Goal: Task Accomplishment & Management: Contribute content

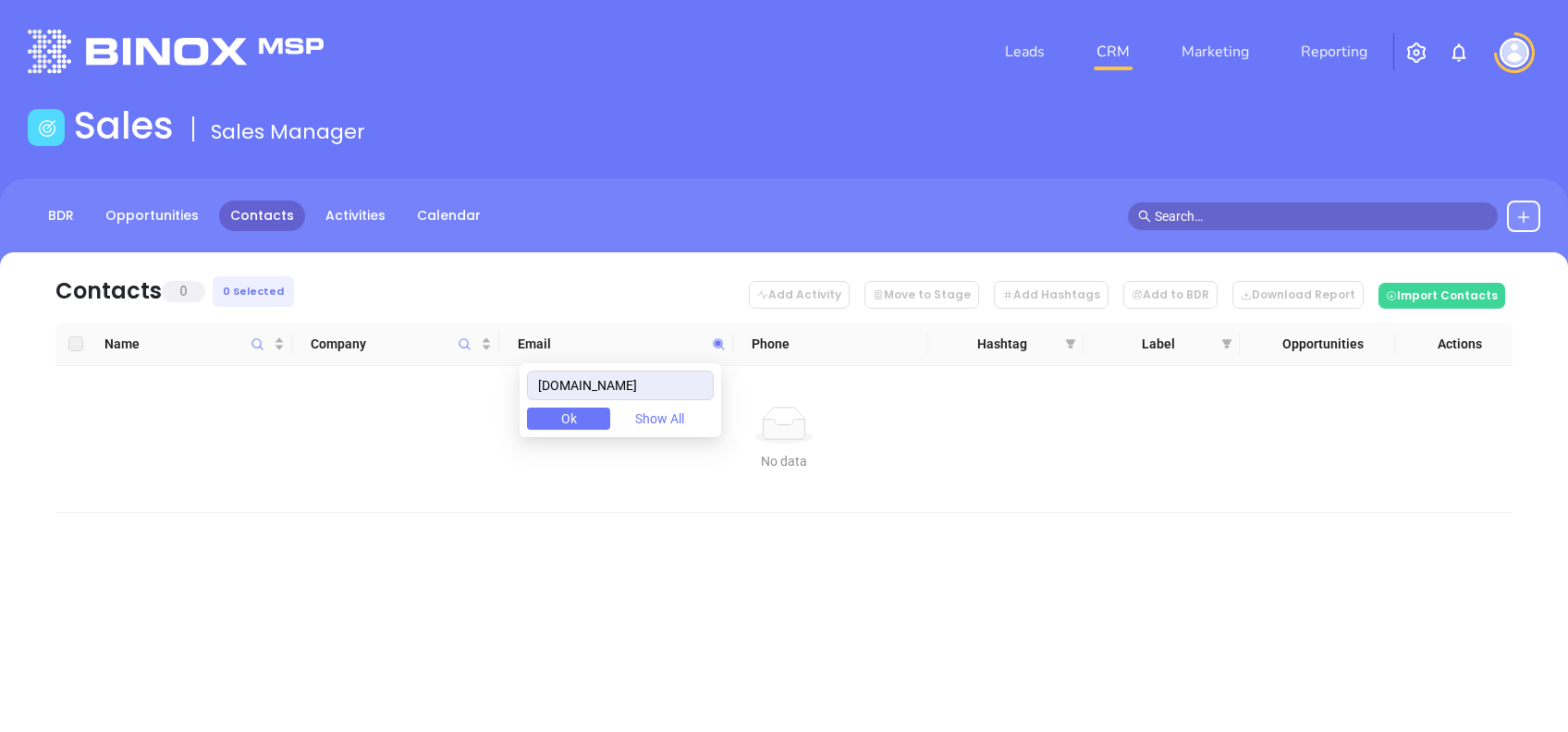
drag, startPoint x: 665, startPoint y: 380, endPoint x: 271, endPoint y: 415, distance: 395.6
click at [273, 414] on body "Leads CRM Marketing Reporting Financial Leads Leads Sales Sales Manager BDR Opp…" at bounding box center [784, 366] width 1568 height 732
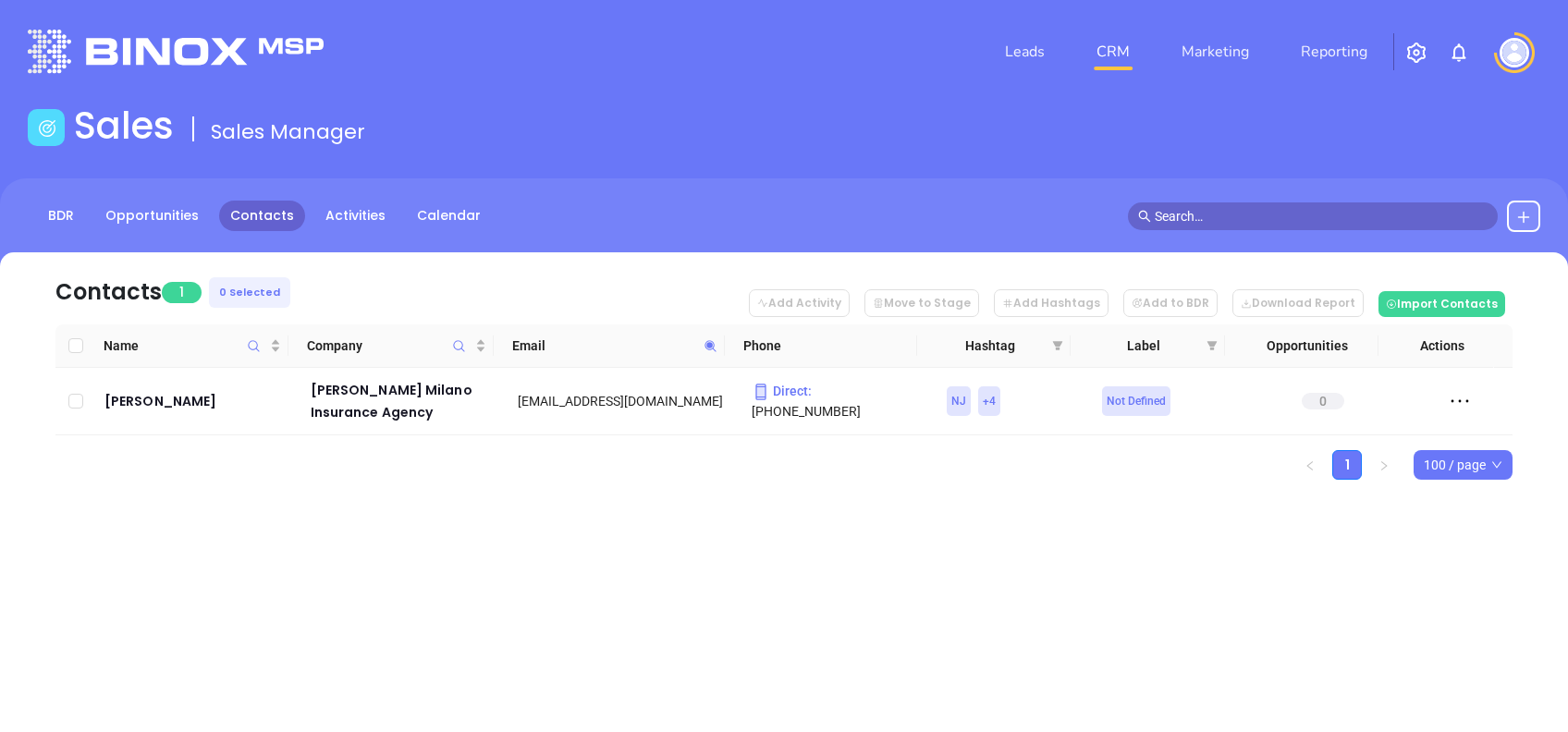
click at [712, 345] on icon at bounding box center [711, 346] width 14 height 14
paste input "securedins"
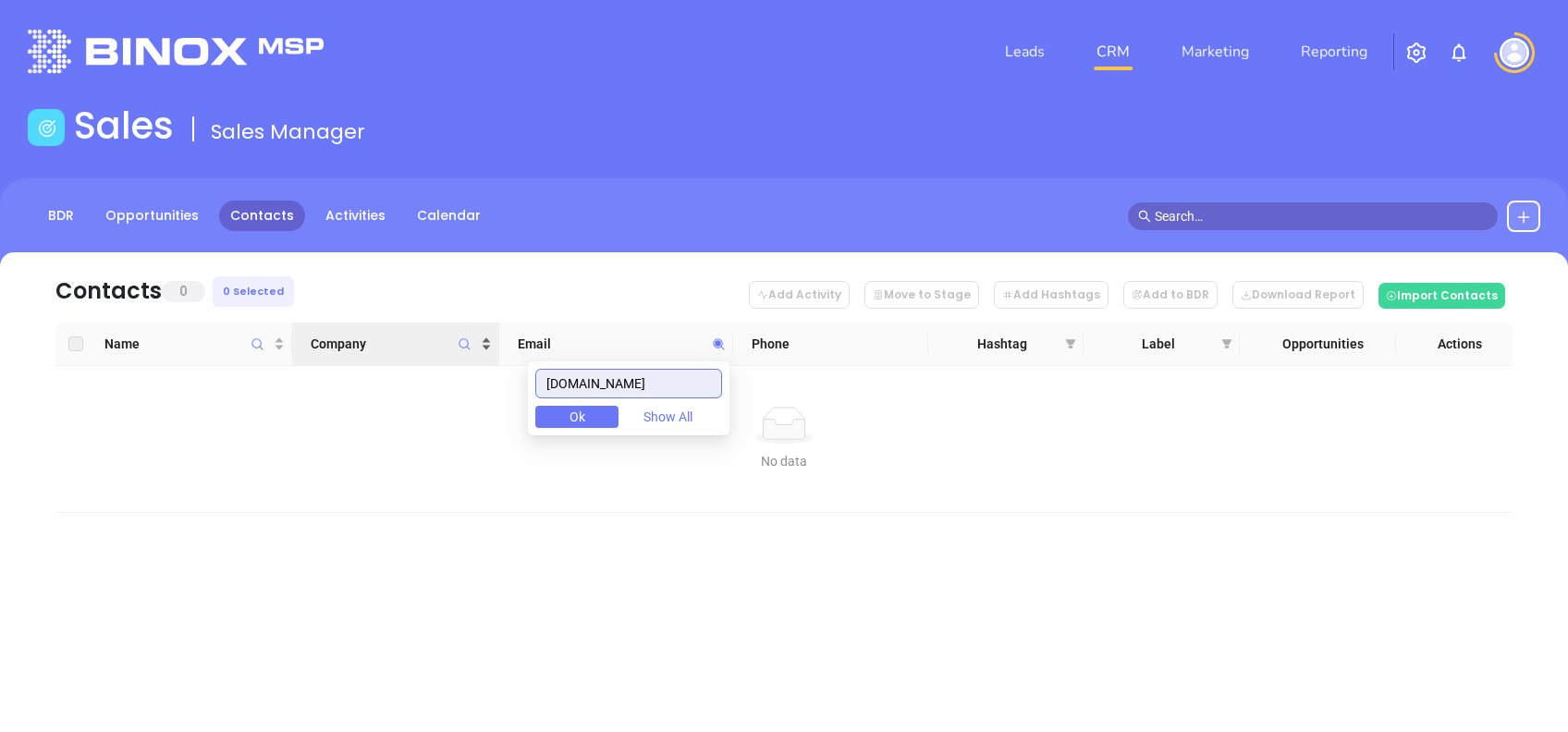
drag, startPoint x: 669, startPoint y: 373, endPoint x: 310, endPoint y: 333, distance: 361.2
click at [311, 336] on body "Leads CRM Marketing Reporting Financial Leads Leads Sales Sales Manager BDR Opp…" at bounding box center [784, 366] width 1568 height 732
paste input "northeastriskmanagement"
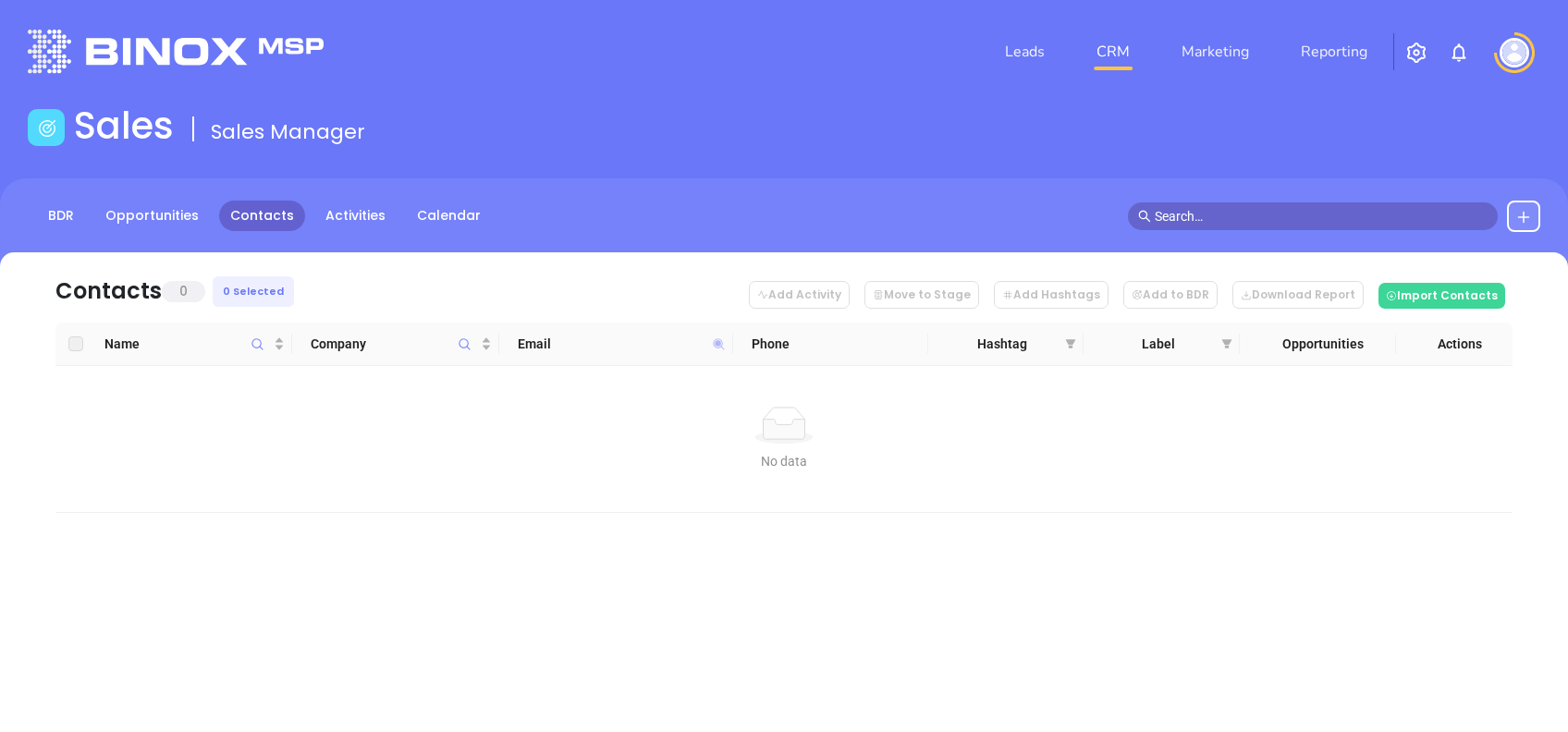
click at [723, 344] on icon at bounding box center [720, 344] width 11 height 11
paste input "dmasgroup"
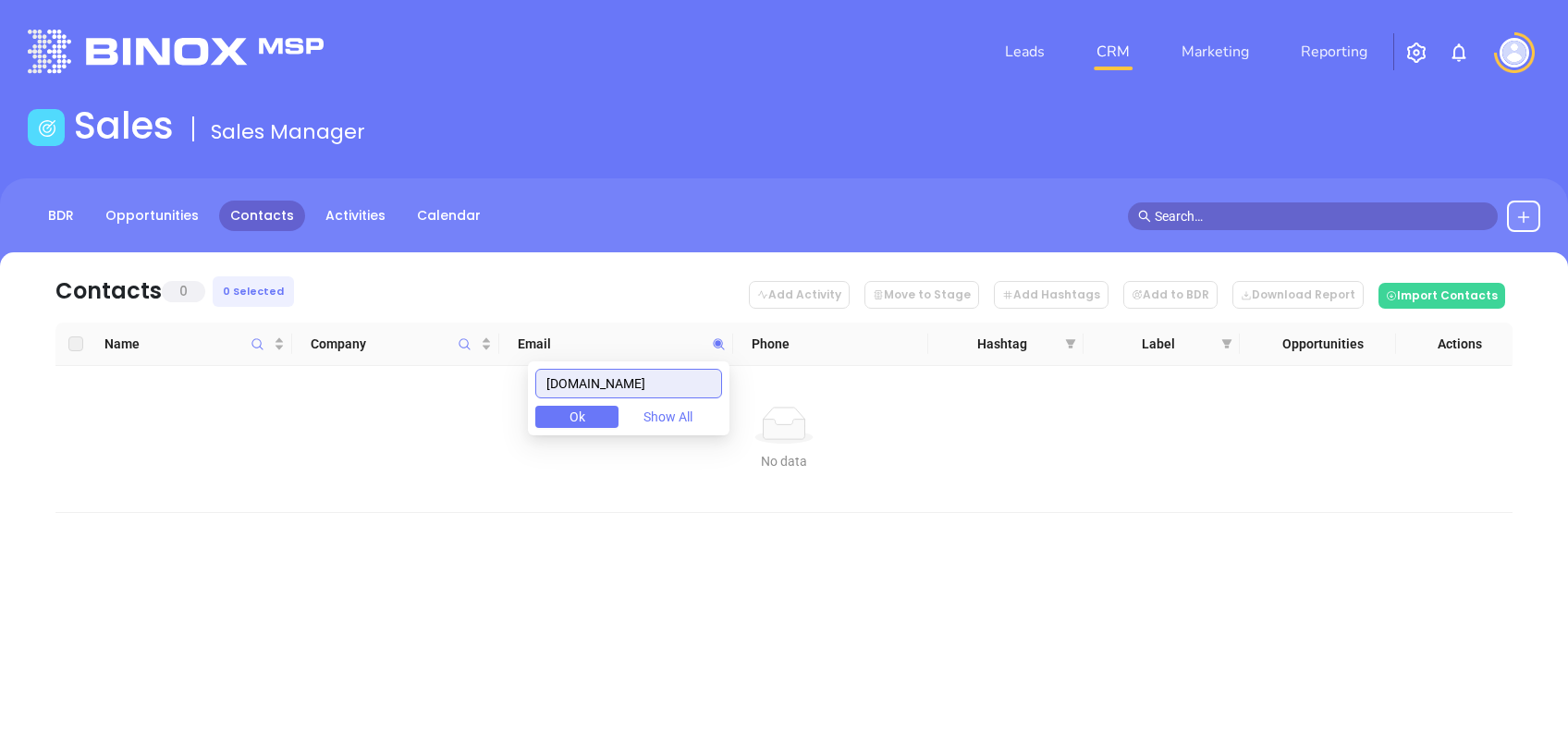
type input "dmasgroup.com"
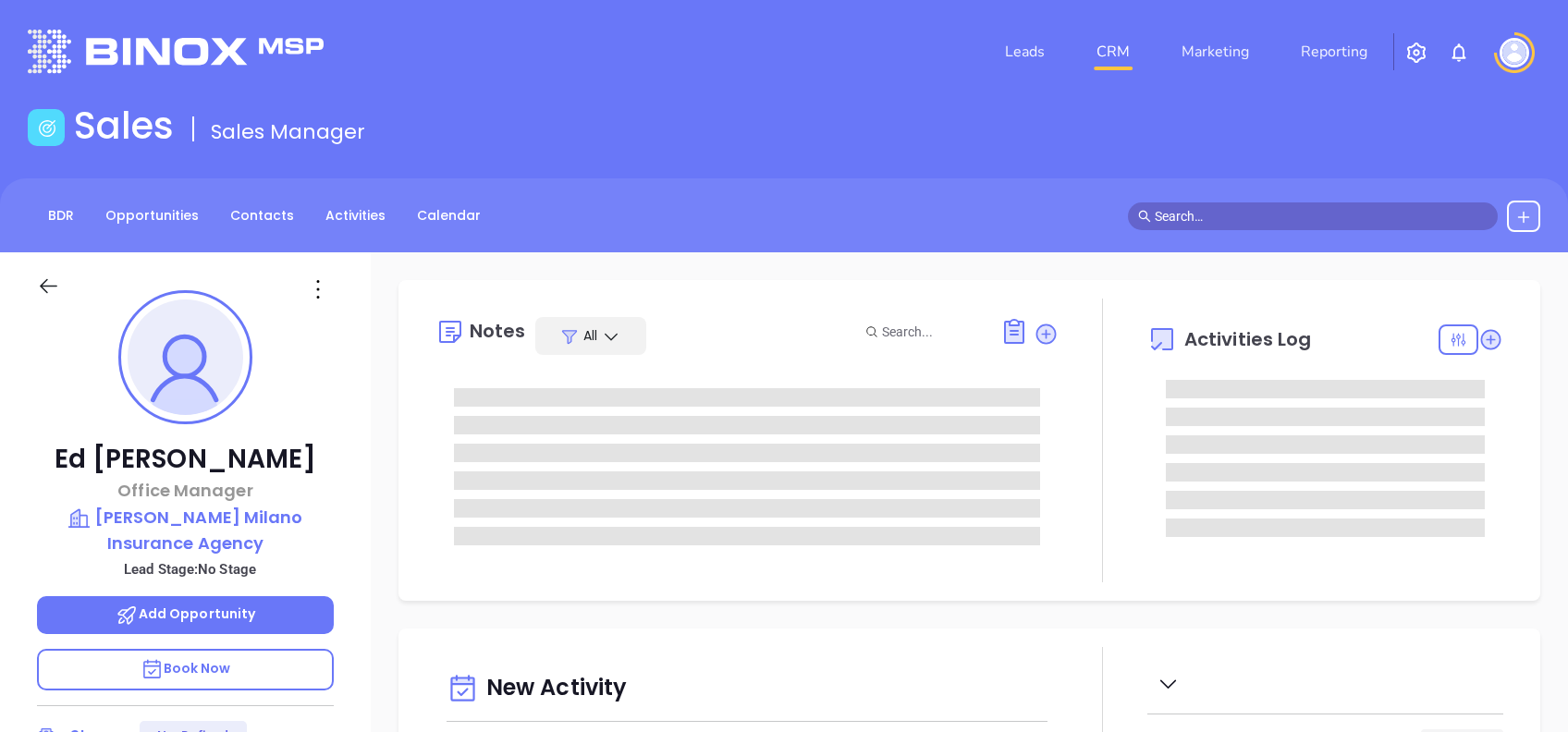
type input "[DATE]"
type input "Alejandra Lara"
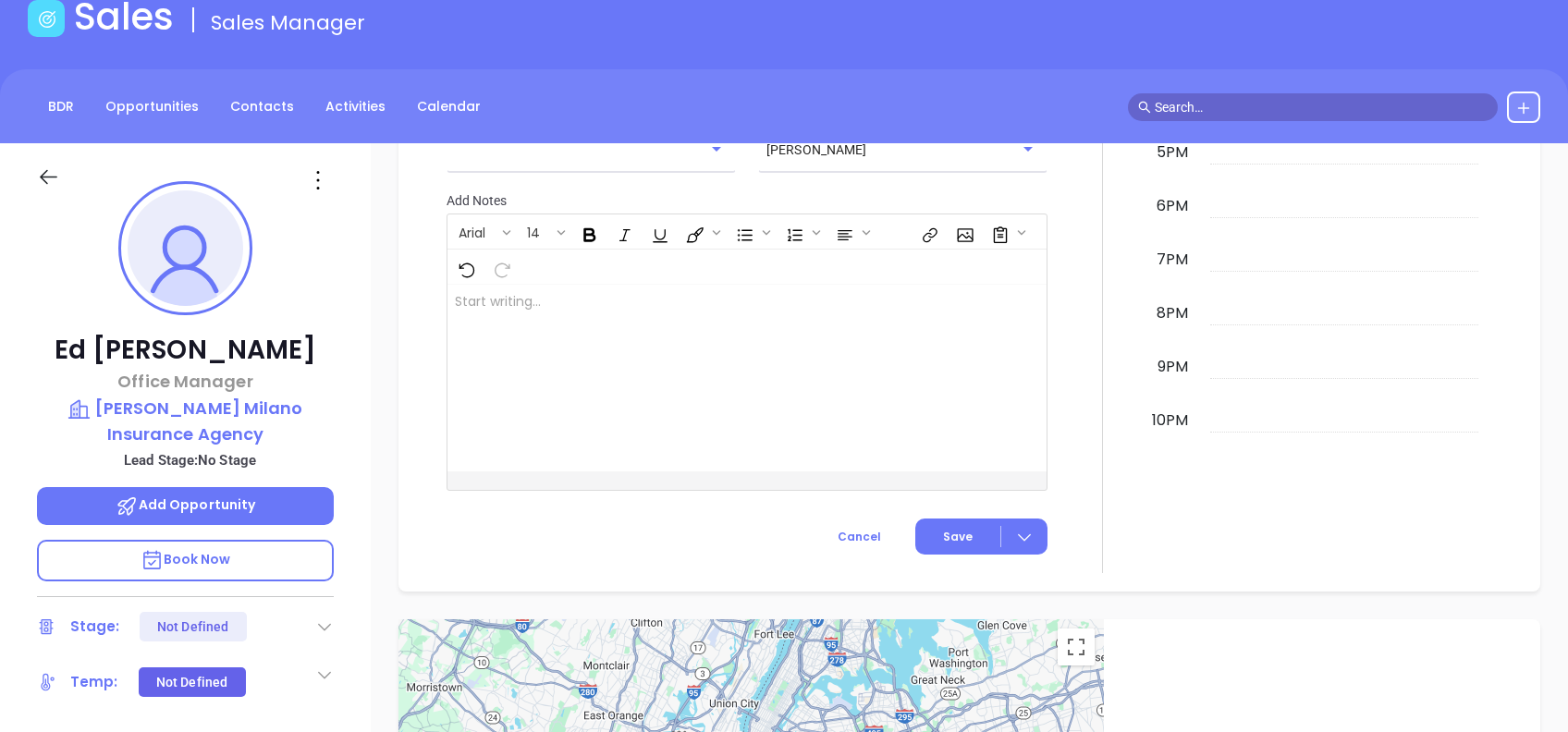
scroll to position [74, 0]
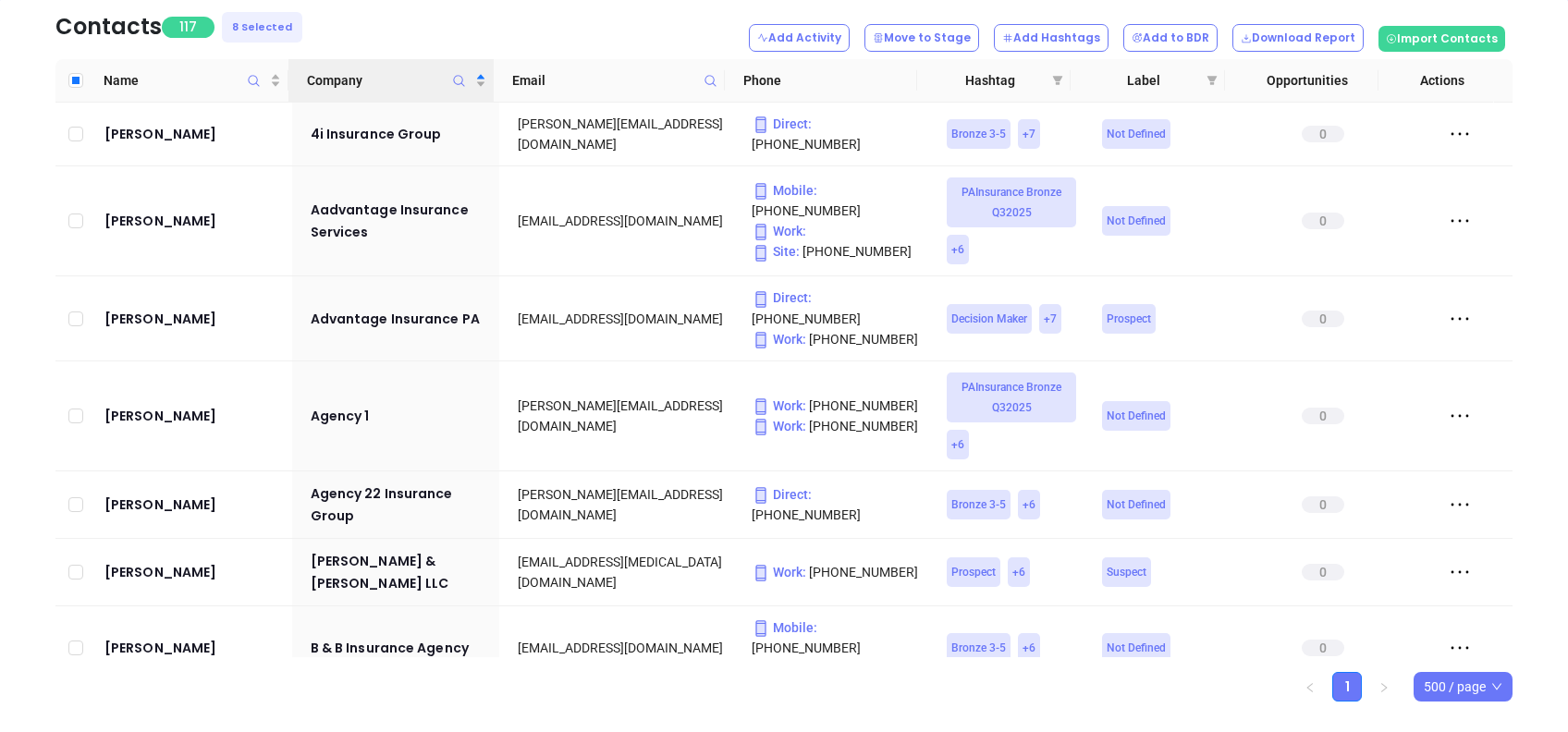
scroll to position [7637, 0]
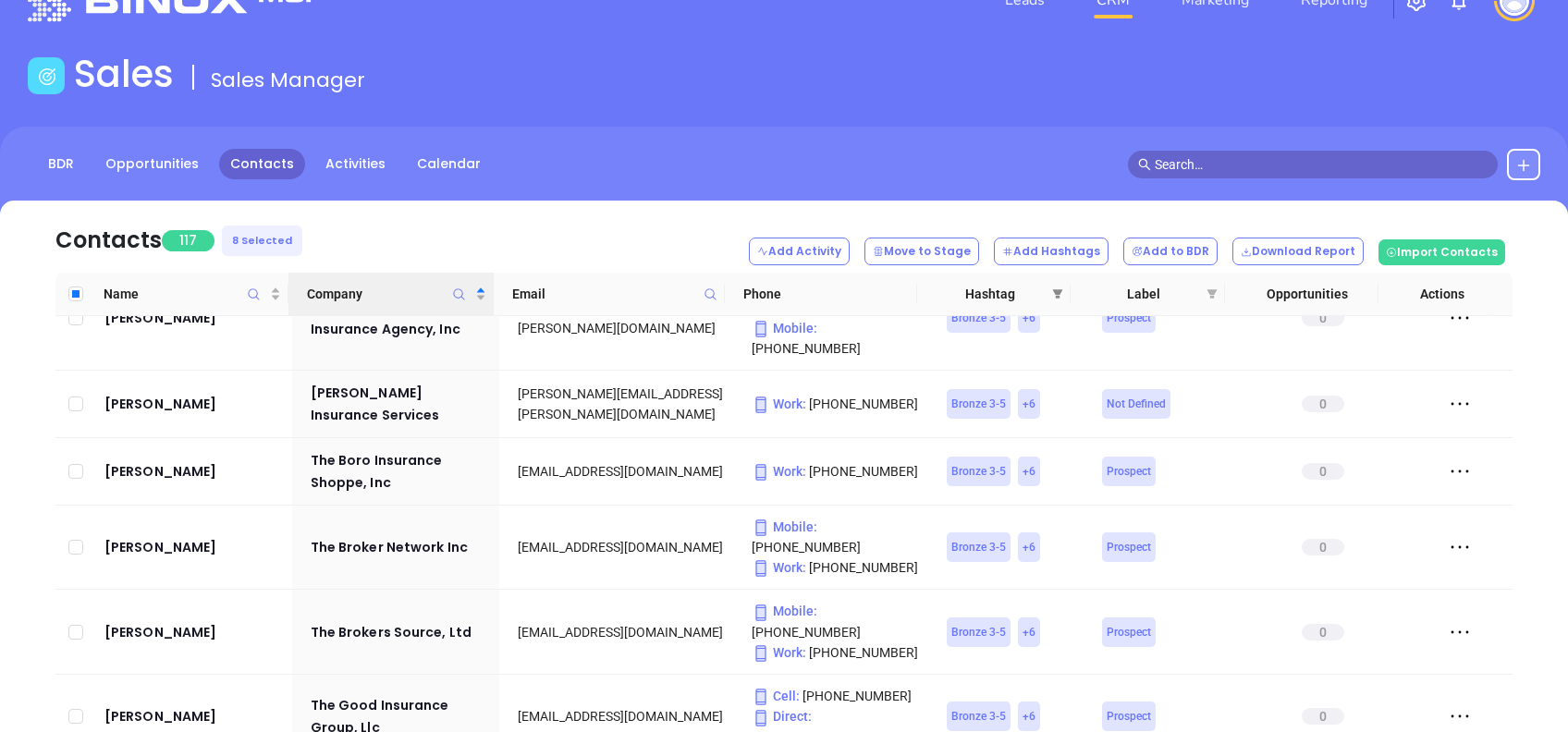
click at [1058, 285] on span at bounding box center [1058, 294] width 19 height 28
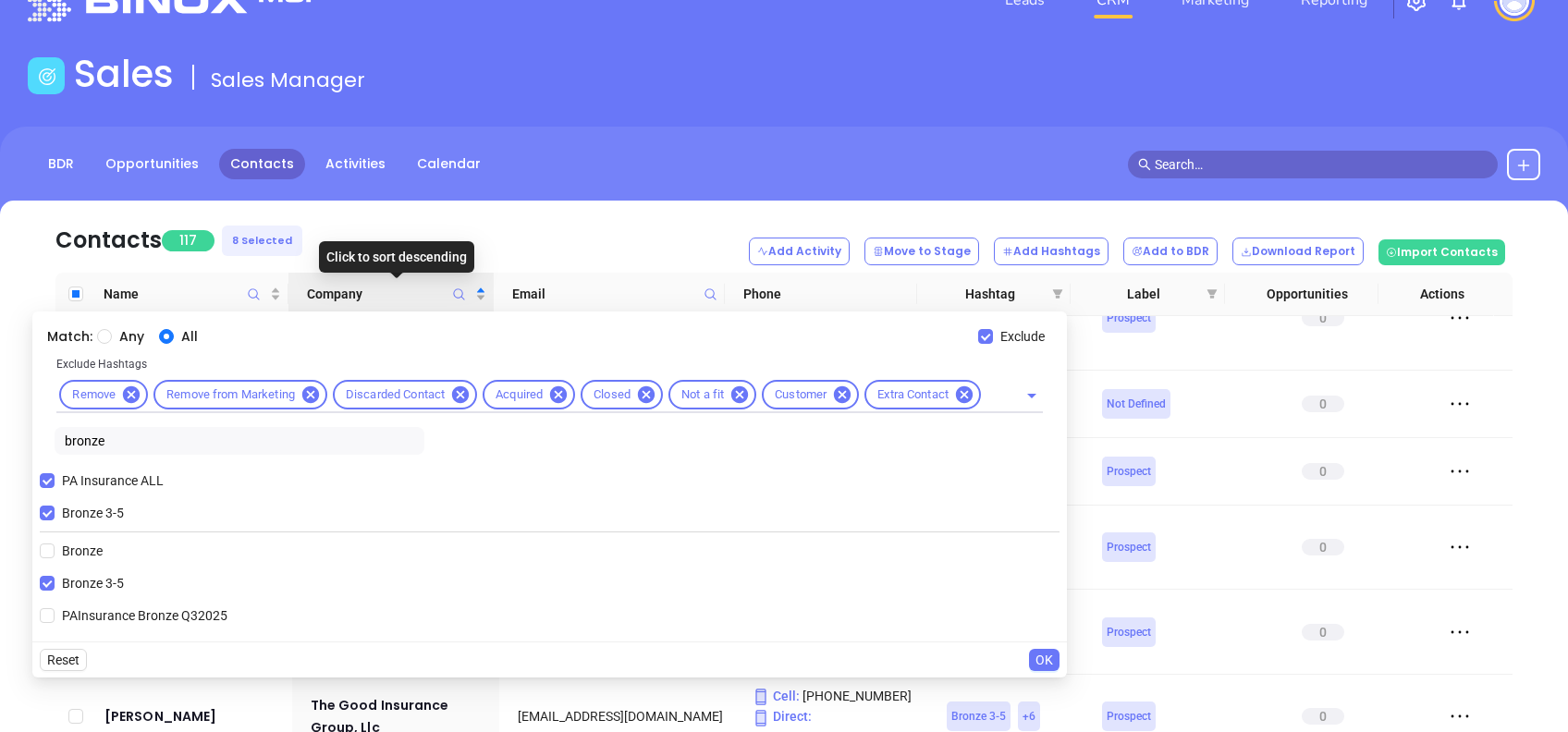
click at [418, 254] on div "Click to sort descending" at bounding box center [397, 257] width 155 height 32
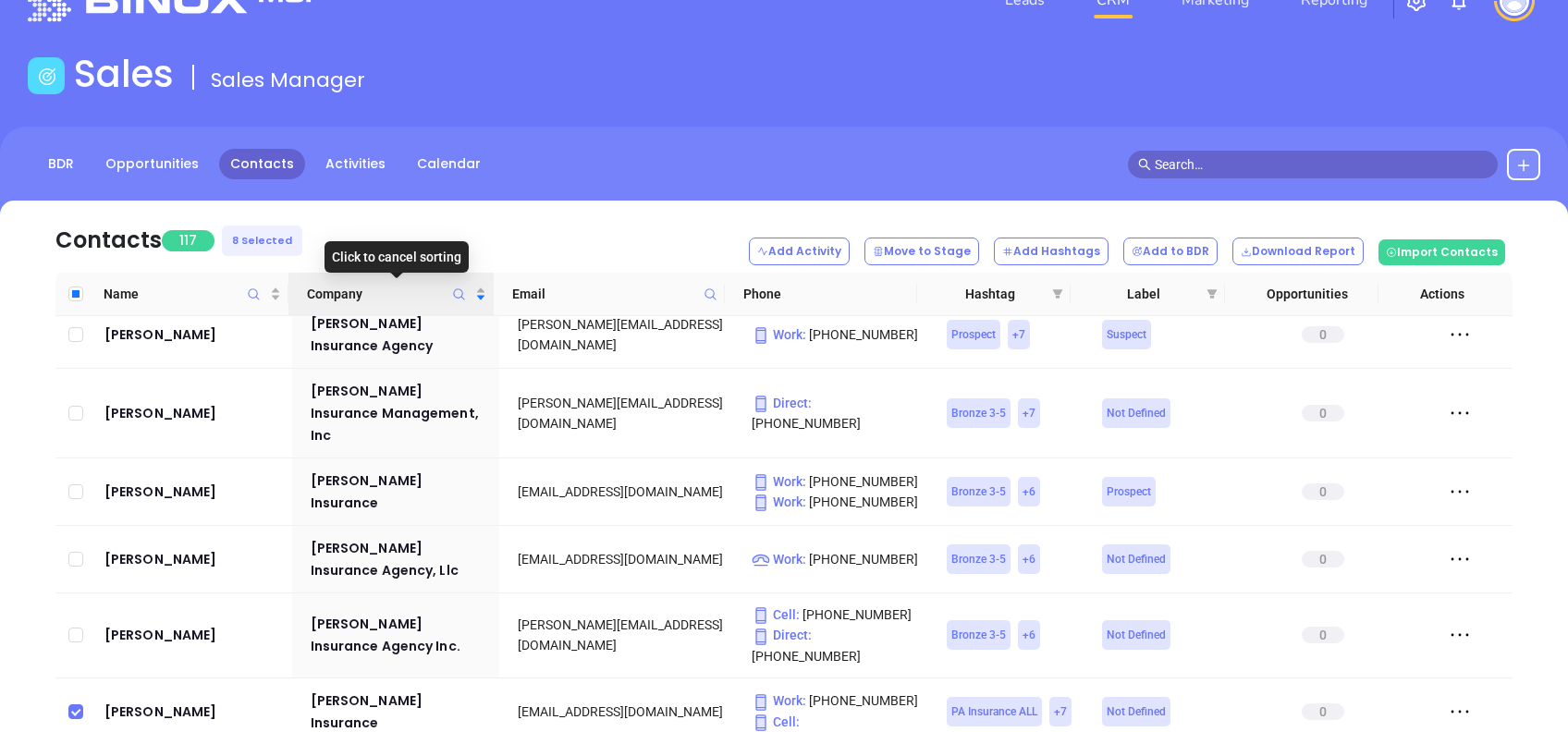
scroll to position [0, 0]
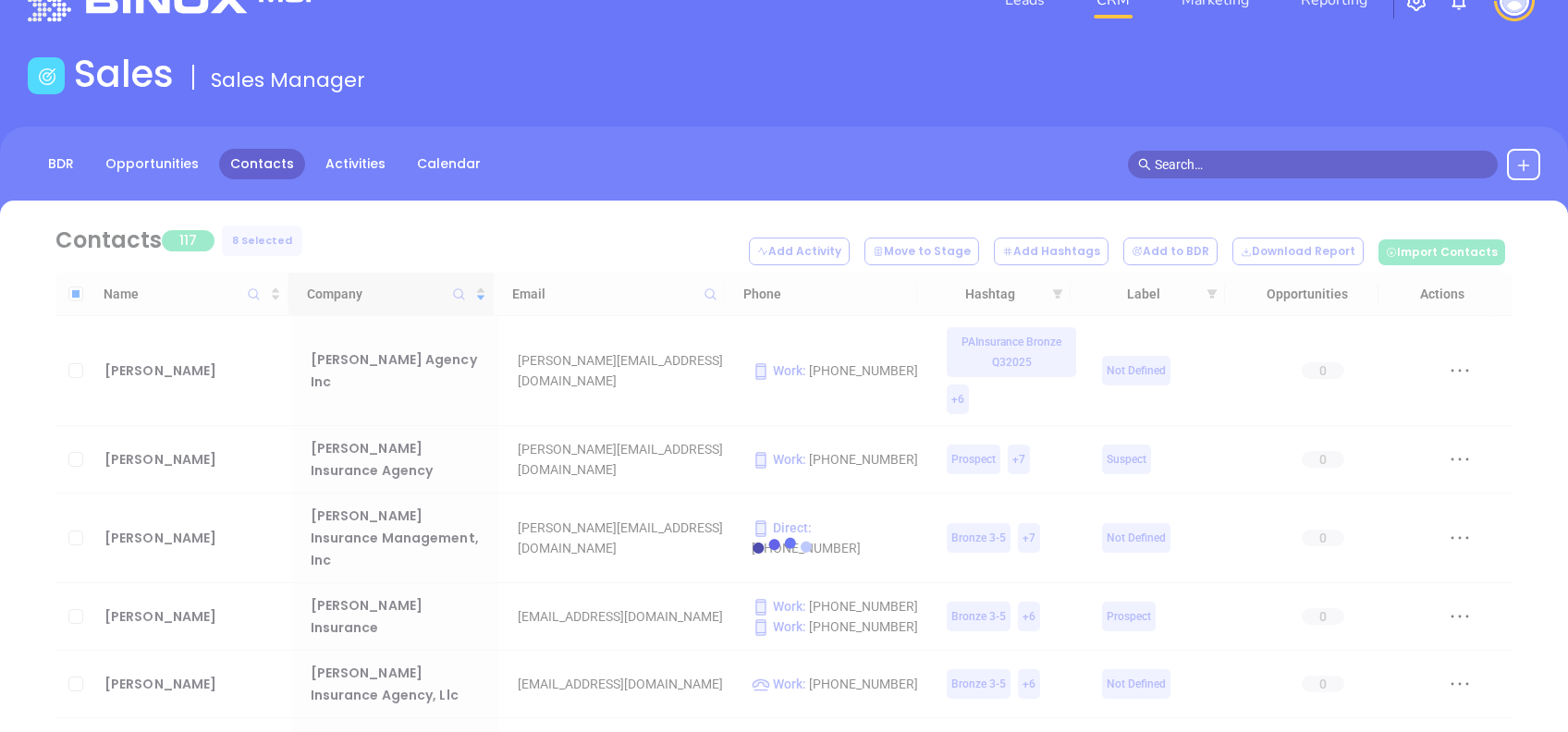
click at [420, 280] on div at bounding box center [784, 558] width 1513 height 715
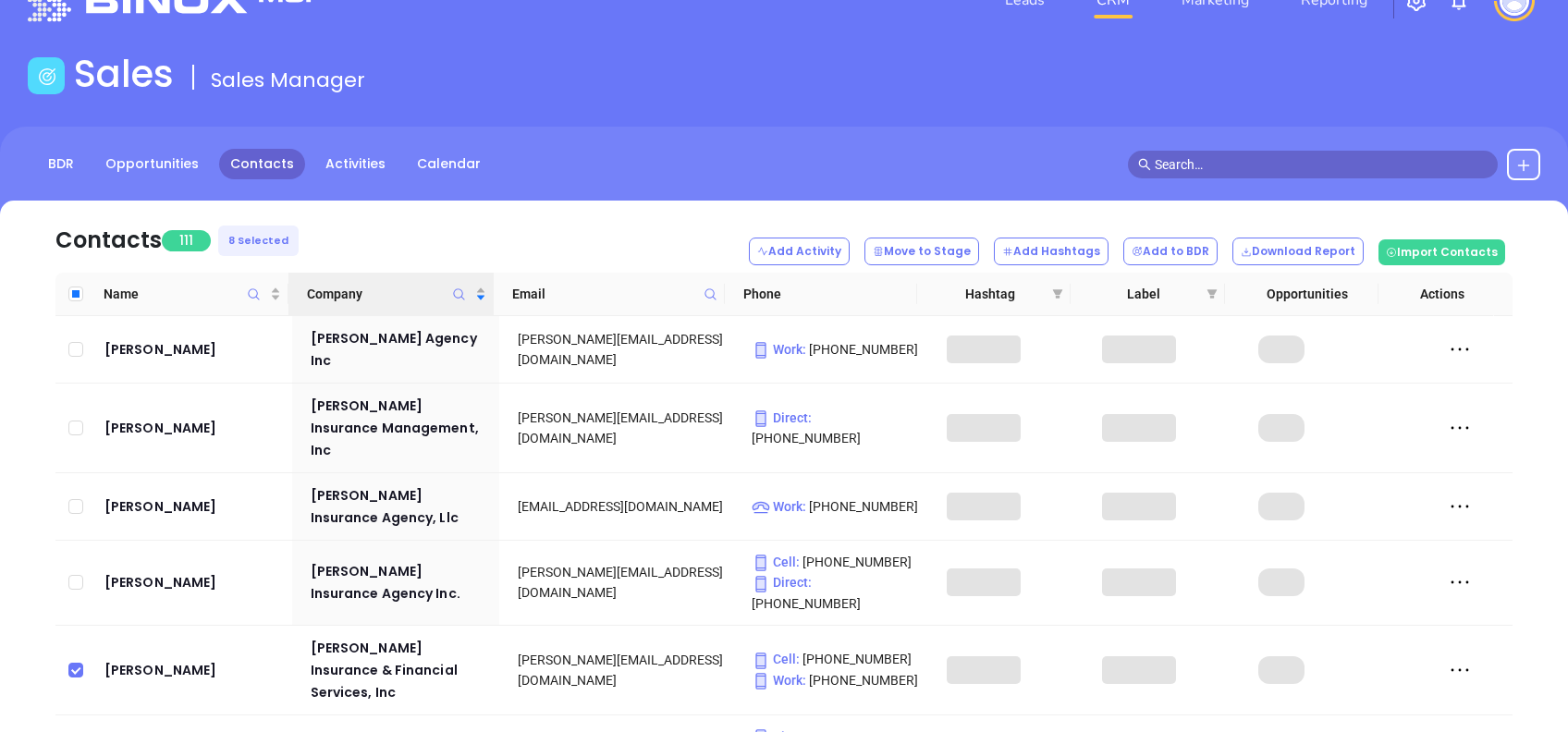
click at [420, 280] on th "Company" at bounding box center [390, 294] width 205 height 43
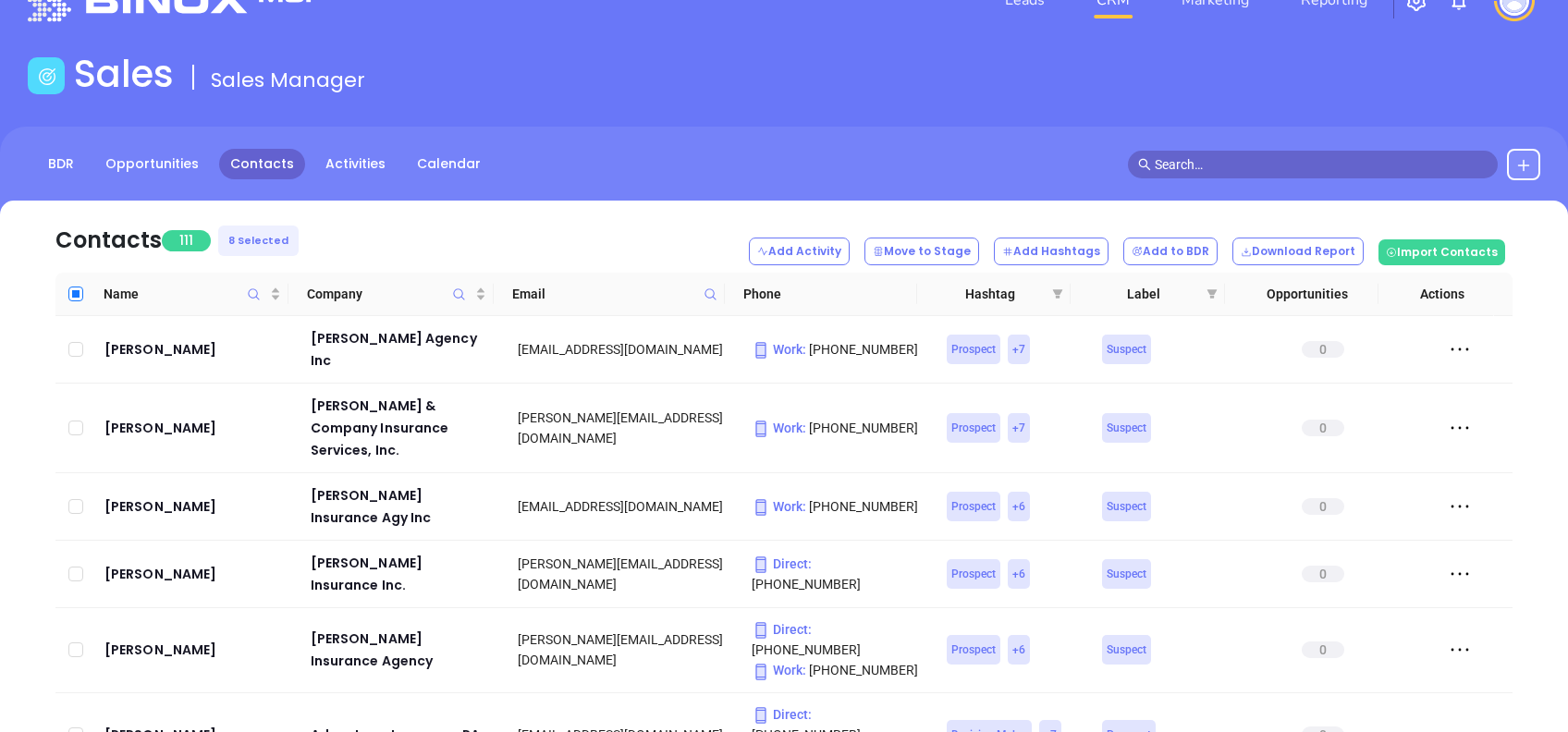
click at [73, 290] on input "Select all" at bounding box center [76, 294] width 15 height 15
checkbox input "true"
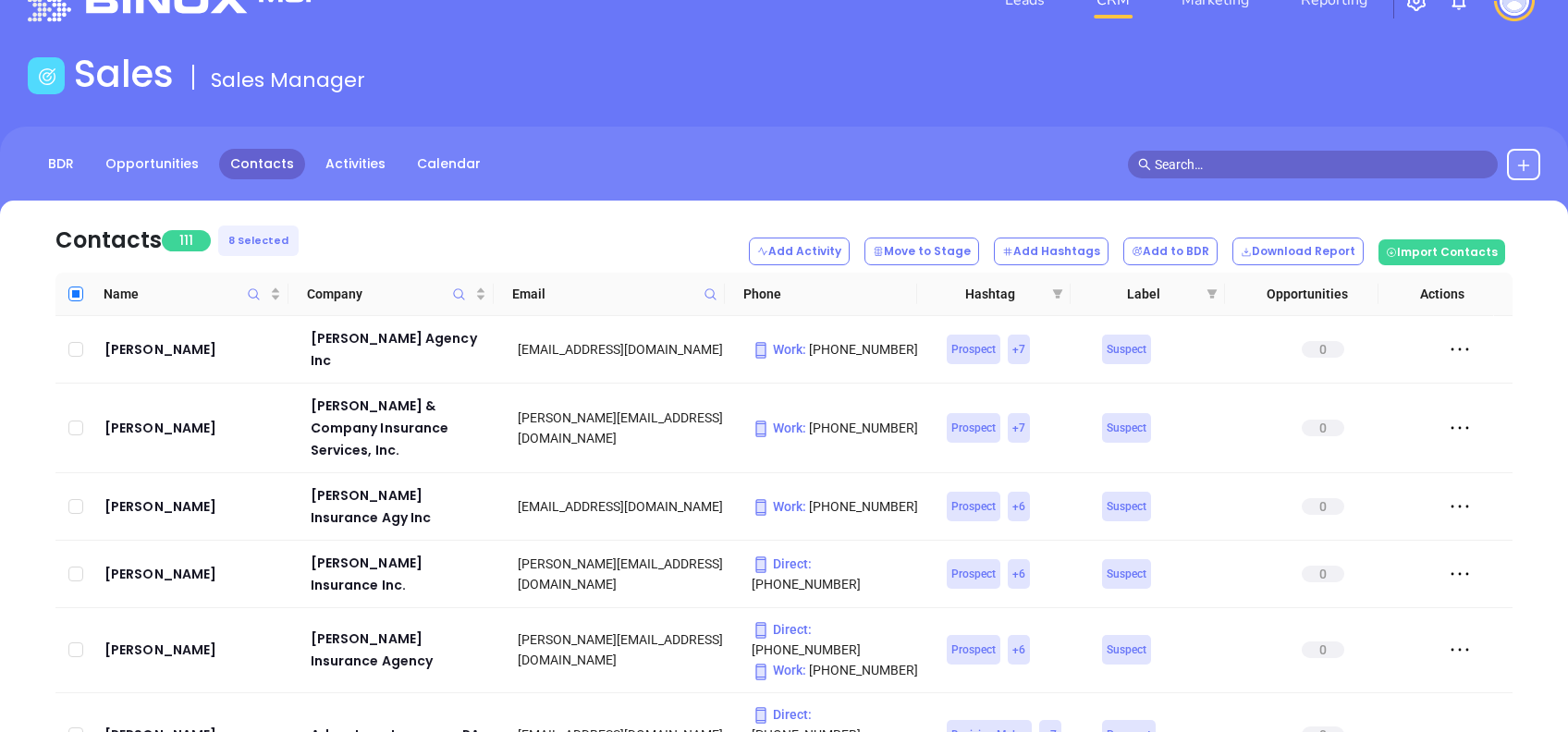
checkbox input "true"
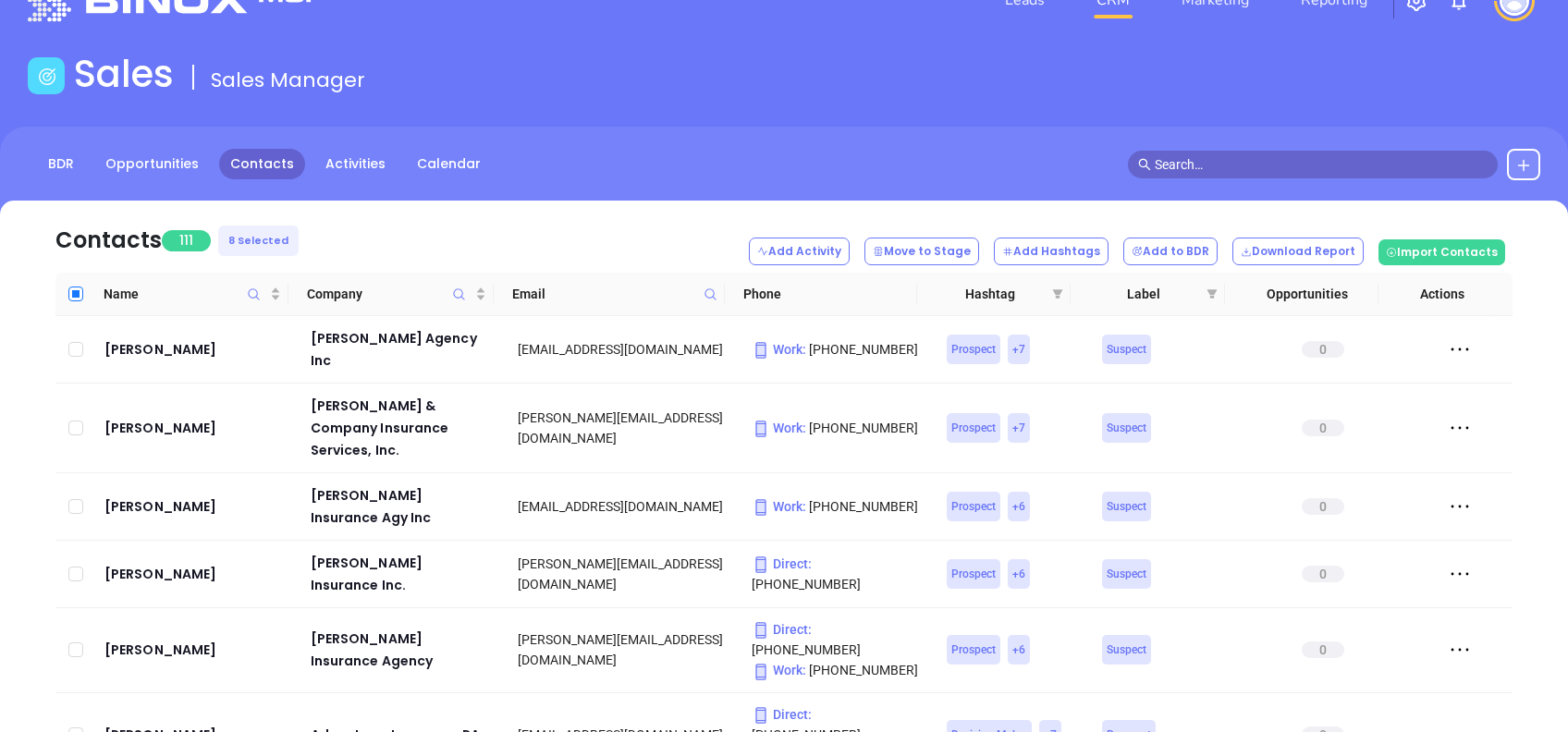
checkbox input "true"
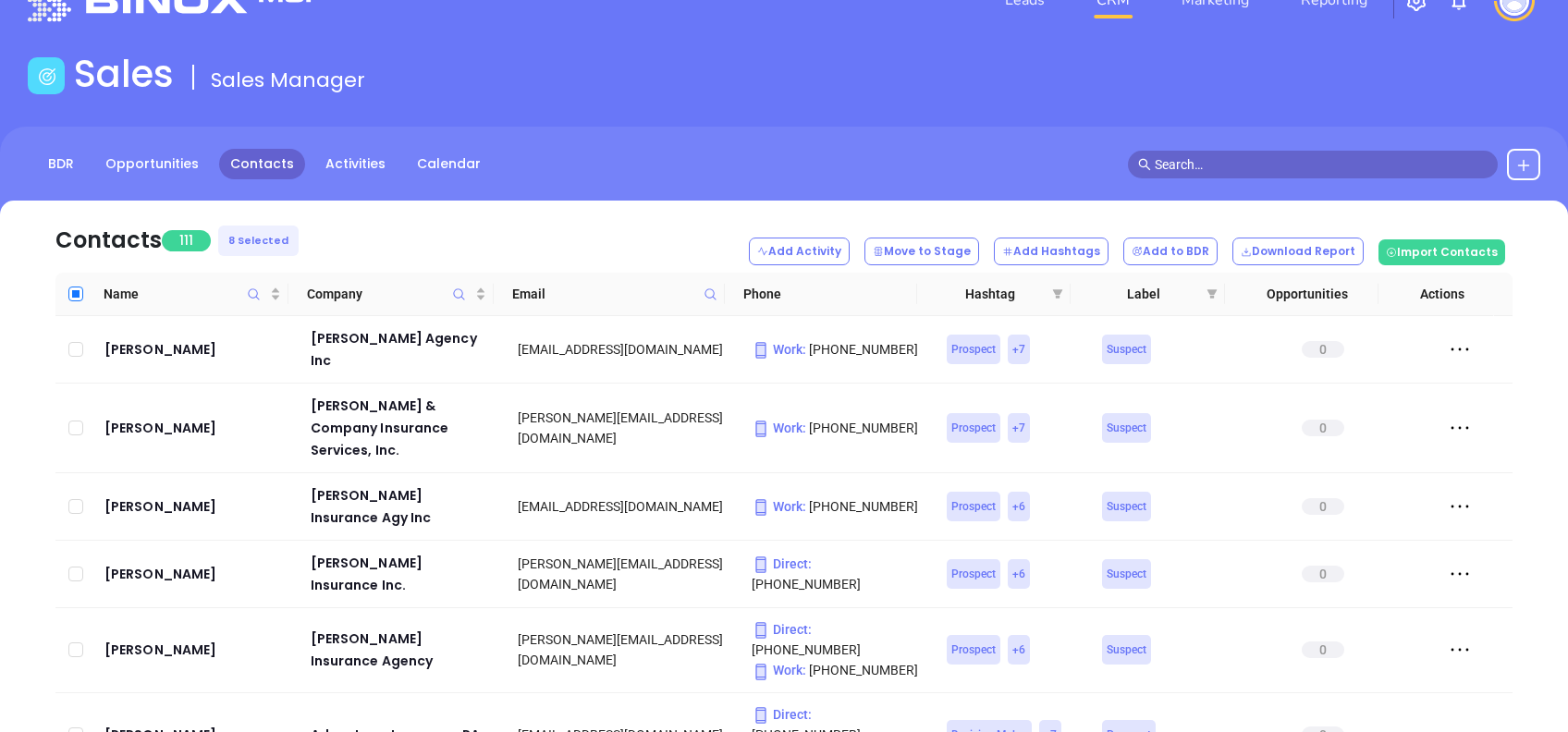
checkbox input "true"
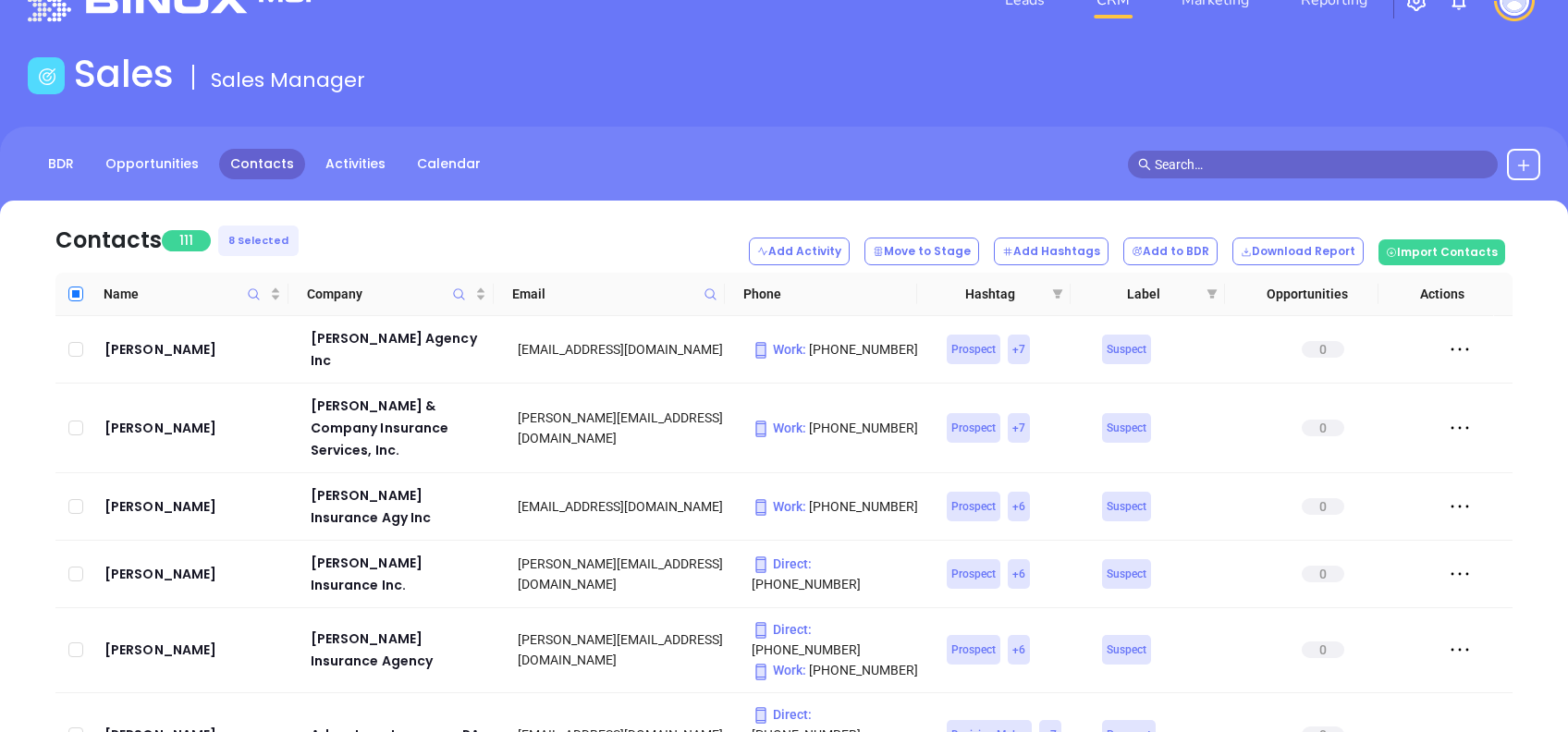
checkbox input "true"
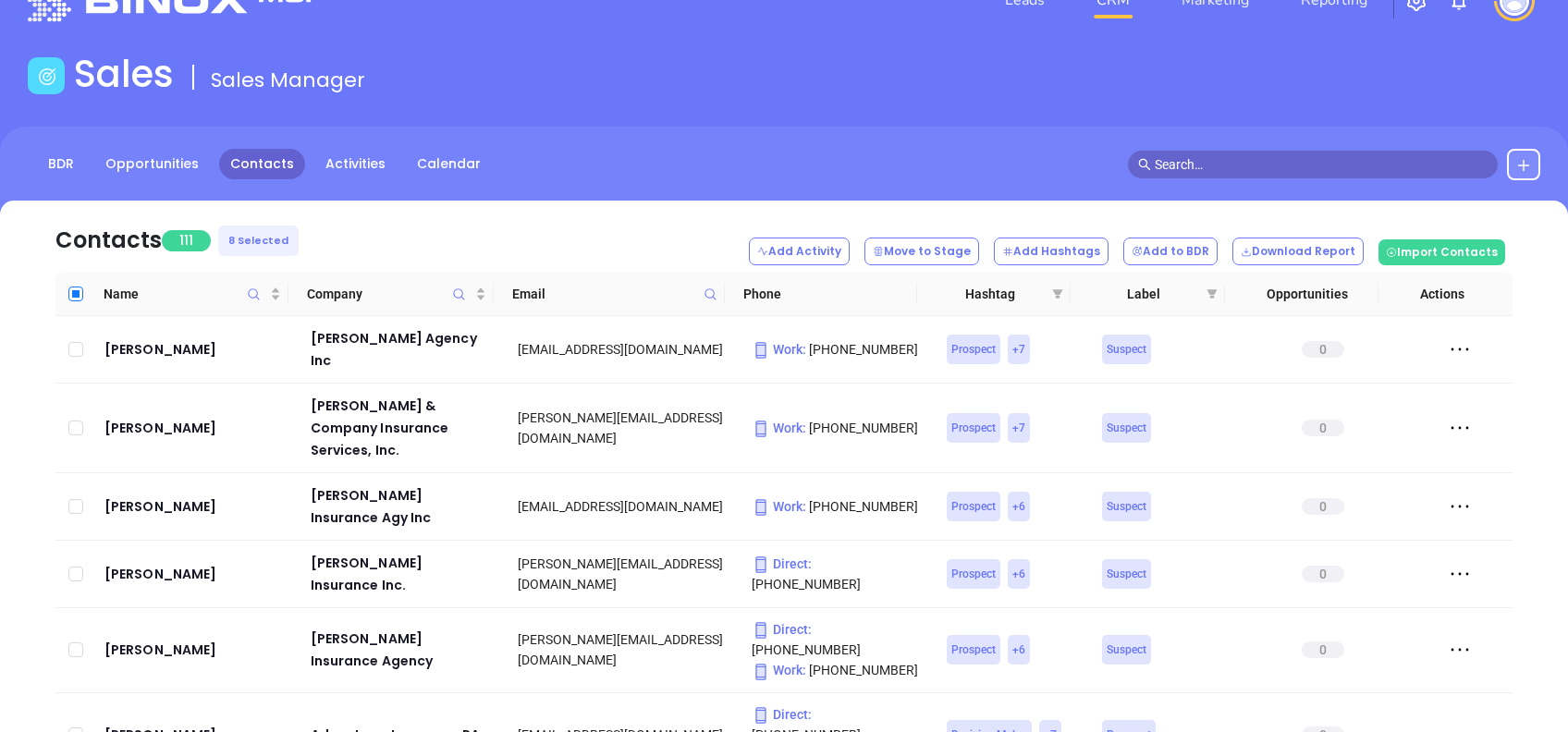
checkbox input "true"
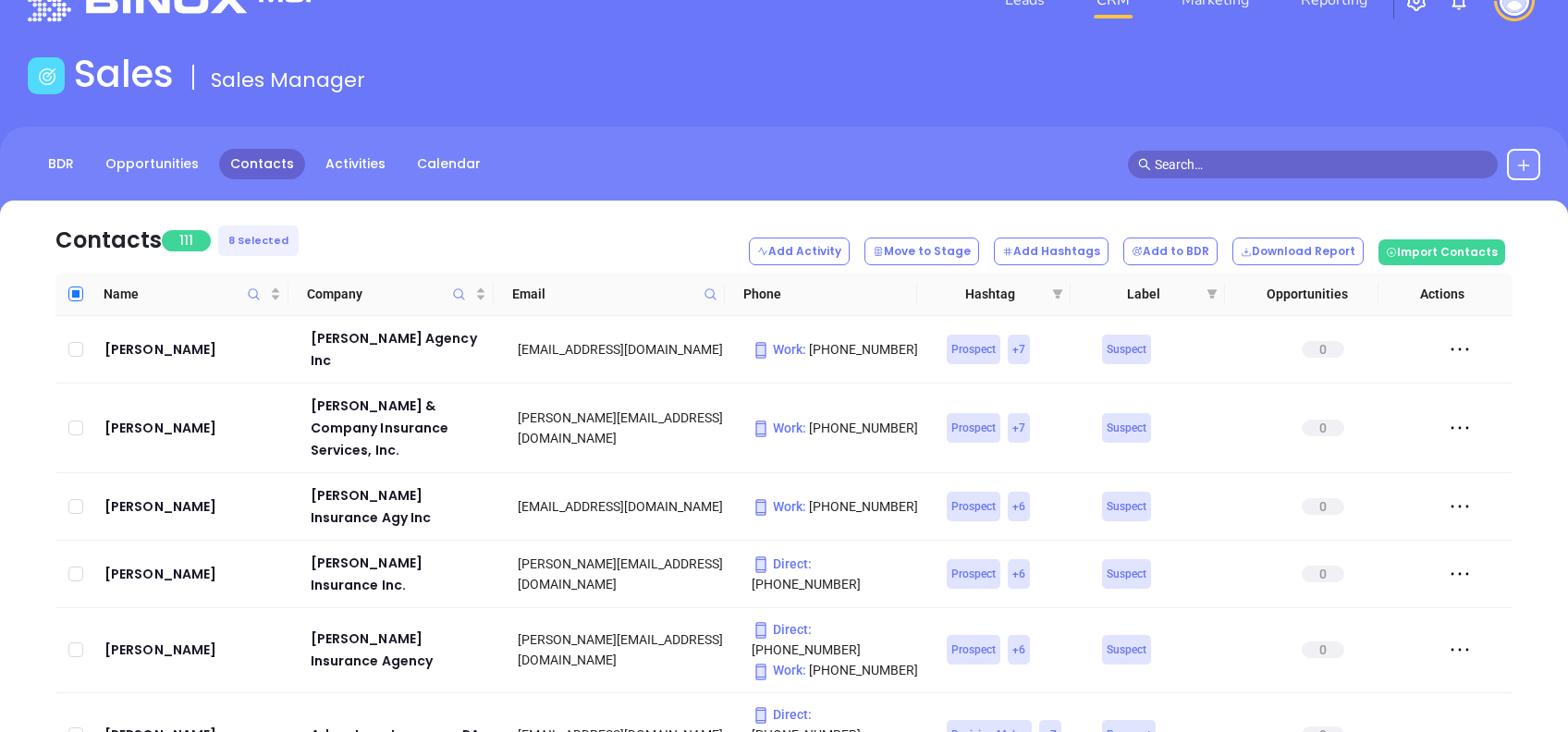
checkbox input "true"
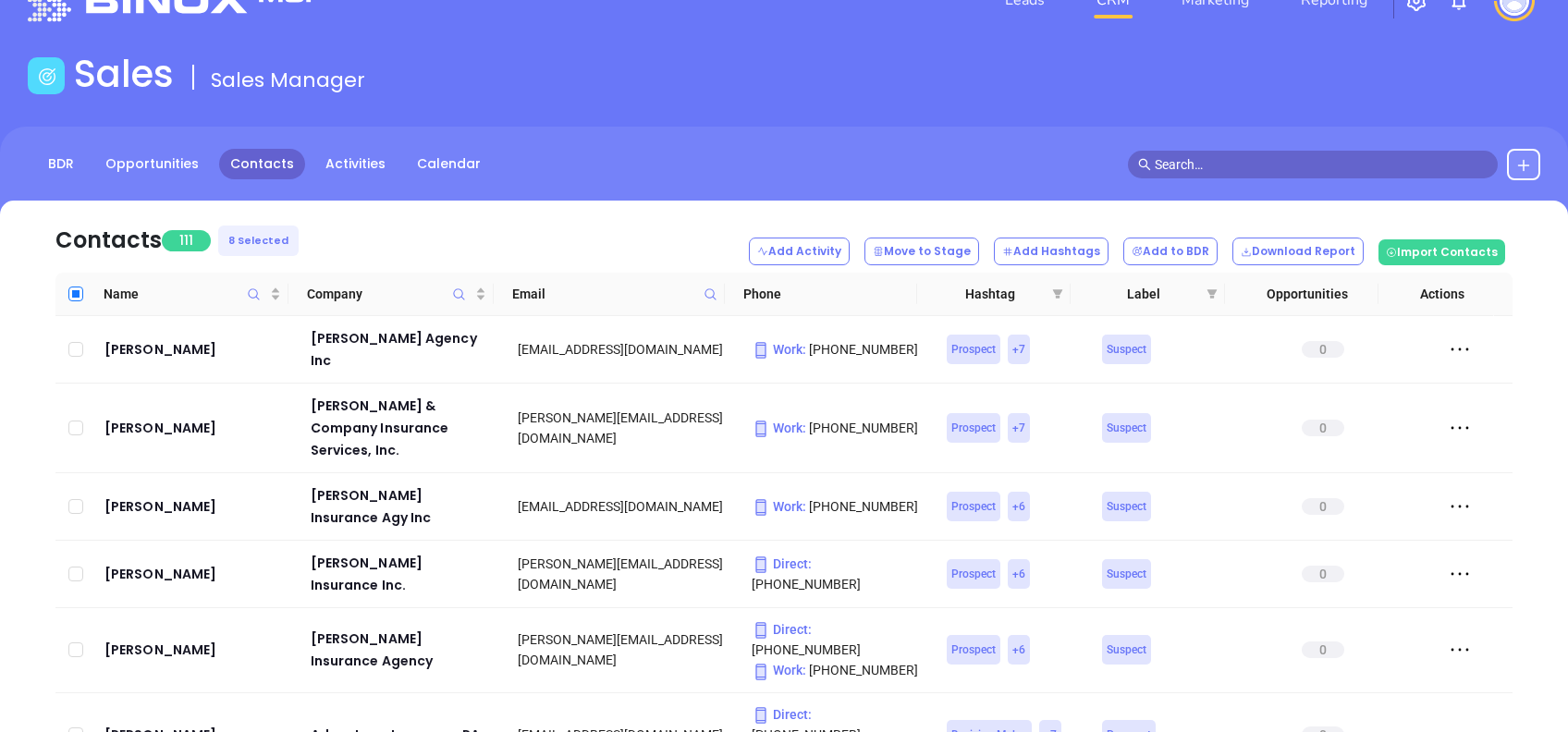
checkbox input "true"
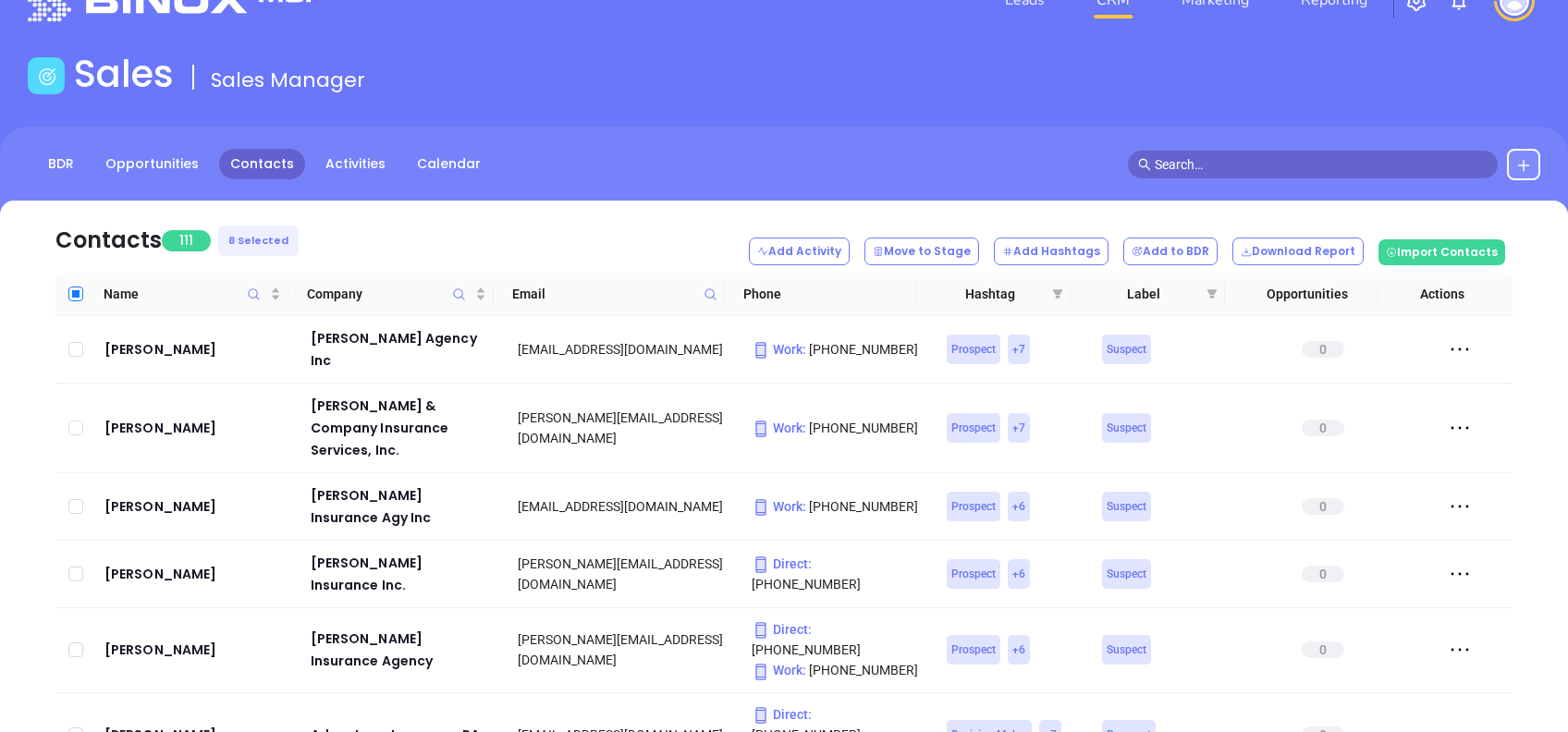
checkbox input "true"
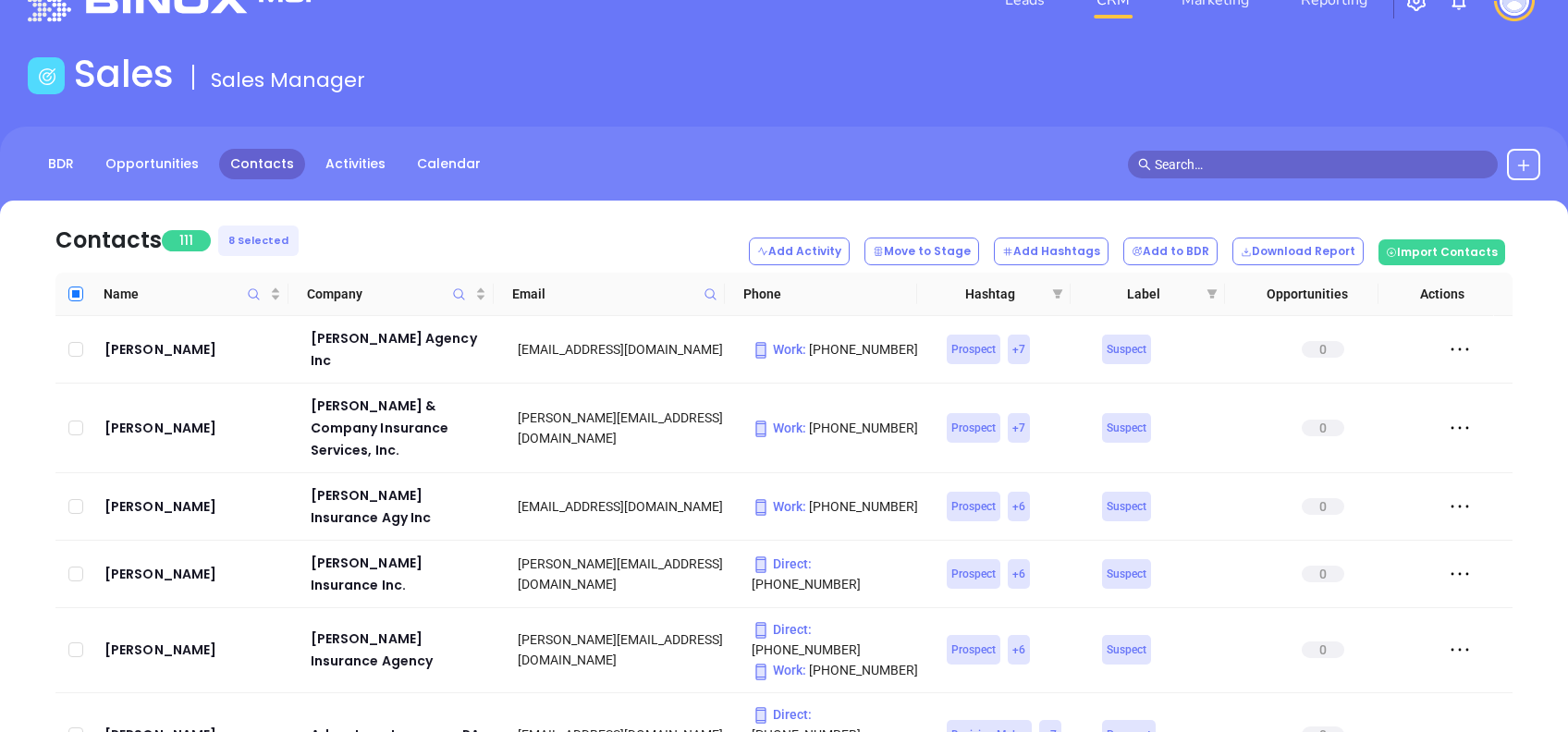
checkbox input "true"
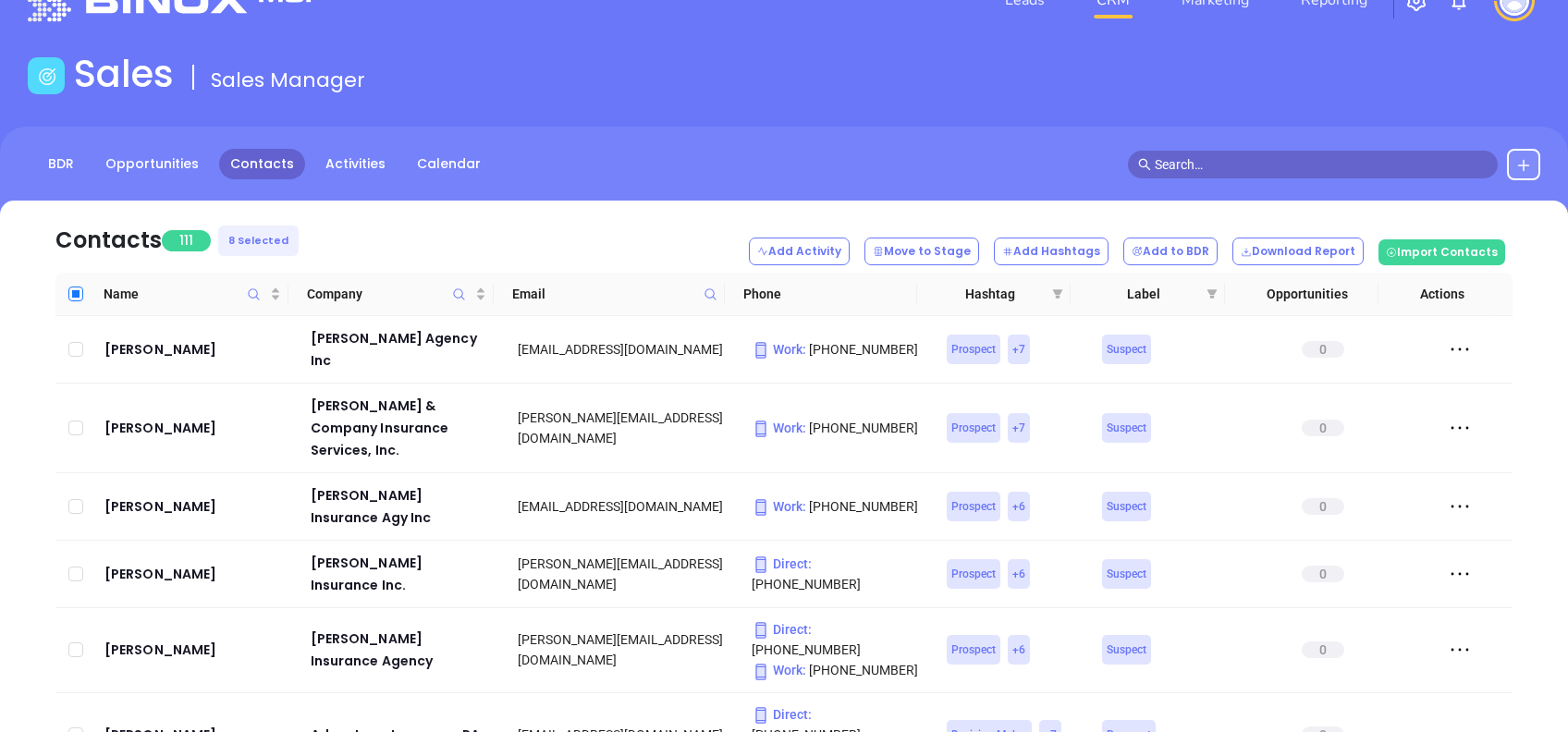
checkbox input "true"
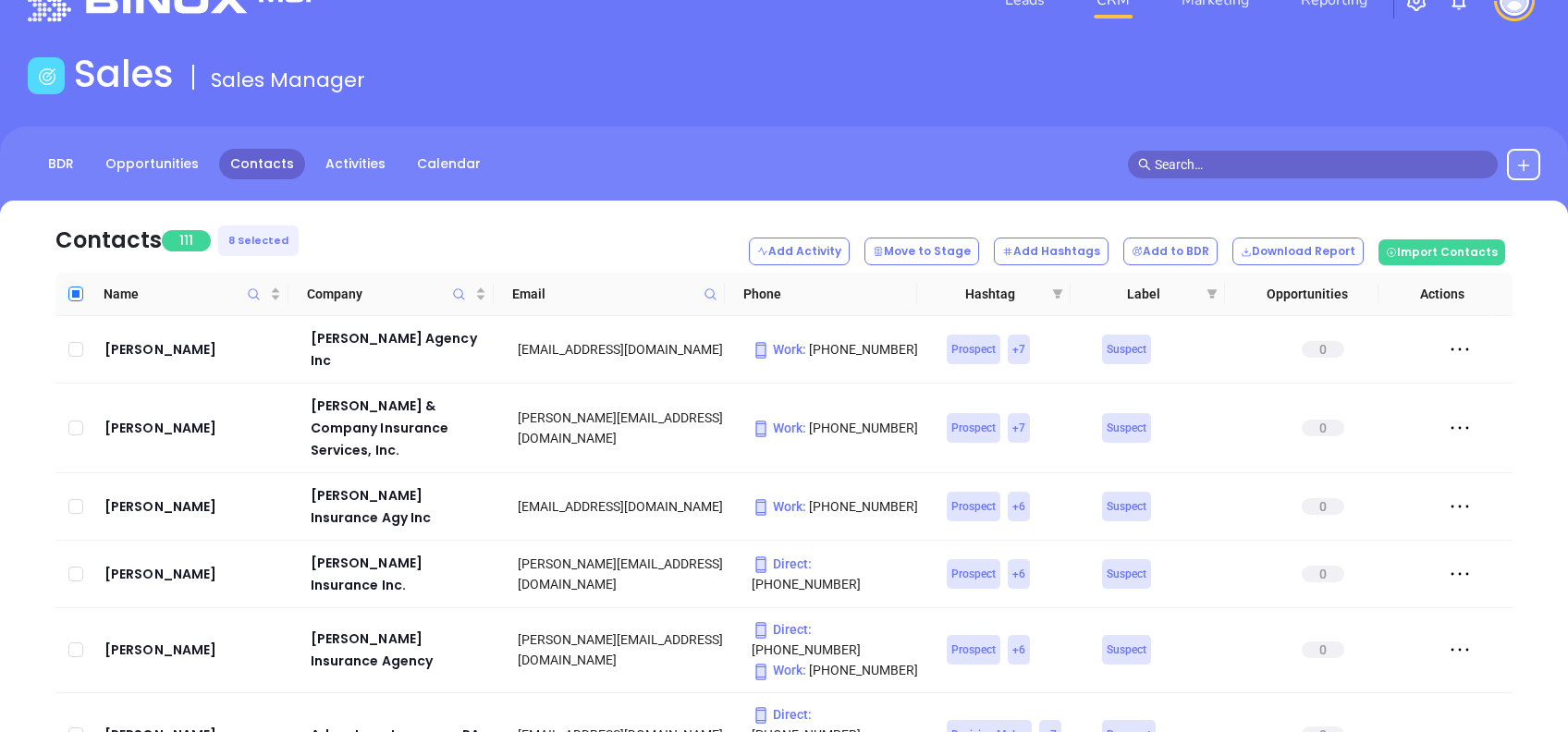
checkbox input "true"
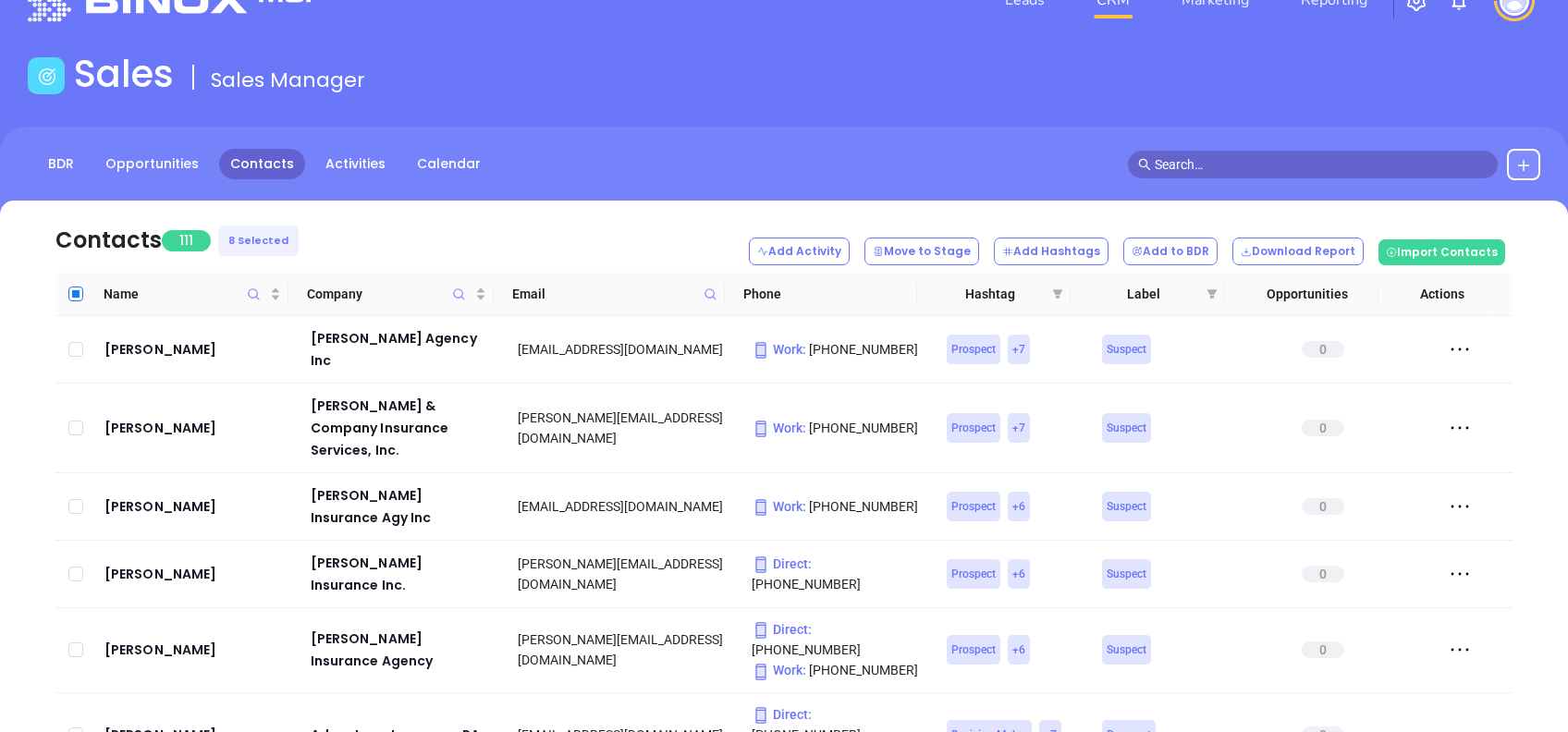
checkbox input "true"
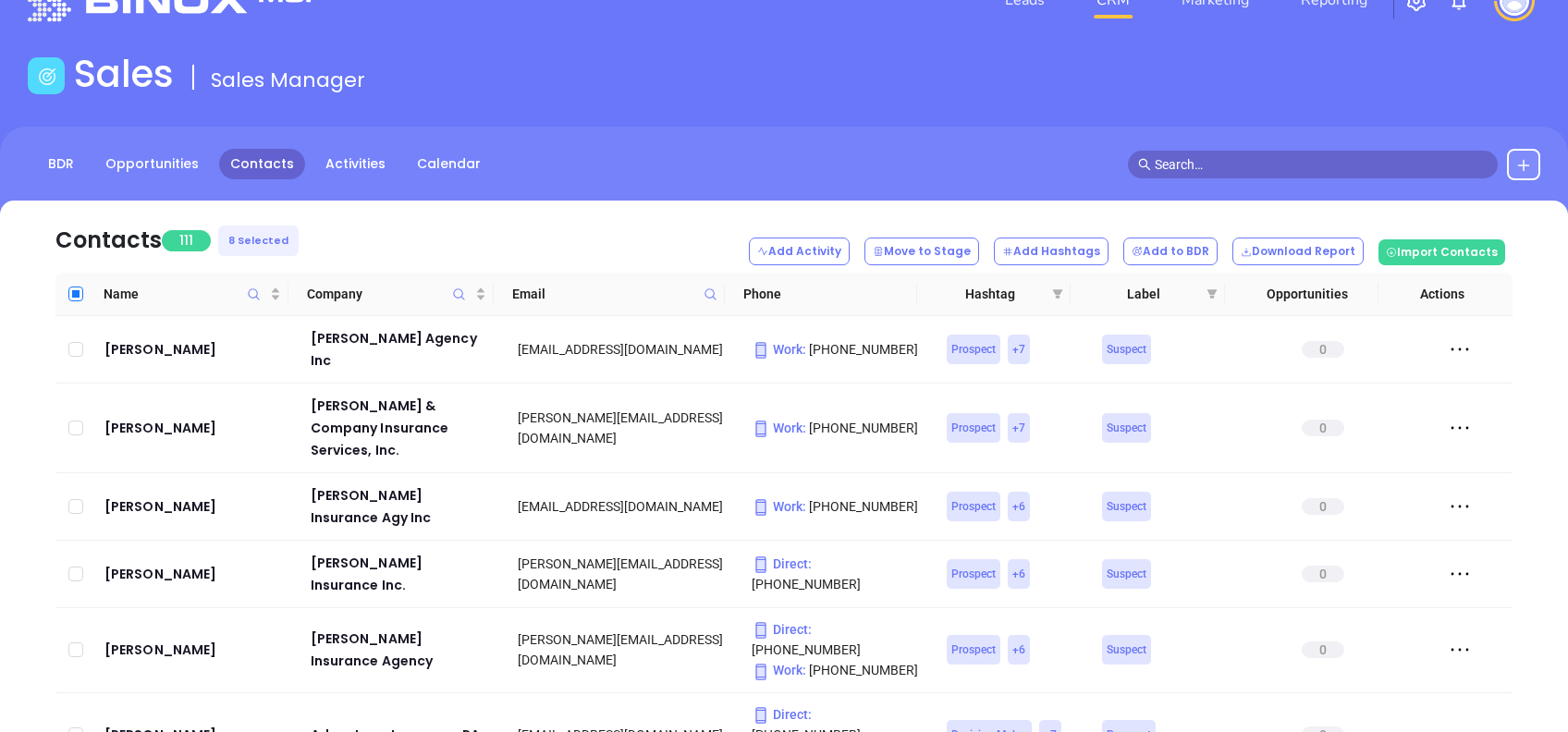
checkbox input "true"
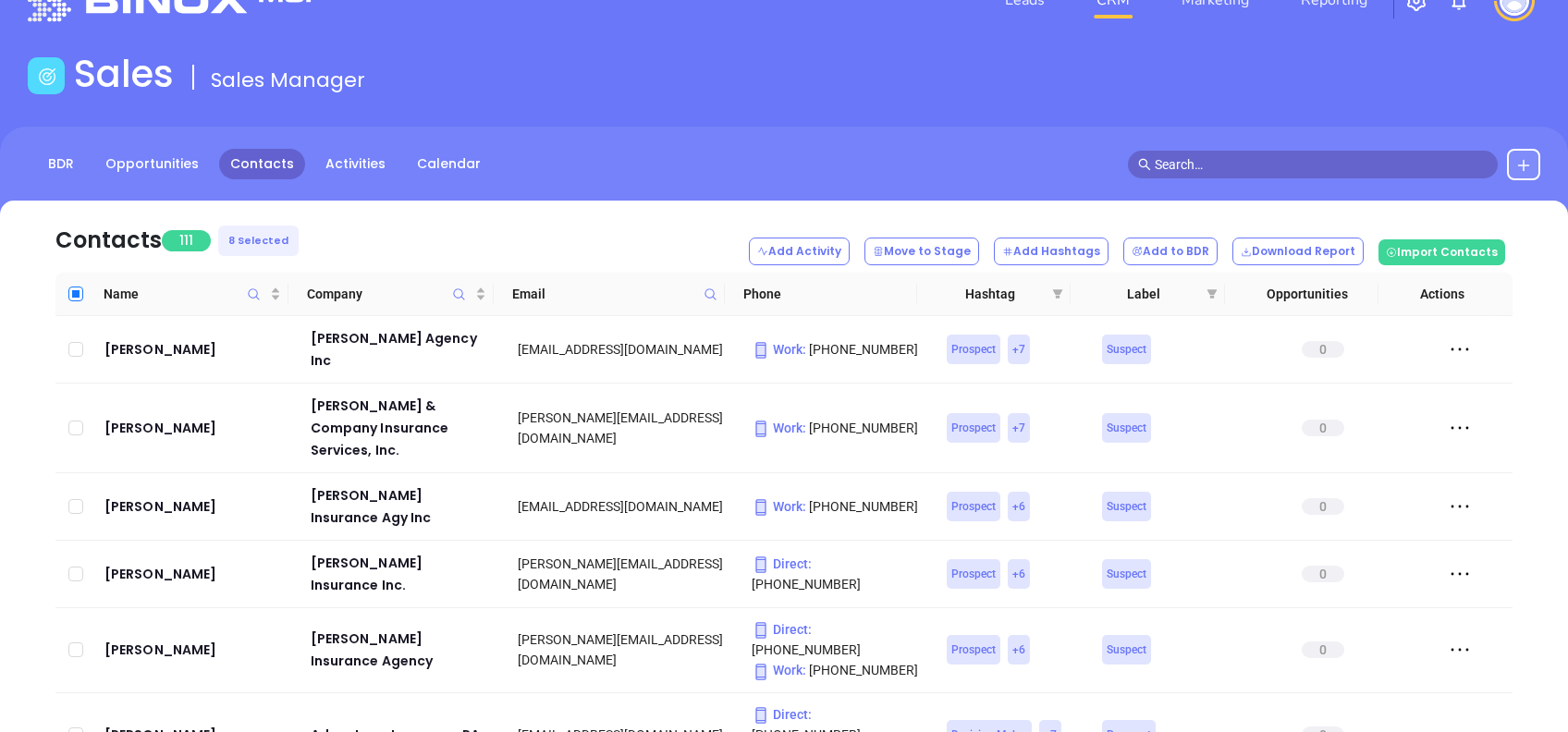
checkbox input "true"
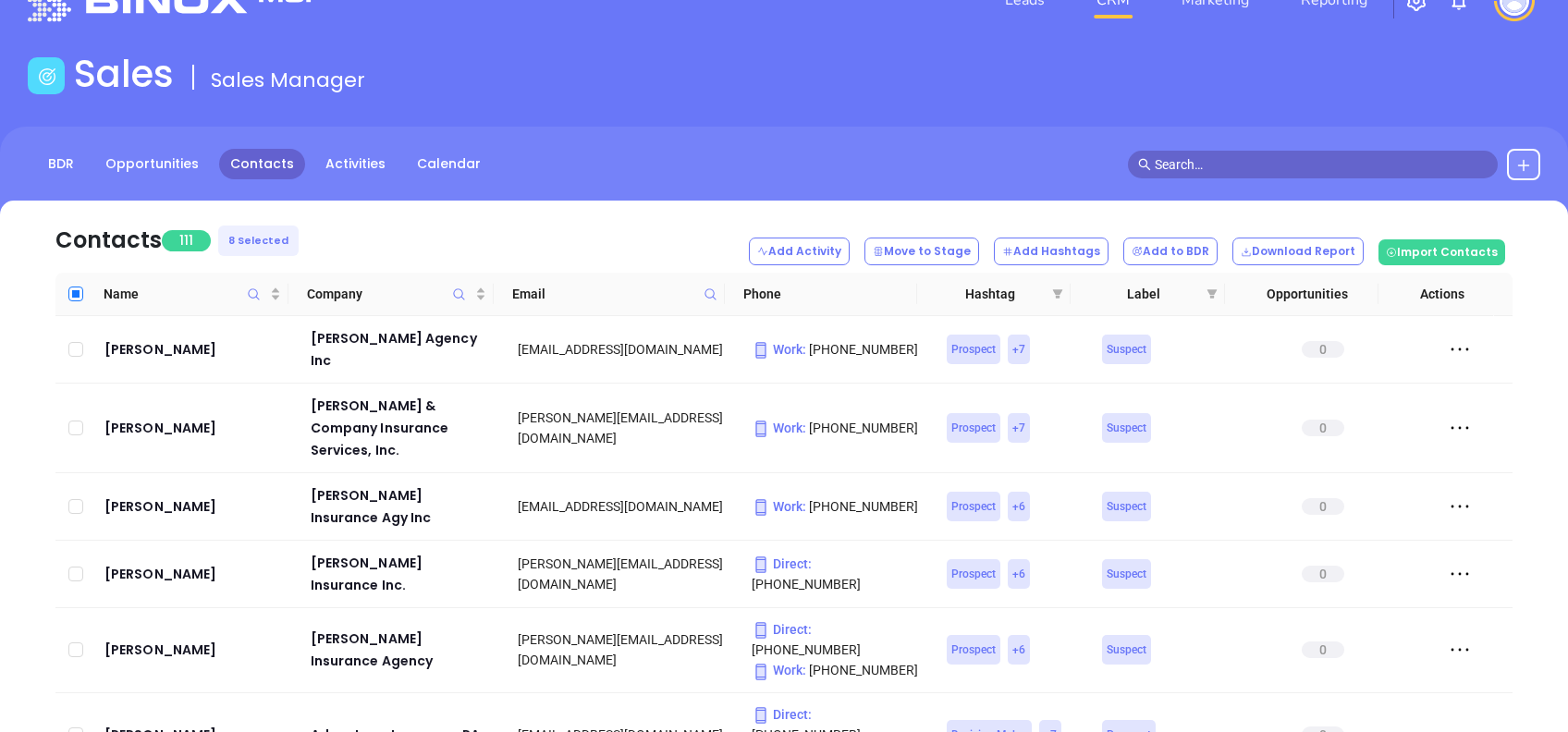
checkbox input "true"
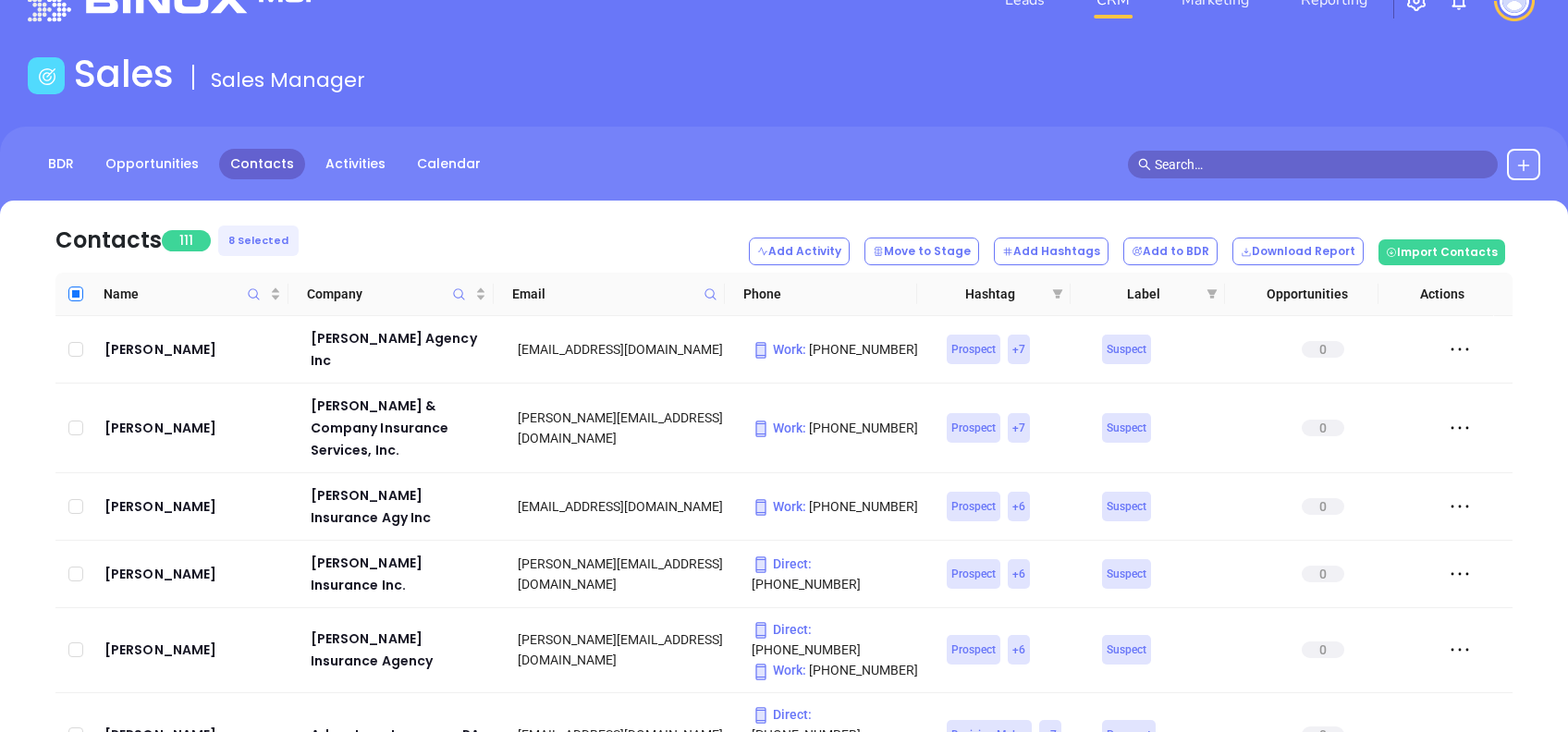
checkbox input "true"
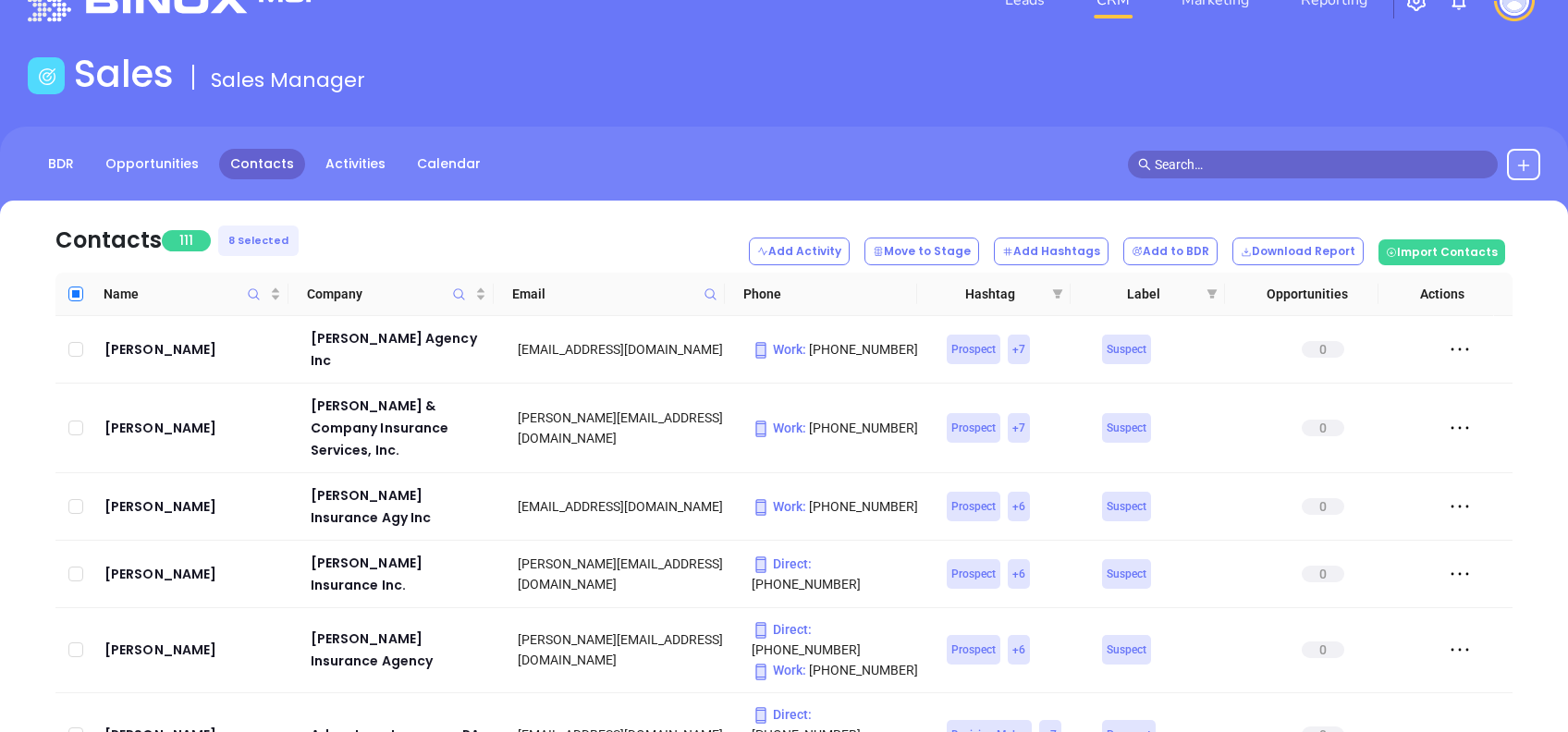
checkbox input "true"
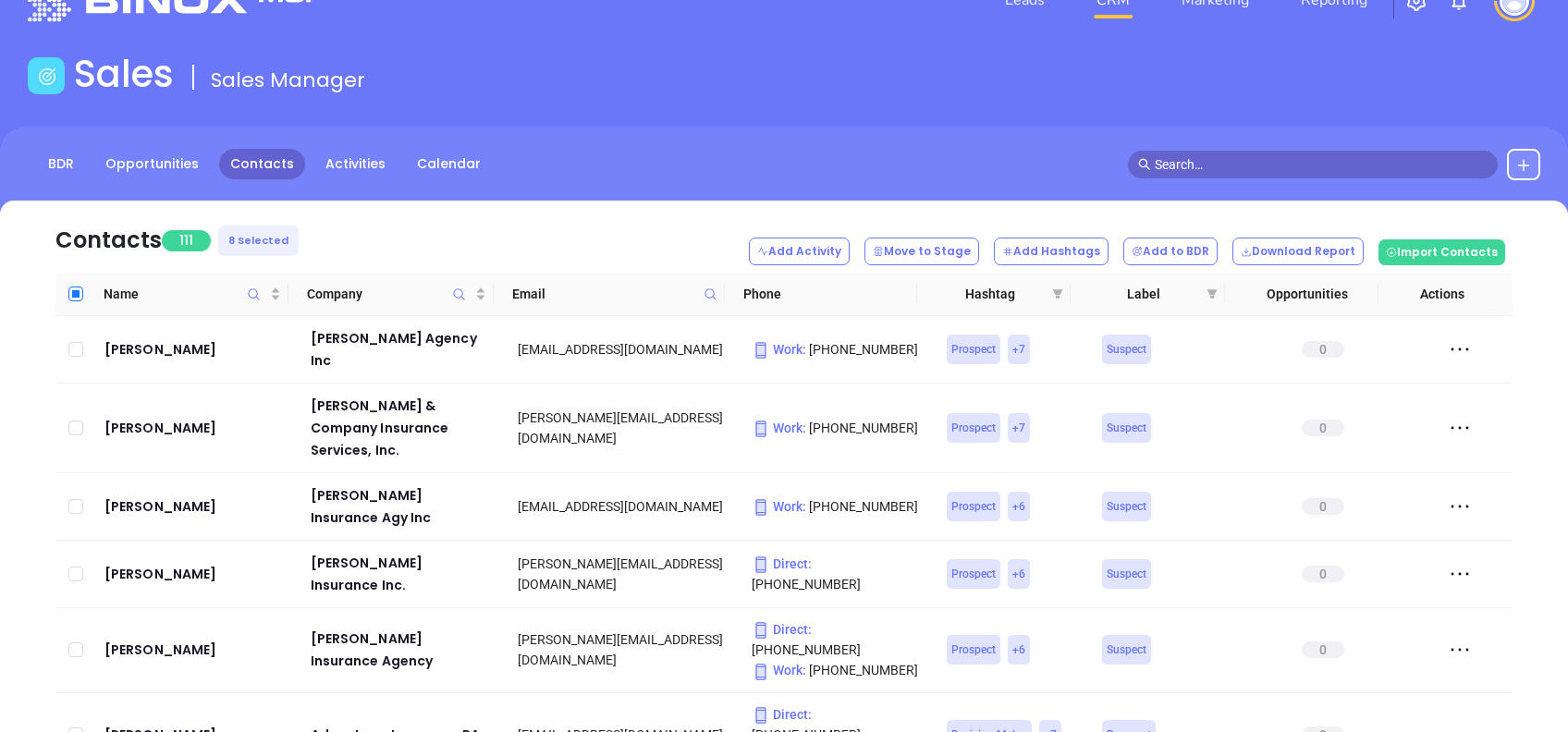
checkbox input "true"
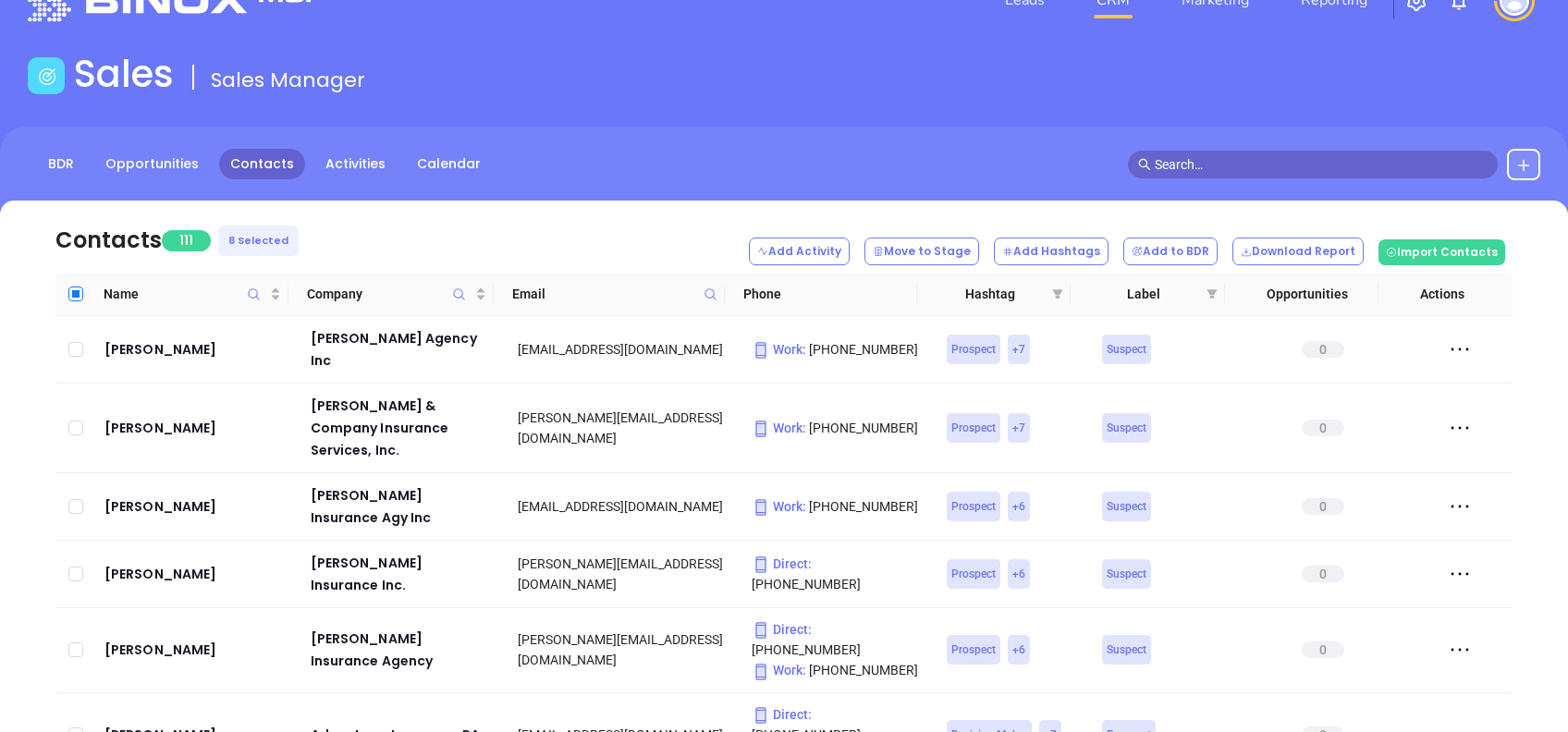
checkbox input "true"
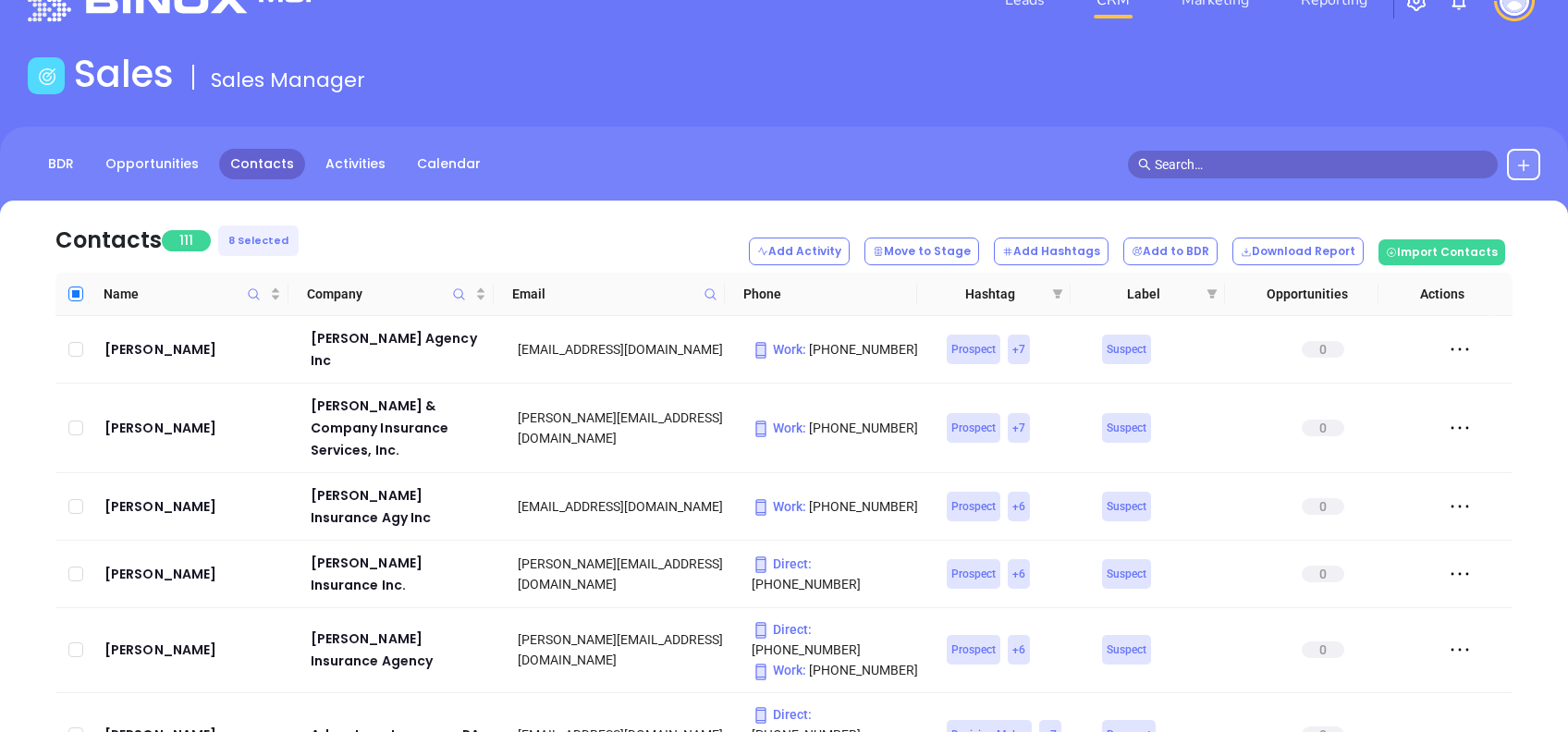
checkbox input "true"
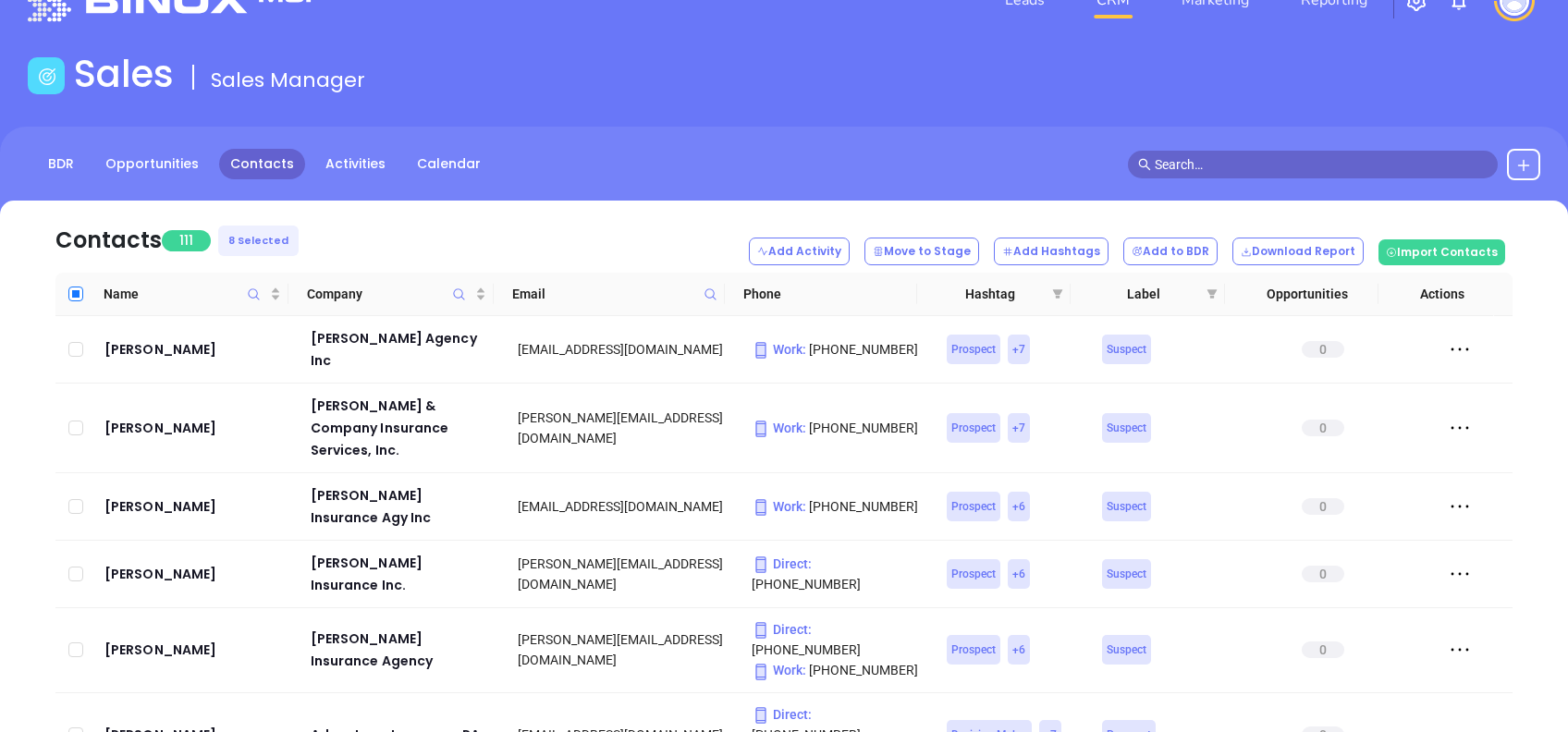
checkbox input "true"
click at [76, 292] on input "Select all" at bounding box center [76, 294] width 15 height 15
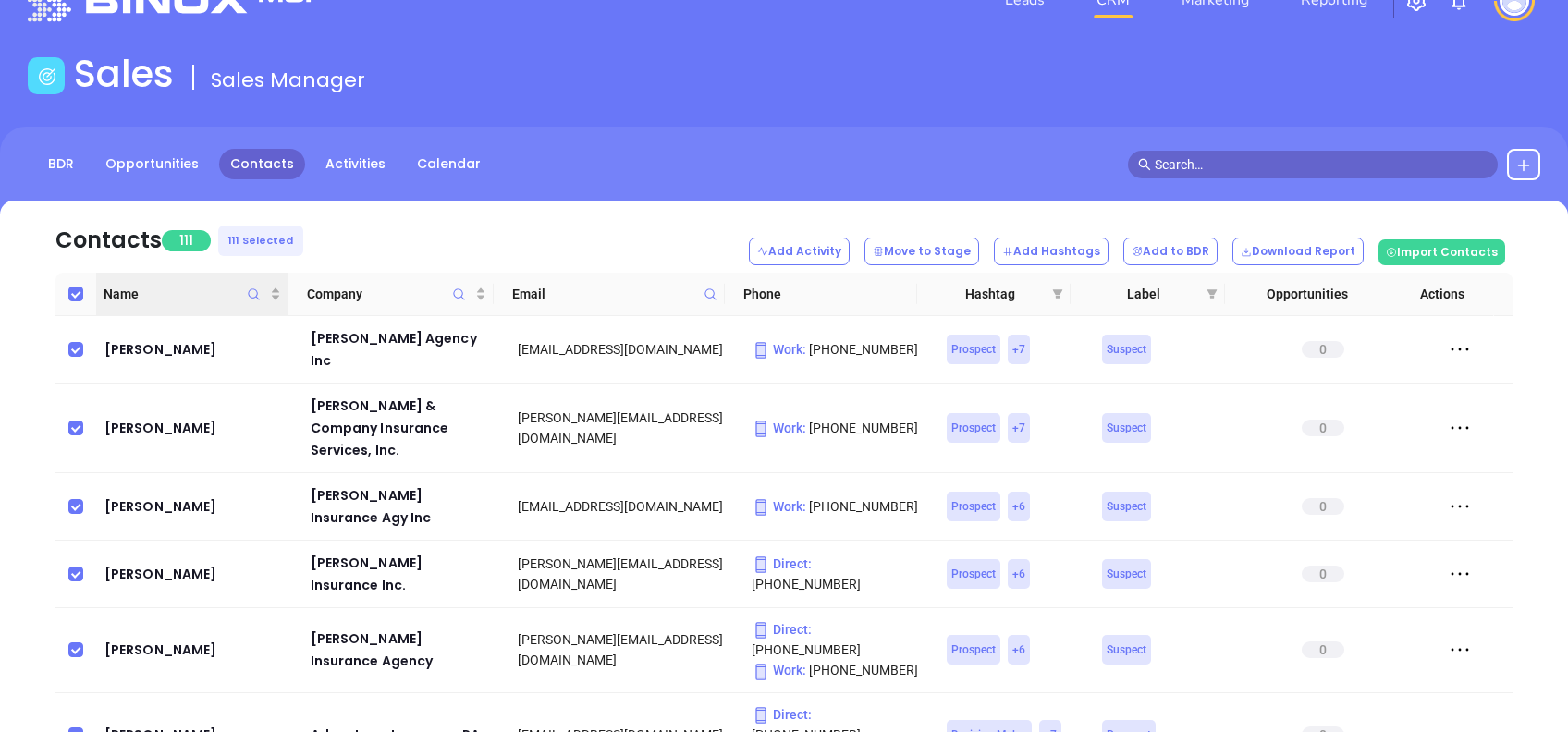
checkbox input "false"
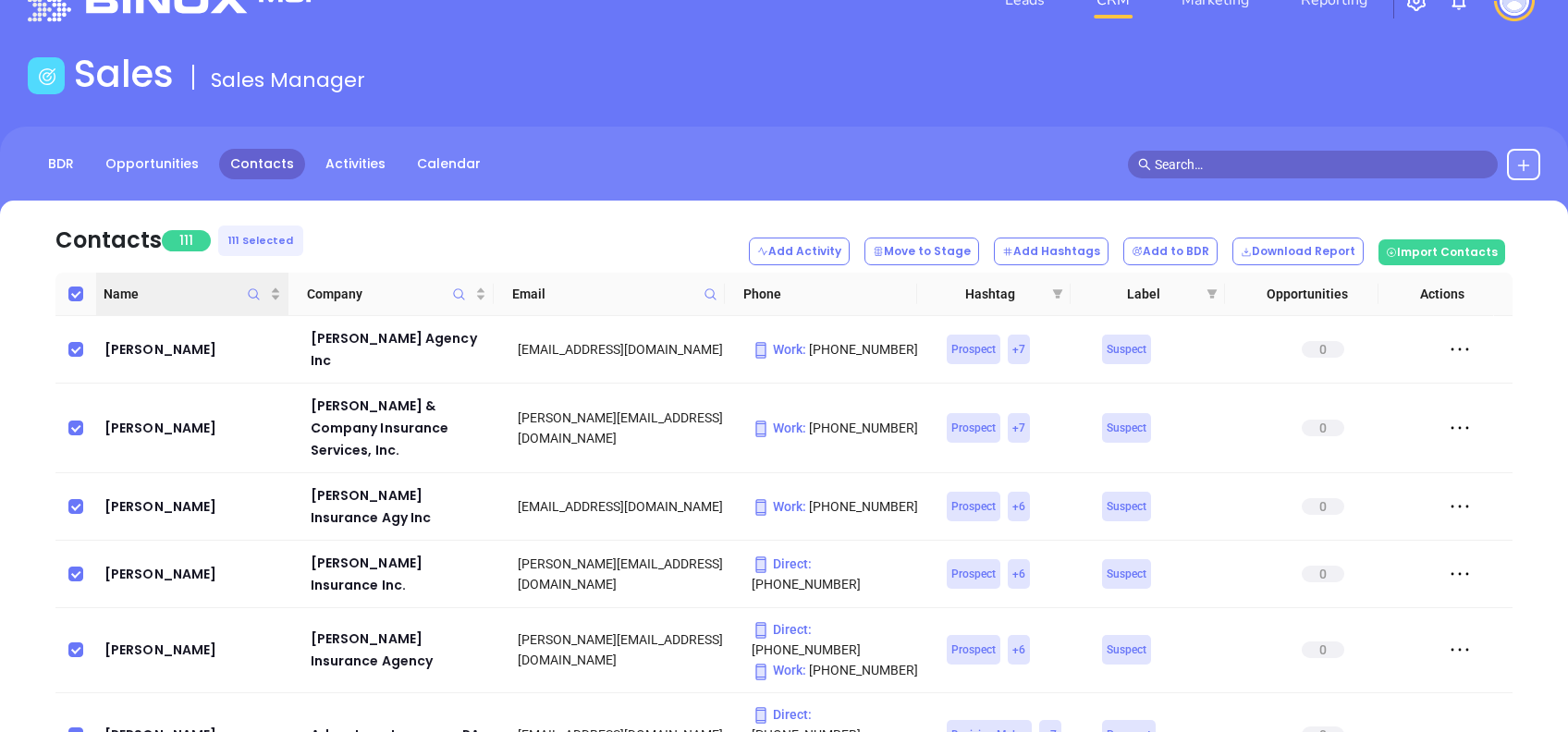
checkbox input "false"
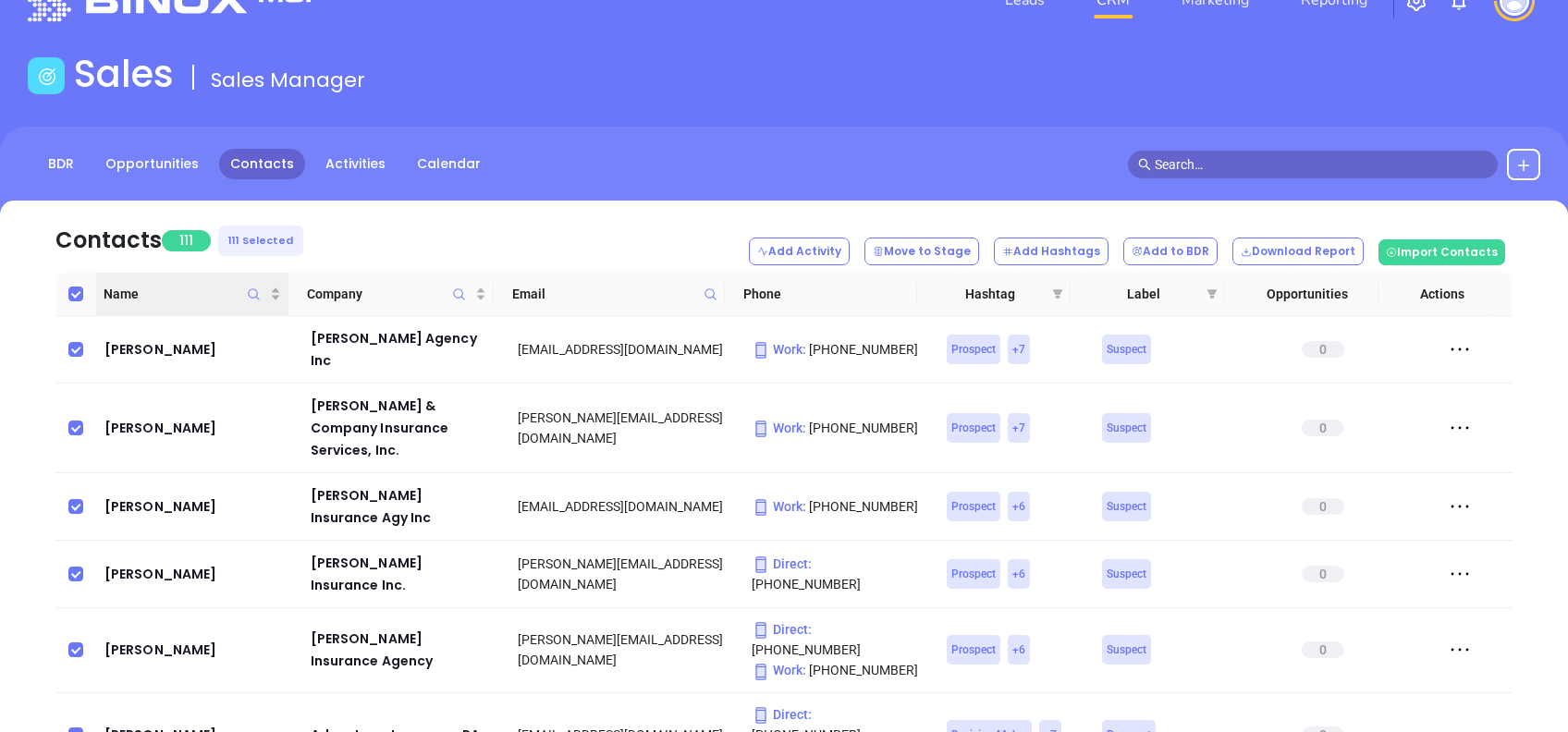
checkbox input "false"
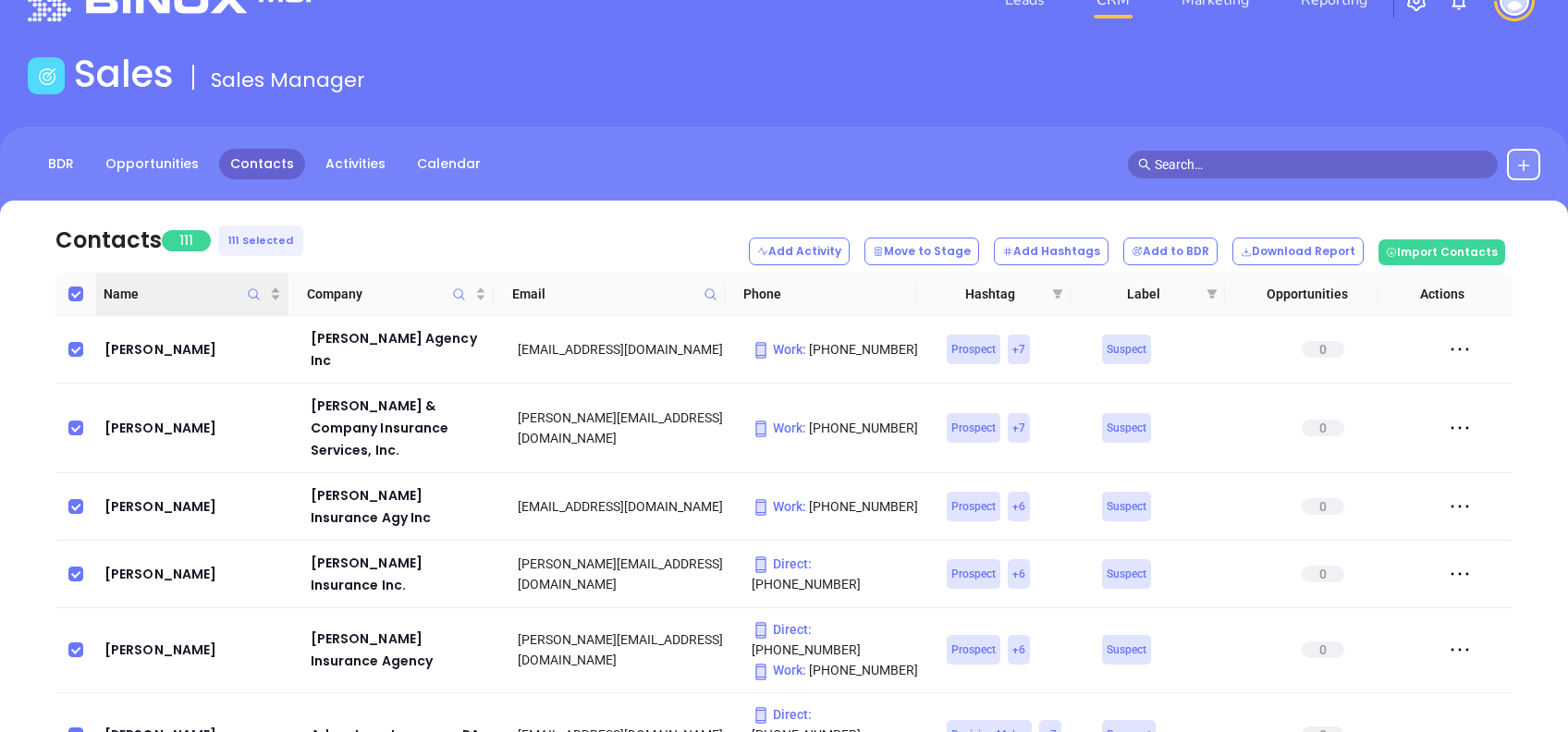
checkbox input "false"
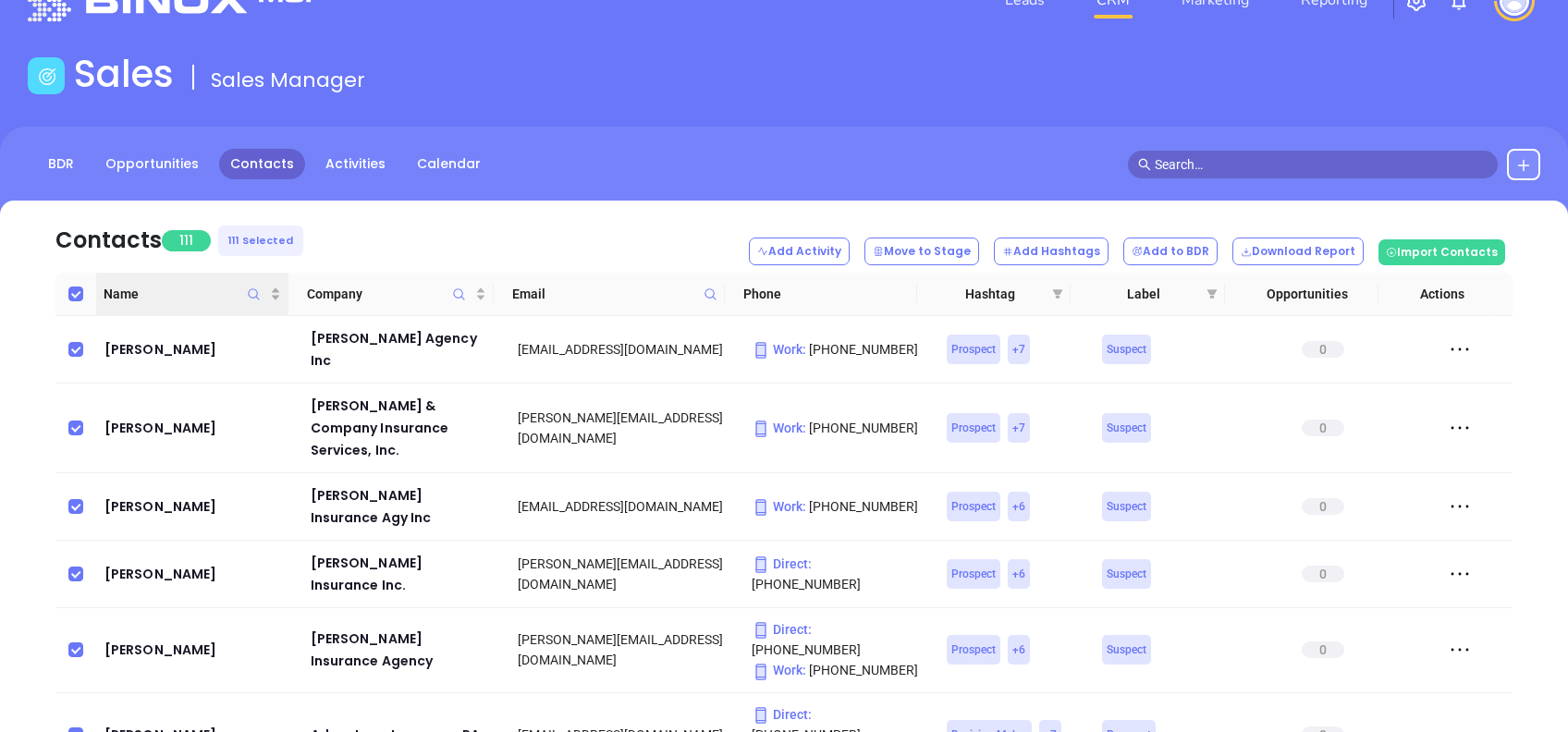
checkbox input "false"
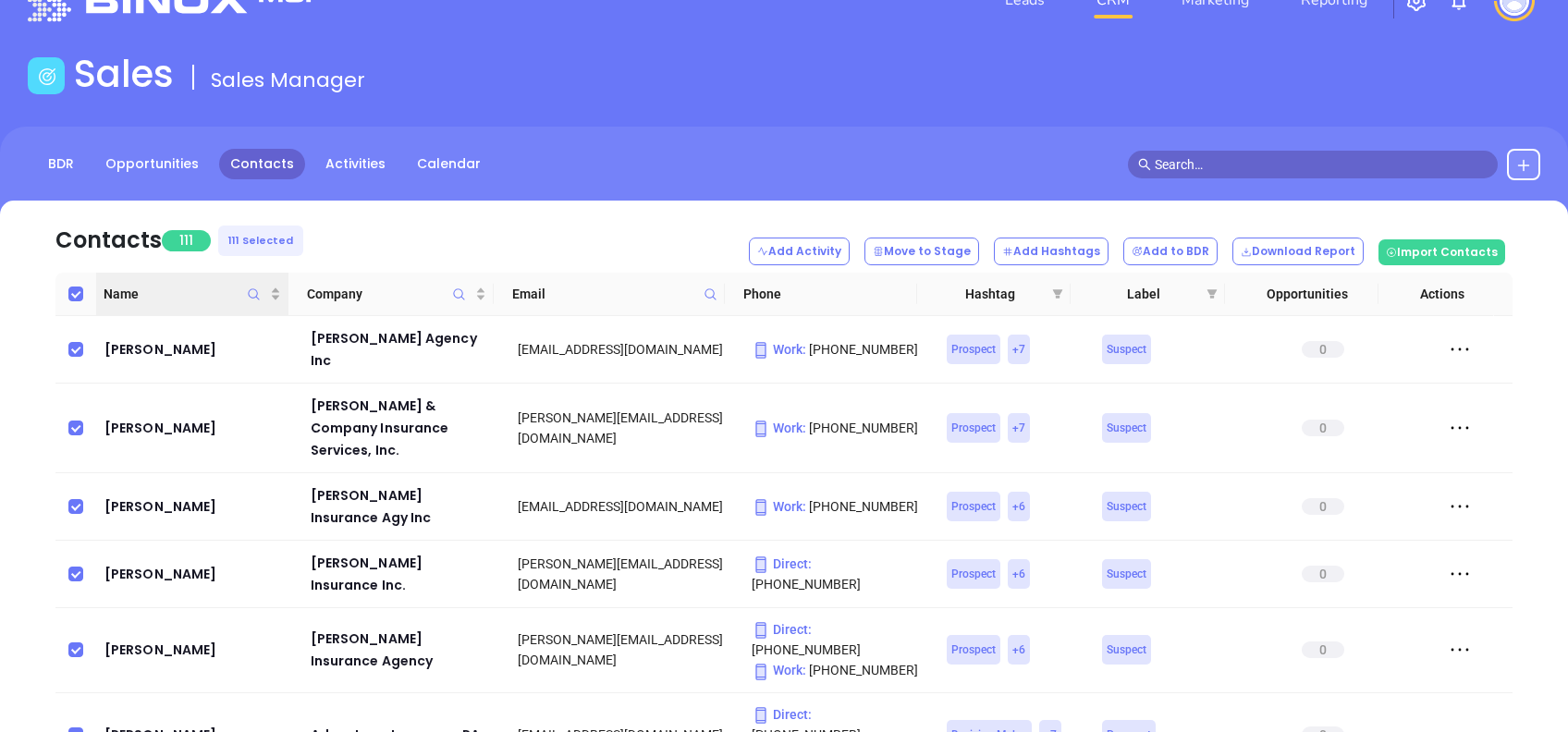
checkbox input "false"
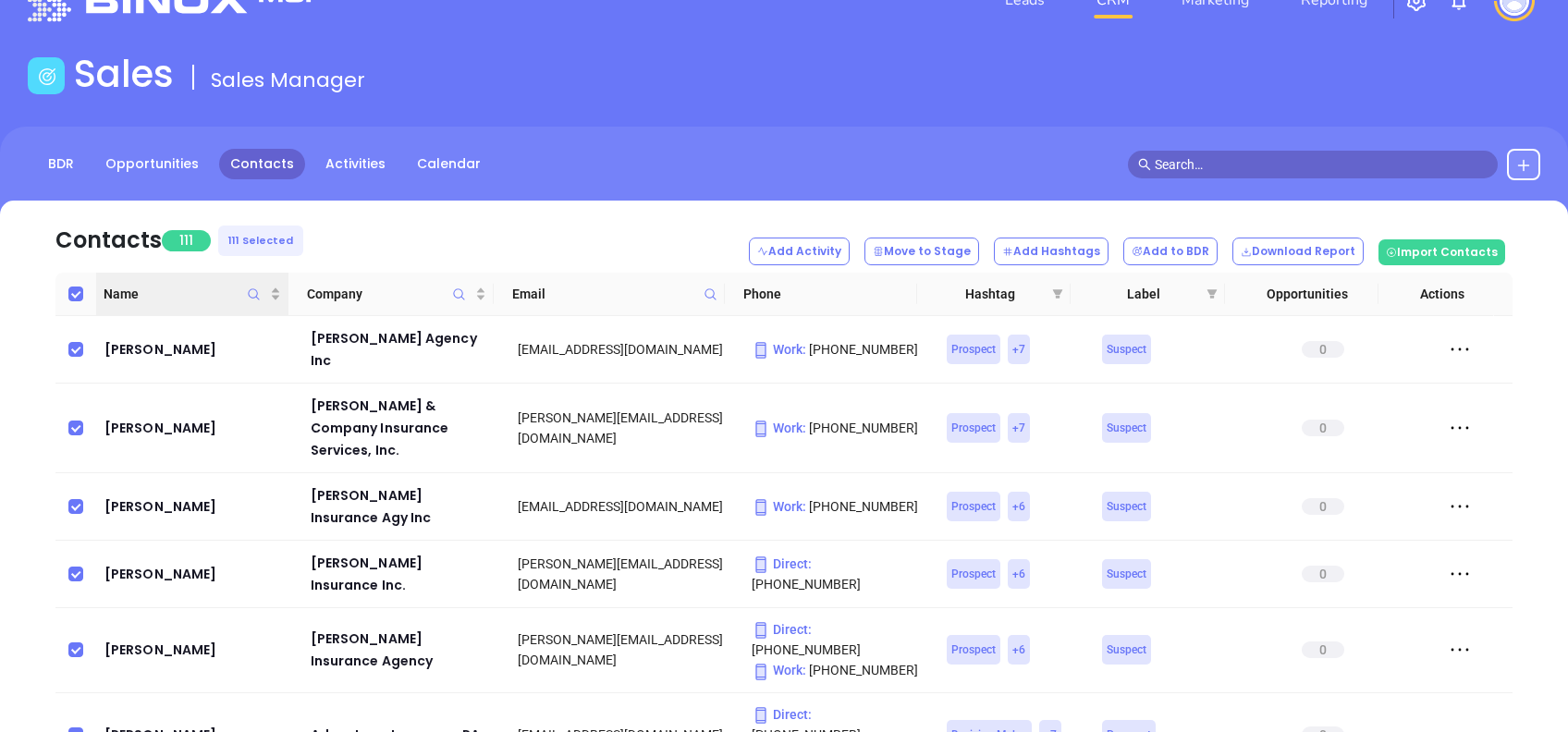
checkbox input "false"
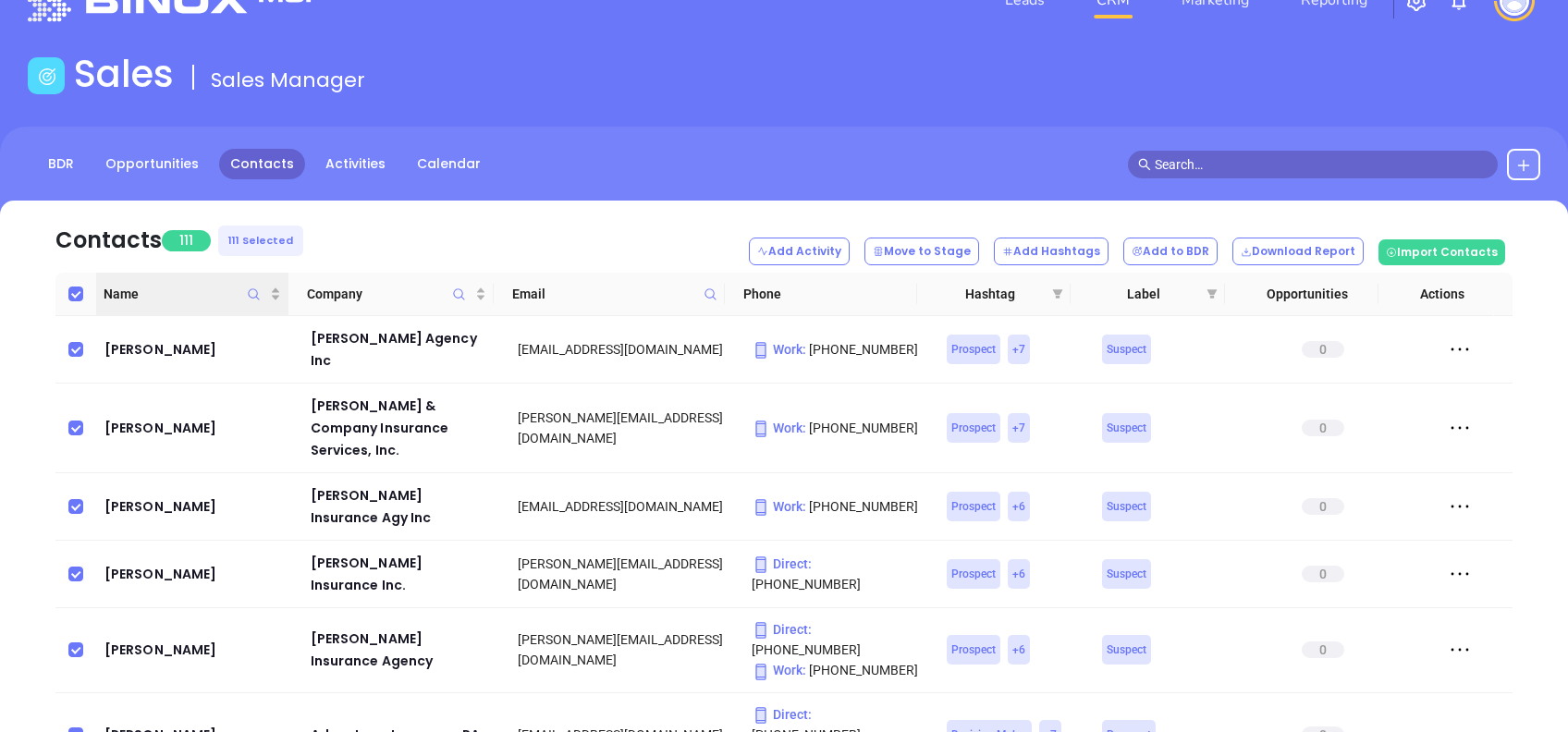
checkbox input "false"
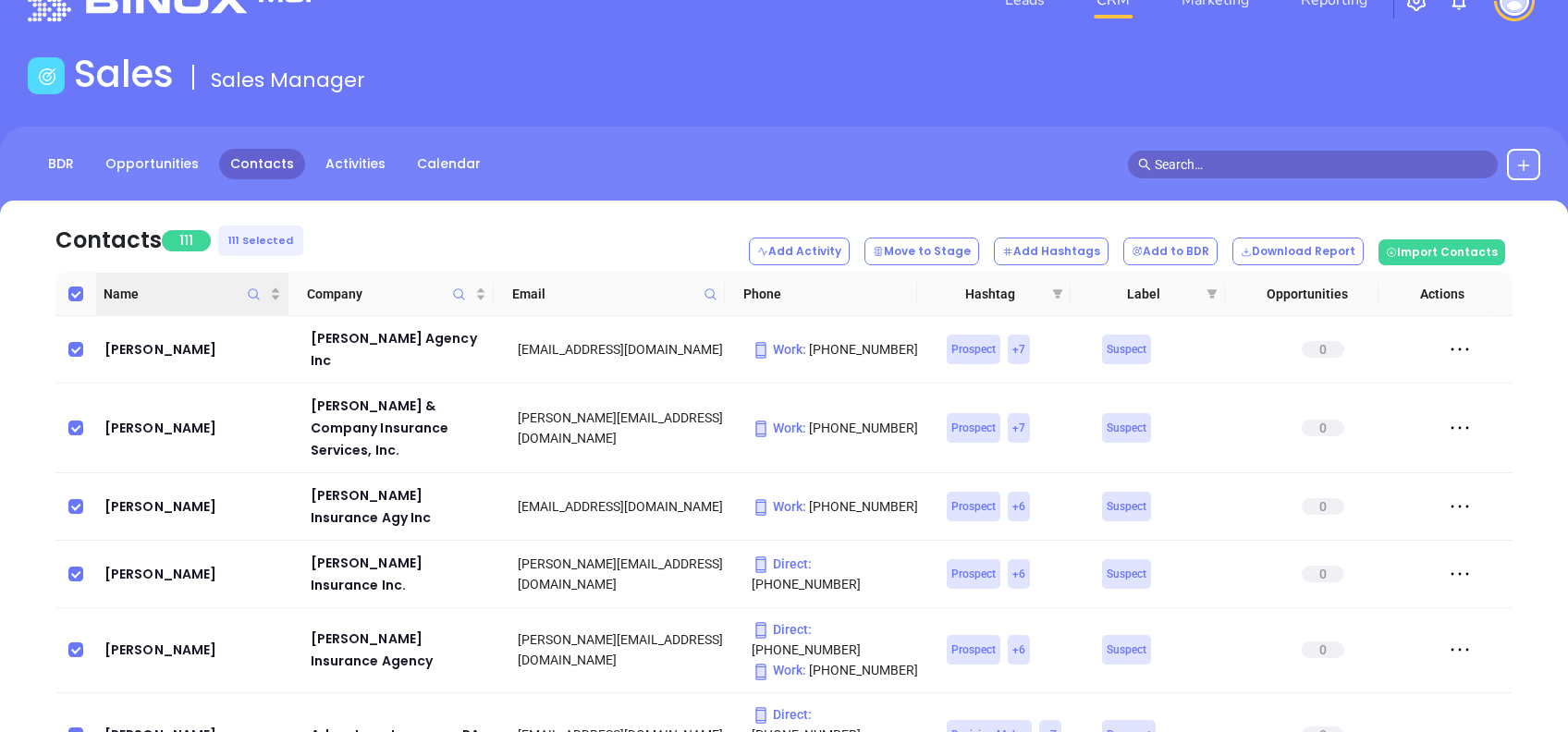
checkbox input "false"
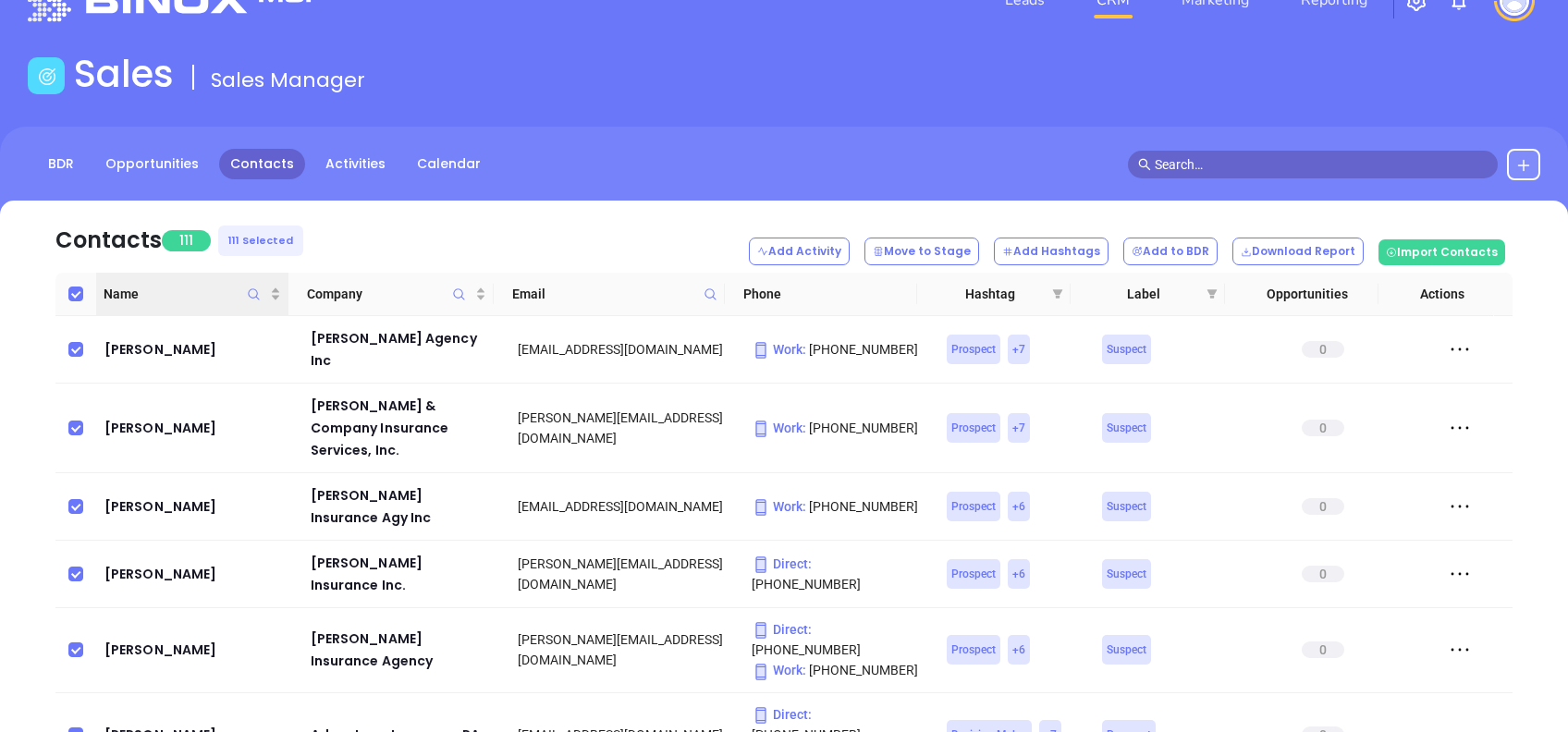
checkbox input "false"
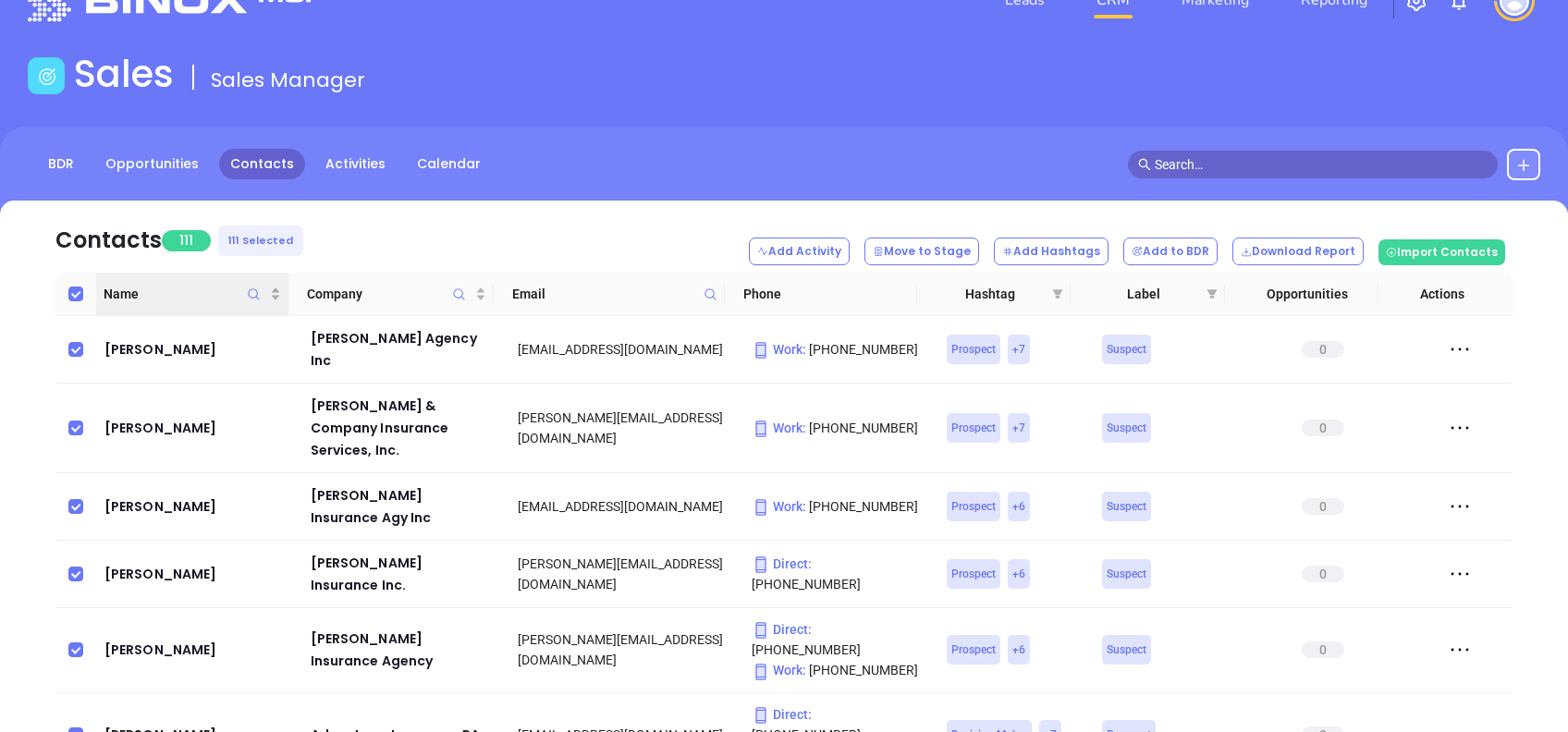
checkbox input "false"
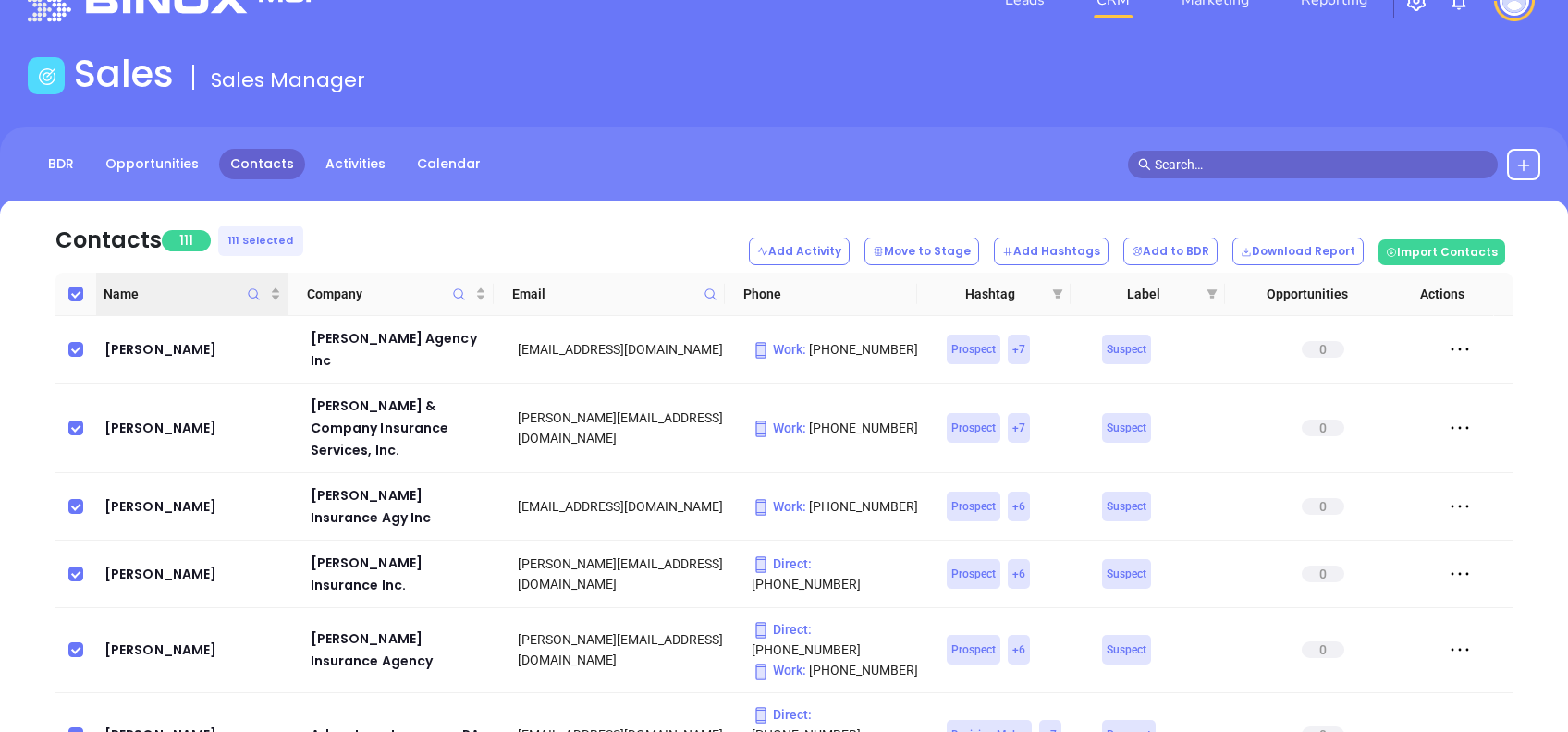
checkbox input "false"
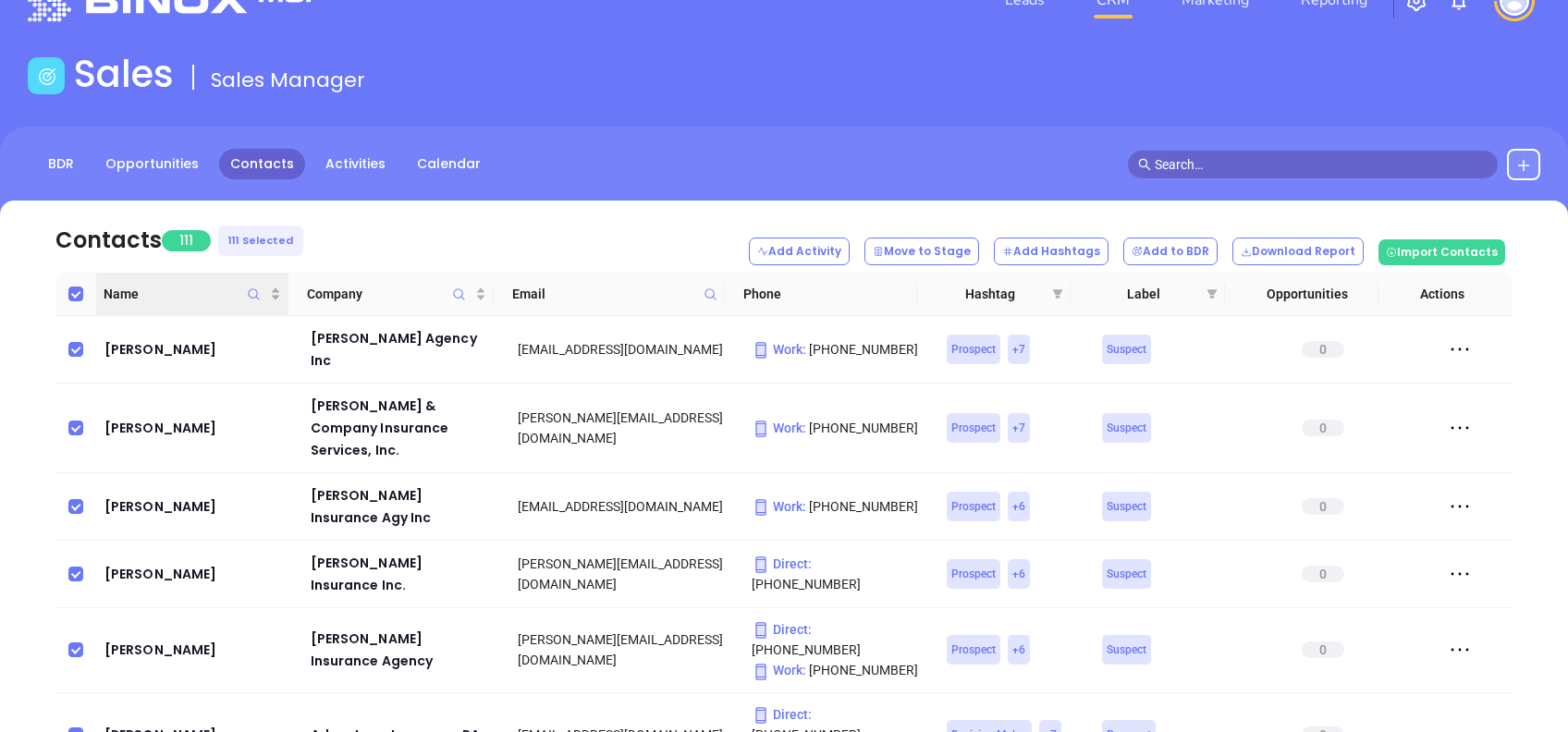
checkbox input "false"
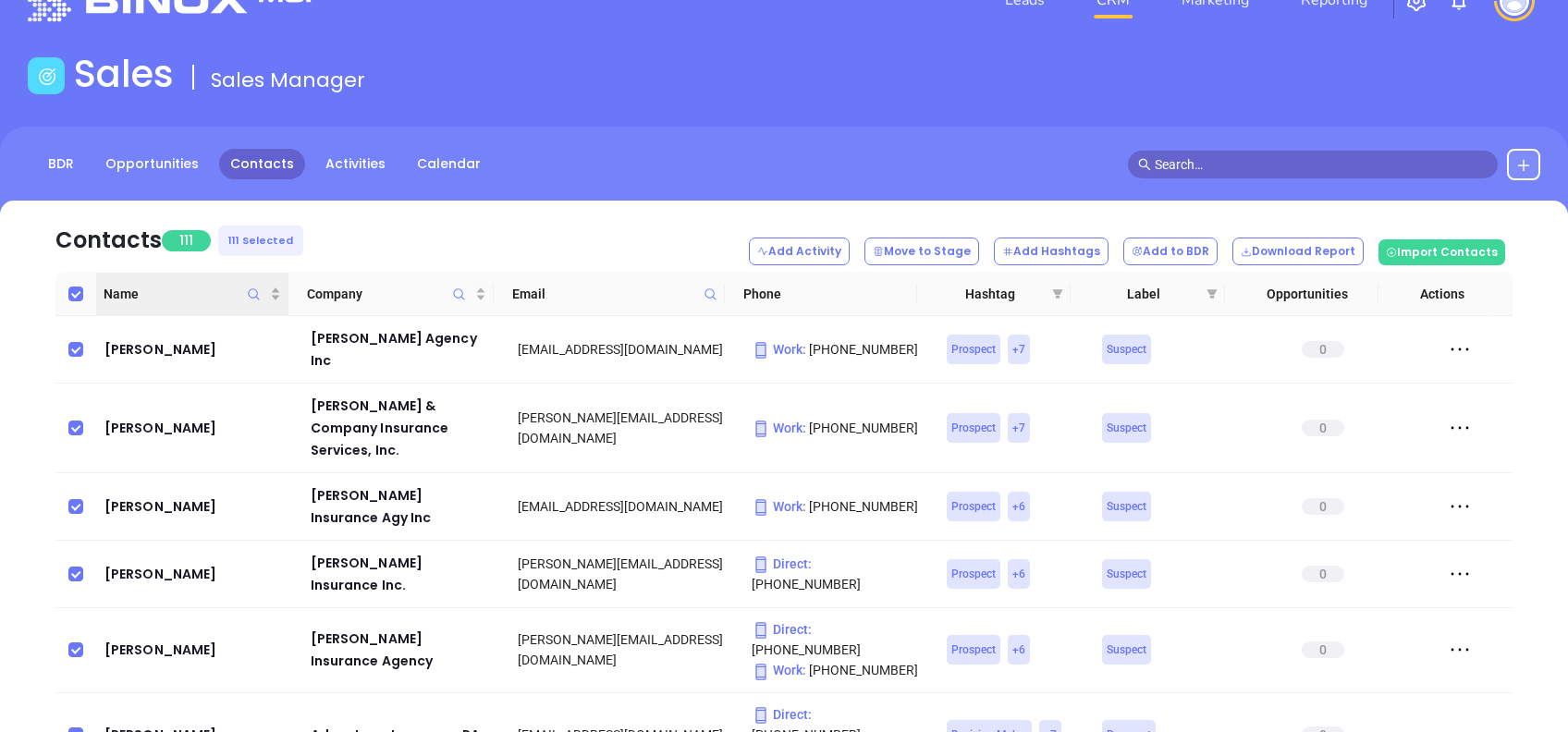
checkbox input "false"
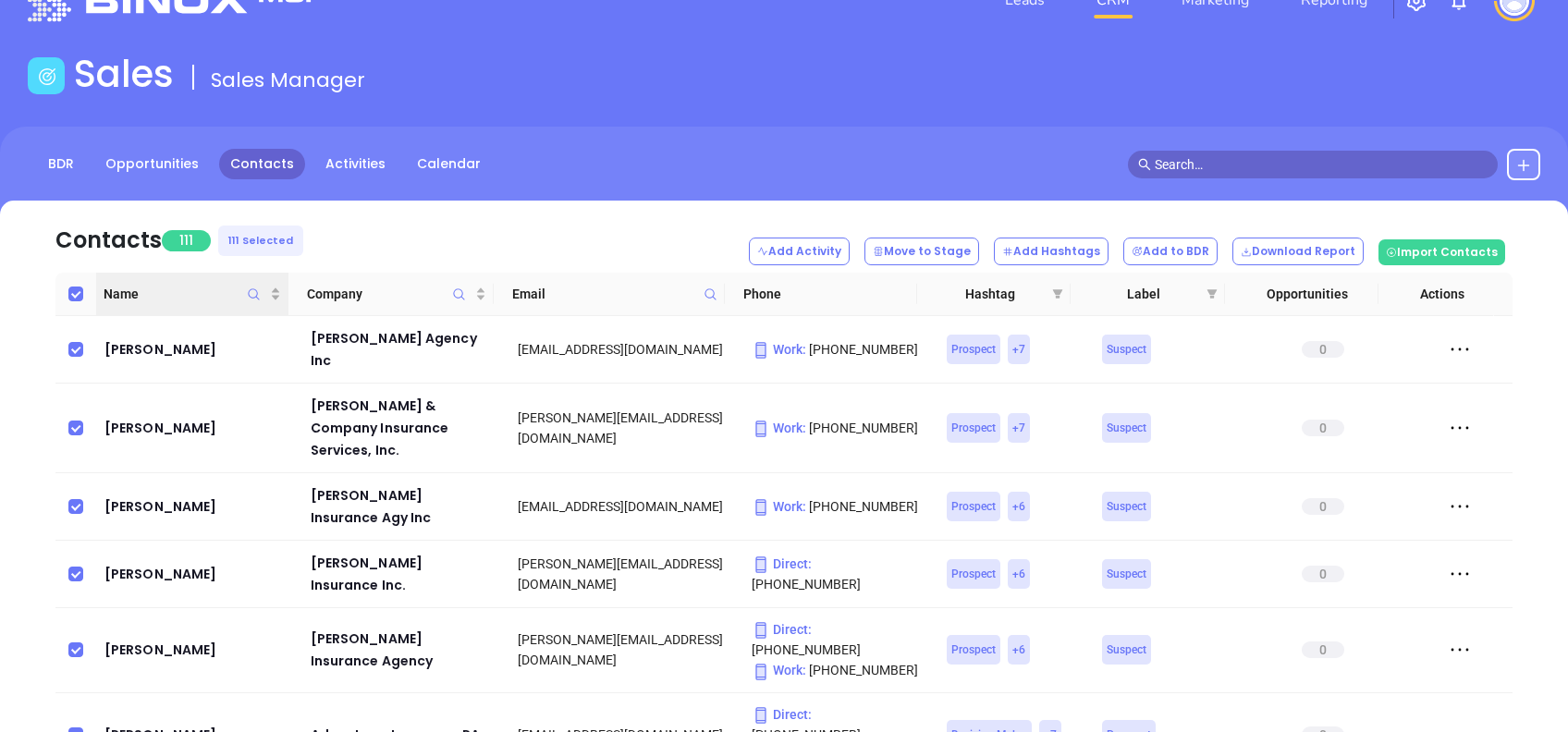
checkbox input "false"
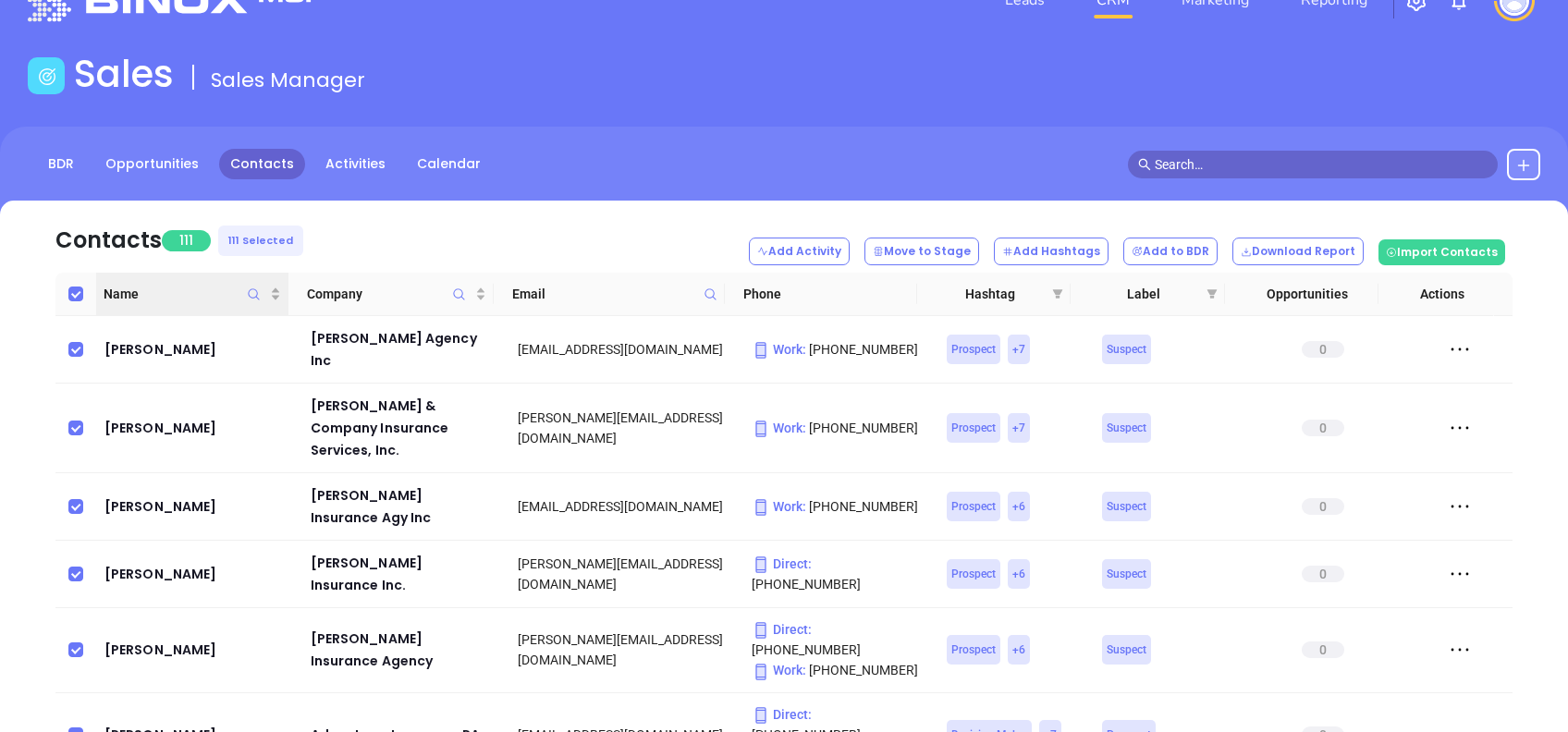
checkbox input "false"
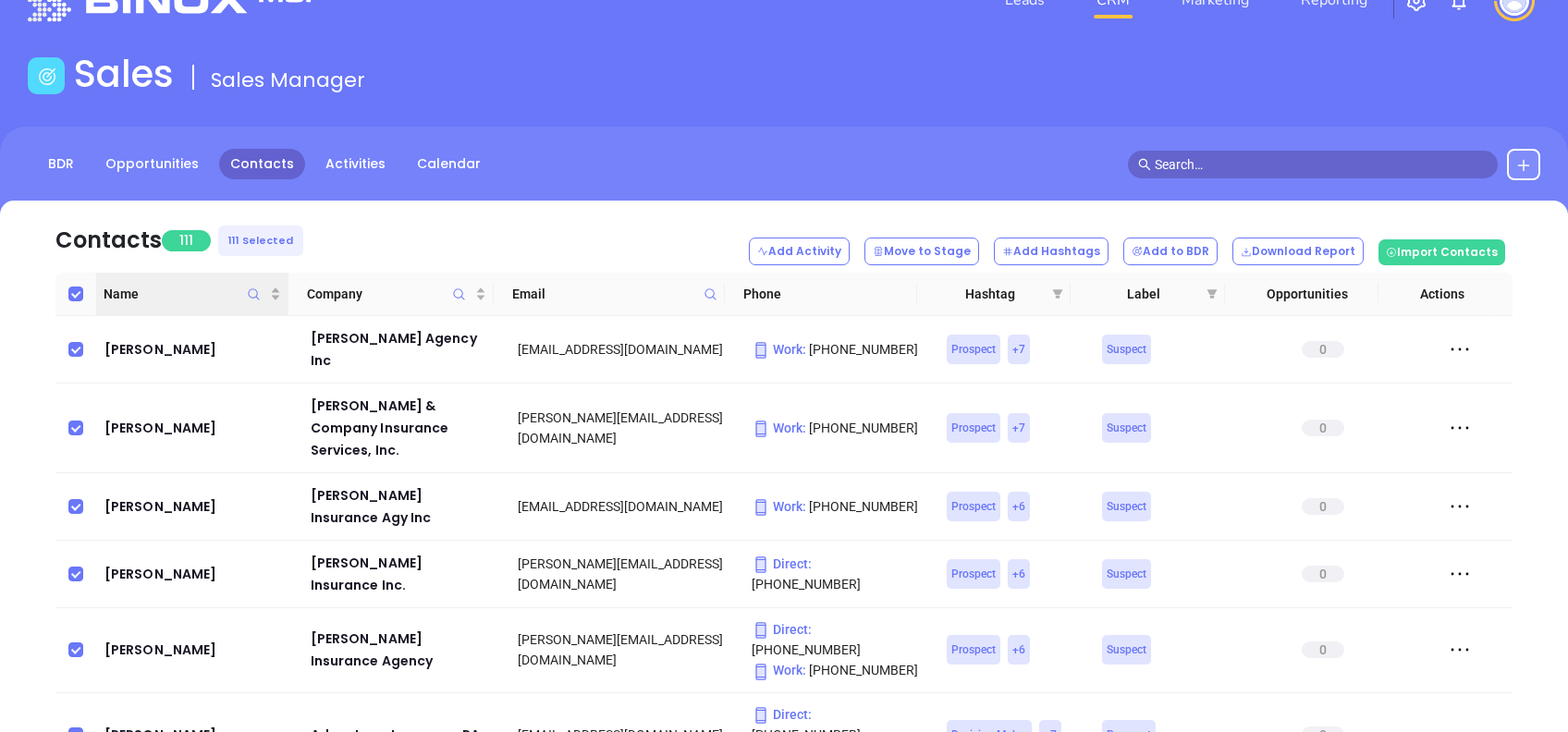
checkbox input "false"
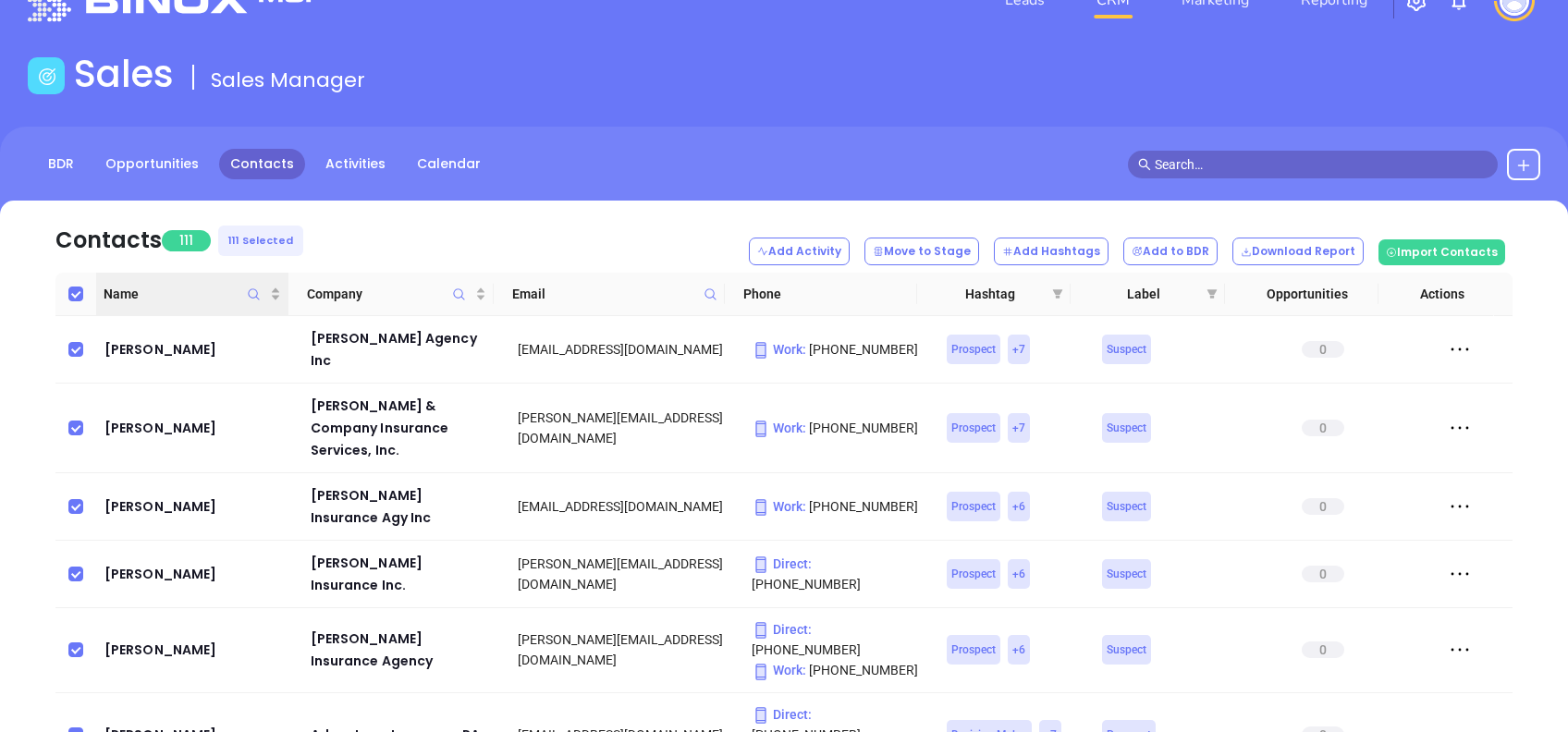
checkbox input "false"
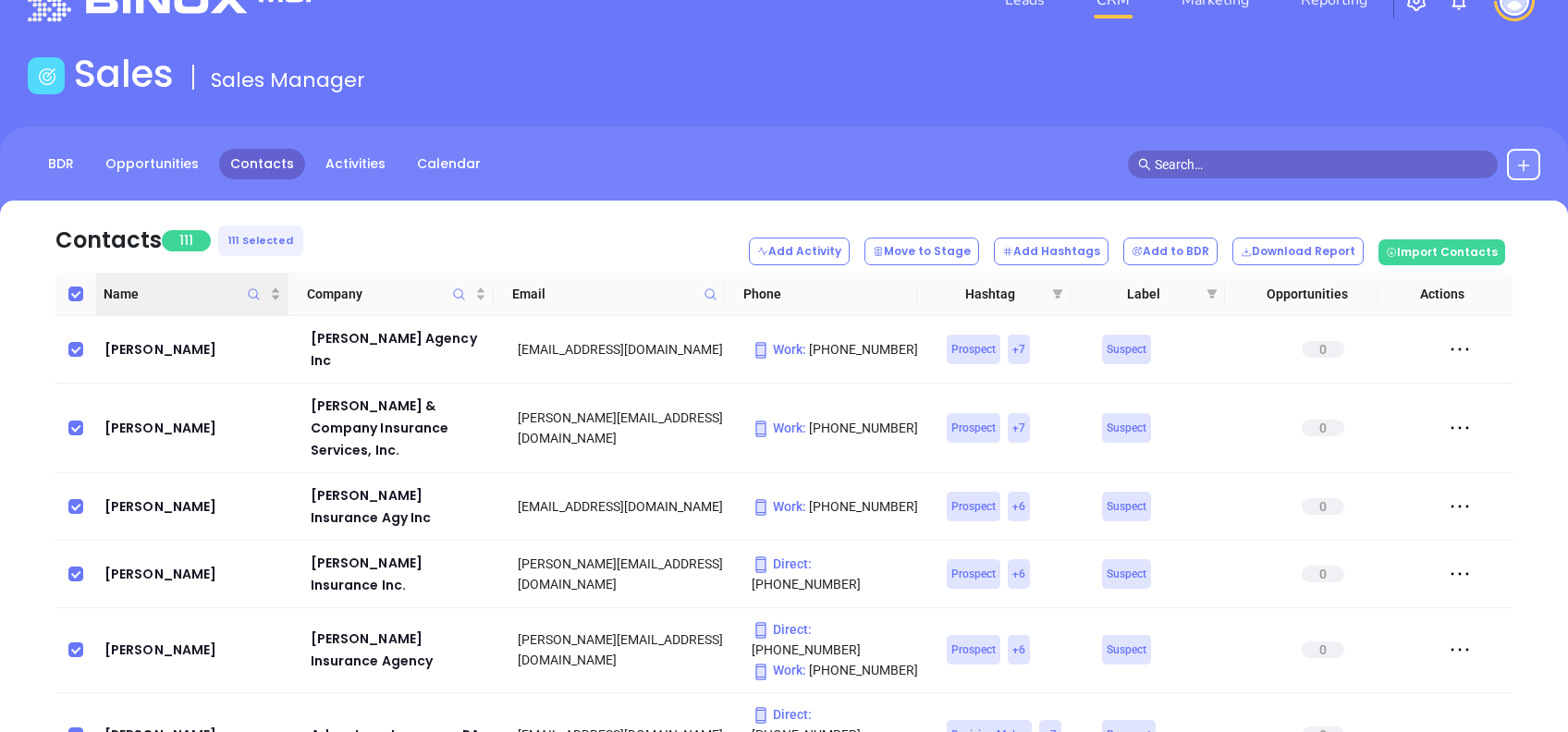
checkbox input "false"
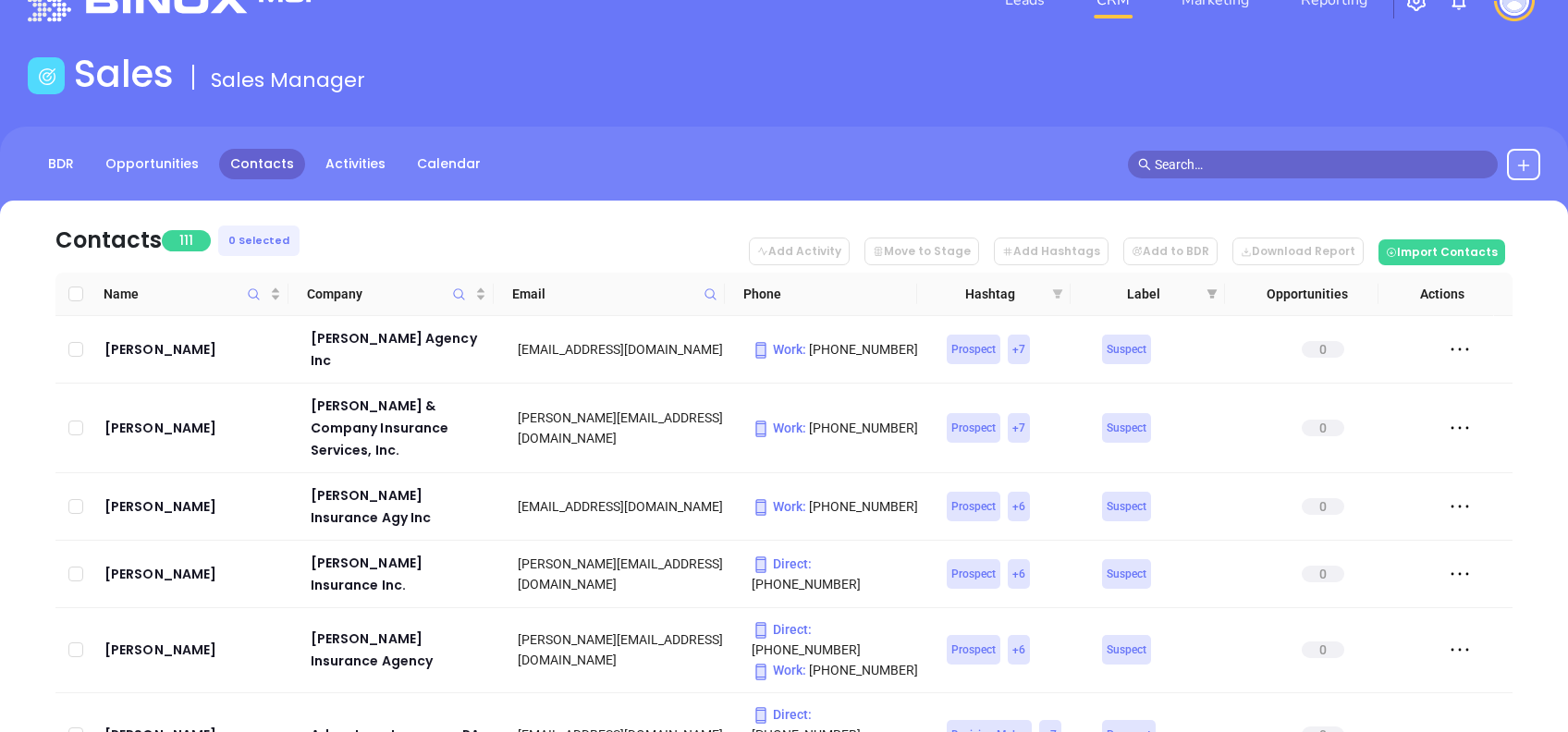
click at [1061, 291] on icon "filter" at bounding box center [1058, 294] width 11 height 11
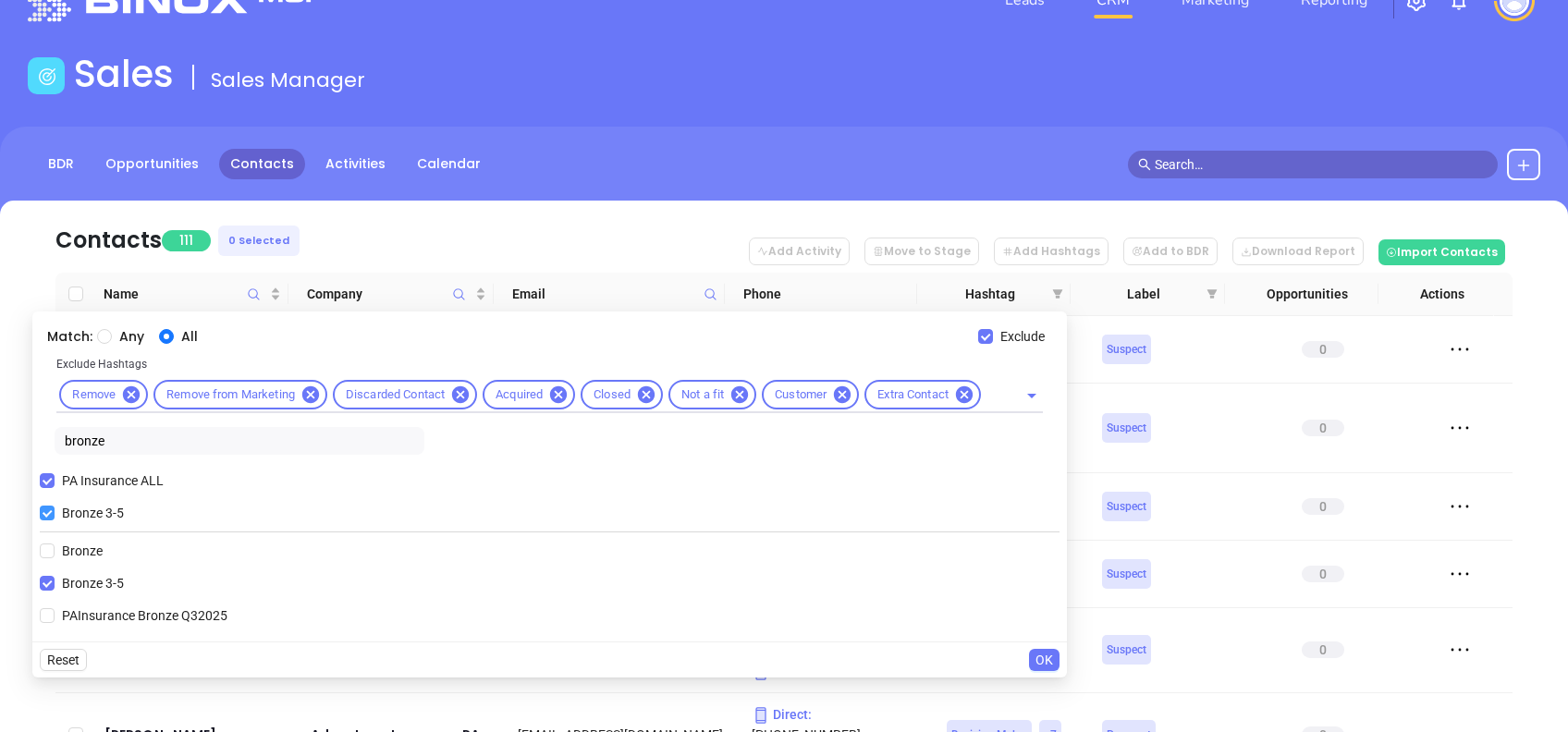
click at [73, 510] on span "Bronze 3-5" at bounding box center [93, 513] width 77 height 21
click at [54, 510] on input "Bronze 3-5" at bounding box center [47, 513] width 15 height 15
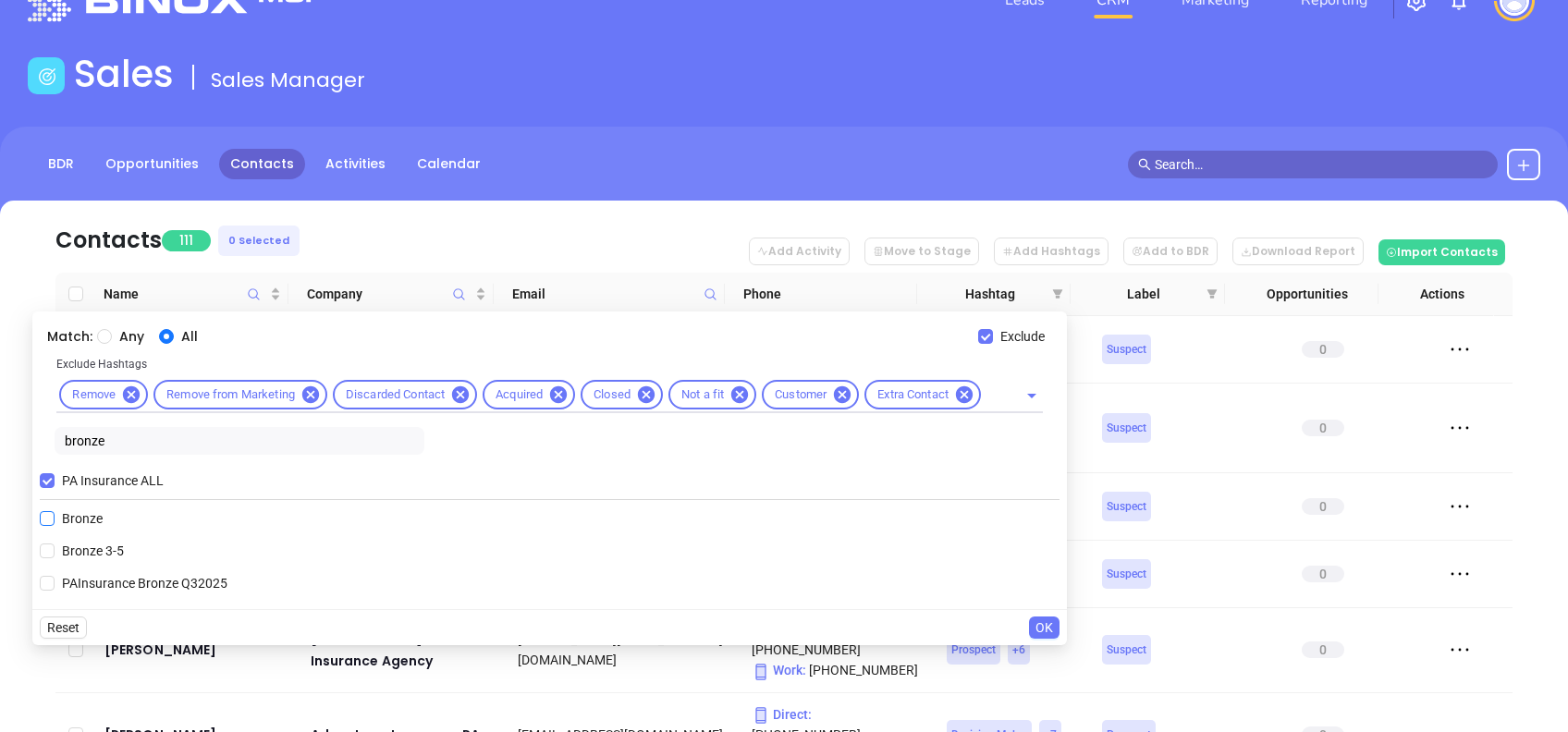
drag, startPoint x: 36, startPoint y: 484, endPoint x: 48, endPoint y: 471, distance: 17.7
click at [39, 487] on input "PA Insurance ALL" at bounding box center [47, 481] width 15 height 15
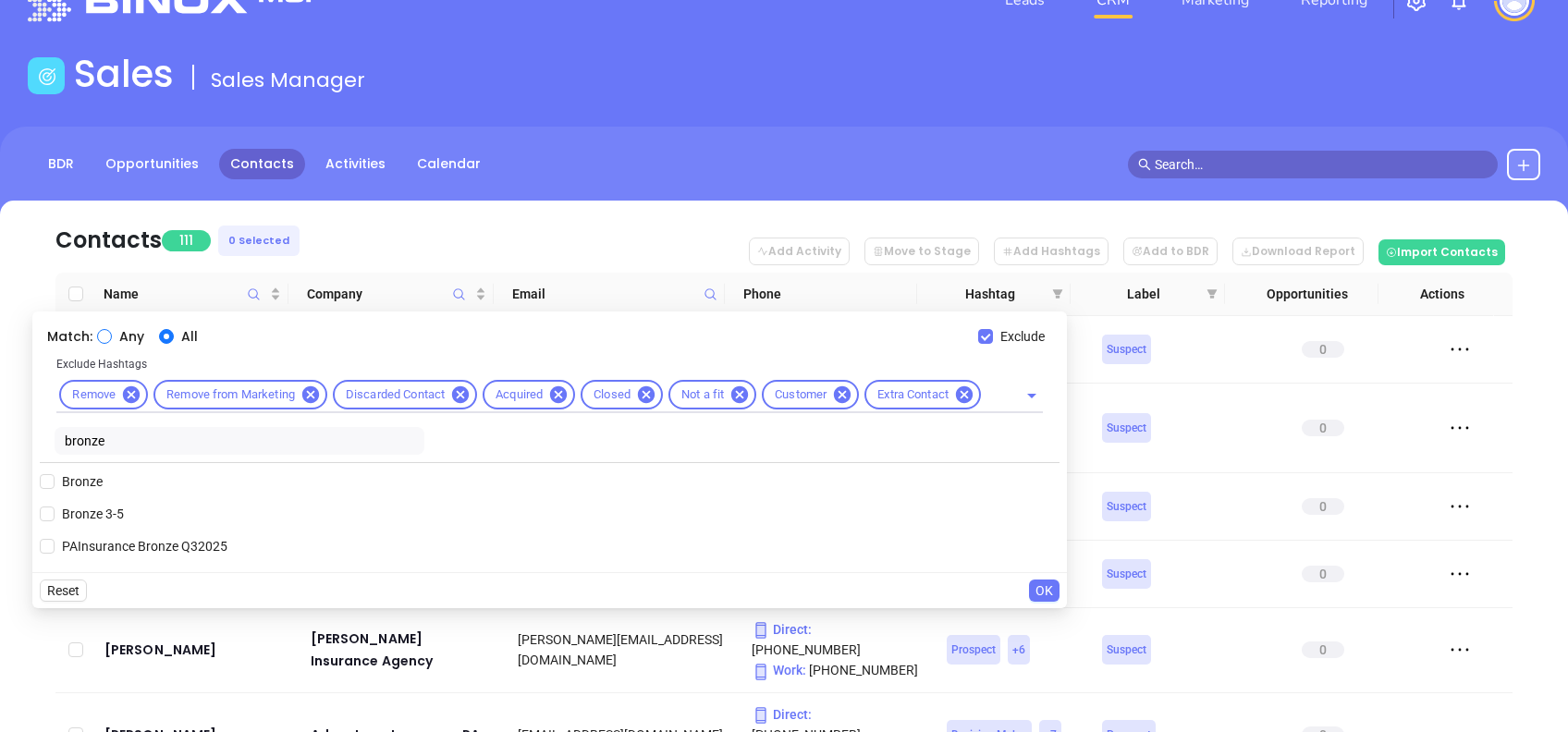
click at [97, 333] on label "Any" at bounding box center [125, 337] width 54 height 21
click at [100, 333] on input "Any" at bounding box center [105, 337] width 15 height 15
drag, startPoint x: 146, startPoint y: 458, endPoint x: 132, endPoint y: 437, distance: 25.2
click at [143, 457] on div "Exclude Hashtags Remove Remove from Marketing Discarded Contact Acquired Closed…" at bounding box center [550, 408] width 1020 height 109
drag, startPoint x: 59, startPoint y: 432, endPoint x: 0, endPoint y: 421, distance: 60.0
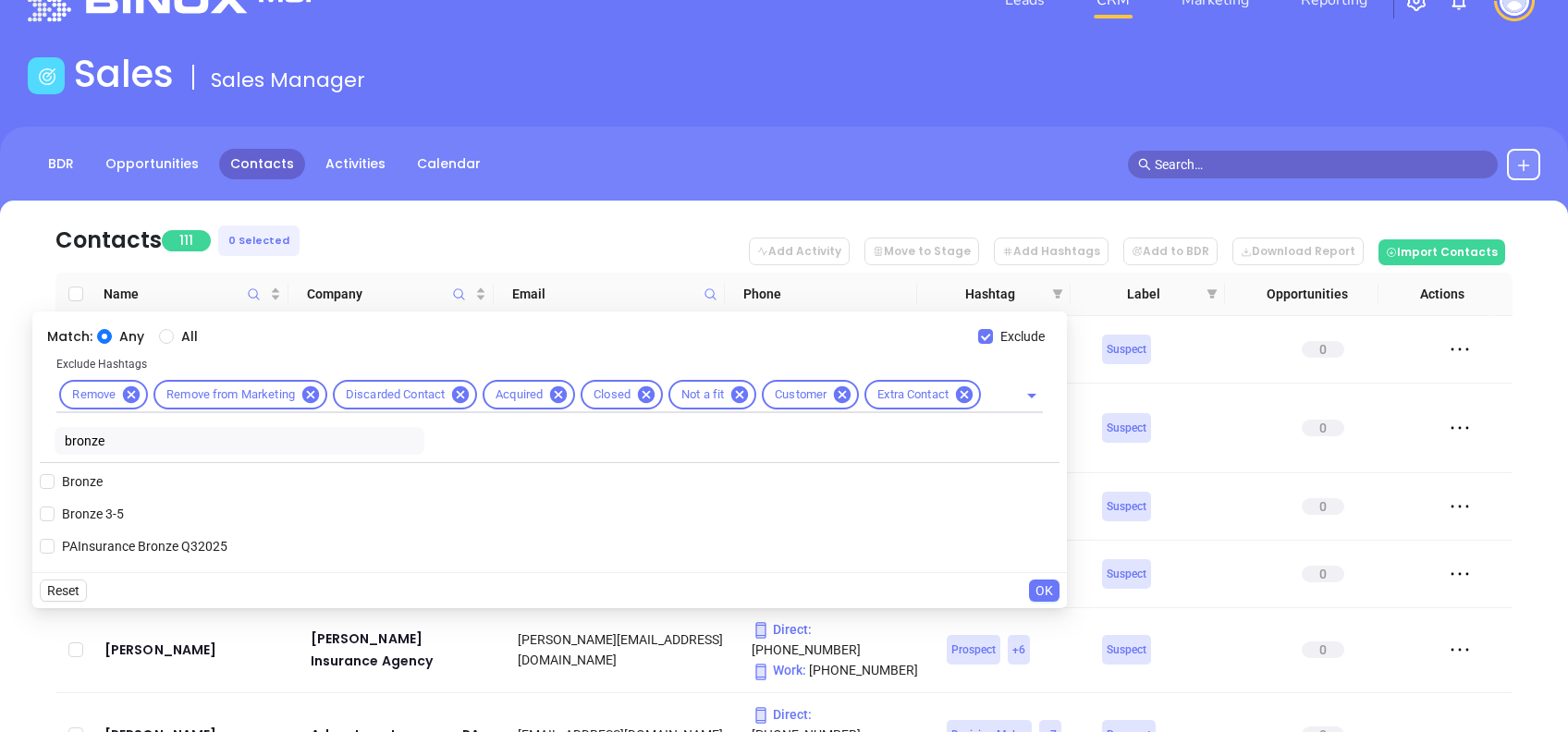
click at [0, 423] on html "Leads CRM Marketing Reporting Financial Leads Leads Sales Sales Manager BDR Opp…" at bounding box center [784, 315] width 1568 height 732
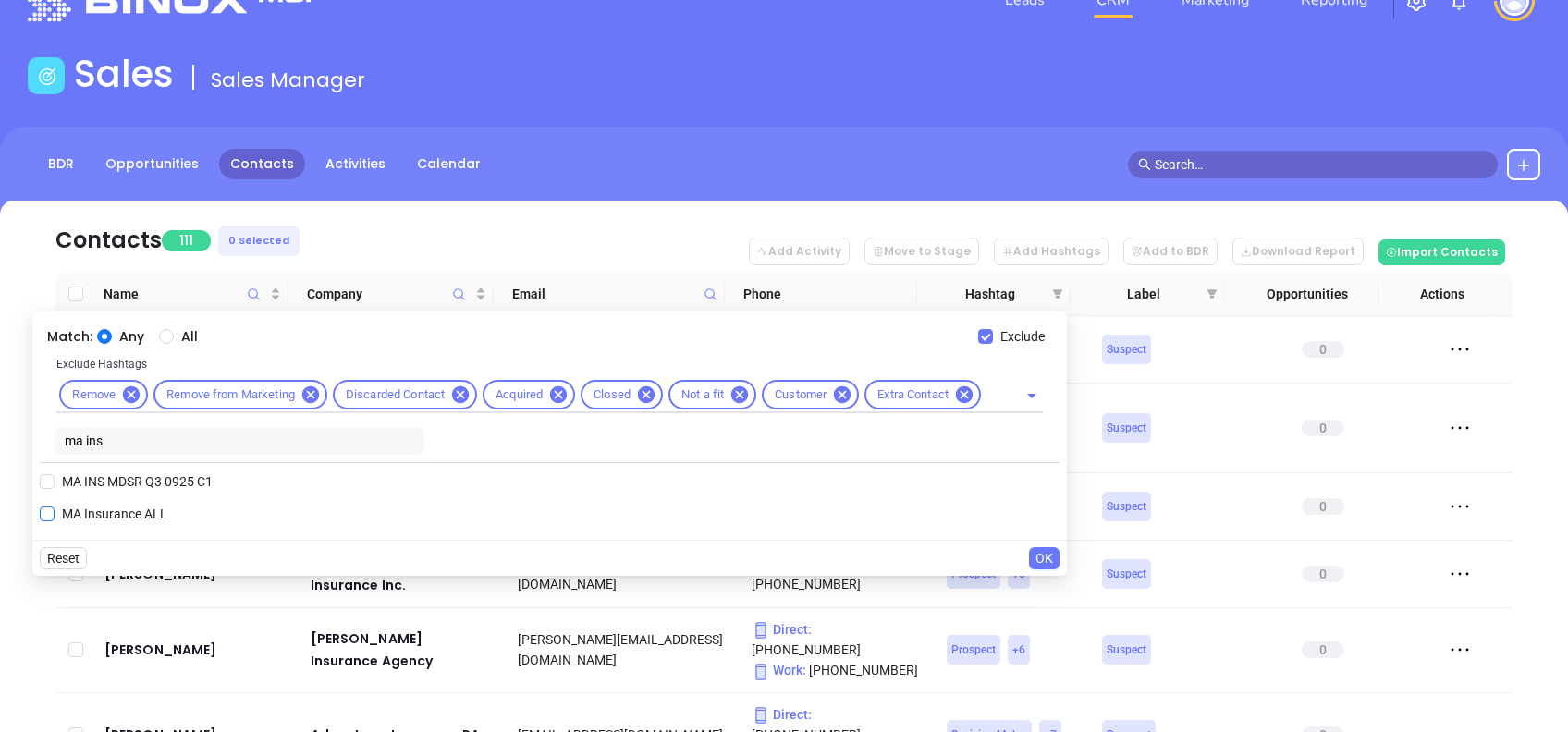
click at [103, 506] on span "MA Insurance ALL" at bounding box center [114, 514] width 120 height 21
click at [54, 506] on input "MA Insurance ALL" at bounding box center [47, 514] width 15 height 15
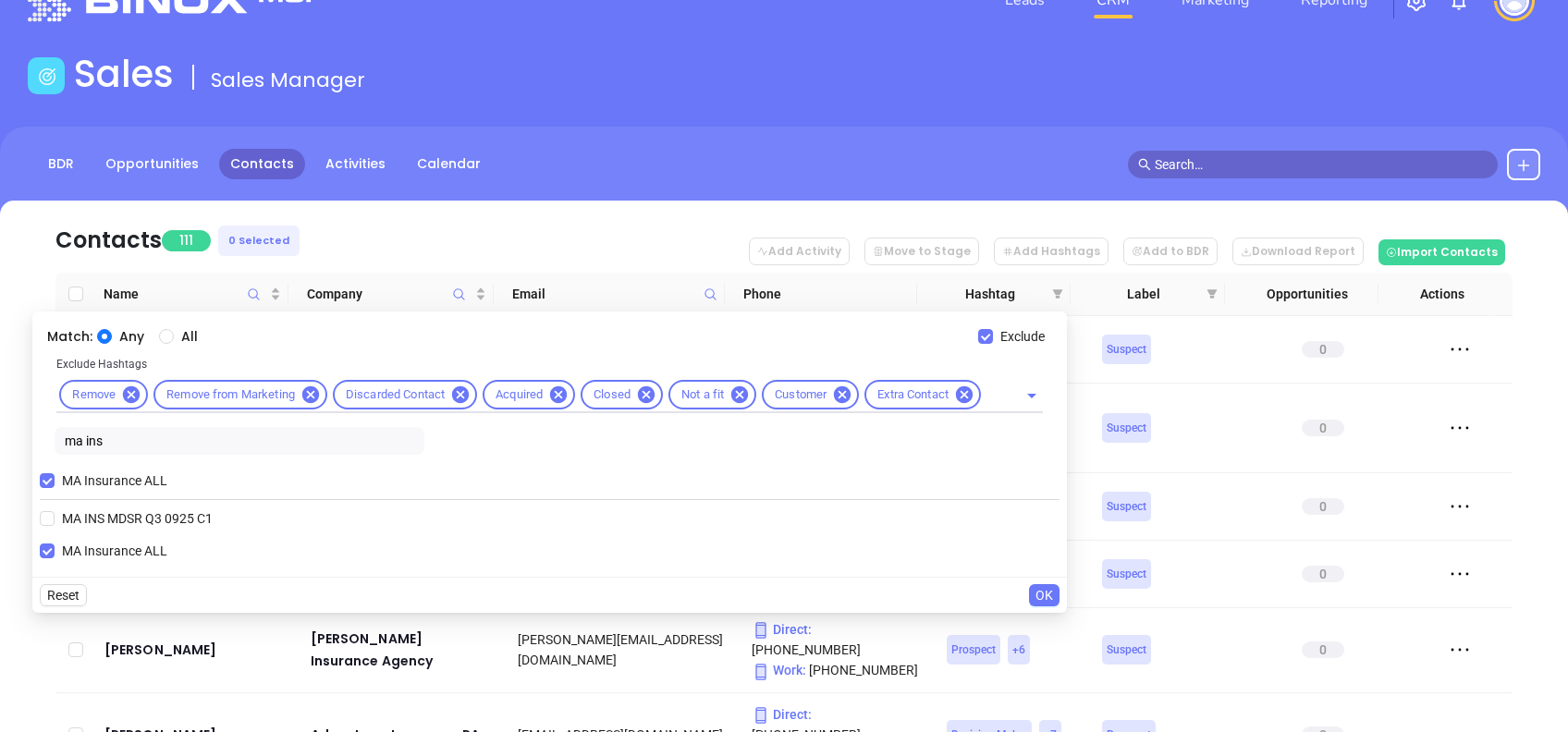
click at [1055, 597] on button "OK" at bounding box center [1045, 595] width 31 height 22
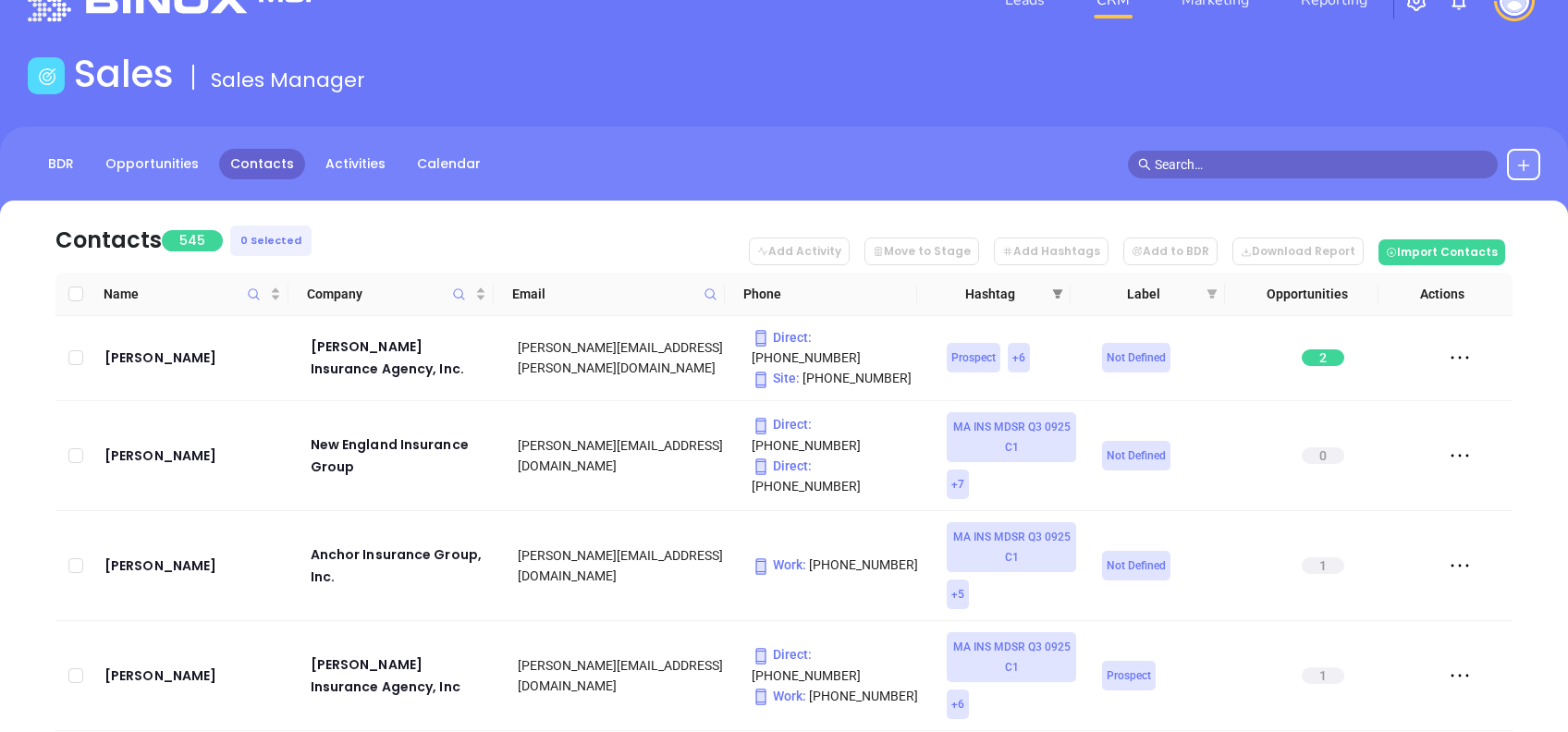
click at [1057, 285] on span at bounding box center [1058, 294] width 19 height 28
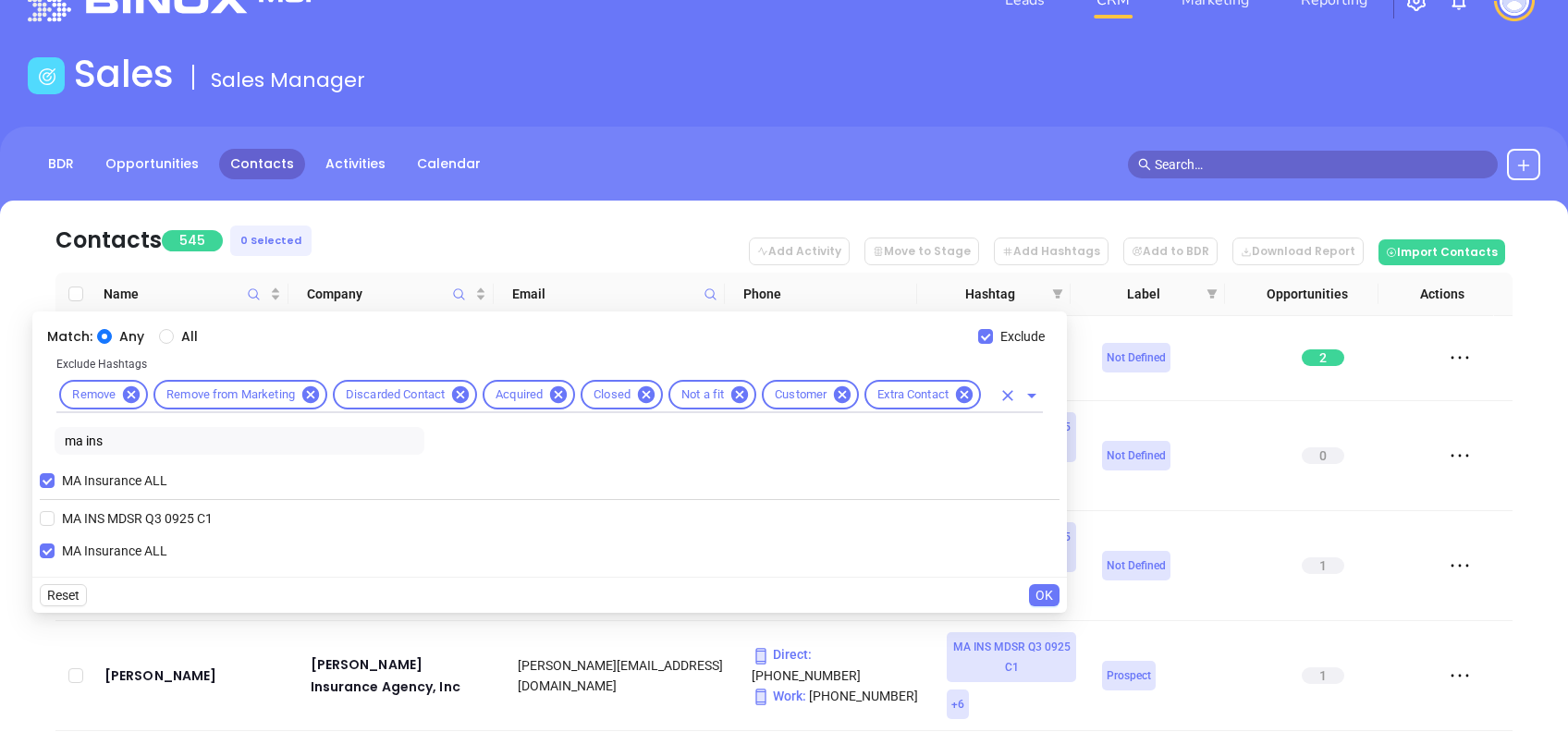
click at [988, 396] on input "text" at bounding box center [988, 395] width 7 height 23
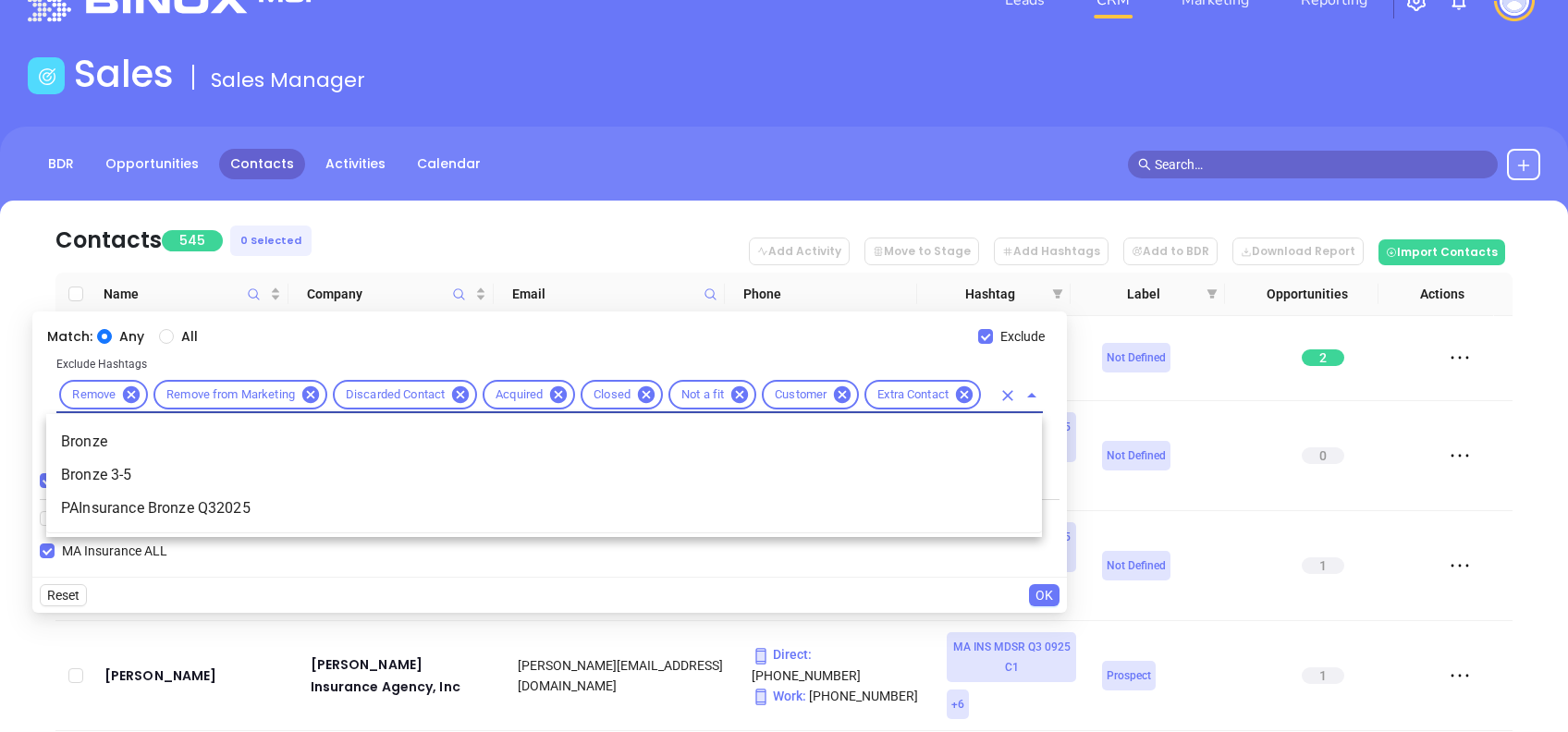
scroll to position [0, 38]
drag, startPoint x: 142, startPoint y: 474, endPoint x: 625, endPoint y: 392, distance: 489.9
click at [142, 474] on li "Bronze 3-5" at bounding box center [544, 476] width 996 height 34
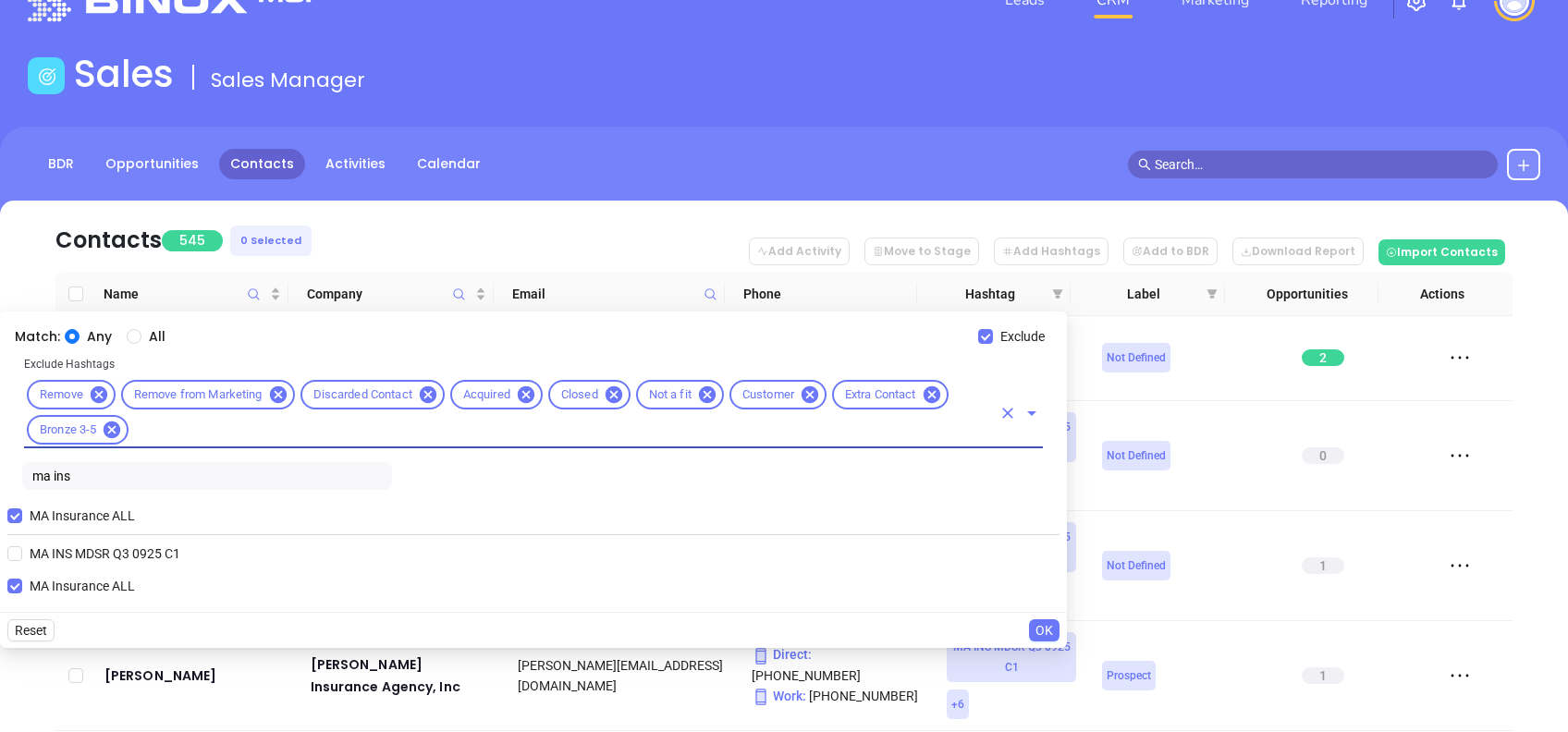
scroll to position [0, 0]
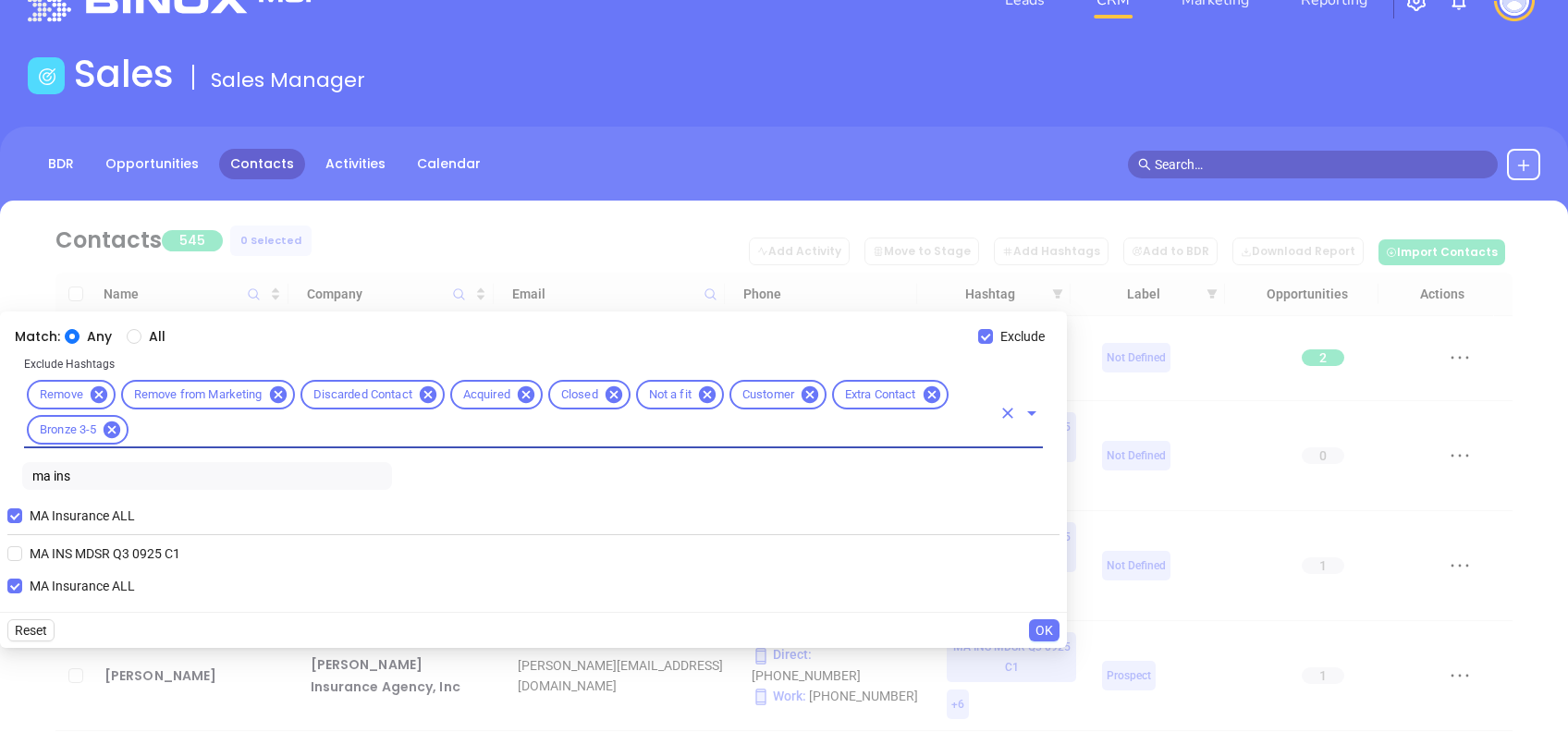
click at [283, 431] on input "text" at bounding box center [561, 431] width 860 height 23
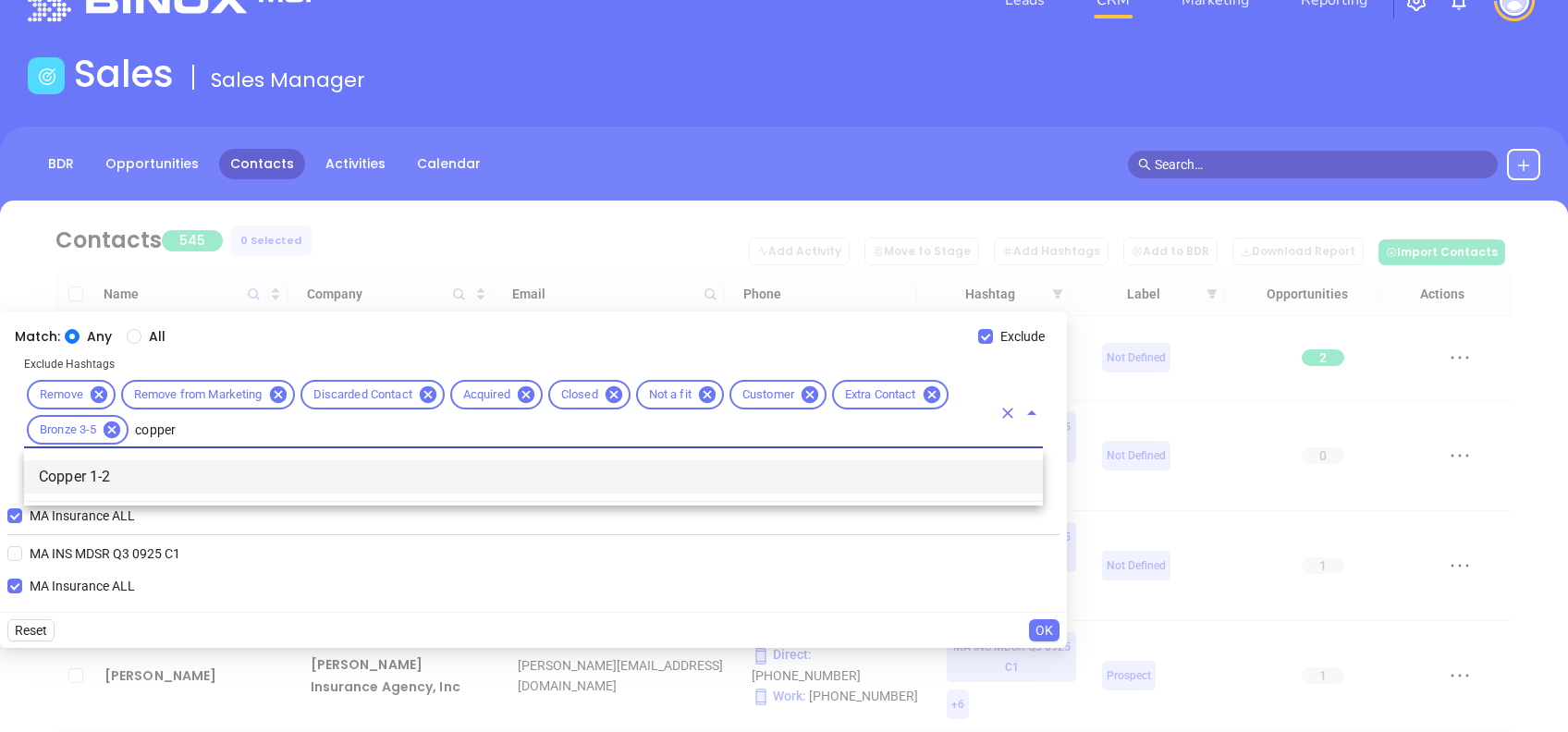
click at [295, 468] on li "Copper 1-2" at bounding box center [534, 477] width 1019 height 34
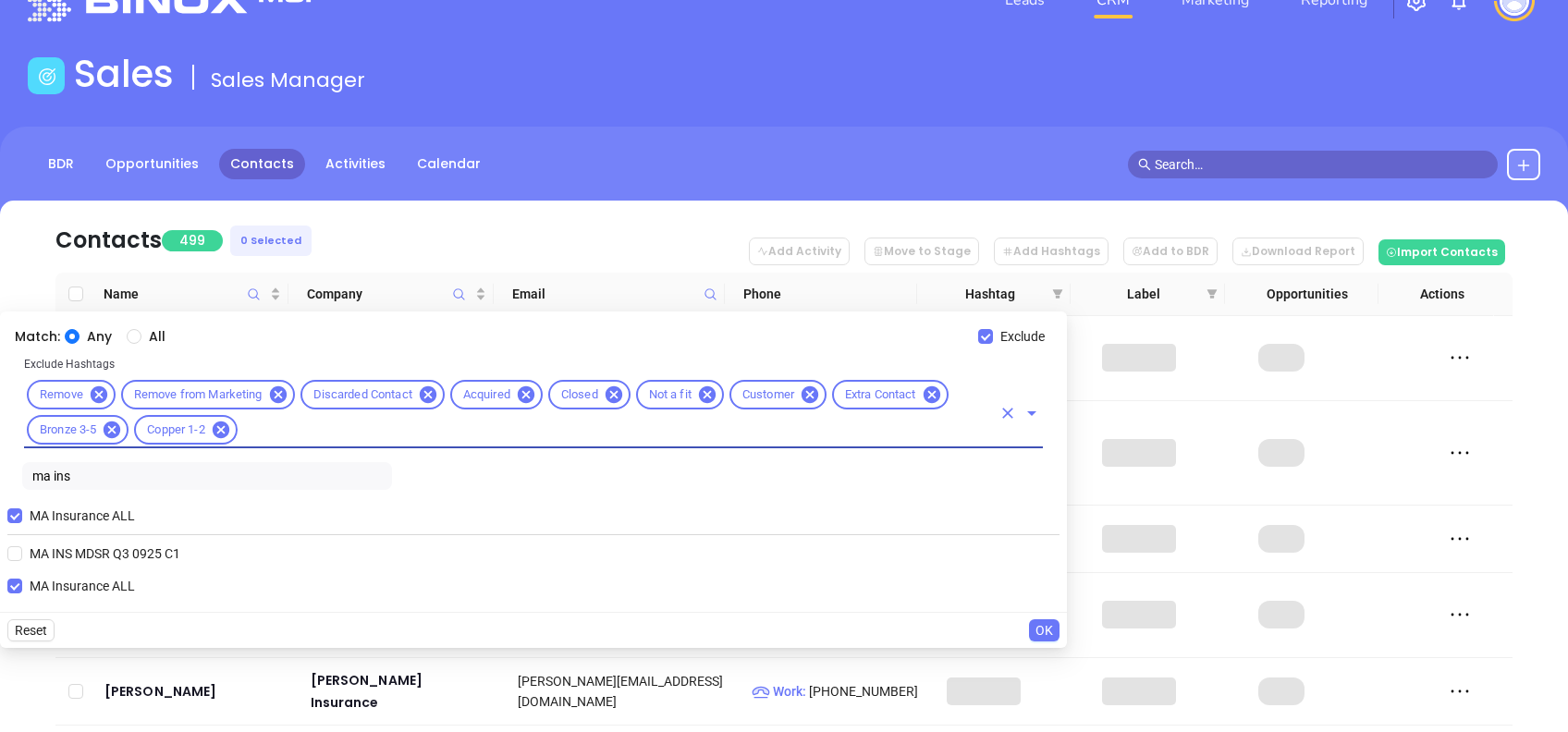
click at [1045, 631] on span "OK" at bounding box center [1044, 631] width 18 height 21
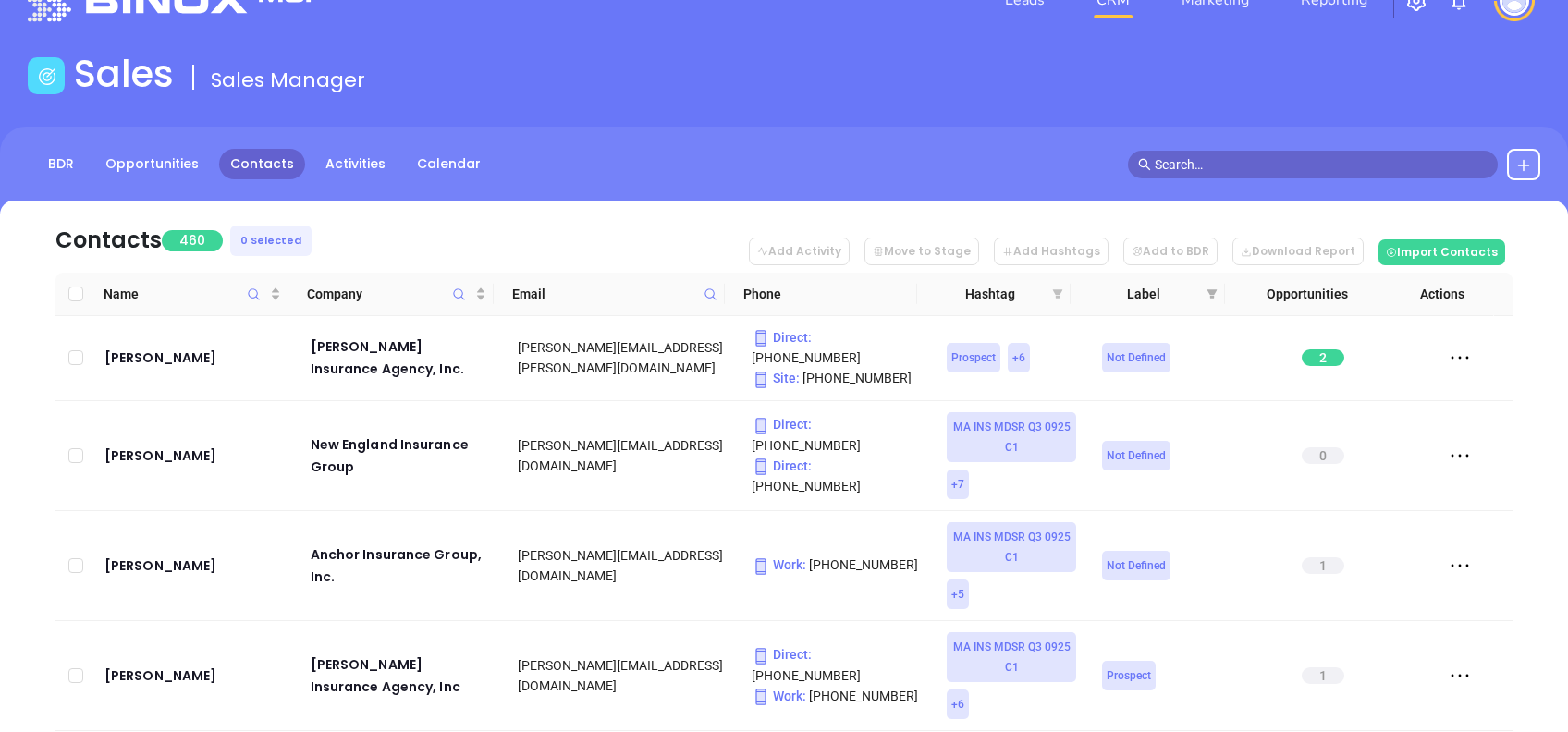
click at [1059, 296] on icon "filter" at bounding box center [1058, 294] width 10 height 9
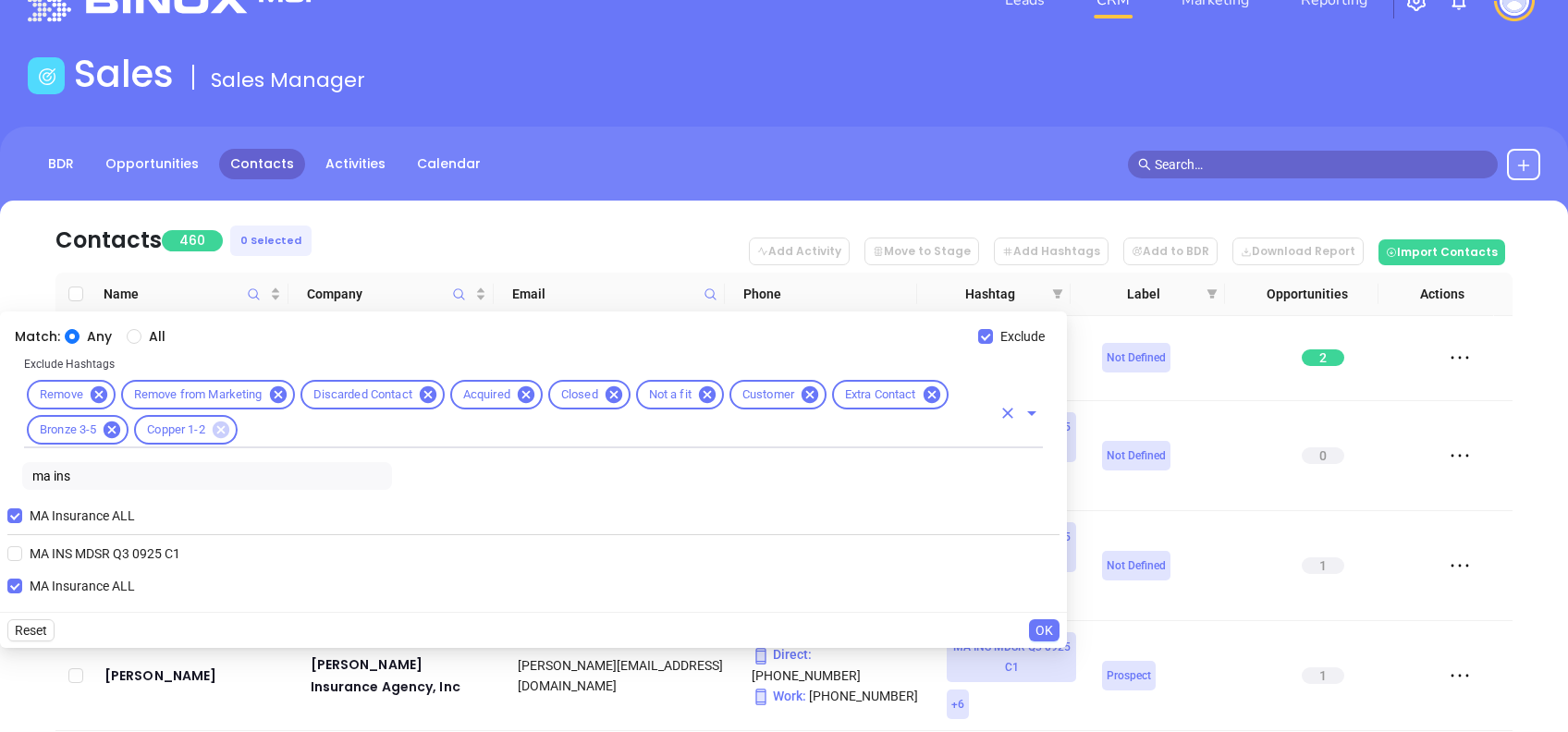
click at [220, 425] on icon at bounding box center [220, 430] width 17 height 17
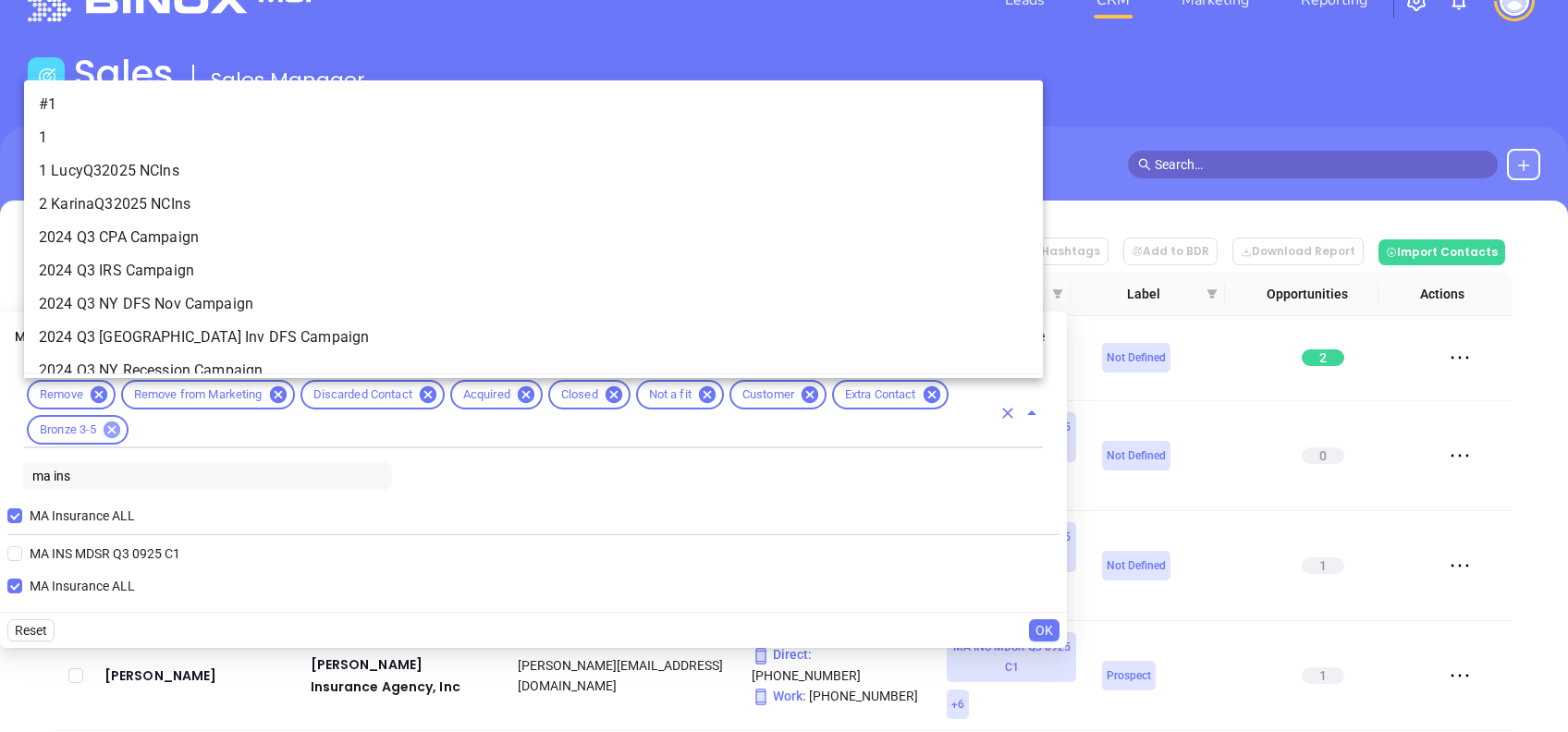
scroll to position [13900, 0]
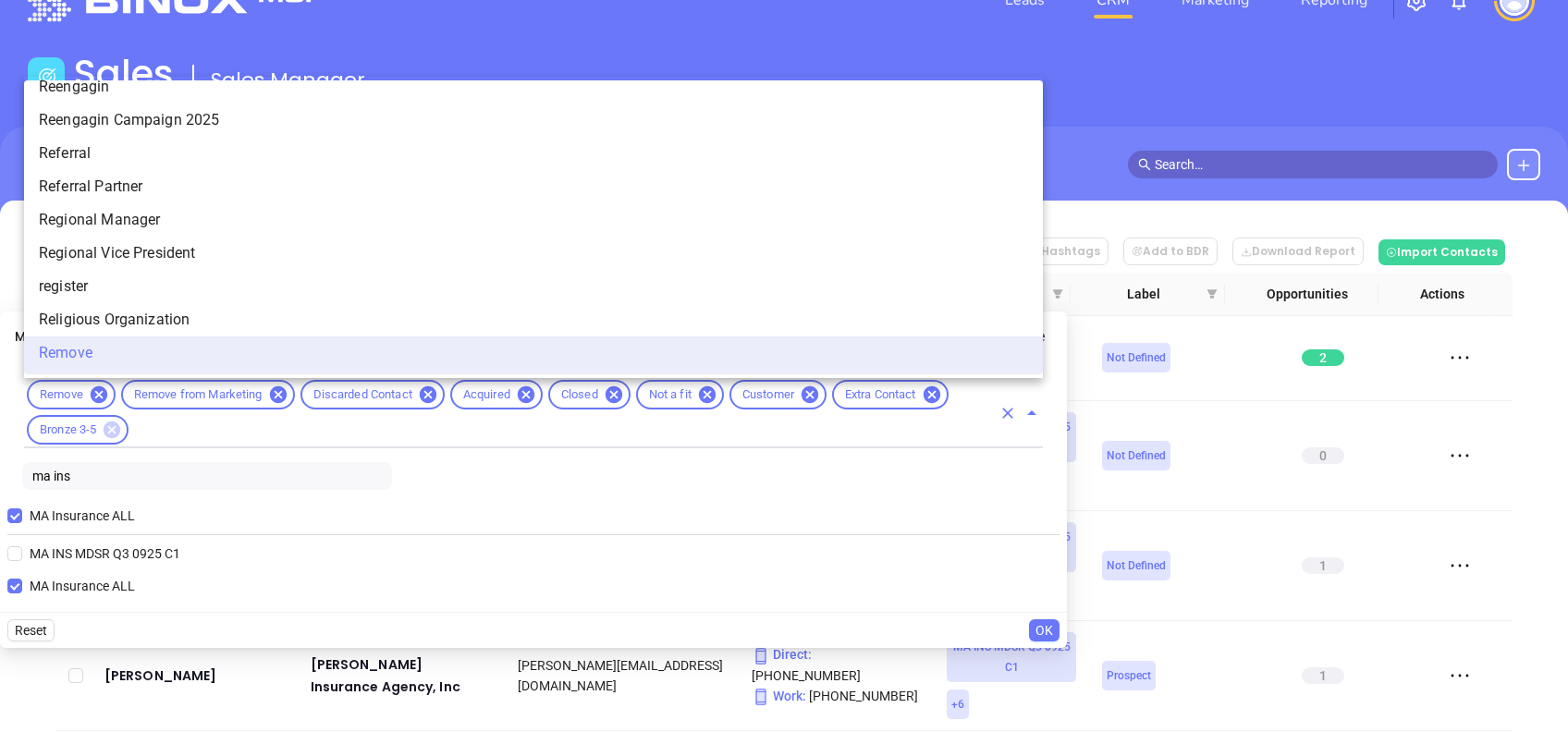
click at [117, 422] on icon at bounding box center [112, 430] width 17 height 17
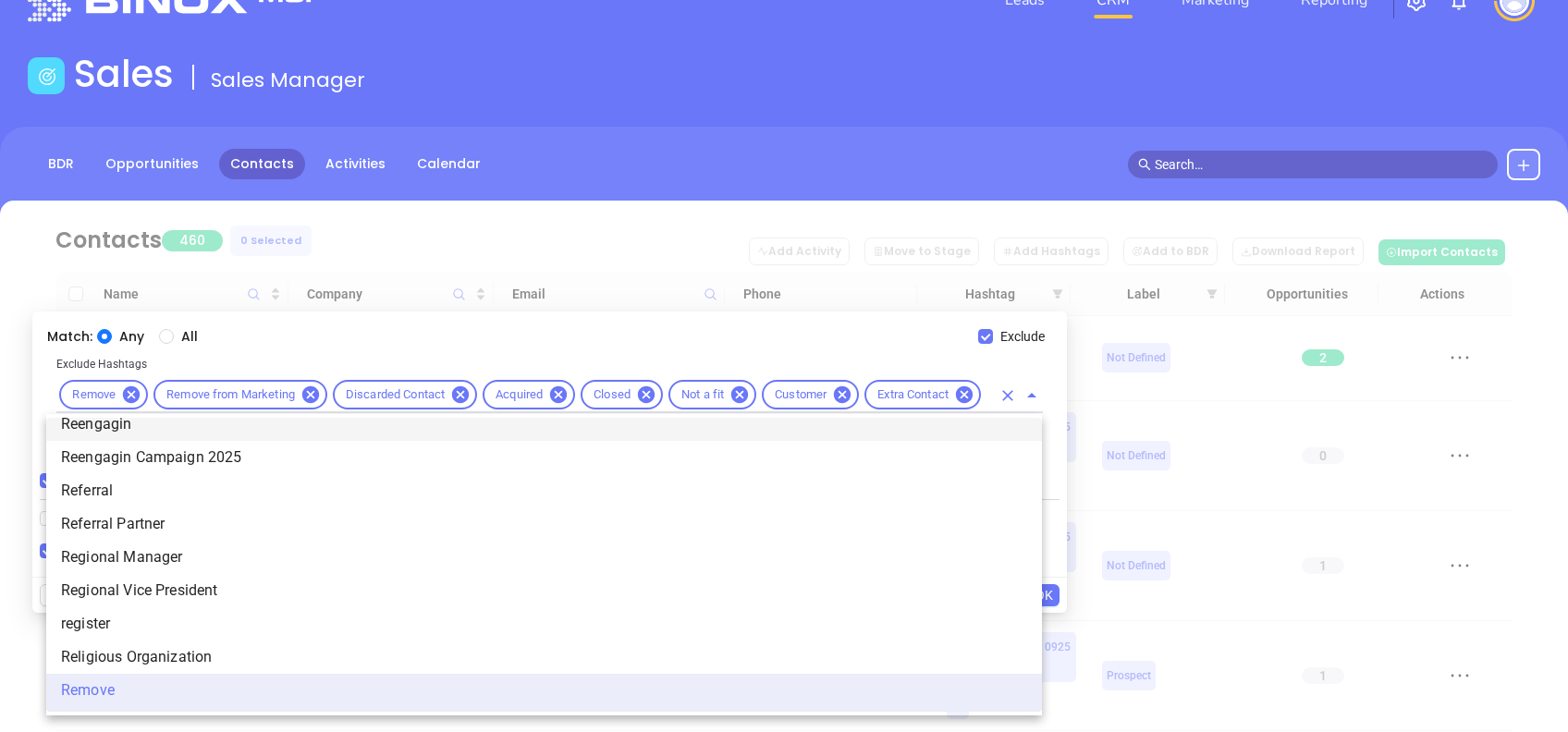
click at [847, 331] on div "Any All" at bounding box center [537, 337] width 881 height 21
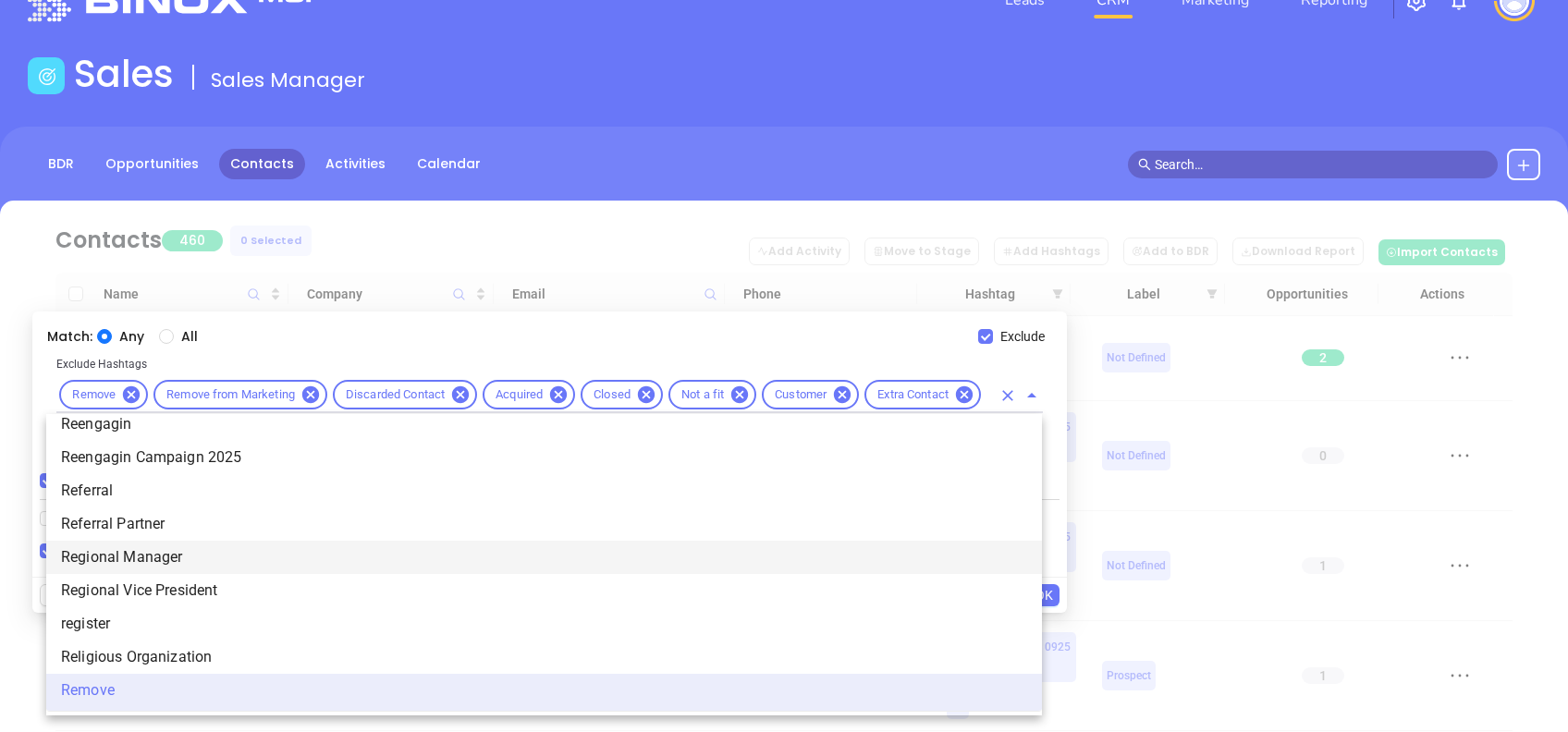
click at [1050, 593] on span "OK" at bounding box center [1044, 595] width 18 height 21
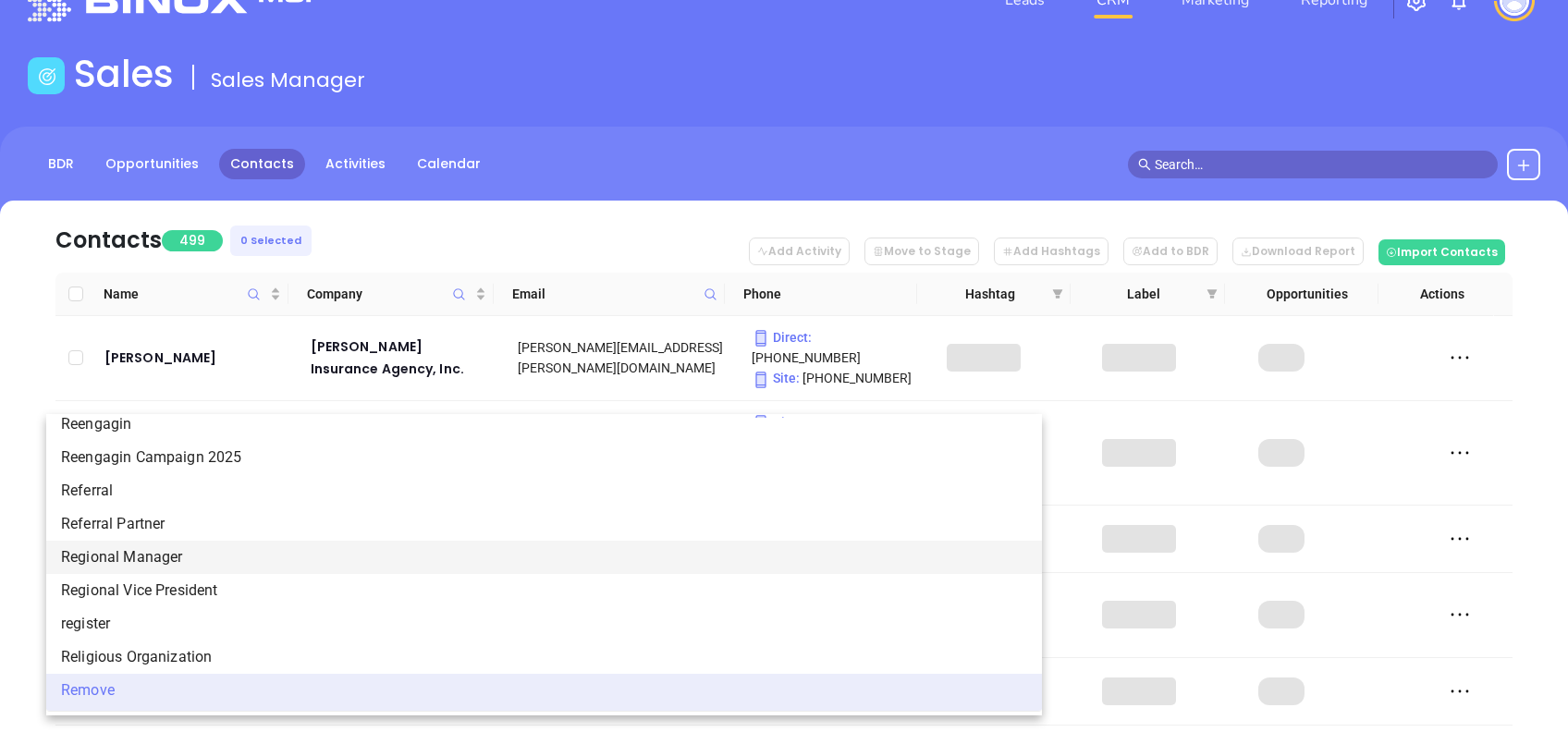
click at [1056, 282] on span at bounding box center [1058, 294] width 19 height 28
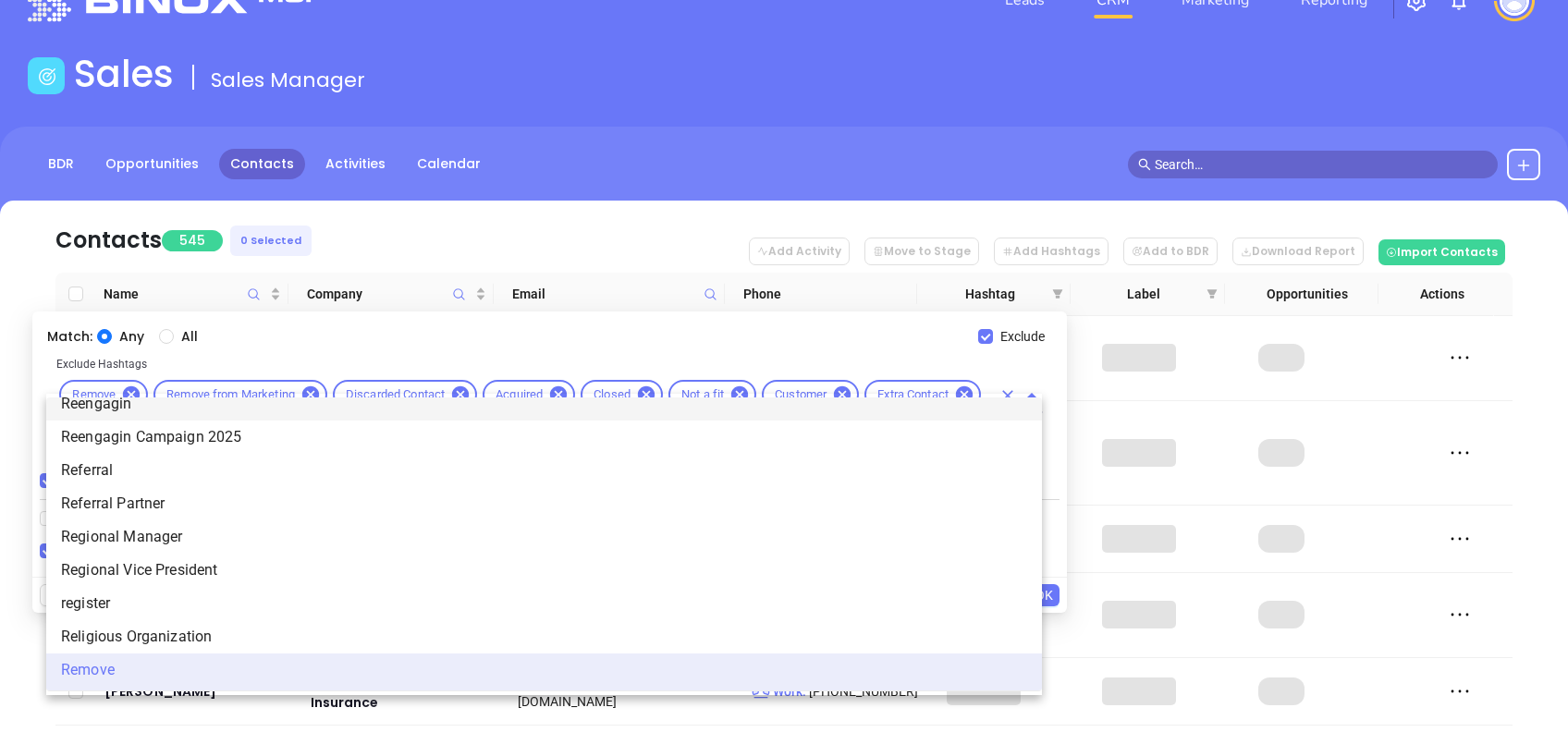
click at [269, 336] on div "Any All" at bounding box center [537, 337] width 881 height 21
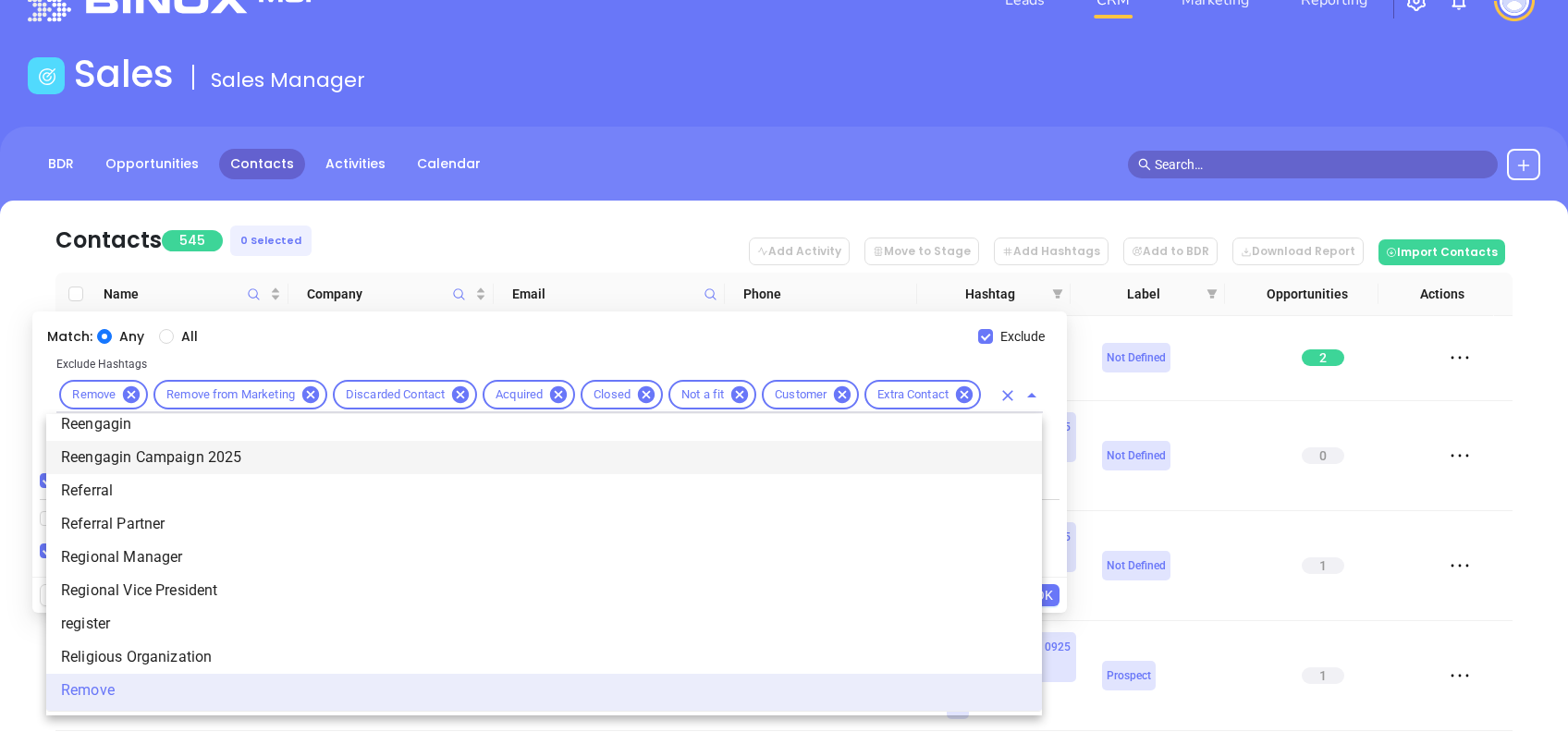
click at [984, 388] on input "text" at bounding box center [988, 395] width 7 height 23
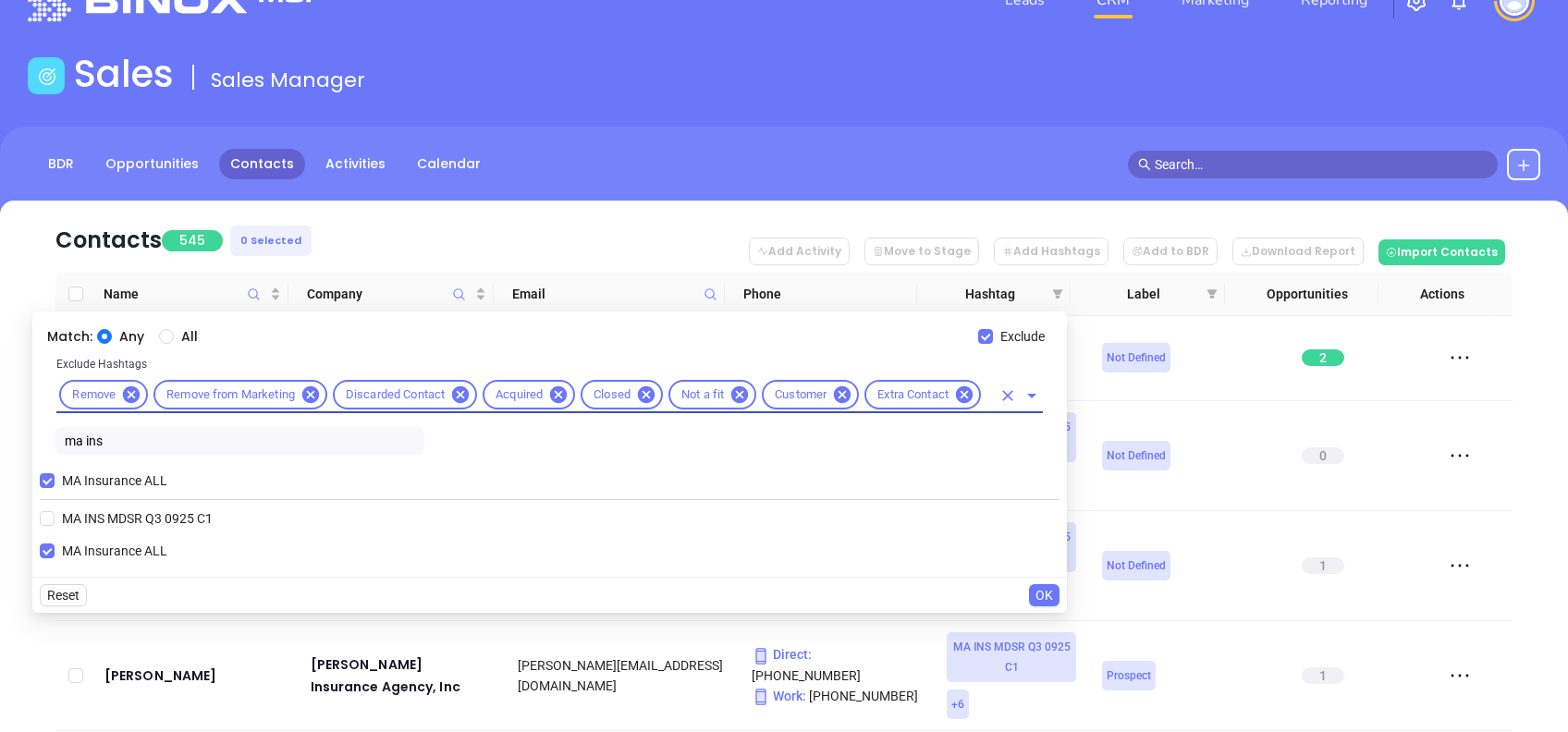
click at [557, 215] on nav "Contacts 545 0 Selected Add Activity Move to Stage Add Hashtags Add to BDR Down…" at bounding box center [784, 236] width 1458 height 72
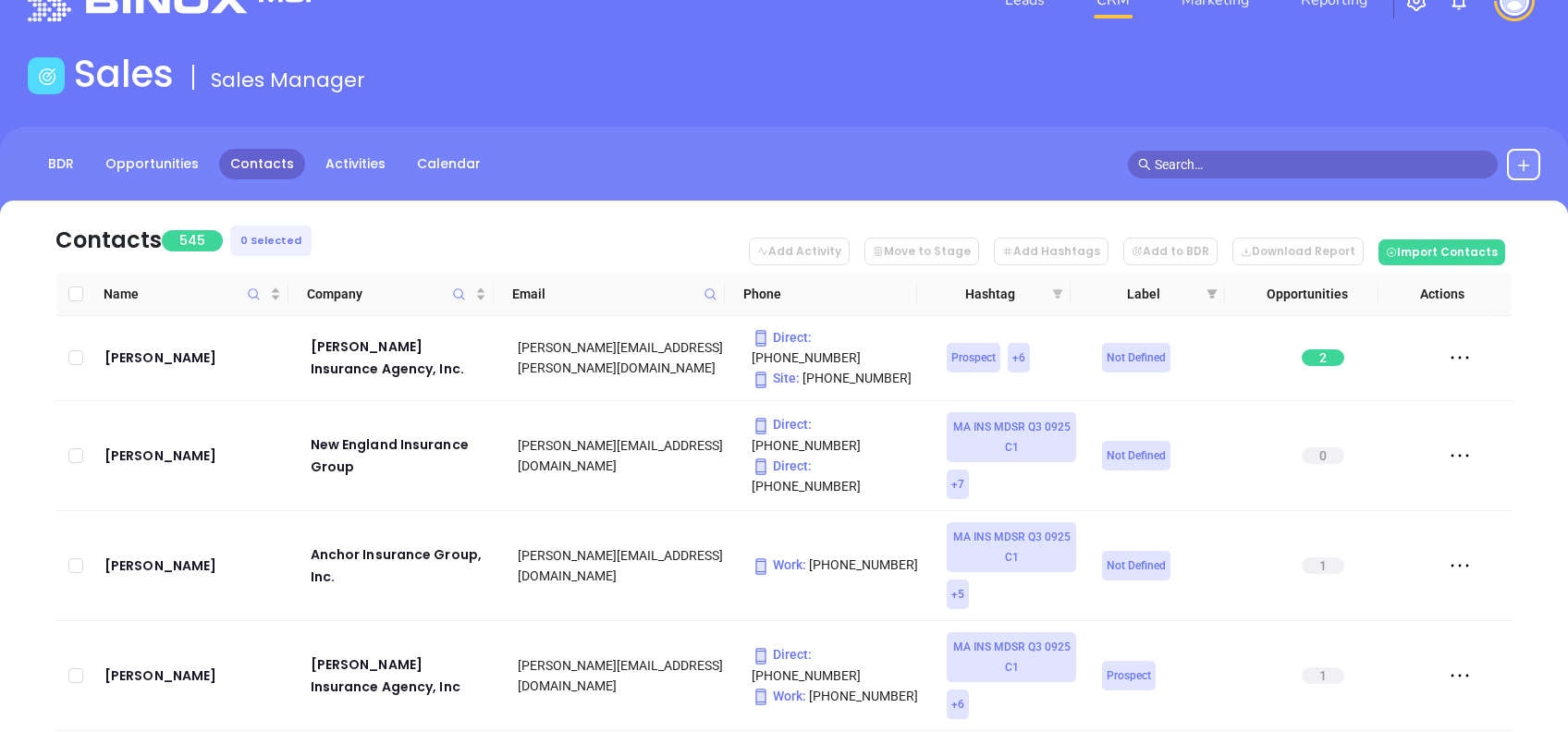
click at [1062, 289] on icon "filter" at bounding box center [1058, 294] width 10 height 9
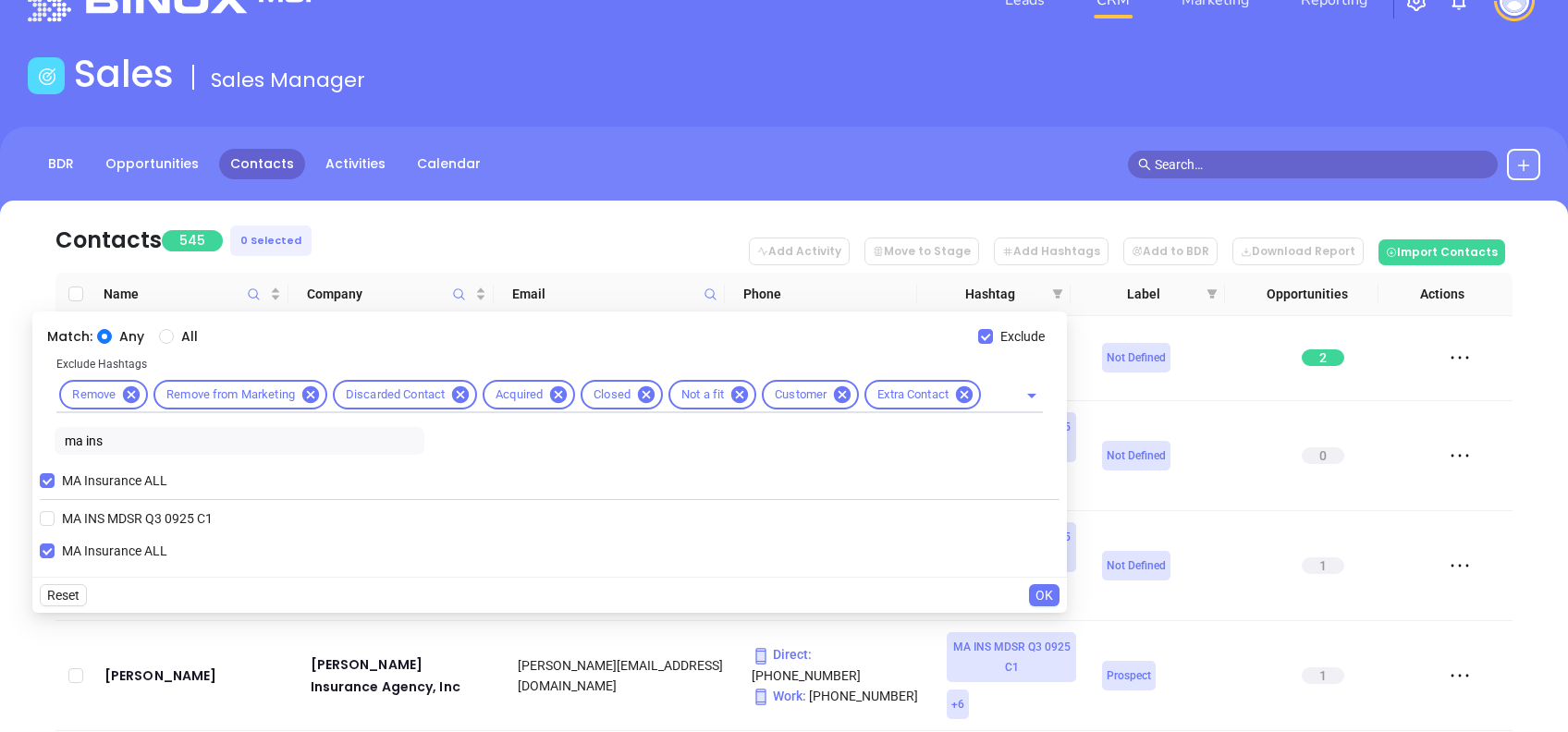
drag, startPoint x: 160, startPoint y: 332, endPoint x: 191, endPoint y: 372, distance: 50.6
click at [160, 333] on input "All" at bounding box center [167, 337] width 15 height 15
drag, startPoint x: 126, startPoint y: 439, endPoint x: 5, endPoint y: 444, distance: 121.1
click at [5, 444] on body "Leads CRM Marketing Reporting Financial Leads Leads Sales Sales Manager BDR Opp…" at bounding box center [784, 315] width 1568 height 732
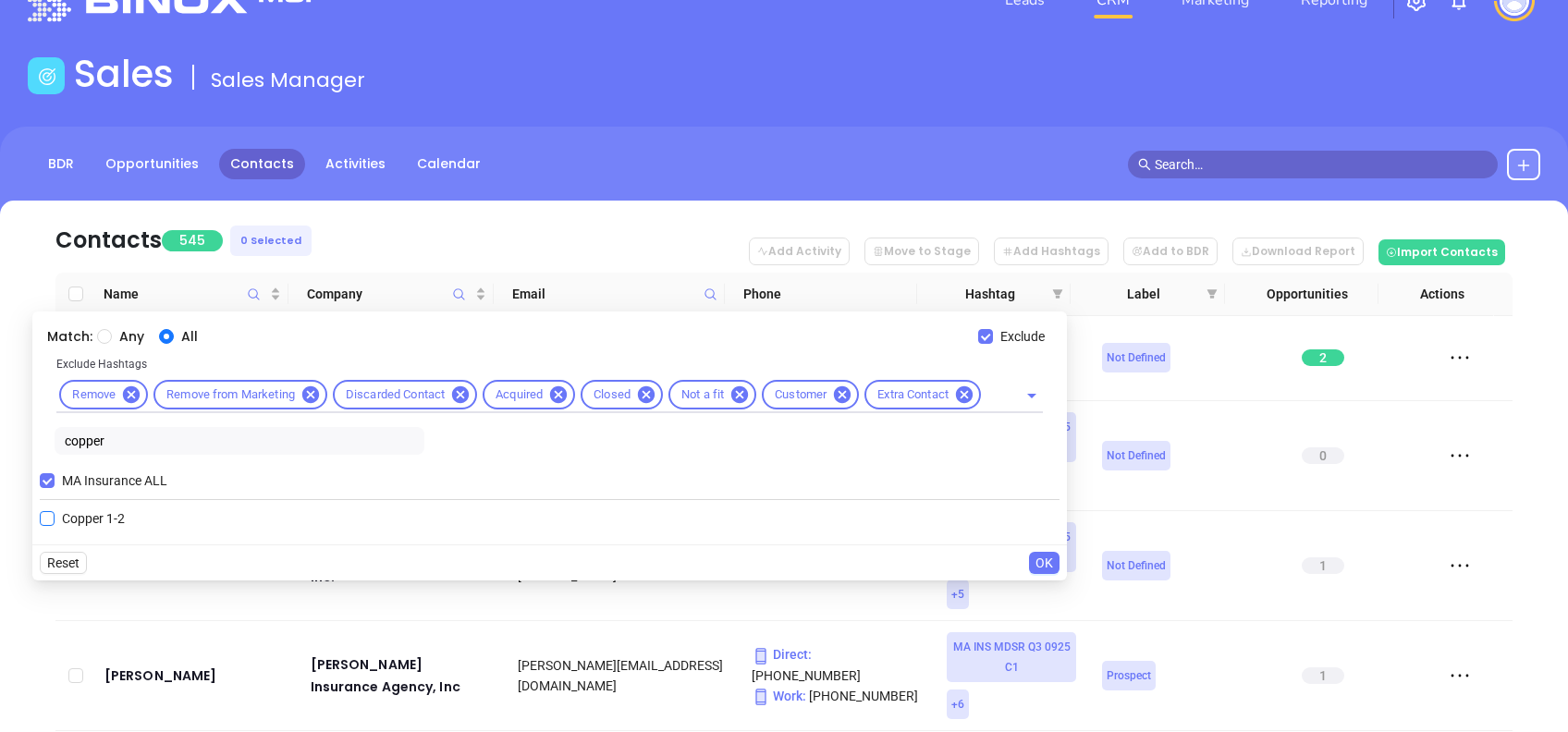
click at [84, 517] on span "Copper 1-2" at bounding box center [93, 519] width 78 height 21
click at [54, 517] on input "Copper 1-2" at bounding box center [47, 519] width 15 height 15
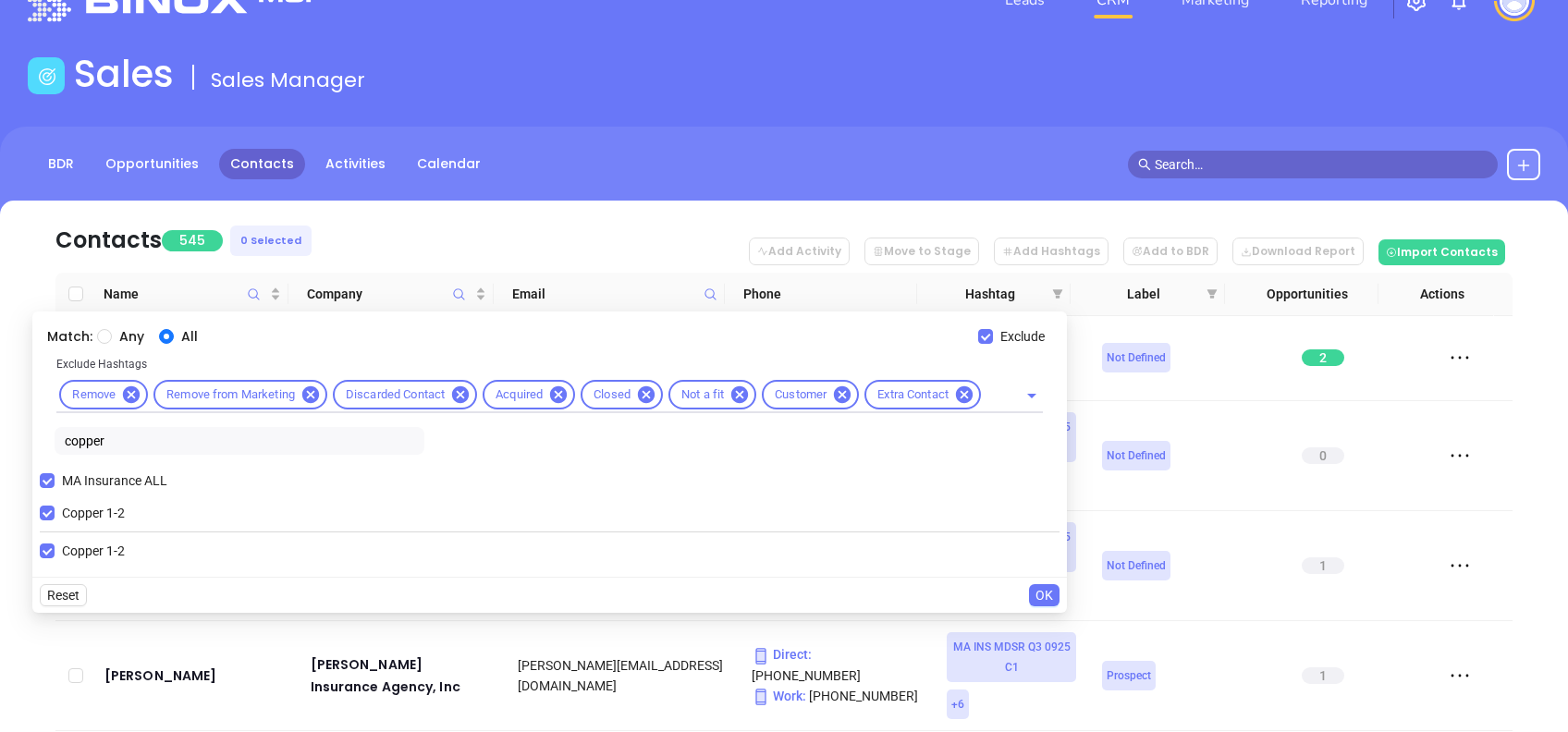
click at [1042, 593] on span "OK" at bounding box center [1044, 595] width 18 height 21
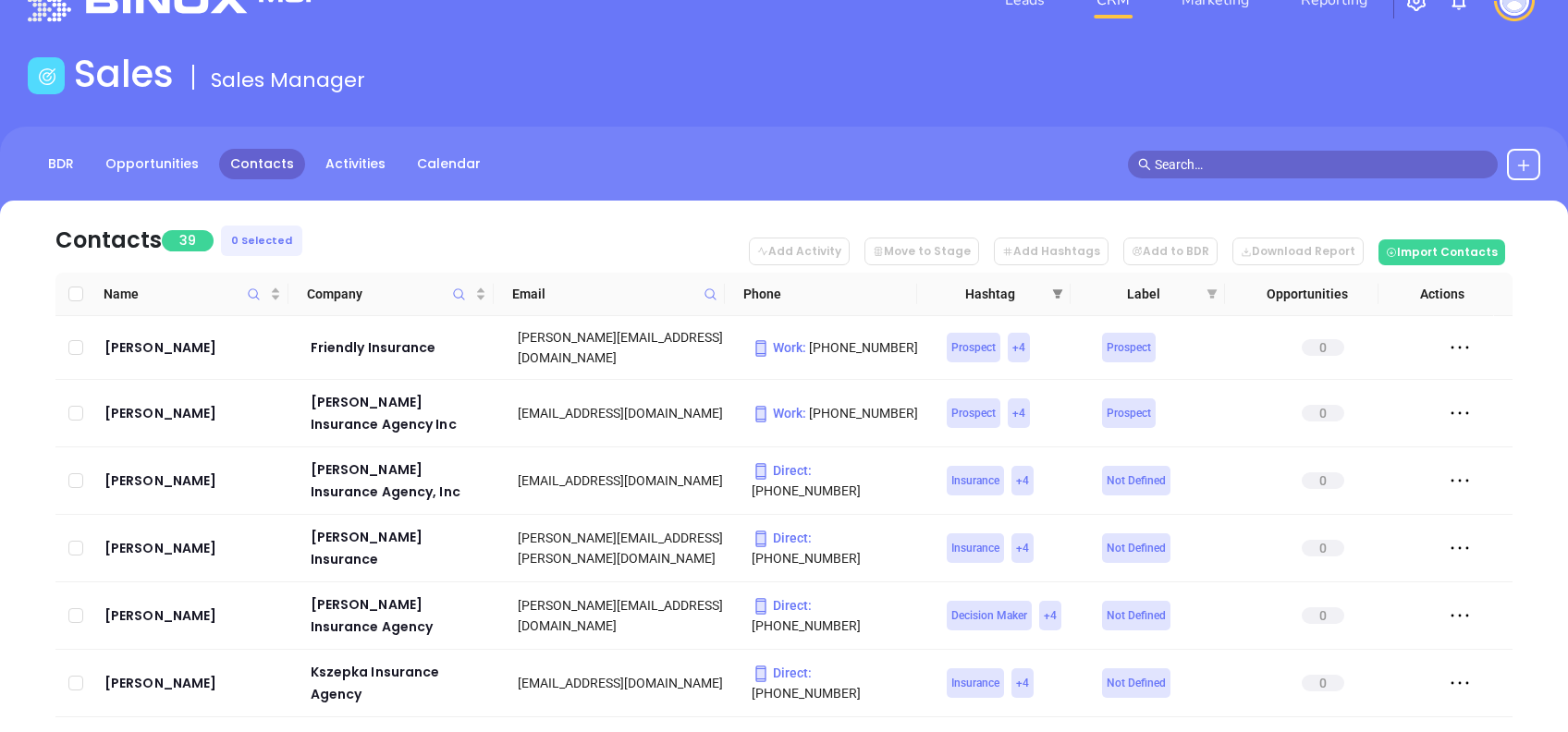
click at [1062, 296] on icon "filter" at bounding box center [1058, 294] width 11 height 11
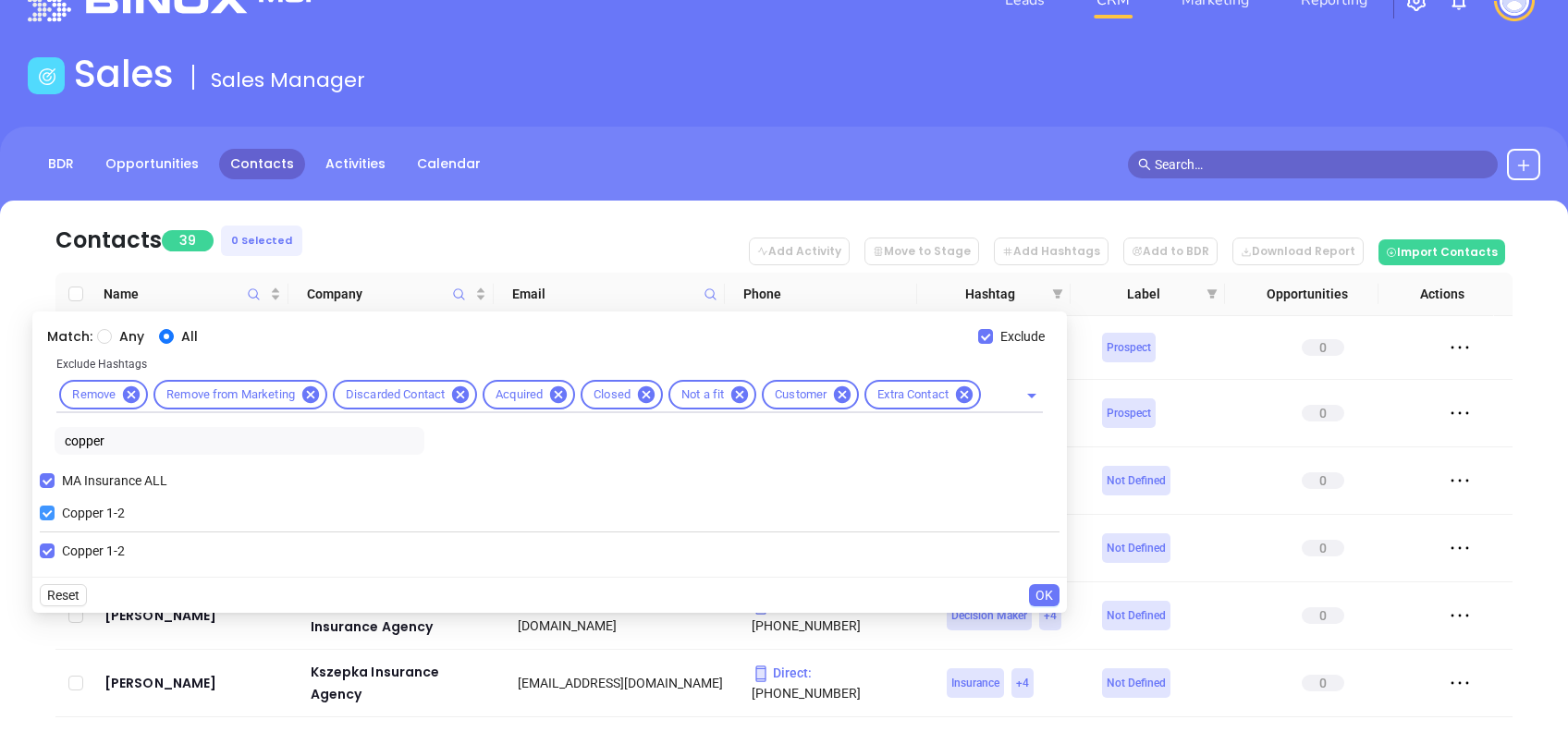
click at [56, 512] on span "Copper 1-2" at bounding box center [93, 513] width 78 height 21
click at [54, 512] on input "Copper 1-2" at bounding box center [47, 513] width 15 height 15
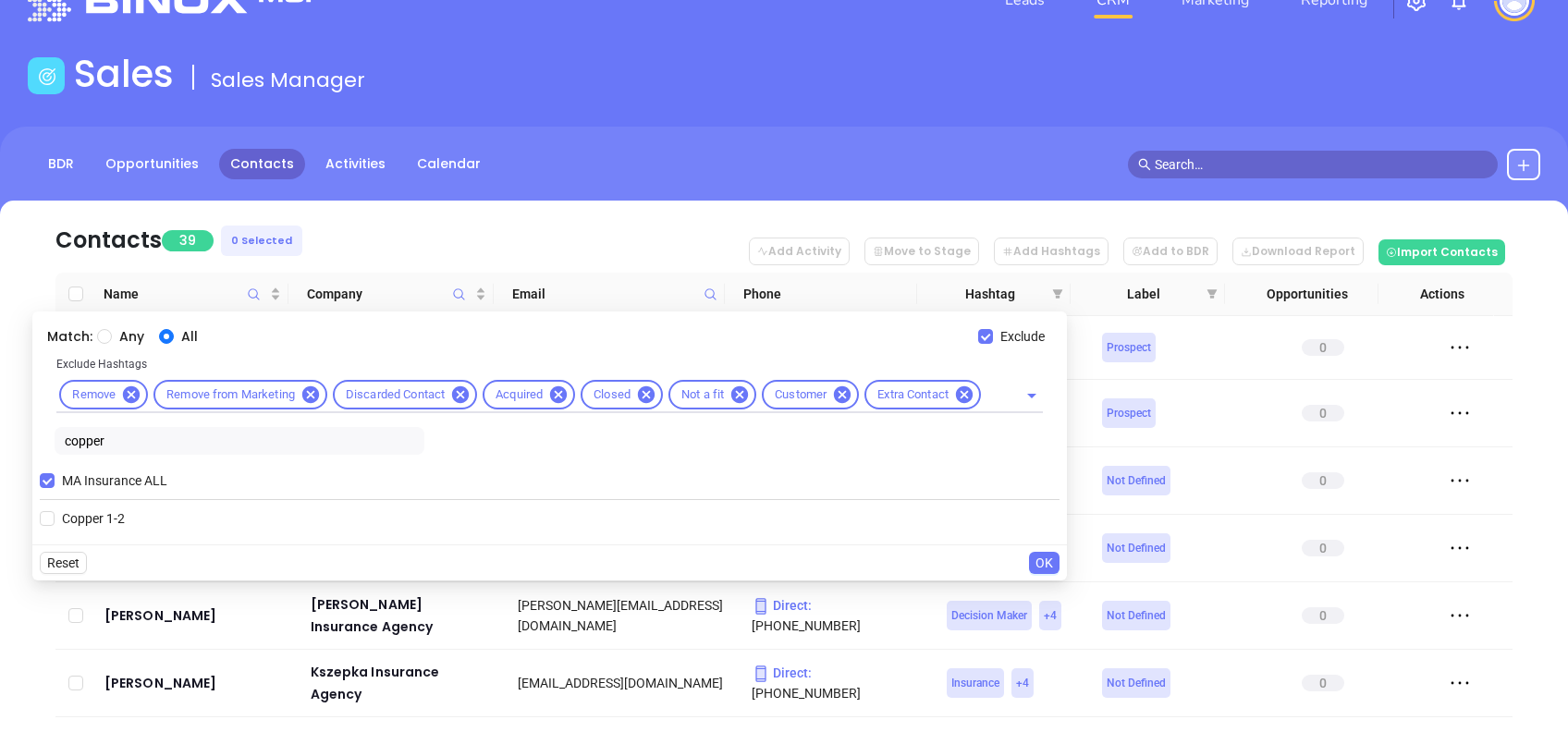
drag, startPoint x: 110, startPoint y: 442, endPoint x: 0, endPoint y: 436, distance: 110.2
click at [0, 437] on html "Leads CRM Marketing Reporting Financial Leads Leads Sales Sales Manager BDR Opp…" at bounding box center [784, 315] width 1568 height 732
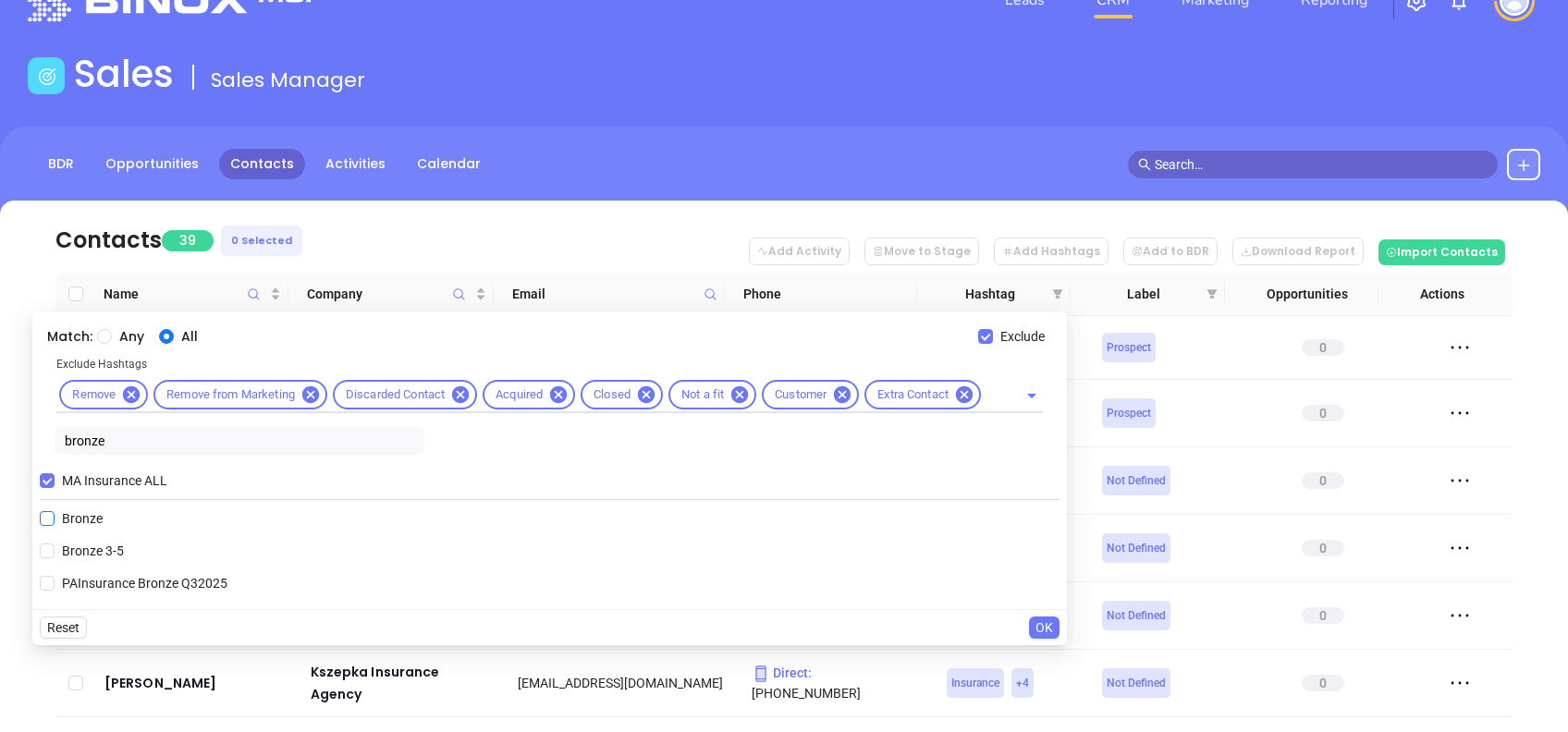
click at [88, 547] on span "Bronze 3-5" at bounding box center [93, 551] width 77 height 21
click at [54, 547] on input "Bronze 3-5" at bounding box center [47, 551] width 15 height 15
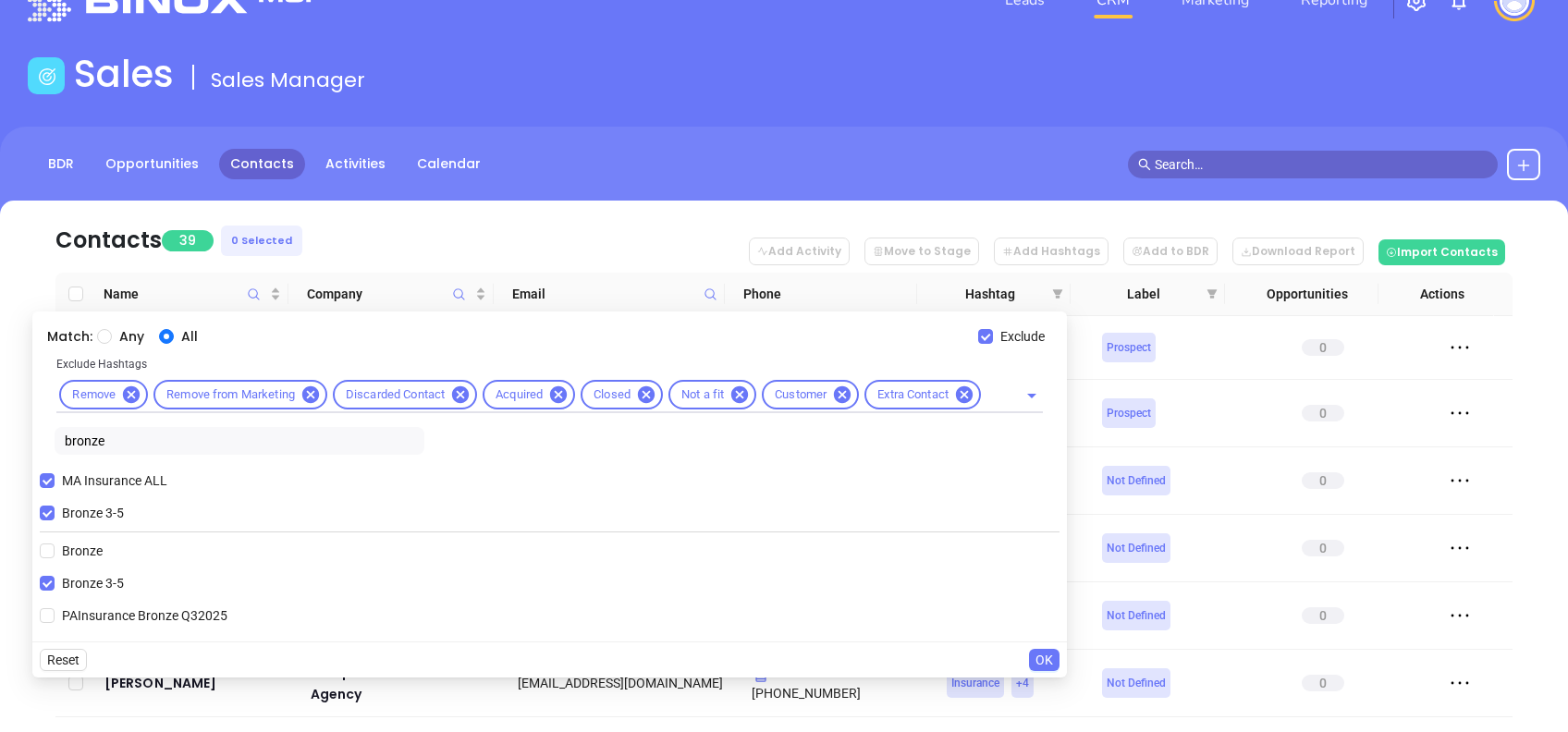
click at [1046, 660] on span "OK" at bounding box center [1044, 660] width 18 height 21
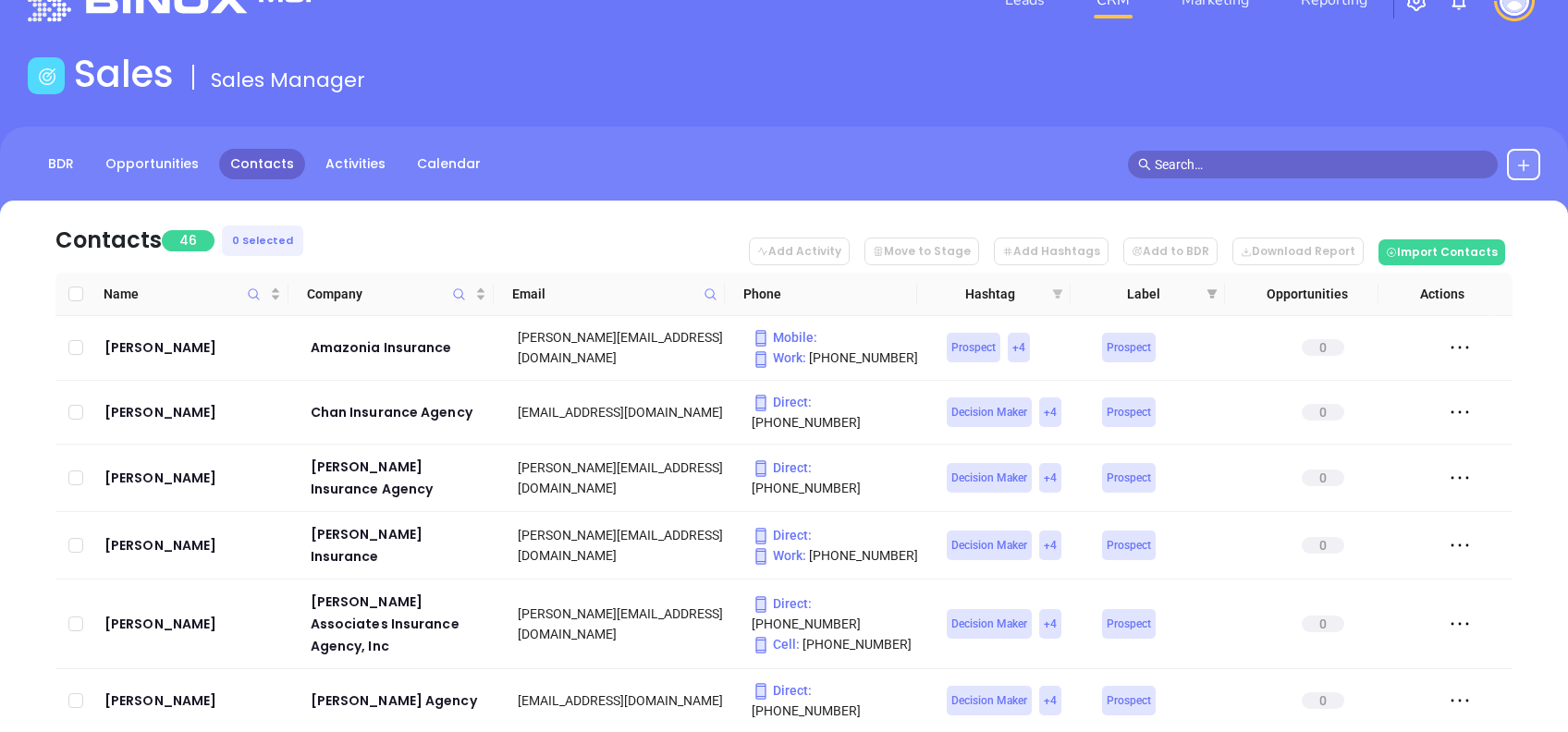
click at [1057, 291] on icon "filter" at bounding box center [1058, 294] width 10 height 9
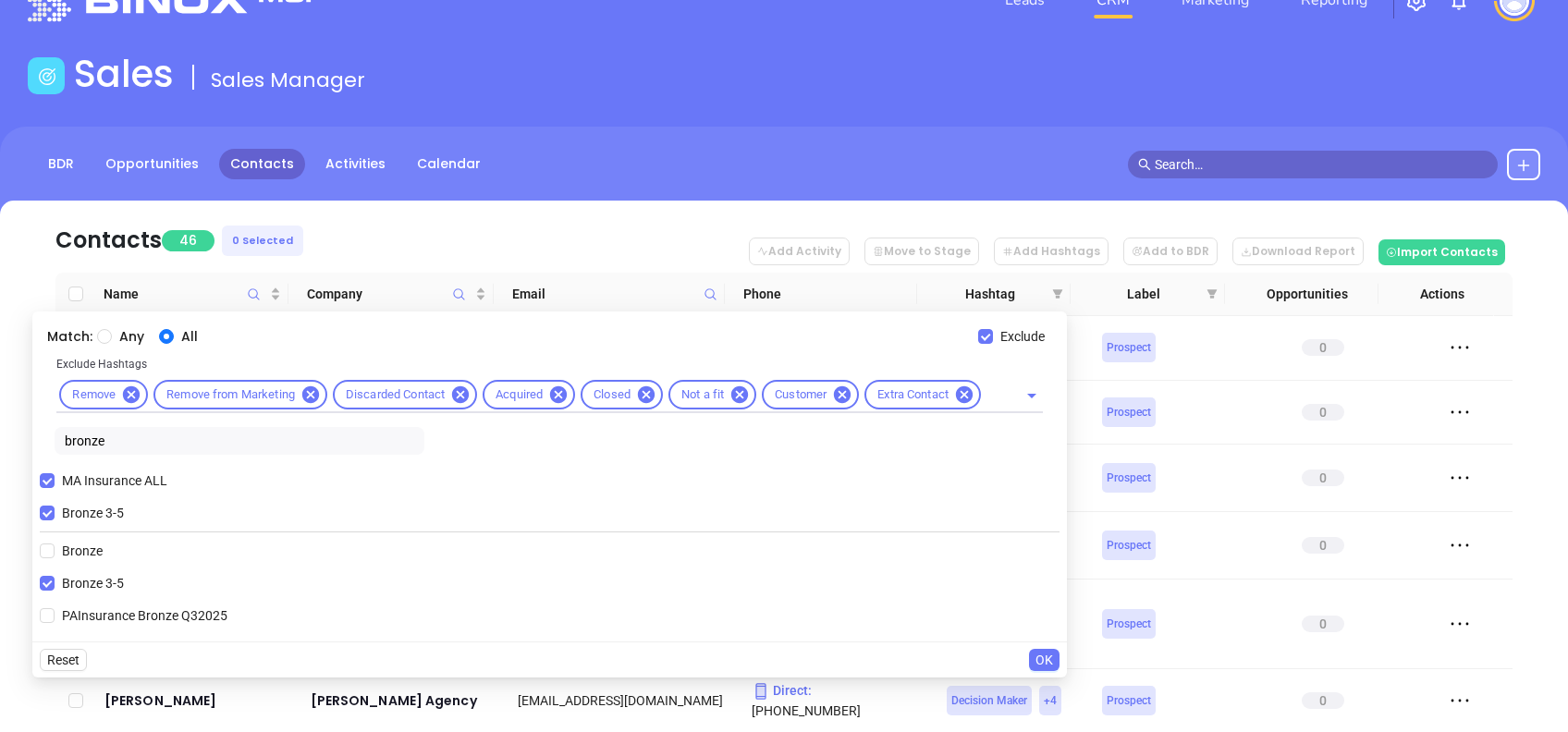
click at [91, 505] on span "Bronze 3-5" at bounding box center [93, 513] width 77 height 21
click at [54, 505] on input "Bronze 3-5" at bounding box center [47, 513] width 15 height 15
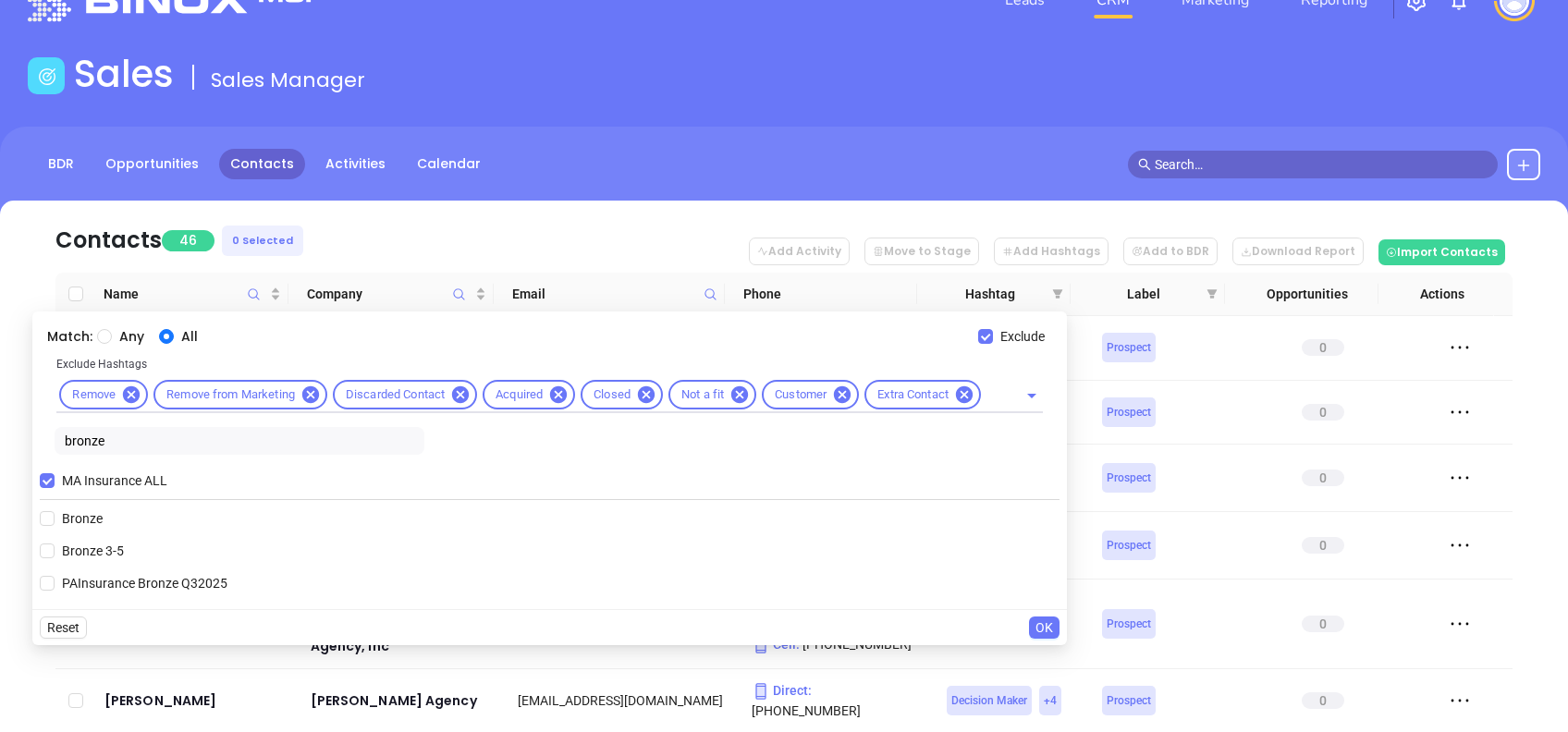
drag, startPoint x: 127, startPoint y: 433, endPoint x: -6, endPoint y: 436, distance: 133.0
click at [0, 436] on html "Leads CRM Marketing Reporting Financial Leads Leads Sales Sales Manager BDR Opp…" at bounding box center [784, 315] width 1568 height 732
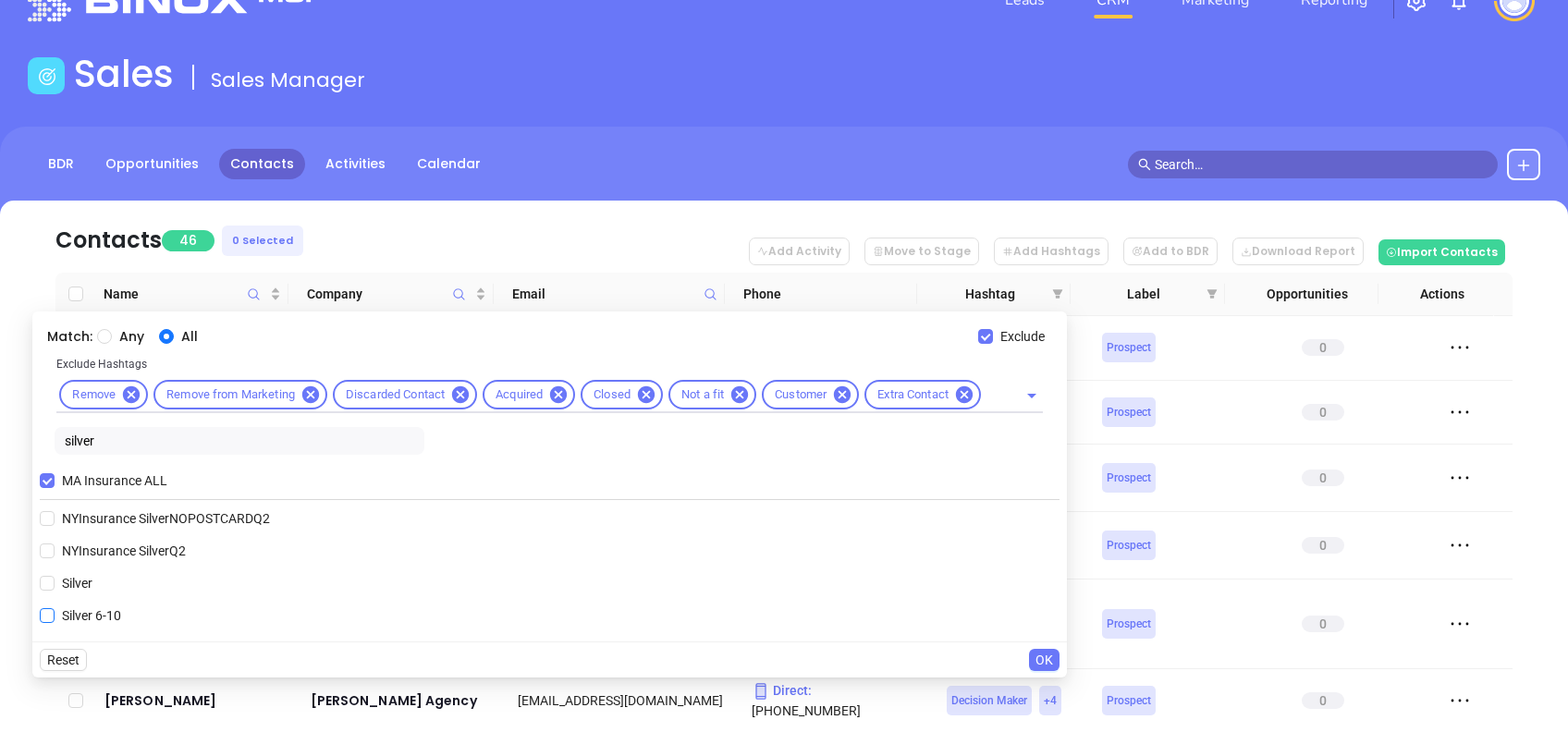
click at [99, 610] on span "Silver 6-10" at bounding box center [91, 616] width 74 height 21
click at [54, 610] on input "Silver 6-10" at bounding box center [47, 616] width 15 height 15
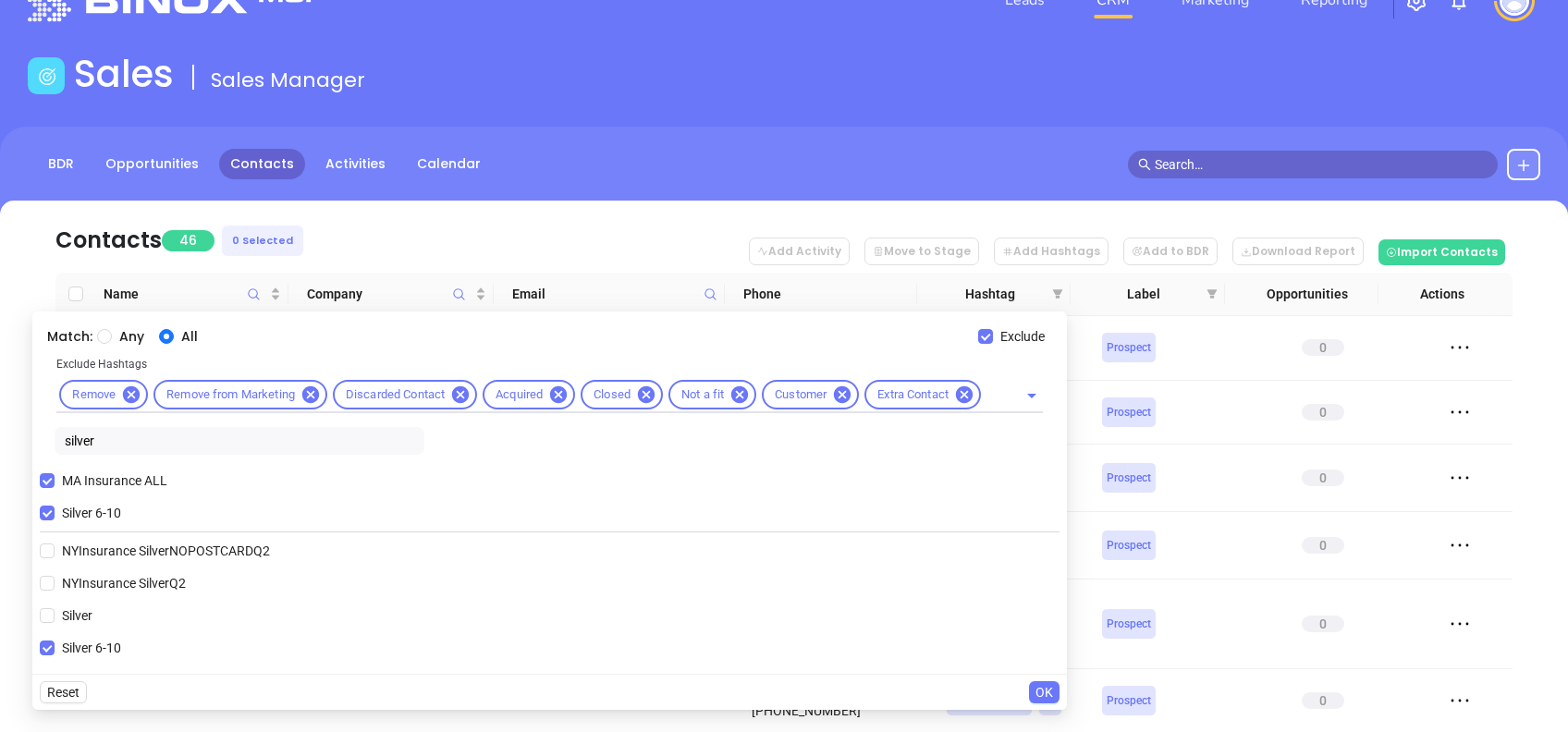
click at [1047, 689] on span "OK" at bounding box center [1044, 693] width 18 height 21
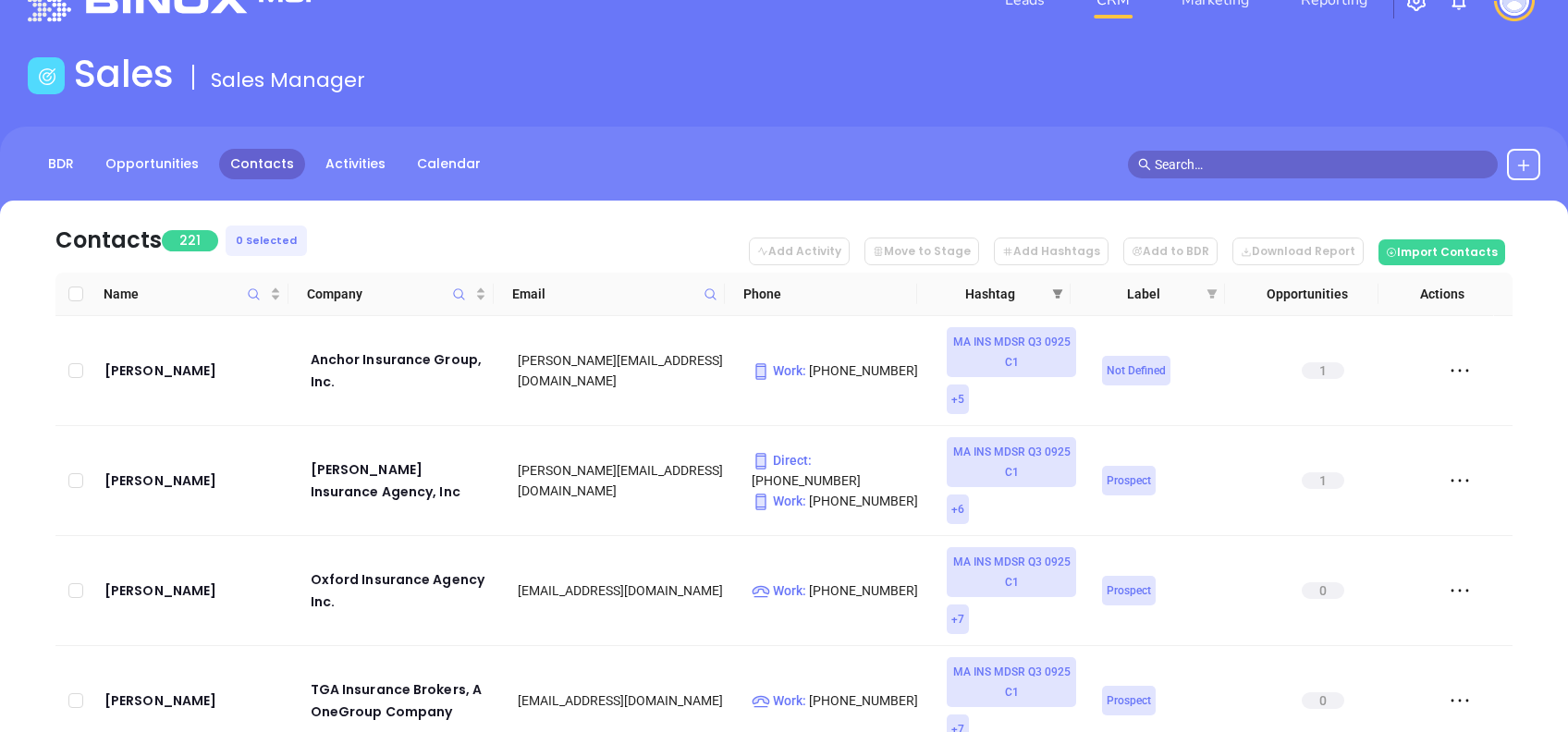
click at [1065, 292] on span at bounding box center [1058, 294] width 19 height 28
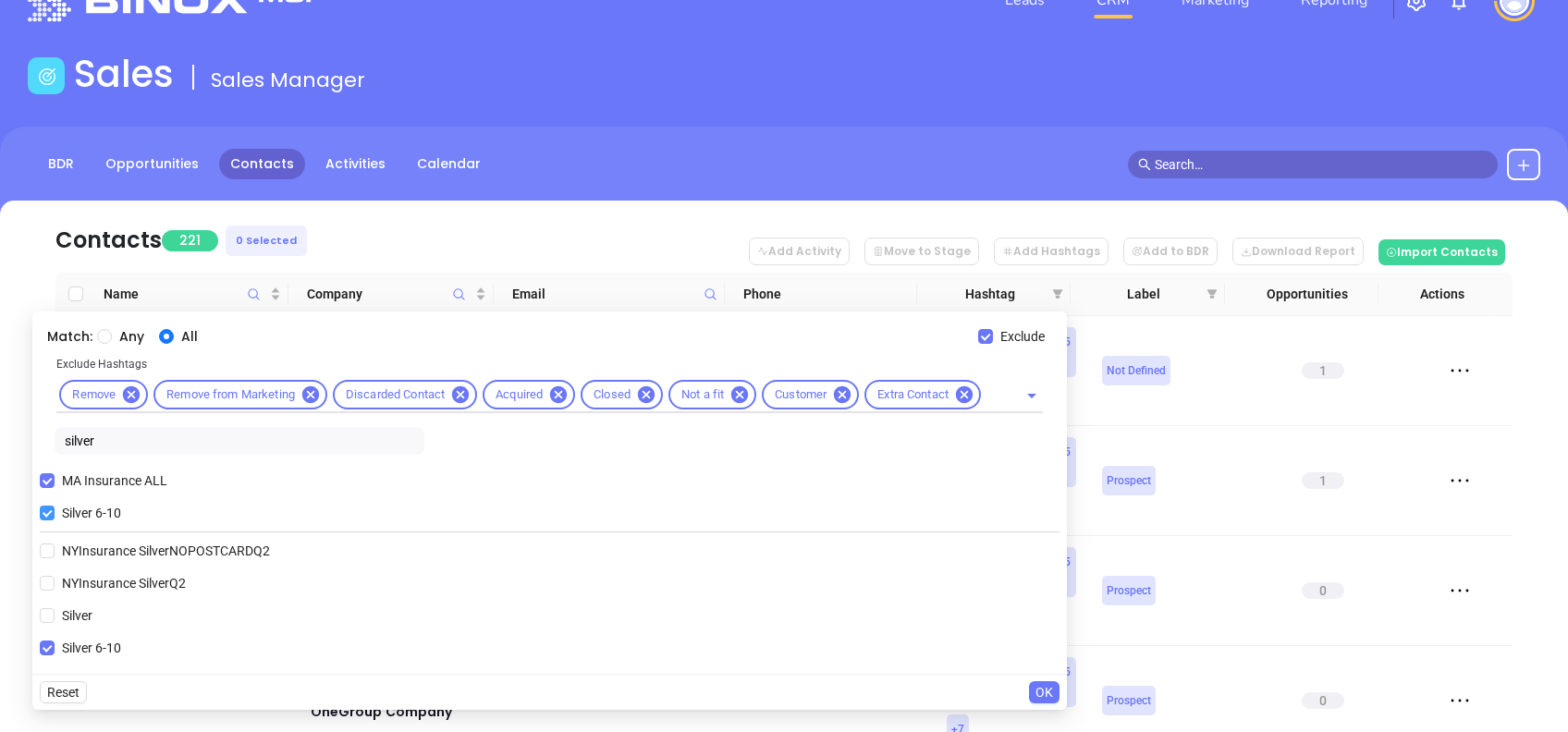
click at [60, 516] on span "Silver 6-10" at bounding box center [91, 513] width 74 height 21
click at [54, 516] on input "Silver 6-10" at bounding box center [47, 513] width 15 height 15
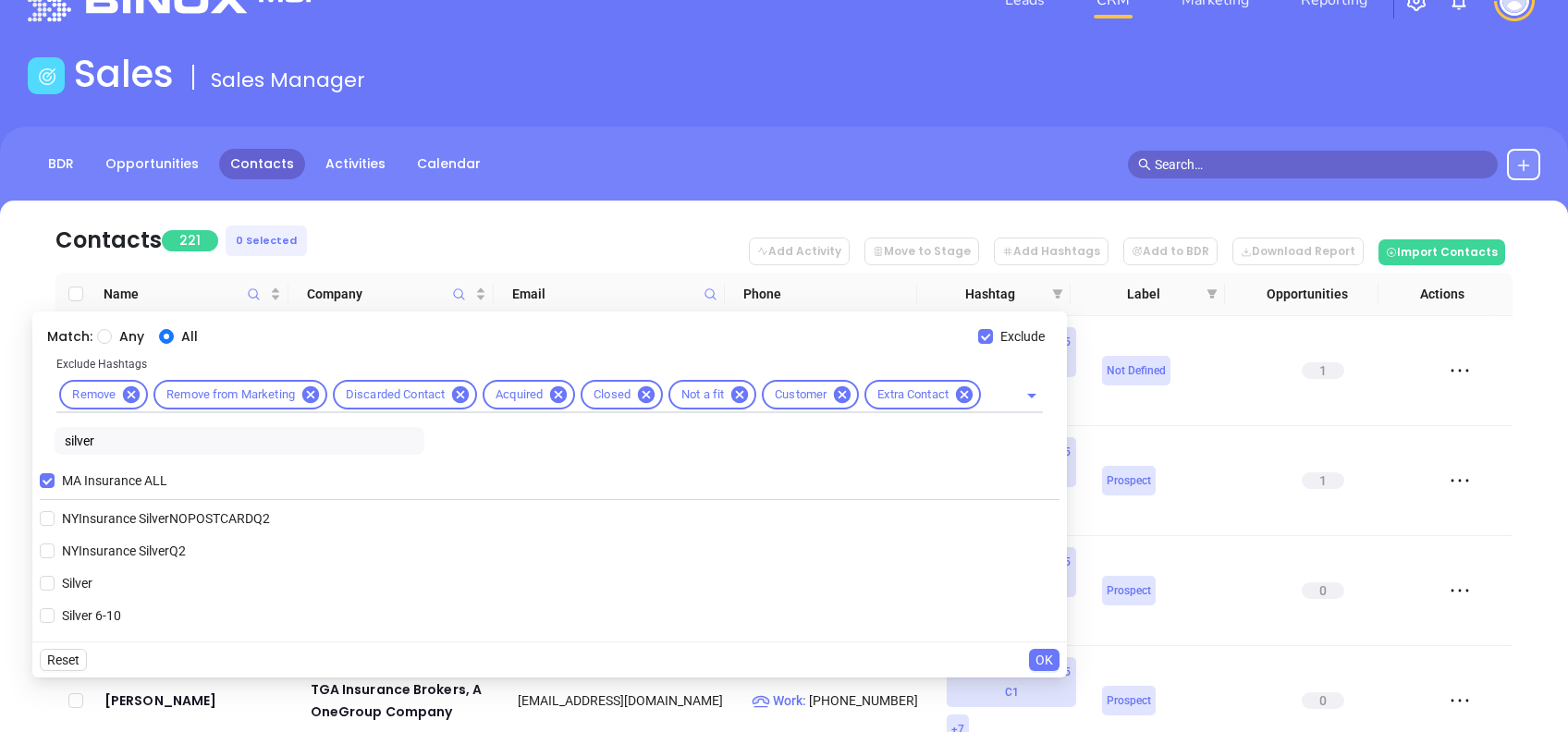
drag, startPoint x: 57, startPoint y: 429, endPoint x: 0, endPoint y: 422, distance: 57.4
click at [0, 421] on html "Leads CRM Marketing Reporting Financial Leads Leads Sales Sales Manager BDR Opp…" at bounding box center [784, 315] width 1568 height 732
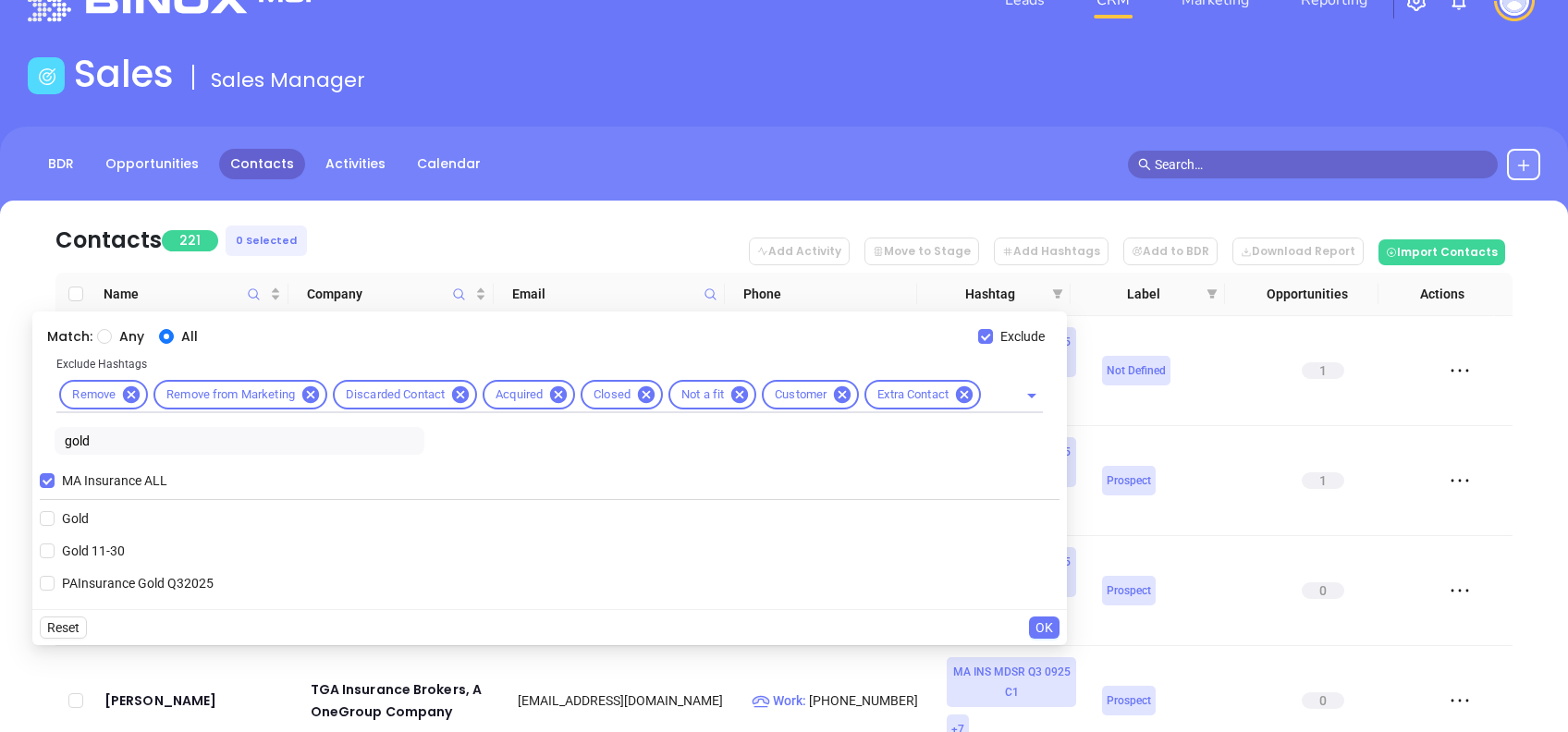
drag, startPoint x: 104, startPoint y: 553, endPoint x: 170, endPoint y: 569, distance: 67.9
click at [104, 555] on span "Gold 11-30" at bounding box center [93, 551] width 78 height 21
click at [54, 555] on input "Gold 11-30" at bounding box center [47, 551] width 15 height 15
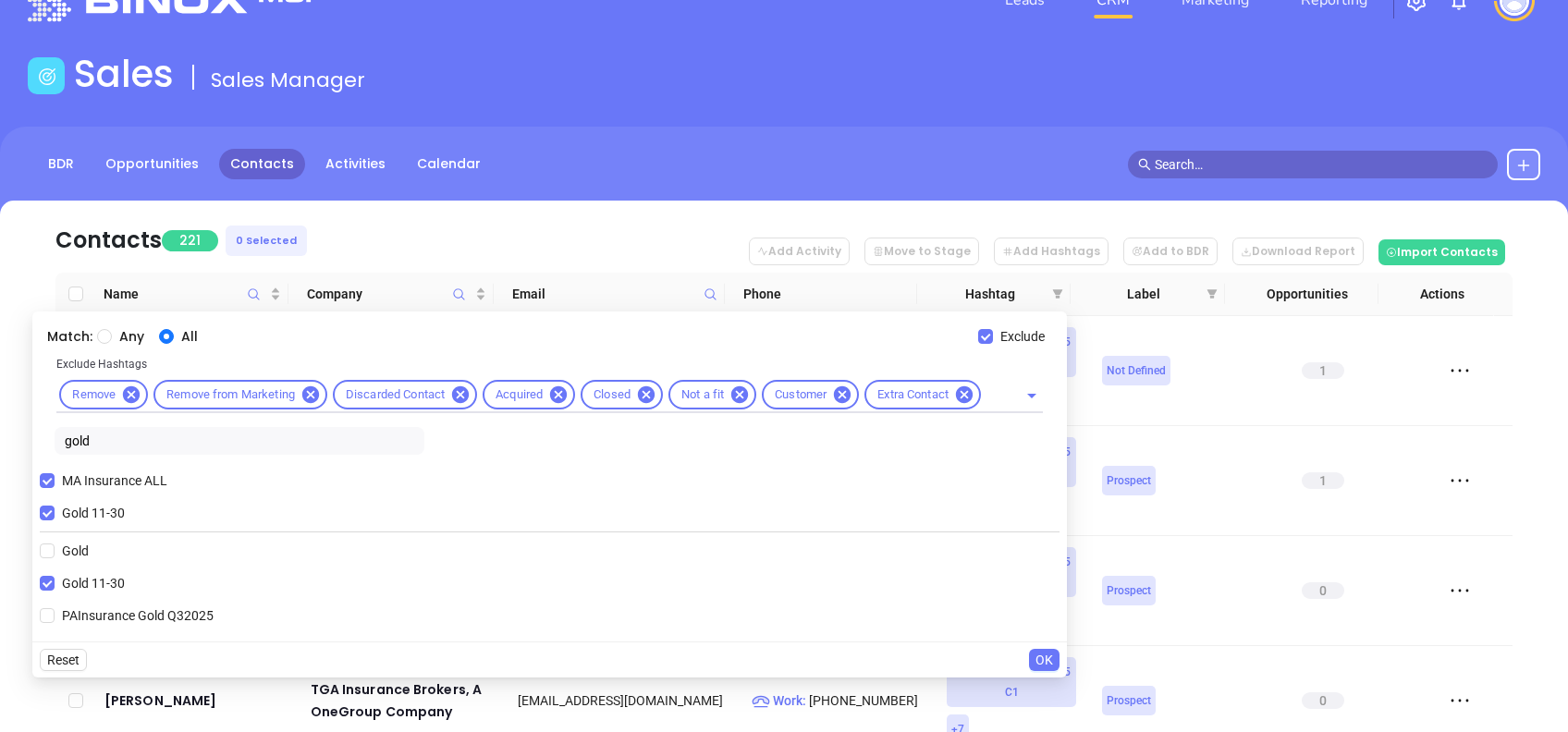
click at [1047, 653] on span "OK" at bounding box center [1044, 660] width 18 height 21
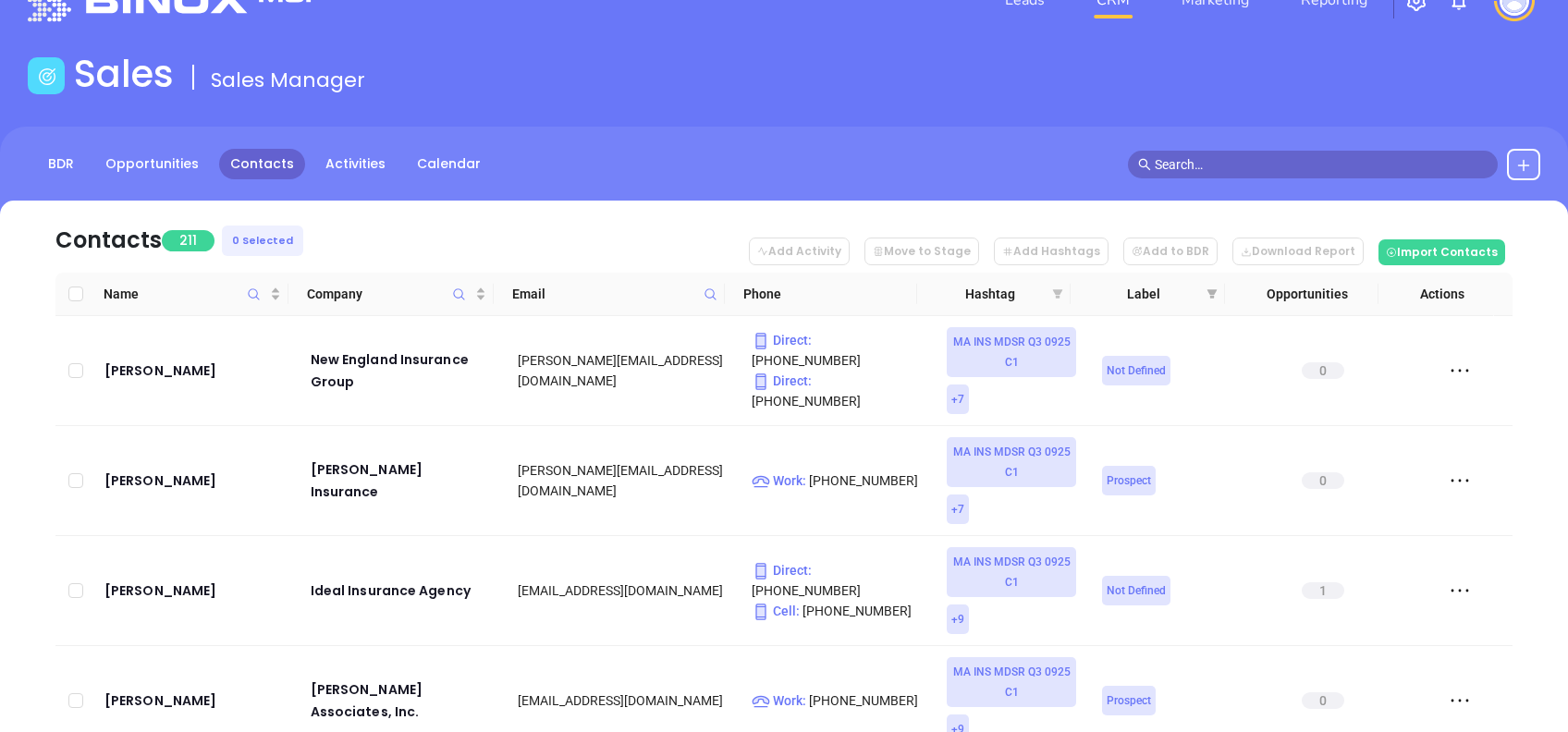
click at [1056, 296] on icon "filter" at bounding box center [1058, 294] width 11 height 11
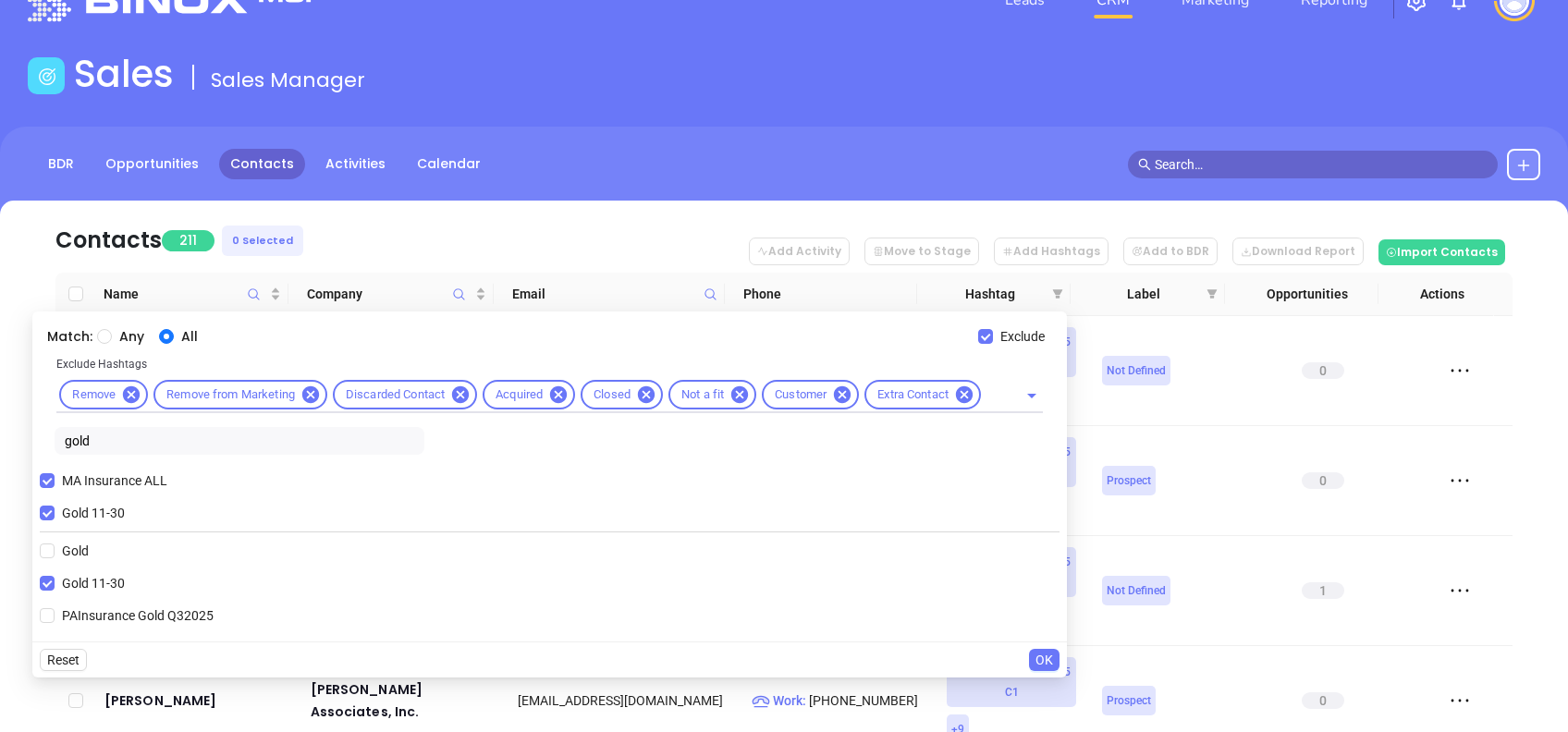
drag, startPoint x: 101, startPoint y: 436, endPoint x: -6, endPoint y: 444, distance: 107.3
click at [0, 444] on html "Leads CRM Marketing Reporting Financial Leads Leads Sales Sales Manager BDR Opp…" at bounding box center [784, 315] width 1568 height 732
drag, startPoint x: 42, startPoint y: 509, endPoint x: 81, endPoint y: 473, distance: 53.1
click at [42, 511] on input "Gold 11-30" at bounding box center [47, 513] width 15 height 15
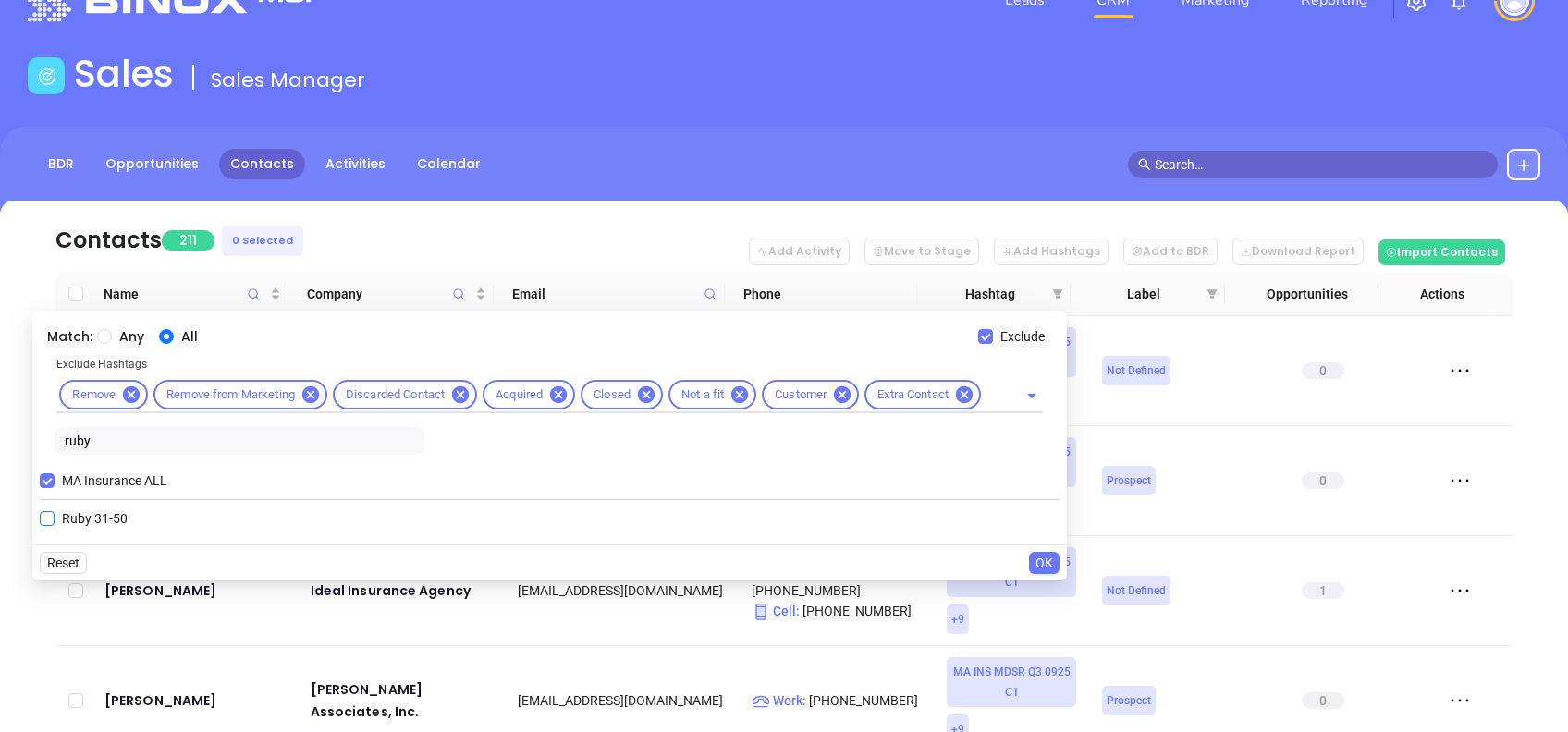
click at [74, 510] on span "Ruby 31-50" at bounding box center [95, 519] width 81 height 21
click at [54, 511] on input "Ruby 31-50" at bounding box center [47, 519] width 15 height 15
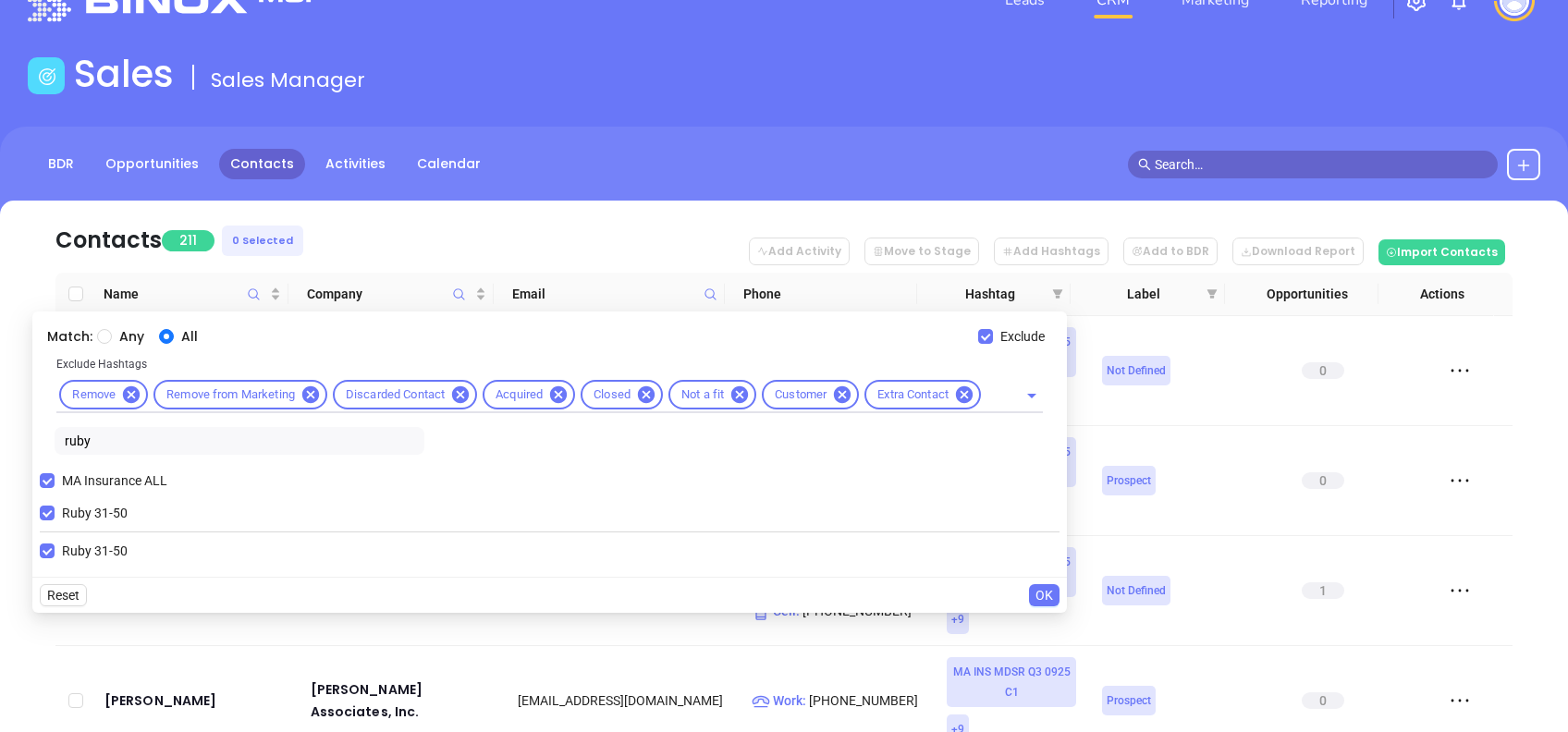
click at [1046, 589] on span "OK" at bounding box center [1044, 595] width 18 height 21
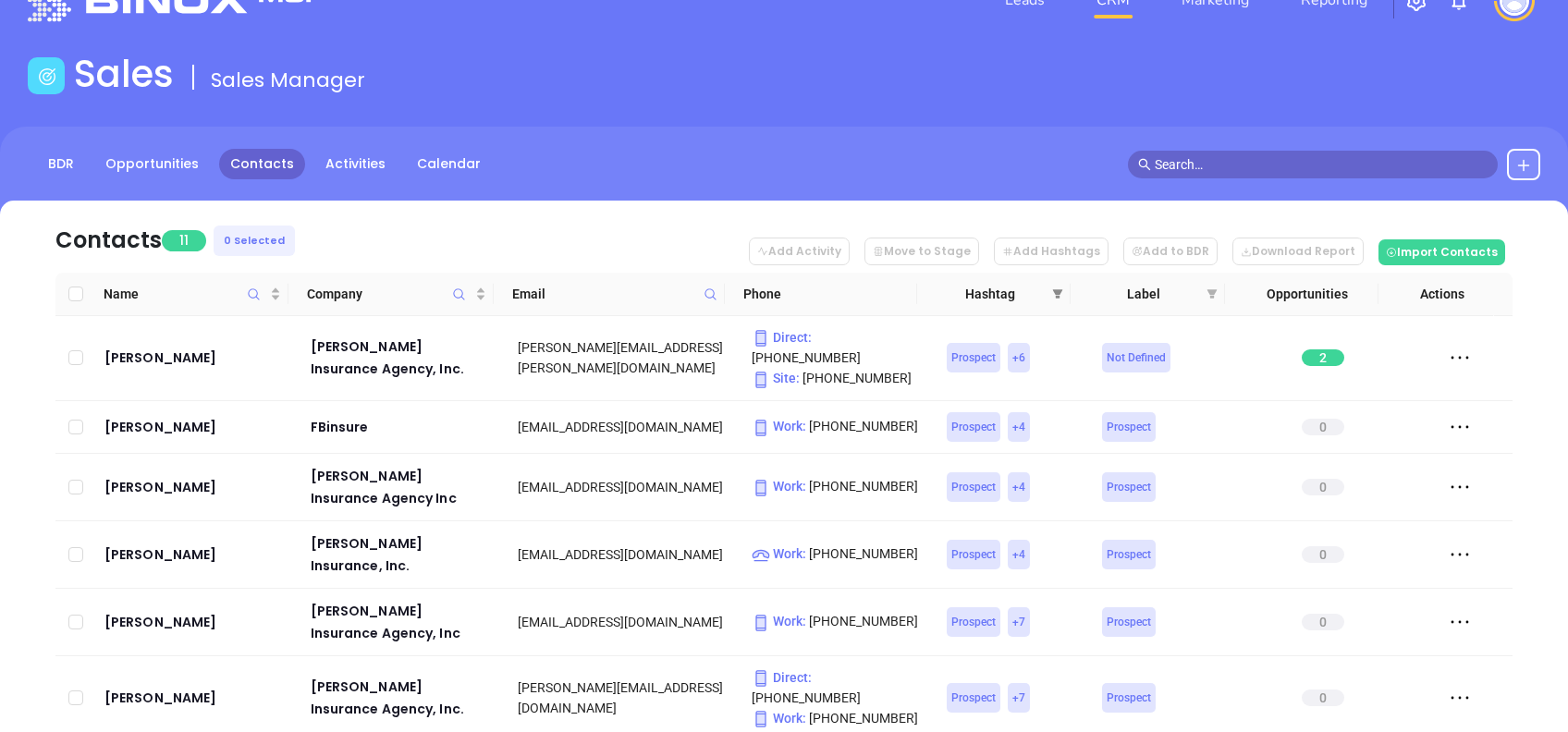
click at [1051, 296] on span at bounding box center [1058, 294] width 19 height 28
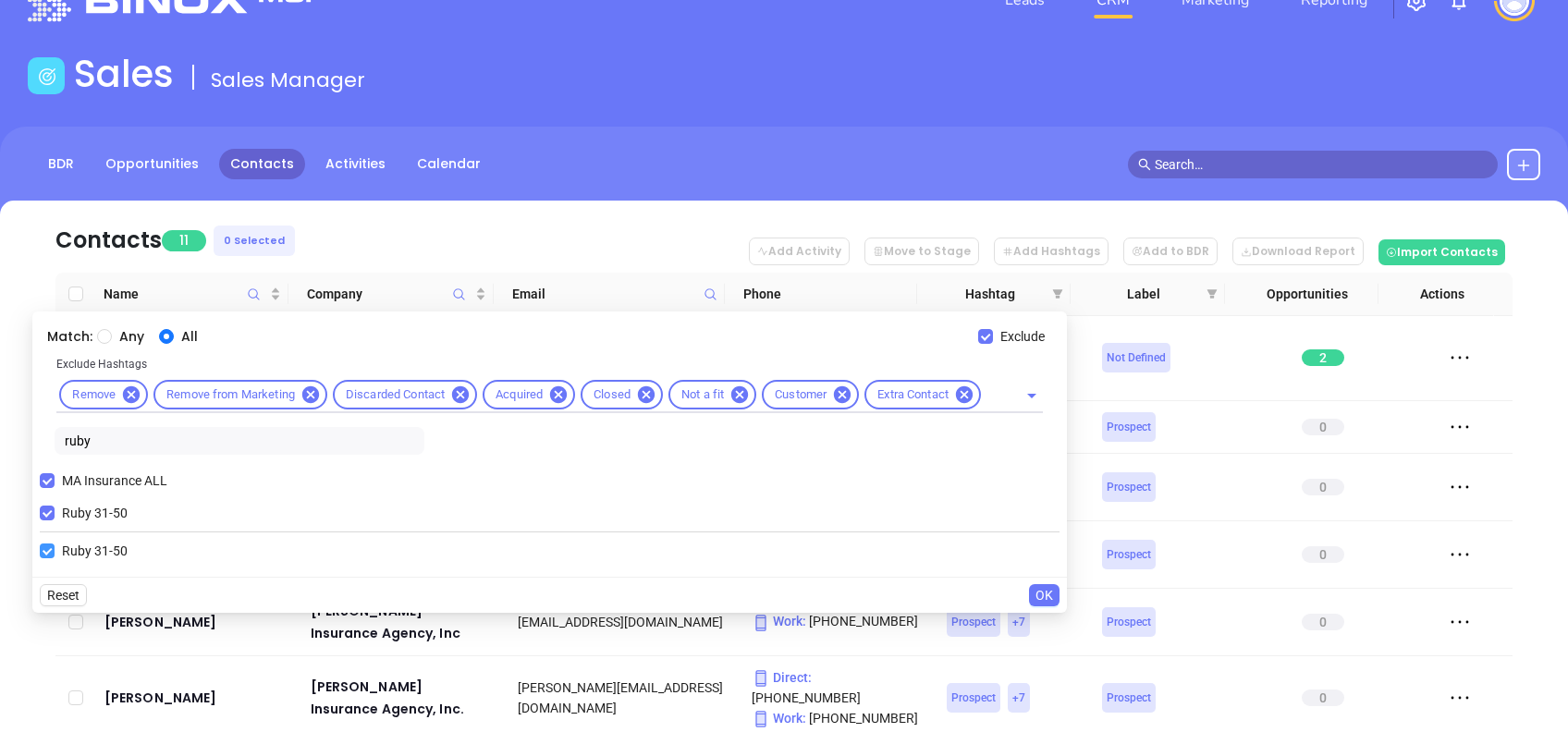
click at [71, 510] on span "Ruby 31-50" at bounding box center [95, 513] width 81 height 21
click at [54, 510] on input "Ruby 31-50" at bounding box center [47, 513] width 15 height 15
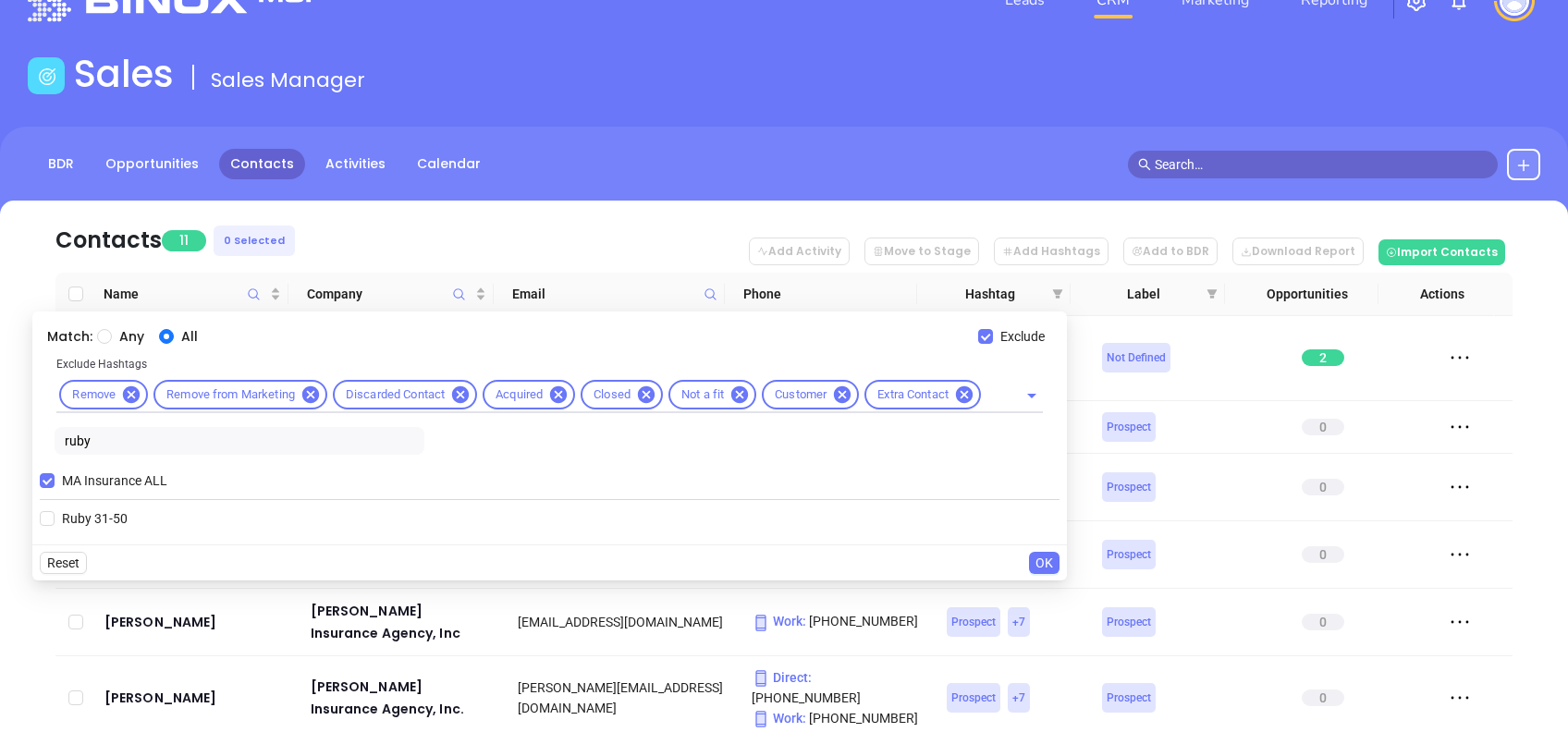
drag, startPoint x: 92, startPoint y: 449, endPoint x: -6, endPoint y: 437, distance: 98.7
click at [0, 437] on html "Leads CRM Marketing Reporting Financial Leads Leads Sales Sales Manager BDR Opp…" at bounding box center [784, 315] width 1568 height 732
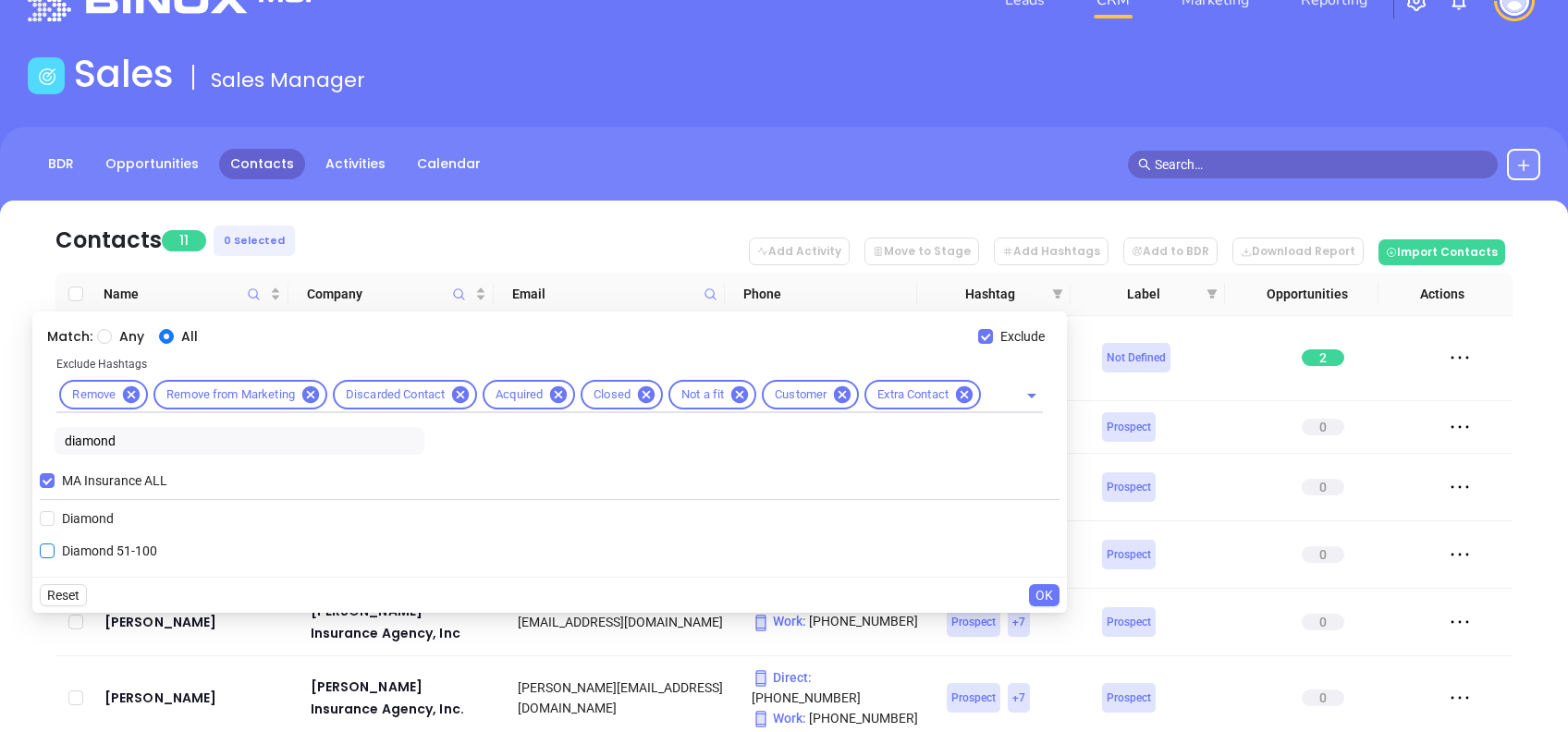
click at [77, 549] on span "Diamond 51-100" at bounding box center [110, 551] width 110 height 21
click at [54, 549] on input "Diamond 51-100" at bounding box center [47, 551] width 15 height 15
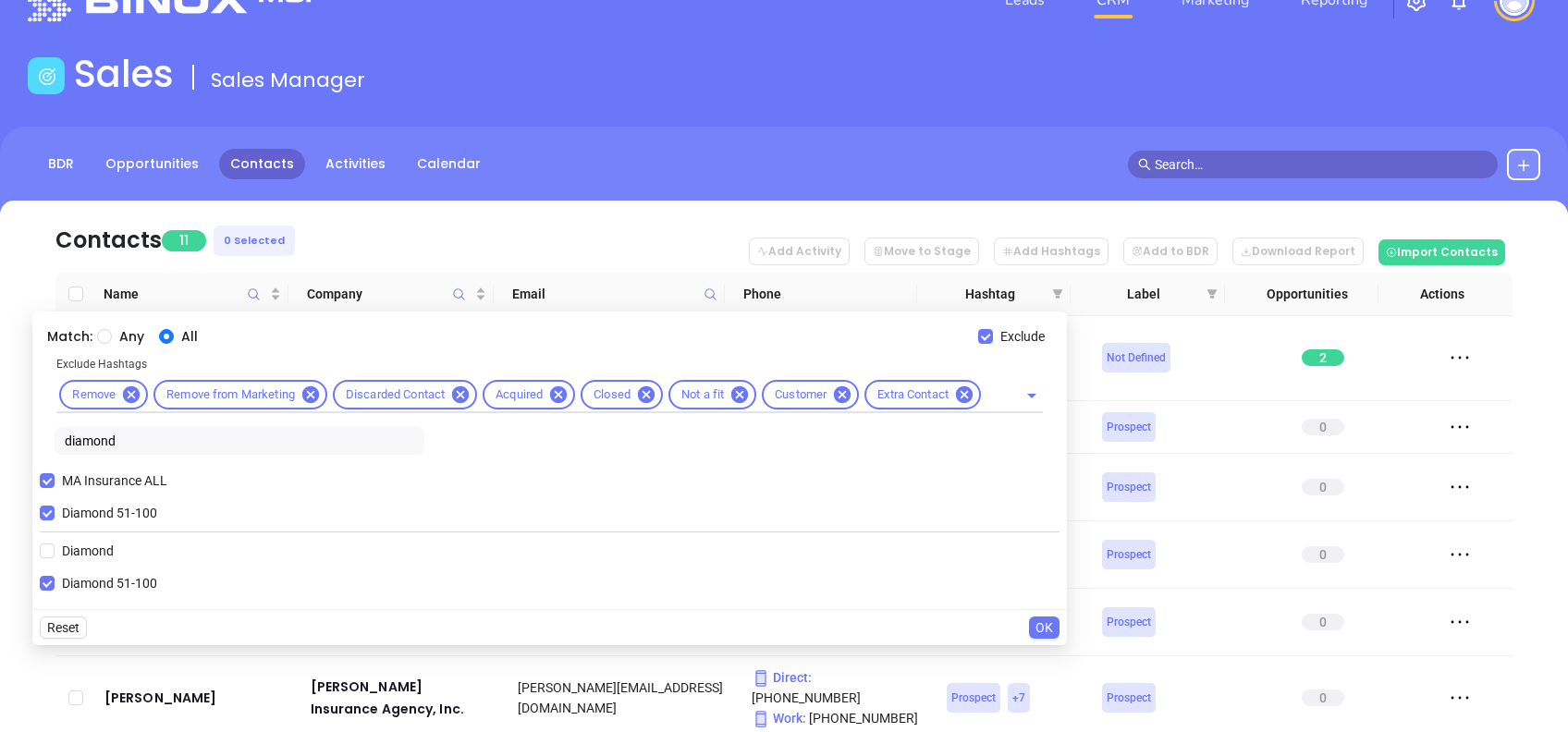
click at [1049, 626] on span "OK" at bounding box center [1044, 628] width 18 height 21
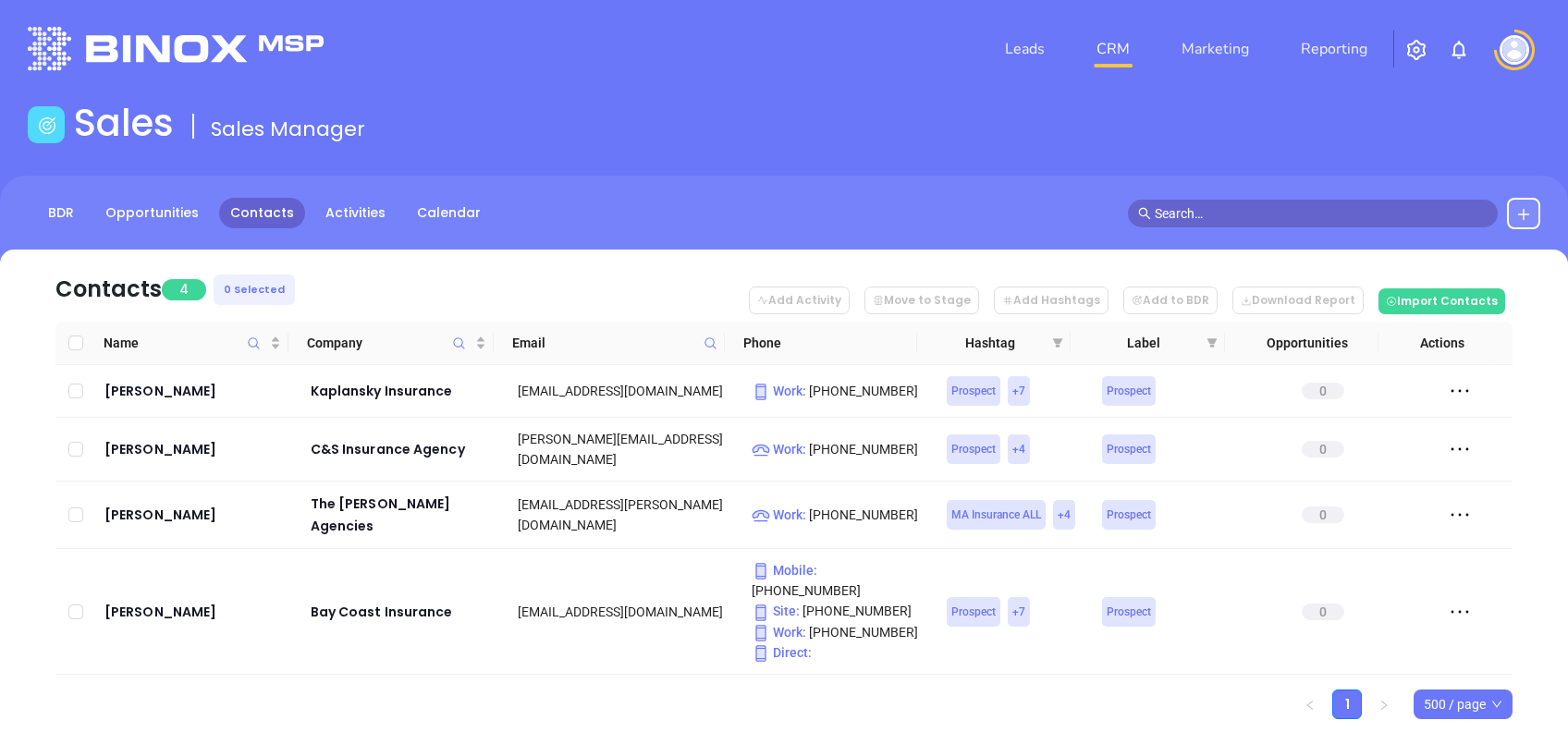
scroll to position [44, 0]
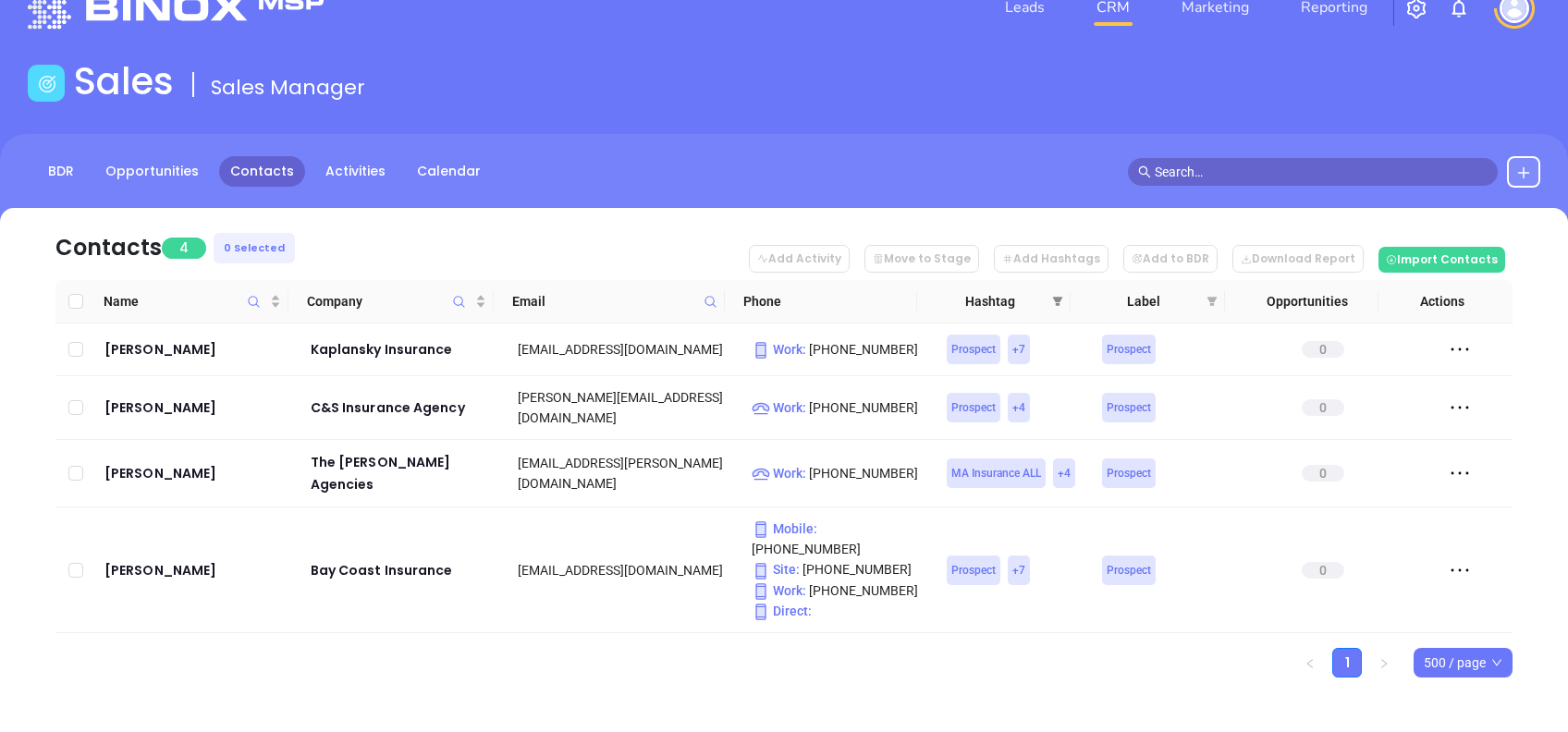
click at [1059, 293] on span at bounding box center [1058, 301] width 19 height 28
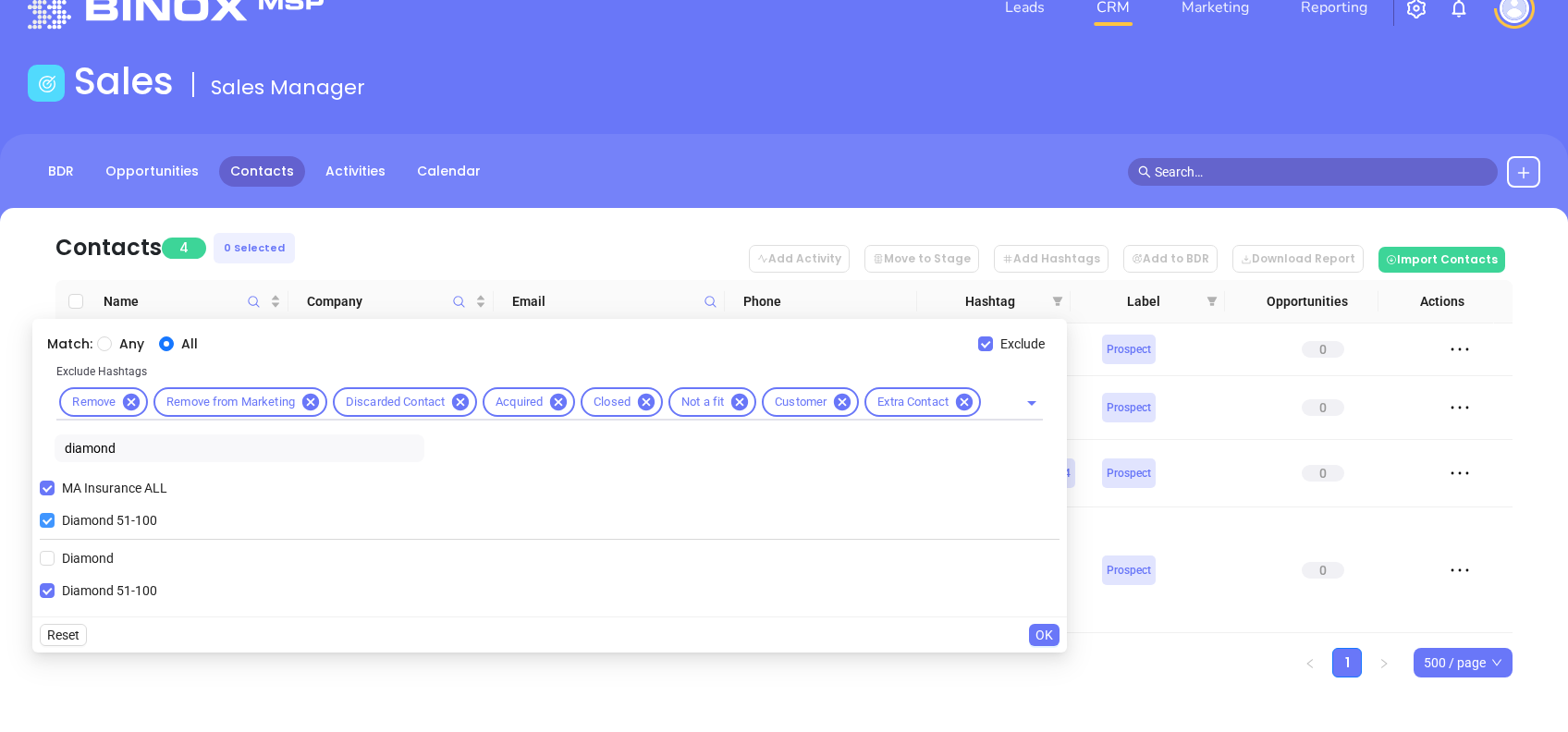
click at [77, 512] on span "Diamond 51-100" at bounding box center [110, 520] width 110 height 21
click at [54, 513] on input "Diamond 51-100" at bounding box center [47, 520] width 15 height 15
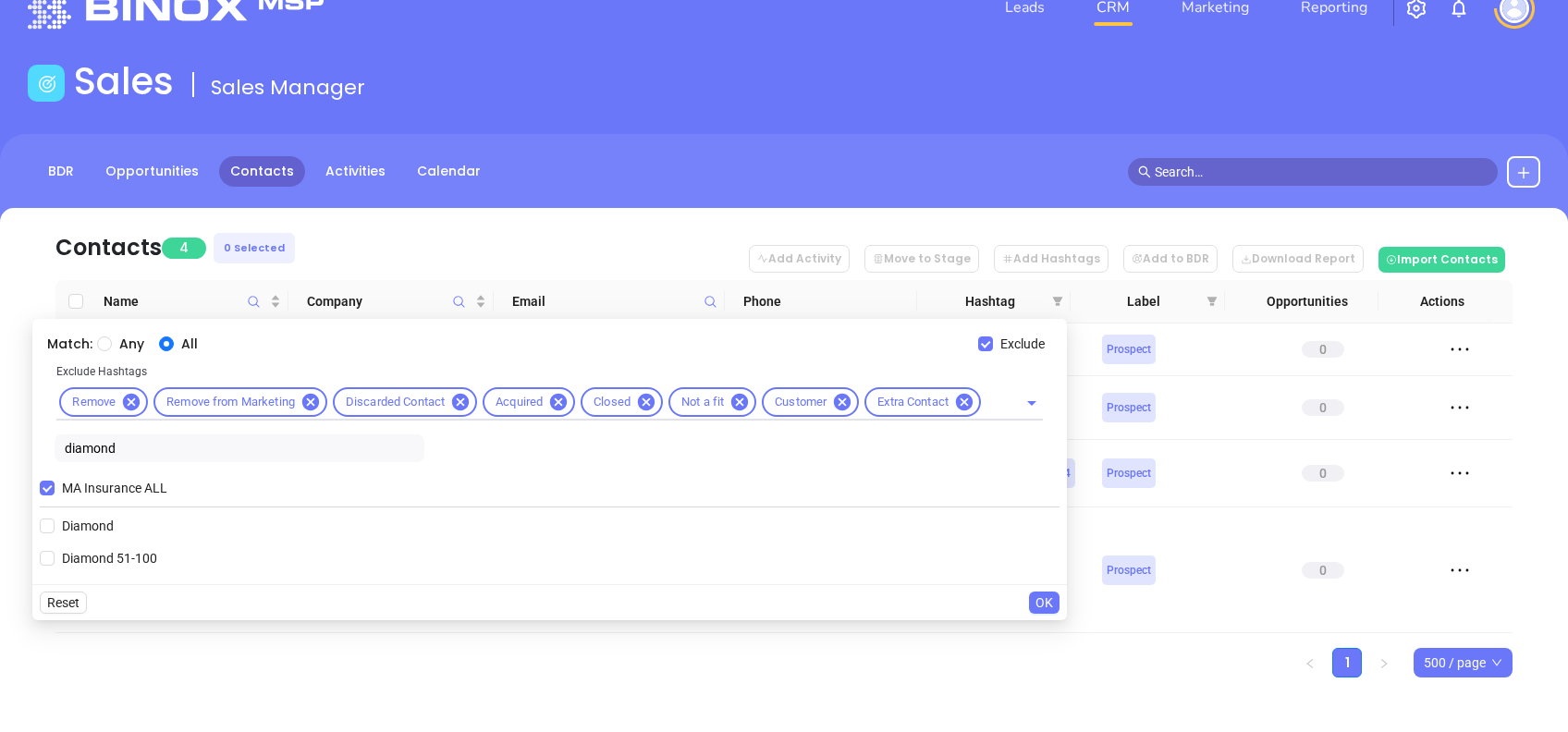
drag, startPoint x: 136, startPoint y: 454, endPoint x: 0, endPoint y: 459, distance: 136.1
click at [0, 459] on html "Leads CRM Marketing Reporting Financial Leads Leads Sales Sales Manager BDR Opp…" at bounding box center [784, 322] width 1568 height 732
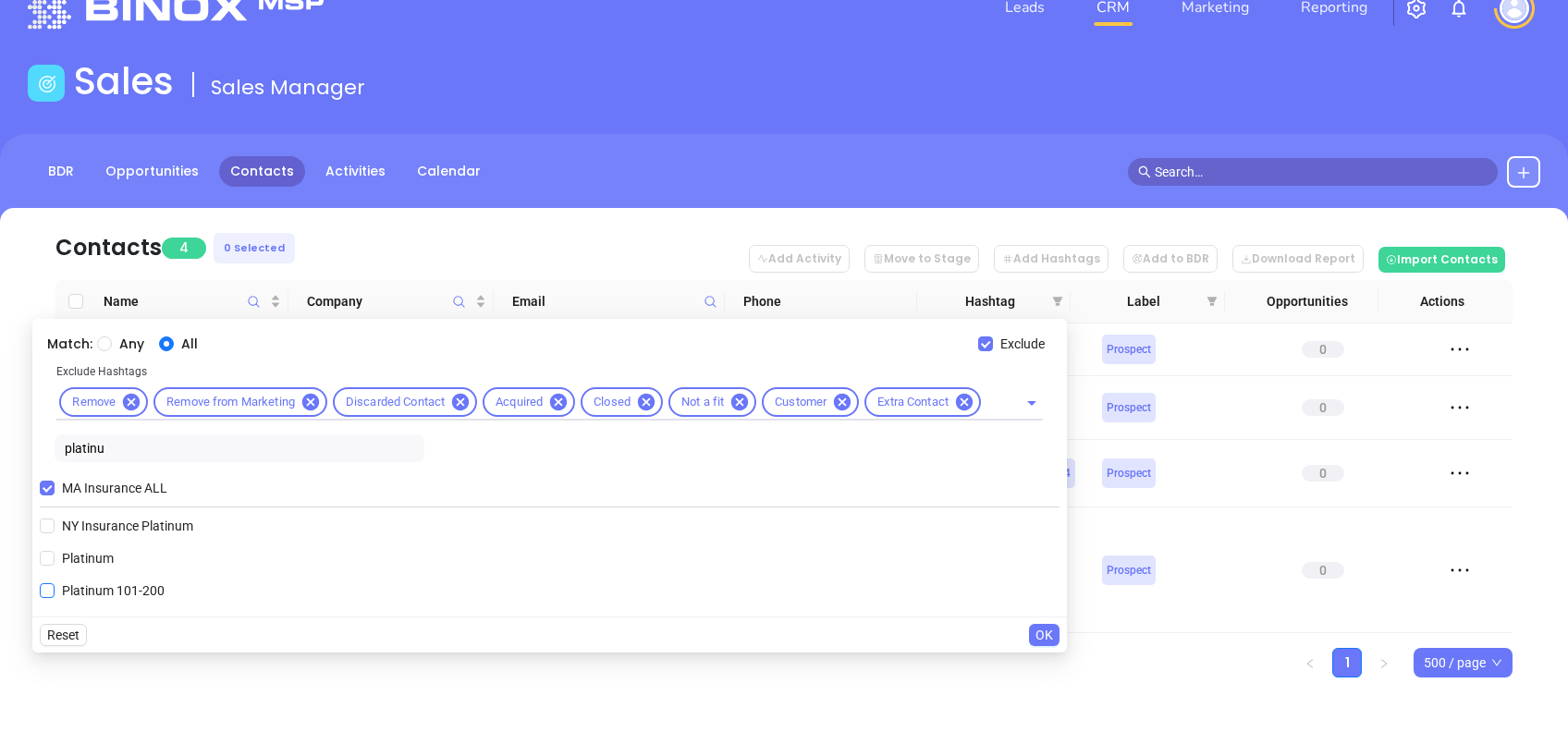
click at [84, 588] on span "Platinum 101-200" at bounding box center [112, 591] width 117 height 21
click at [54, 588] on input "Platinum 101-200" at bounding box center [47, 591] width 15 height 15
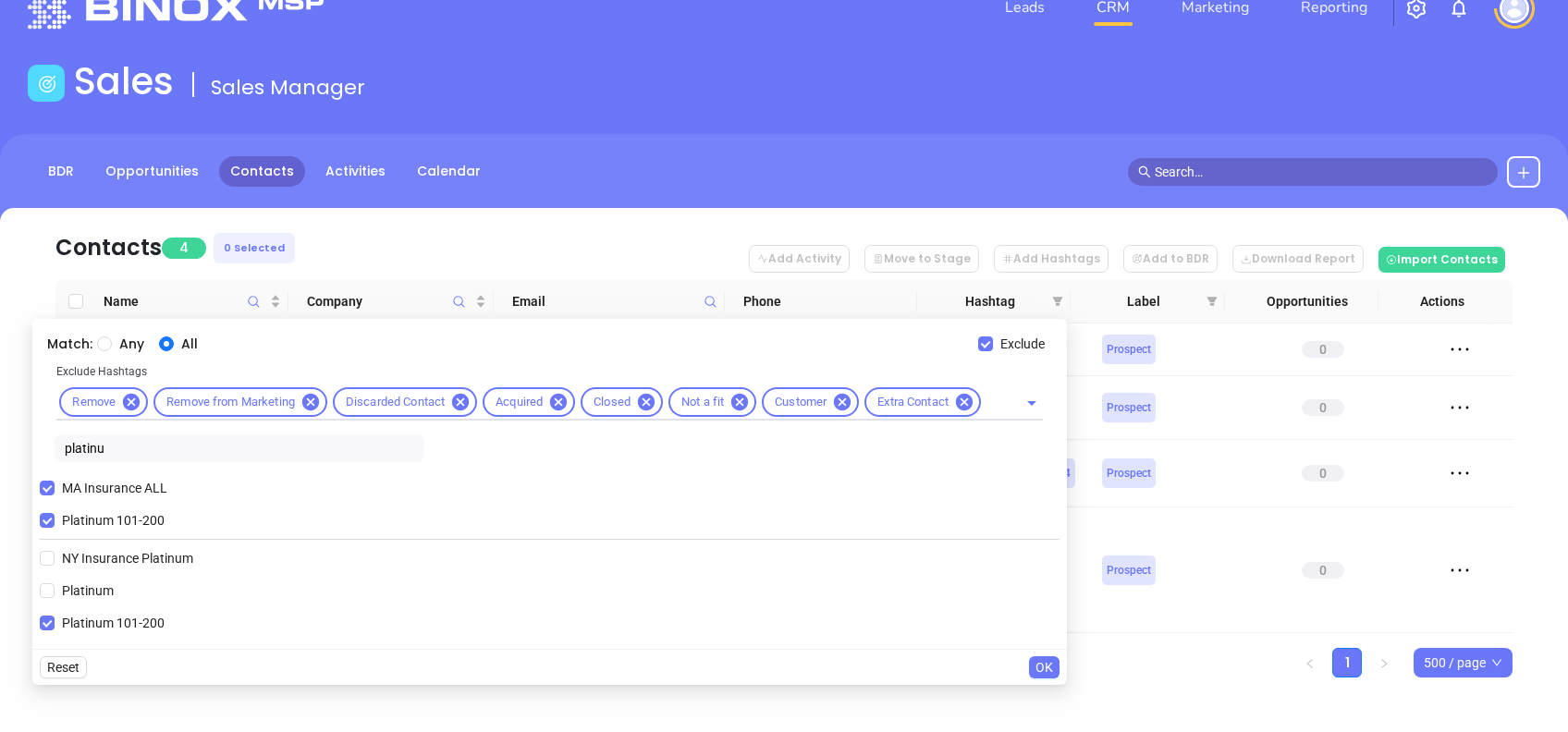
click at [1039, 665] on span "OK" at bounding box center [1044, 667] width 18 height 21
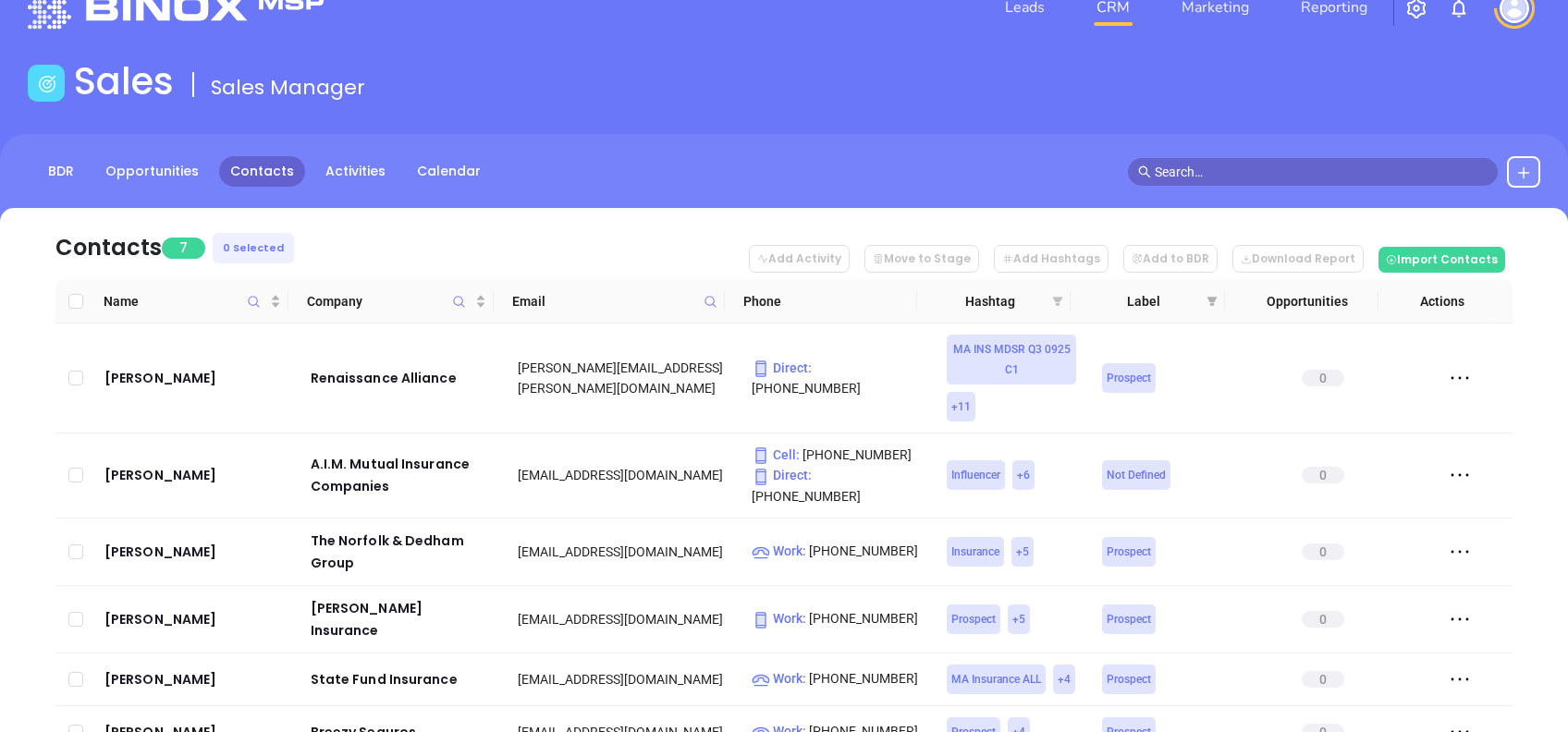
click at [1058, 297] on icon "filter" at bounding box center [1058, 301] width 10 height 9
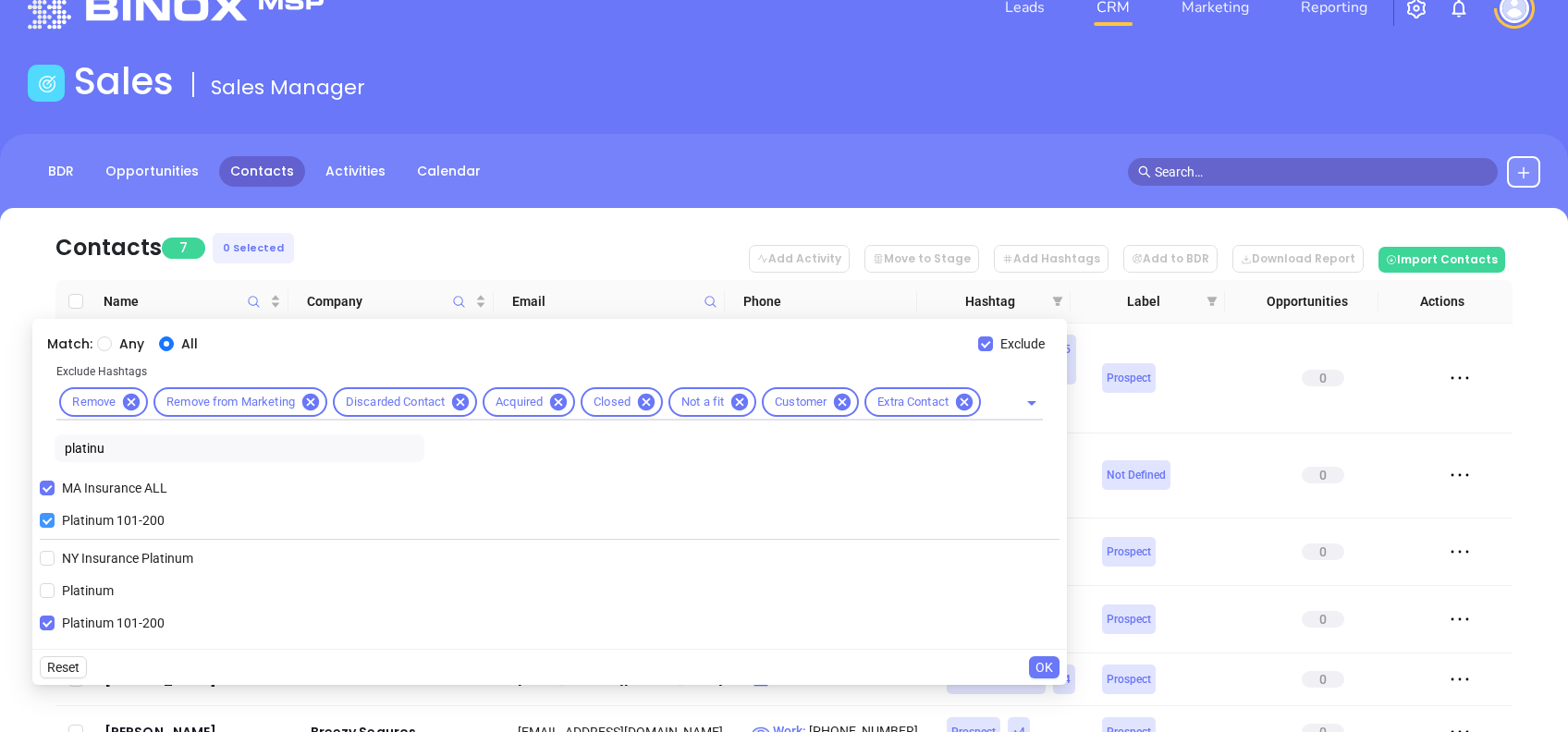
click at [113, 519] on span "Platinum 101-200" at bounding box center [112, 520] width 117 height 21
click at [54, 519] on input "Platinum 101-200" at bounding box center [47, 520] width 15 height 15
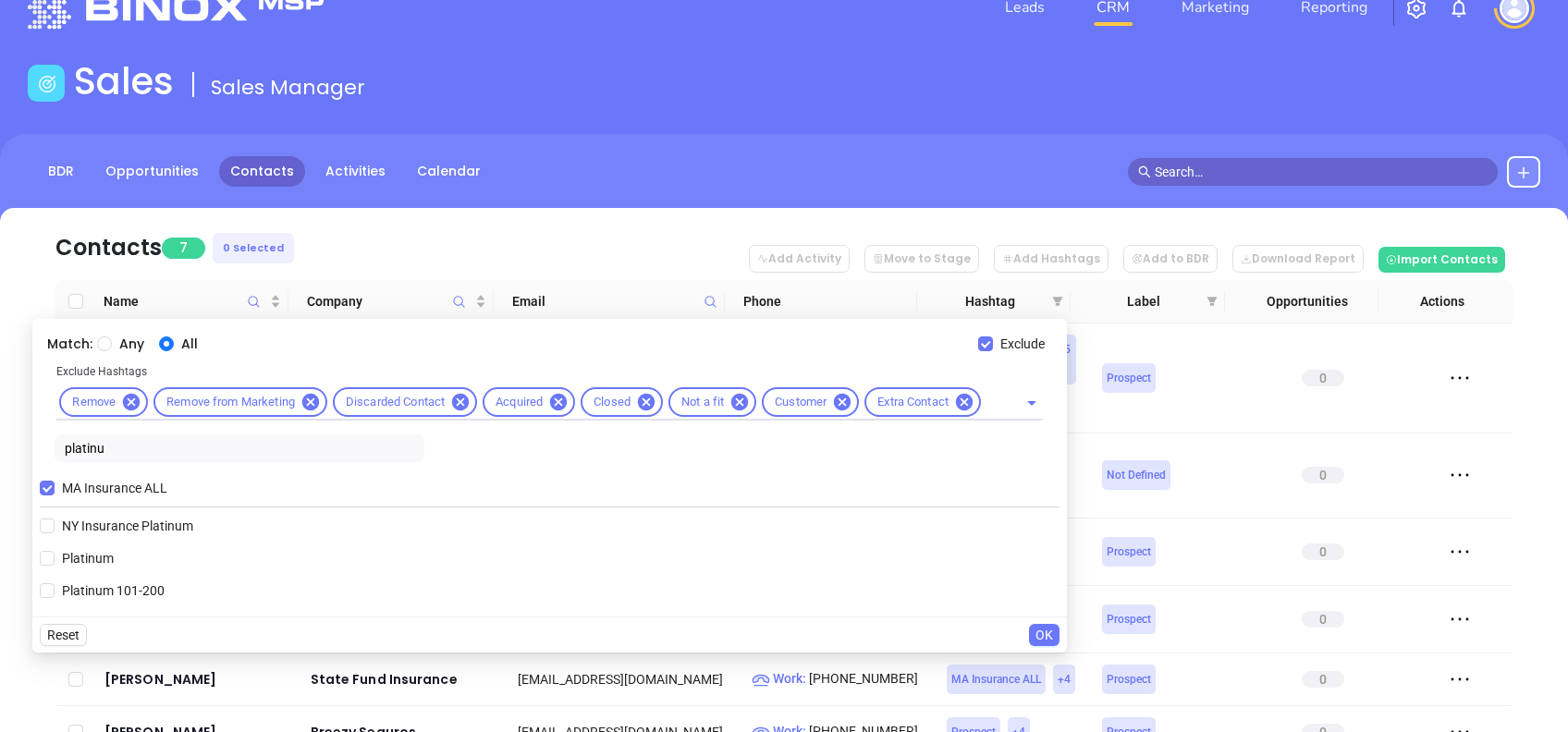
drag, startPoint x: 39, startPoint y: 450, endPoint x: 0, endPoint y: 431, distance: 43.4
click at [0, 429] on html "Leads CRM Marketing Reporting Financial Leads Leads Sales Sales Manager BDR Opp…" at bounding box center [784, 322] width 1568 height 732
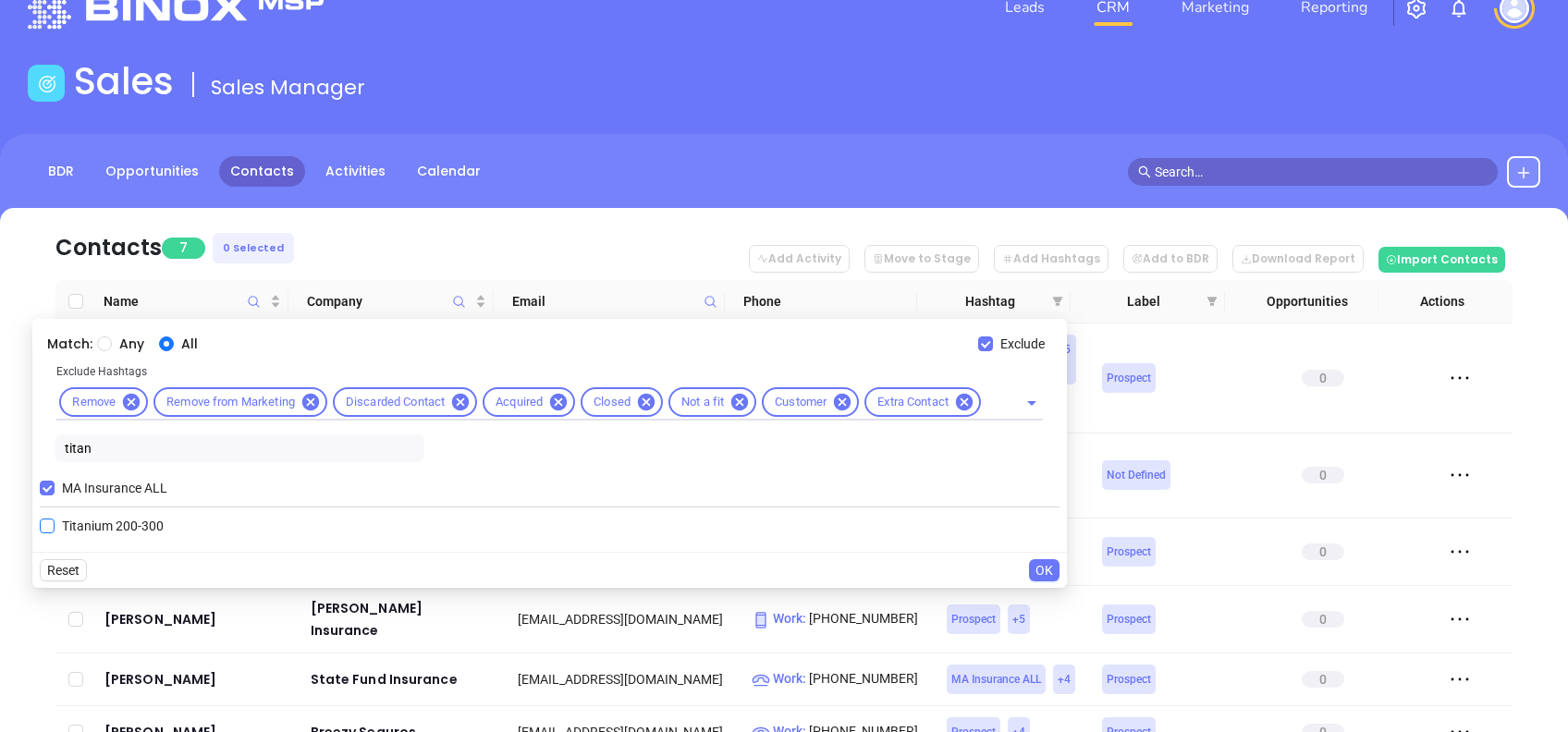
click at [93, 525] on span "Titanium 200-300" at bounding box center [112, 526] width 116 height 21
click at [54, 525] on input "Titanium 200-300" at bounding box center [47, 526] width 15 height 15
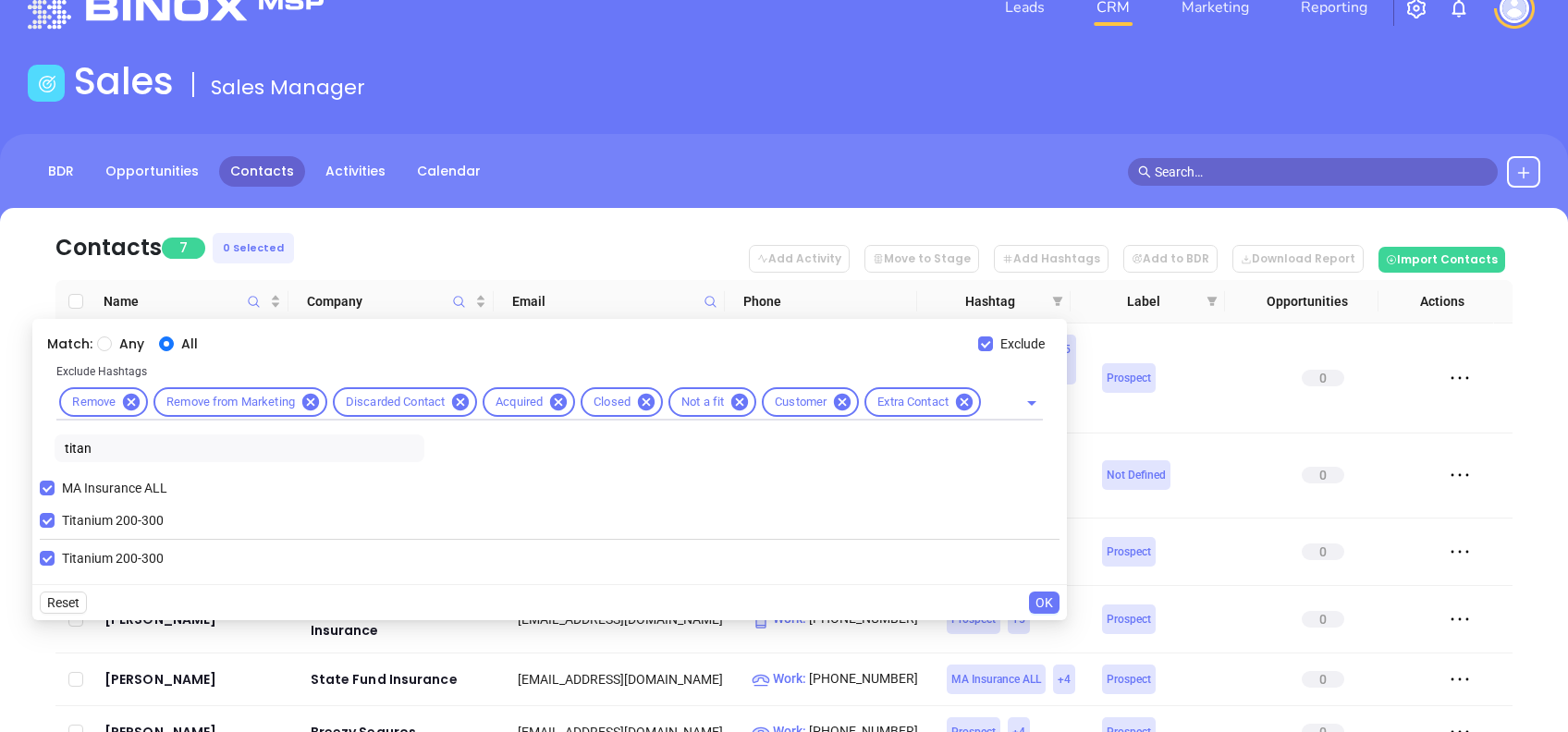
click at [1045, 597] on span "OK" at bounding box center [1044, 603] width 18 height 21
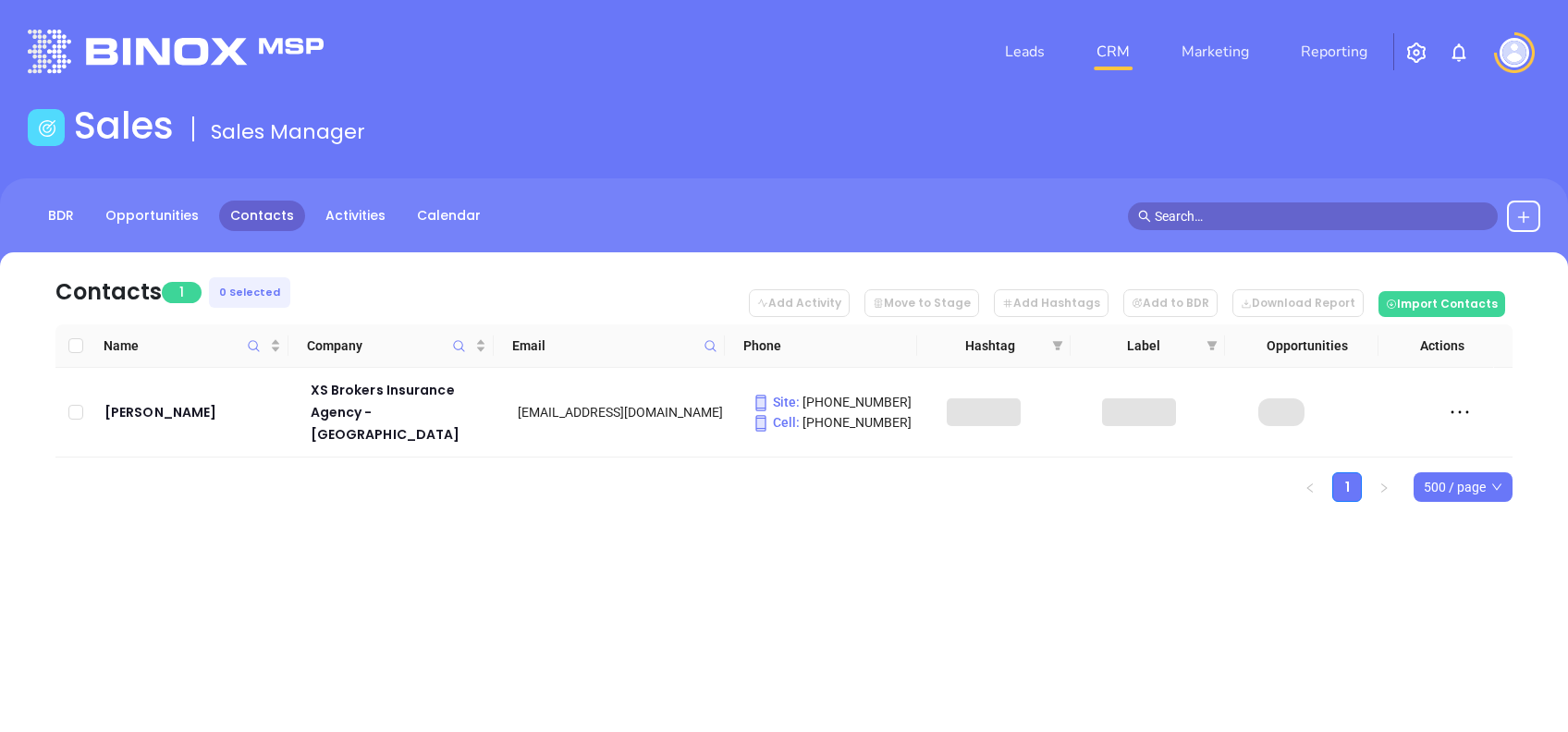
scroll to position [0, 0]
click at [1056, 348] on icon "filter" at bounding box center [1058, 346] width 10 height 9
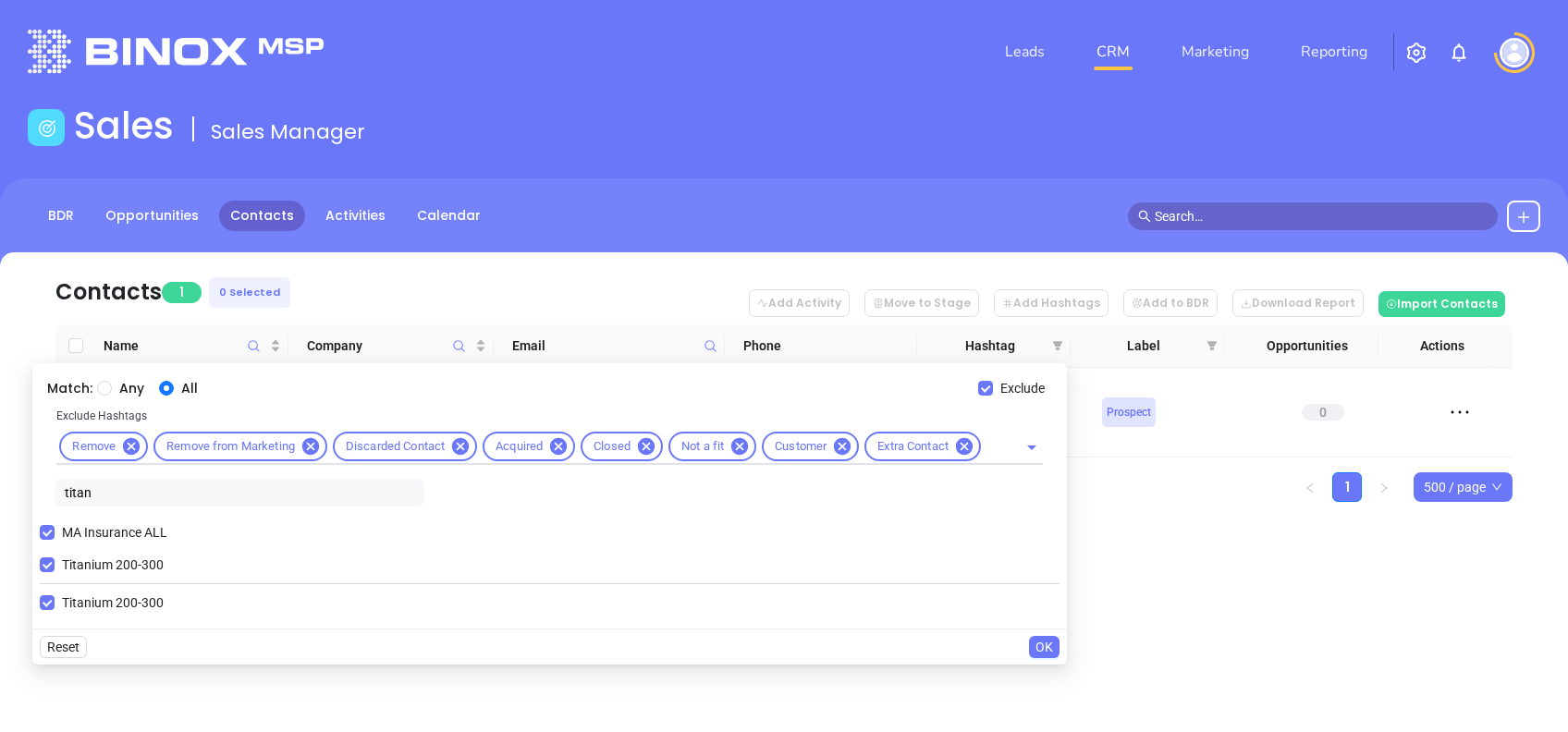
drag, startPoint x: 103, startPoint y: 484, endPoint x: 0, endPoint y: 492, distance: 103.3
click at [0, 492] on html "Leads CRM Marketing Reporting Financial Leads Leads Sales Sales Manager BDR Opp…" at bounding box center [784, 366] width 1568 height 732
click at [77, 571] on span "Titanium 200-300" at bounding box center [112, 565] width 116 height 21
click at [54, 571] on input "Titanium 200-300" at bounding box center [47, 565] width 15 height 15
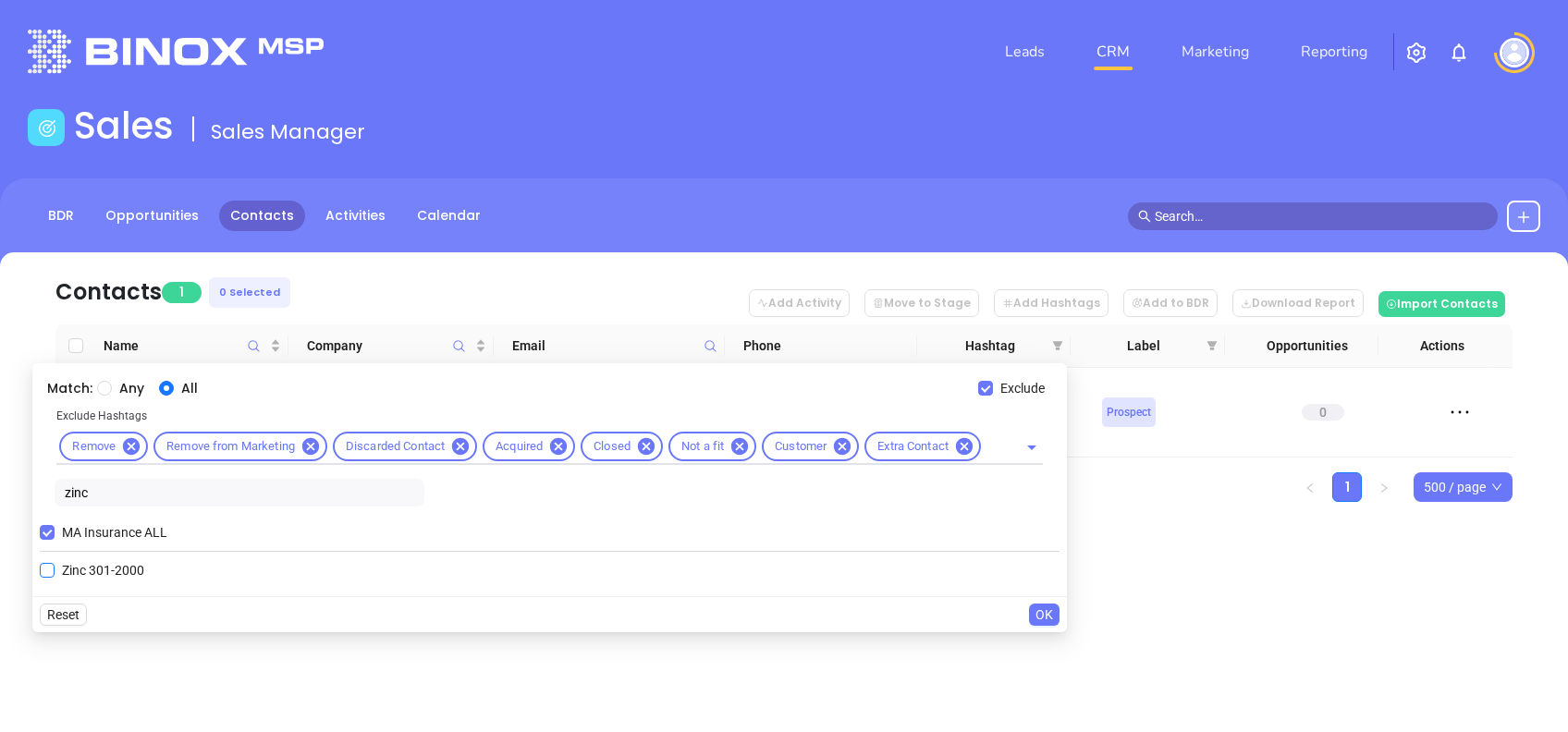
click at [81, 572] on span "Zinc 301-2000" at bounding box center [103, 571] width 97 height 21
click at [54, 572] on input "Zinc 301-2000" at bounding box center [47, 571] width 15 height 15
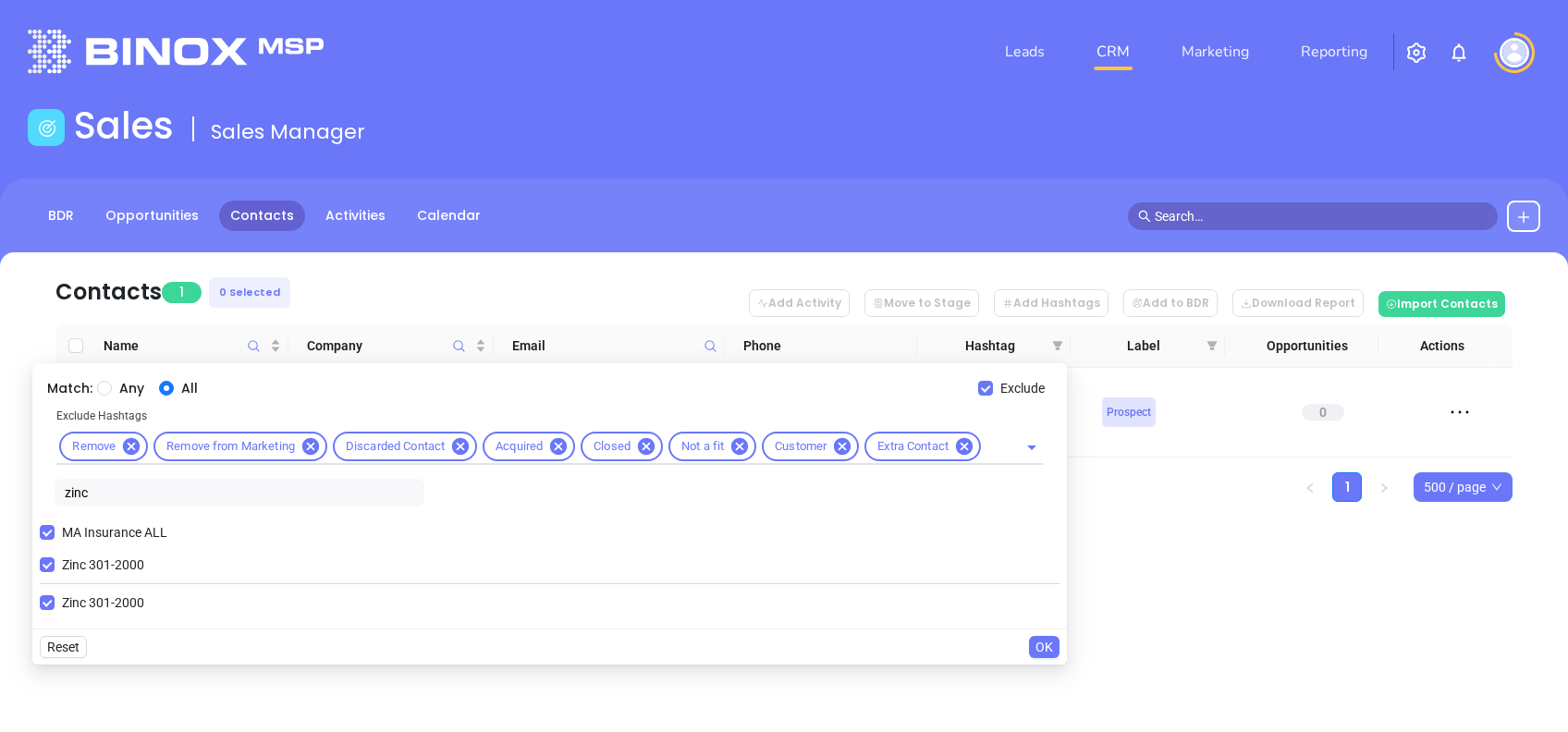
click at [1038, 647] on span "OK" at bounding box center [1044, 648] width 18 height 21
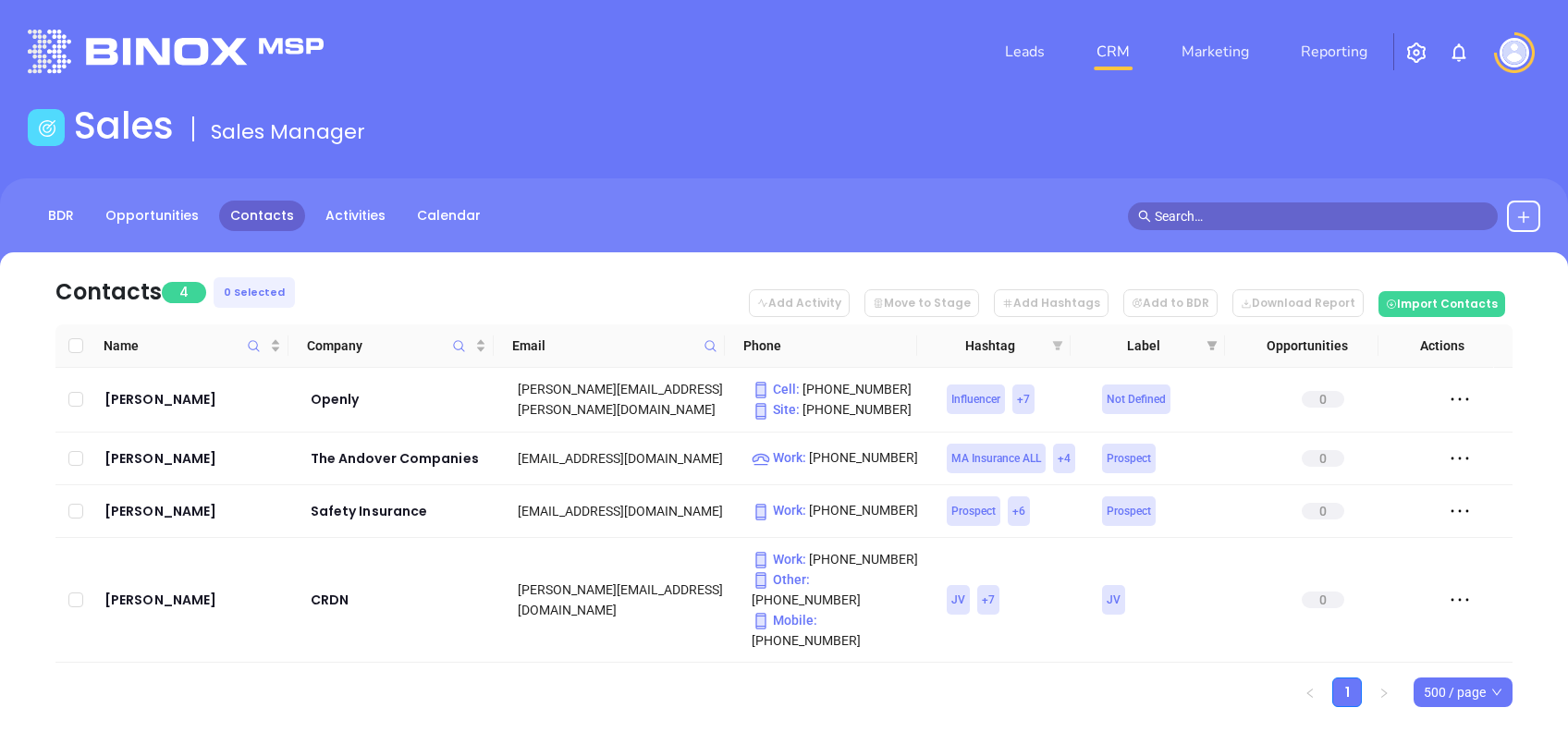
click at [1059, 341] on icon "filter" at bounding box center [1058, 346] width 11 height 11
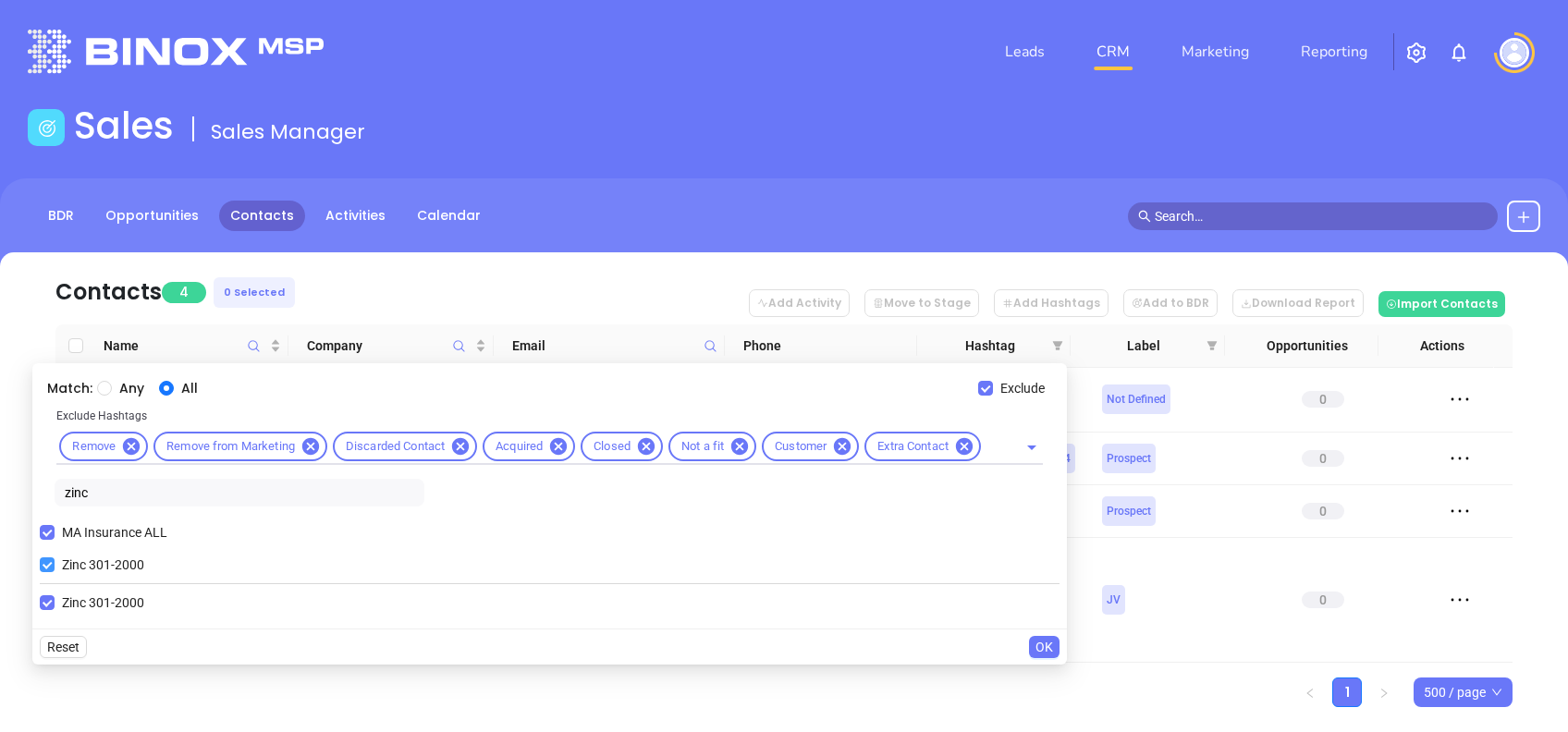
click at [66, 566] on span "Zinc 301-2000" at bounding box center [103, 565] width 97 height 21
click at [54, 566] on input "Zinc 301-2000" at bounding box center [47, 565] width 15 height 15
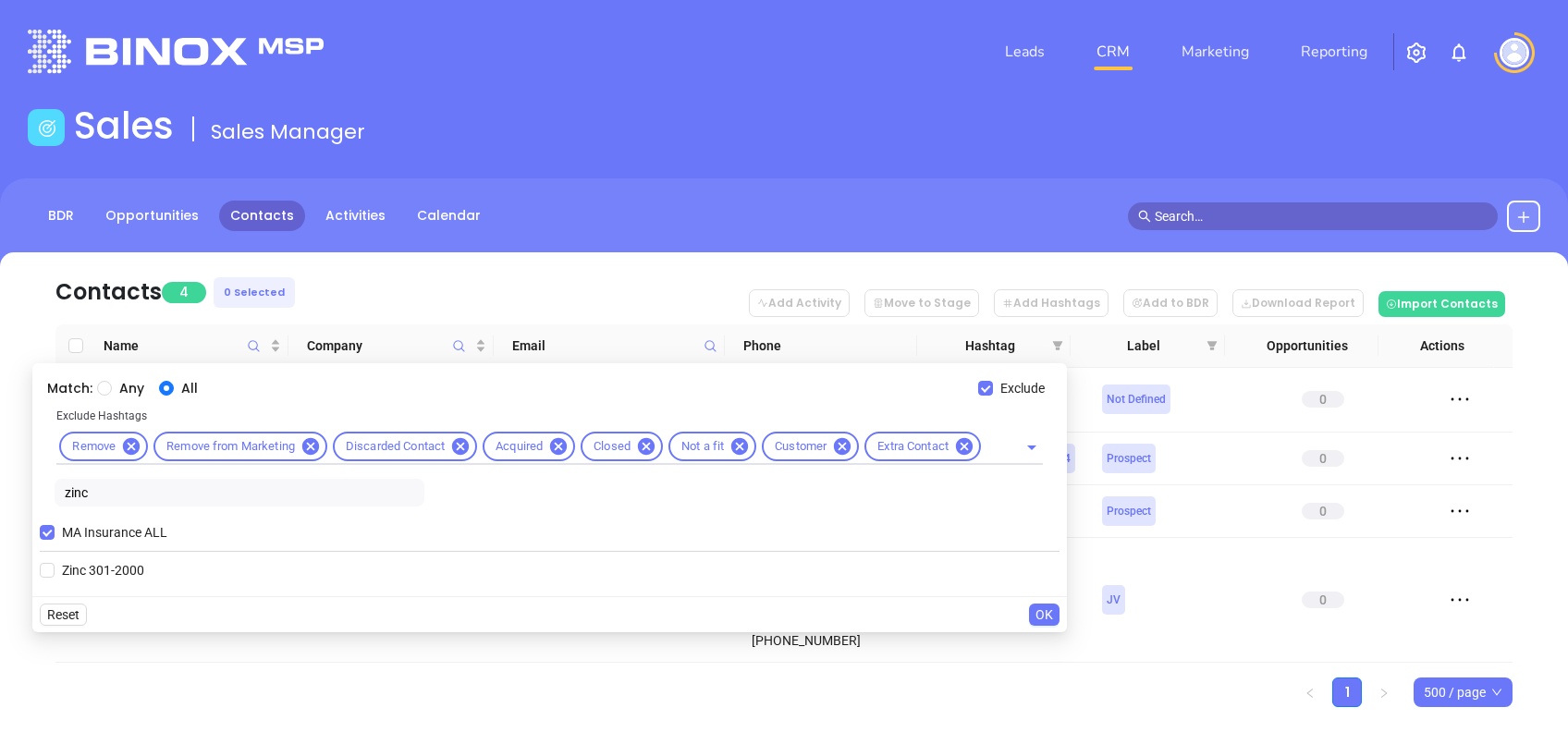
drag, startPoint x: 100, startPoint y: 484, endPoint x: 84, endPoint y: 488, distance: 16.5
click at [84, 488] on input "zinc" at bounding box center [239, 493] width 370 height 28
click at [114, 563] on span "Zinc 301-2000" at bounding box center [103, 571] width 97 height 21
click at [54, 564] on input "Zinc 301-2000" at bounding box center [47, 571] width 15 height 15
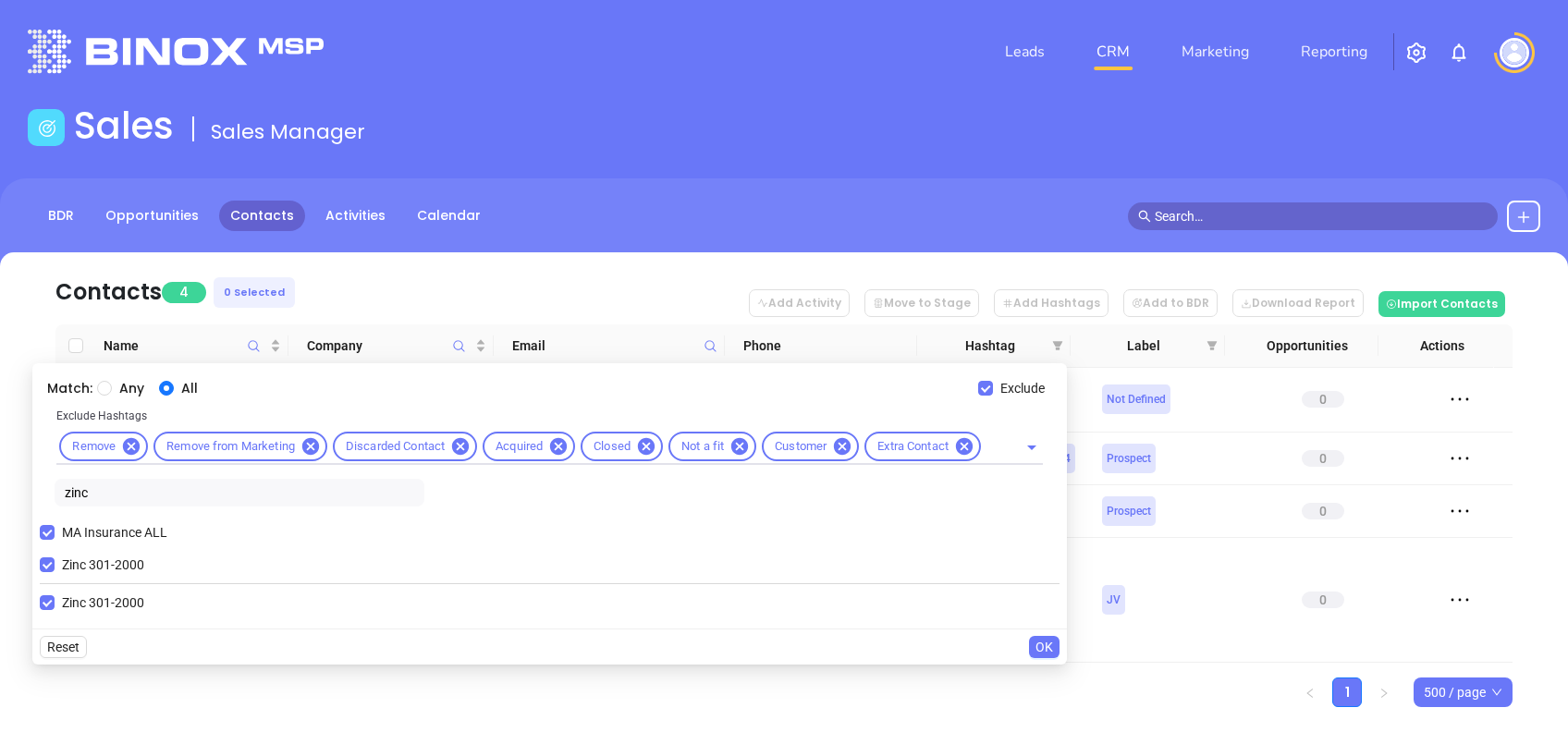
click at [1046, 643] on span "OK" at bounding box center [1044, 648] width 18 height 21
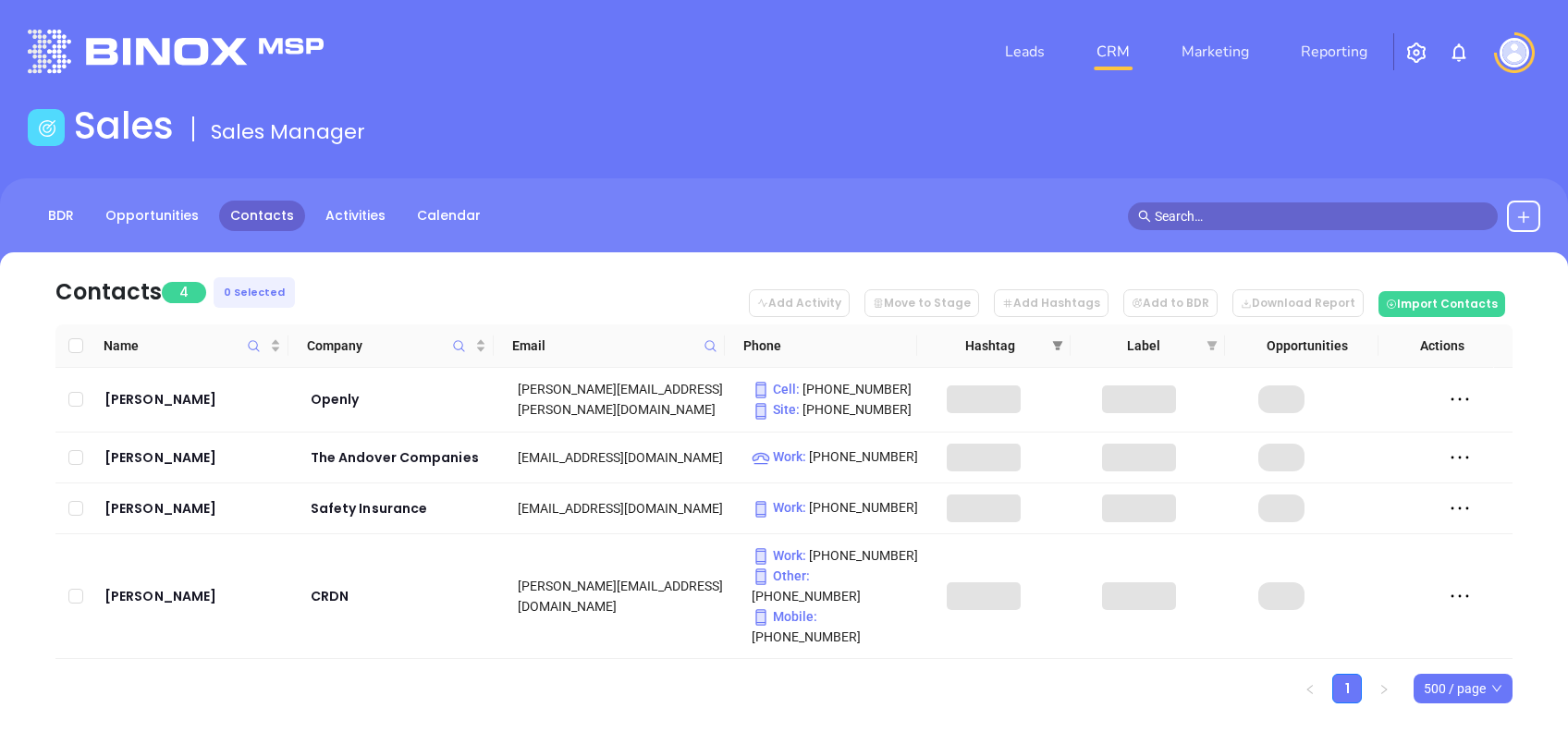
click at [1054, 341] on icon "filter" at bounding box center [1058, 346] width 11 height 11
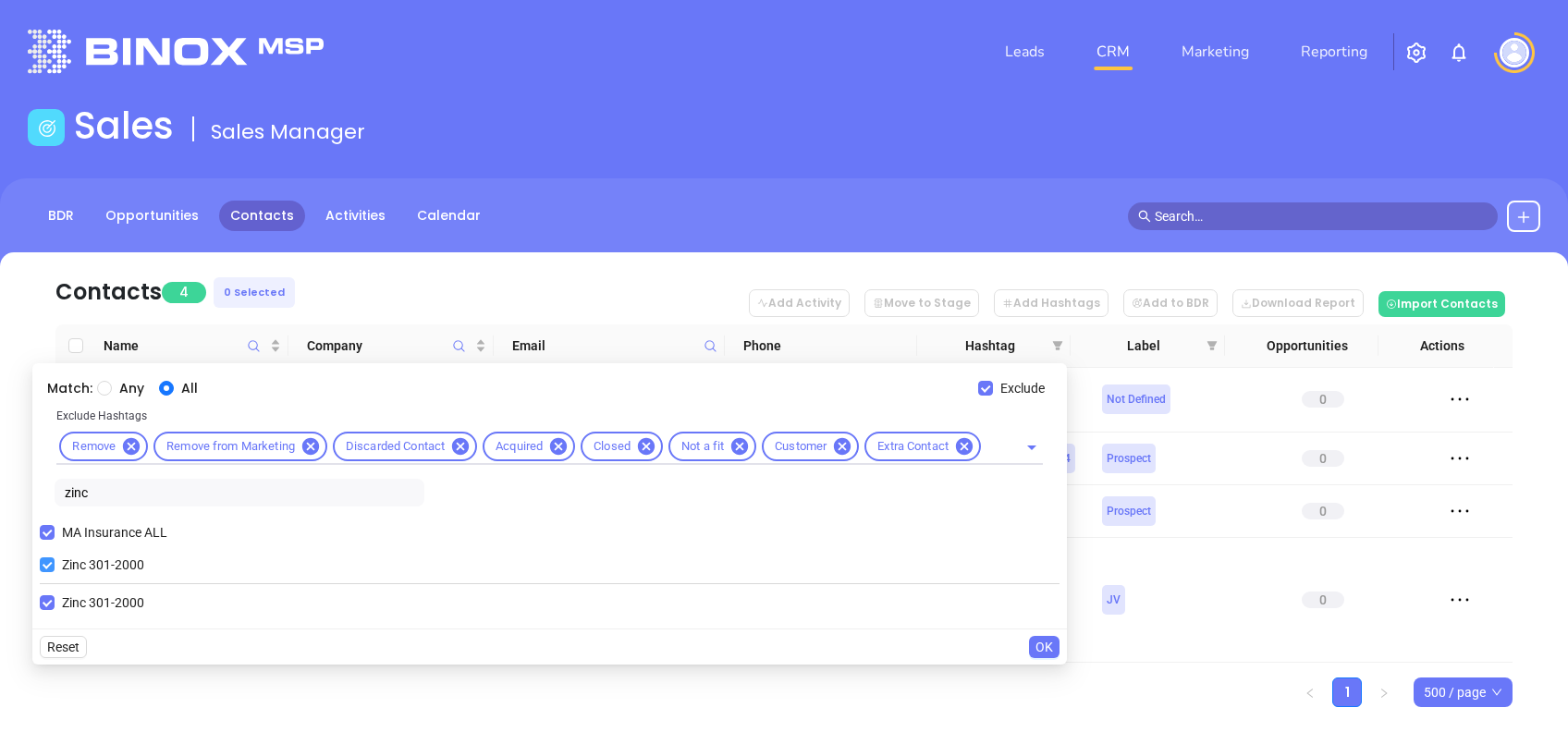
click at [41, 563] on input "Zinc 301-2000" at bounding box center [47, 565] width 15 height 15
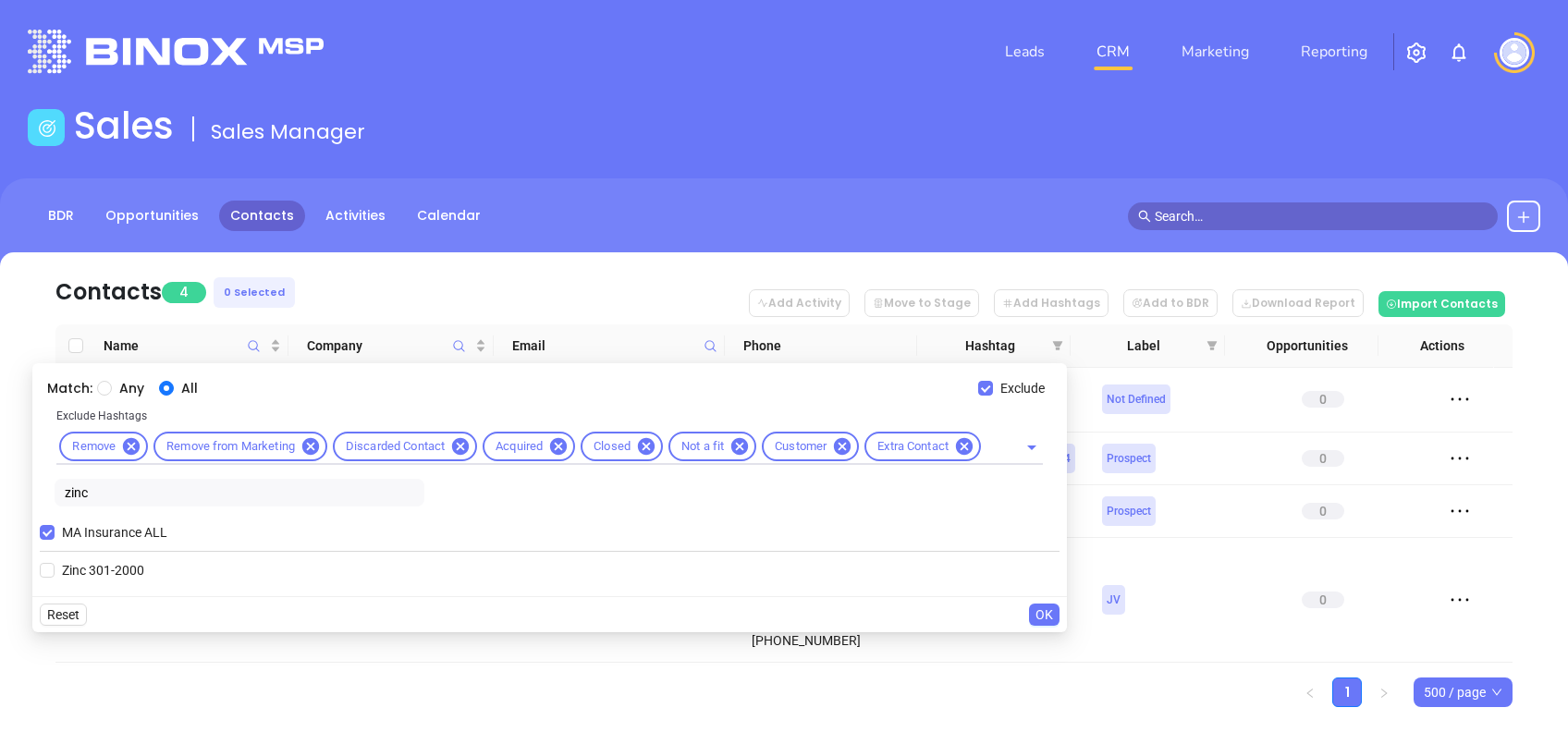
drag, startPoint x: 102, startPoint y: 487, endPoint x: 22, endPoint y: 482, distance: 80.2
click at [22, 482] on body "Leads CRM Marketing Reporting Financial Leads Leads Sales Sales Manager BDR Opp…" at bounding box center [784, 366] width 1568 height 732
click at [115, 564] on span "Titanium 200-300" at bounding box center [112, 571] width 116 height 21
click at [54, 564] on input "Titanium 200-300" at bounding box center [47, 571] width 15 height 15
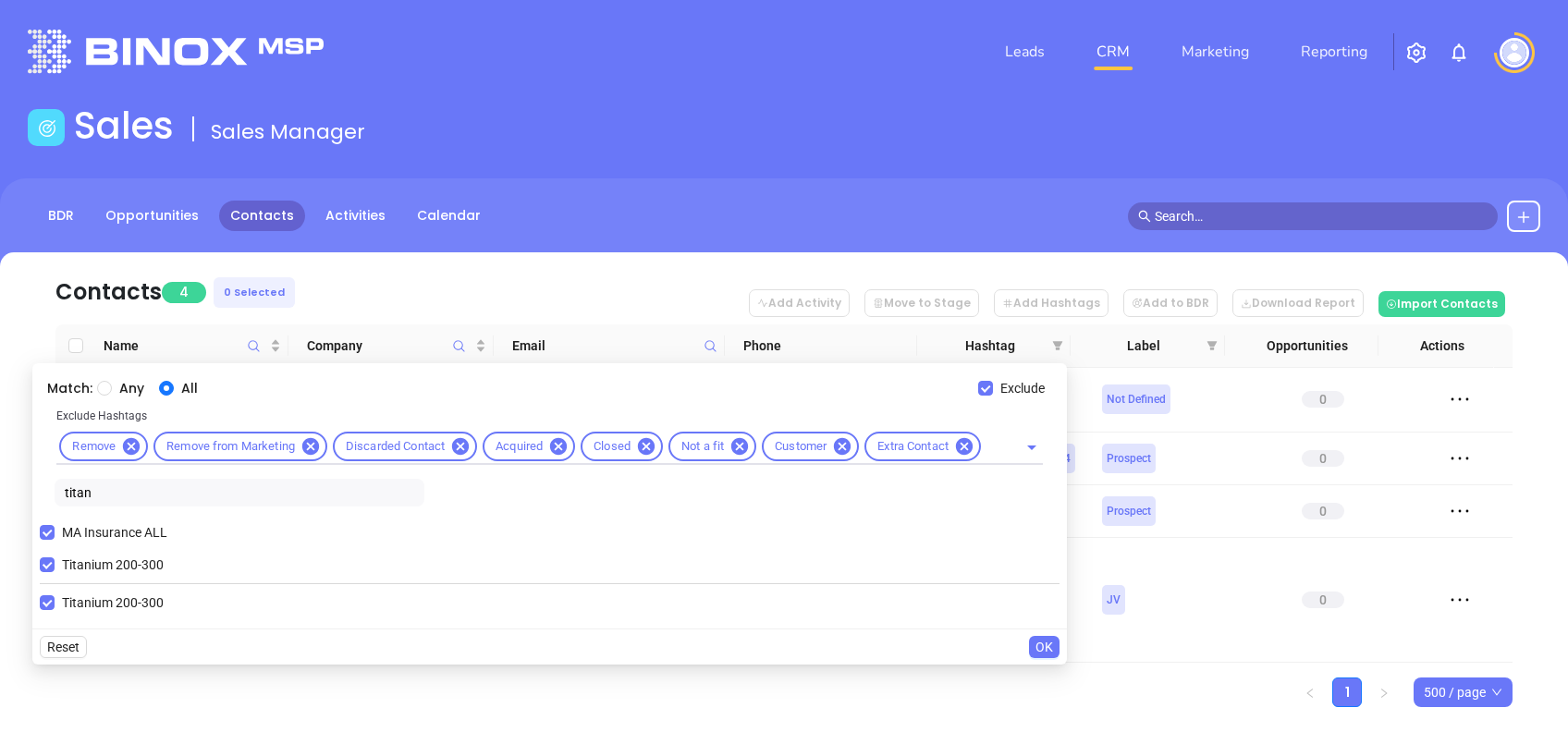
click at [1038, 644] on span "OK" at bounding box center [1044, 648] width 18 height 21
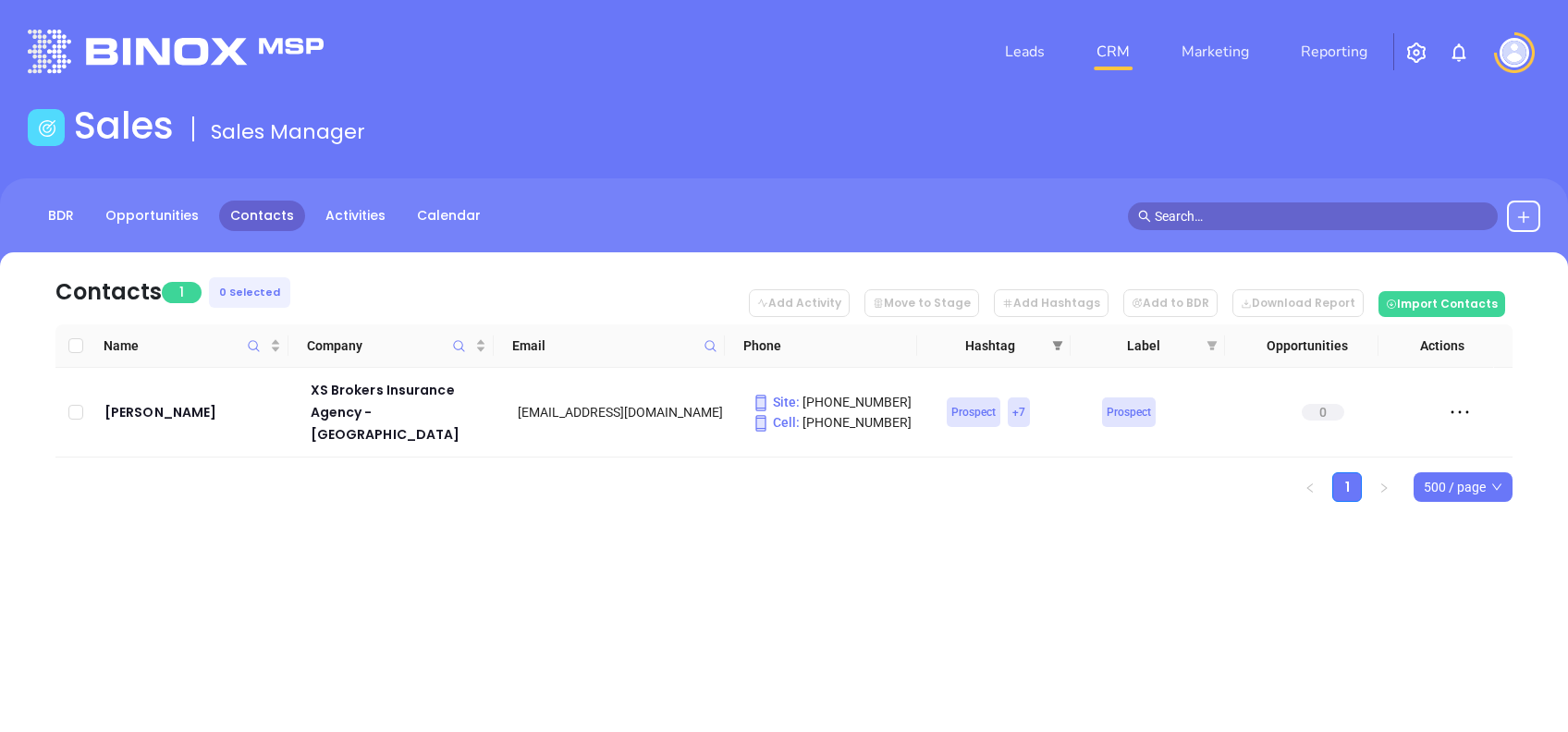
click at [1062, 335] on span at bounding box center [1058, 346] width 19 height 28
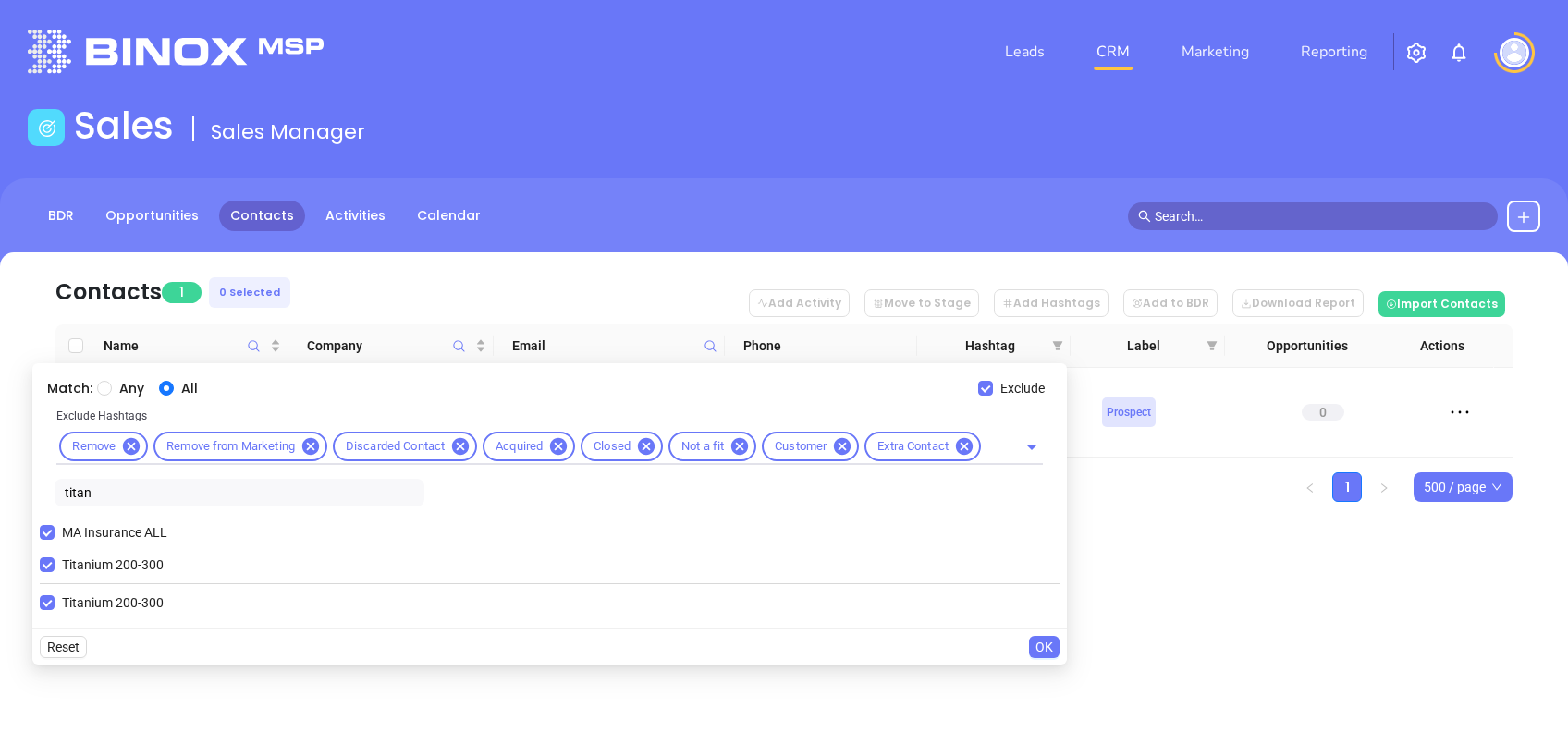
drag, startPoint x: 124, startPoint y: 498, endPoint x: 0, endPoint y: 497, distance: 124.0
click at [0, 496] on html "Leads CRM Marketing Reporting Financial Leads Leads Sales Sales Manager BDR Opp…" at bounding box center [784, 366] width 1568 height 732
click at [33, 562] on div "Match: Any All Exclude Exclude Hashtags Remove Remove from Marketing Discarded …" at bounding box center [550, 496] width 1034 height 266
click at [39, 562] on input "Titanium 200-300" at bounding box center [47, 565] width 15 height 15
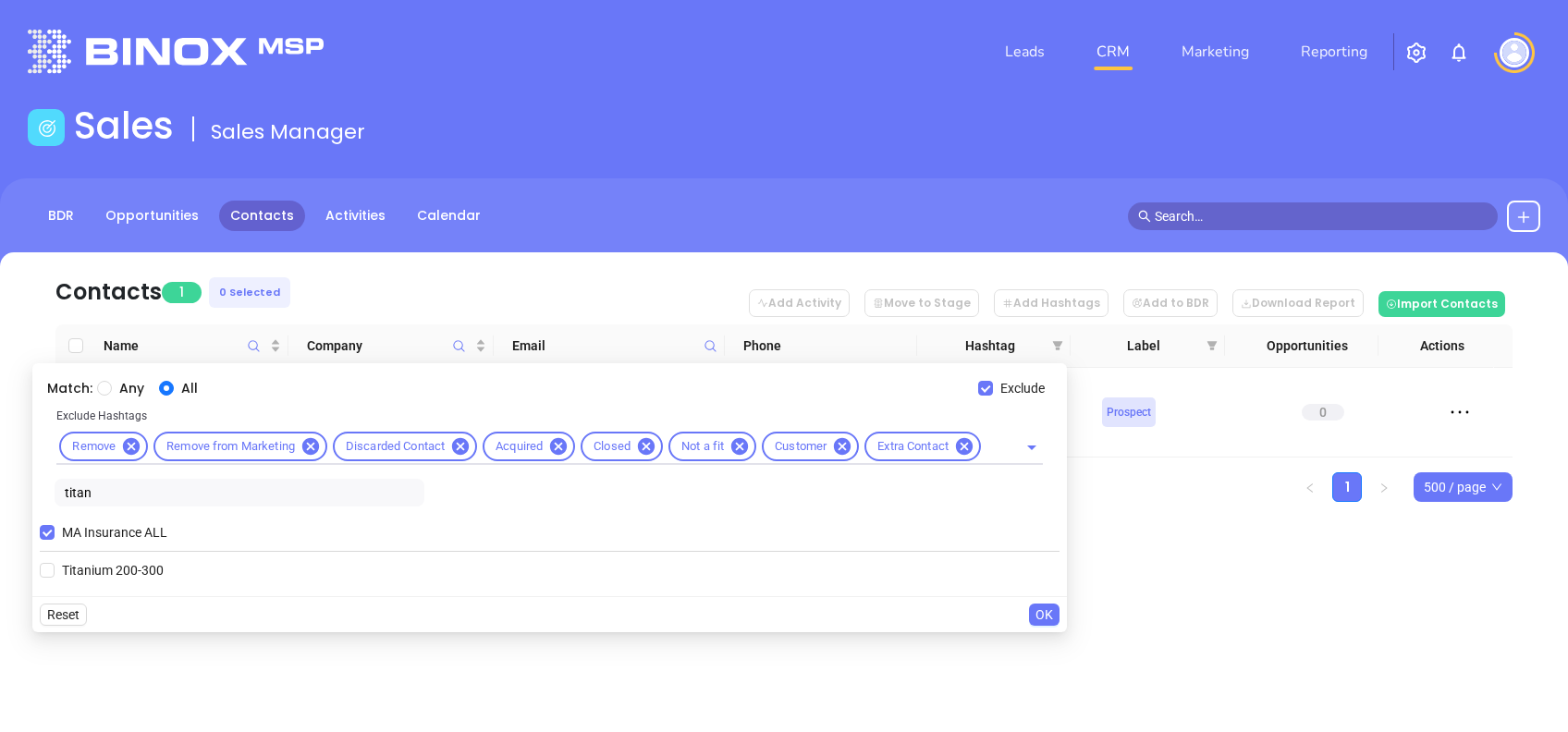
drag, startPoint x: 103, startPoint y: 484, endPoint x: 11, endPoint y: 481, distance: 92.0
click at [11, 481] on body "Leads CRM Marketing Reporting Financial Leads Leads Sales Sales Manager BDR Opp…" at bounding box center [784, 366] width 1568 height 732
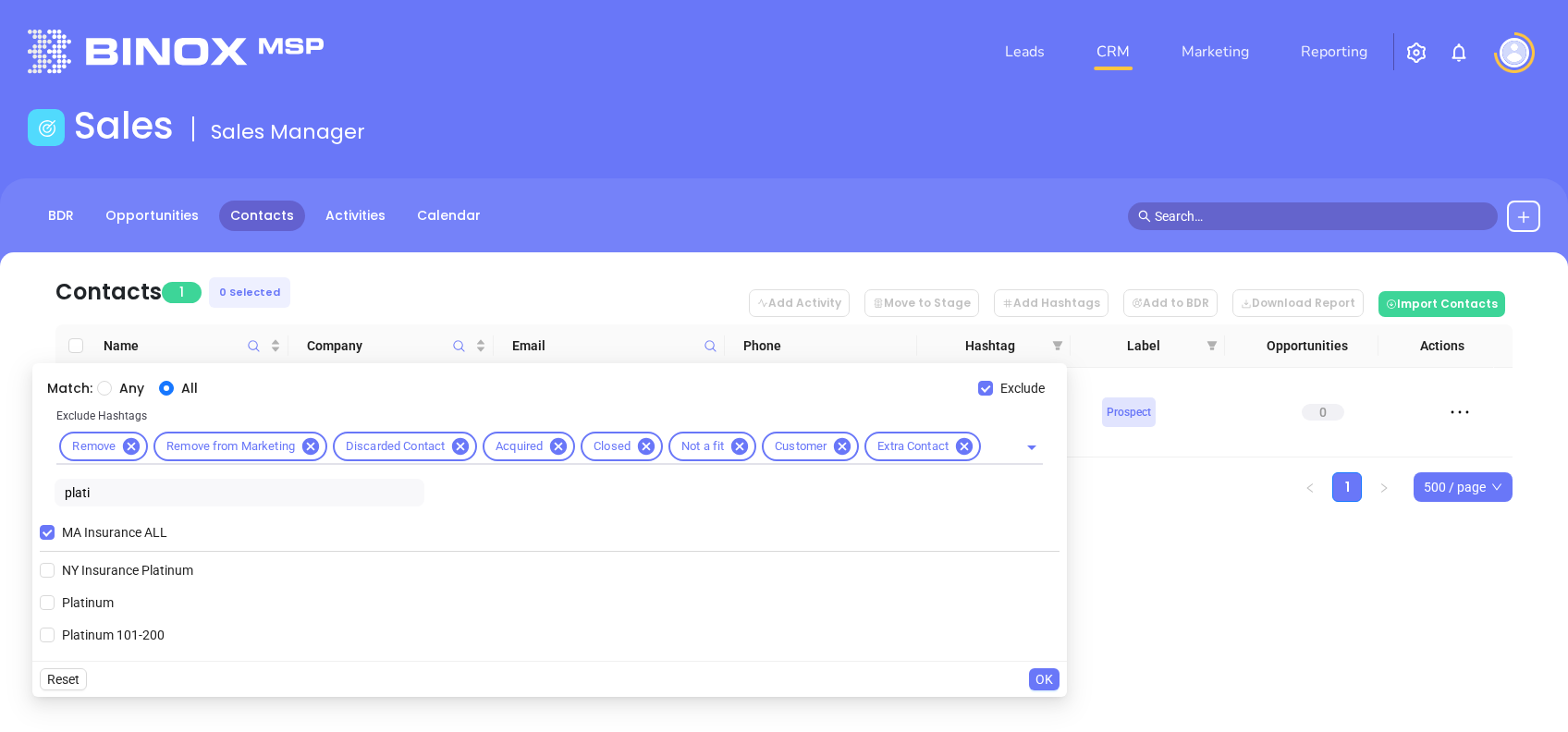
click at [140, 632] on span "Platinum 101-200" at bounding box center [112, 636] width 117 height 21
click at [54, 632] on input "Platinum 101-200" at bounding box center [47, 636] width 15 height 15
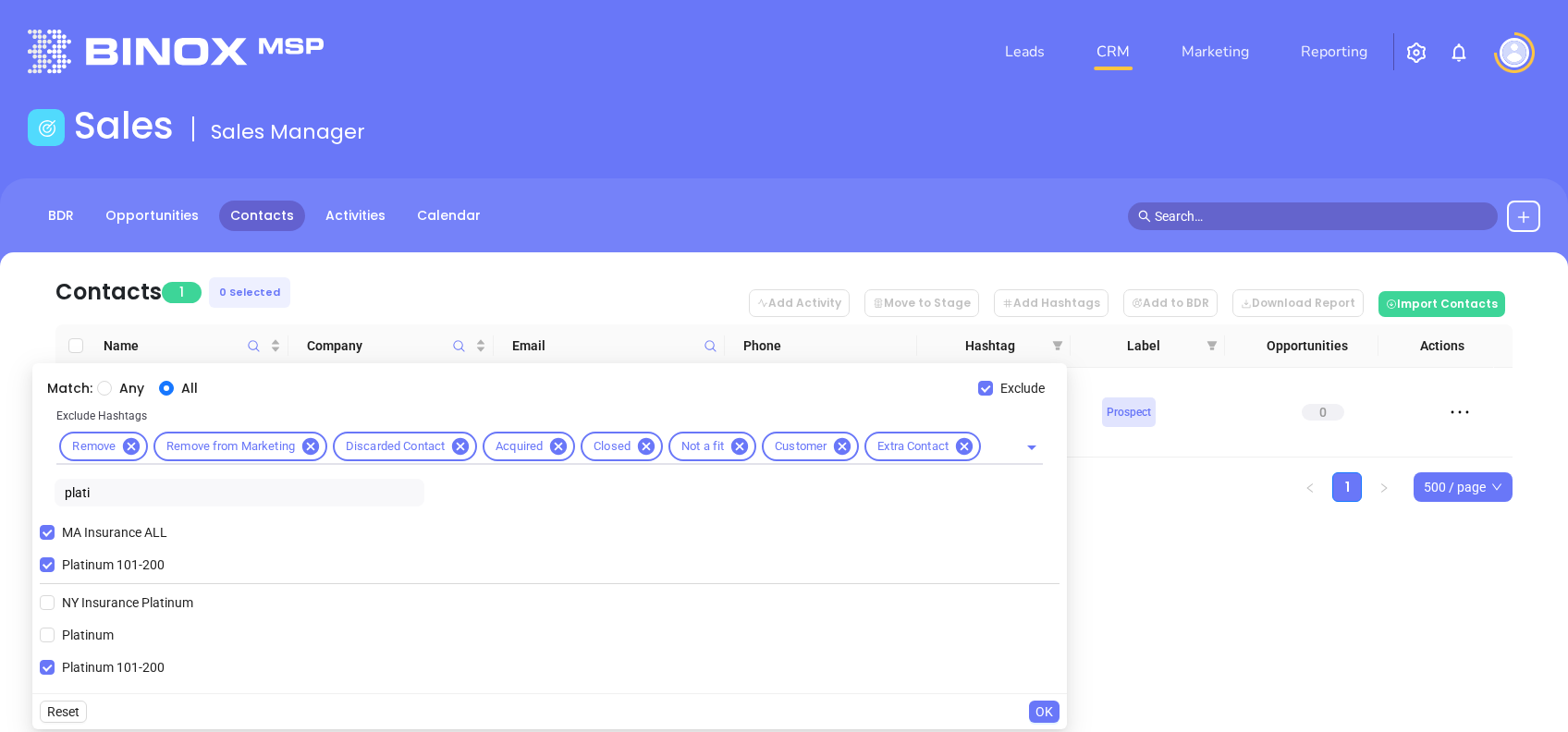
click at [1050, 704] on span "OK" at bounding box center [1044, 712] width 18 height 21
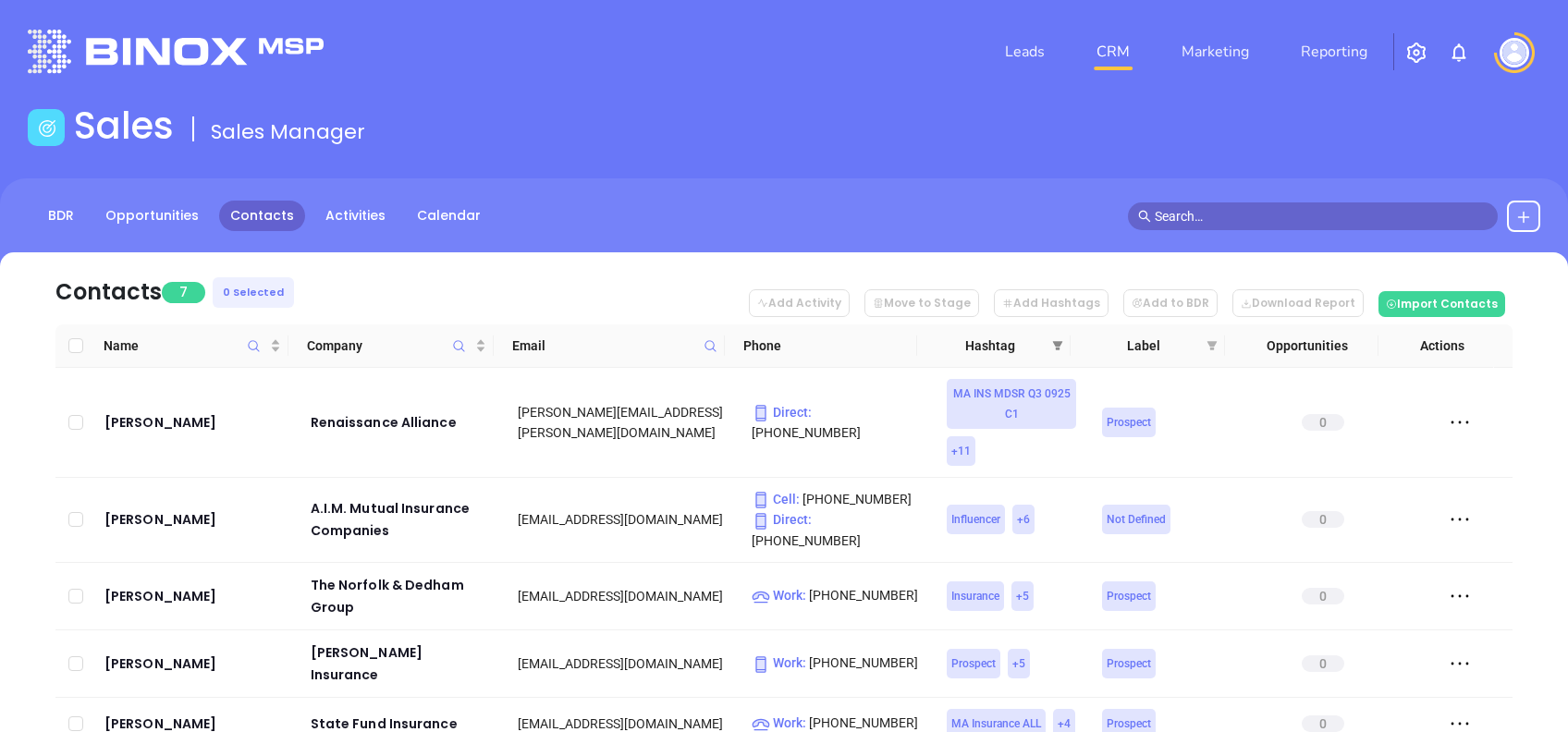
click at [1062, 344] on icon "filter" at bounding box center [1058, 346] width 11 height 11
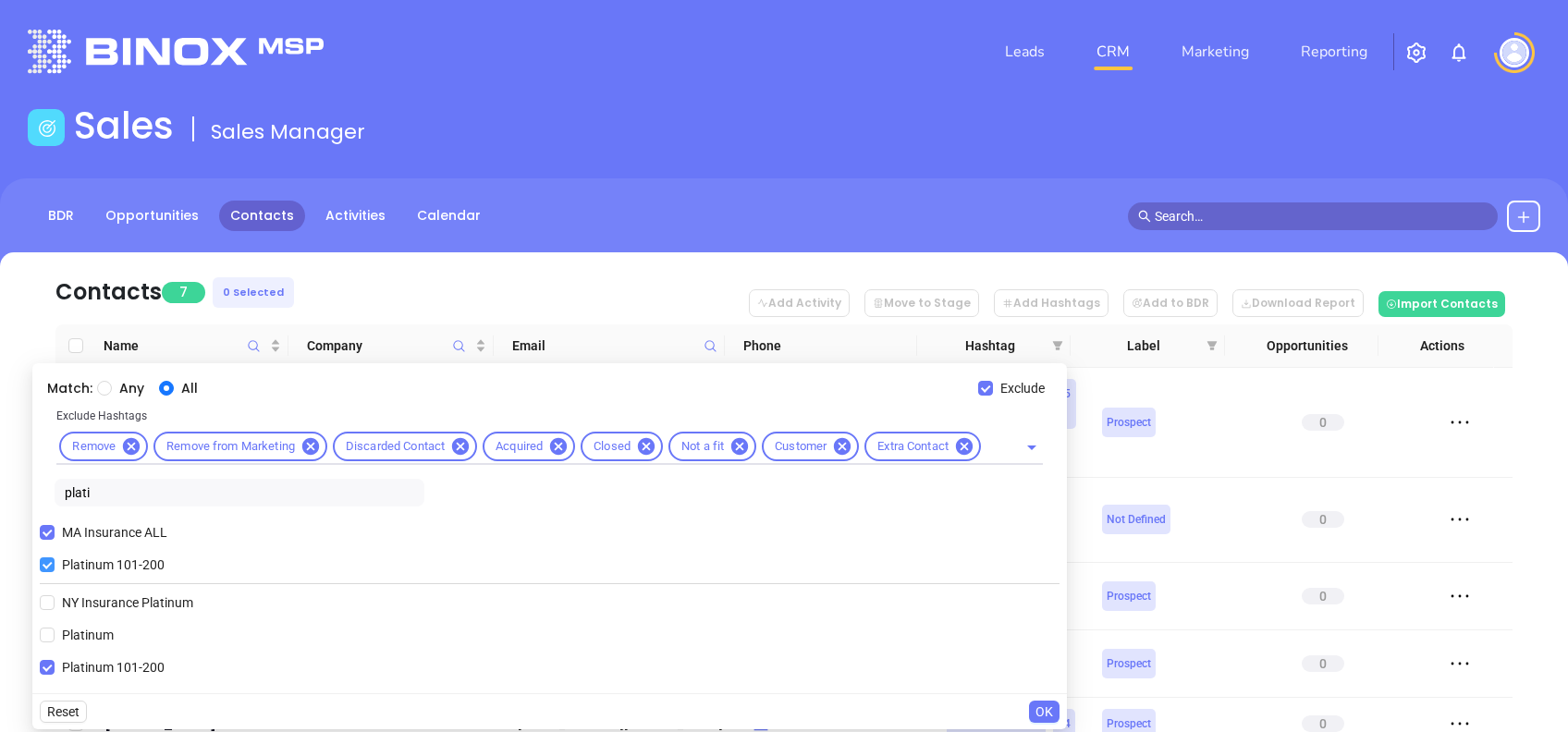
click at [76, 556] on span "Platinum 101-200" at bounding box center [112, 565] width 117 height 21
click at [54, 558] on input "Platinum 101-200" at bounding box center [47, 565] width 15 height 15
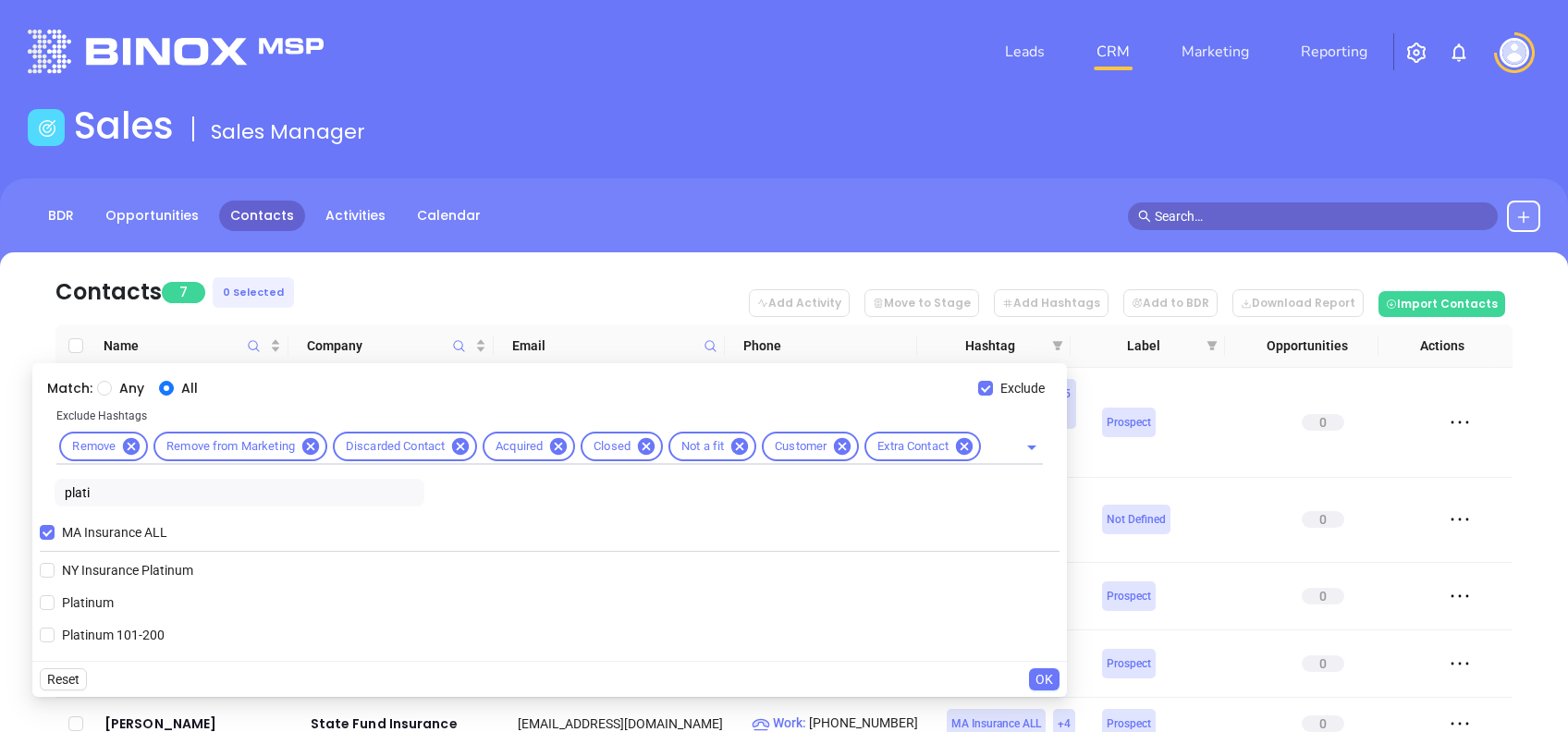
drag, startPoint x: 97, startPoint y: 498, endPoint x: 0, endPoint y: 468, distance: 101.5
click at [0, 471] on html "Leads CRM Marketing Reporting Financial Leads Leads Sales Sales Manager BDR Opp…" at bounding box center [784, 366] width 1568 height 732
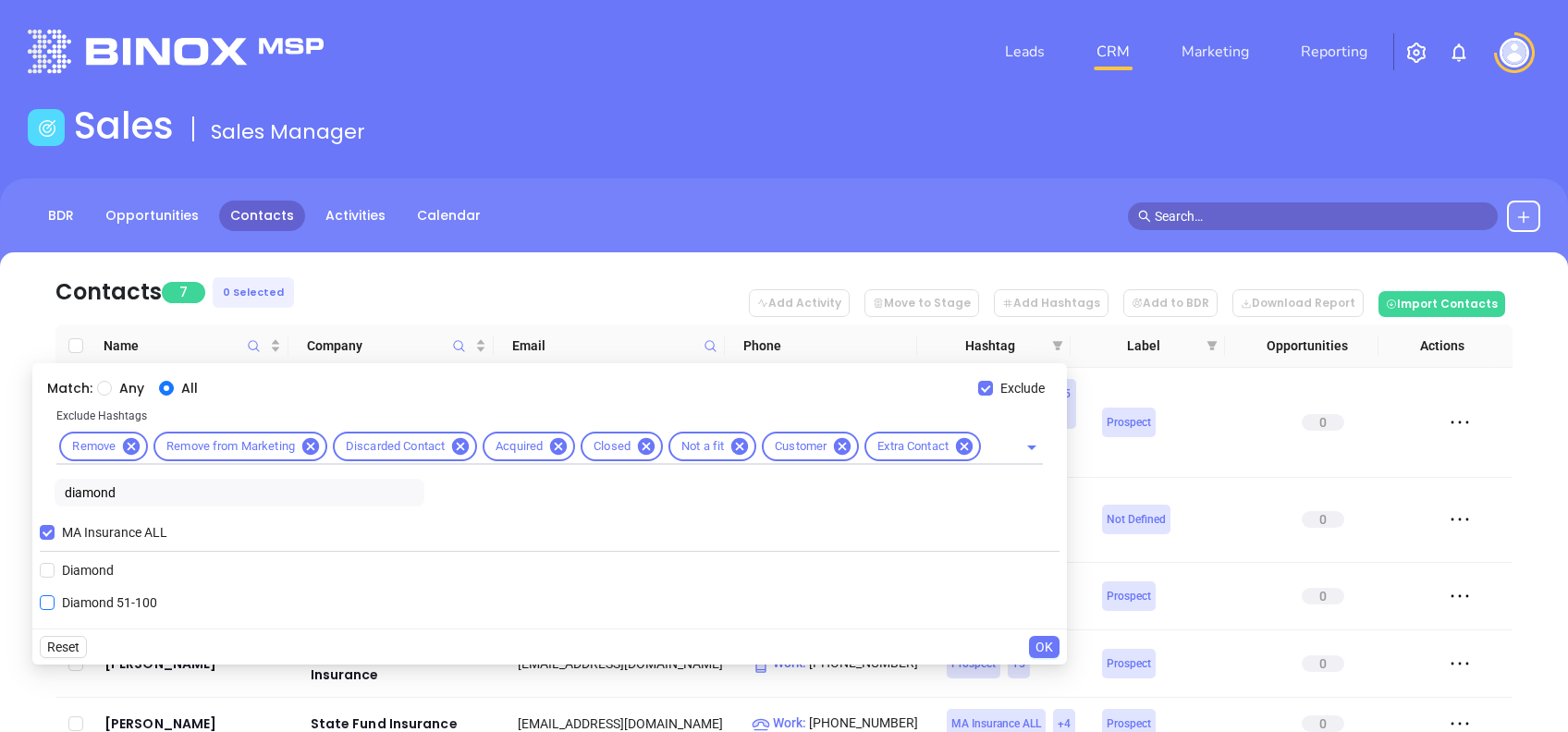
click at [113, 604] on span "Diamond 51-100" at bounding box center [110, 603] width 110 height 21
click at [54, 604] on input "Diamond 51-100" at bounding box center [47, 603] width 15 height 15
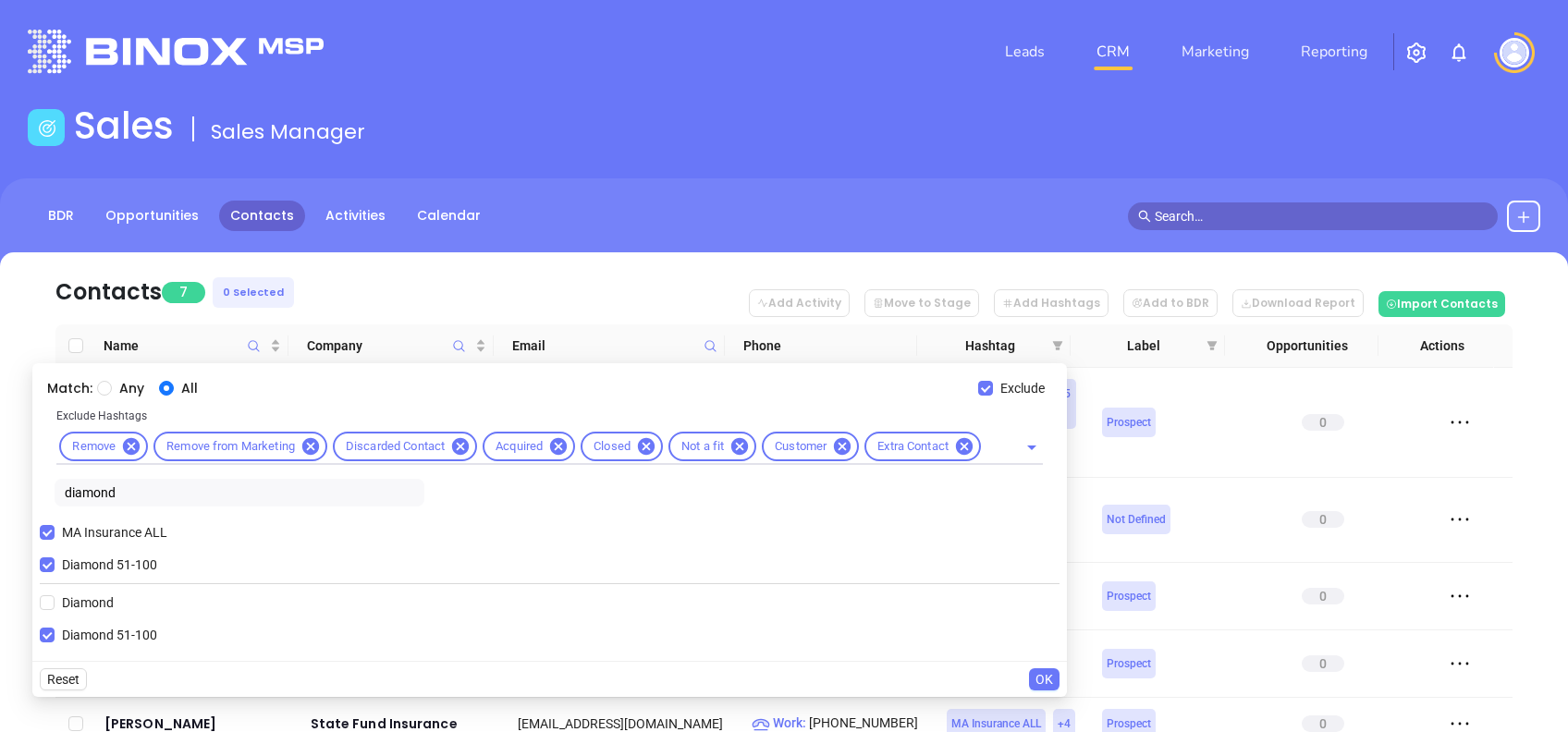
click at [1046, 672] on span "OK" at bounding box center [1044, 680] width 18 height 21
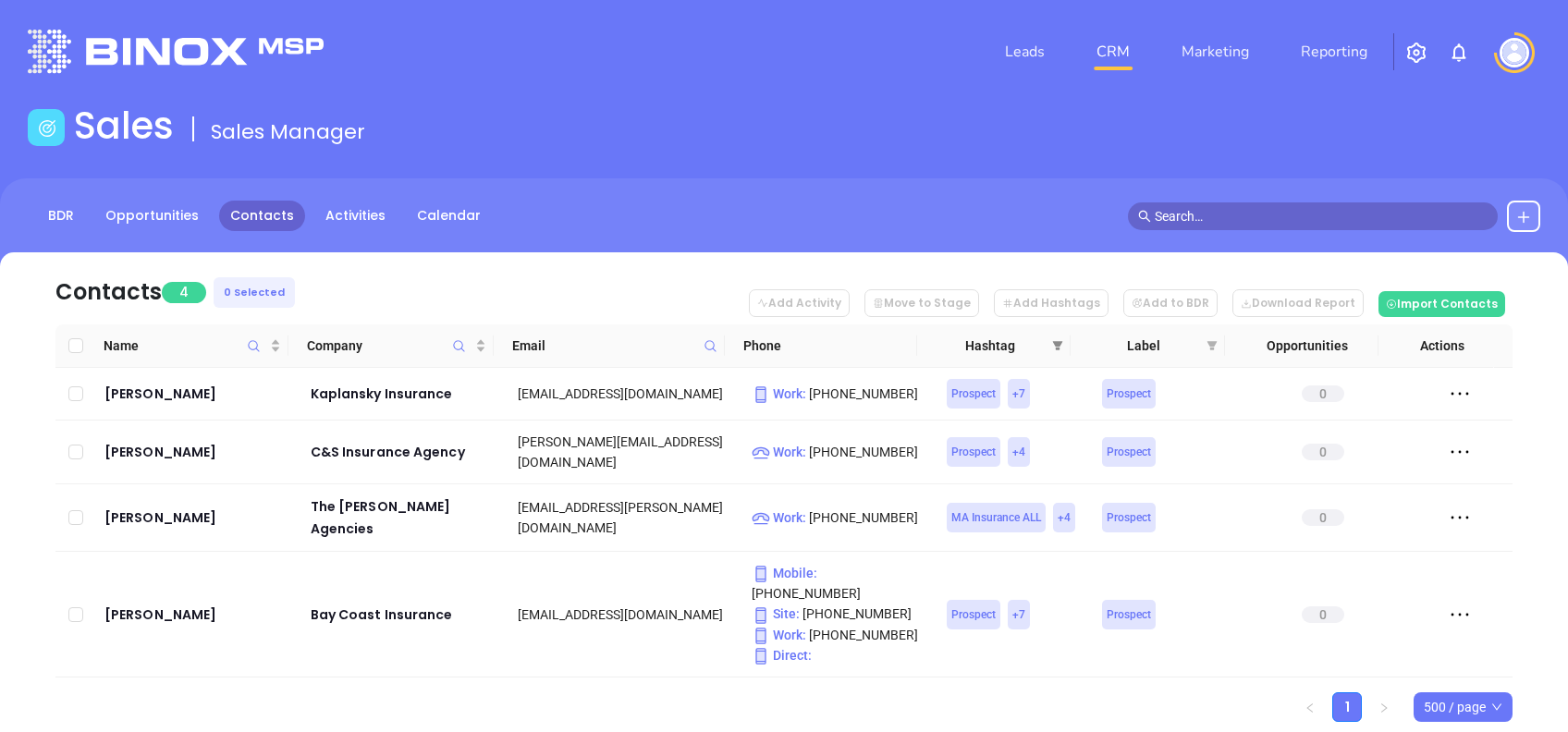
click at [1052, 341] on icon "filter" at bounding box center [1058, 346] width 11 height 11
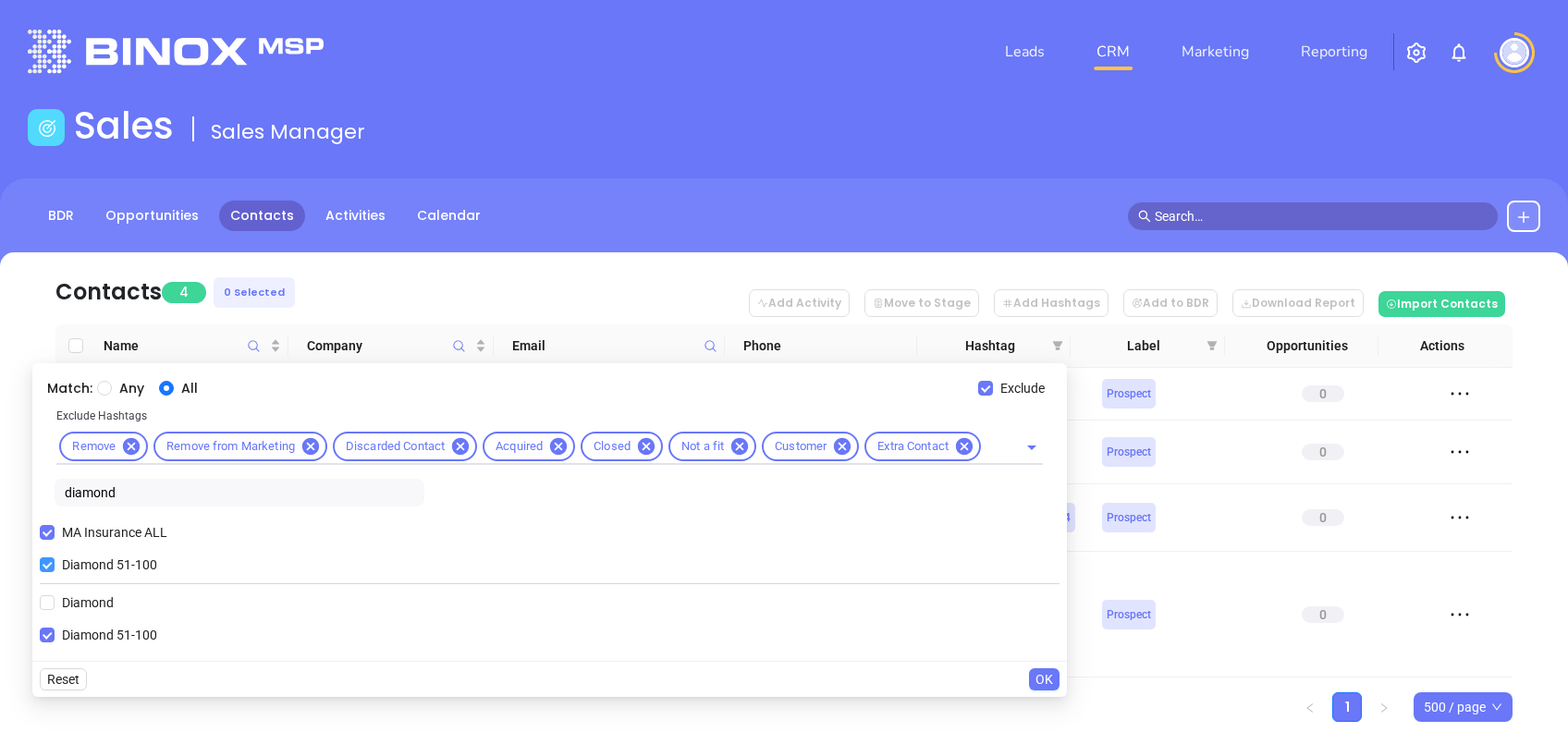
click at [61, 570] on span "Diamond 51-100" at bounding box center [110, 565] width 110 height 21
click at [54, 570] on input "Diamond 51-100" at bounding box center [47, 565] width 15 height 15
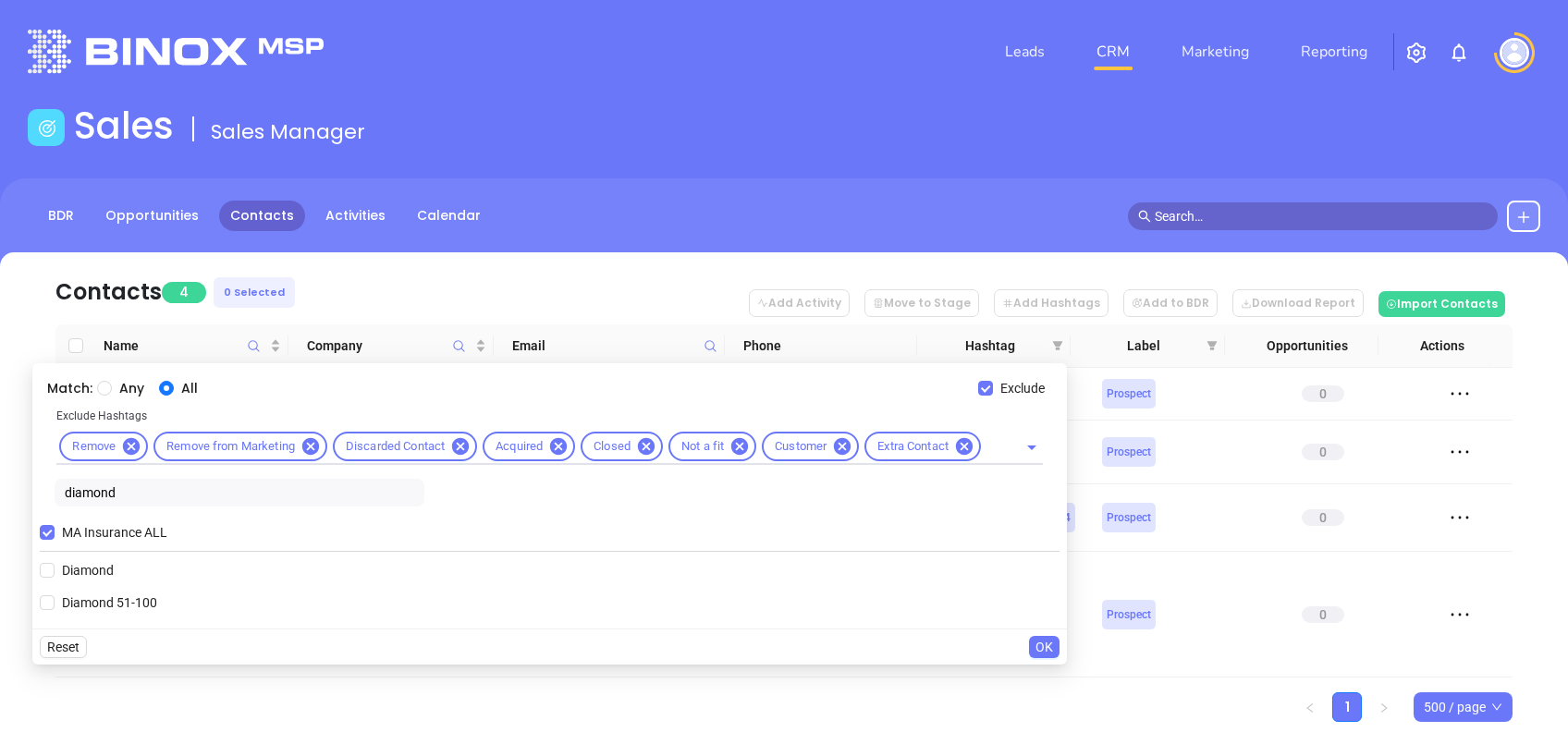
drag, startPoint x: 129, startPoint y: 493, endPoint x: 0, endPoint y: 492, distance: 129.0
click at [0, 492] on html "Leads CRM Marketing Reporting Financial Leads Leads Sales Sales Manager BDR Opp…" at bounding box center [784, 366] width 1568 height 732
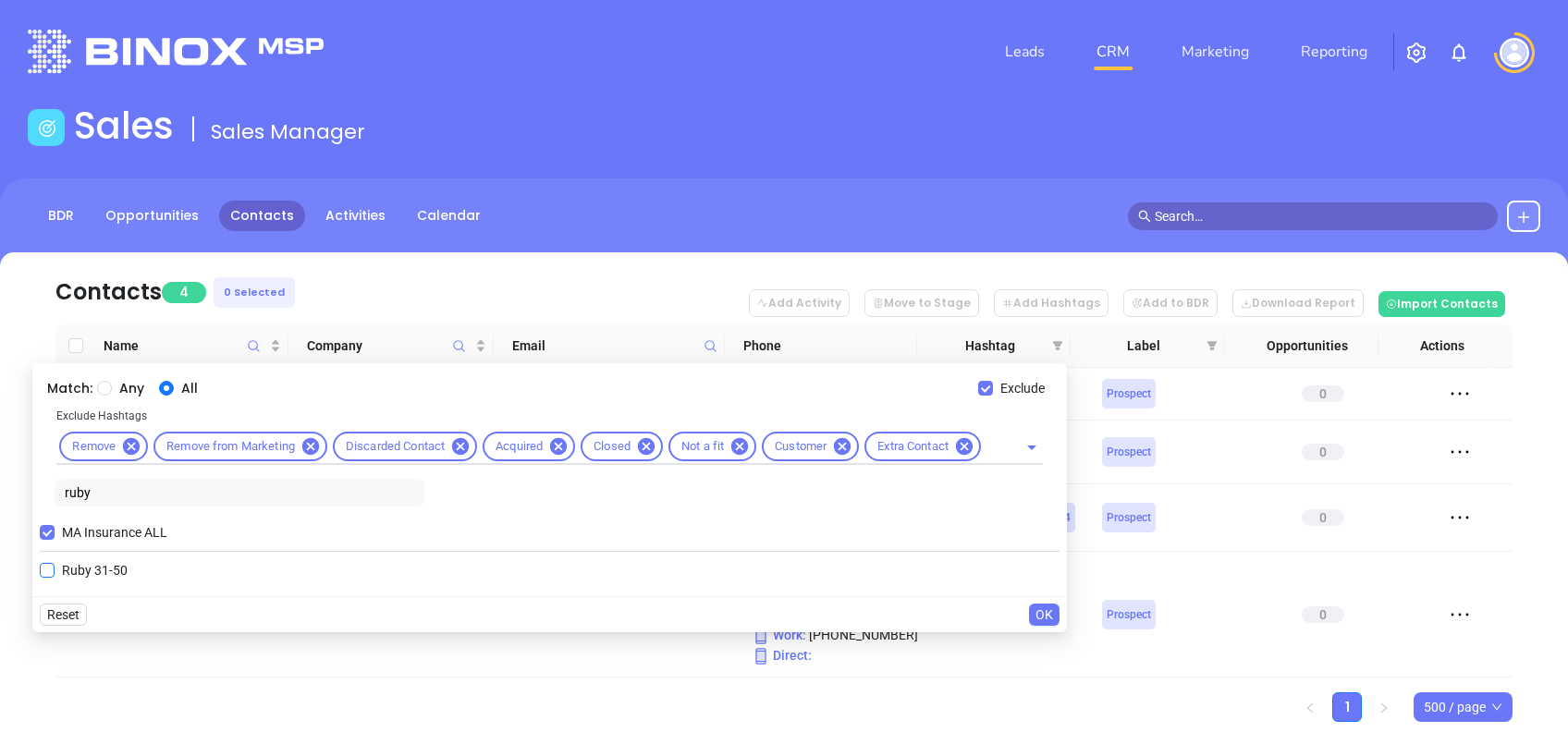
click at [70, 564] on span "Ruby 31-50" at bounding box center [95, 571] width 81 height 21
click at [54, 564] on input "Ruby 31-50" at bounding box center [47, 571] width 15 height 15
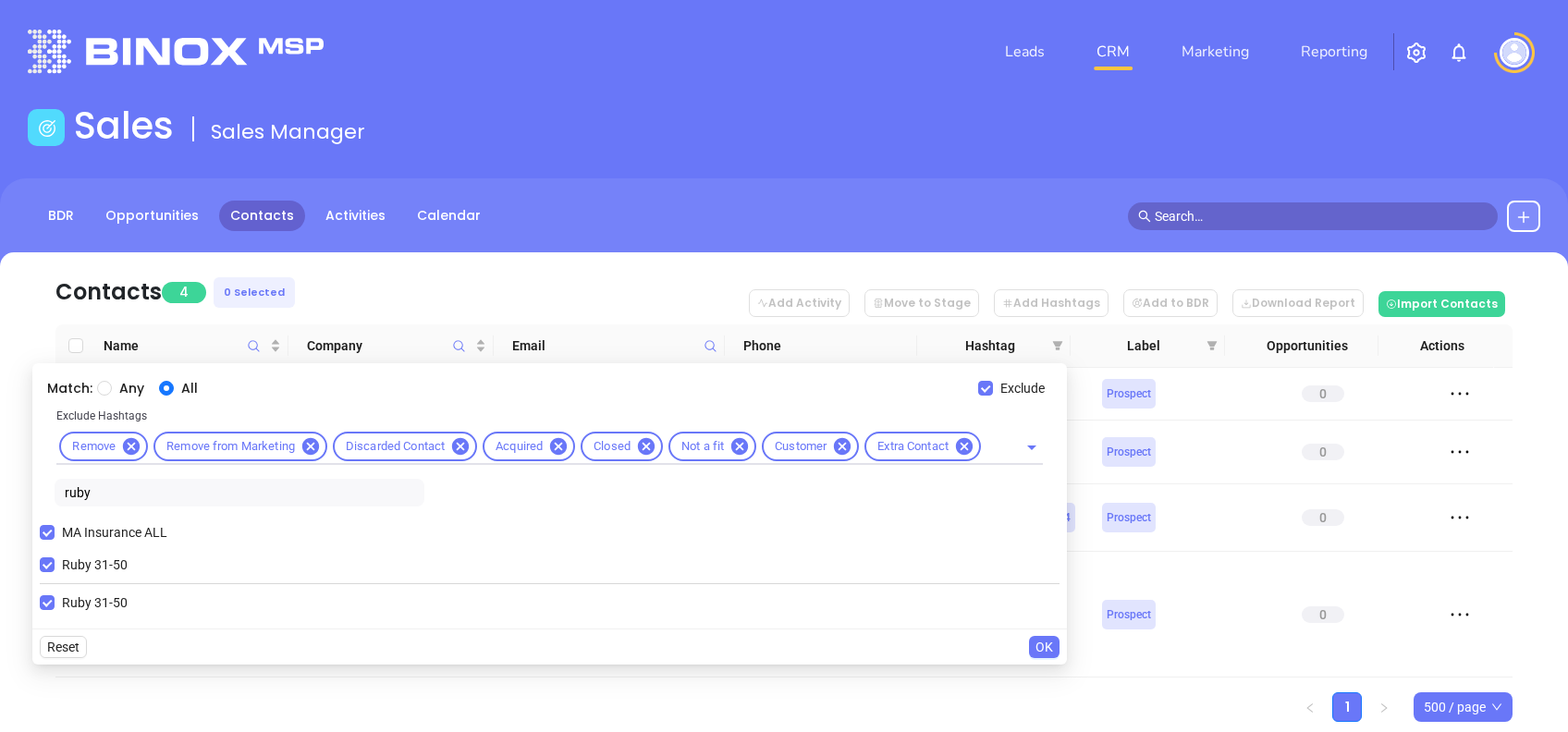
click at [1039, 639] on span "OK" at bounding box center [1044, 648] width 18 height 21
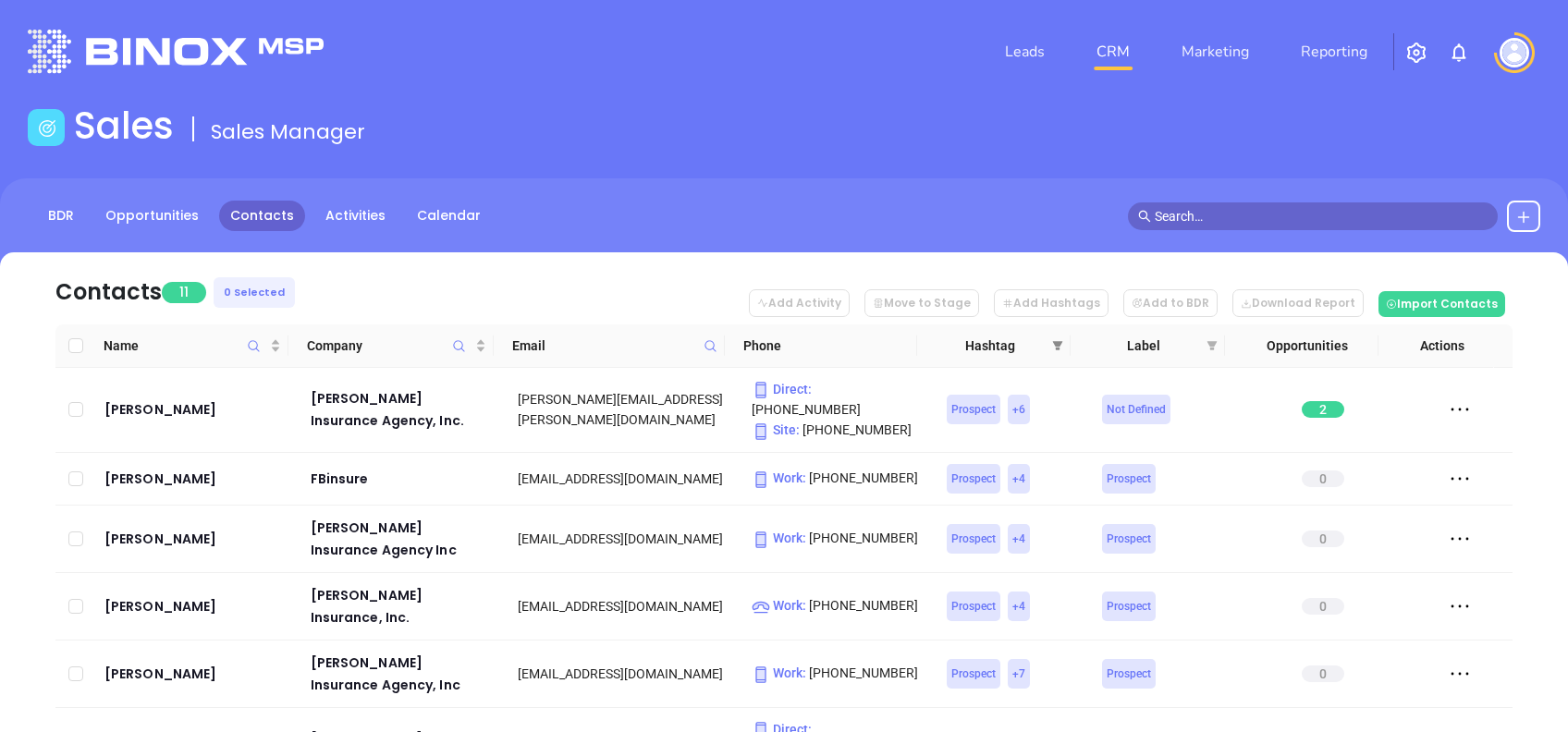
click at [1054, 350] on icon "filter" at bounding box center [1058, 346] width 11 height 11
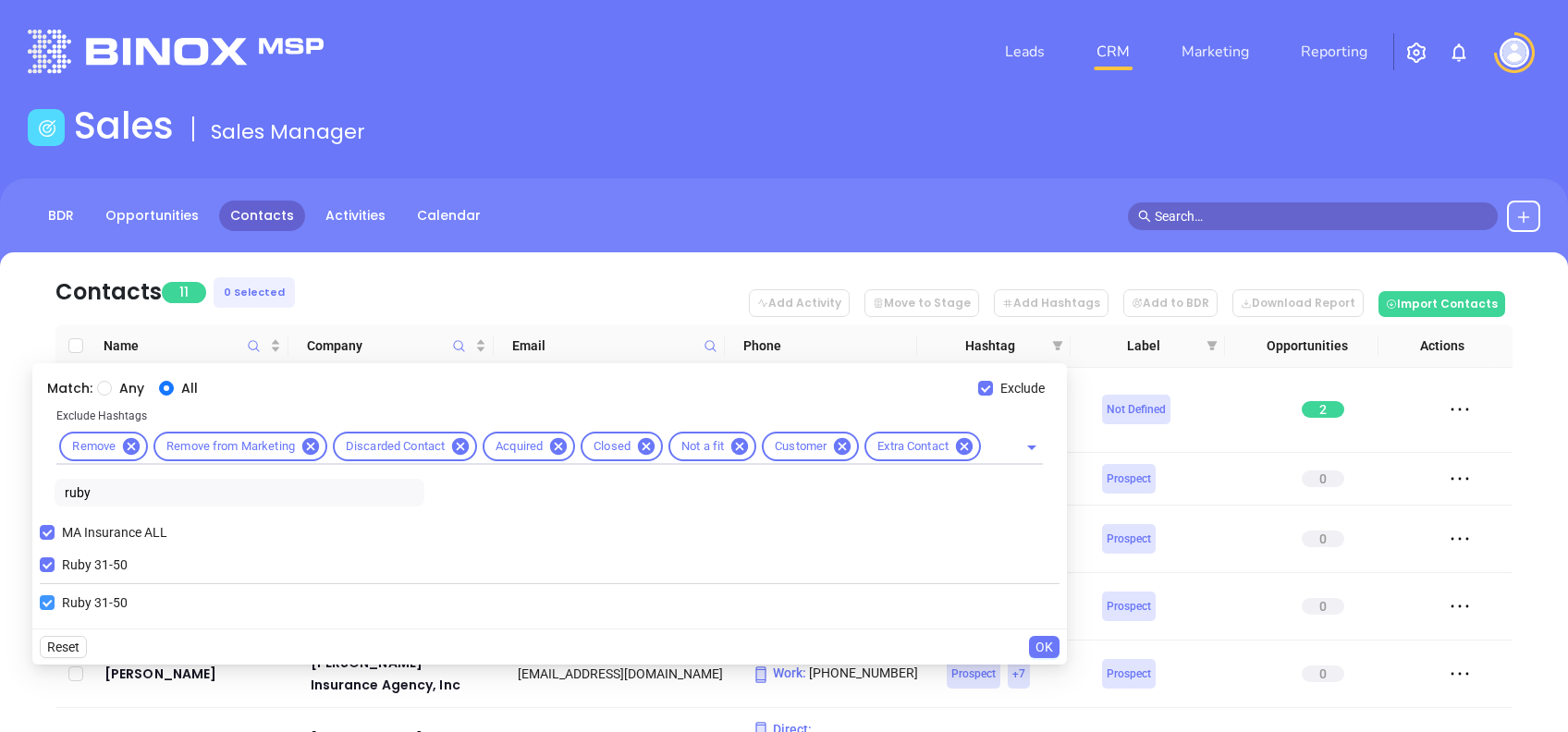
click at [75, 564] on span "Ruby 31-50" at bounding box center [95, 565] width 81 height 21
click at [54, 564] on input "Ruby 31-50" at bounding box center [47, 565] width 15 height 15
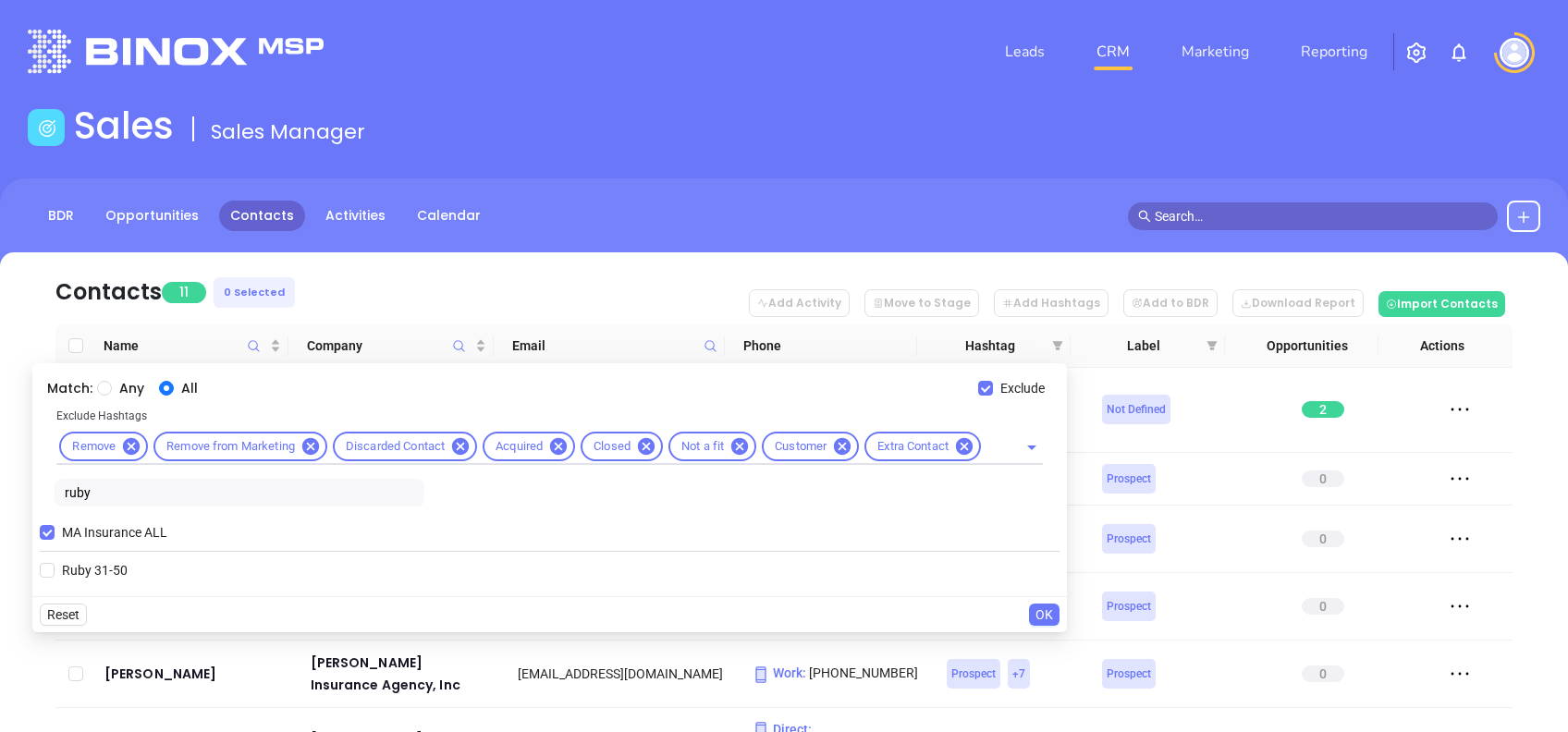
drag, startPoint x: 119, startPoint y: 490, endPoint x: 0, endPoint y: 464, distance: 121.8
click at [0, 466] on html "Leads CRM Marketing Reporting Financial Leads Leads Sales Sales Manager BDR Opp…" at bounding box center [784, 366] width 1568 height 732
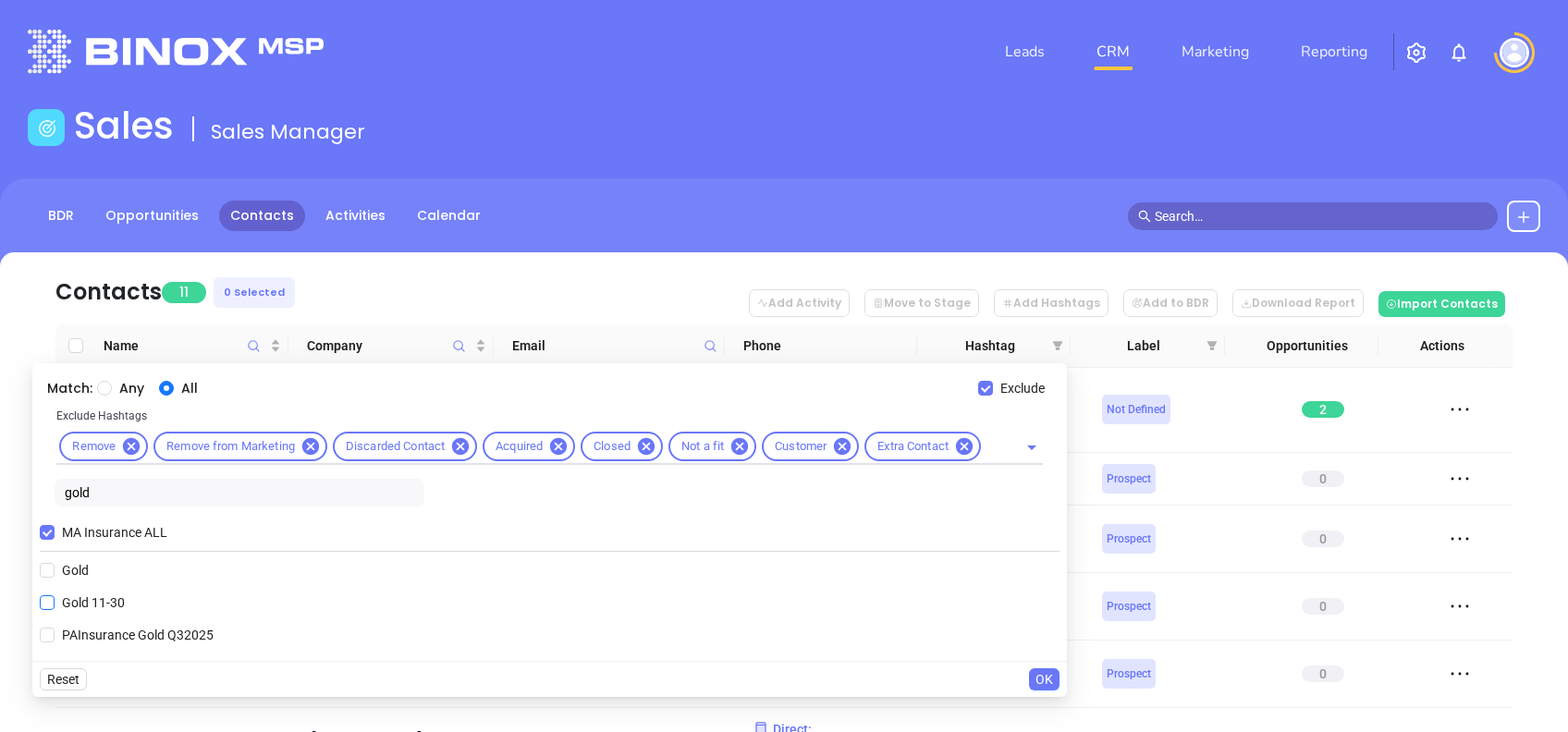
click at [59, 599] on span "Gold 11-30" at bounding box center [93, 603] width 78 height 21
click at [54, 599] on input "Gold 11-30" at bounding box center [47, 603] width 15 height 15
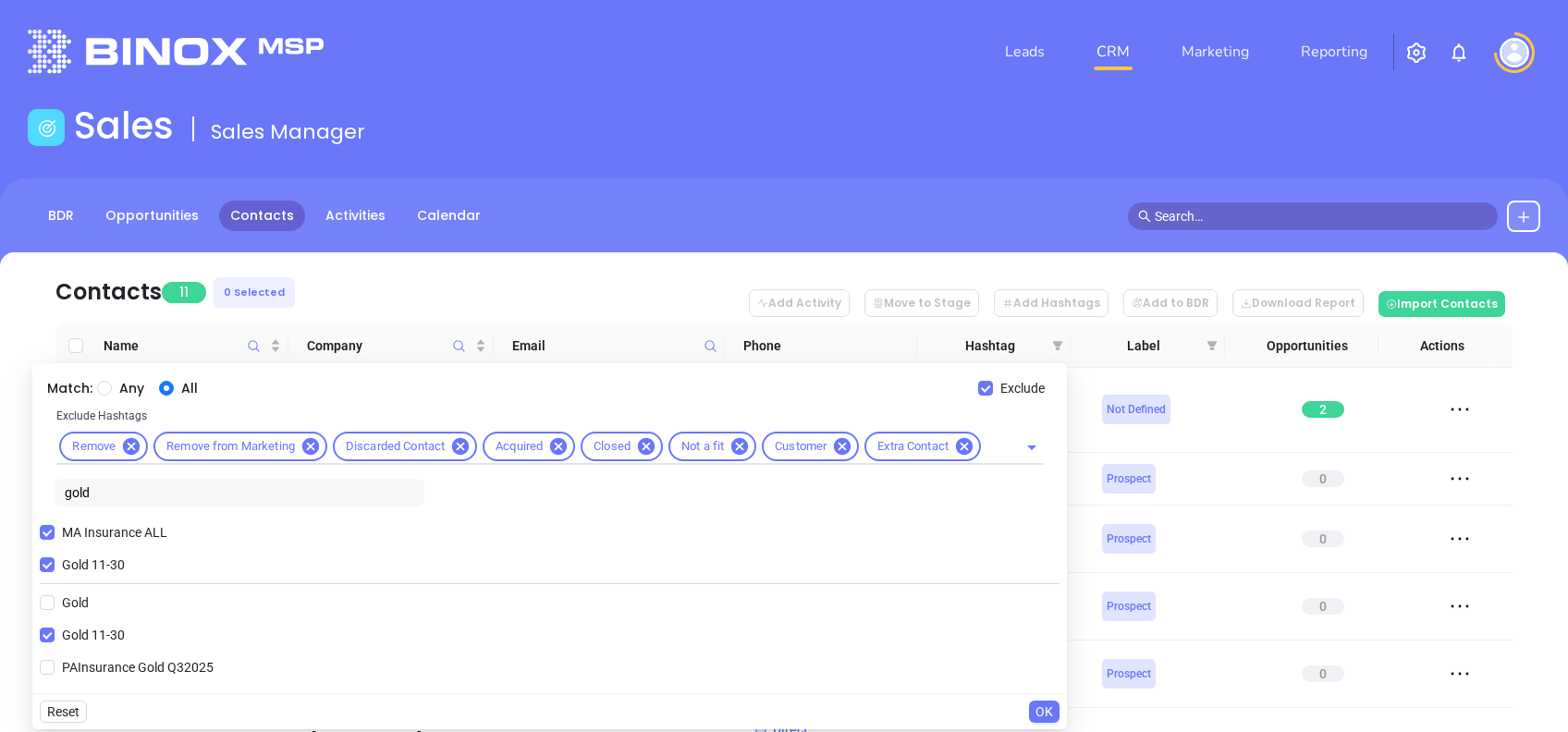
click at [1047, 710] on span "OK" at bounding box center [1044, 712] width 18 height 21
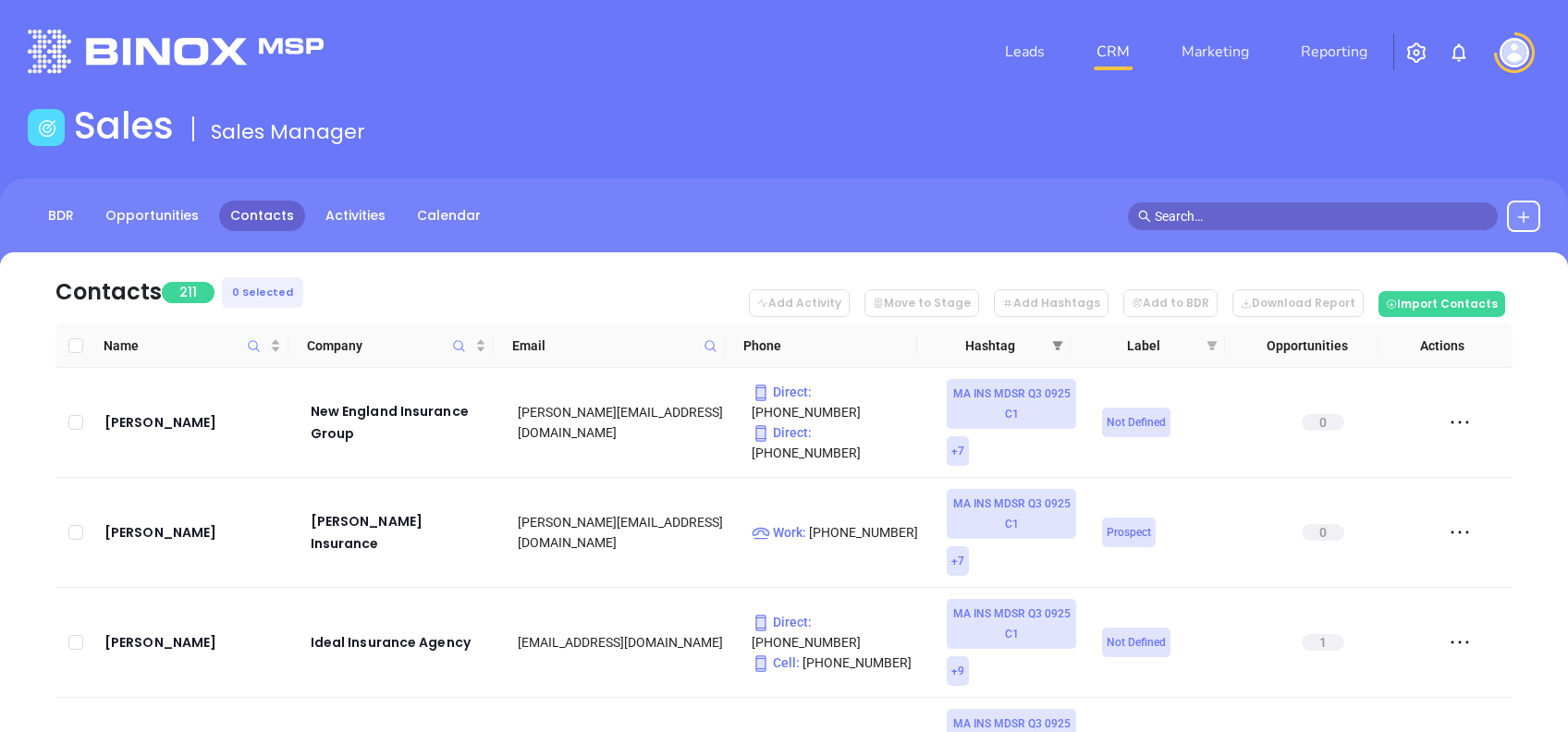
click at [1061, 349] on icon "filter" at bounding box center [1058, 346] width 11 height 11
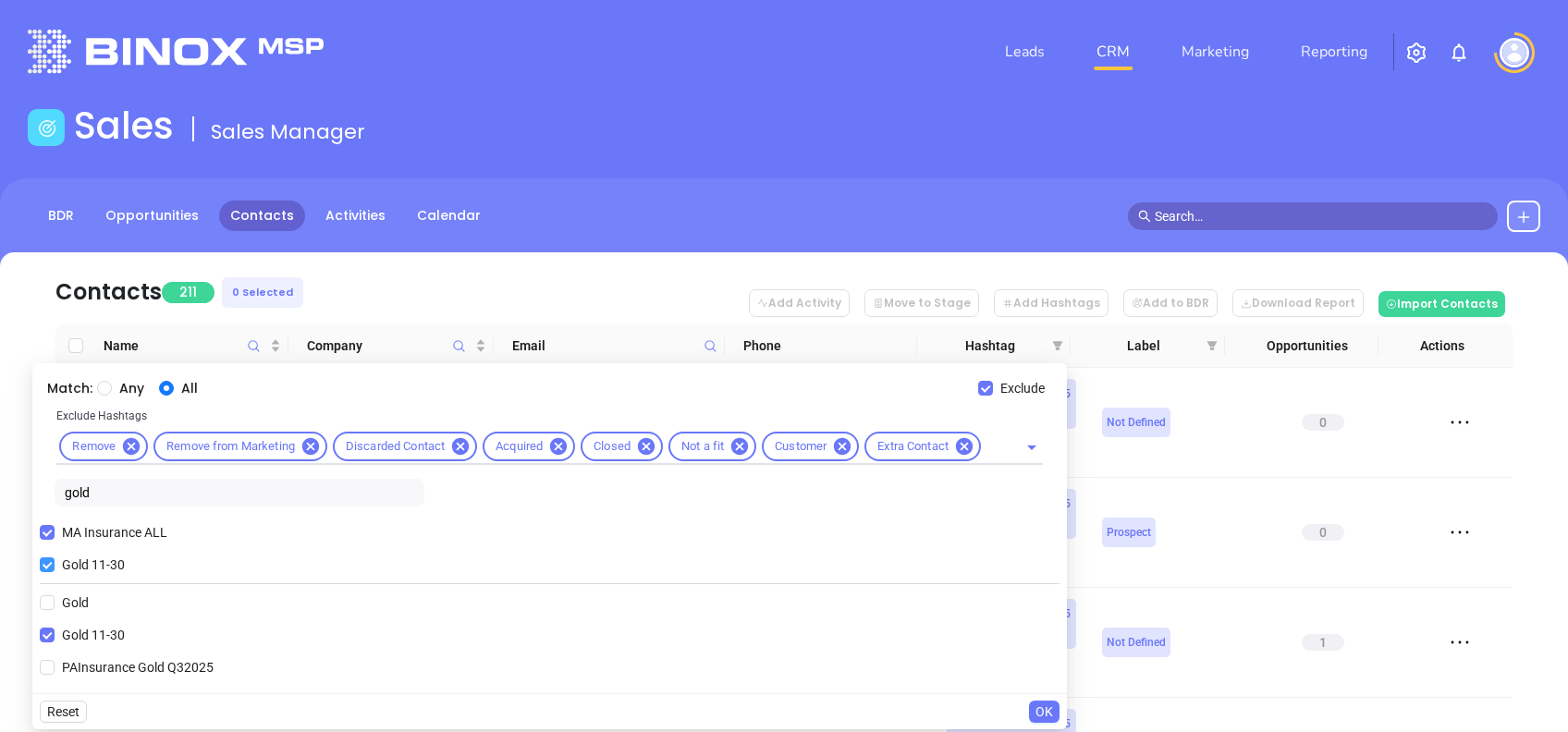
click at [100, 571] on span "Gold 11-30" at bounding box center [93, 565] width 78 height 21
click at [54, 571] on input "Gold 11-30" at bounding box center [47, 565] width 15 height 15
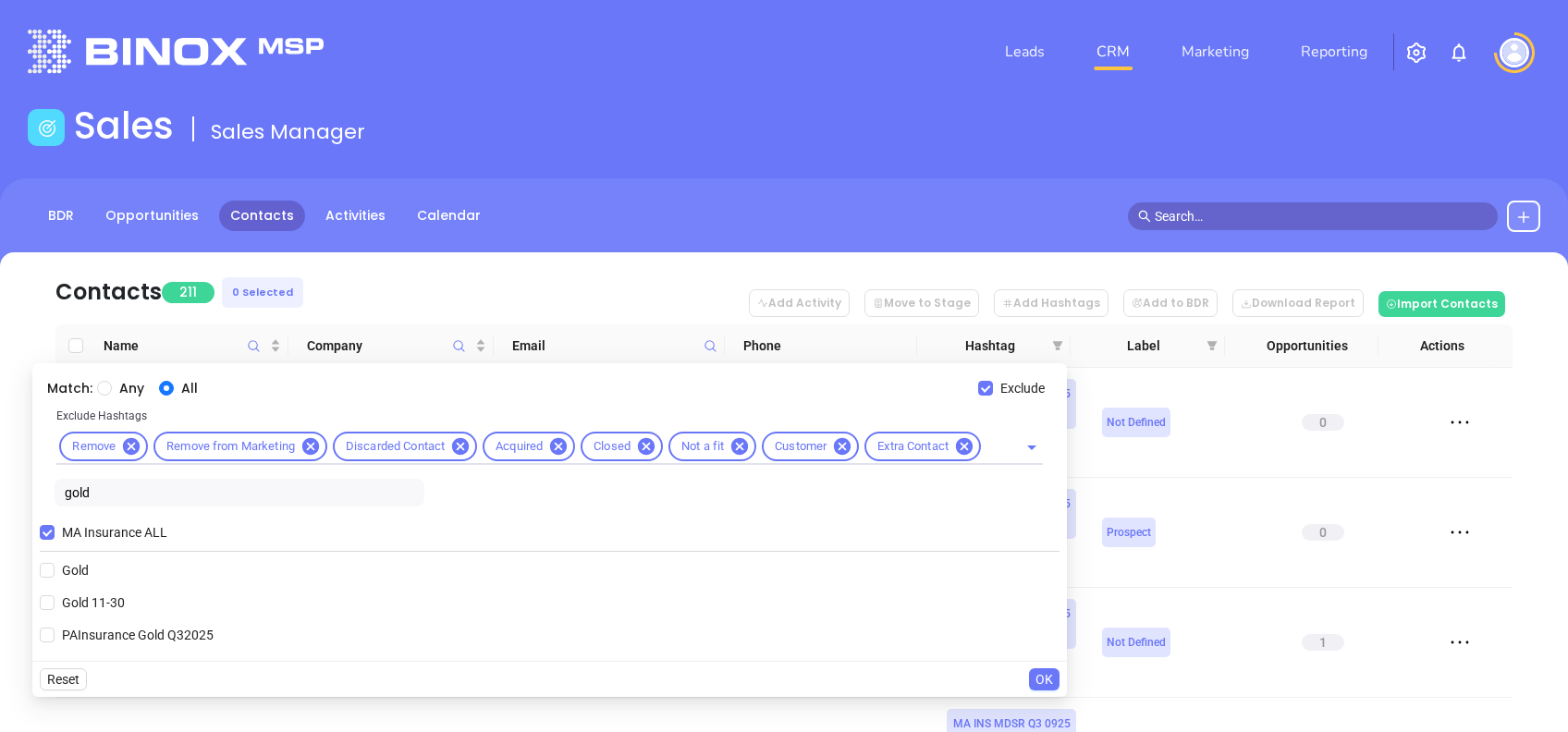
drag, startPoint x: 18, startPoint y: 488, endPoint x: 0, endPoint y: 476, distance: 21.6
click at [0, 479] on html "Leads CRM Marketing Reporting Financial Leads Leads Sales Sales Manager BDR Opp…" at bounding box center [784, 366] width 1568 height 732
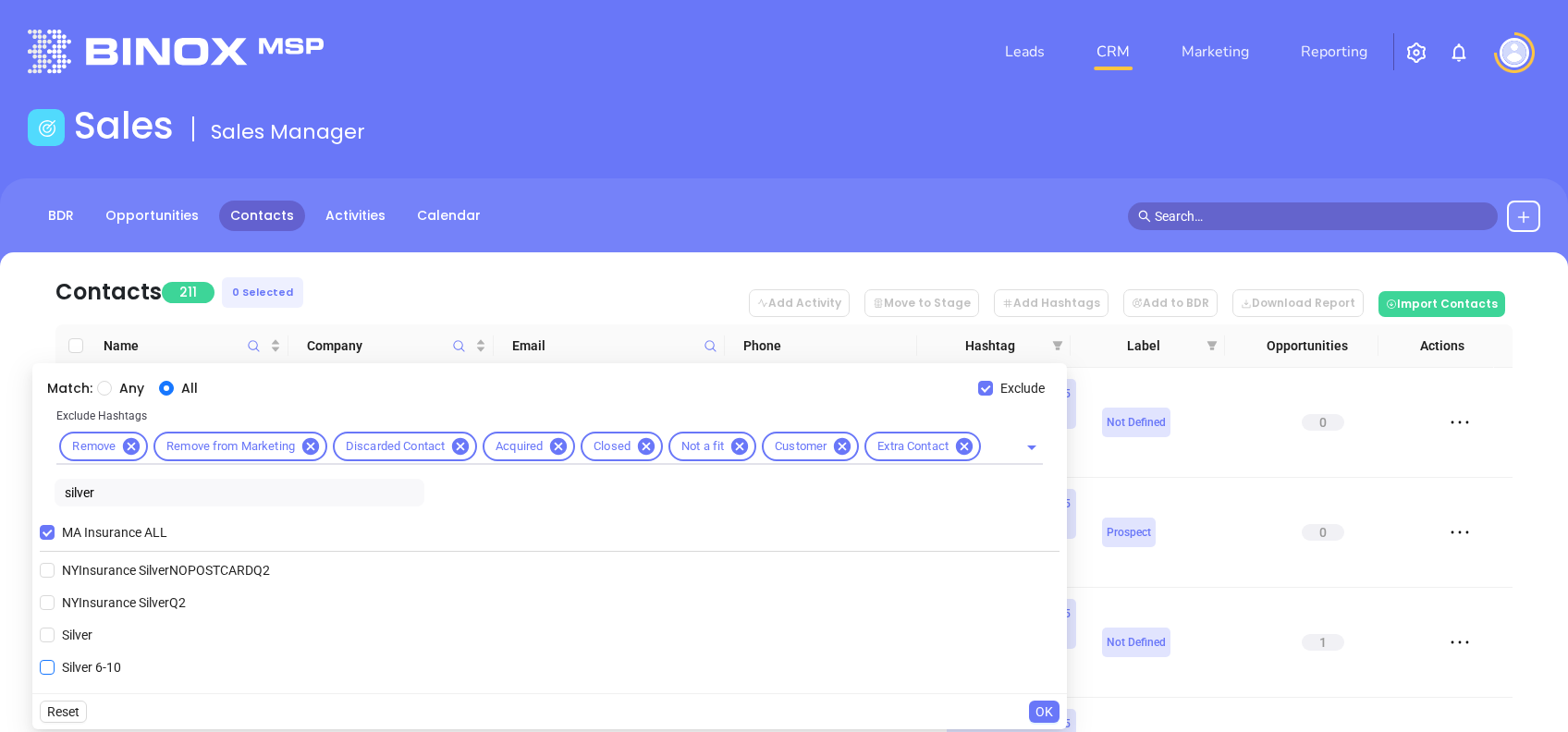
click at [73, 664] on span "Silver 6-10" at bounding box center [91, 667] width 74 height 21
click at [54, 664] on input "Silver 6-10" at bounding box center [47, 667] width 15 height 15
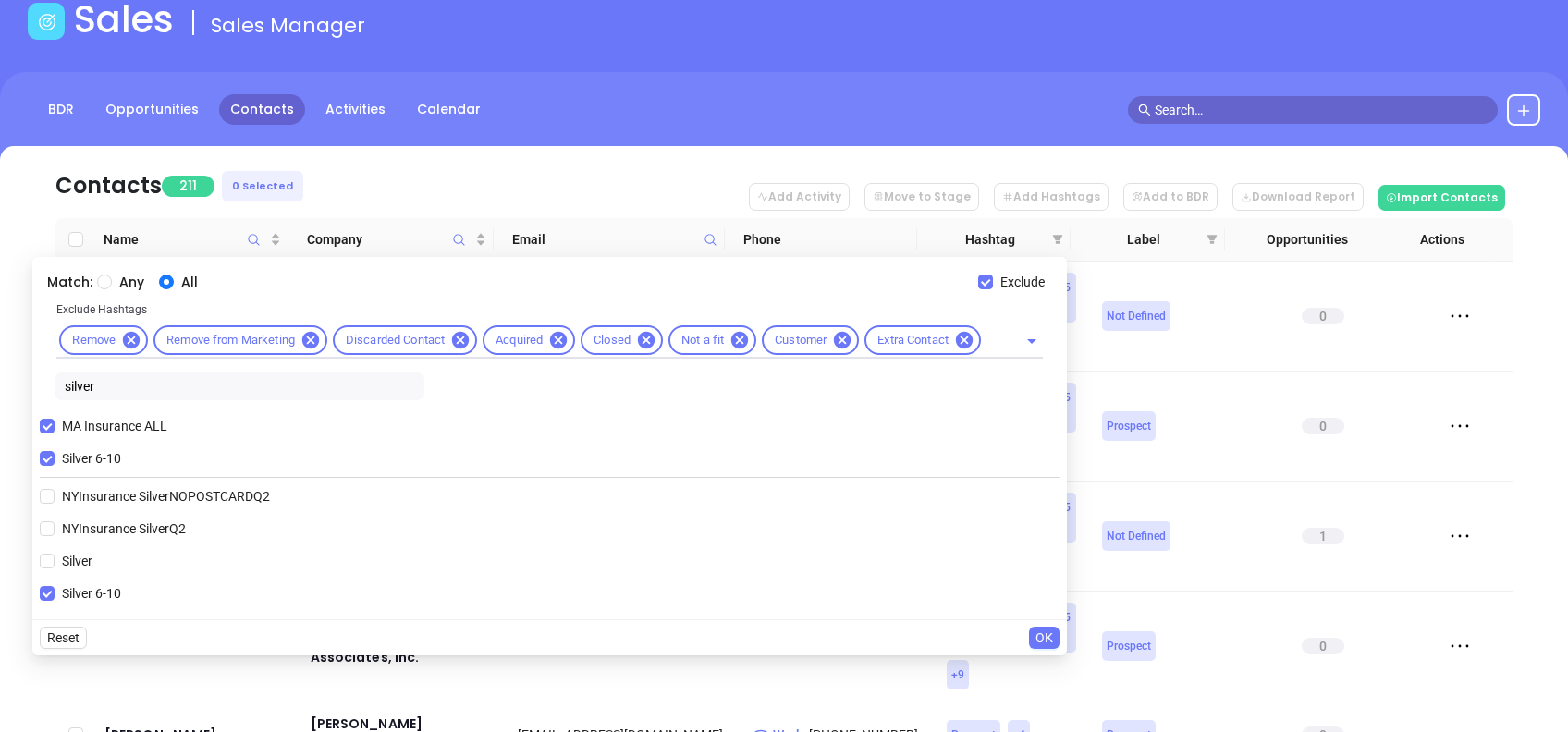
scroll to position [246, 0]
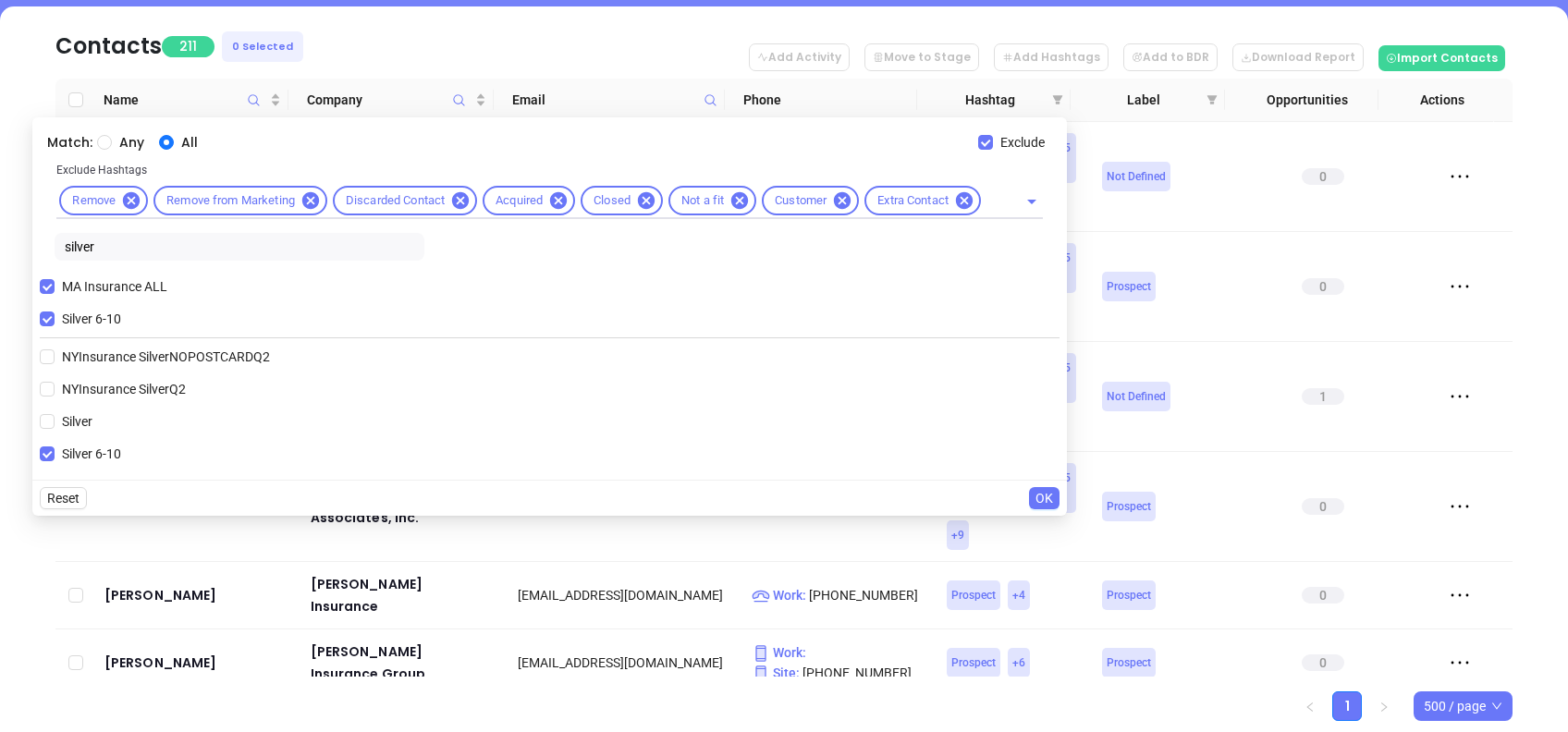
click at [1046, 498] on span "OK" at bounding box center [1044, 499] width 18 height 21
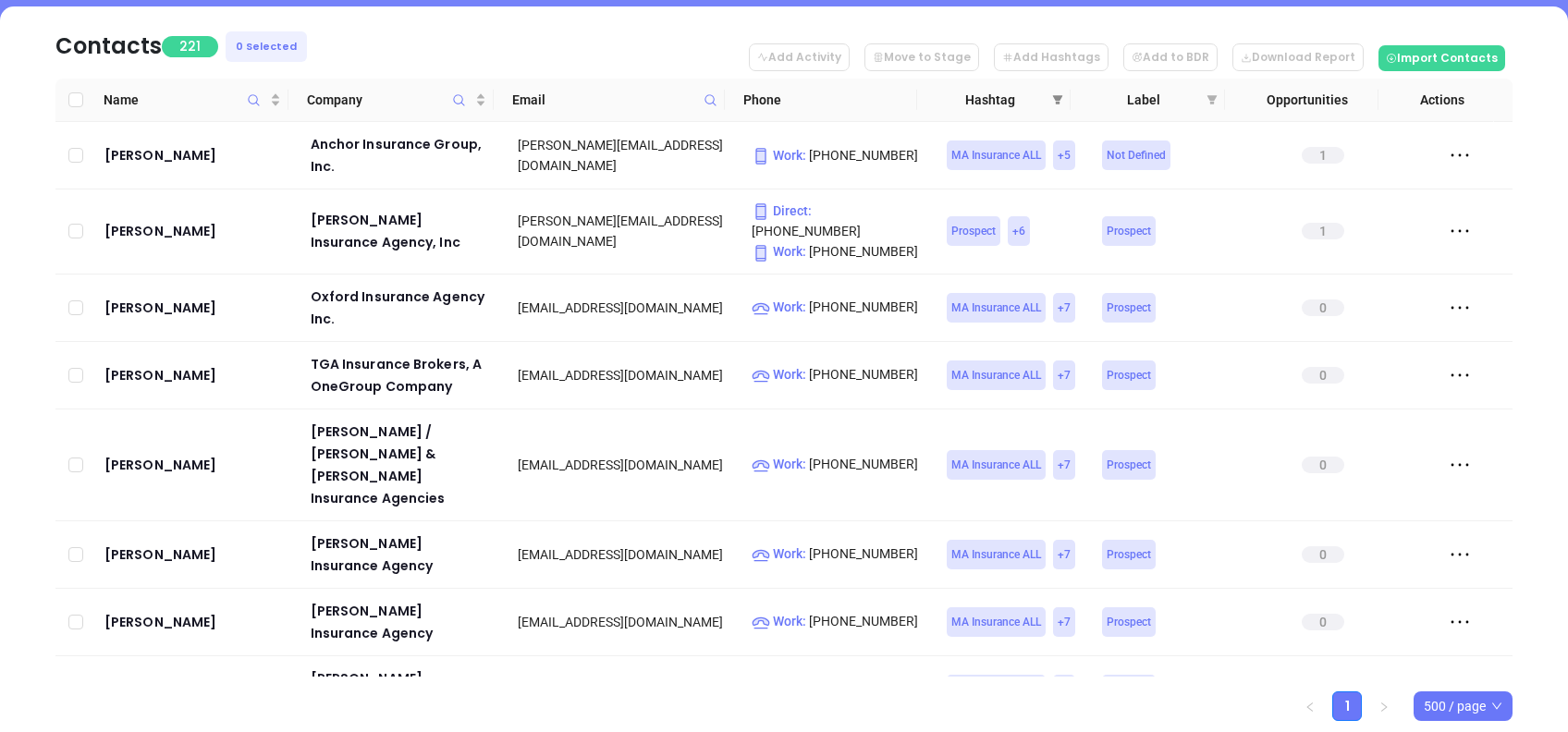
click at [1060, 95] on icon "filter" at bounding box center [1058, 100] width 11 height 11
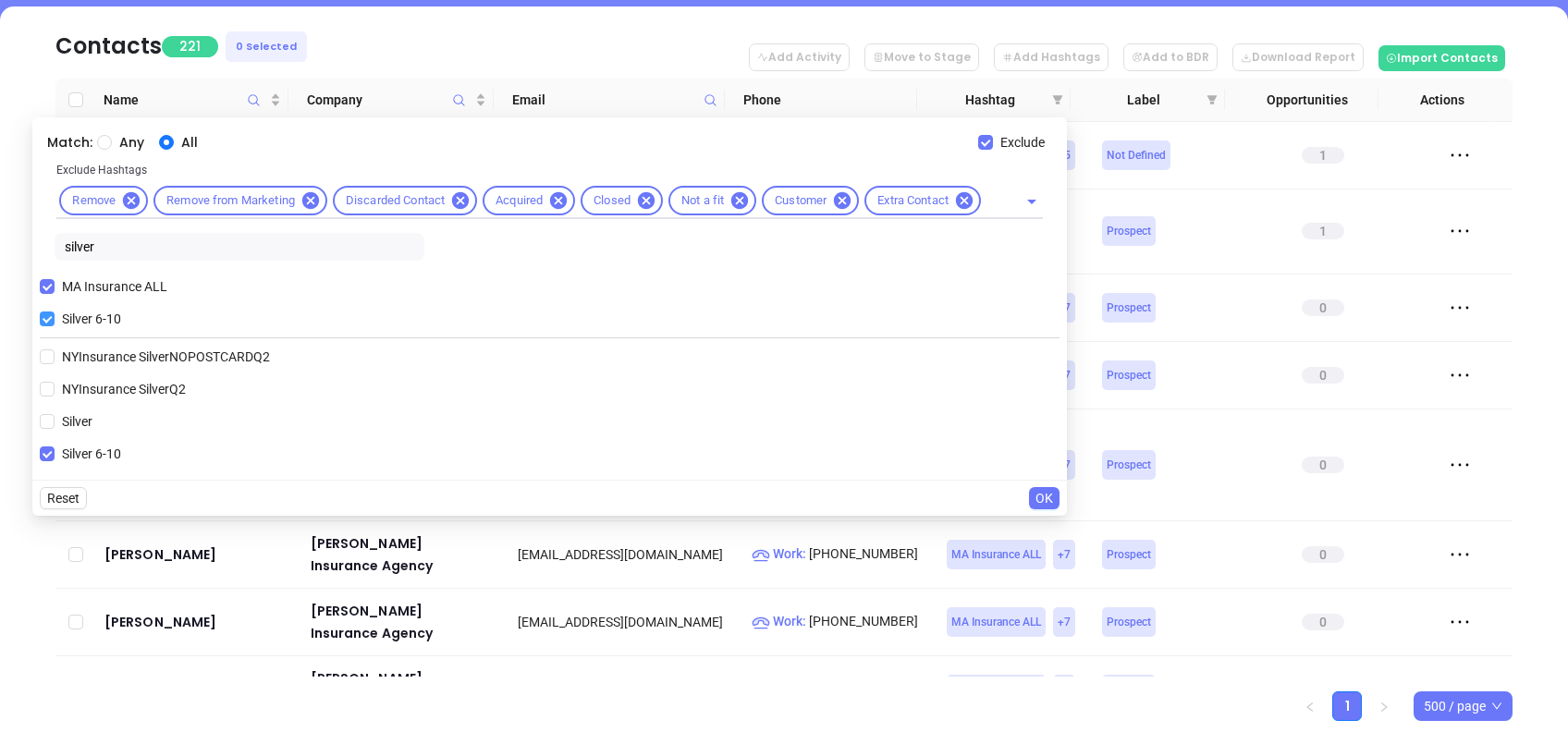
click at [68, 314] on span "Silver 6-10" at bounding box center [91, 319] width 74 height 21
click at [54, 314] on input "Silver 6-10" at bounding box center [47, 319] width 15 height 15
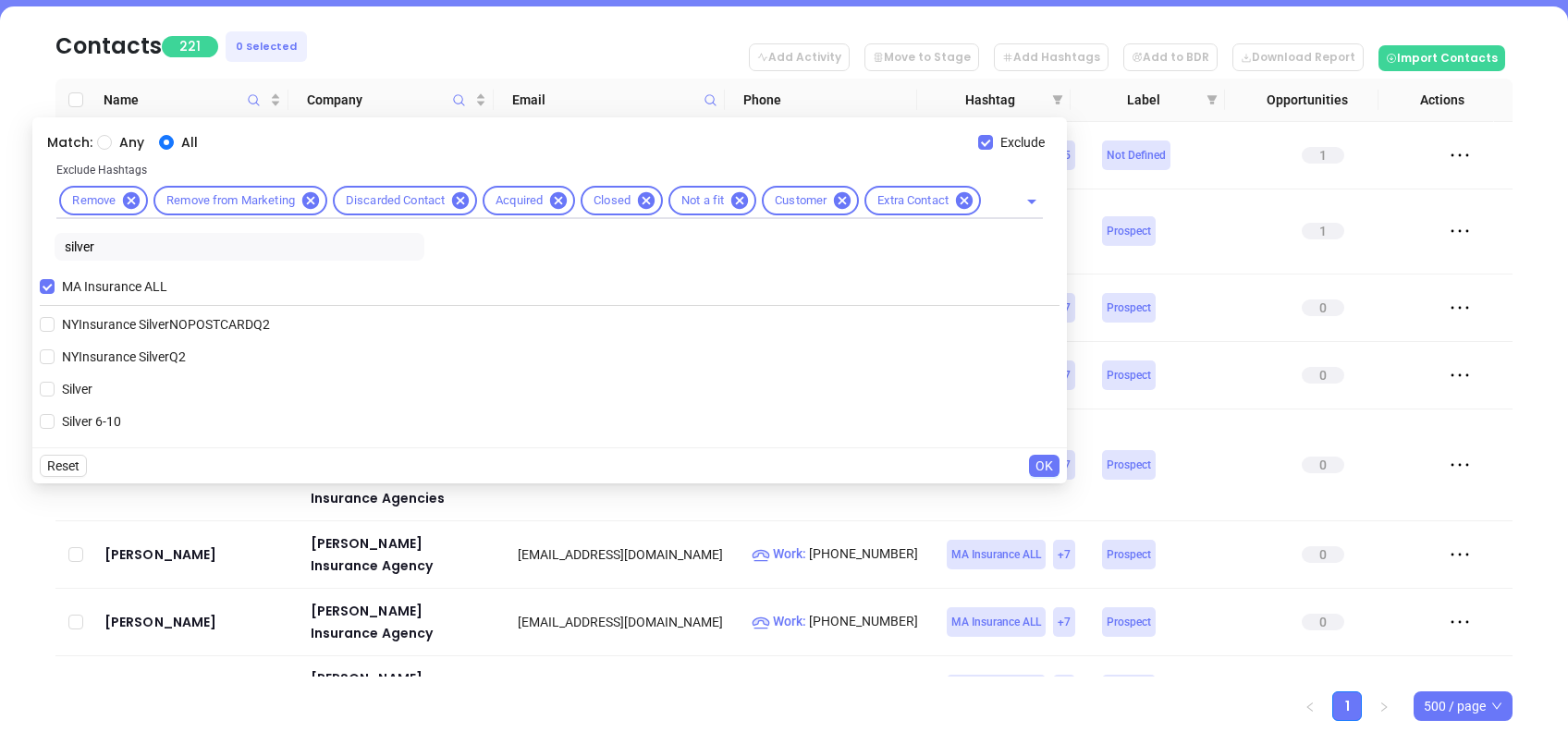
drag, startPoint x: 111, startPoint y: 244, endPoint x: 2, endPoint y: 261, distance: 110.3
click at [2, 259] on body "Leads CRM Marketing Reporting Financial Leads Leads Sales Sales Manager BDR Opp…" at bounding box center [784, 120] width 1568 height 732
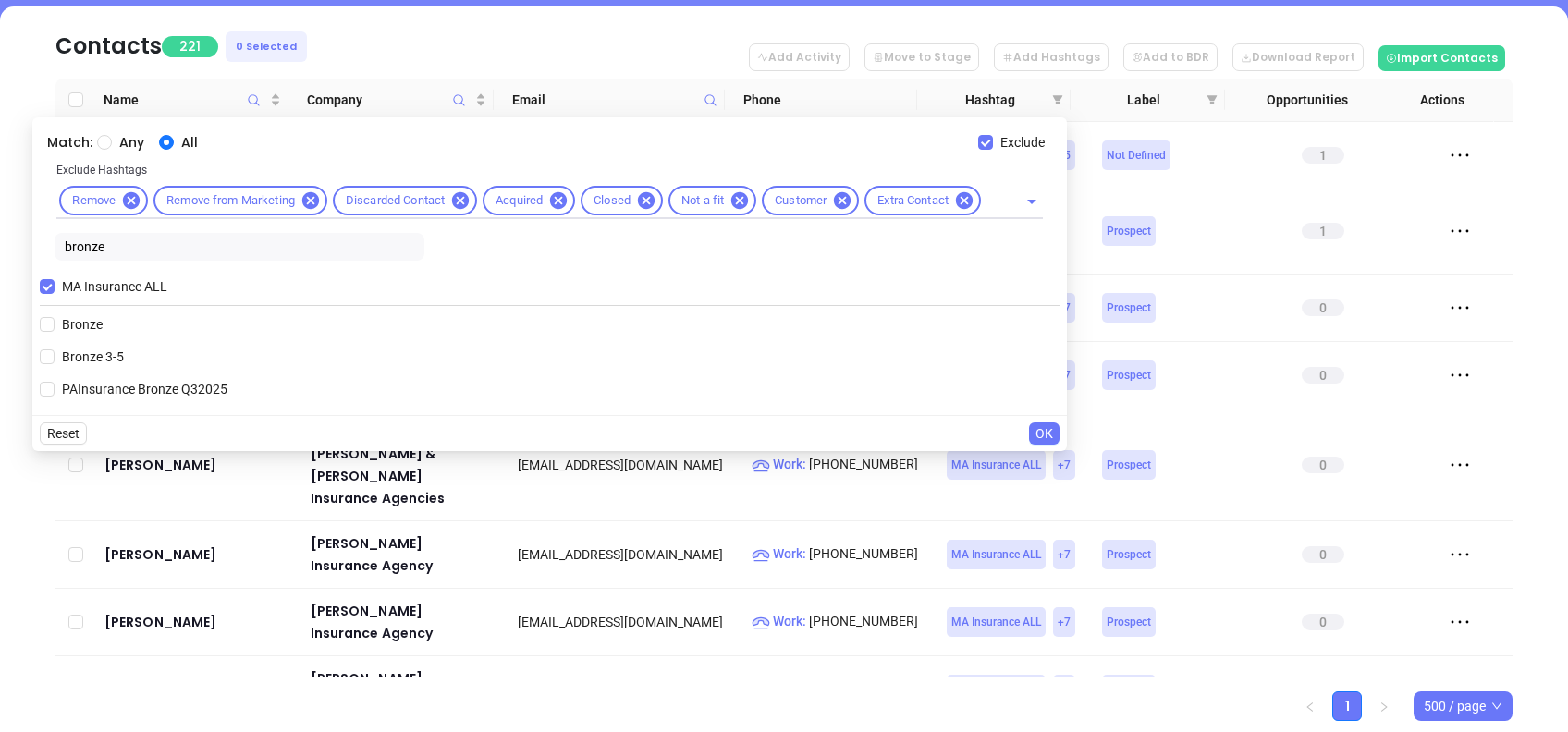
drag, startPoint x: 67, startPoint y: 349, endPoint x: 121, endPoint y: 359, distance: 54.9
click at [67, 352] on span "Bronze 3-5" at bounding box center [93, 357] width 77 height 21
click at [54, 352] on input "Bronze 3-5" at bounding box center [47, 357] width 15 height 15
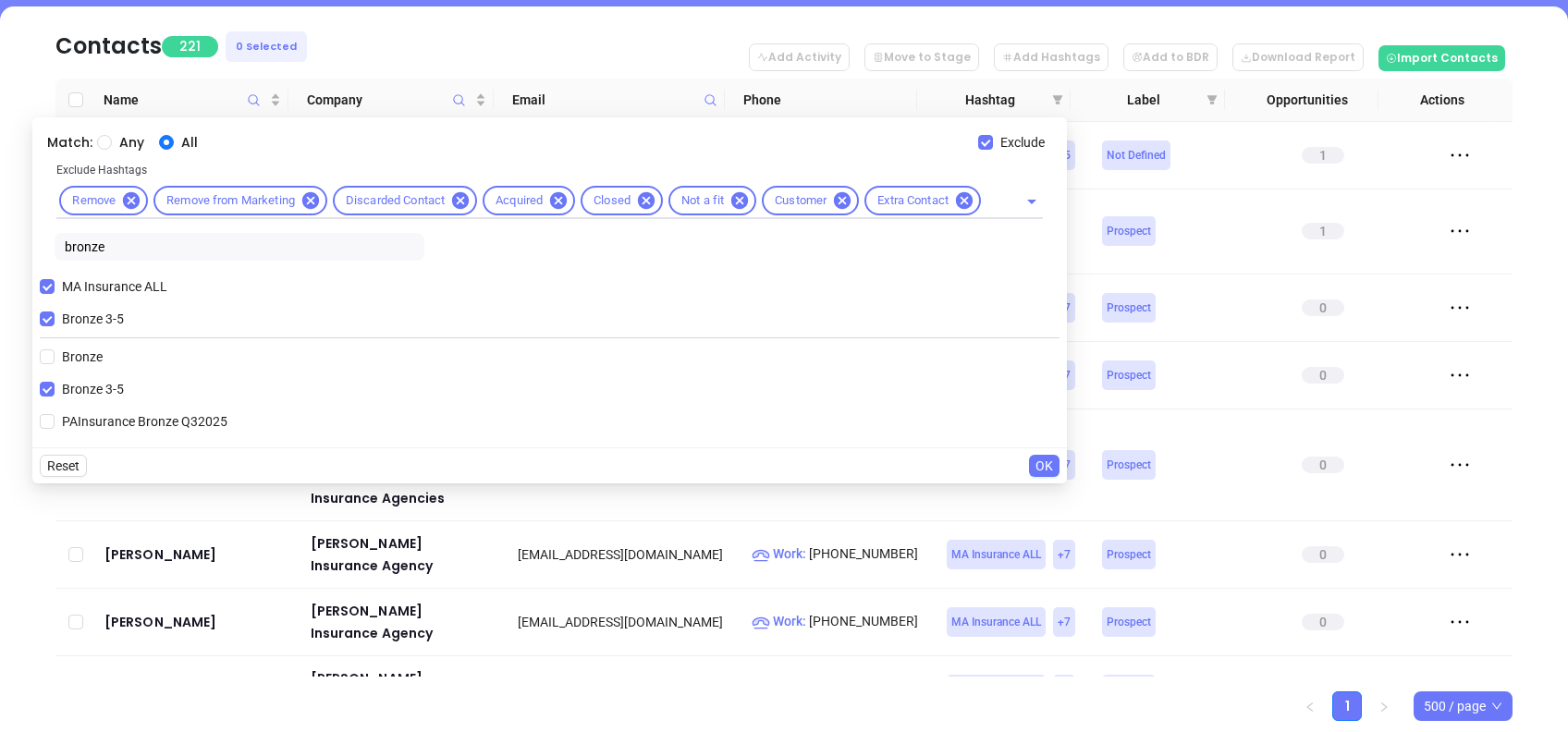
click at [1051, 460] on span "OK" at bounding box center [1044, 466] width 18 height 21
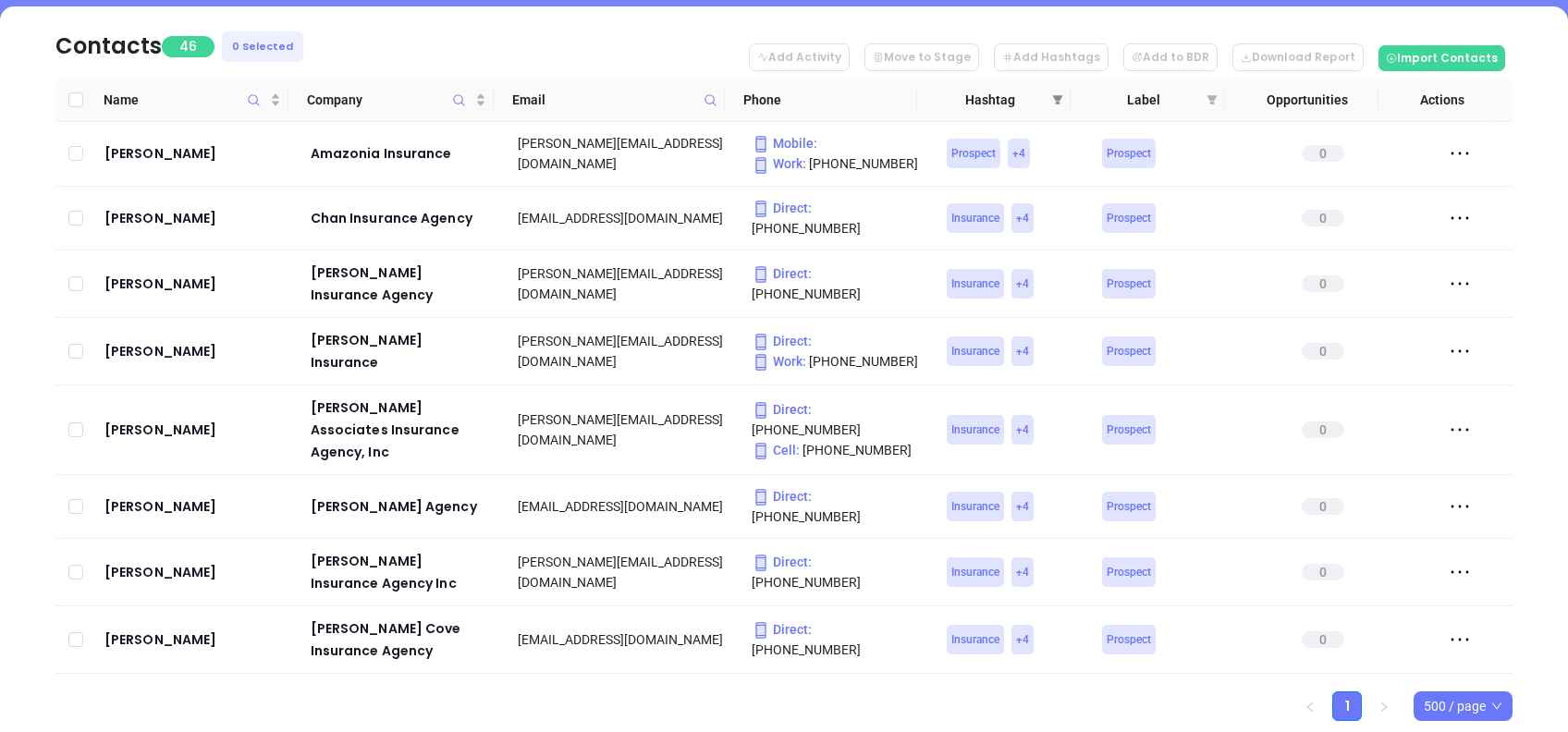
click at [1053, 101] on icon "filter" at bounding box center [1058, 100] width 11 height 11
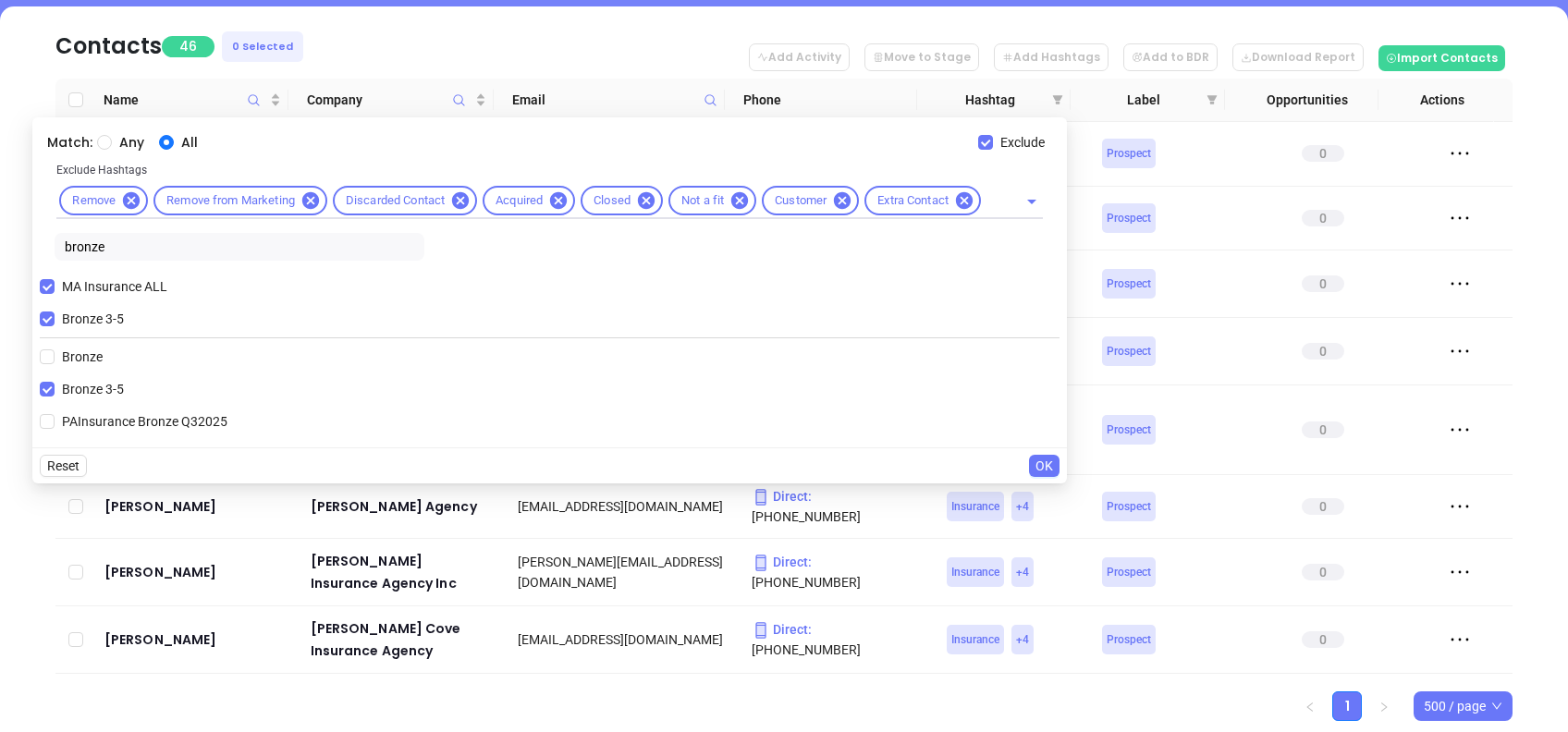
drag, startPoint x: 74, startPoint y: 314, endPoint x: 79, endPoint y: 304, distance: 11.2
click at [74, 315] on span "Bronze 3-5" at bounding box center [93, 319] width 77 height 21
click at [54, 315] on input "Bronze 3-5" at bounding box center [47, 319] width 15 height 15
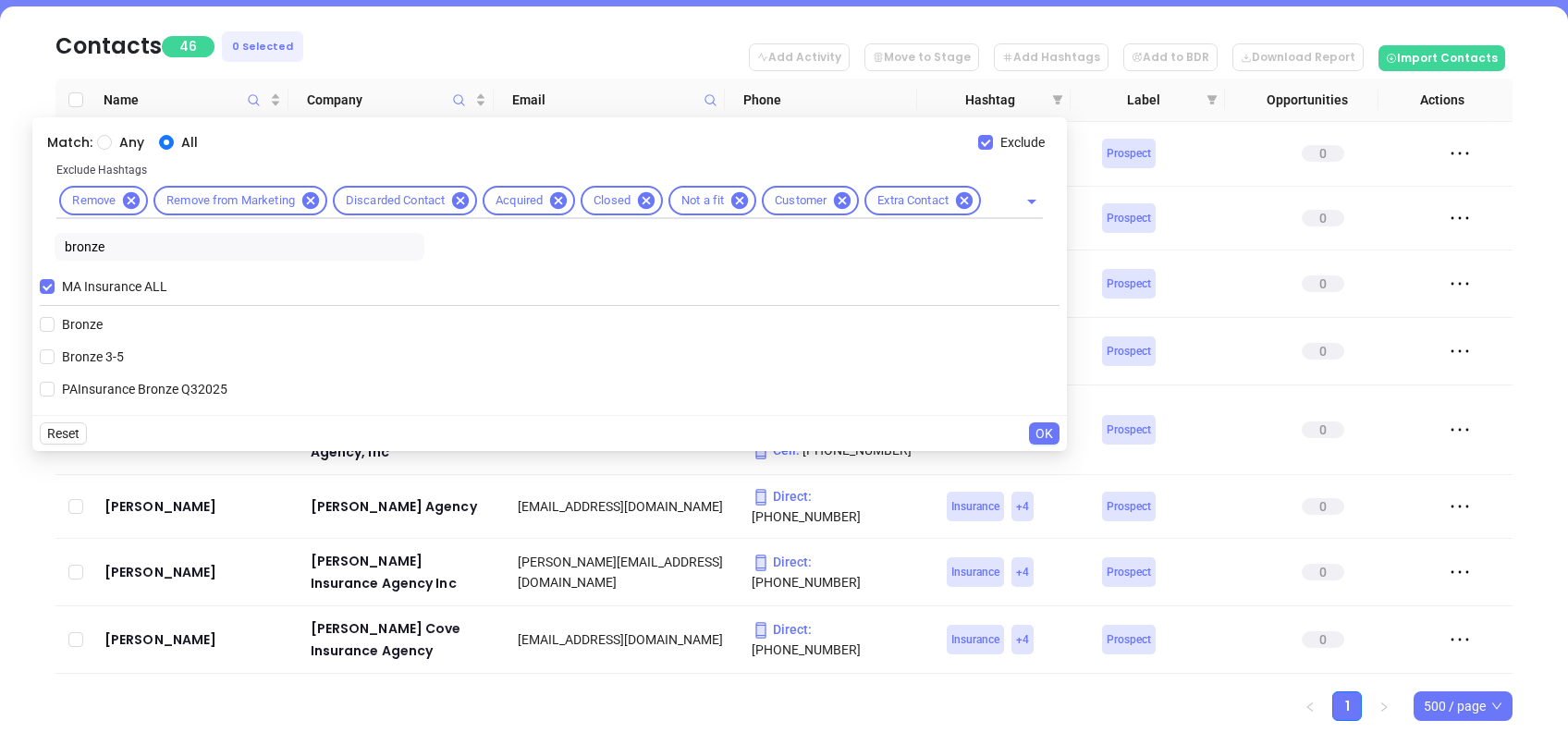
drag, startPoint x: 119, startPoint y: 252, endPoint x: 2, endPoint y: 270, distance: 118.4
click at [5, 269] on body "Leads CRM Marketing Reporting Financial Leads Leads Sales Sales Manager BDR Opp…" at bounding box center [784, 120] width 1568 height 732
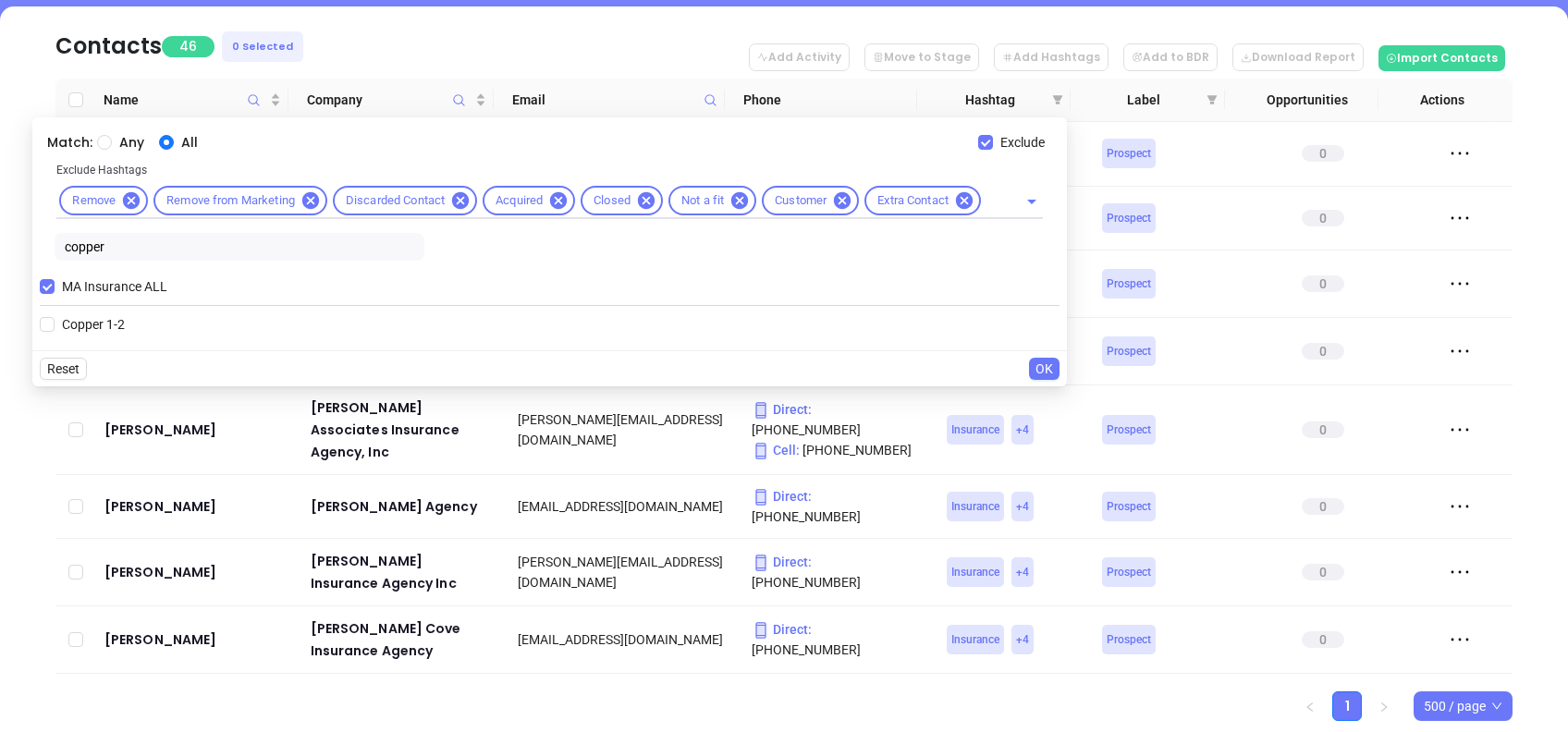
click at [85, 309] on div "MA Insurance ALL Copper 1-2" at bounding box center [550, 305] width 1020 height 75
click at [85, 324] on span "Copper 1-2" at bounding box center [93, 325] width 78 height 21
click at [54, 324] on input "Copper 1-2" at bounding box center [47, 325] width 15 height 15
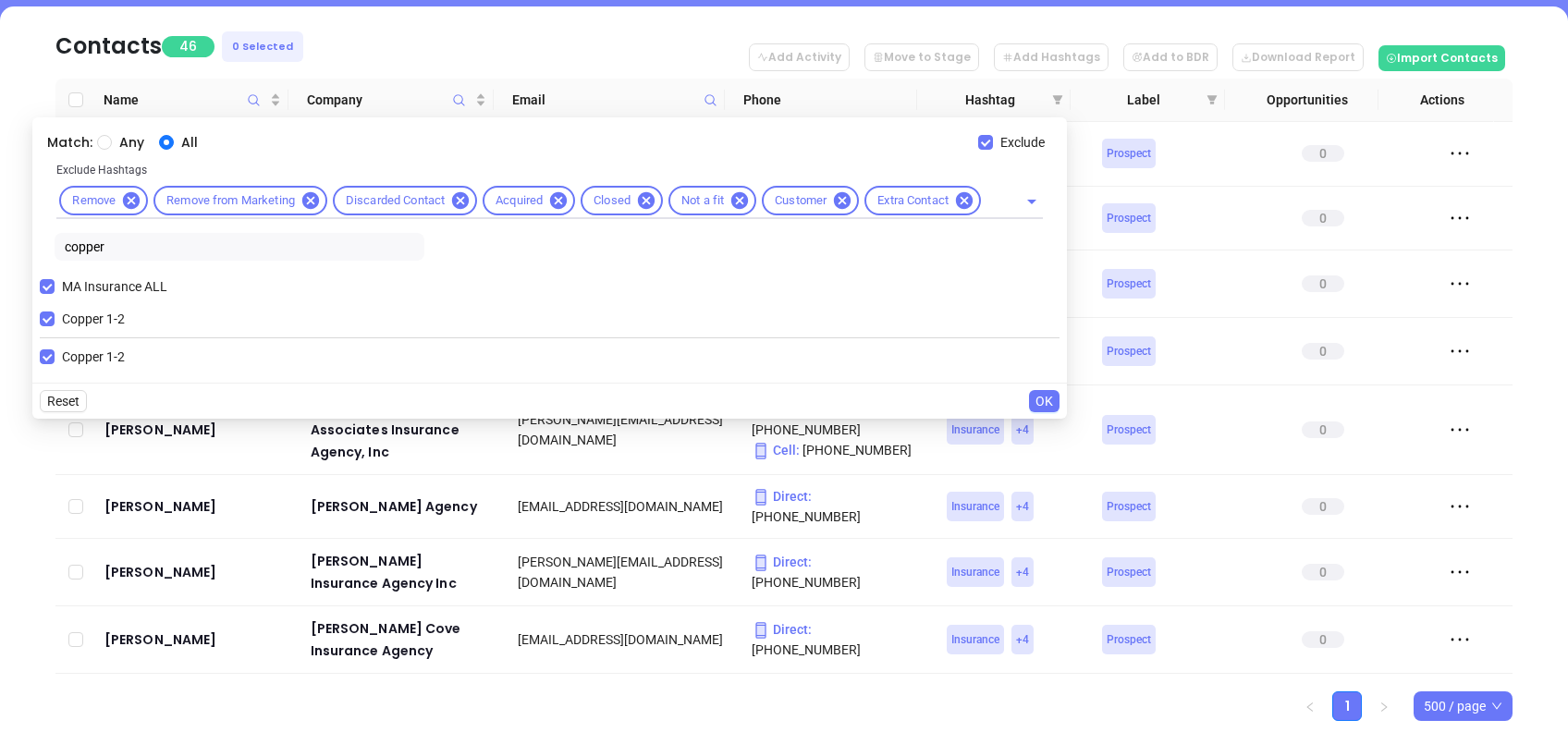
click at [1048, 397] on span "OK" at bounding box center [1044, 402] width 18 height 21
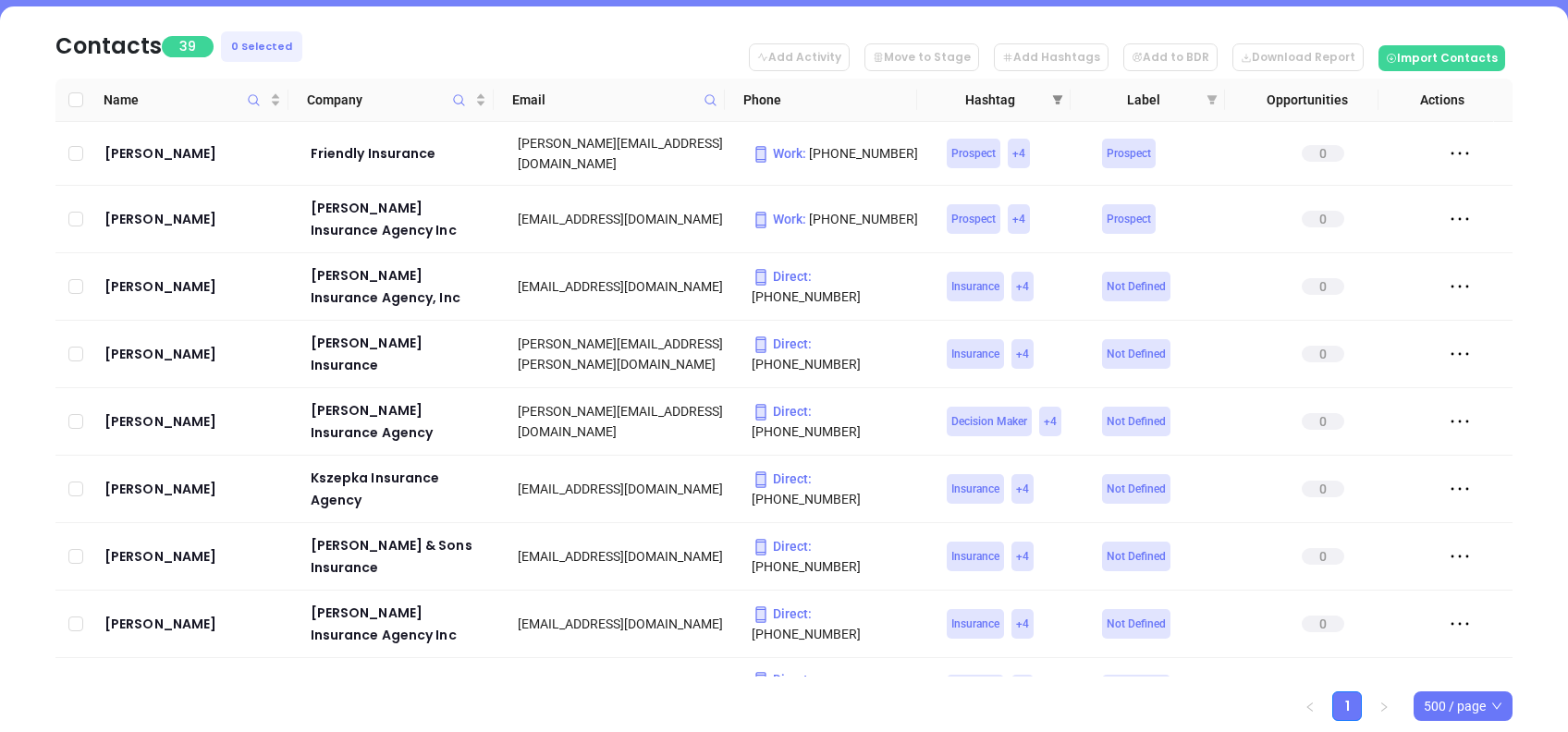
click at [1053, 102] on icon "filter" at bounding box center [1058, 100] width 11 height 11
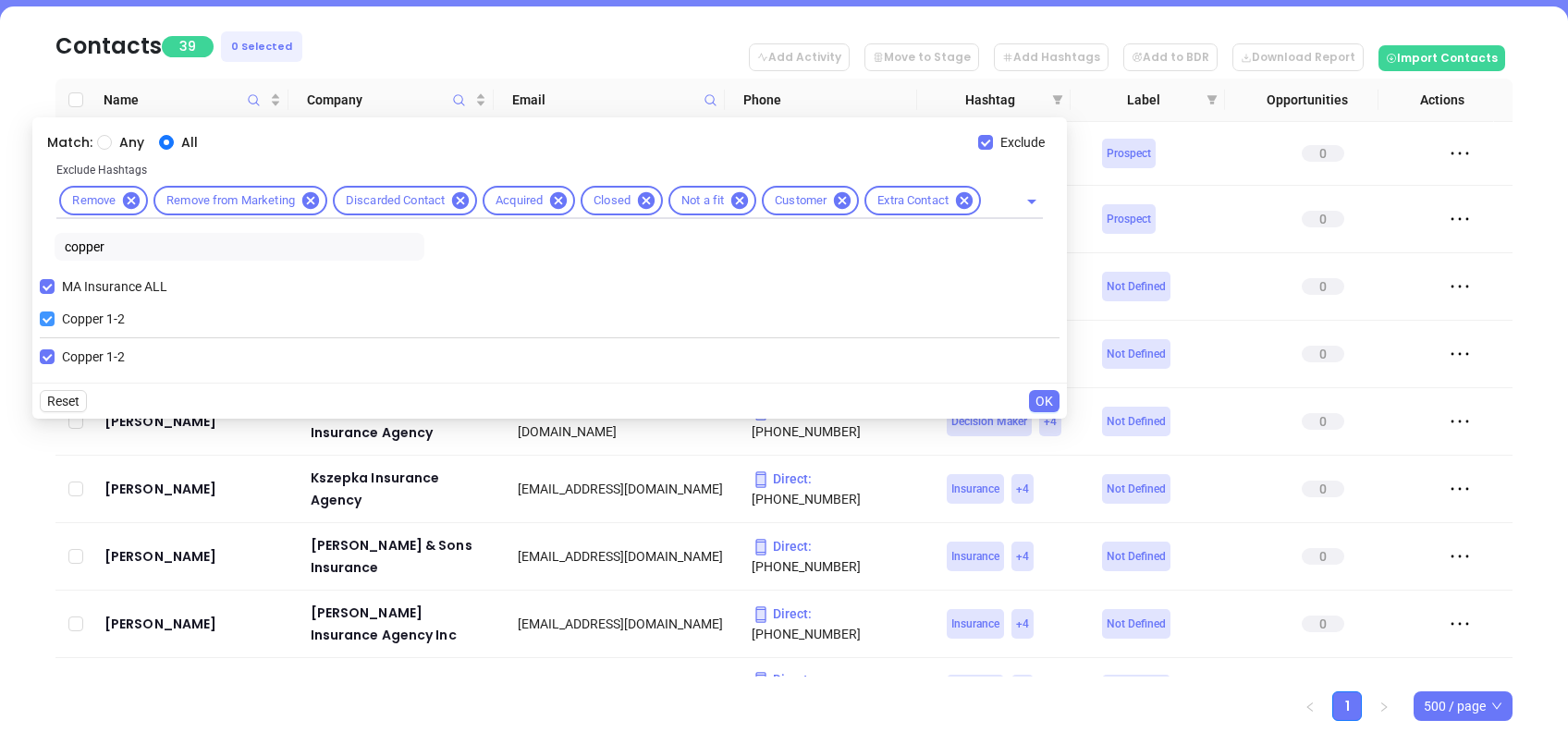
click at [93, 313] on span "Copper 1-2" at bounding box center [93, 319] width 78 height 21
click at [54, 313] on input "Copper 1-2" at bounding box center [47, 319] width 15 height 15
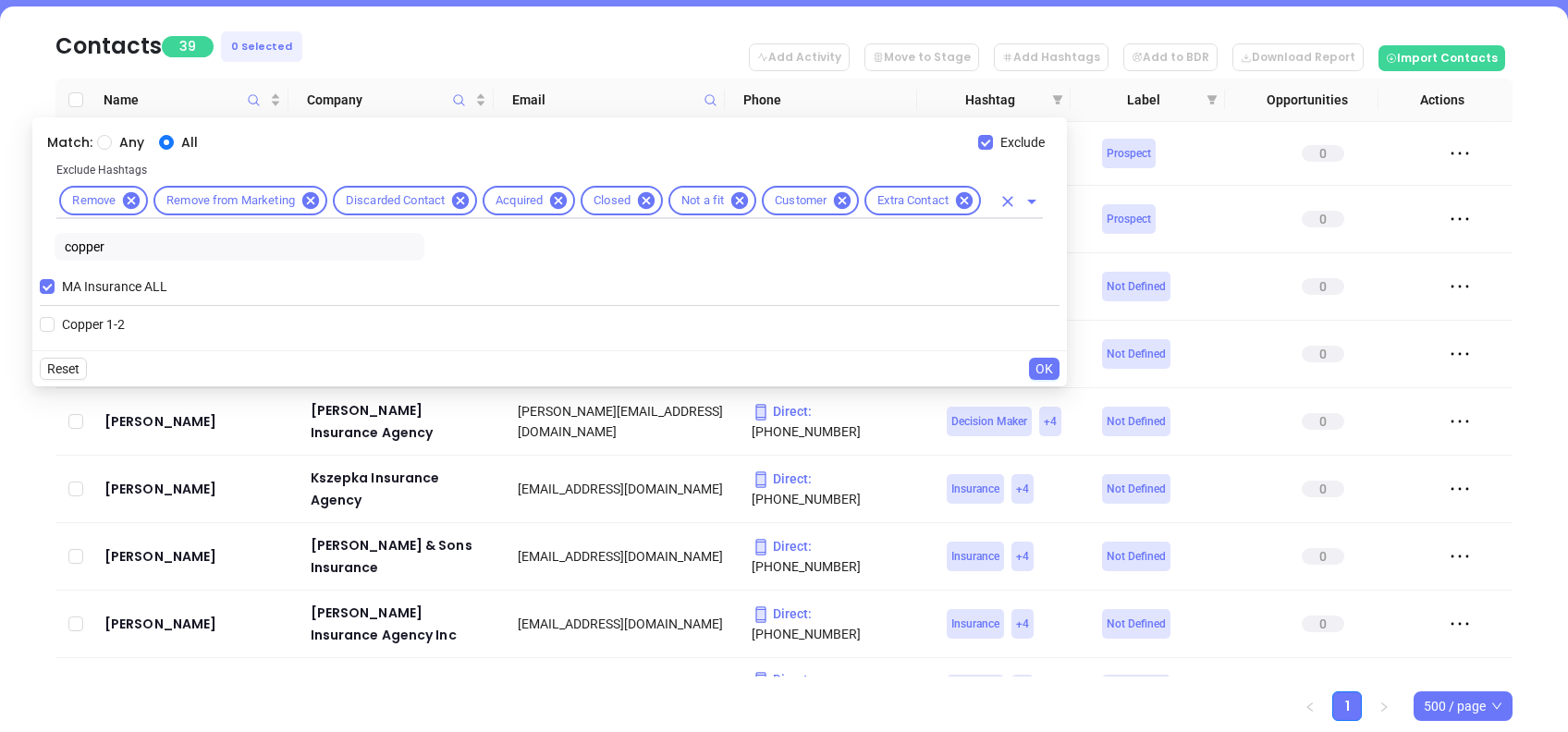
click at [987, 200] on input "text" at bounding box center [988, 201] width 7 height 23
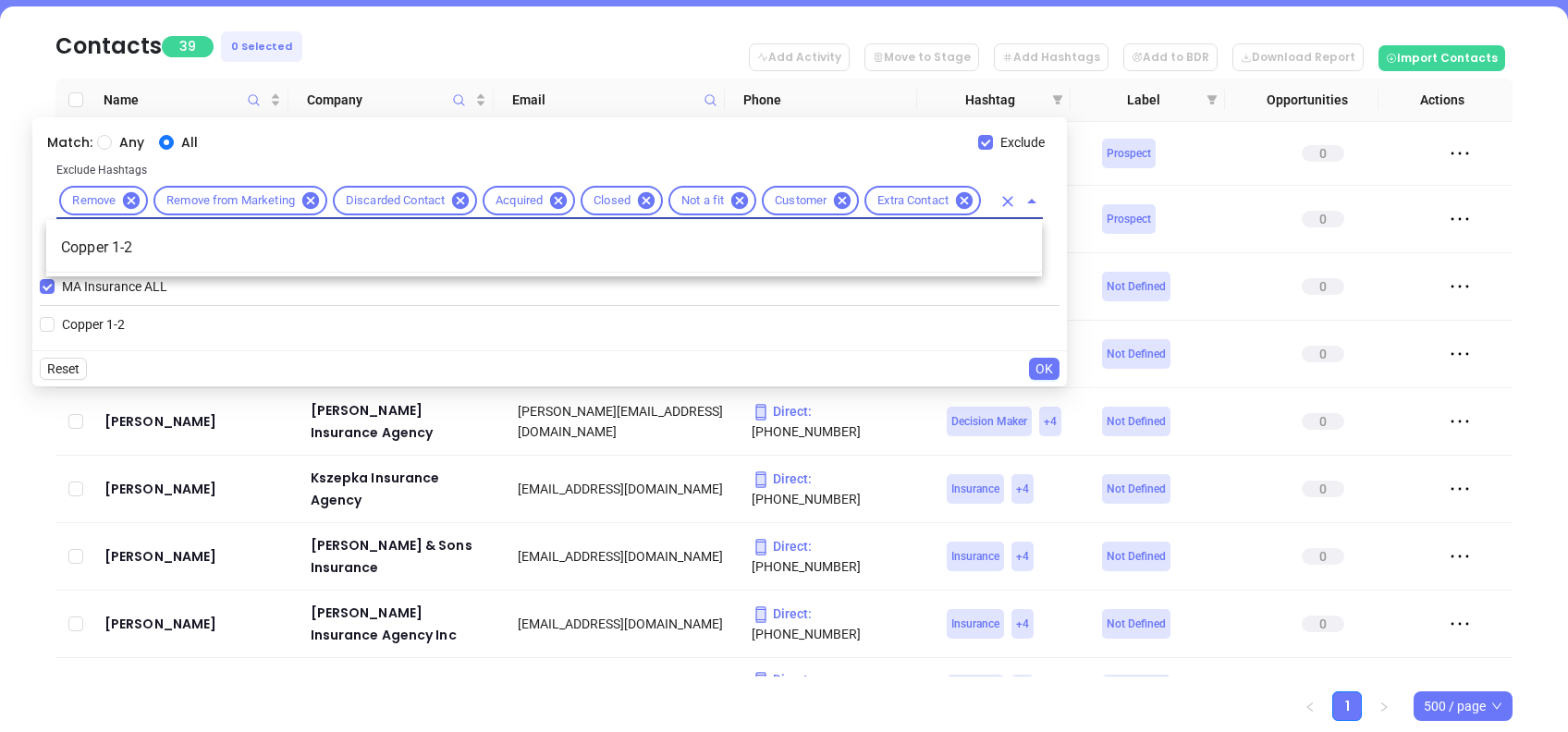
scroll to position [0, 38]
click at [971, 238] on li "Copper 1-2" at bounding box center [544, 248] width 996 height 34
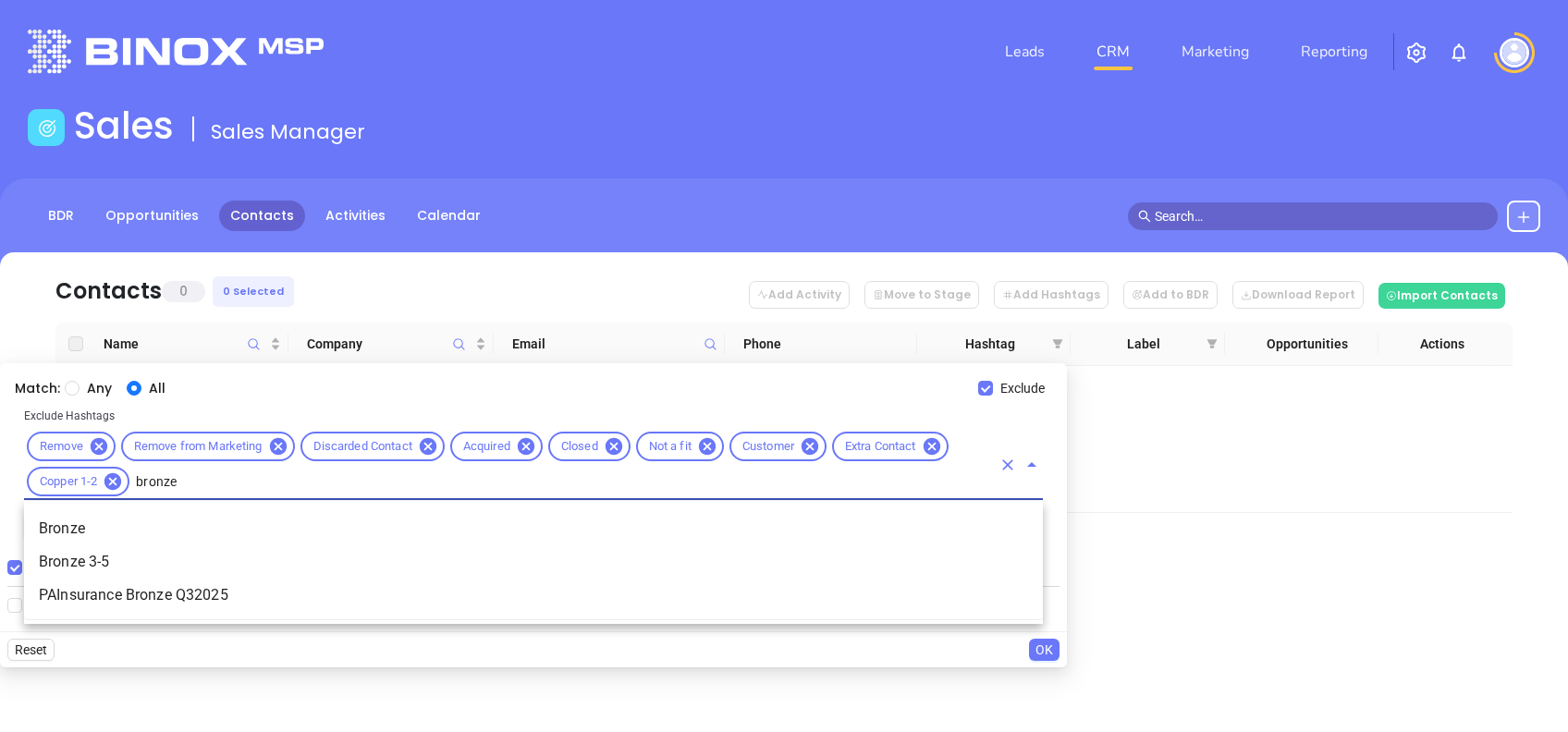
scroll to position [0, 0]
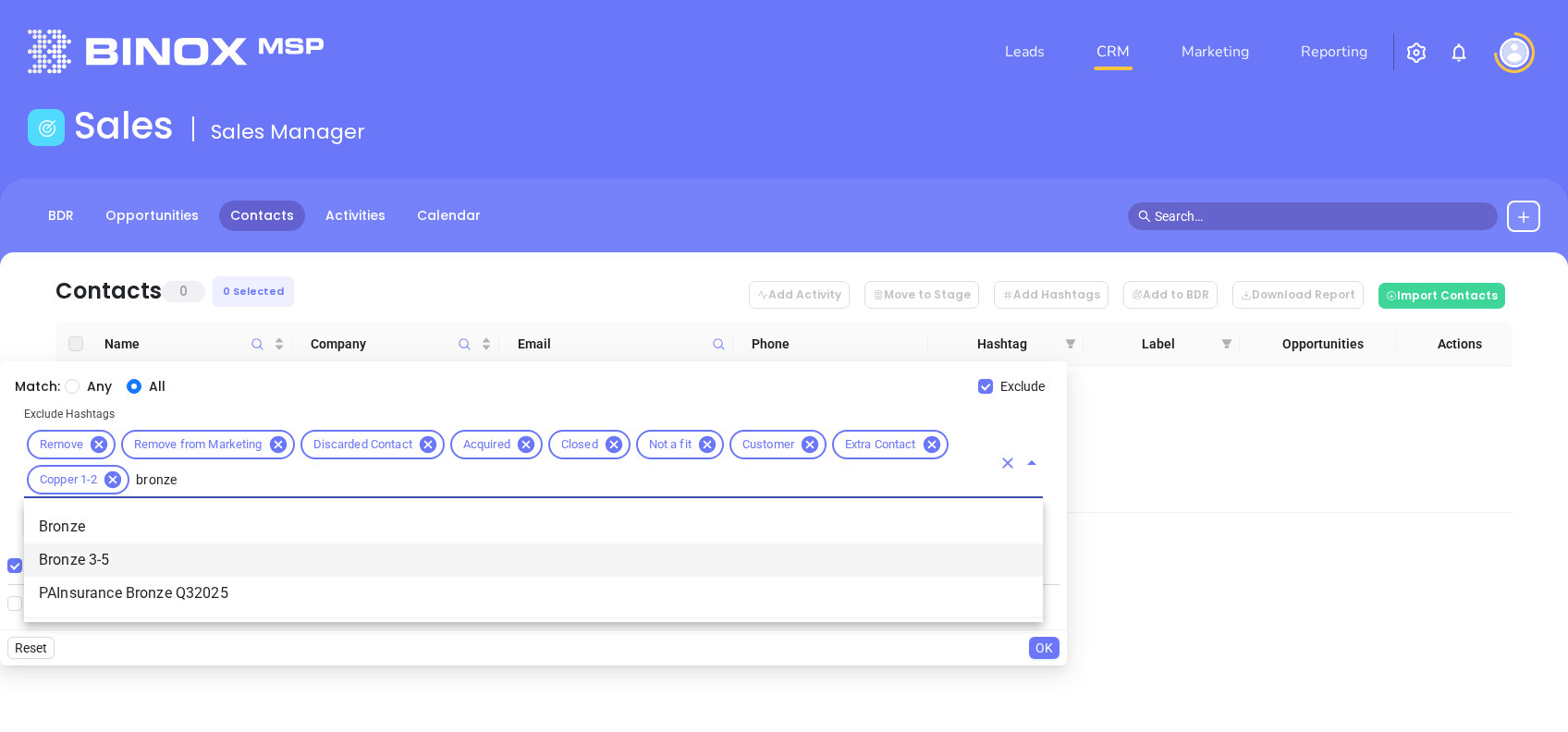
click at [102, 552] on li "Bronze 3-5" at bounding box center [534, 561] width 1019 height 34
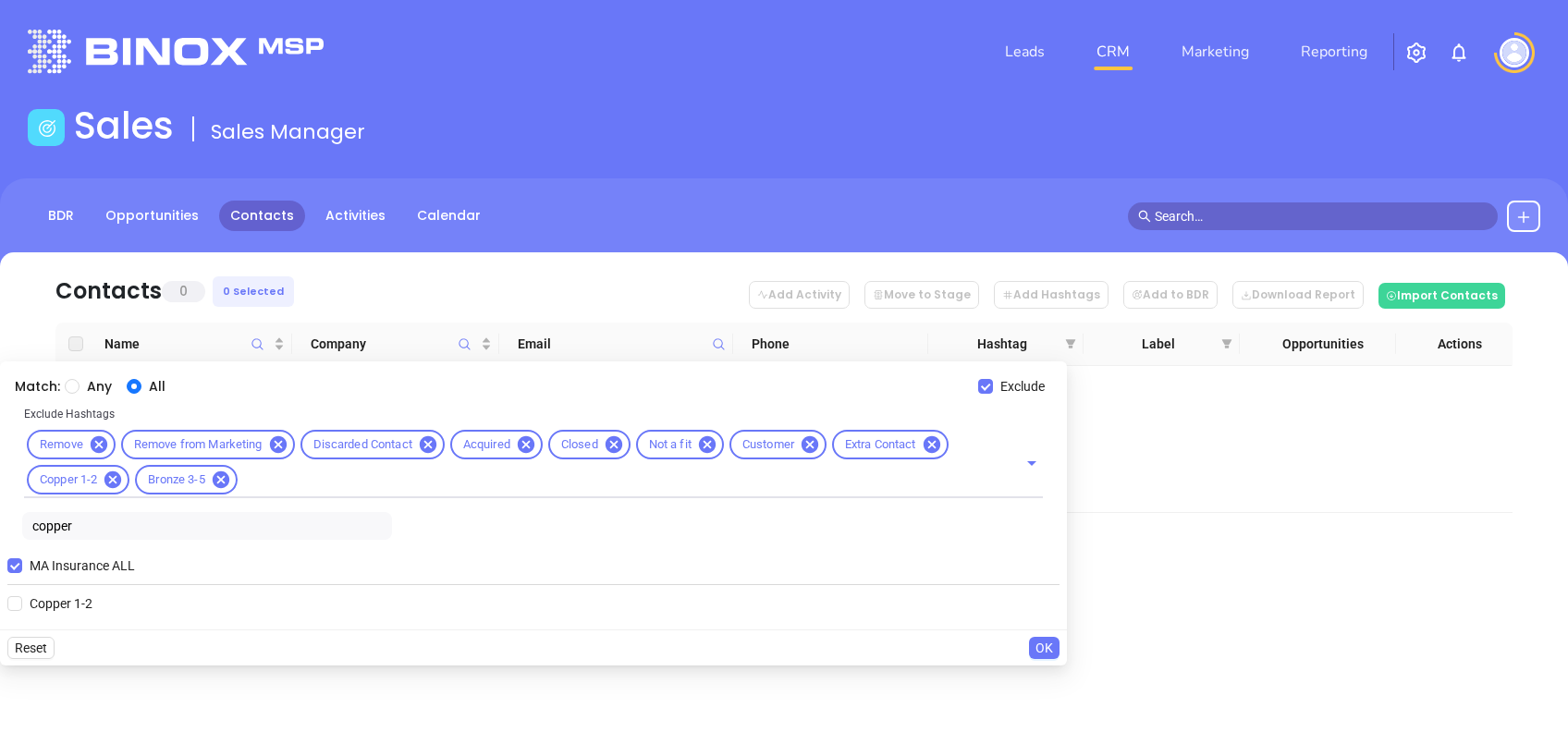
click at [1047, 644] on span "OK" at bounding box center [1044, 649] width 18 height 21
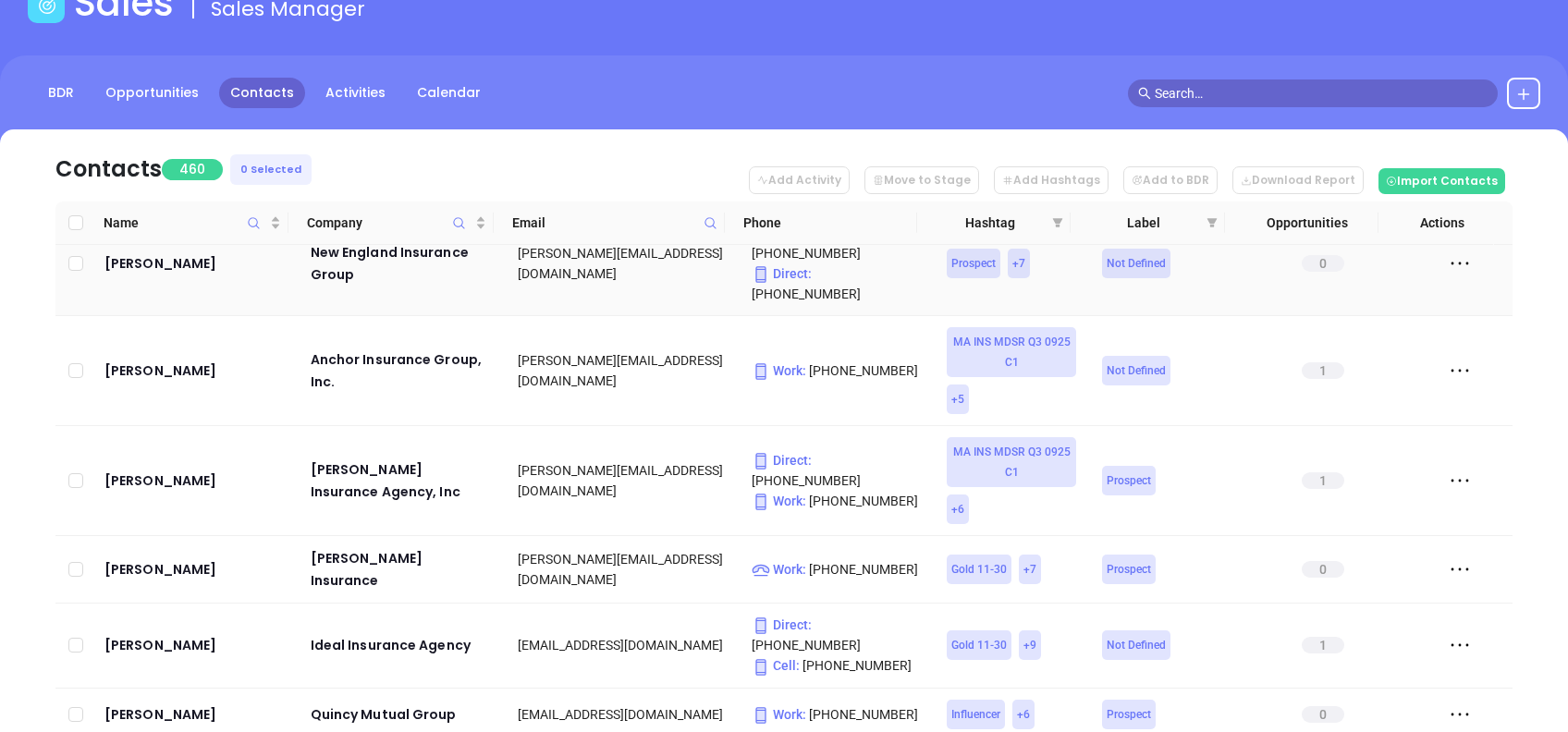
scroll to position [123, 0]
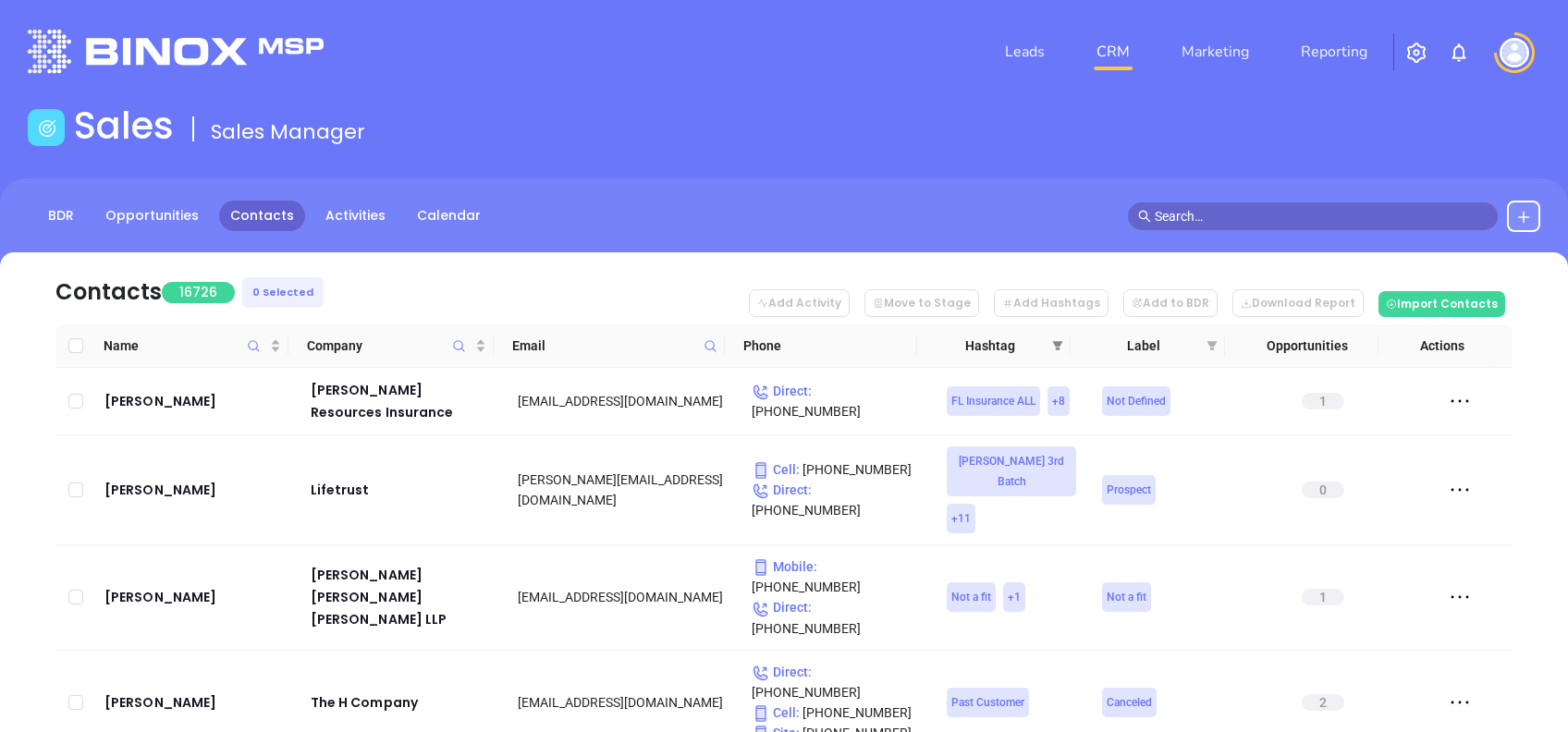
click at [1053, 338] on span at bounding box center [1058, 346] width 19 height 28
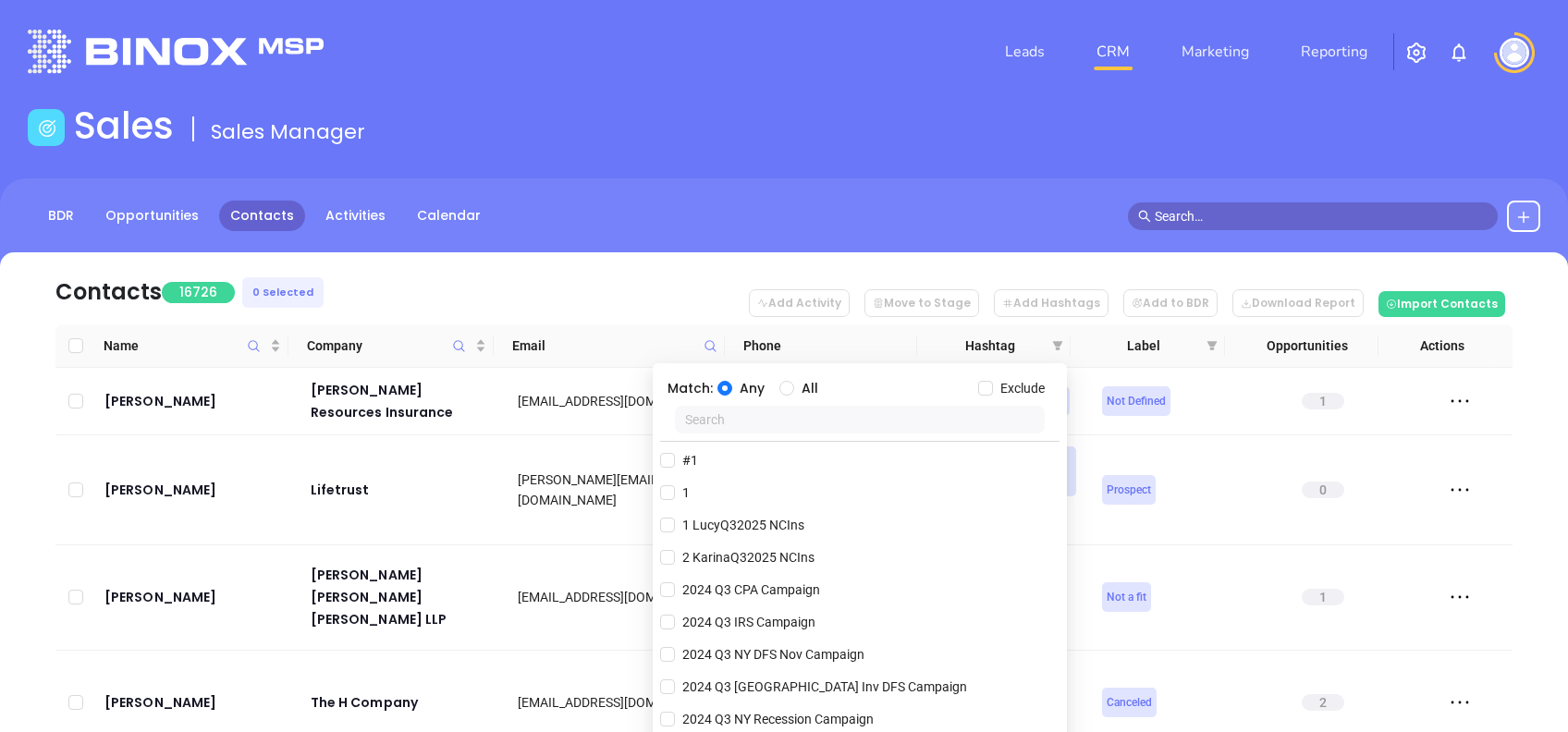
click at [664, 279] on nav "Contacts 16726 0 Selected Add Activity Move to Stage Add Hashtags Add to BDR Do…" at bounding box center [784, 288] width 1458 height 72
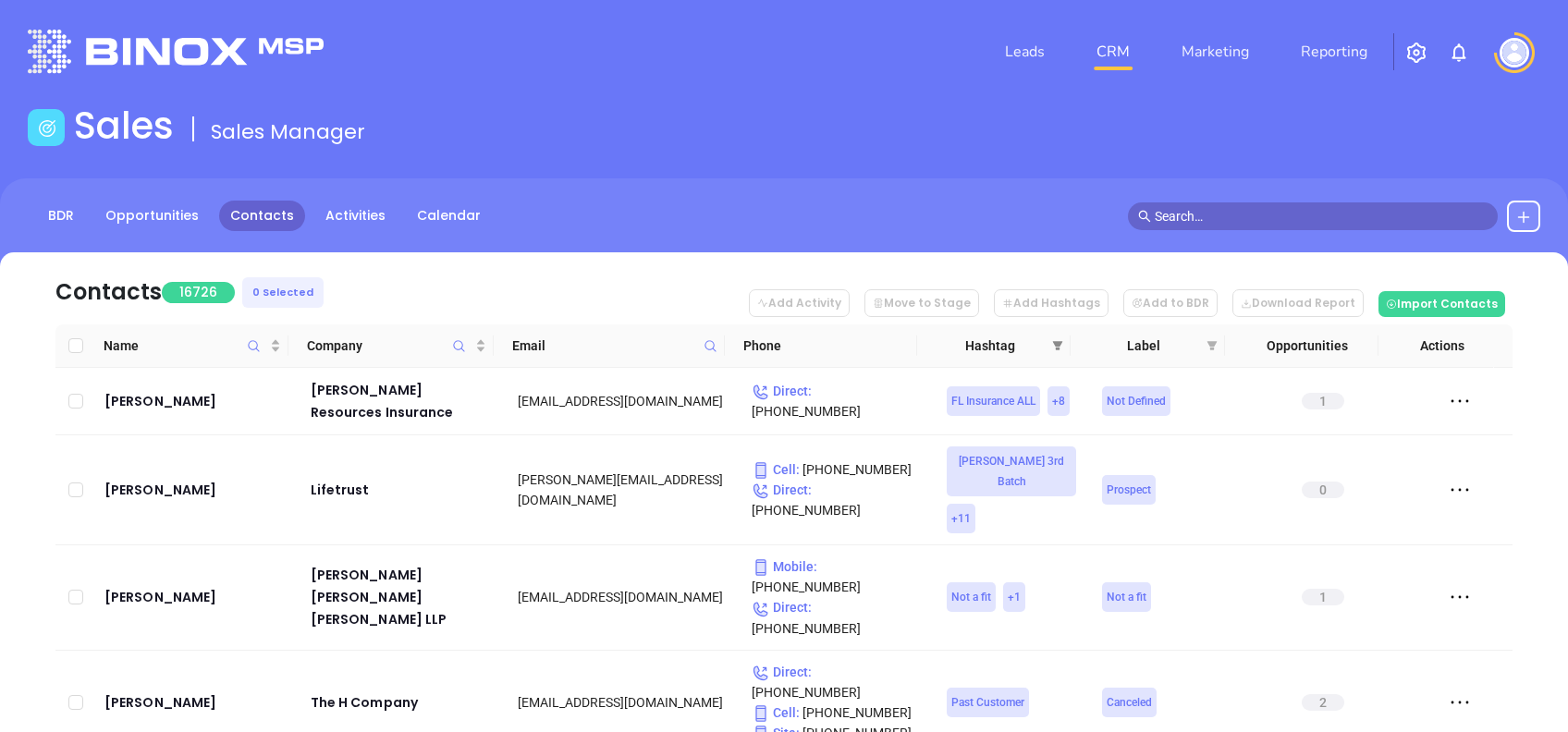
click at [1063, 347] on icon "filter" at bounding box center [1058, 346] width 11 height 11
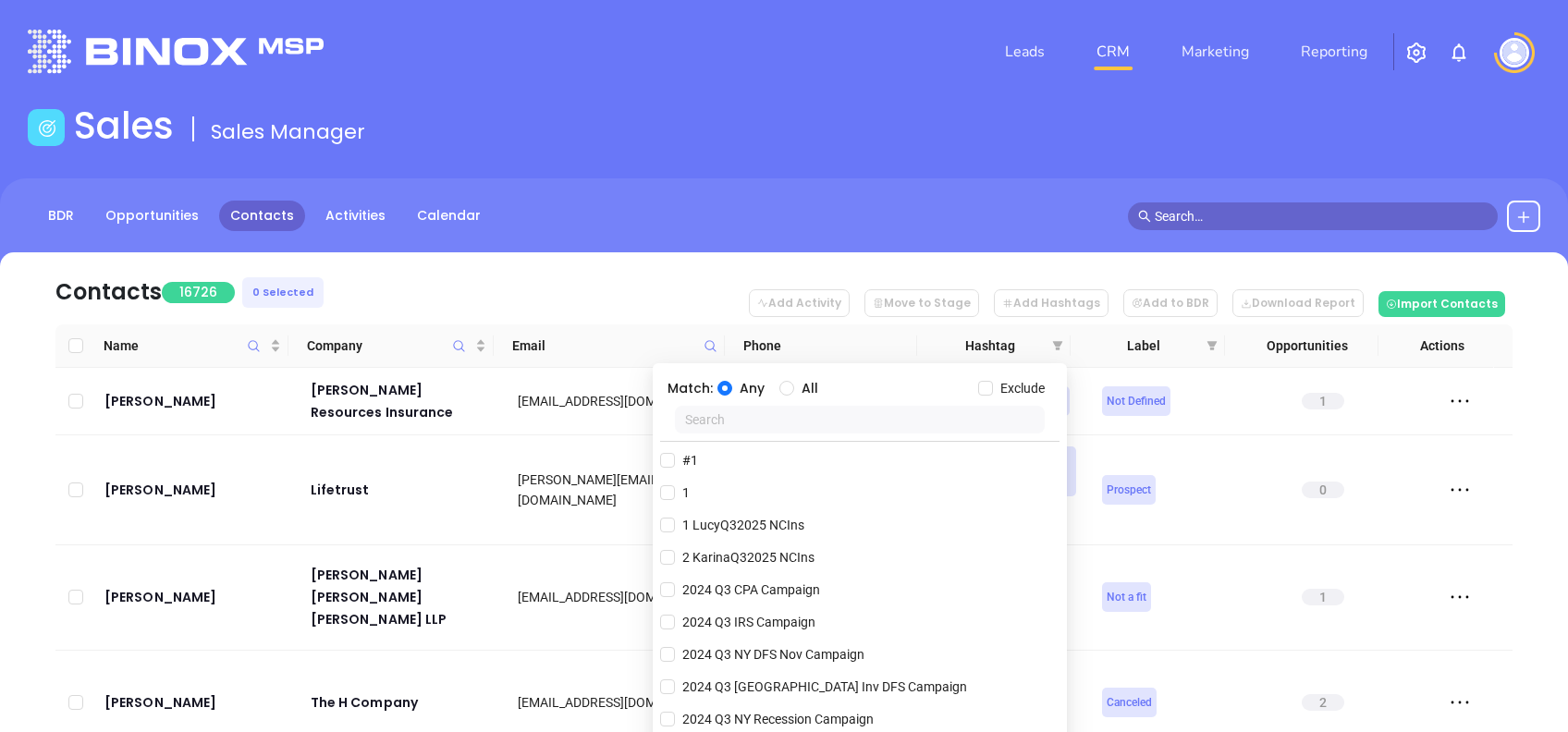
click at [776, 417] on input "text" at bounding box center [859, 420] width 370 height 28
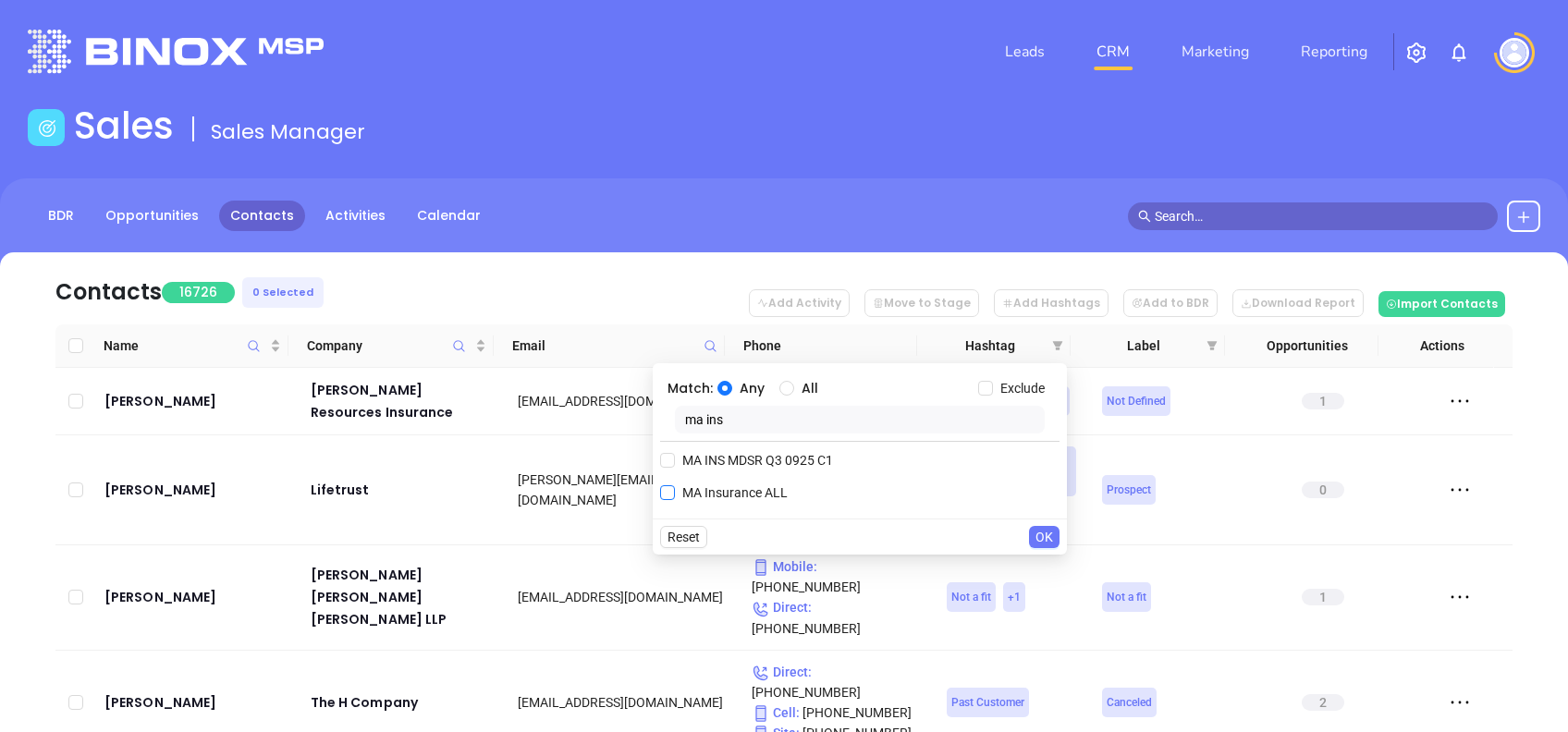
type input "ma ins"
click at [765, 491] on span "MA Insurance ALL" at bounding box center [735, 493] width 120 height 21
click at [675, 491] on input "MA Insurance ALL" at bounding box center [667, 493] width 15 height 15
checkbox input "true"
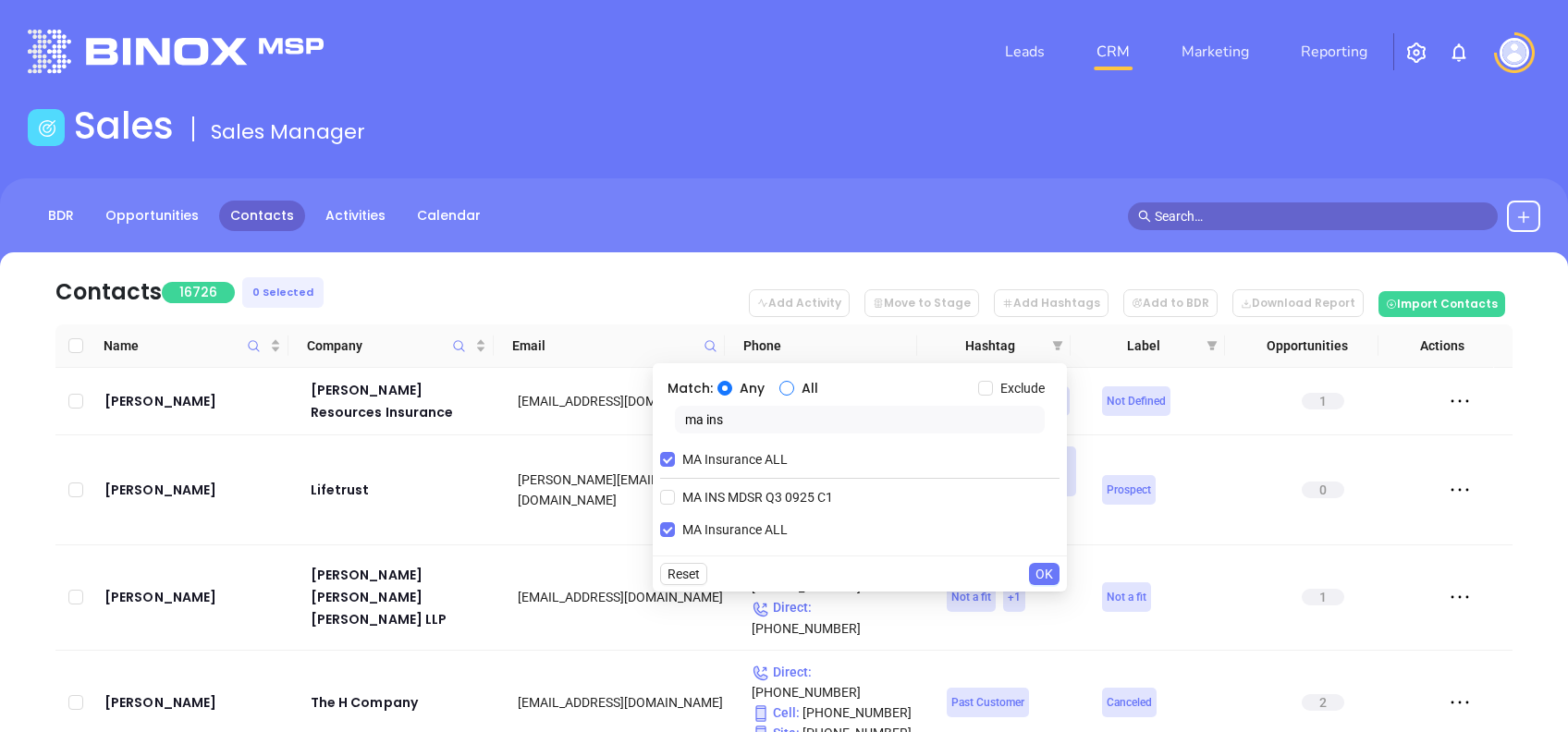
click at [793, 392] on input "All" at bounding box center [787, 388] width 15 height 15
radio input "true"
click at [742, 379] on span "Any" at bounding box center [752, 388] width 39 height 21
click at [732, 381] on input "Any" at bounding box center [725, 388] width 15 height 15
radio input "true"
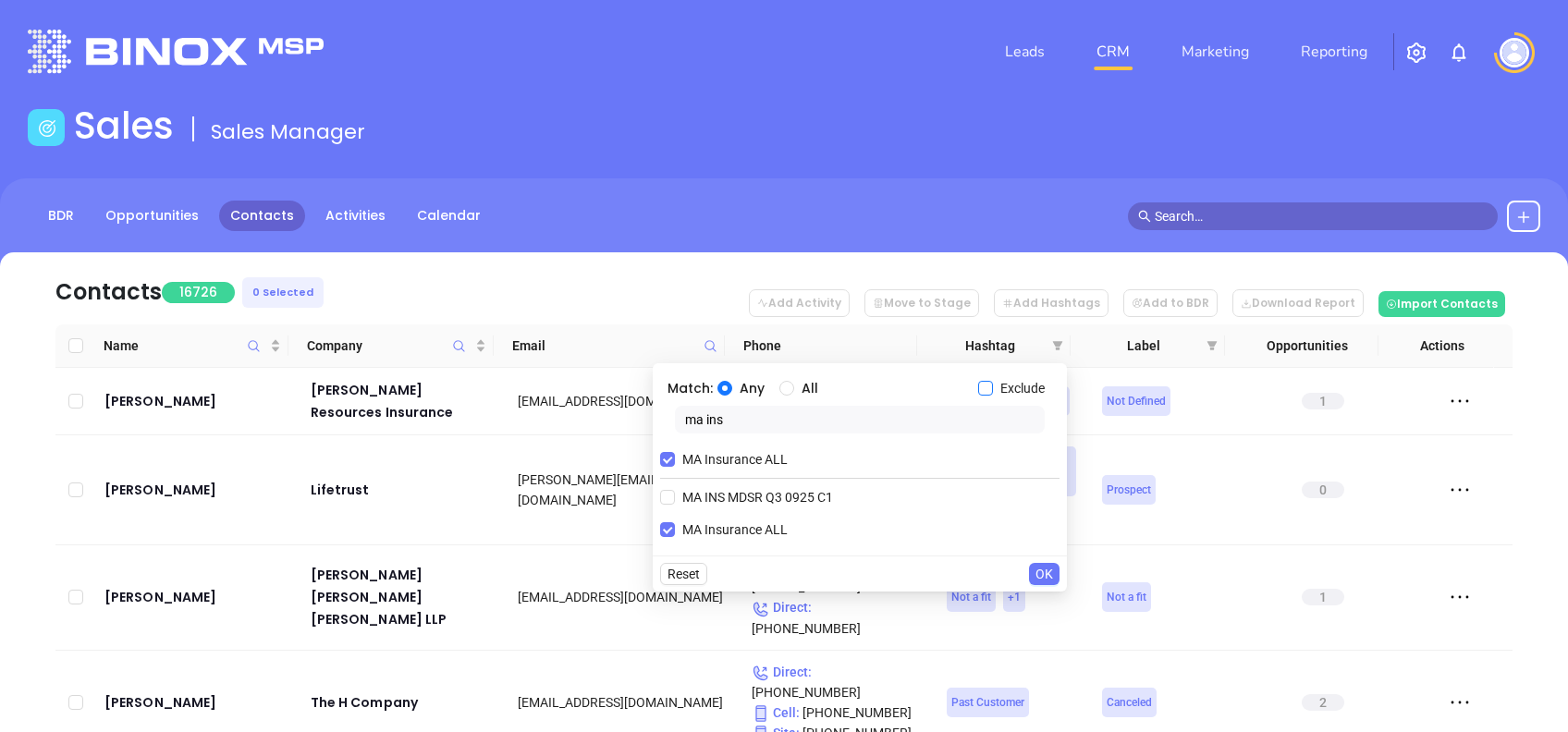
drag, startPoint x: 1029, startPoint y: 382, endPoint x: 997, endPoint y: 393, distance: 33.8
click at [1029, 382] on span "Exclude" at bounding box center [1022, 388] width 59 height 21
click at [993, 382] on input "Exclude" at bounding box center [986, 388] width 15 height 15
checkbox input "true"
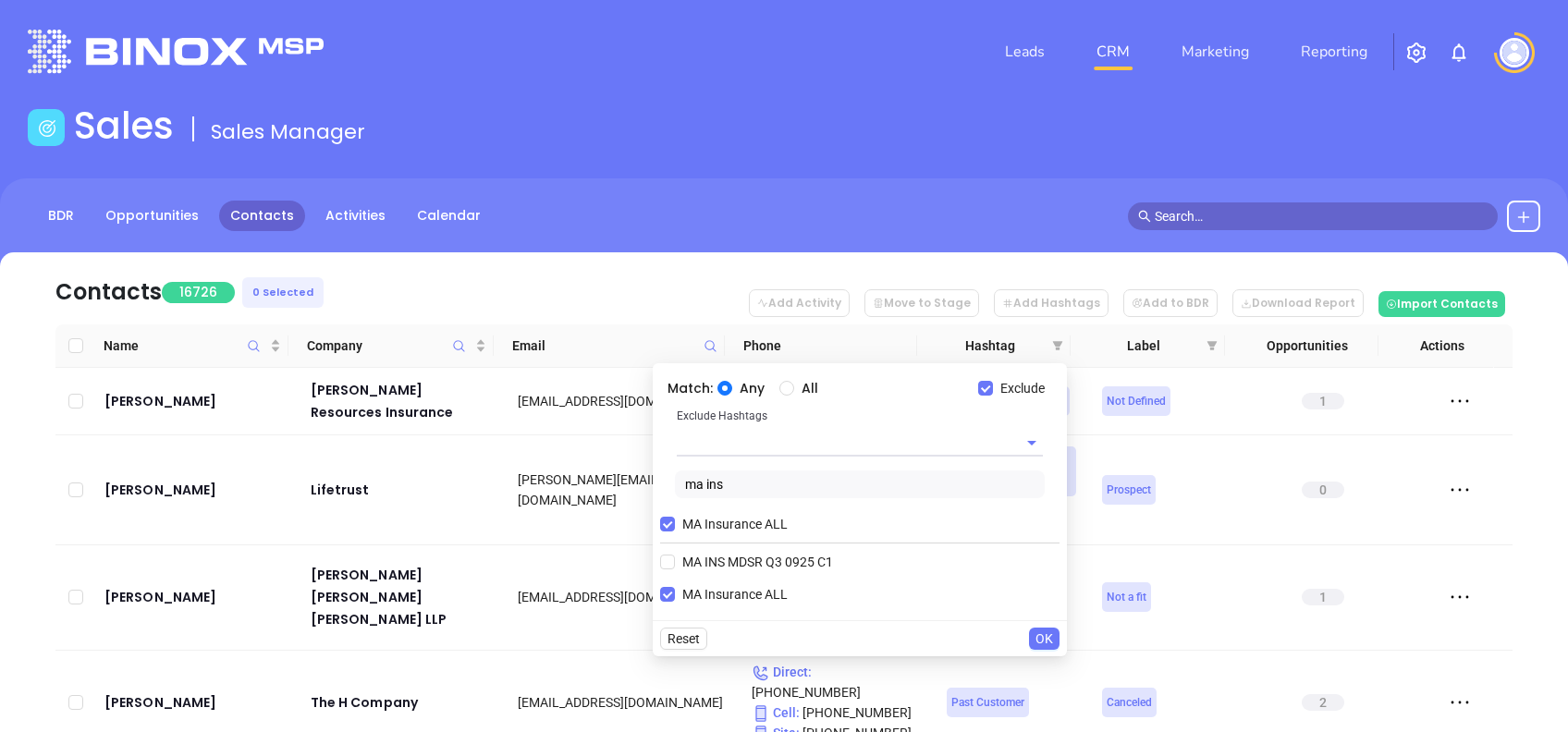
click at [806, 432] on div at bounding box center [859, 441] width 366 height 31
click at [806, 437] on input "text" at bounding box center [834, 442] width 315 height 27
type input "extra"
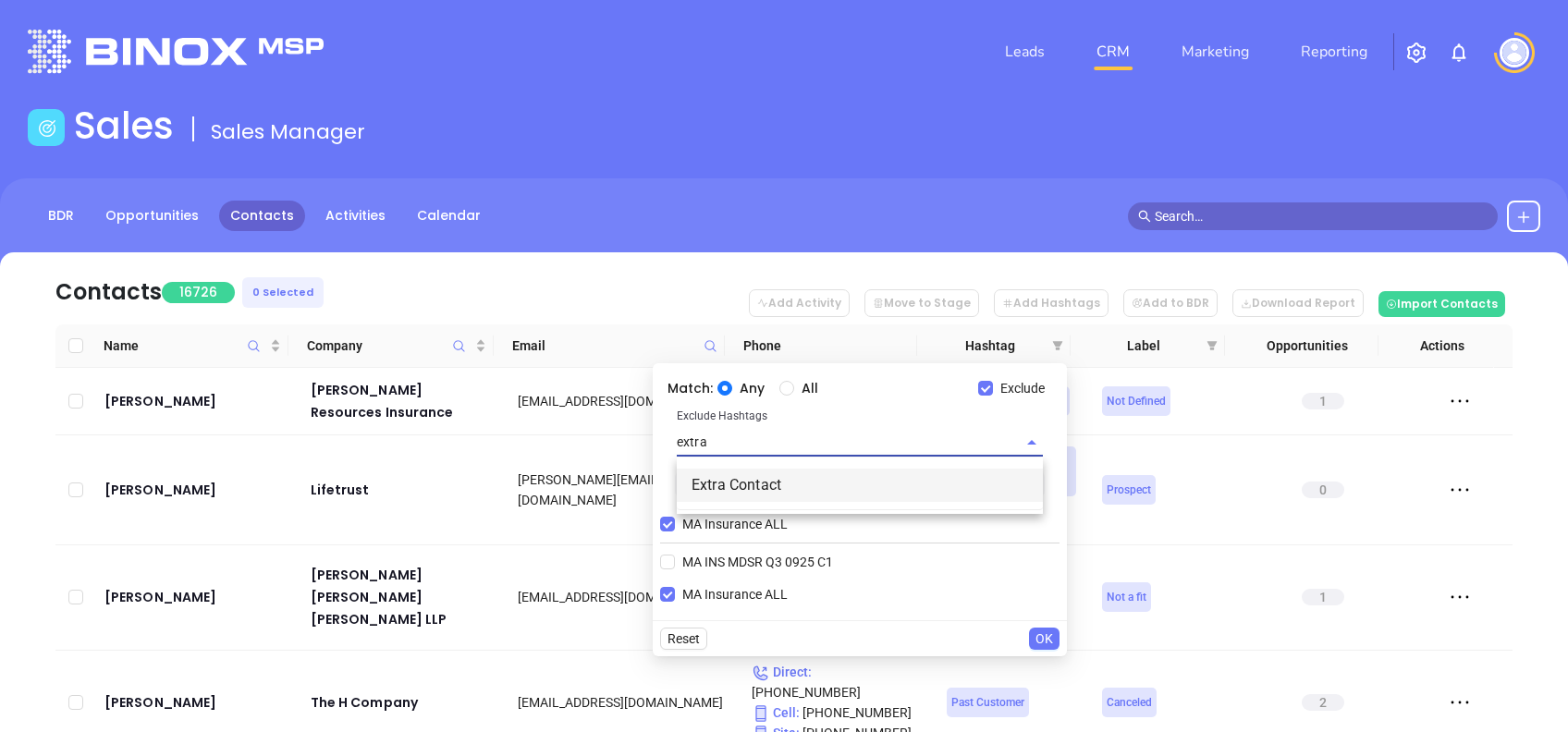
drag, startPoint x: 811, startPoint y: 476, endPoint x: 887, endPoint y: 500, distance: 79.7
click at [811, 476] on li "Extra Contact" at bounding box center [859, 486] width 366 height 34
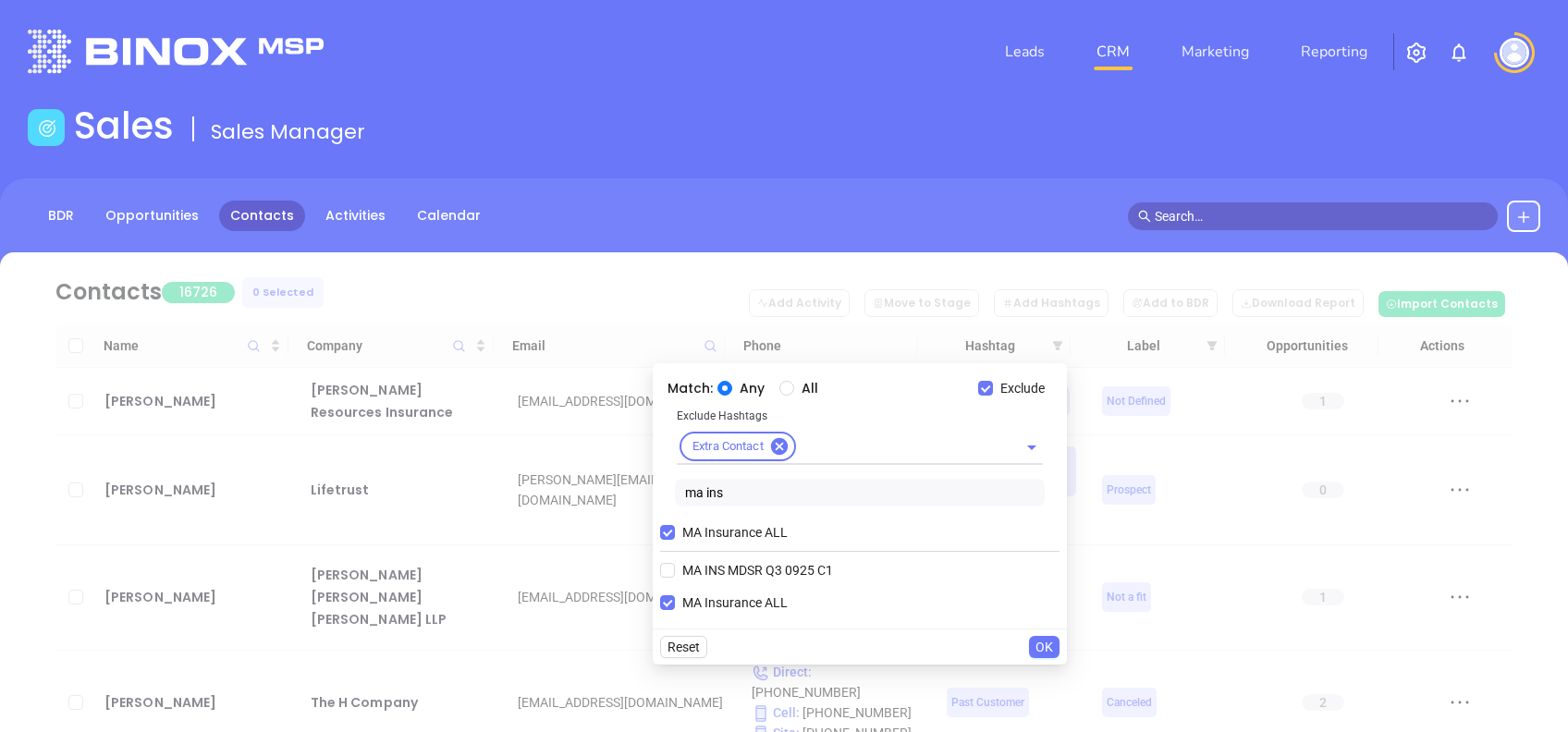
click at [1047, 641] on span "OK" at bounding box center [1044, 648] width 18 height 21
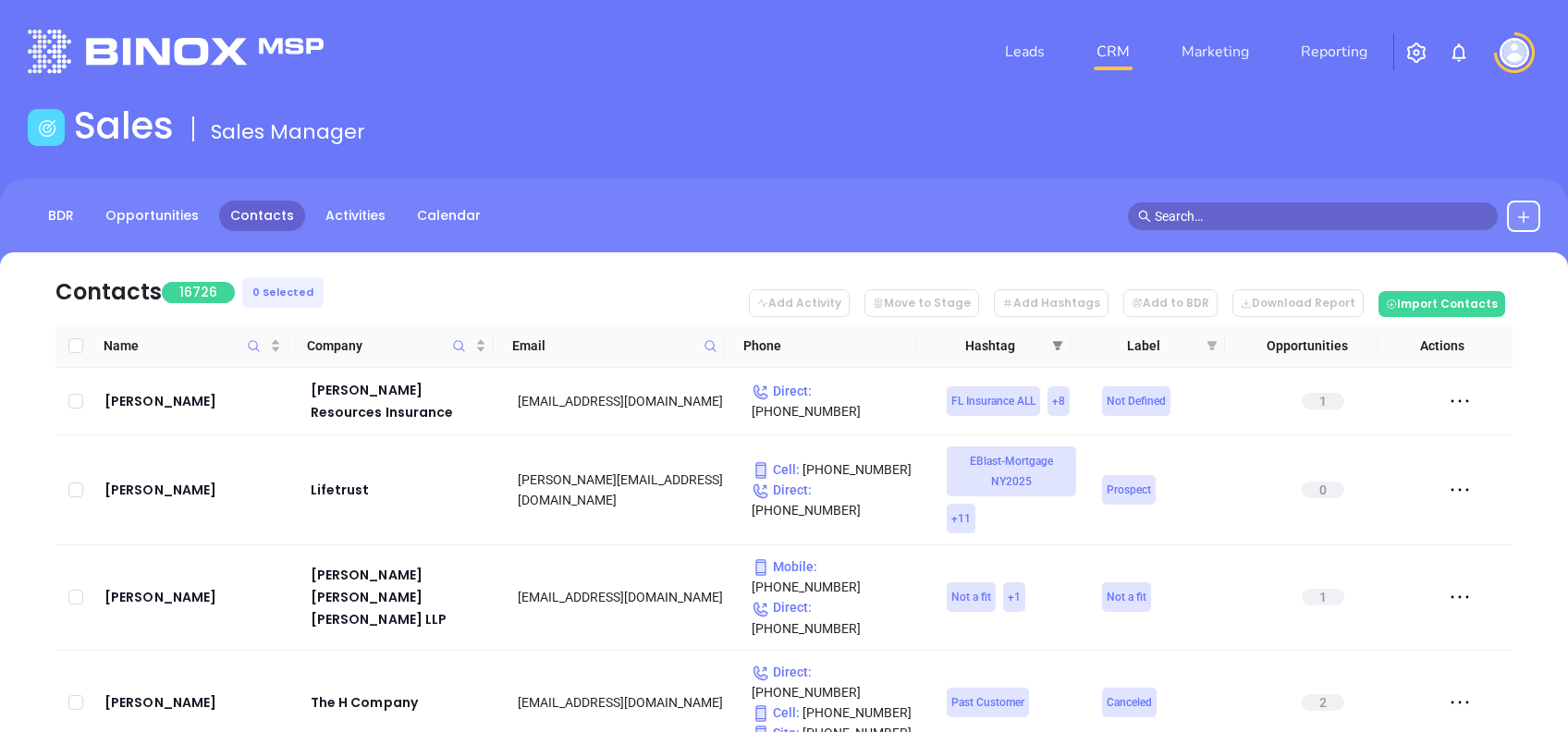
click at [1059, 341] on icon "filter" at bounding box center [1058, 346] width 11 height 11
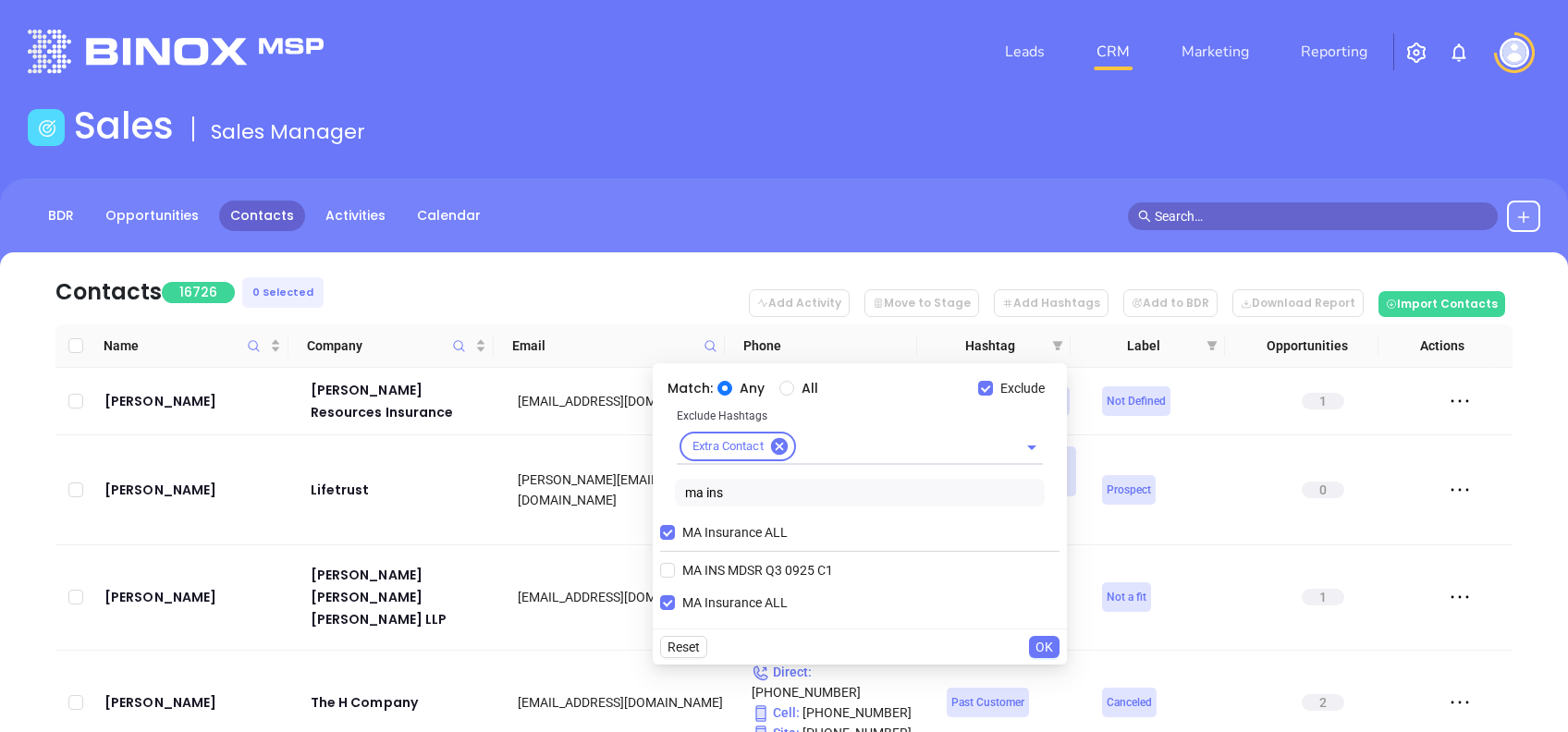
click at [1043, 646] on span "OK" at bounding box center [1044, 648] width 18 height 21
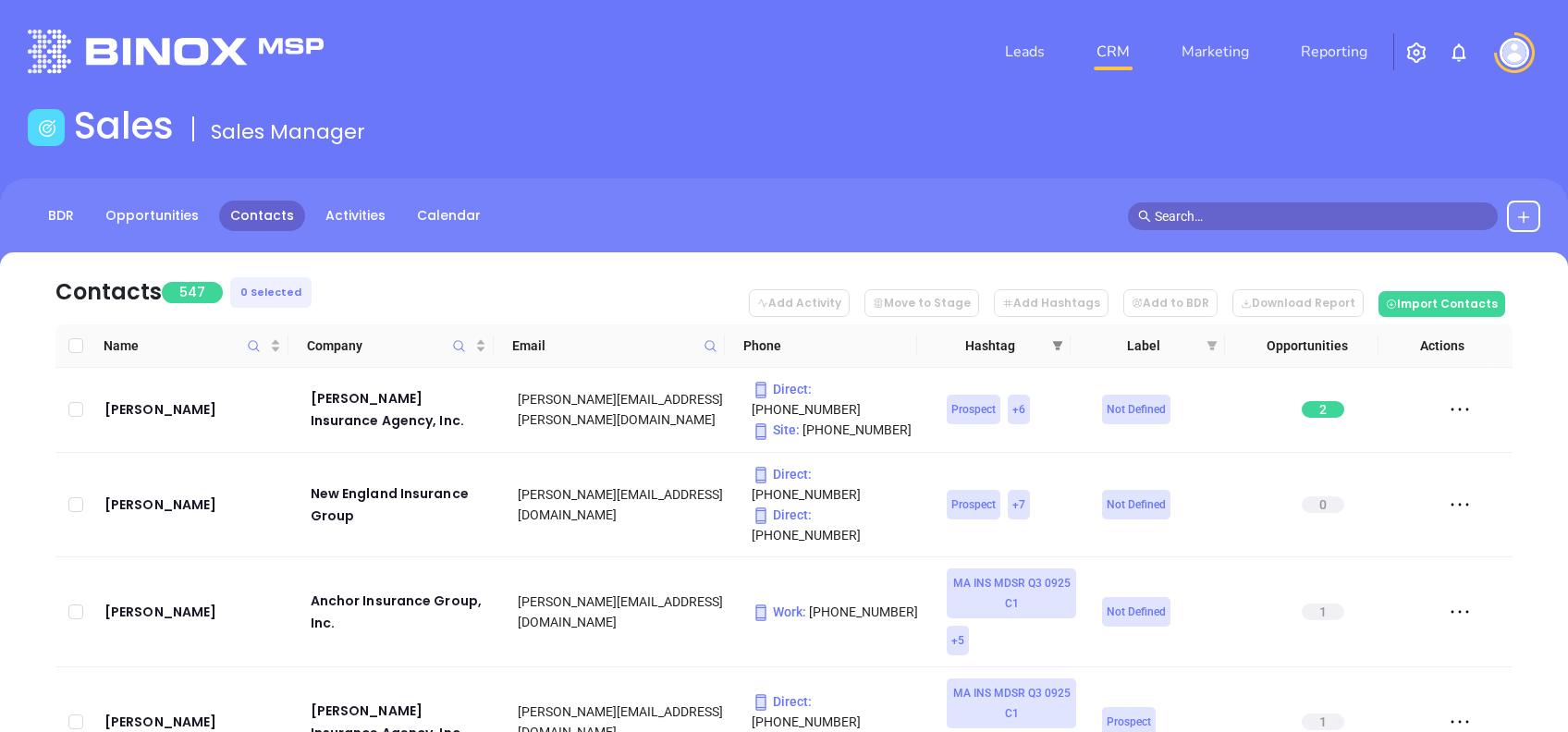
click at [1053, 341] on icon "filter" at bounding box center [1058, 346] width 11 height 11
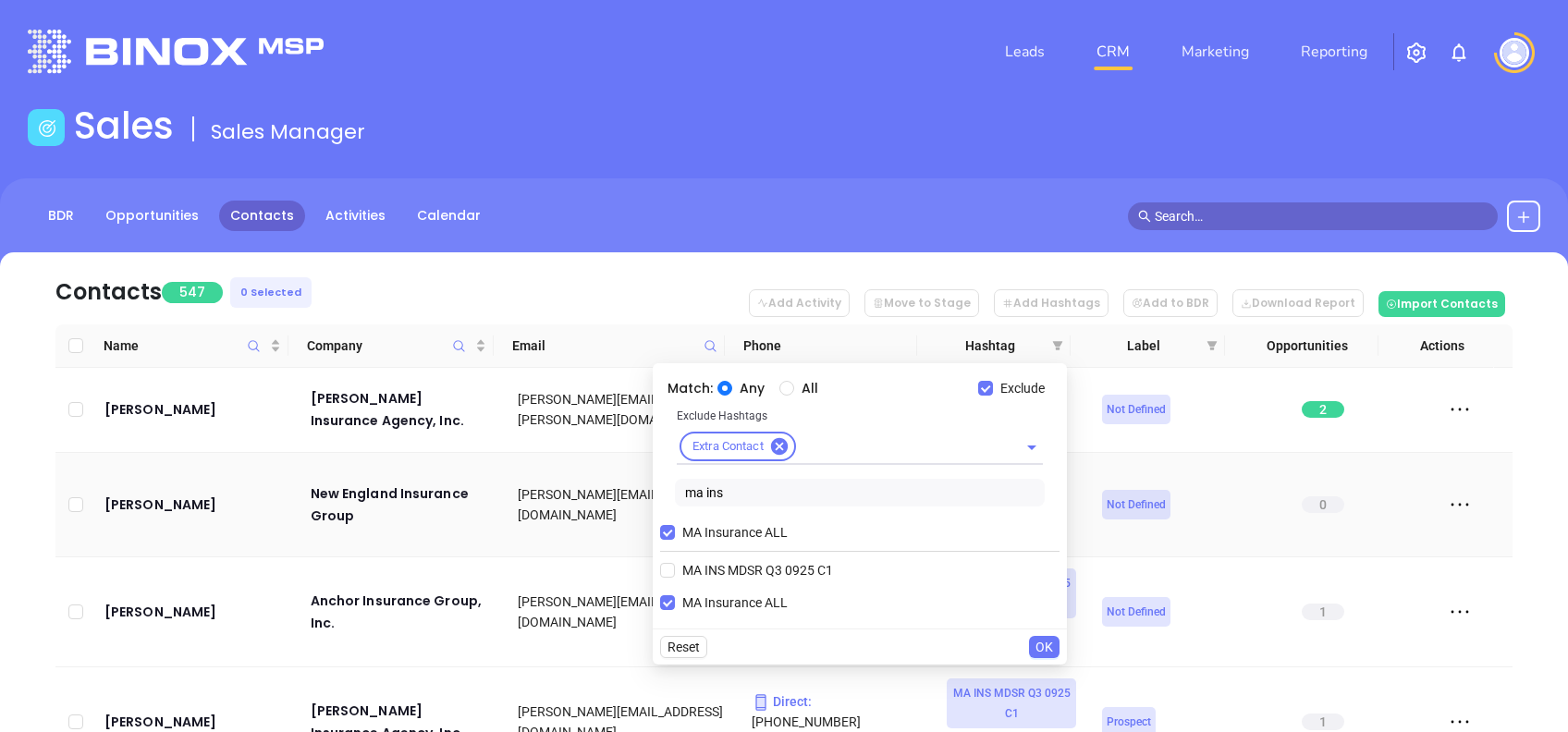
drag, startPoint x: 801, startPoint y: 496, endPoint x: 610, endPoint y: 492, distance: 191.0
click at [610, 492] on body "Leads CRM Marketing Reporting Financial Leads Leads Sales Sales Manager BDR Opp…" at bounding box center [784, 366] width 1568 height 732
click at [794, 393] on label "All" at bounding box center [802, 388] width 46 height 21
click at [786, 397] on label "All" at bounding box center [802, 388] width 46 height 21
click at [786, 396] on input "All" at bounding box center [787, 388] width 15 height 15
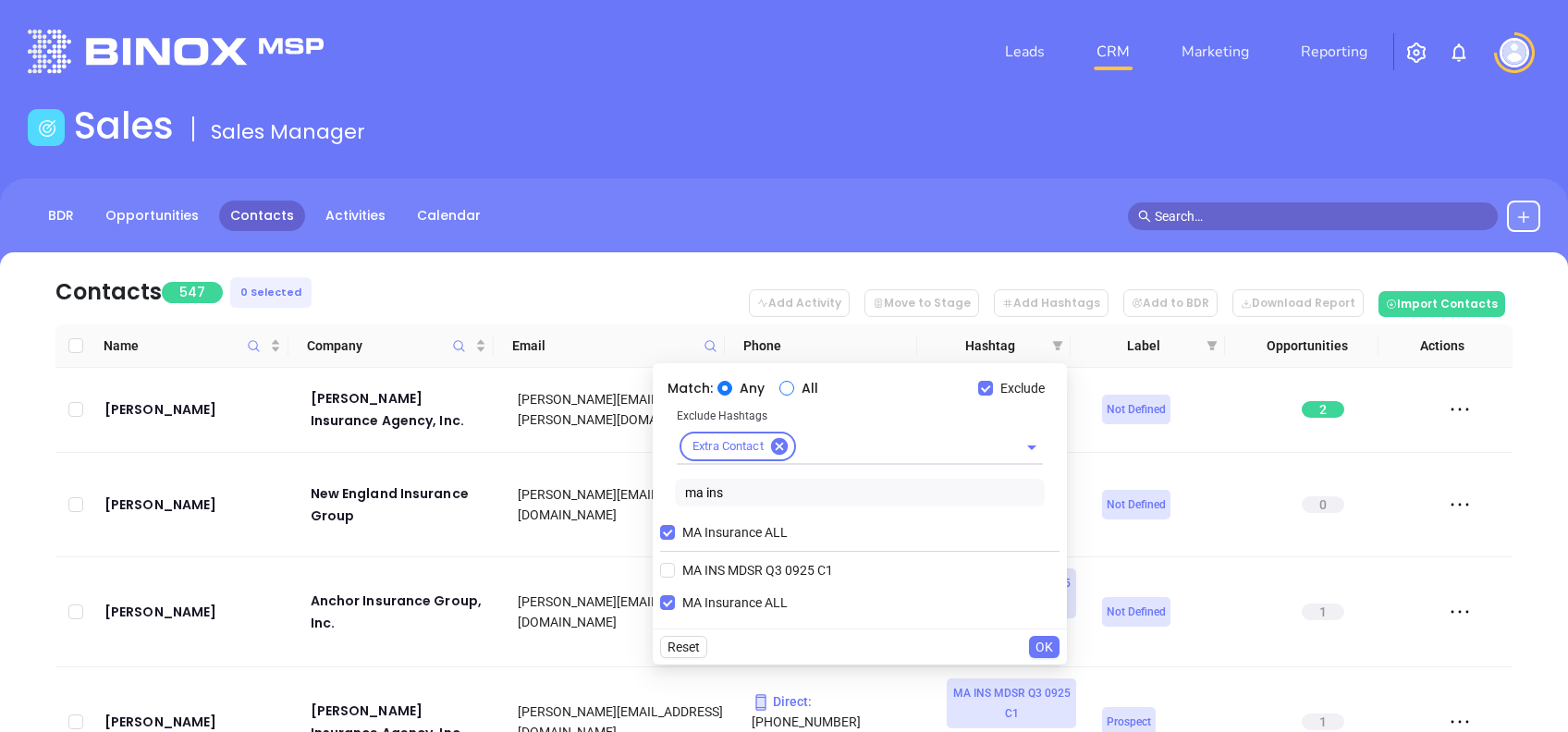
radio input "true"
drag, startPoint x: 743, startPoint y: 486, endPoint x: 635, endPoint y: 481, distance: 108.1
click at [635, 481] on body "Leads CRM Marketing Reporting Financial Leads Leads Sales Sales Manager BDR Opp…" at bounding box center [784, 366] width 1568 height 732
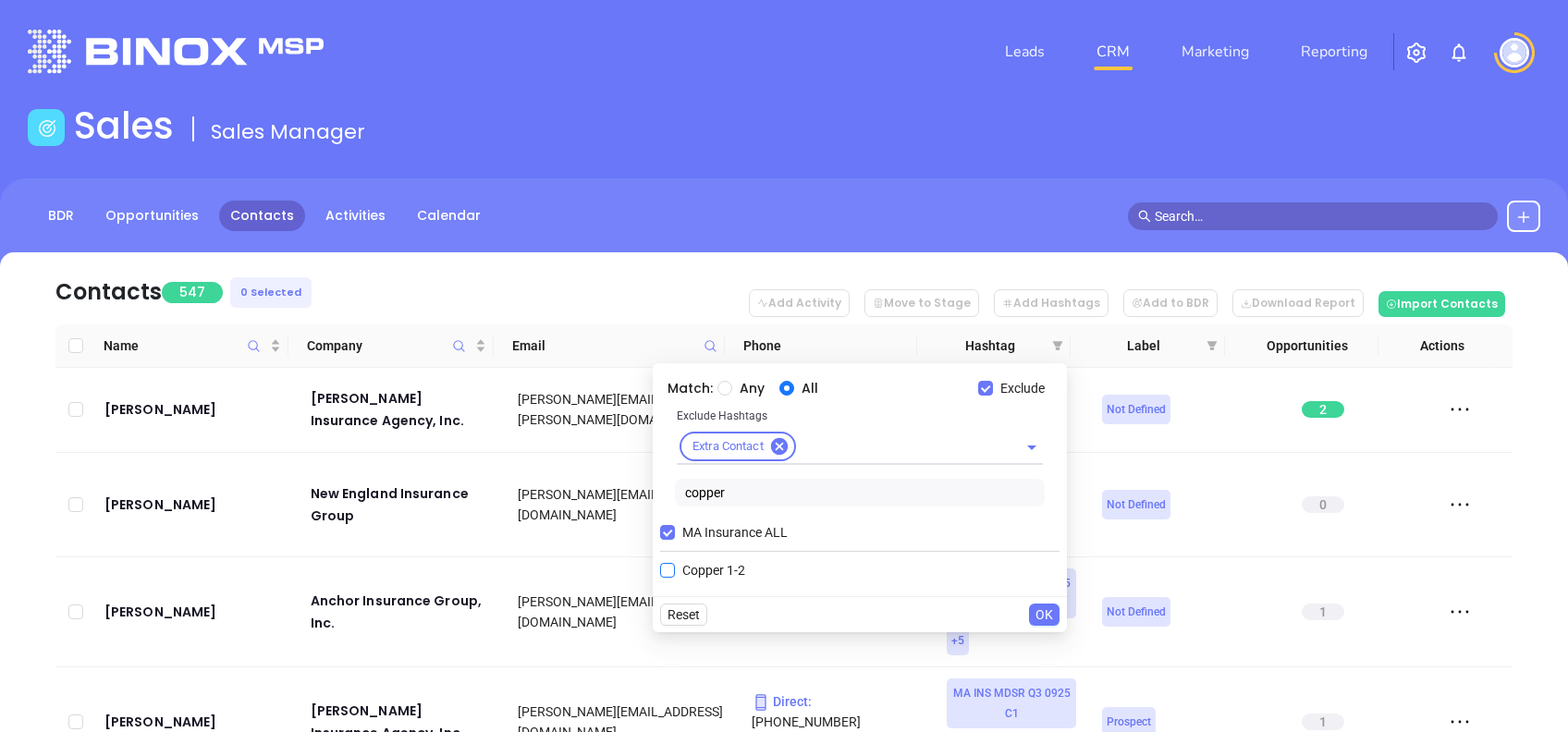
type input "copper"
click at [731, 569] on span "Copper 1-2" at bounding box center [713, 571] width 78 height 21
click at [675, 569] on input "Copper 1-2" at bounding box center [667, 571] width 15 height 15
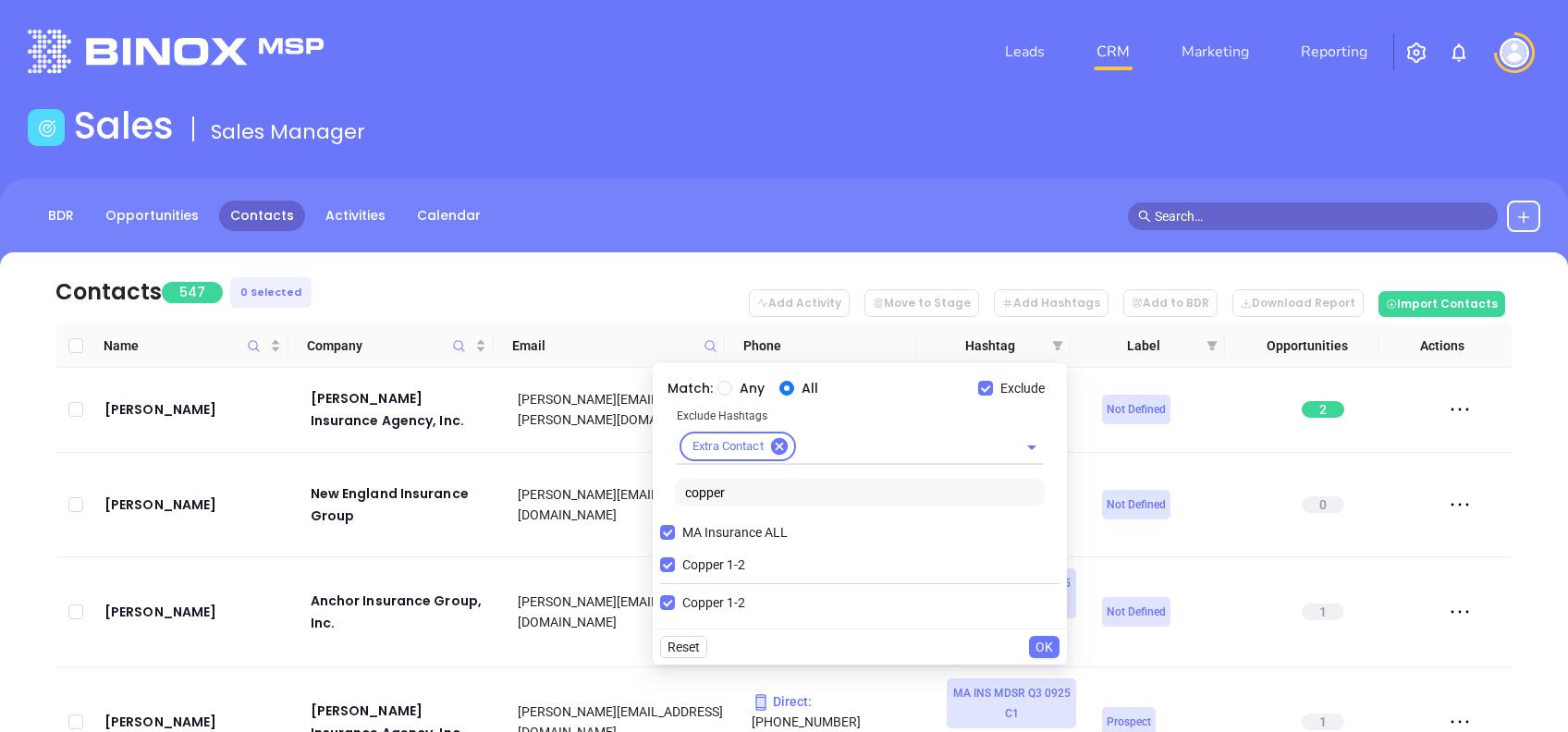
click at [1044, 645] on span "OK" at bounding box center [1044, 648] width 18 height 21
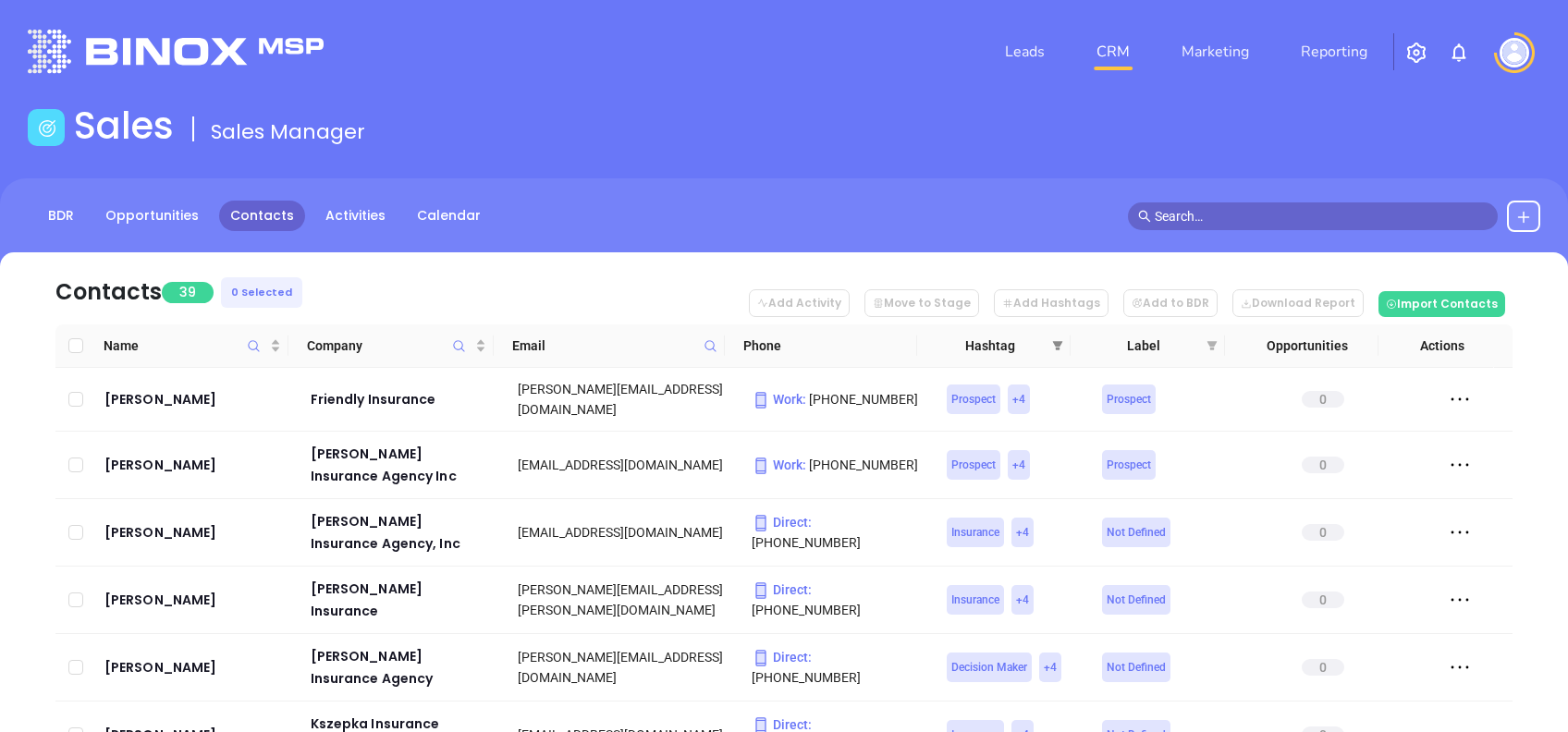
click at [1065, 341] on span at bounding box center [1058, 346] width 19 height 28
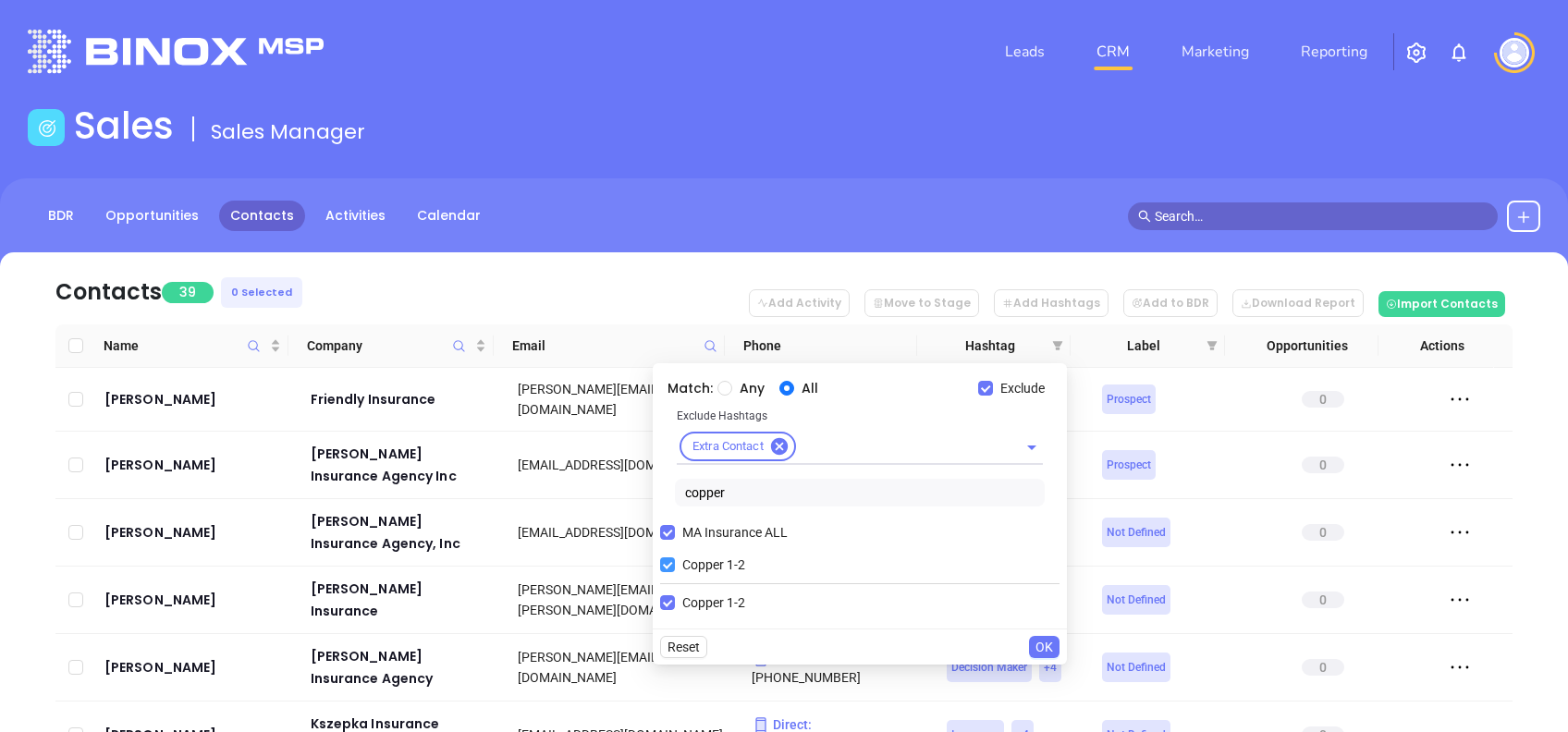
click at [721, 572] on span "Copper 1-2" at bounding box center [713, 565] width 78 height 21
click at [675, 572] on input "Copper 1-2" at bounding box center [667, 565] width 15 height 15
checkbox input "false"
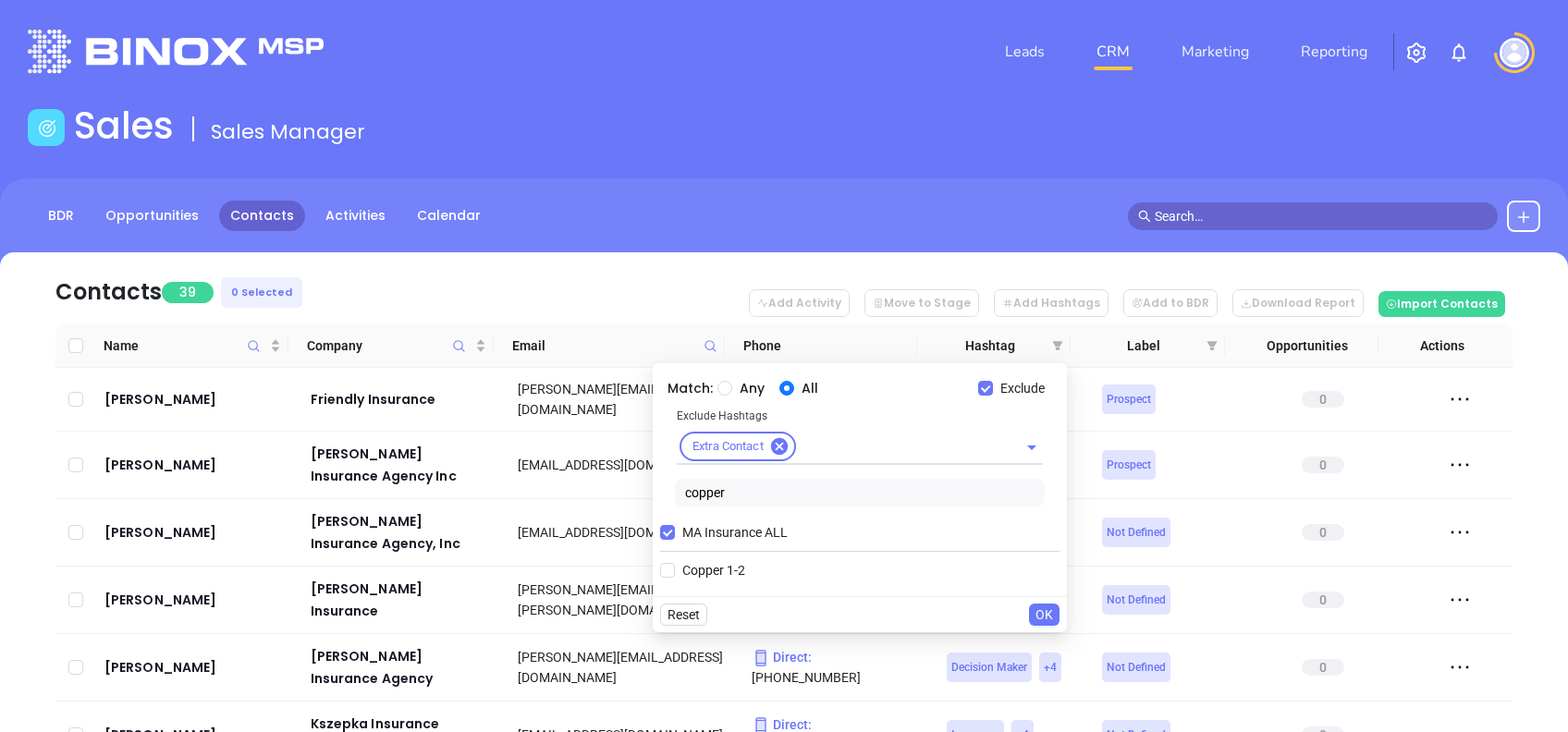
drag, startPoint x: 737, startPoint y: 494, endPoint x: 573, endPoint y: 499, distance: 164.1
click at [573, 499] on body "Leads CRM Marketing Reporting Financial Leads Leads Sales Sales Manager BDR Opp…" at bounding box center [784, 366] width 1568 height 732
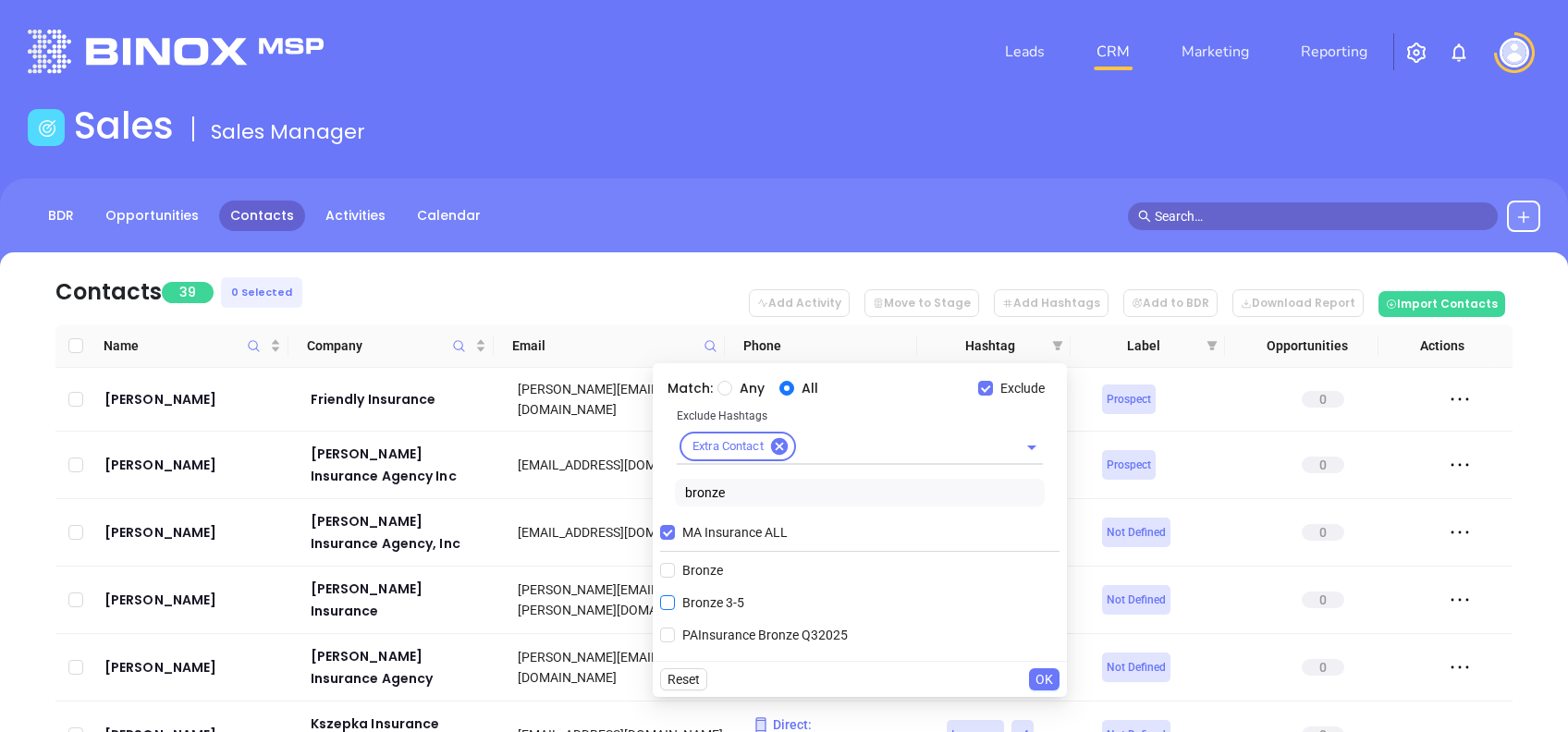
type input "bronze"
click at [725, 600] on span "Bronze 3-5" at bounding box center [713, 603] width 77 height 21
click at [675, 600] on input "Bronze 3-5" at bounding box center [667, 603] width 15 height 15
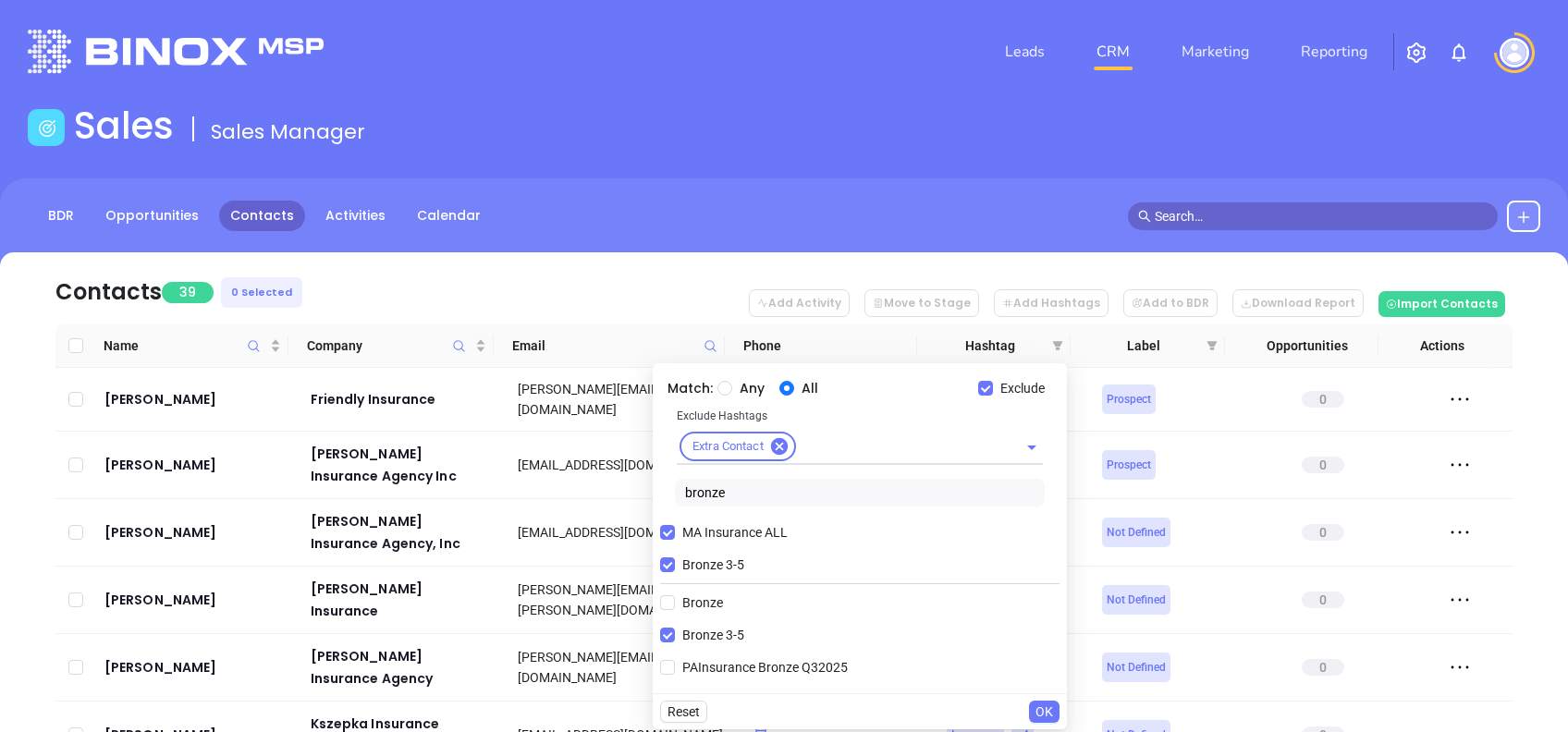
click at [1042, 711] on span "OK" at bounding box center [1044, 712] width 18 height 21
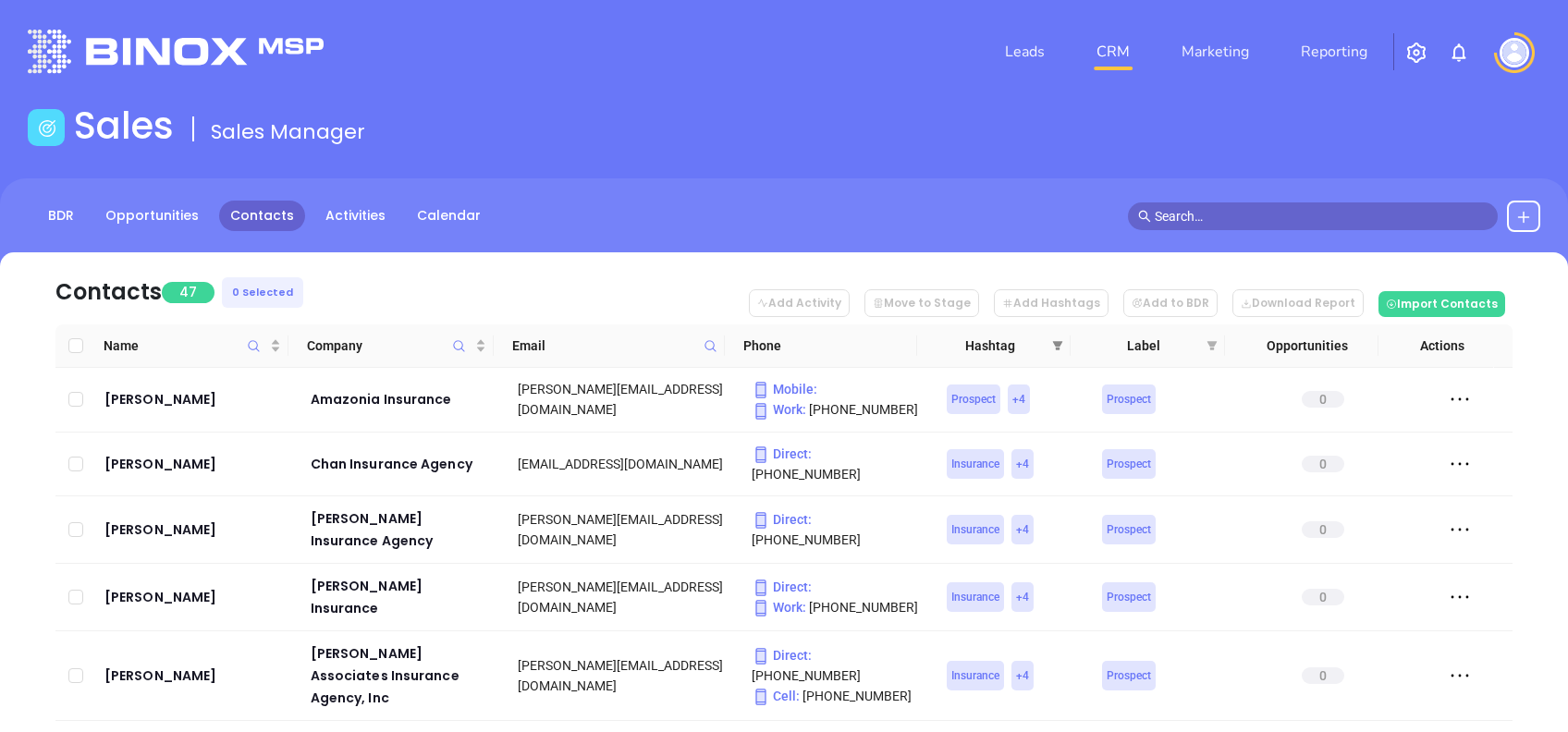
click at [1052, 348] on icon "filter" at bounding box center [1058, 346] width 11 height 11
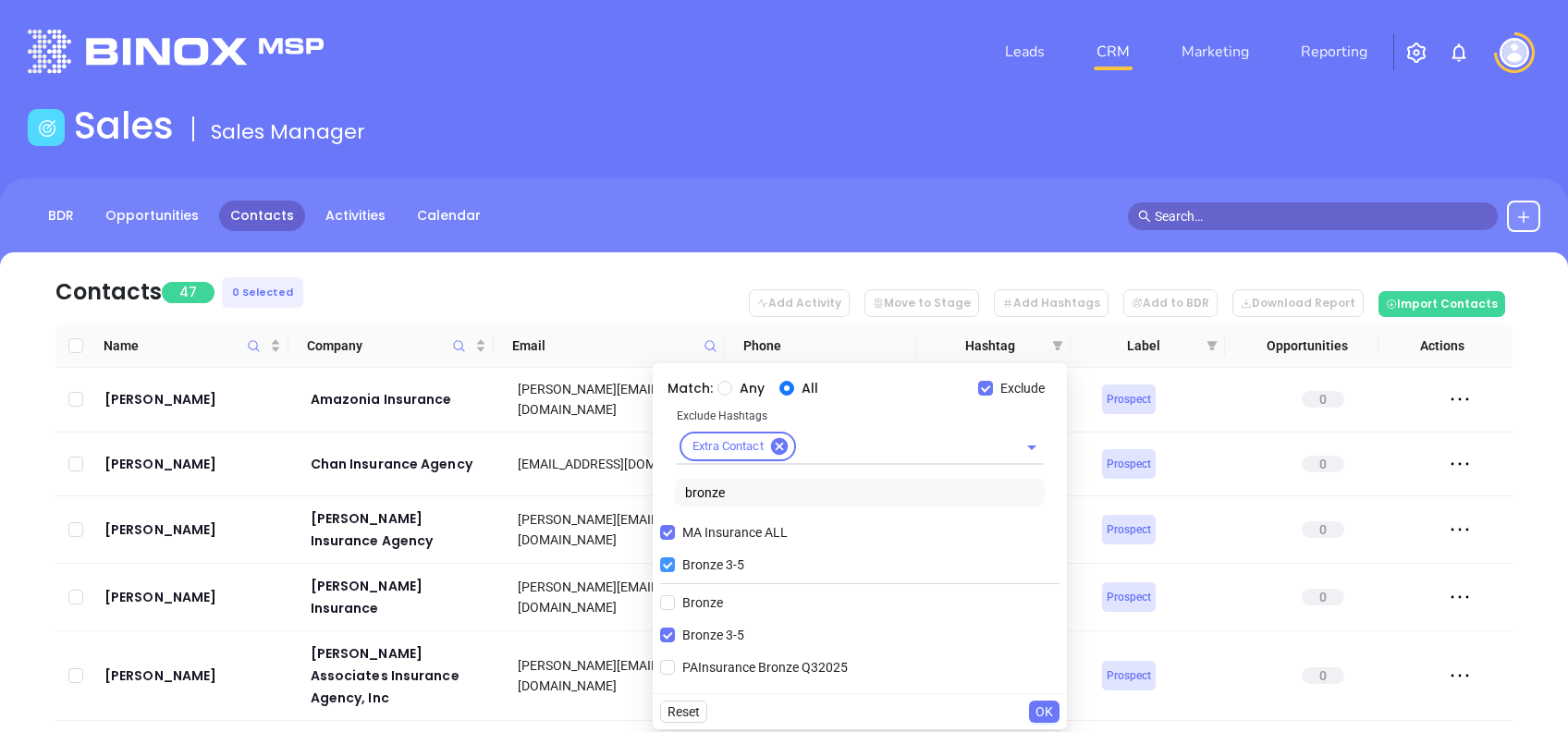
click at [719, 564] on span "Bronze 3-5" at bounding box center [713, 565] width 77 height 21
click at [675, 564] on input "Bronze 3-5" at bounding box center [667, 565] width 15 height 15
checkbox input "false"
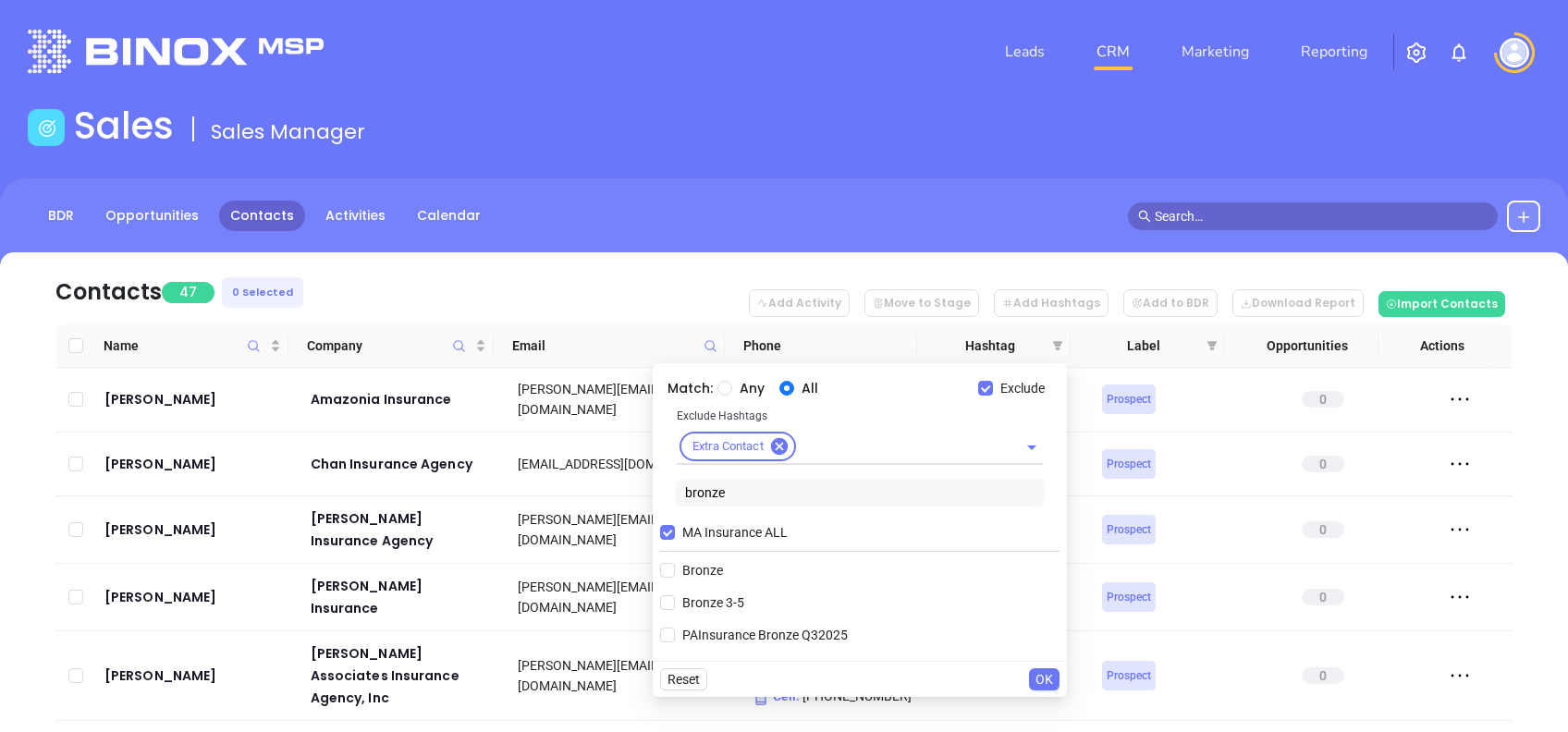
drag, startPoint x: 742, startPoint y: 489, endPoint x: 549, endPoint y: 471, distance: 193.8
click at [551, 473] on body "Leads CRM Marketing Reporting Financial Leads Leads Sales Sales Manager BDR Opp…" at bounding box center [784, 366] width 1568 height 732
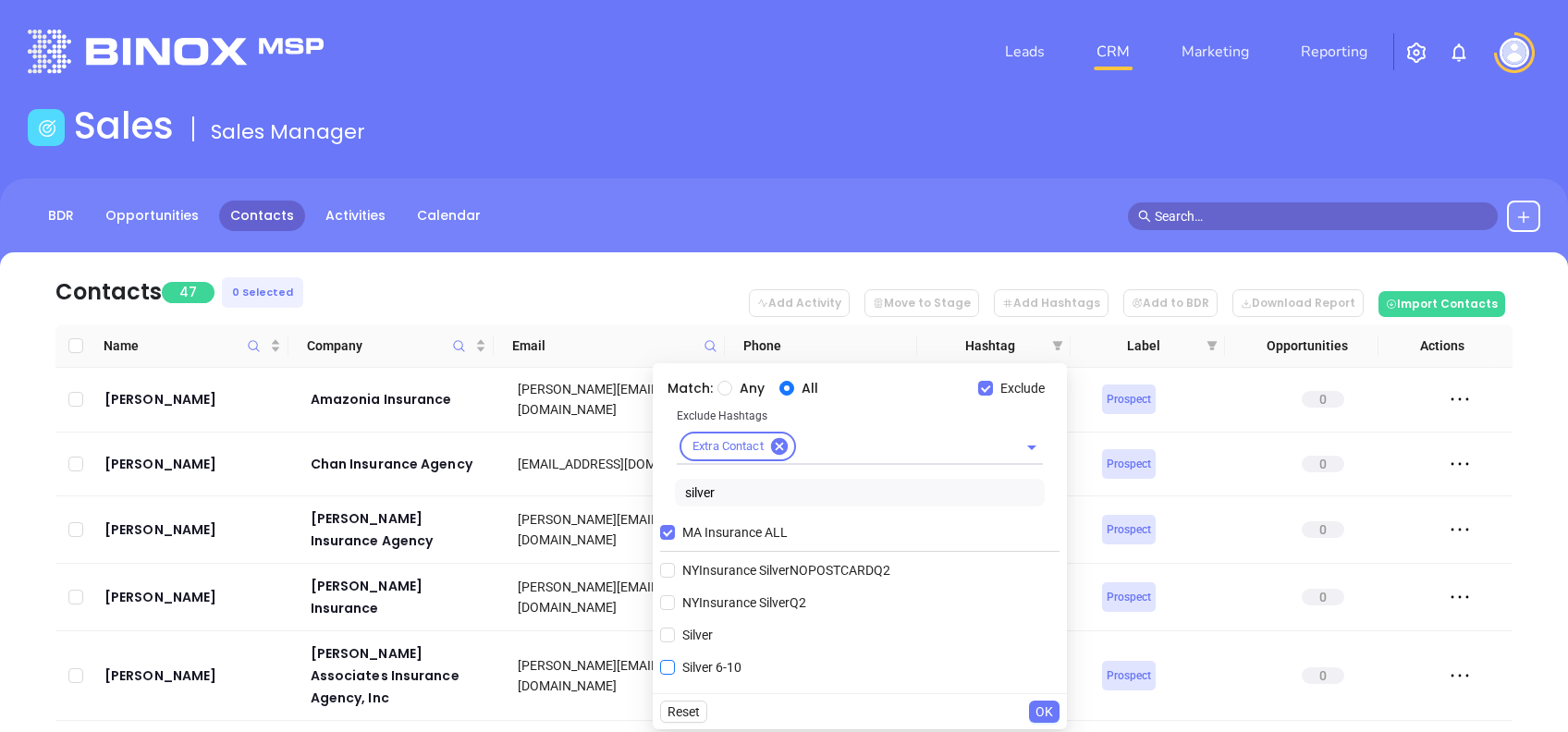
type input "silver"
click at [709, 666] on span "Silver 6-10" at bounding box center [711, 667] width 74 height 21
click at [675, 666] on input "Silver 6-10" at bounding box center [667, 667] width 15 height 15
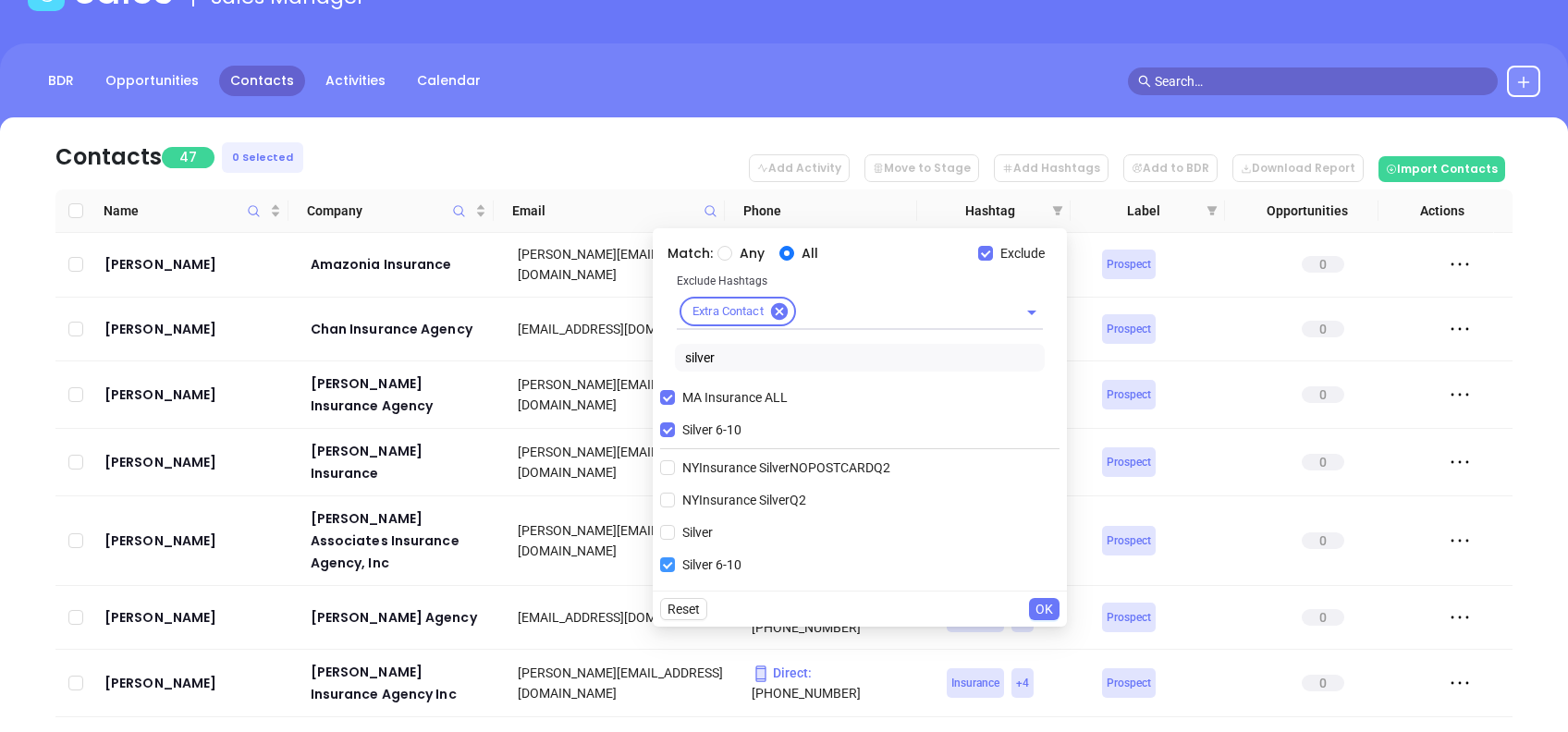
scroll to position [246, 0]
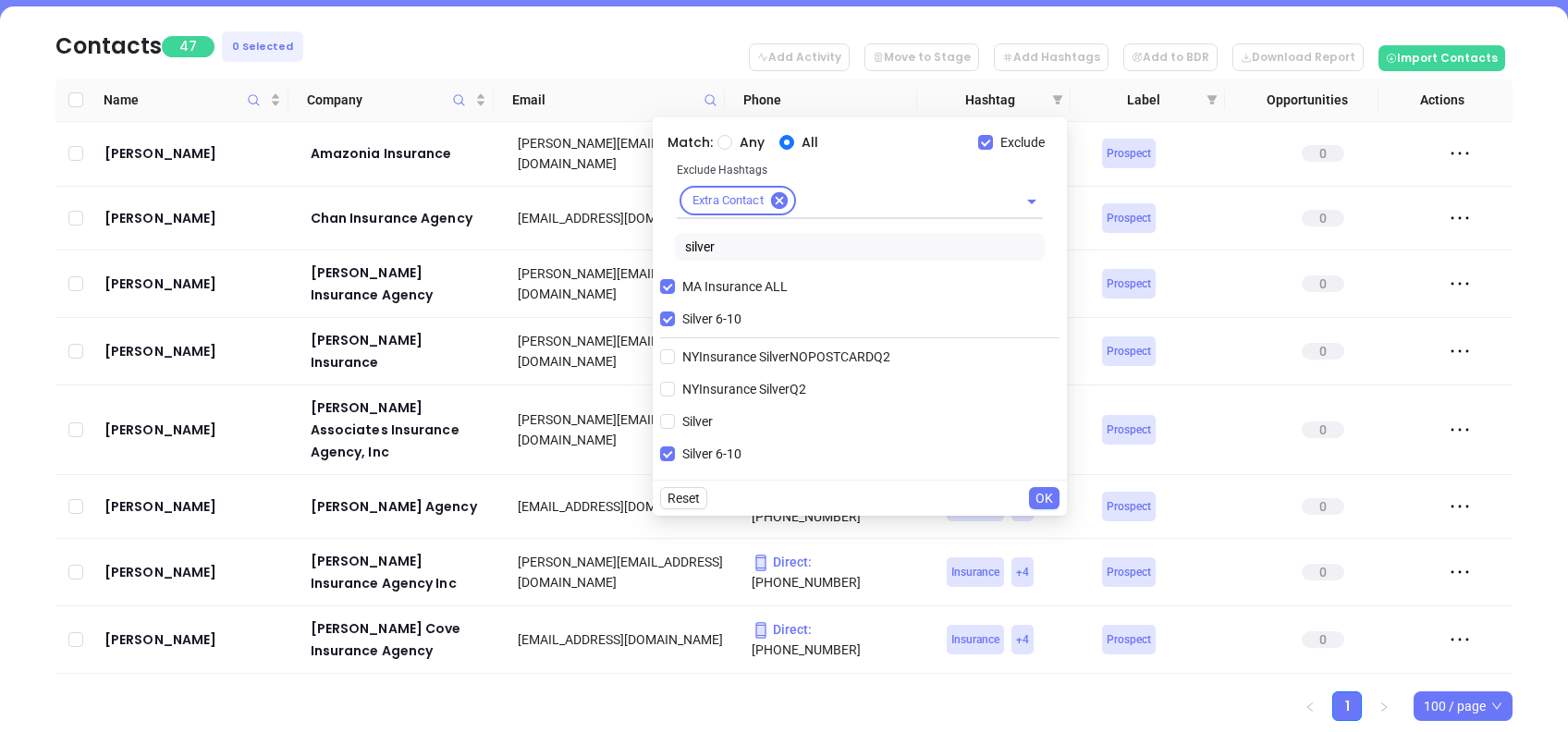
click at [1050, 496] on span "OK" at bounding box center [1044, 499] width 18 height 21
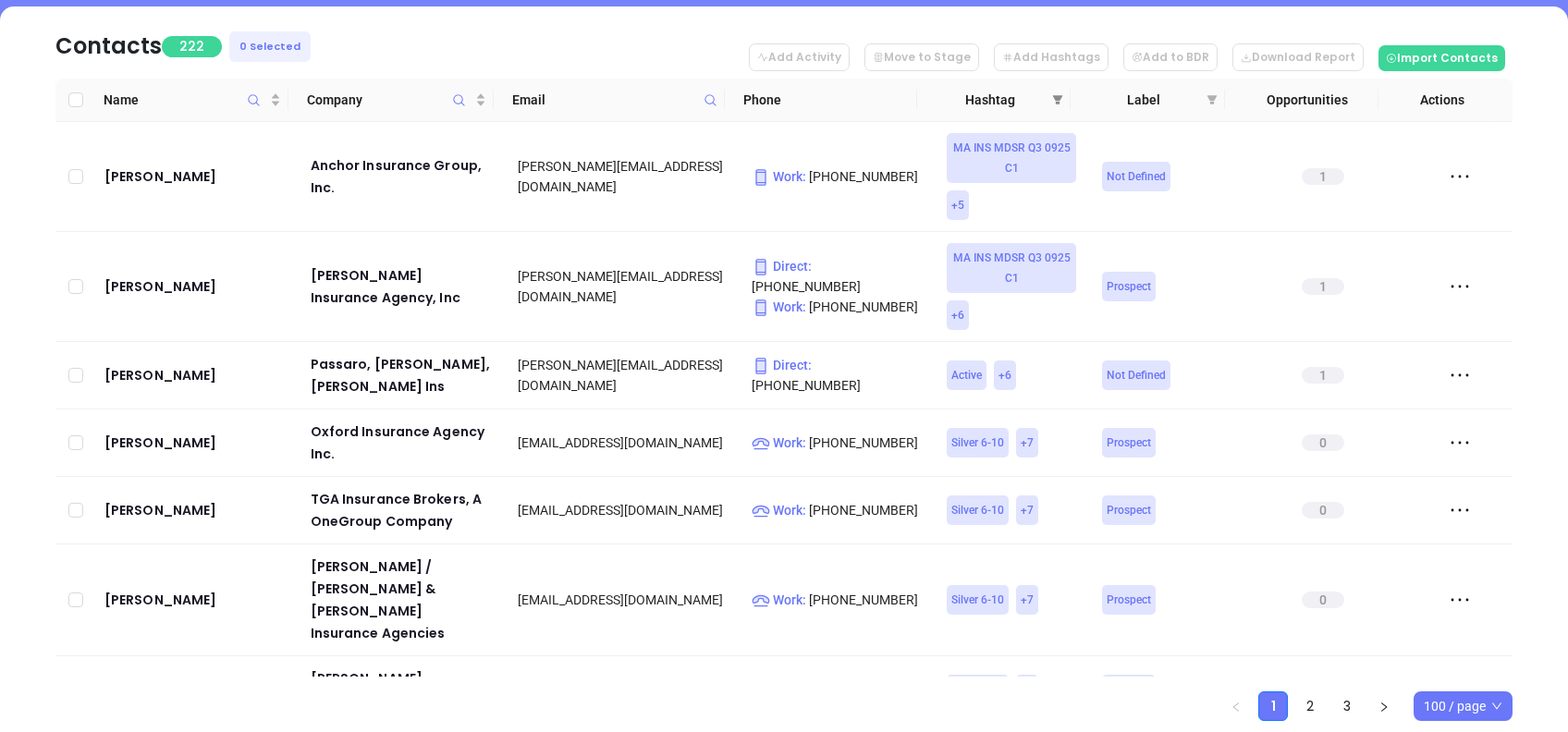
click at [1064, 106] on span at bounding box center [1058, 100] width 19 height 28
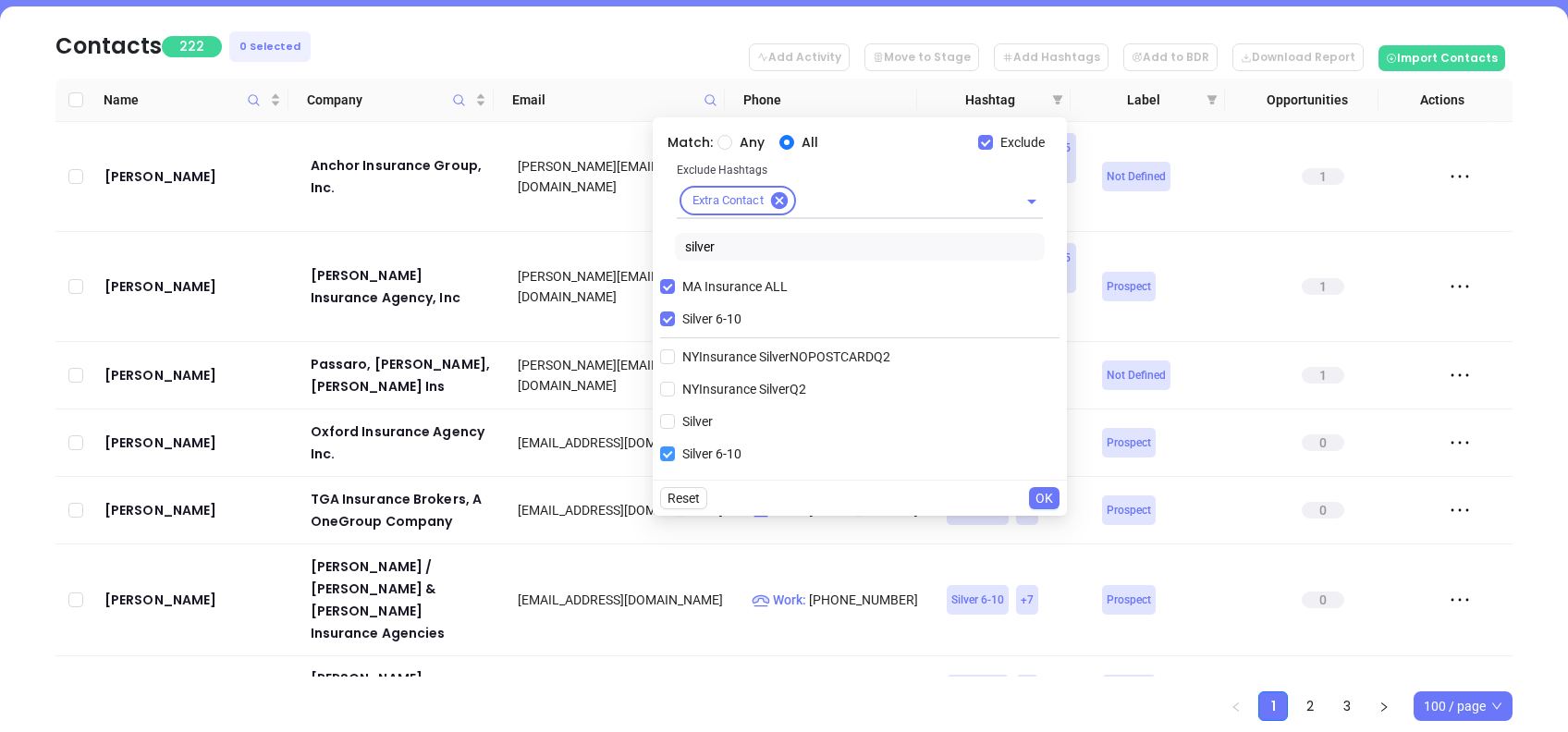
click at [708, 460] on span "Silver 6-10" at bounding box center [711, 454] width 74 height 21
click at [675, 460] on input "Silver 6-10" at bounding box center [667, 454] width 15 height 15
checkbox input "false"
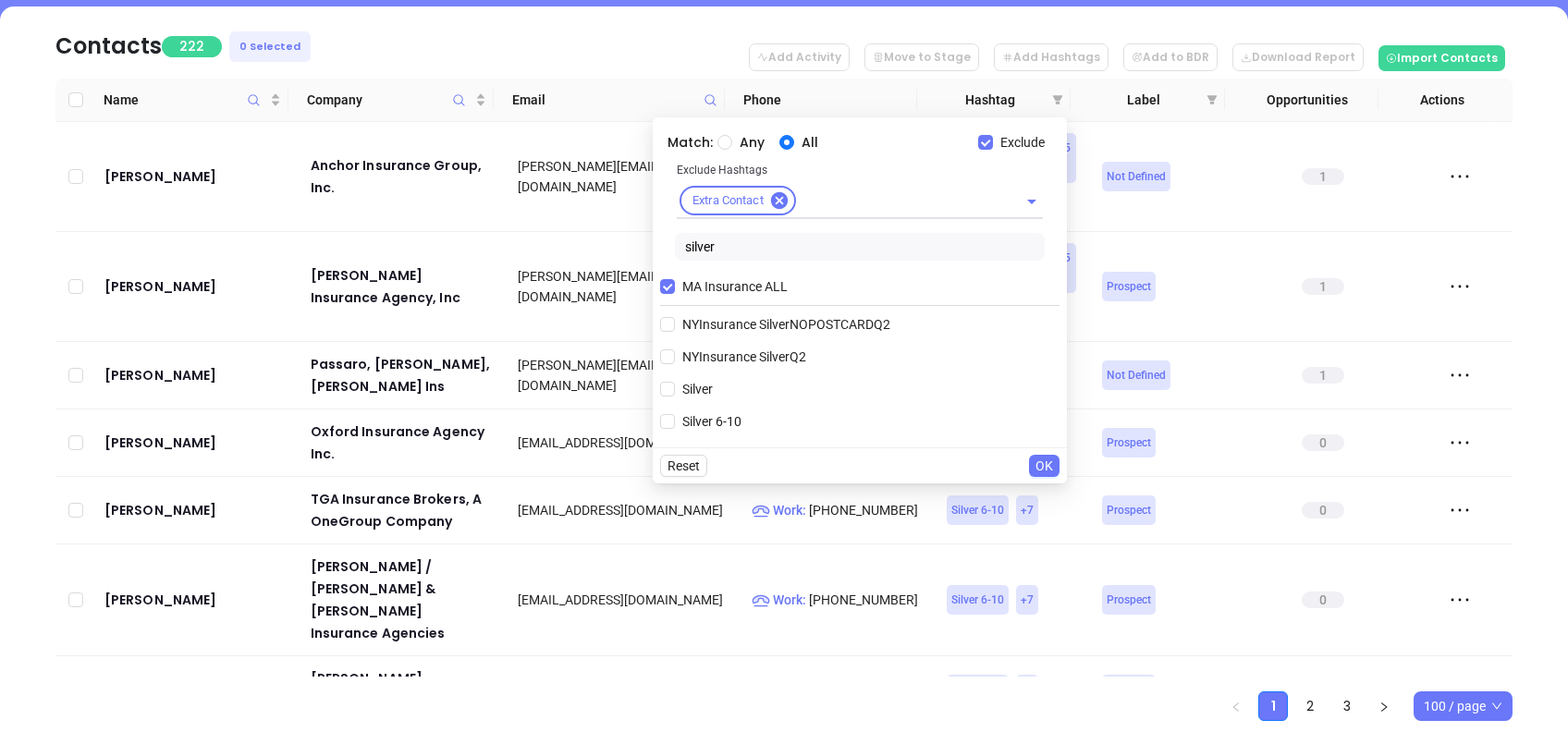
drag, startPoint x: 755, startPoint y: 251, endPoint x: 590, endPoint y: 219, distance: 168.1
click at [590, 219] on body "Leads CRM Marketing Reporting Financial Leads Leads Sales Sales Manager BDR Opp…" at bounding box center [784, 120] width 1568 height 732
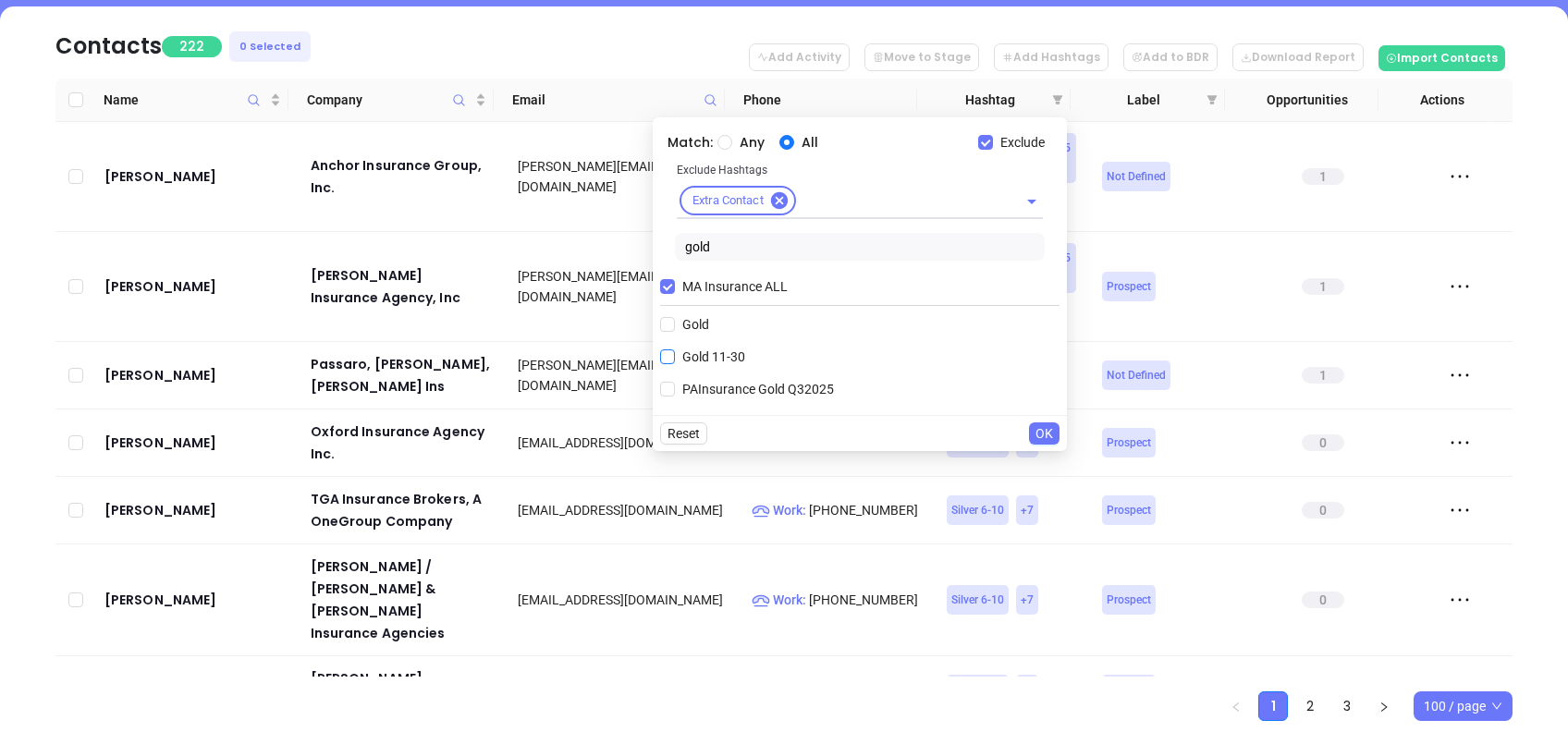
type input "gold"
click at [718, 357] on span "Gold 11-30" at bounding box center [713, 357] width 78 height 21
click at [675, 357] on input "Gold 11-30" at bounding box center [667, 357] width 15 height 15
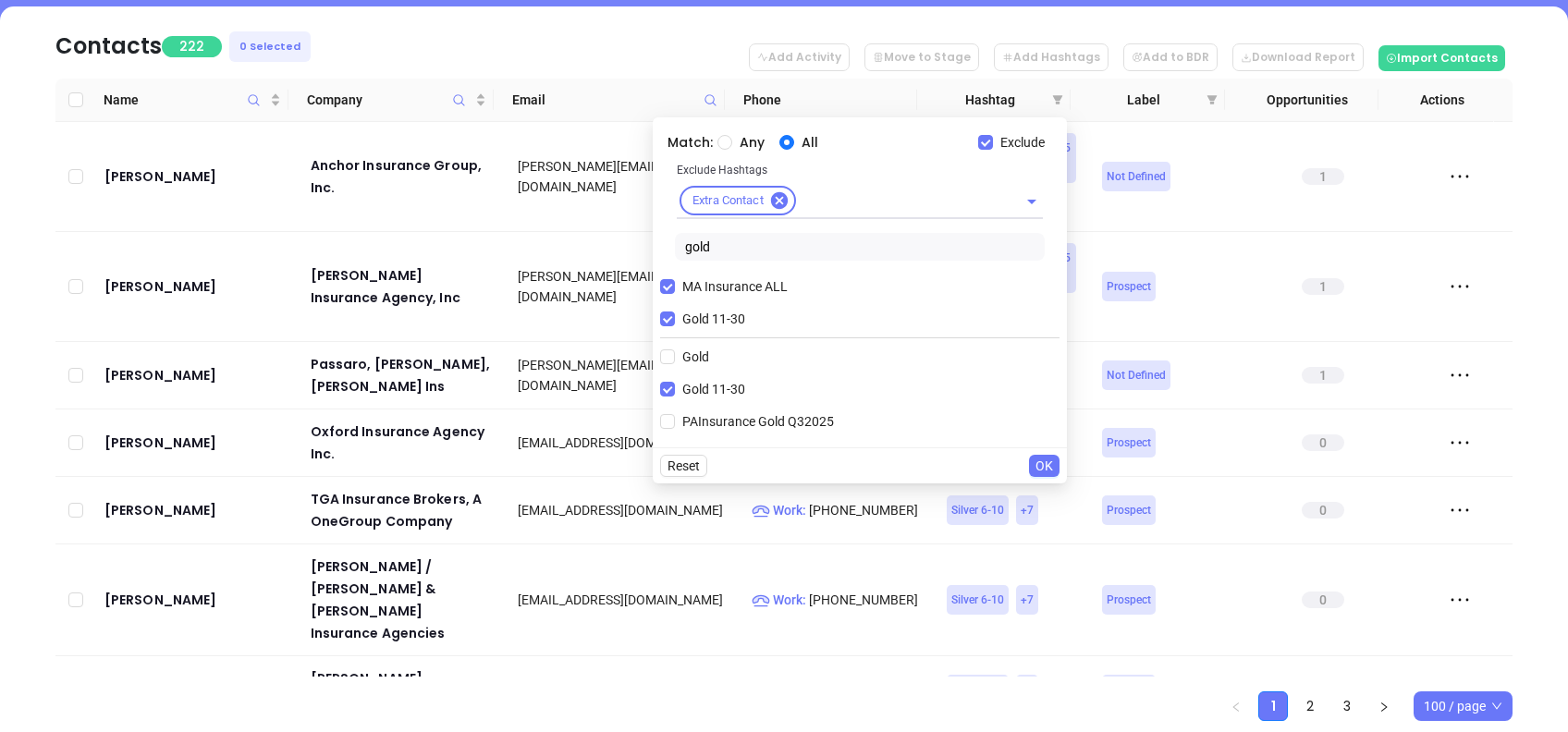
click at [1049, 467] on span "OK" at bounding box center [1044, 466] width 18 height 21
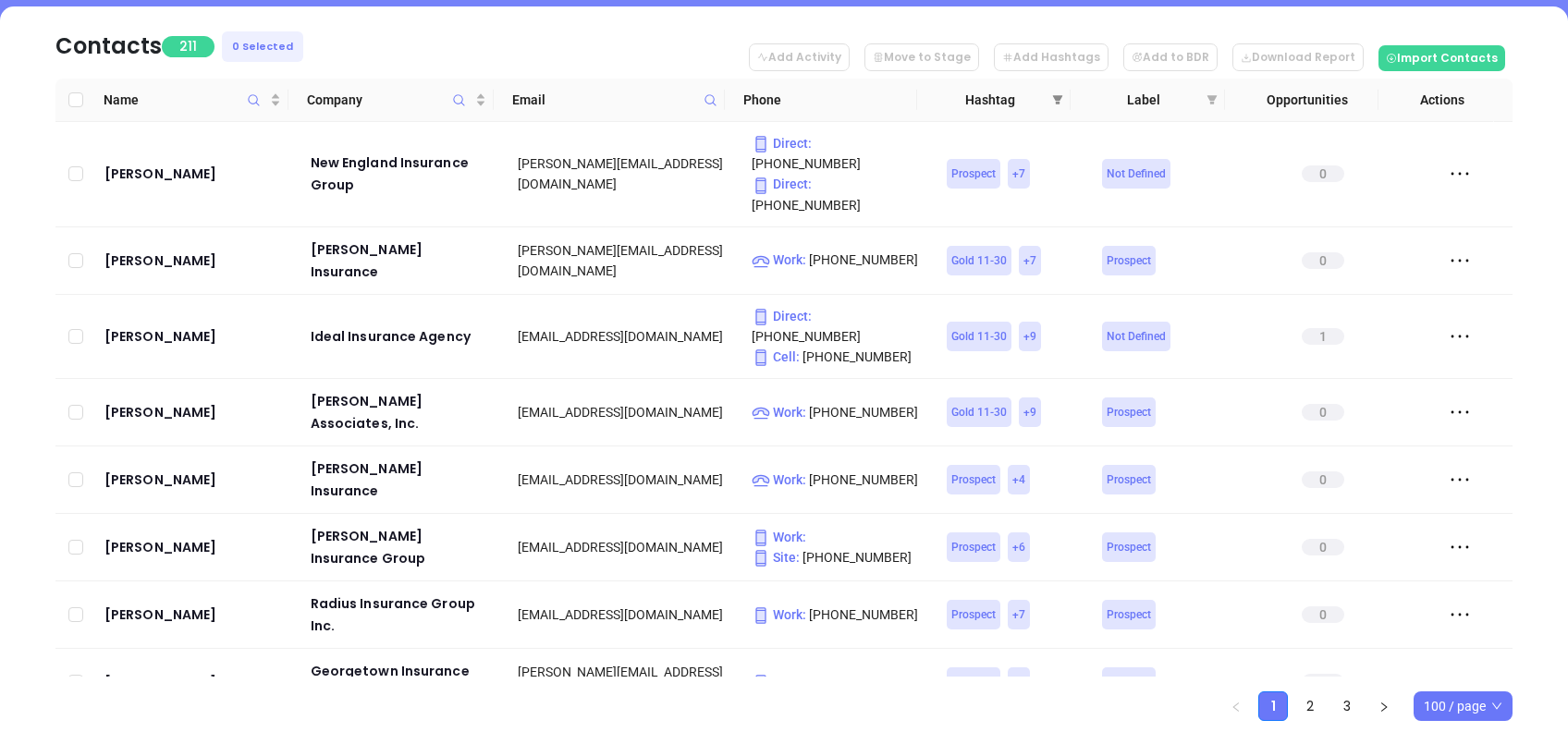
click at [1053, 101] on icon "filter" at bounding box center [1058, 100] width 11 height 11
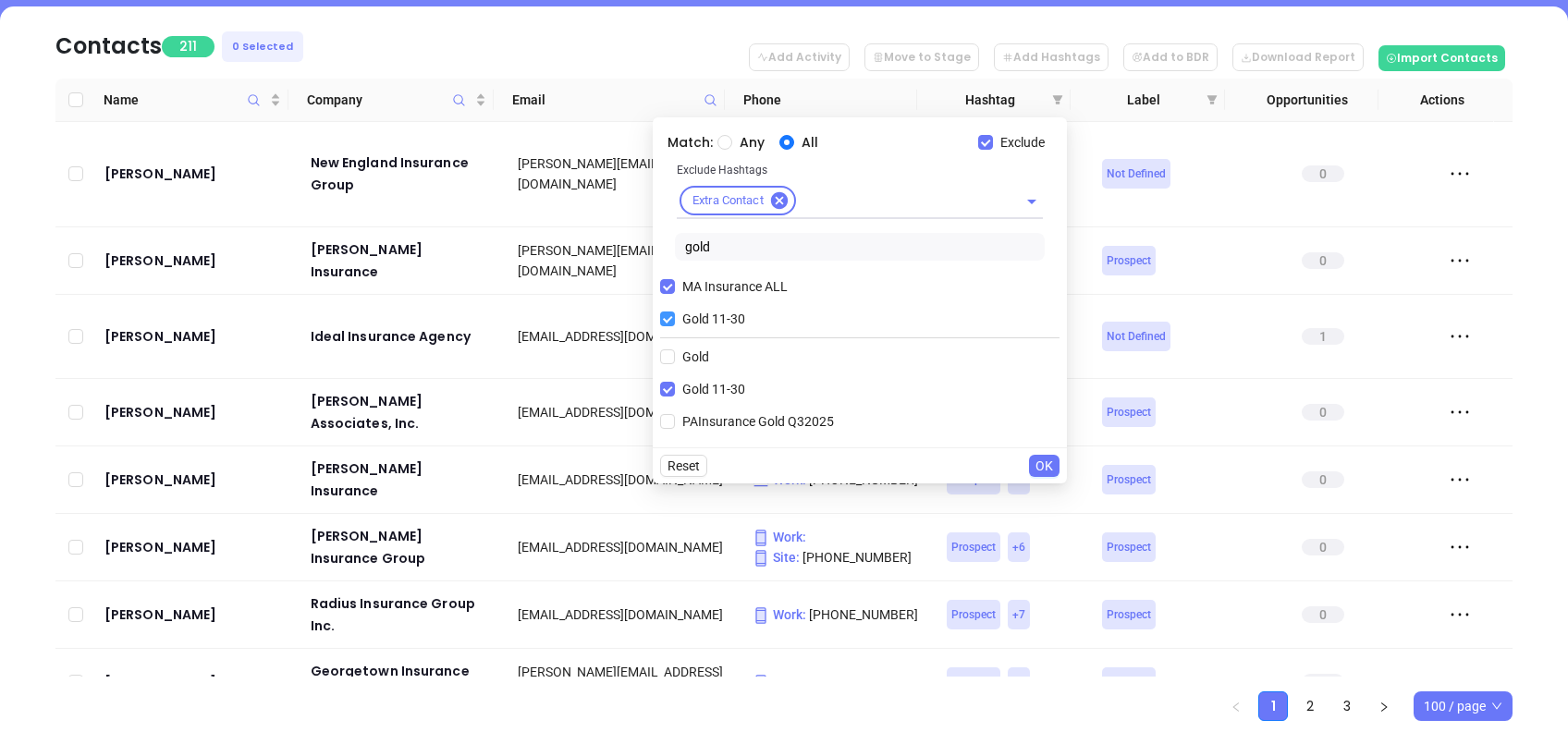
click at [729, 315] on span "Gold 11-30" at bounding box center [713, 319] width 78 height 21
click at [675, 315] on input "Gold 11-30" at bounding box center [667, 319] width 15 height 15
checkbox input "false"
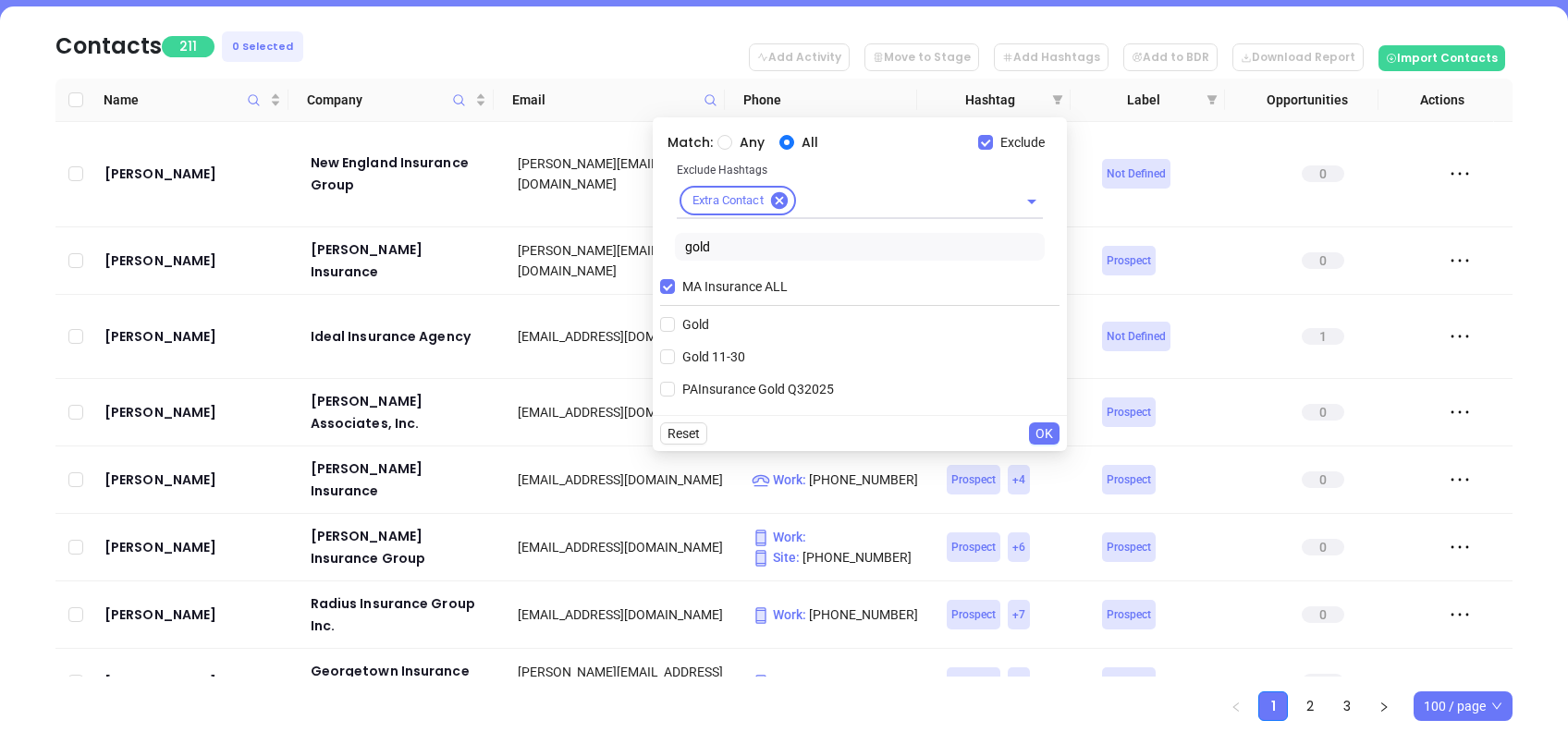
drag, startPoint x: 743, startPoint y: 249, endPoint x: 586, endPoint y: 228, distance: 158.4
click at [592, 228] on body "Leads CRM Marketing Reporting Financial Leads Leads Sales Sales Manager BDR Opp…" at bounding box center [784, 120] width 1568 height 732
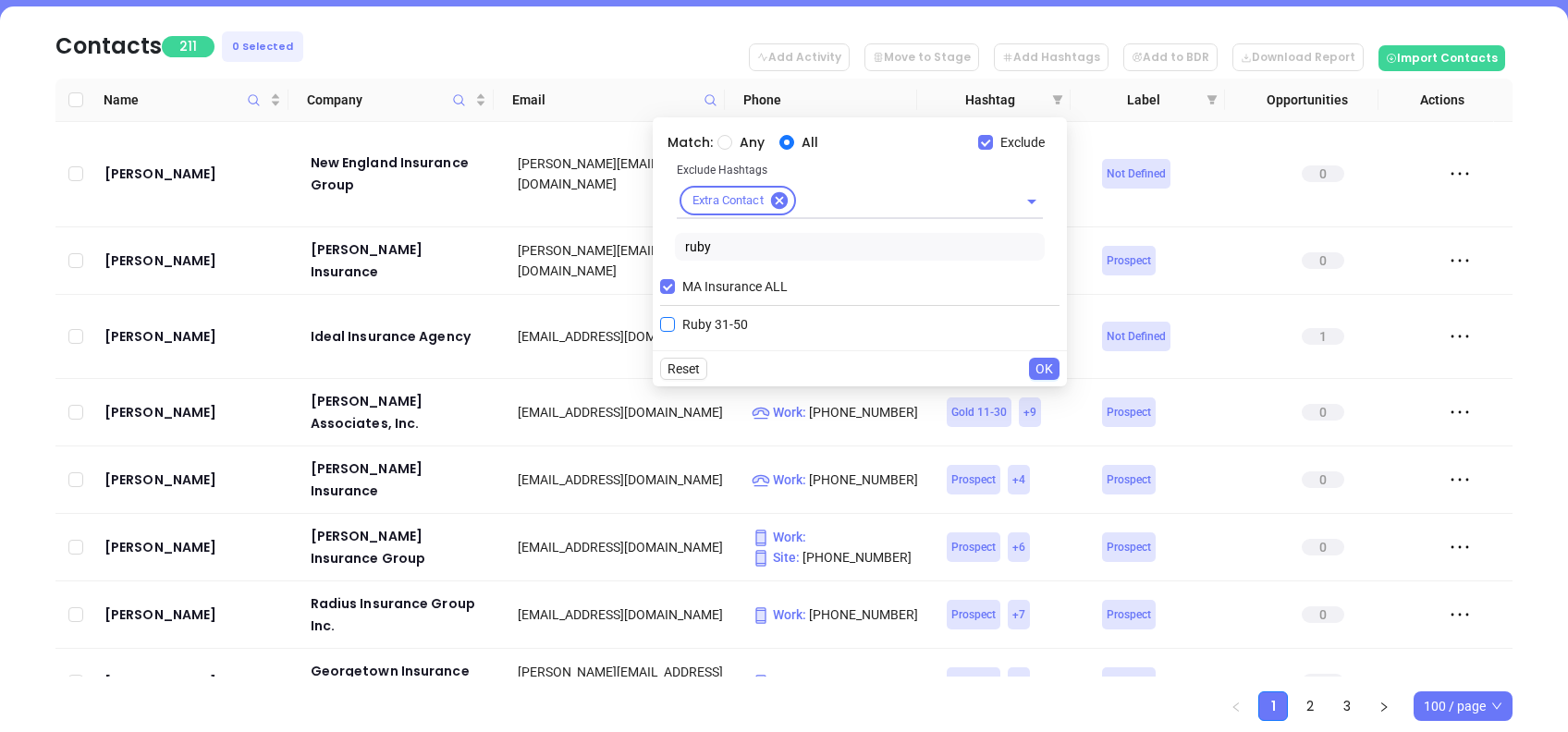
type input "ruby"
drag, startPoint x: 717, startPoint y: 318, endPoint x: 808, endPoint y: 346, distance: 95.2
click at [716, 318] on span "Ruby 31-50" at bounding box center [715, 325] width 81 height 21
click at [675, 318] on input "Ruby 31-50" at bounding box center [667, 325] width 15 height 15
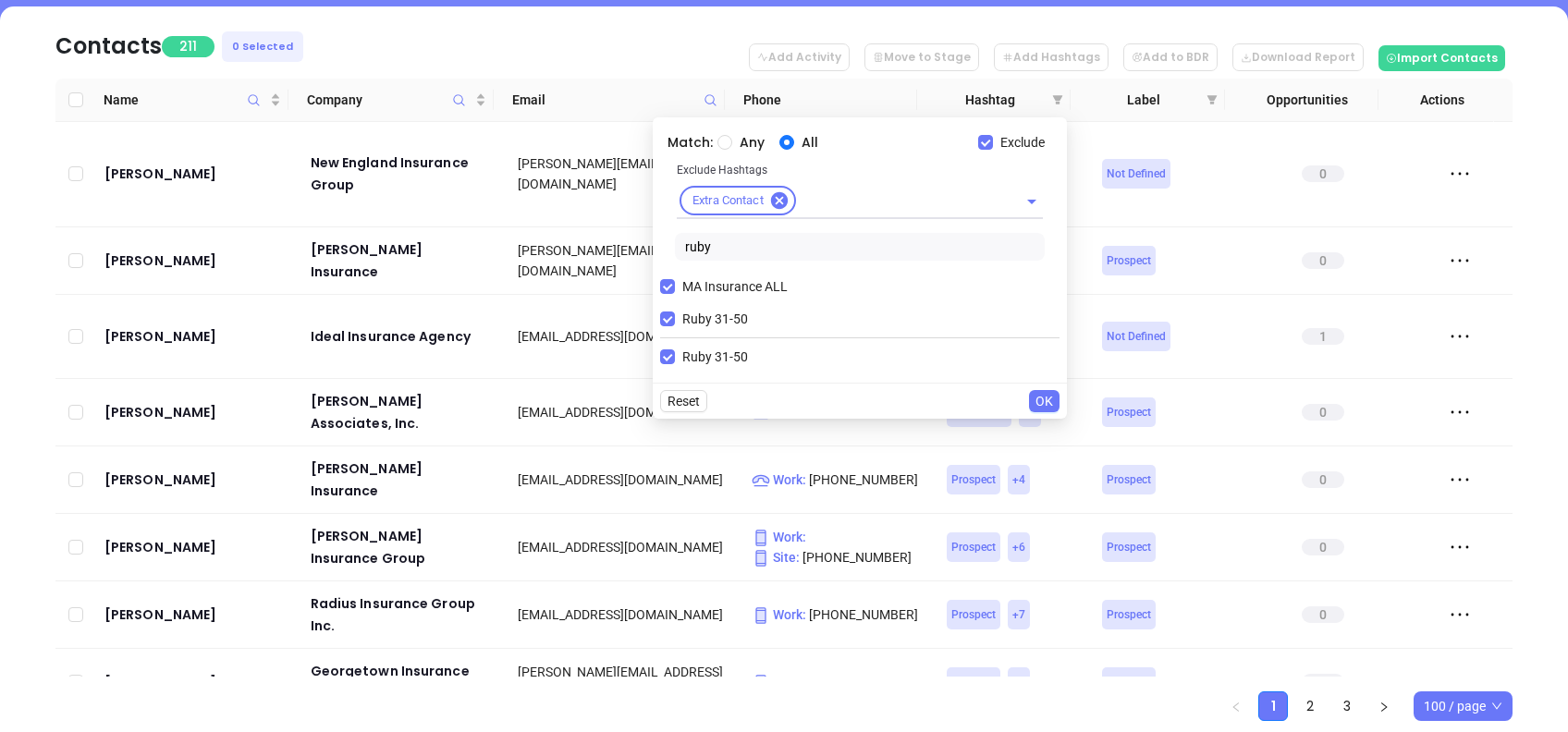
click at [1034, 398] on button "OK" at bounding box center [1045, 402] width 31 height 22
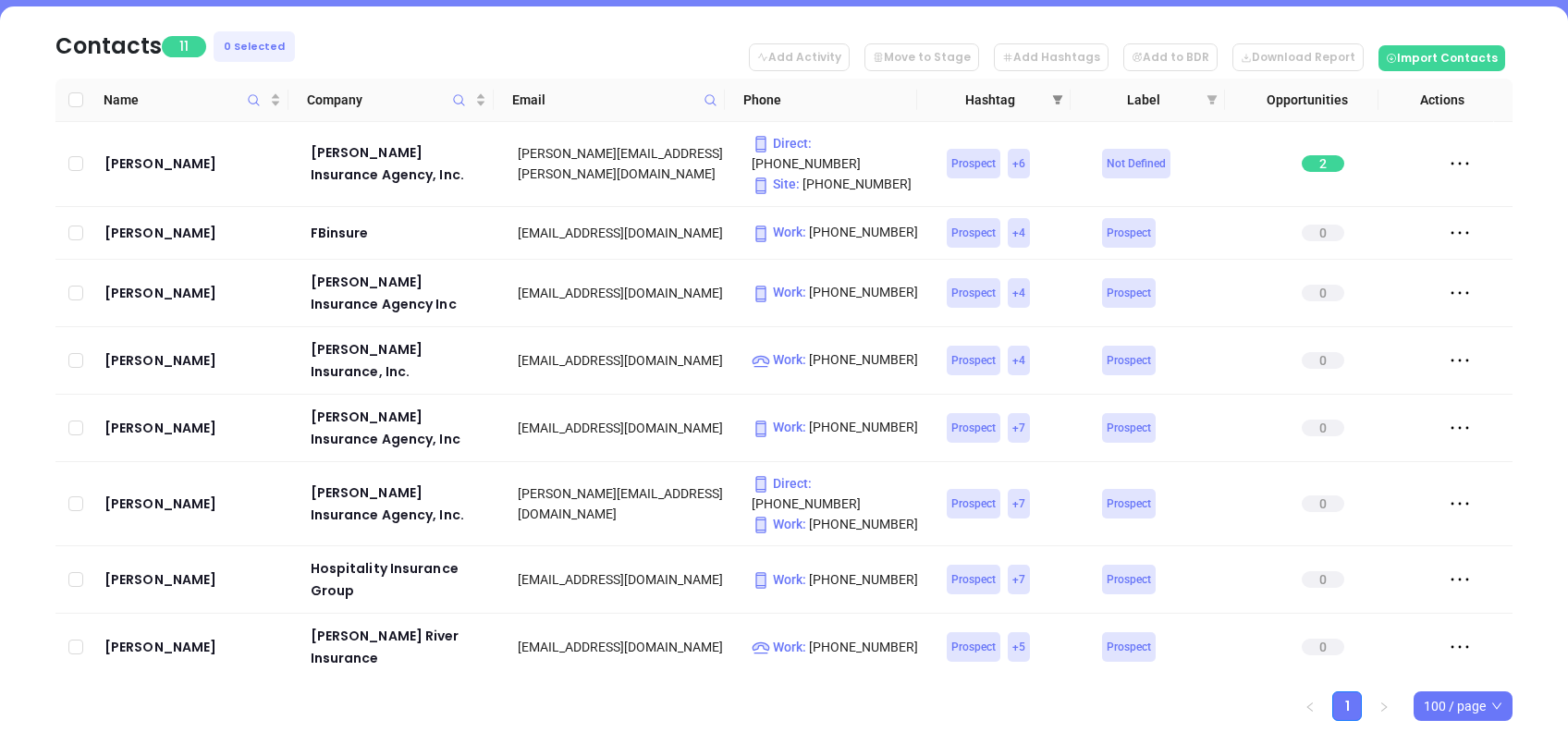
click at [1049, 100] on span at bounding box center [1058, 100] width 19 height 28
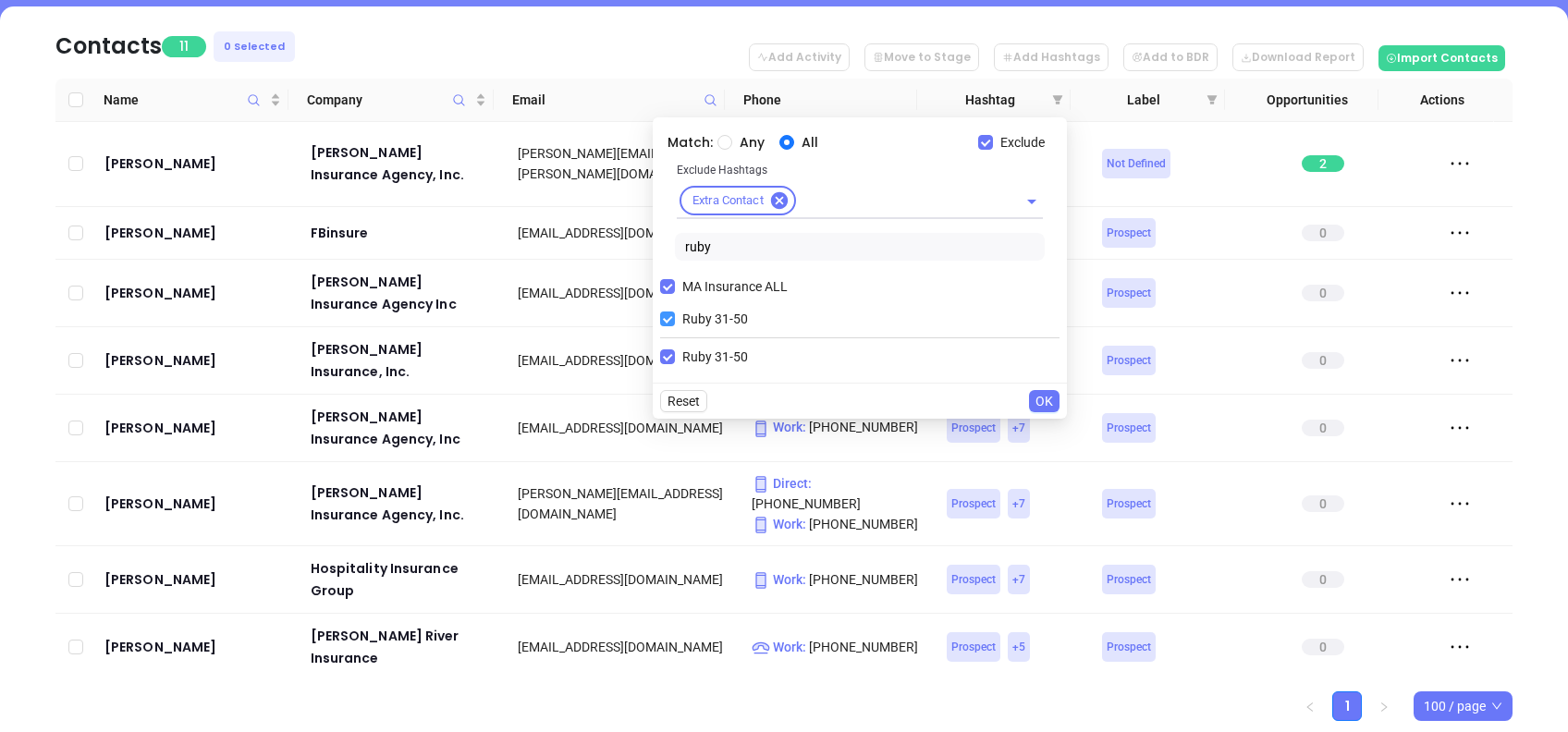
click at [710, 320] on span "Ruby 31-50" at bounding box center [715, 319] width 81 height 21
click at [675, 320] on input "Ruby 31-50" at bounding box center [667, 319] width 15 height 15
checkbox input "false"
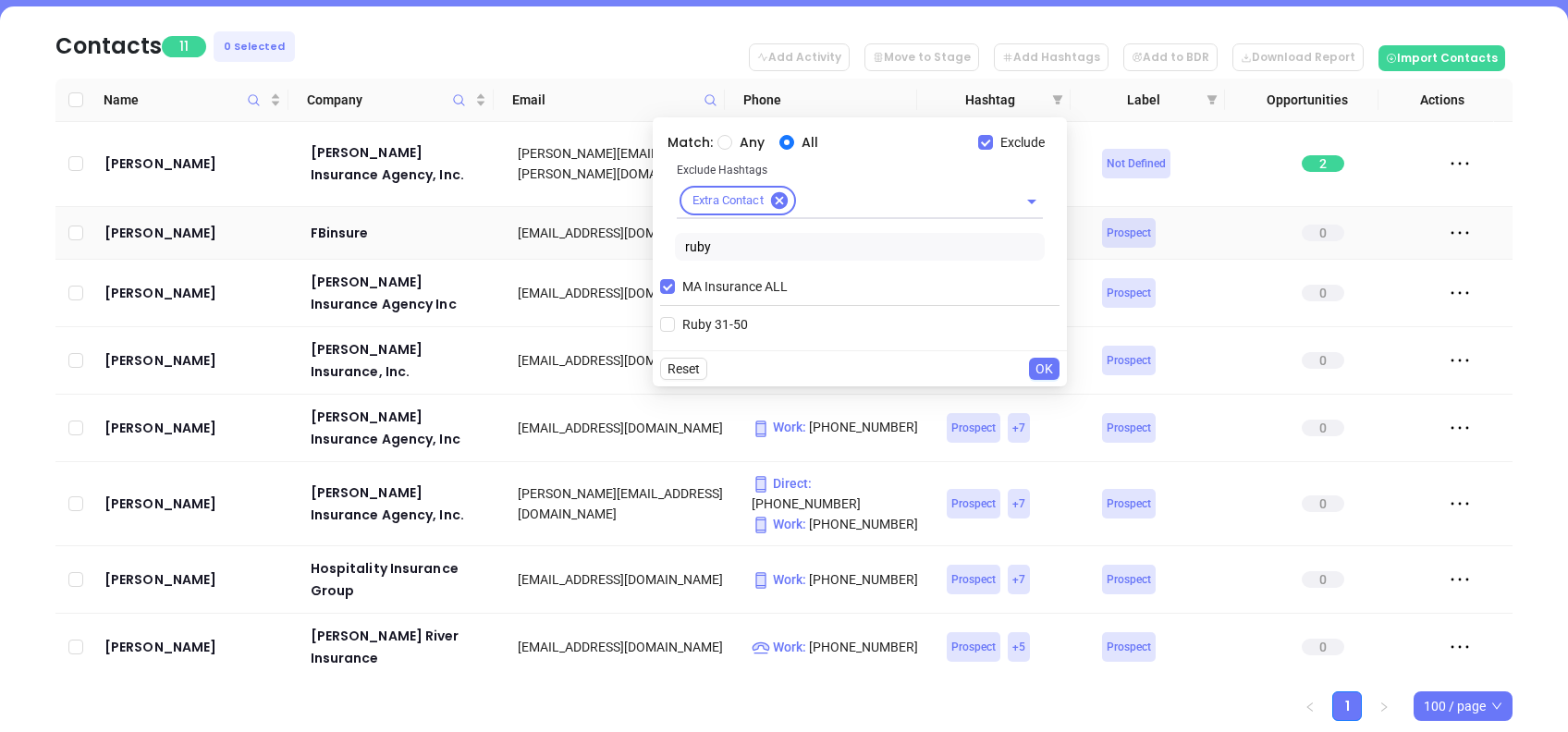
drag, startPoint x: 652, startPoint y: 244, endPoint x: 637, endPoint y: 240, distance: 15.5
click at [637, 240] on body "Leads CRM Marketing Reporting Financial Leads Leads Sales Sales Manager BDR Opp…" at bounding box center [784, 120] width 1568 height 732
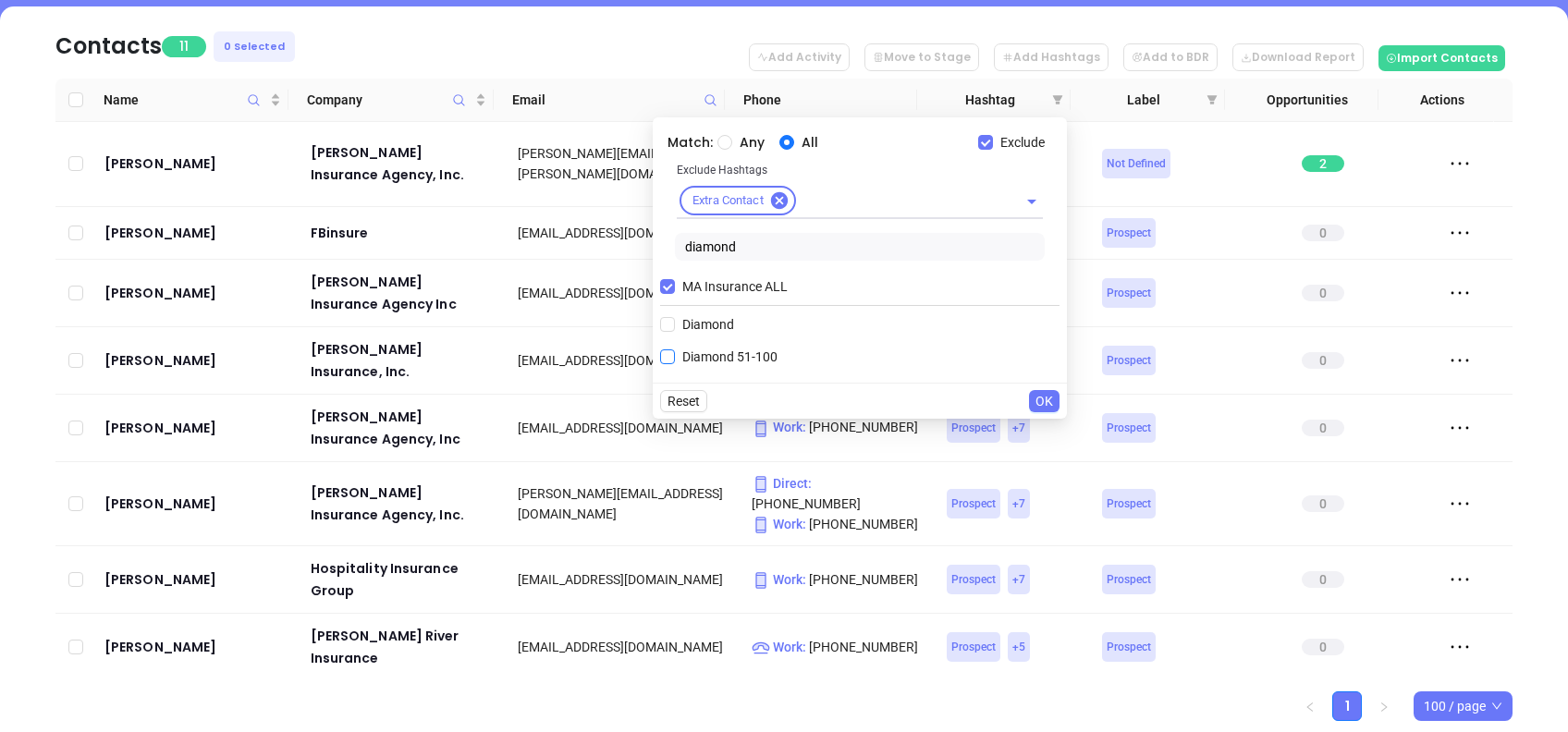
type input "diamond"
click at [747, 353] on span "Diamond 51-100" at bounding box center [730, 357] width 110 height 21
click at [675, 353] on input "Diamond 51-100" at bounding box center [667, 357] width 15 height 15
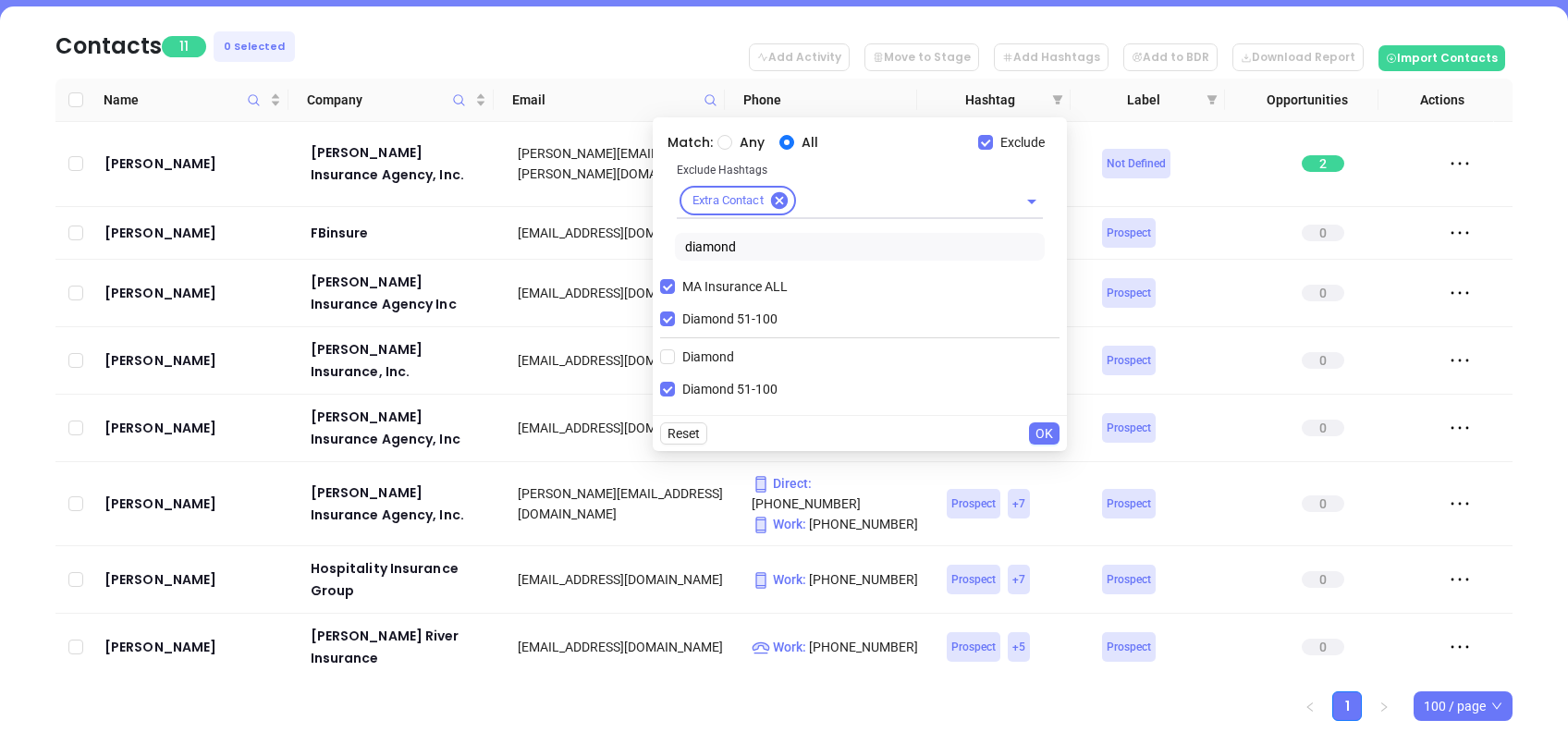
click at [1043, 429] on span "OK" at bounding box center [1044, 433] width 18 height 21
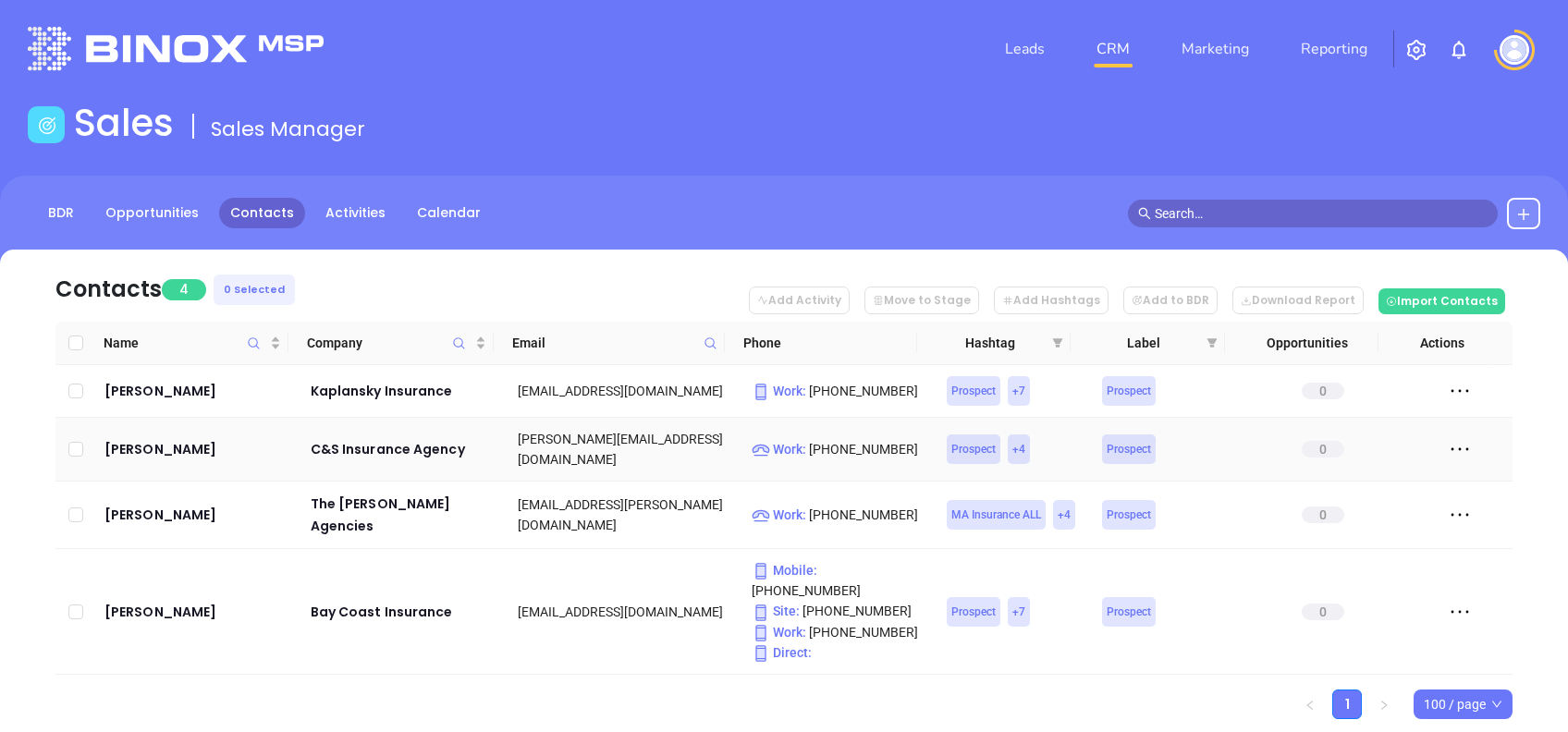
scroll to position [44, 0]
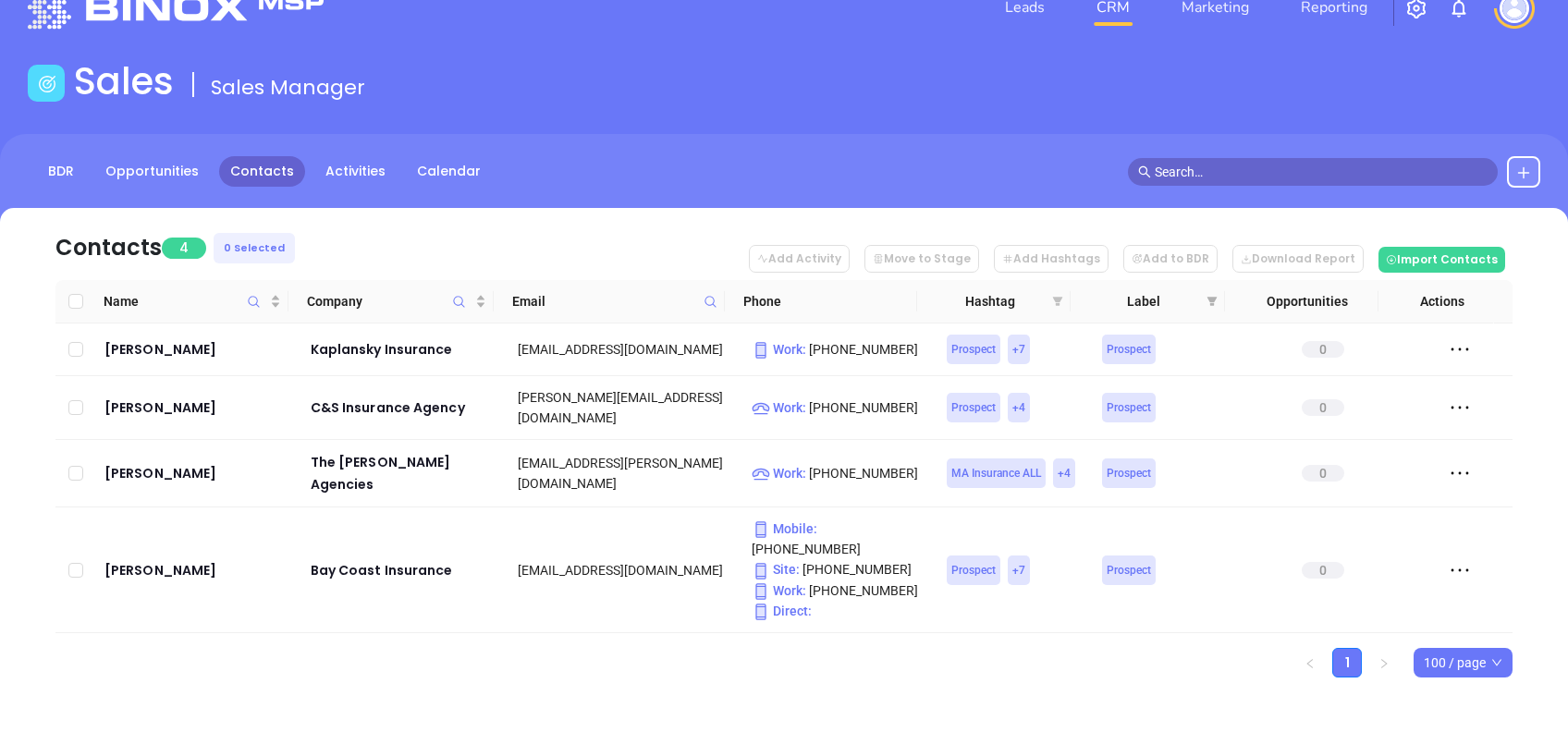
click at [1056, 297] on icon "filter" at bounding box center [1058, 301] width 10 height 9
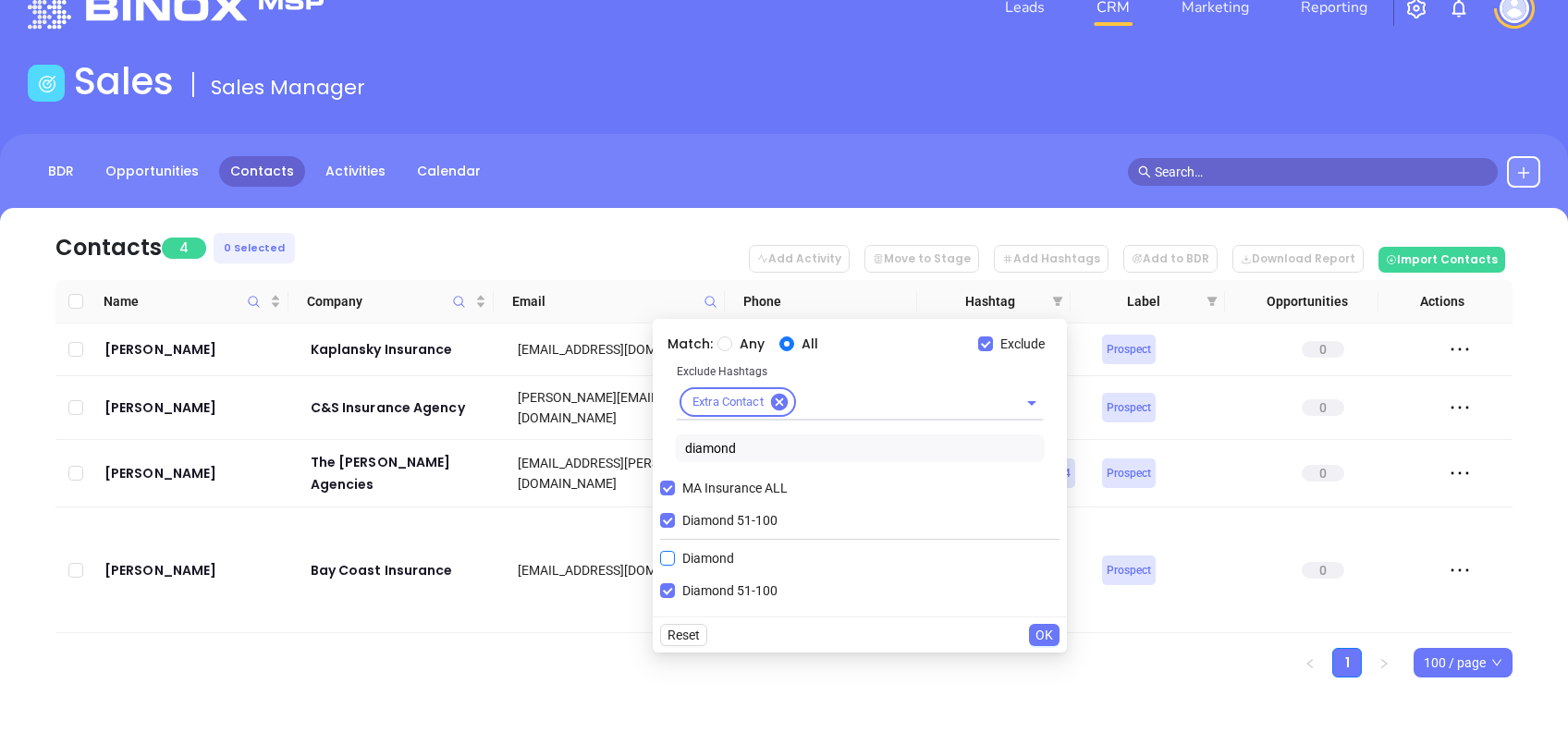
click at [739, 518] on span "Diamond 51-100" at bounding box center [730, 520] width 110 height 21
click at [675, 518] on input "Diamond 51-100" at bounding box center [667, 520] width 15 height 15
checkbox input "false"
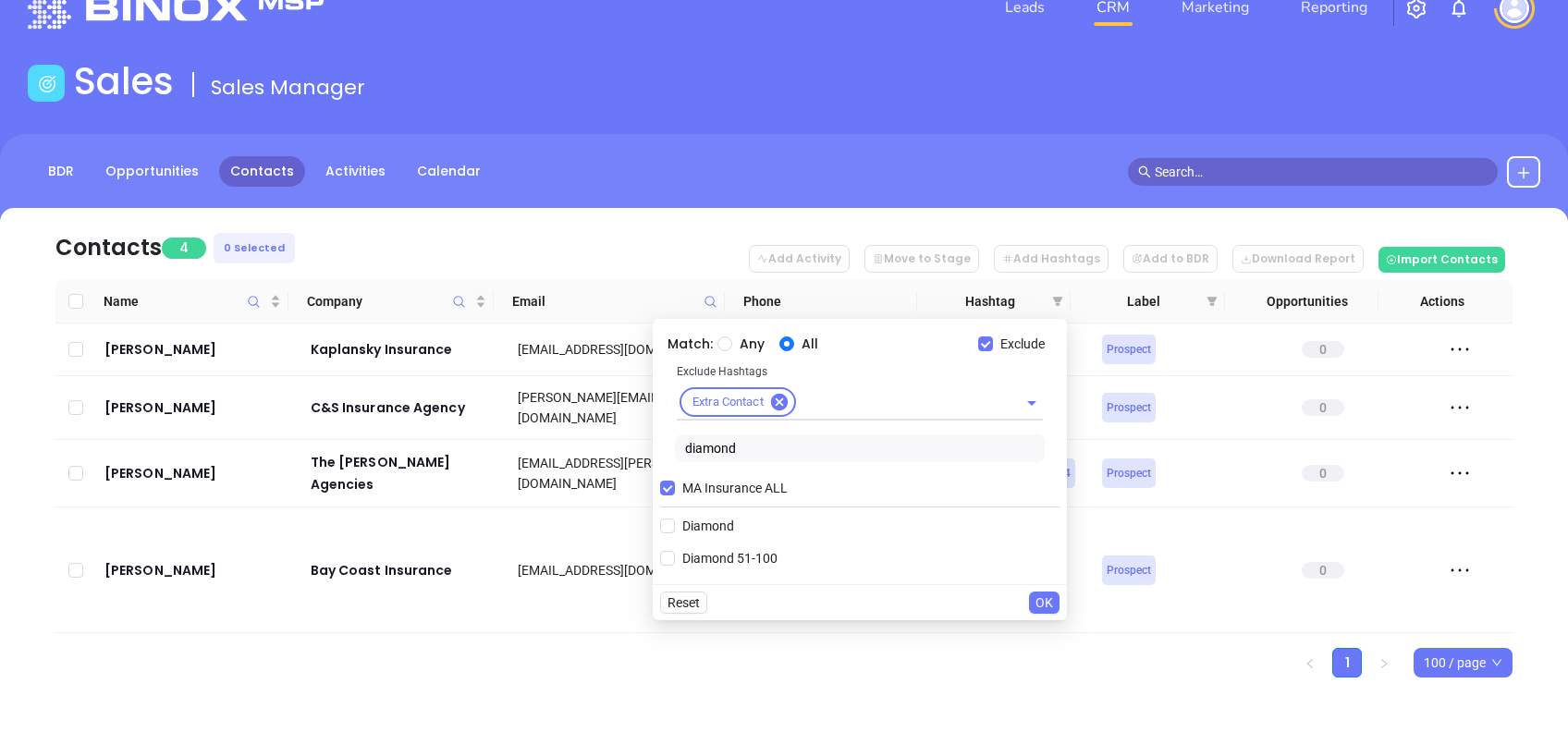
drag, startPoint x: 749, startPoint y: 446, endPoint x: 535, endPoint y: 419, distance: 215.7
click at [549, 421] on body "Leads CRM Marketing Reporting Financial Leads Leads Sales Sales Manager BDR Opp…" at bounding box center [784, 322] width 1568 height 732
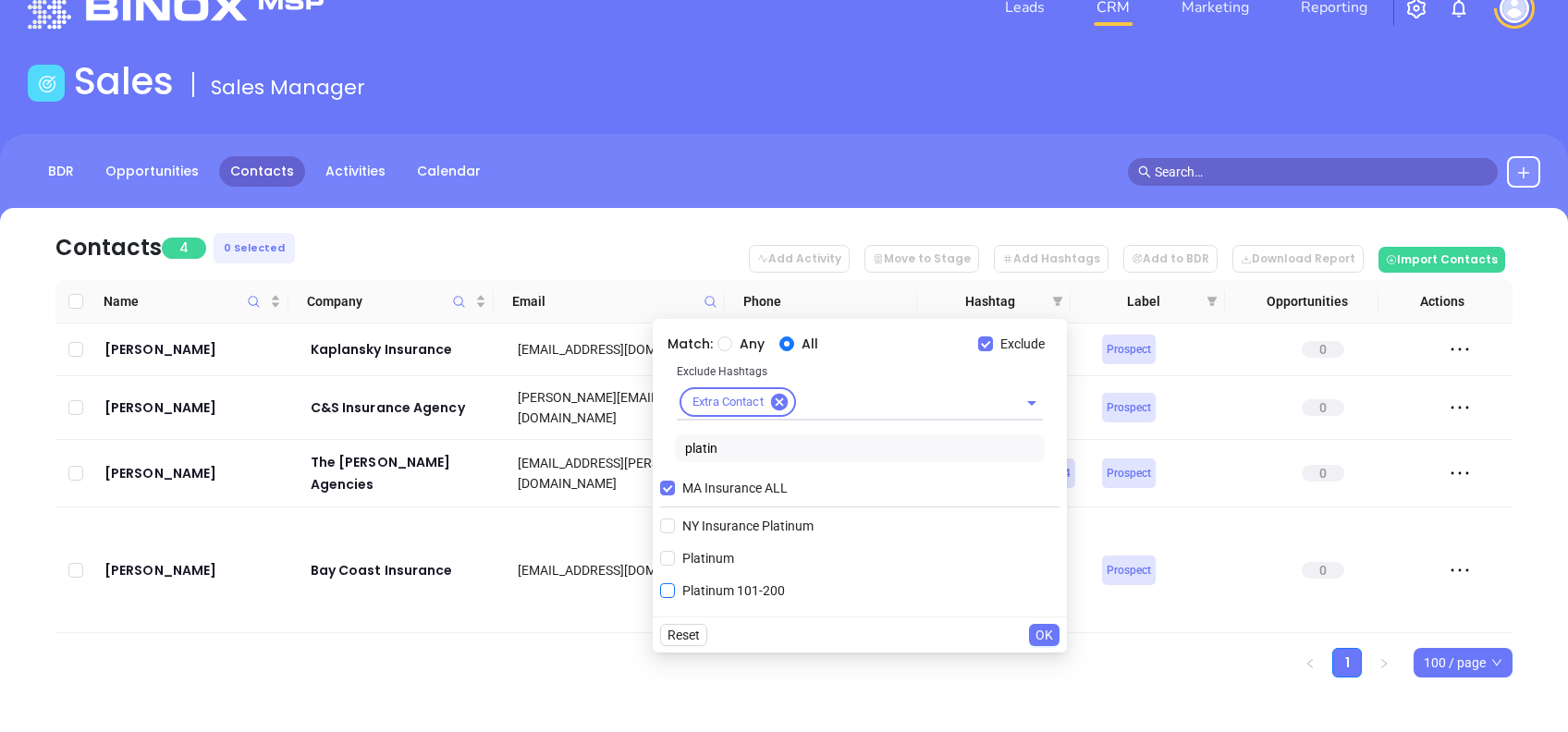
type input "platin"
click at [744, 589] on span "Platinum 101-200" at bounding box center [733, 591] width 117 height 21
click at [675, 589] on input "Platinum 101-200" at bounding box center [667, 591] width 15 height 15
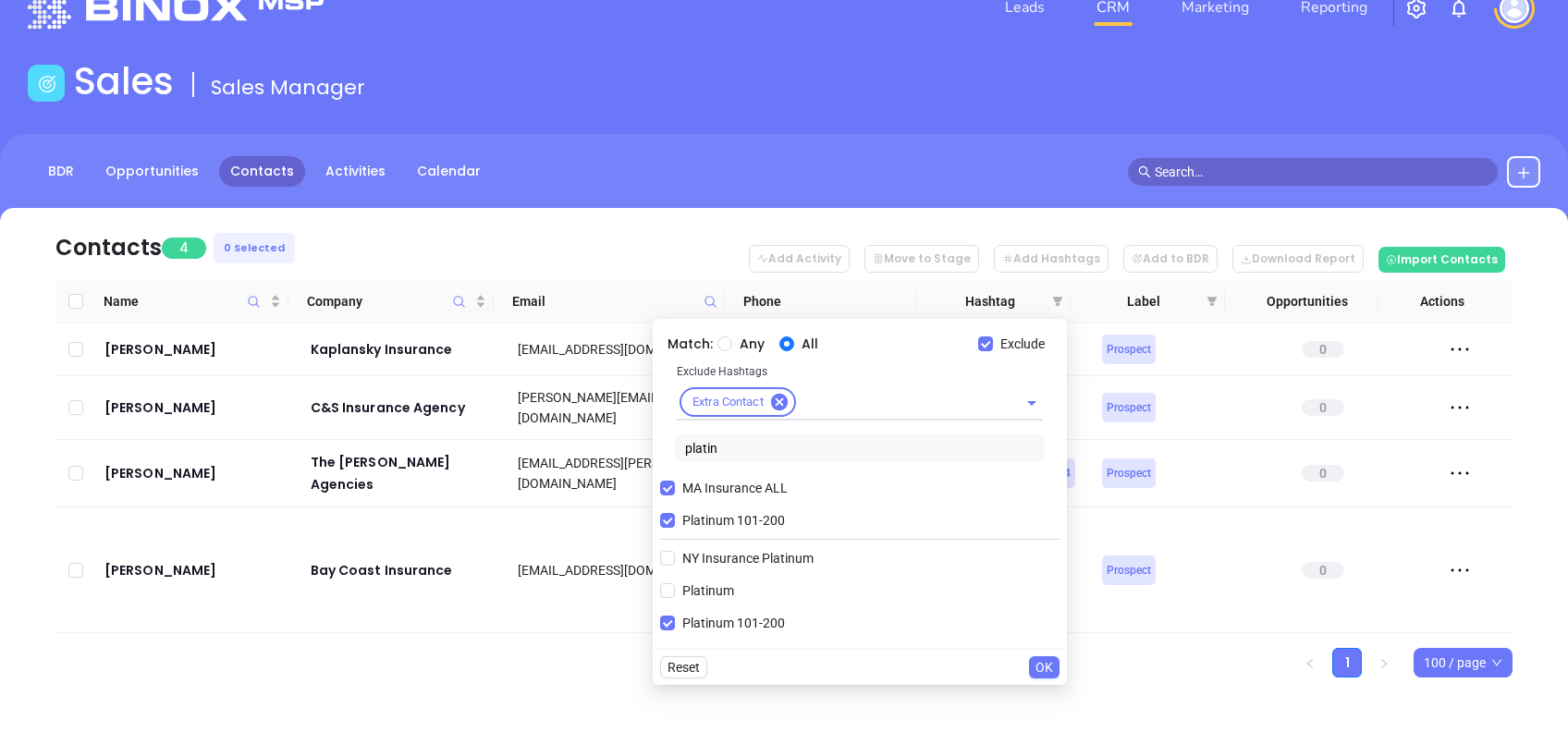
click at [1043, 668] on span "OK" at bounding box center [1044, 667] width 18 height 21
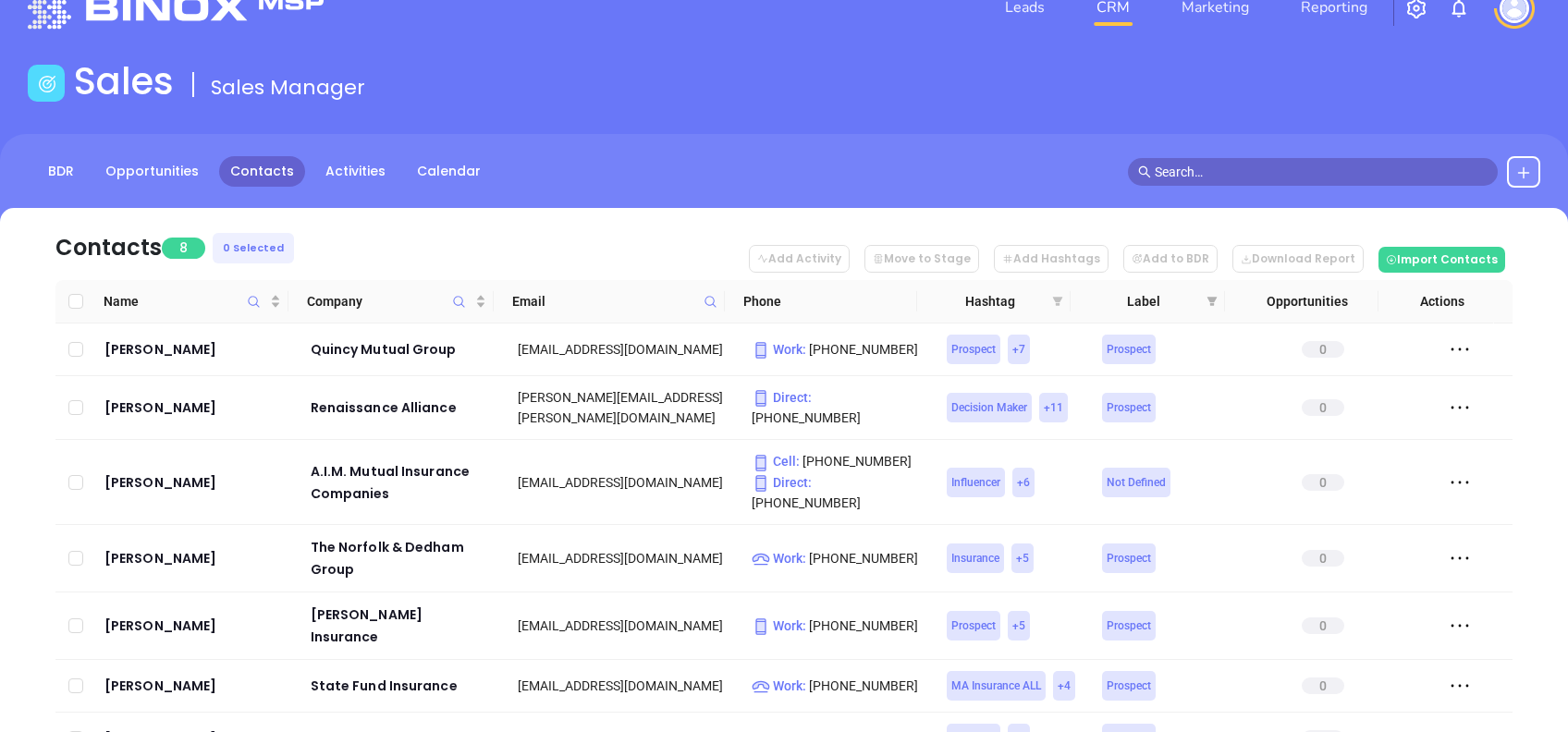
click at [1059, 299] on icon "filter" at bounding box center [1058, 301] width 10 height 9
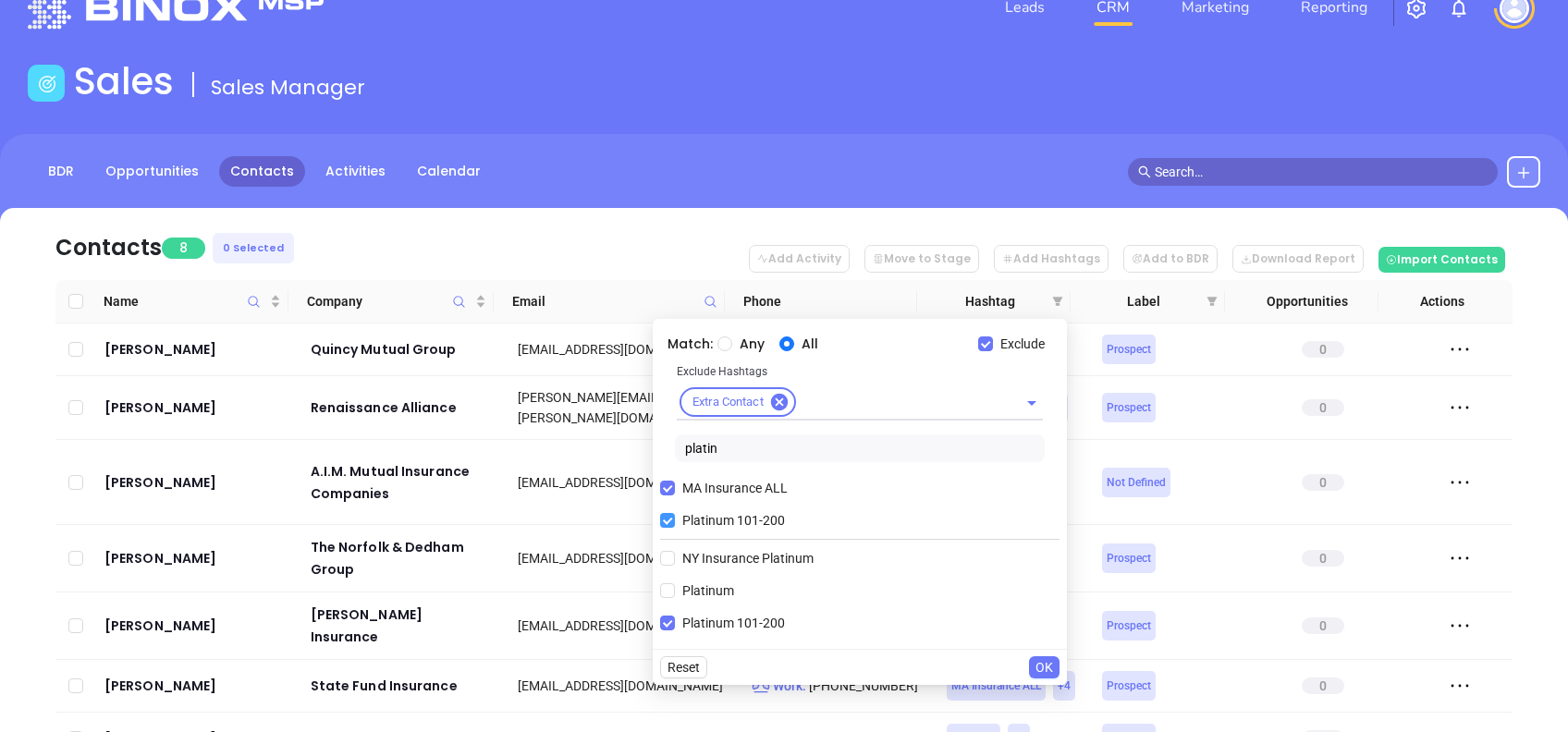
click at [726, 517] on span "Platinum 101-200" at bounding box center [733, 520] width 117 height 21
click at [675, 517] on input "Platinum 101-200" at bounding box center [667, 520] width 15 height 15
checkbox input "false"
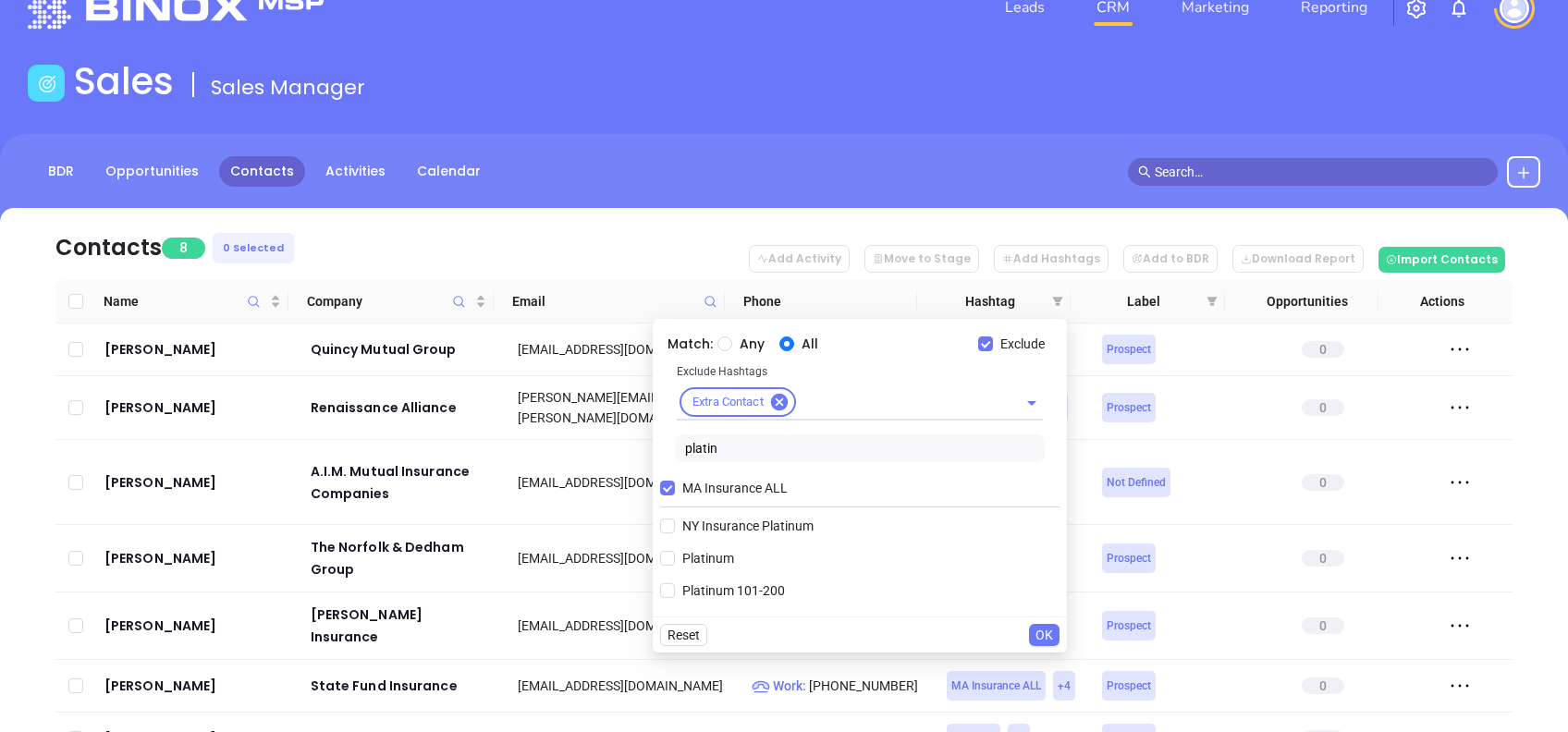
drag, startPoint x: 743, startPoint y: 437, endPoint x: 626, endPoint y: 441, distance: 117.1
click at [626, 441] on body "Leads CRM Marketing Reporting Financial Leads Leads Sales Sales Manager BDR Opp…" at bounding box center [784, 322] width 1568 height 732
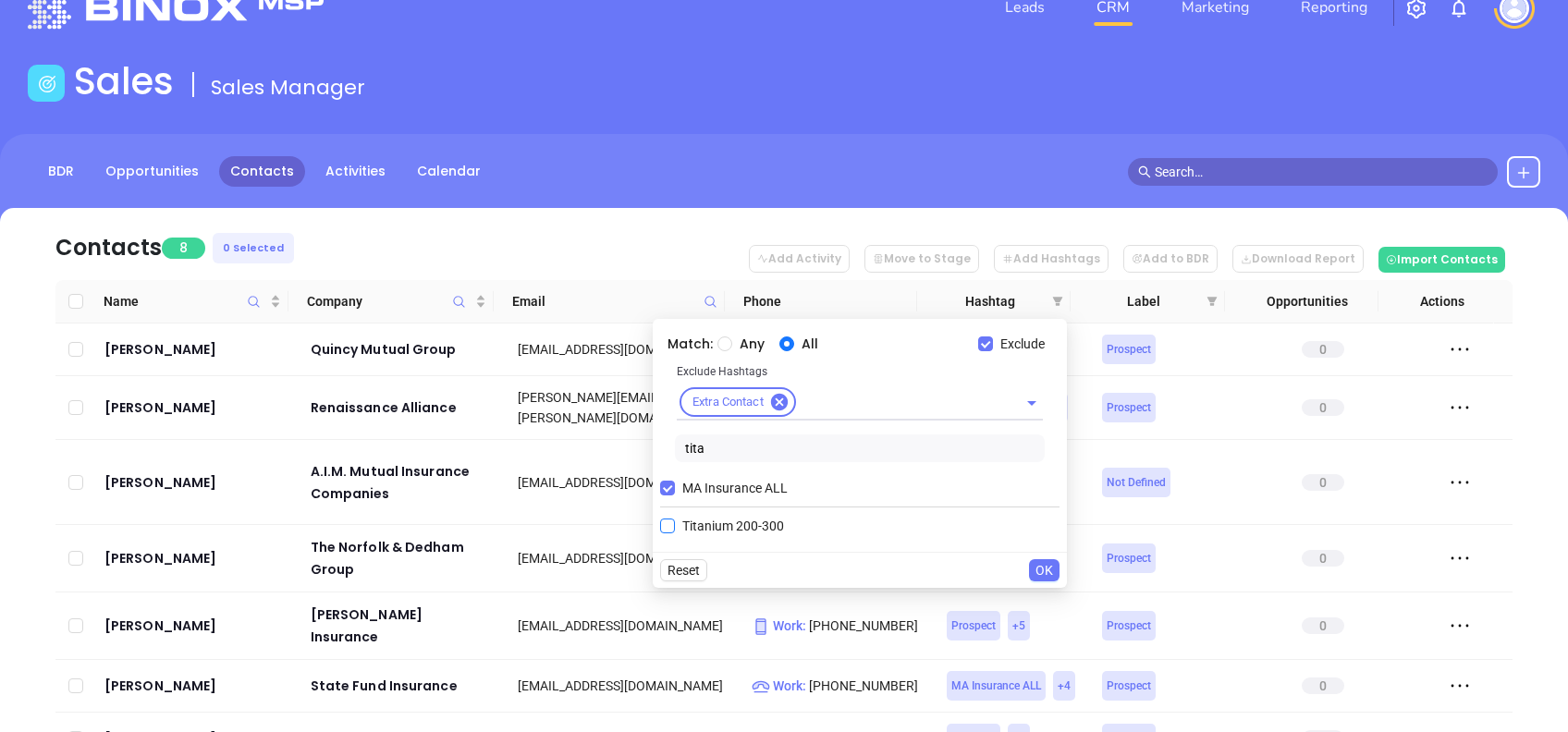
type input "tita"
click at [709, 520] on span "Titanium 200-300" at bounding box center [733, 526] width 116 height 21
click at [675, 520] on input "Titanium 200-300" at bounding box center [667, 526] width 15 height 15
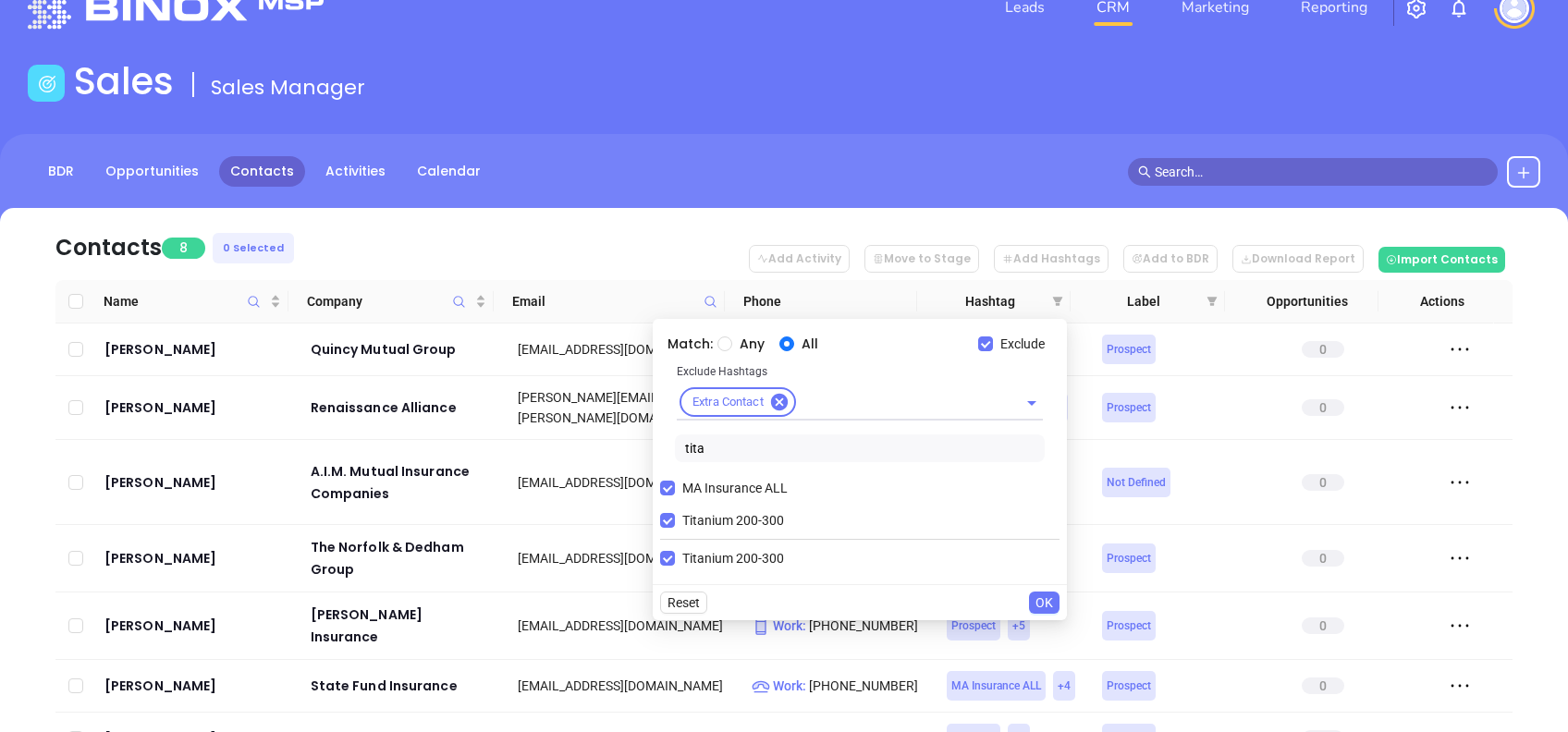
click at [1048, 598] on span "OK" at bounding box center [1044, 603] width 18 height 21
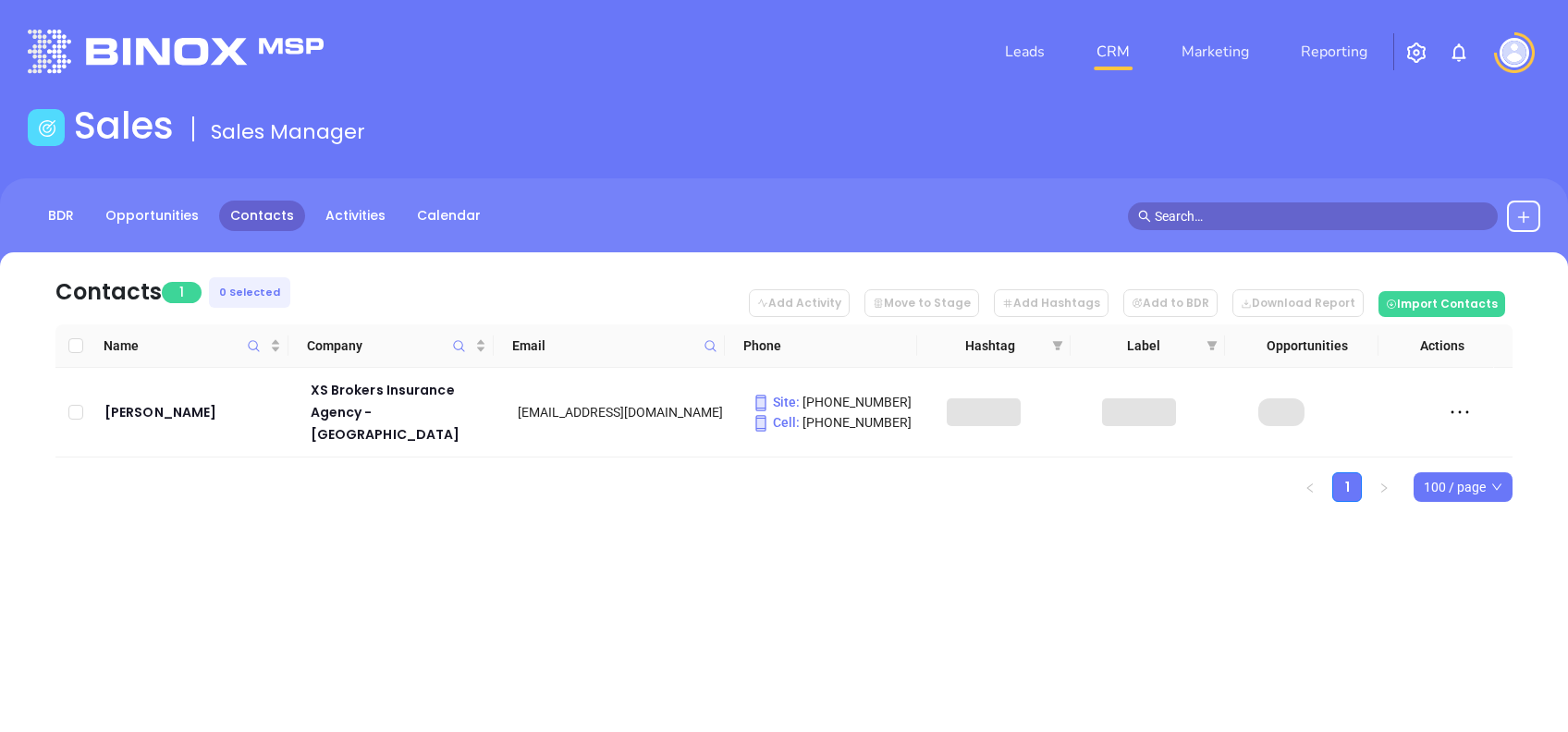
scroll to position [0, 0]
click at [1059, 344] on icon "filter" at bounding box center [1058, 346] width 10 height 9
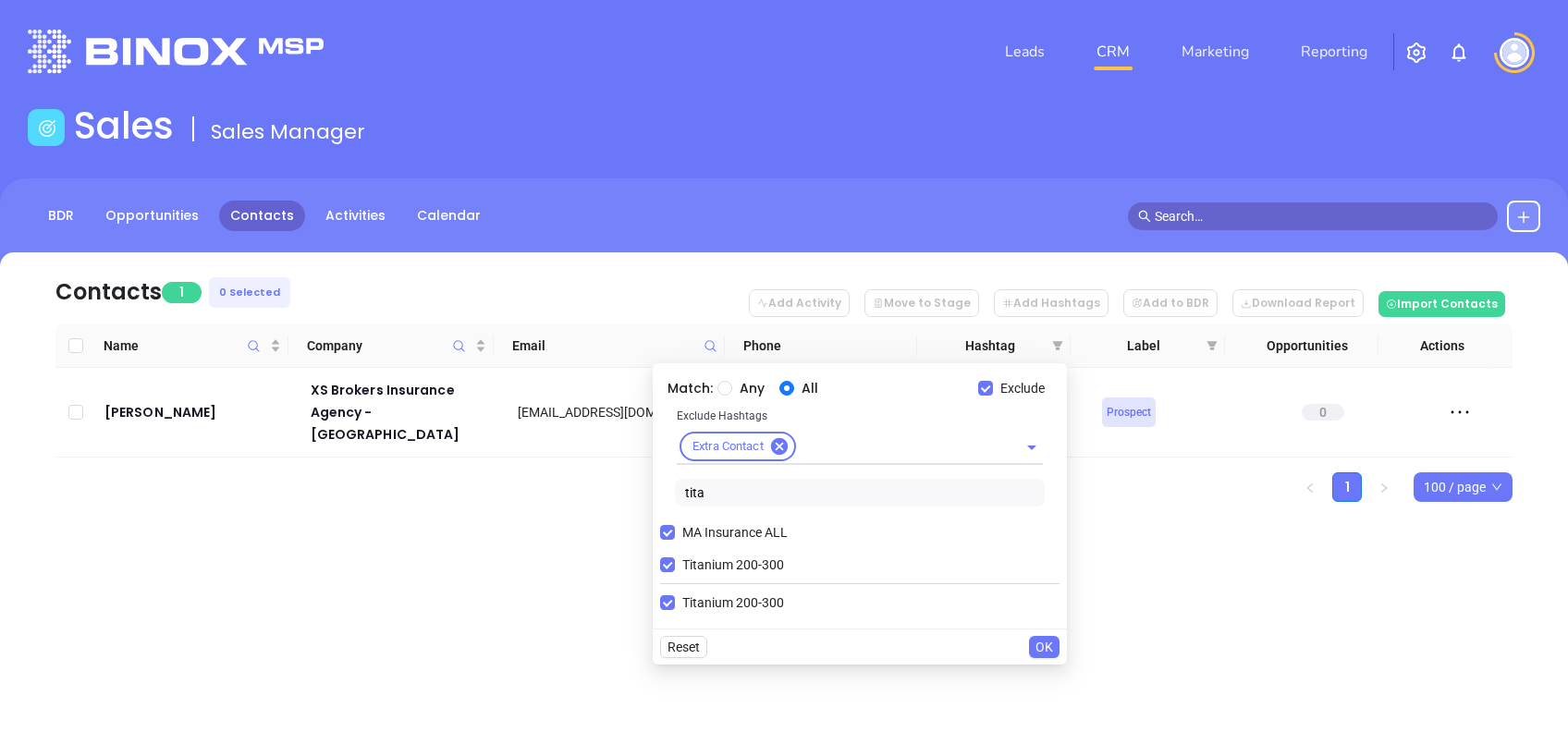
drag, startPoint x: 723, startPoint y: 560, endPoint x: 716, endPoint y: 552, distance: 10.6
click at [722, 563] on span "Titanium 200-300" at bounding box center [733, 565] width 116 height 21
click at [675, 563] on input "Titanium 200-300" at bounding box center [667, 565] width 15 height 15
checkbox input "false"
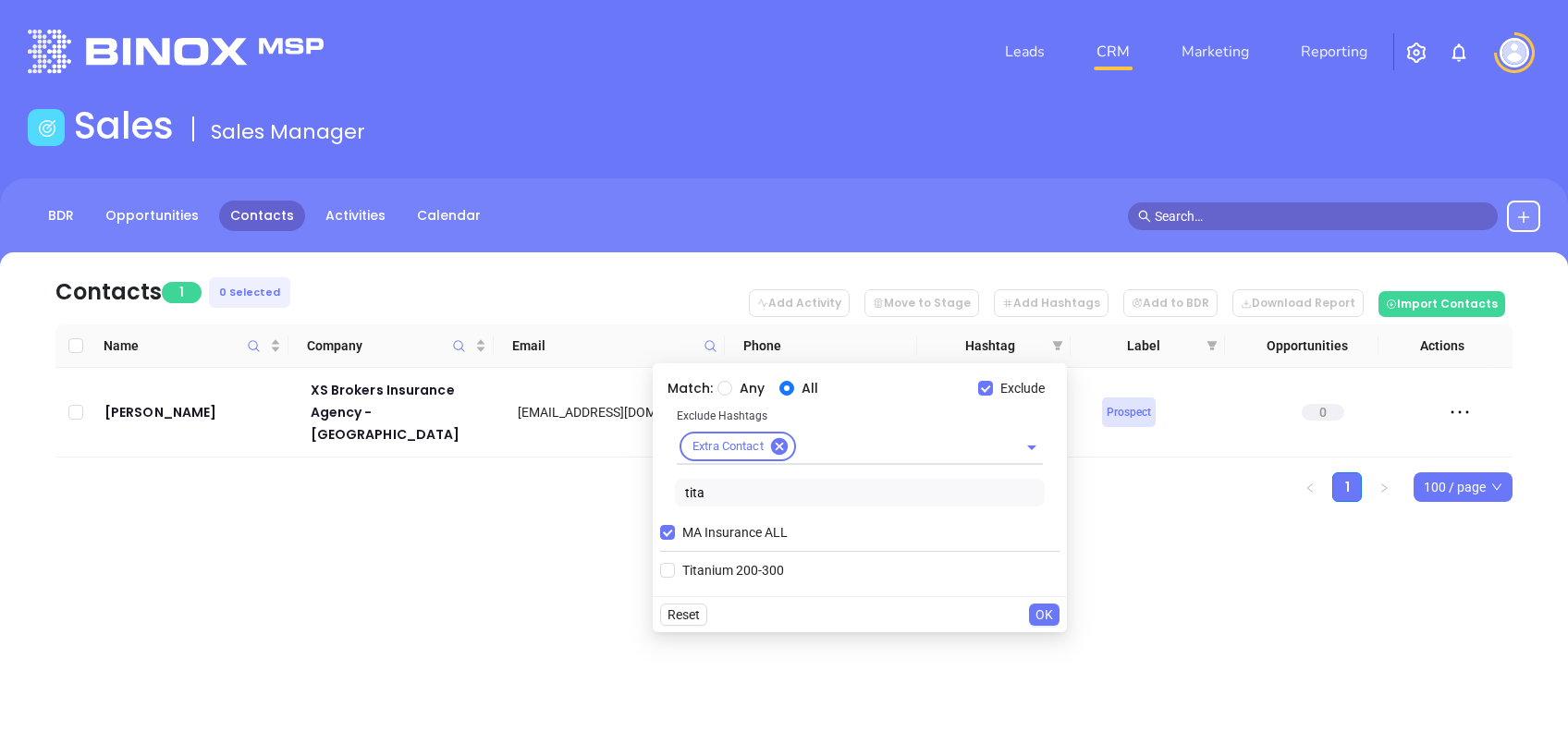
drag, startPoint x: 735, startPoint y: 488, endPoint x: 591, endPoint y: 470, distance: 145.1
click at [591, 470] on body "Leads CRM Marketing Reporting Financial Leads Leads Sales Sales Manager BDR Opp…" at bounding box center [784, 366] width 1568 height 732
type input "zinc"
click at [742, 581] on label "Zinc 301-2000" at bounding box center [716, 571] width 112 height 28
click at [675, 578] on input "Zinc 301-2000" at bounding box center [667, 571] width 15 height 15
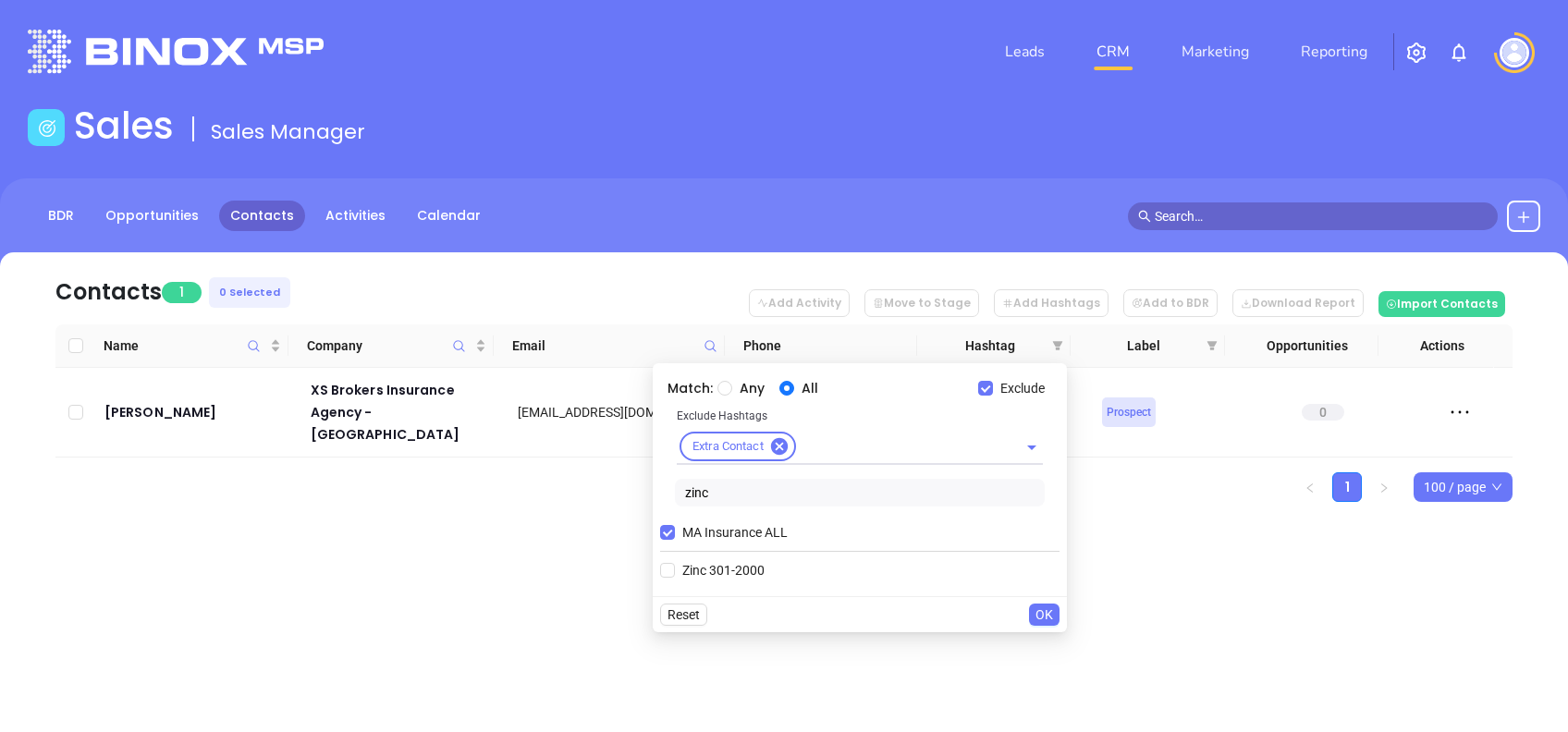
checkbox input "true"
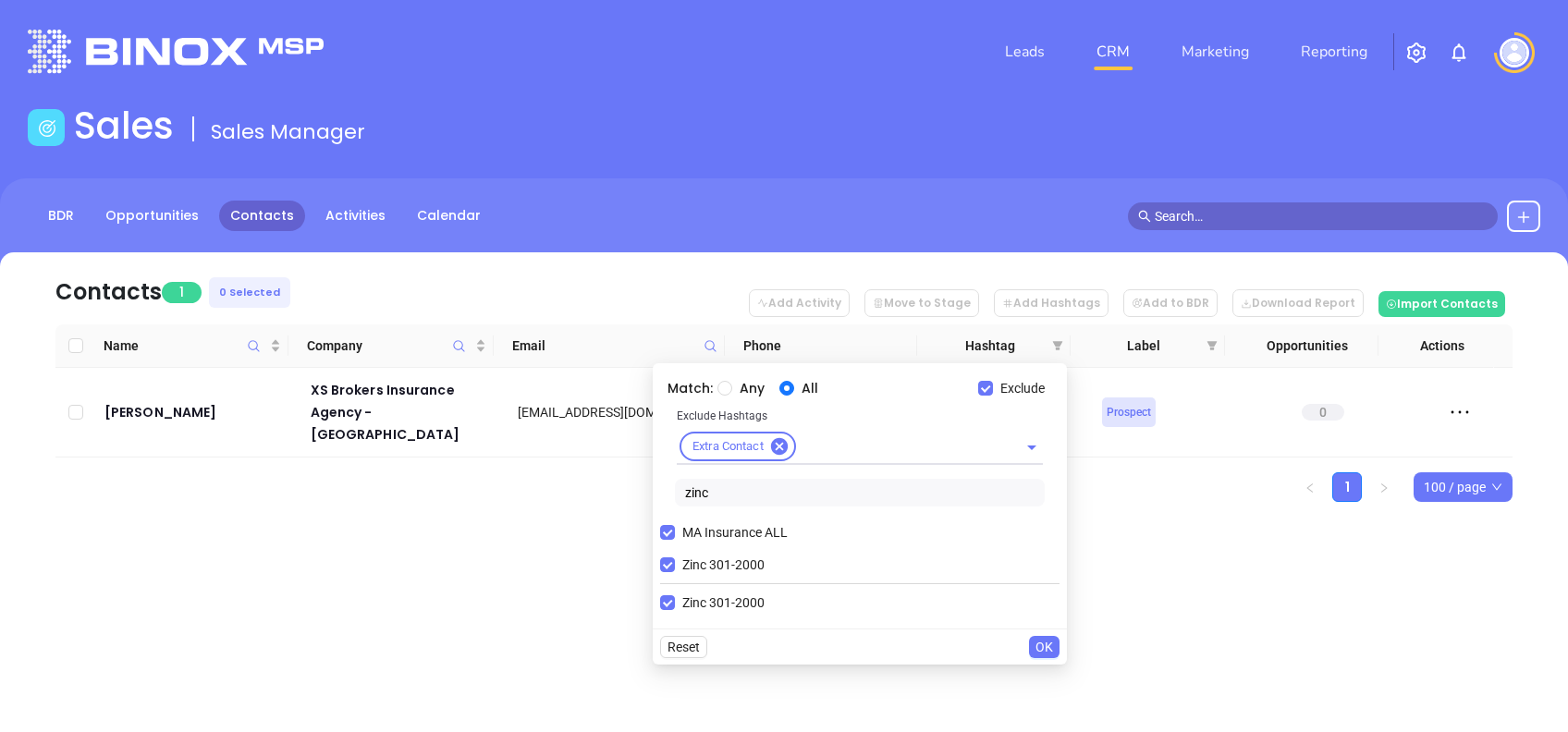
click at [1043, 644] on span "OK" at bounding box center [1044, 648] width 18 height 21
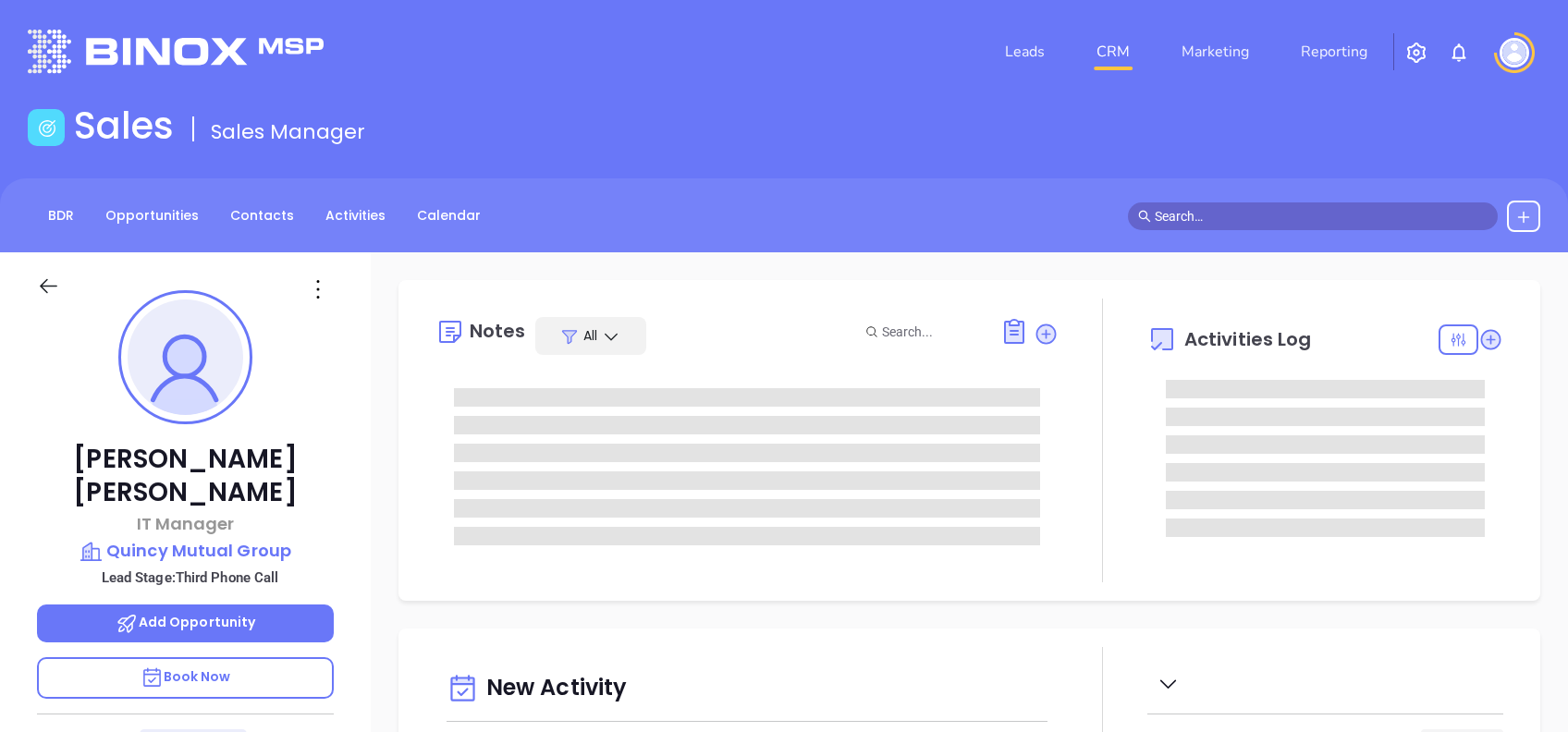
type input "[DATE]"
type input "[PERSON_NAME]"
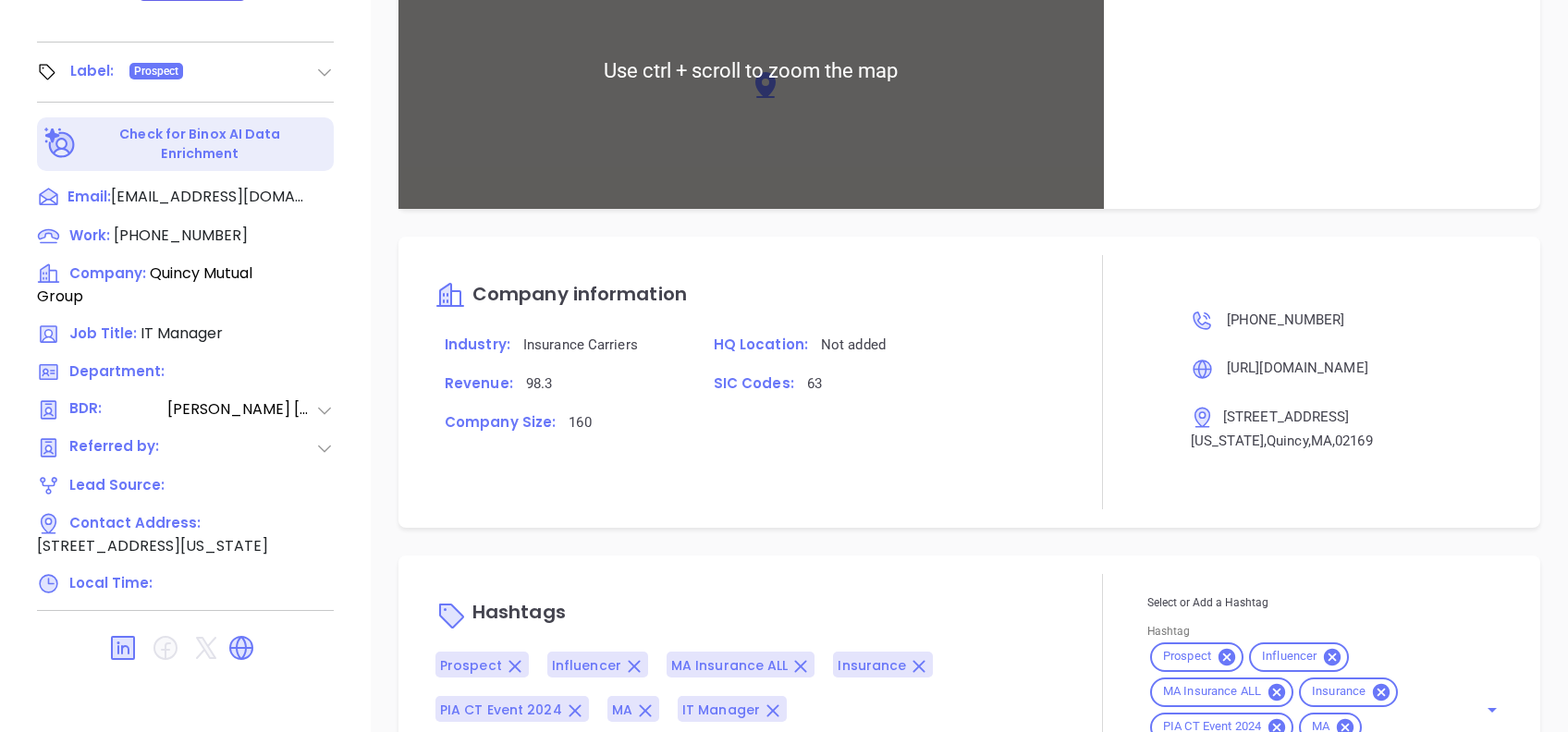
scroll to position [1179, 0]
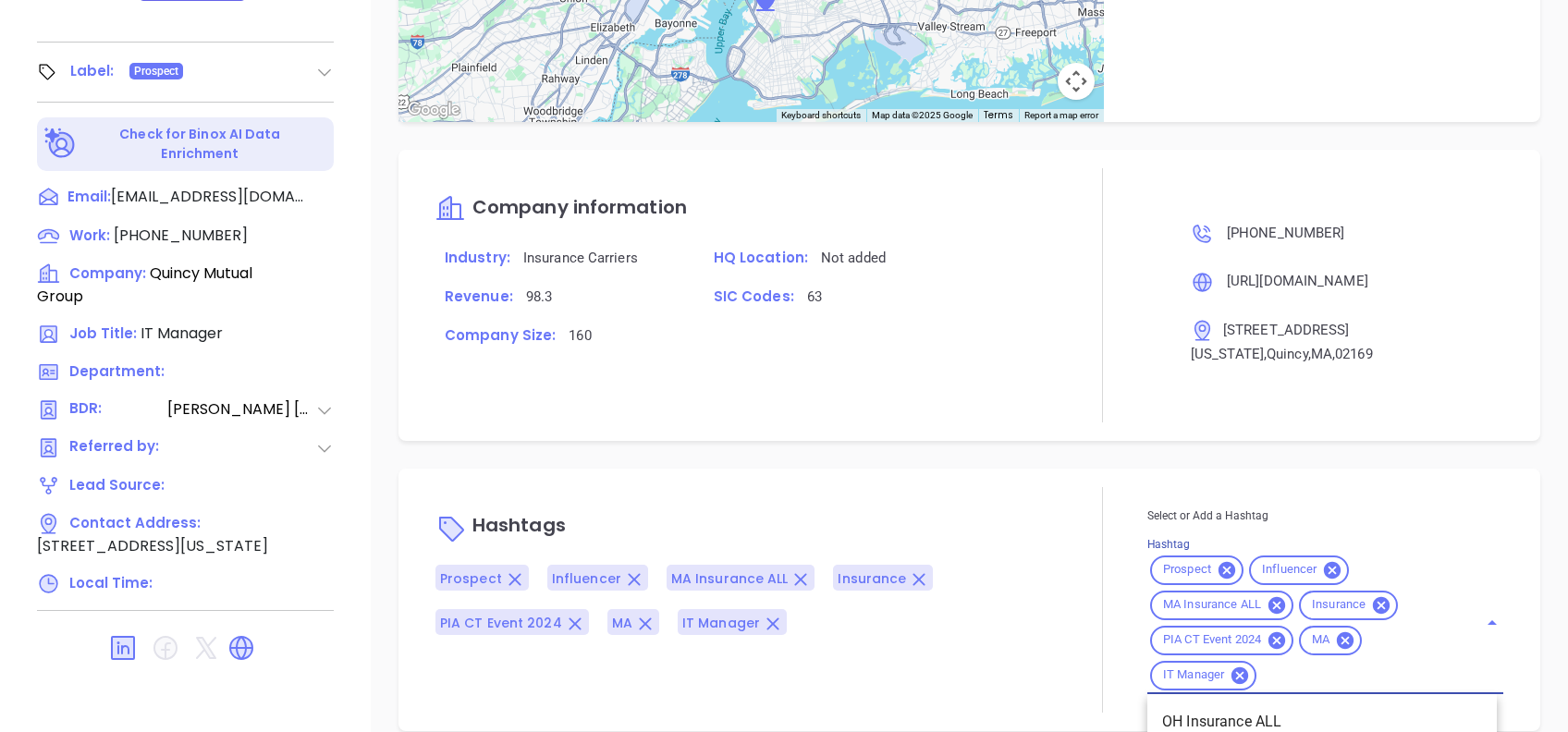
click at [1303, 664] on input "Hashtag" at bounding box center [1356, 675] width 192 height 23
type input "pla"
click at [908, 469] on div "Hashtags Prospect Influencer MA Insurance ALL Insurance PIA CT Event 2024 MA IT…" at bounding box center [970, 600] width 1142 height 263
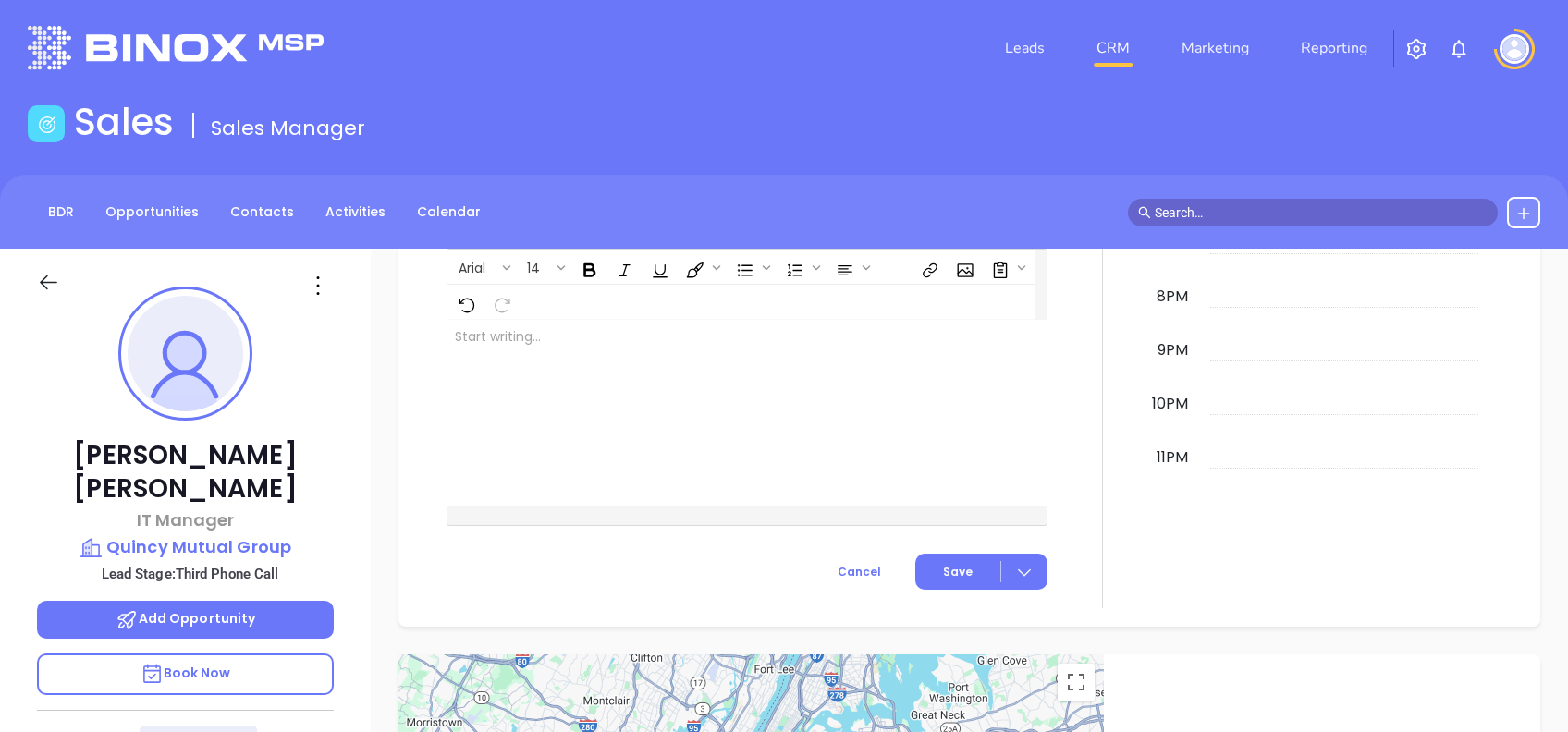
scroll to position [0, 0]
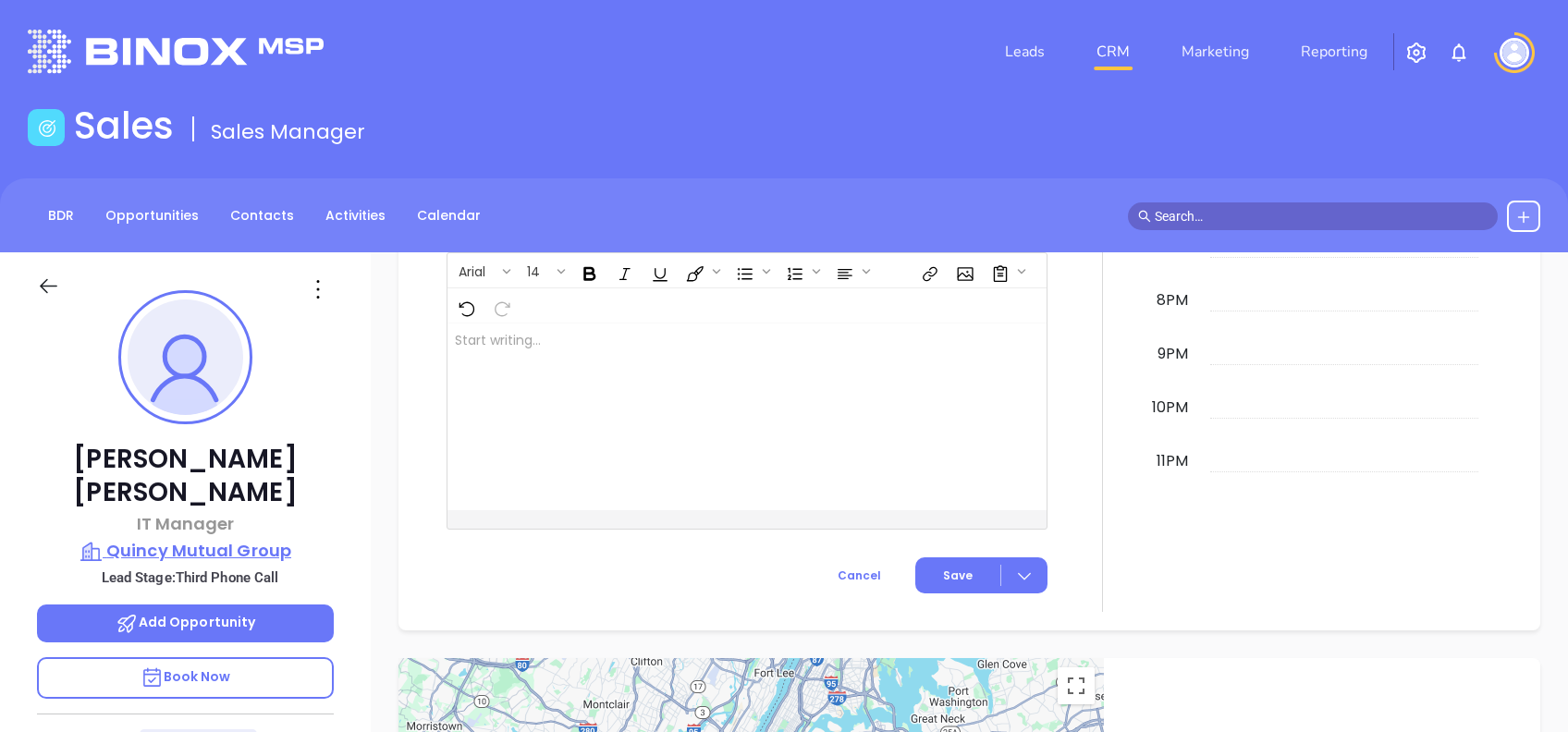
click at [254, 538] on p "Quincy Mutual Group" at bounding box center [185, 551] width 297 height 26
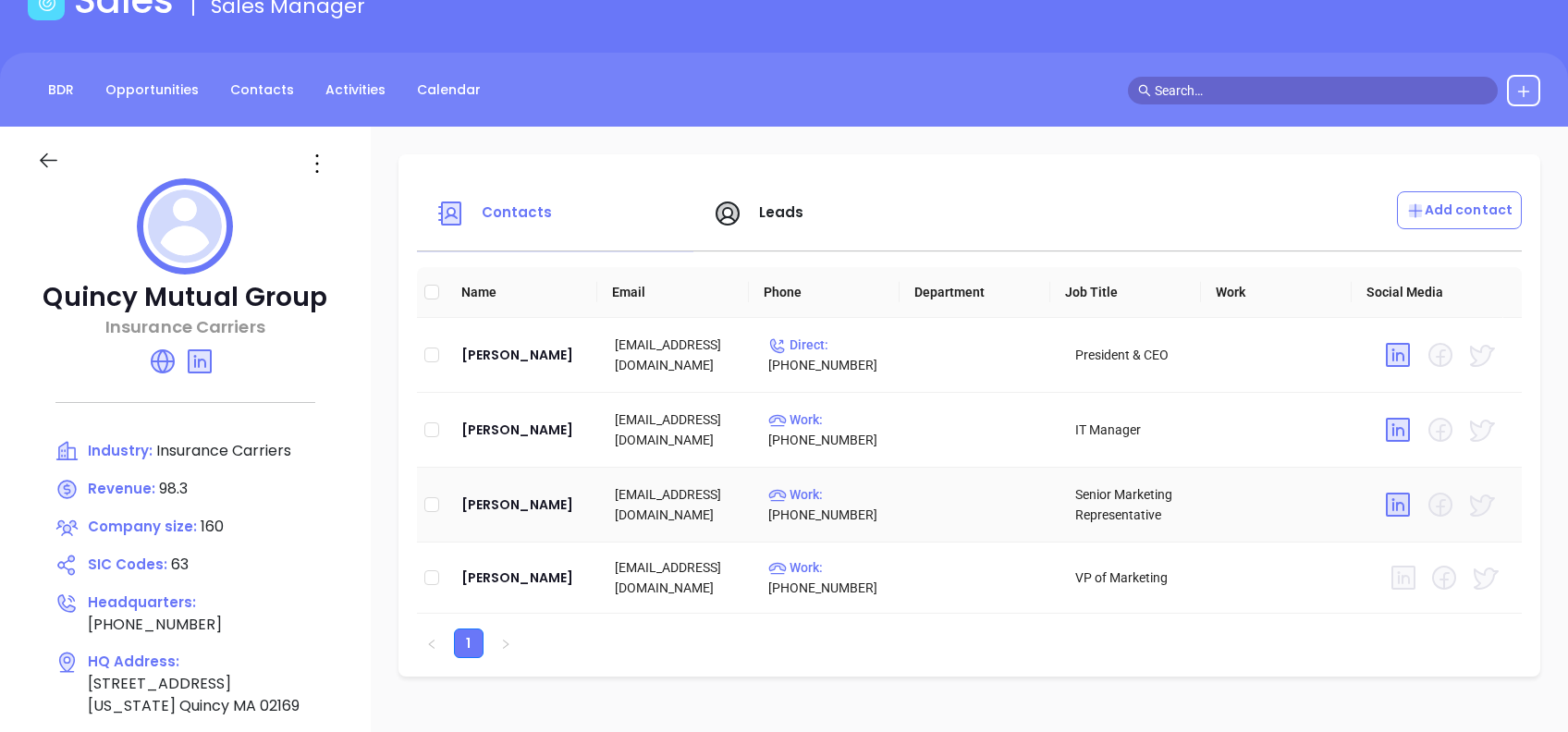
scroll to position [123, 0]
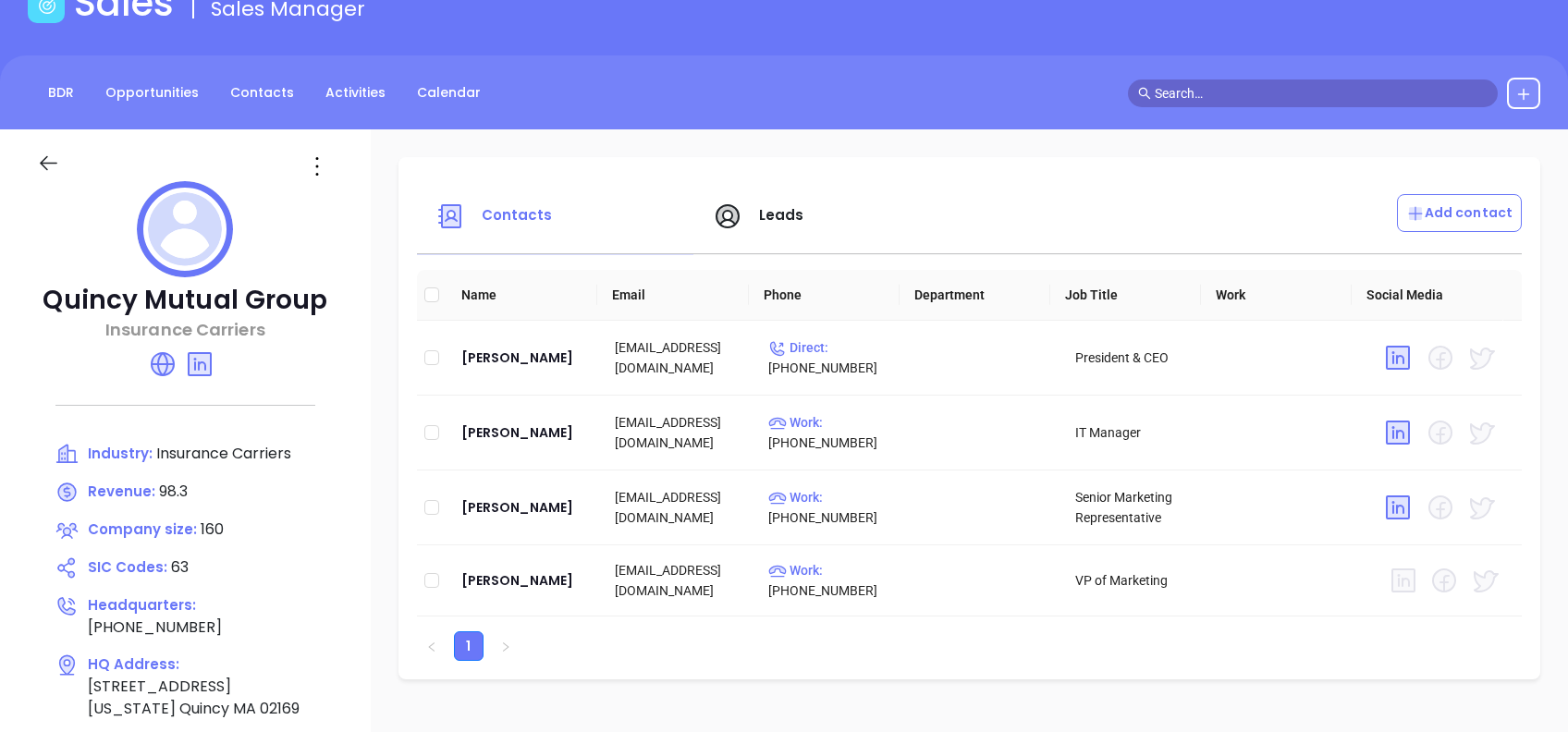
click at [51, 162] on icon at bounding box center [49, 163] width 23 height 23
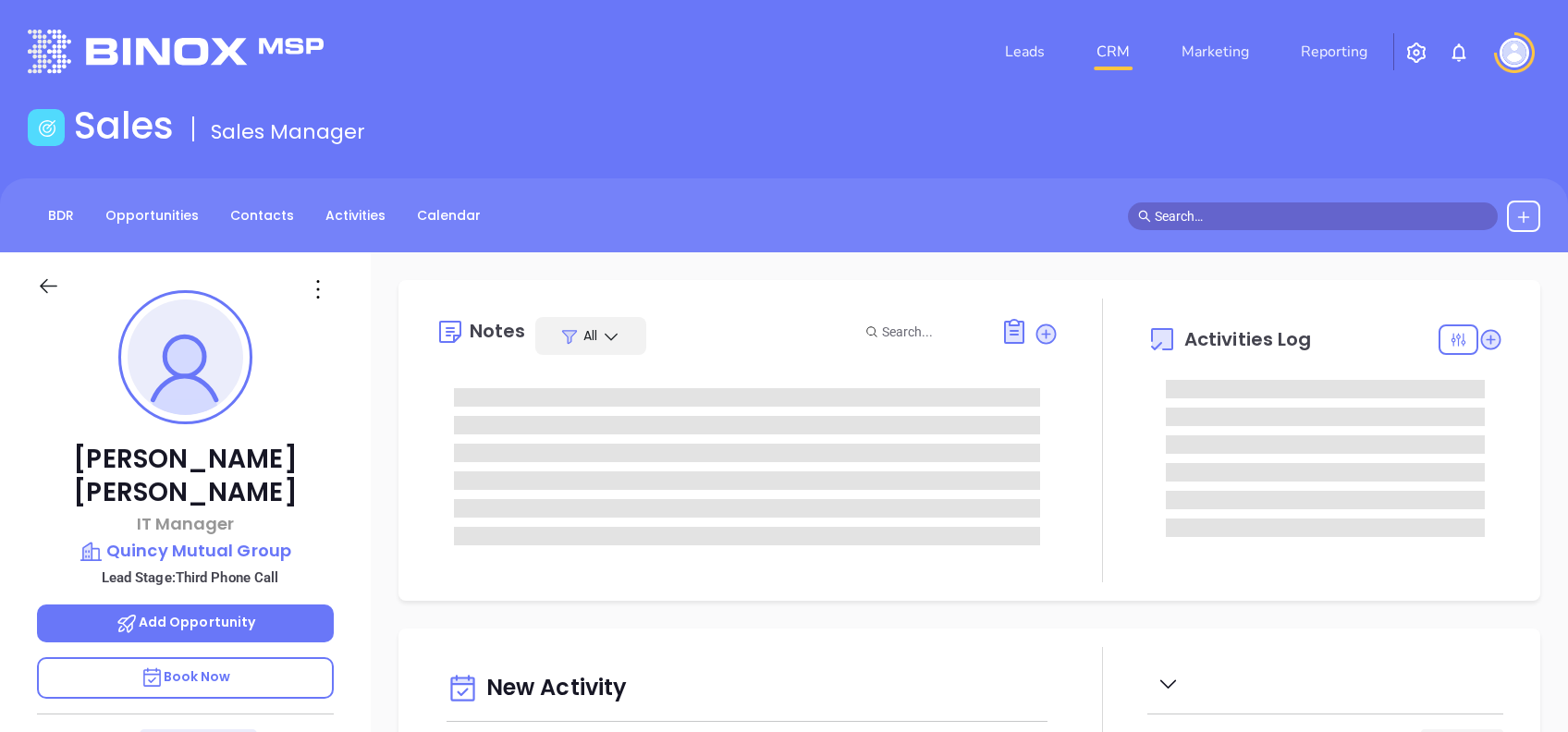
type input "Alejandra Lara"
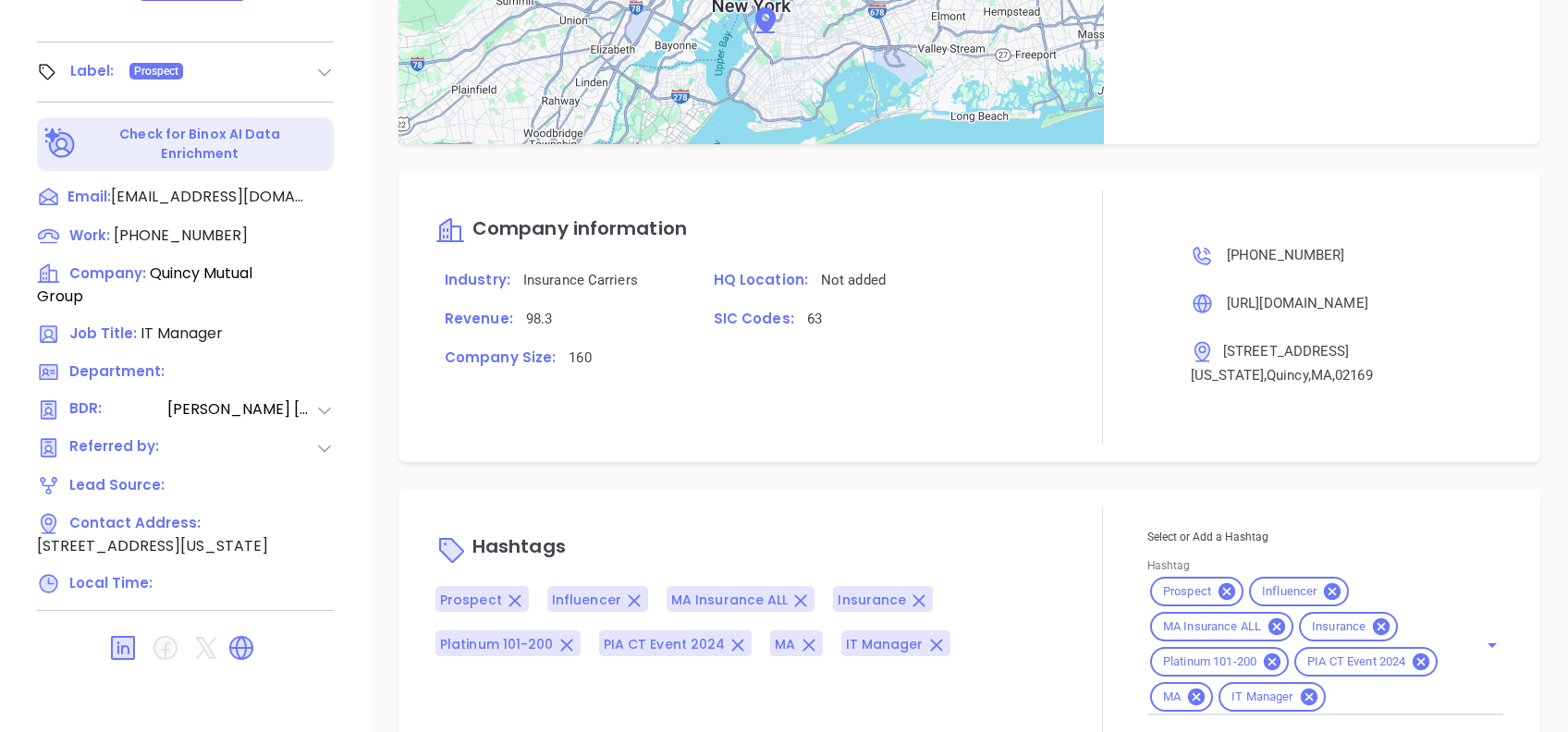
scroll to position [1206, 0]
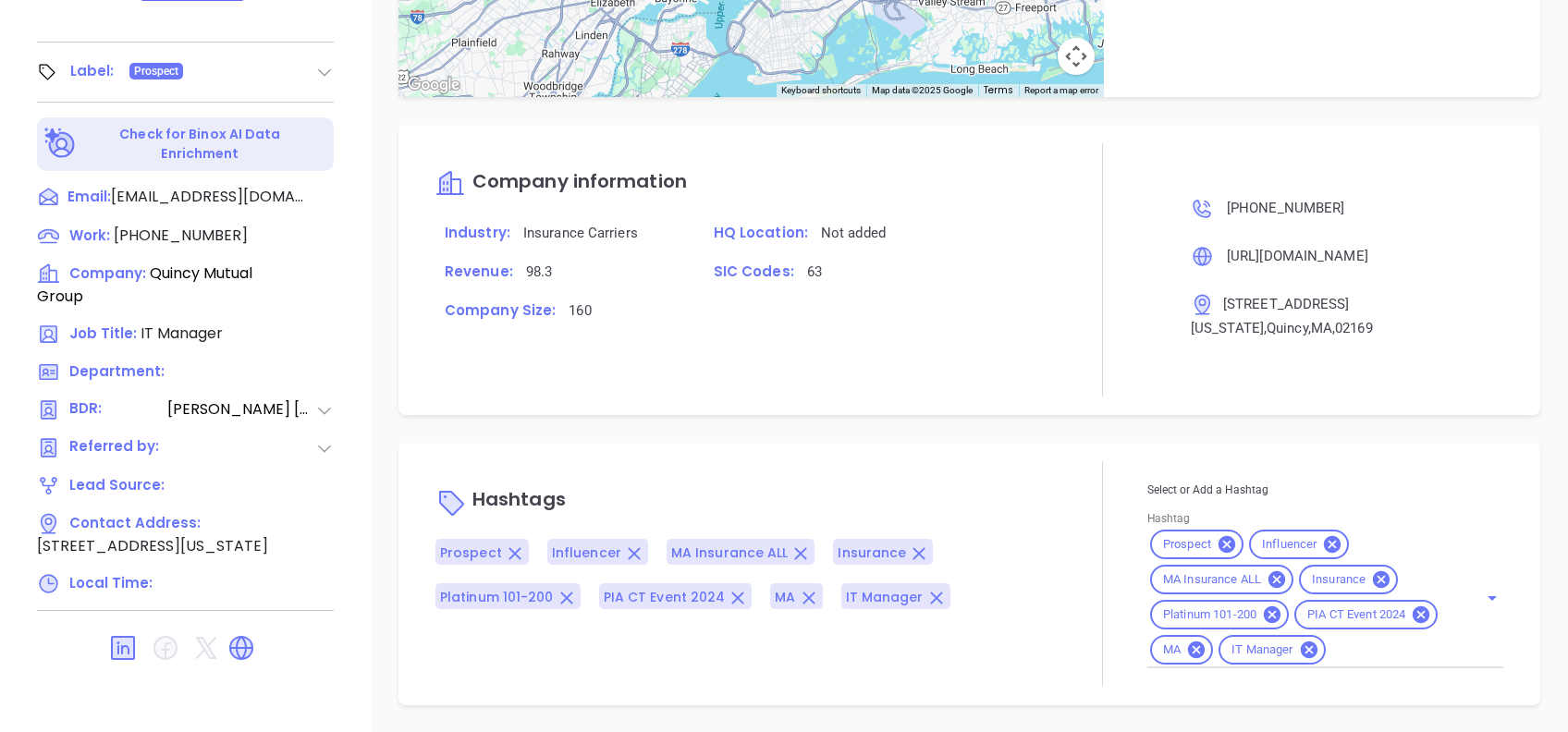
click at [945, 399] on div "Notes All Abigail Mayda | Apr 8, 2024 12:14 PM Reach out to Roxann, and follow …" at bounding box center [969, 85] width 1197 height 1295
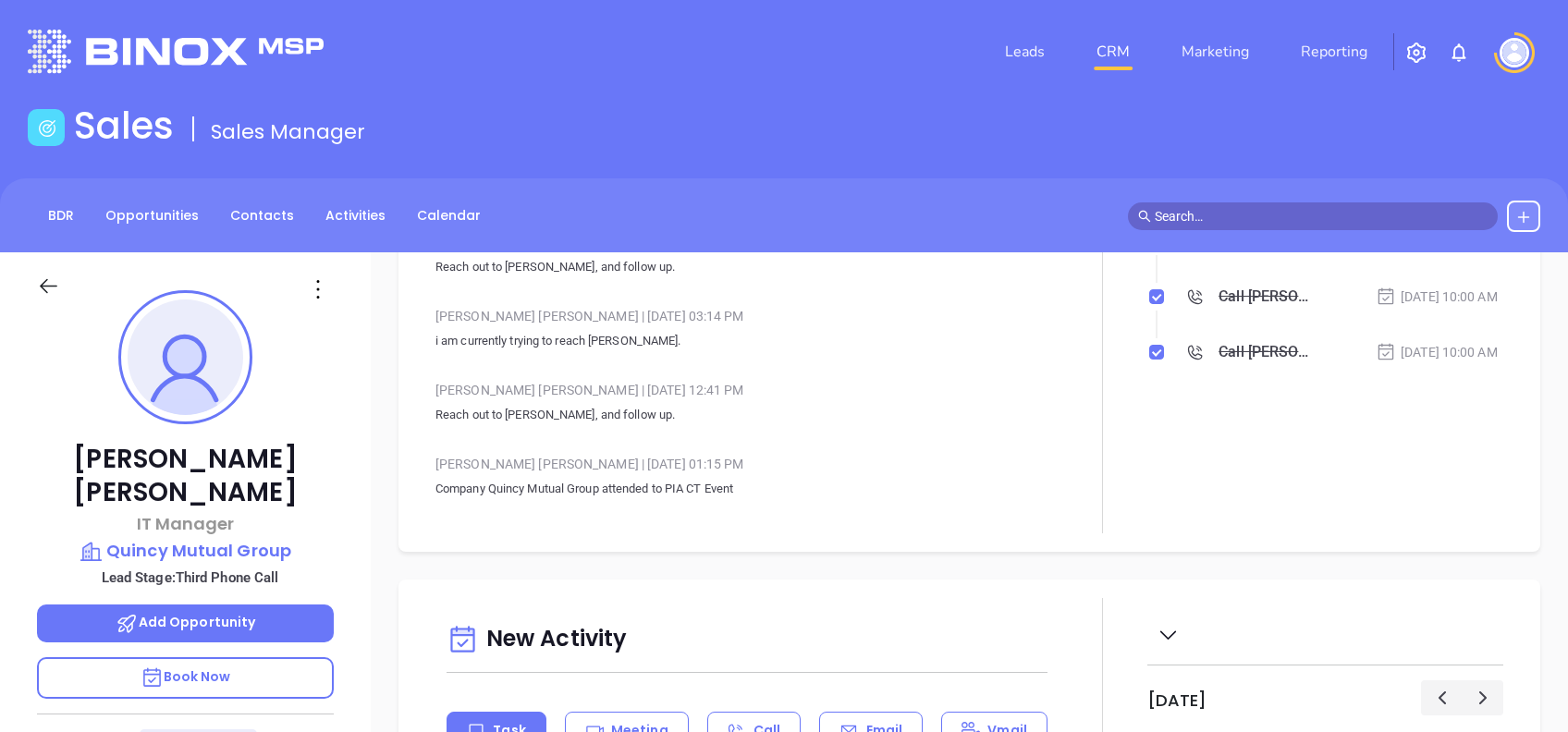
scroll to position [0, 0]
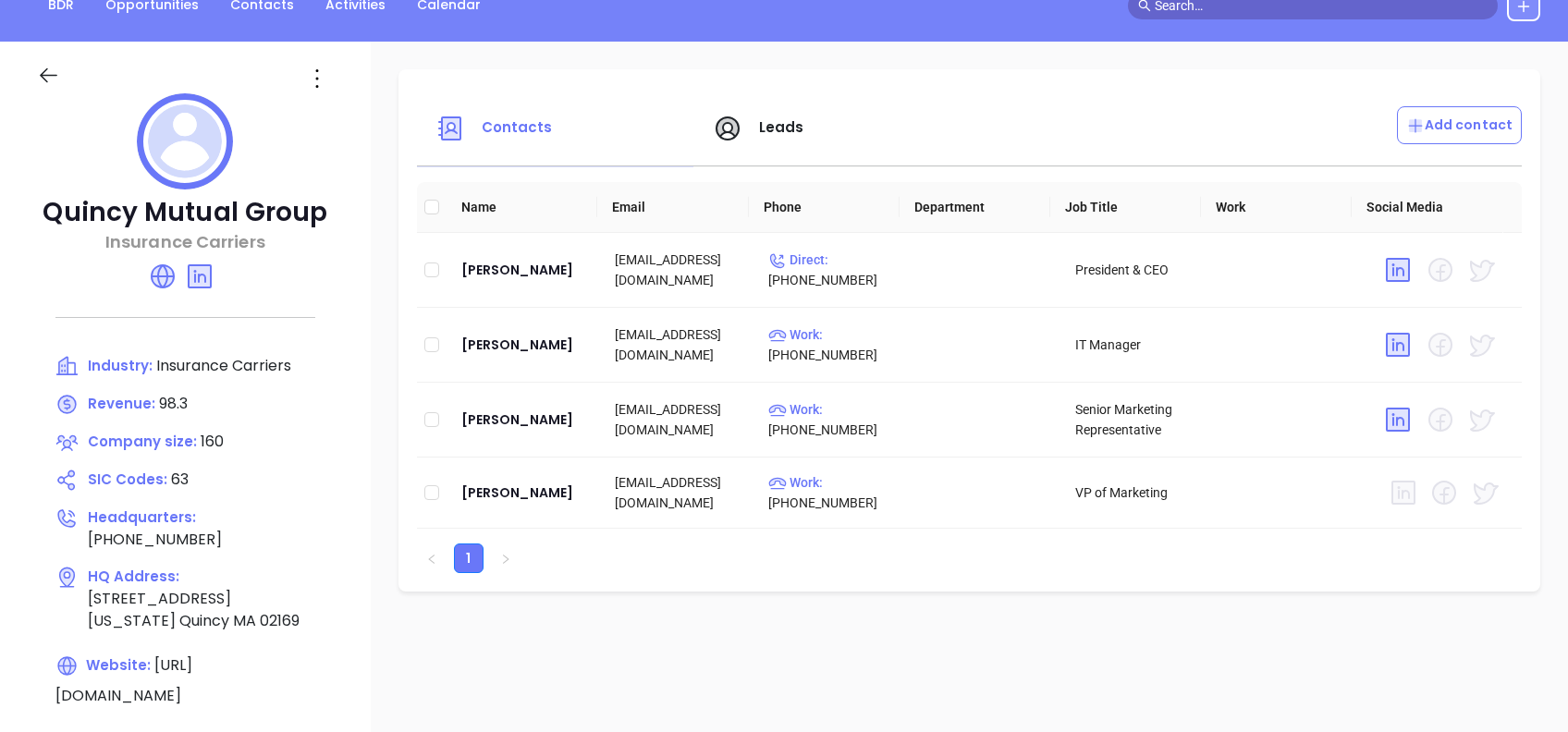
scroll to position [246, 0]
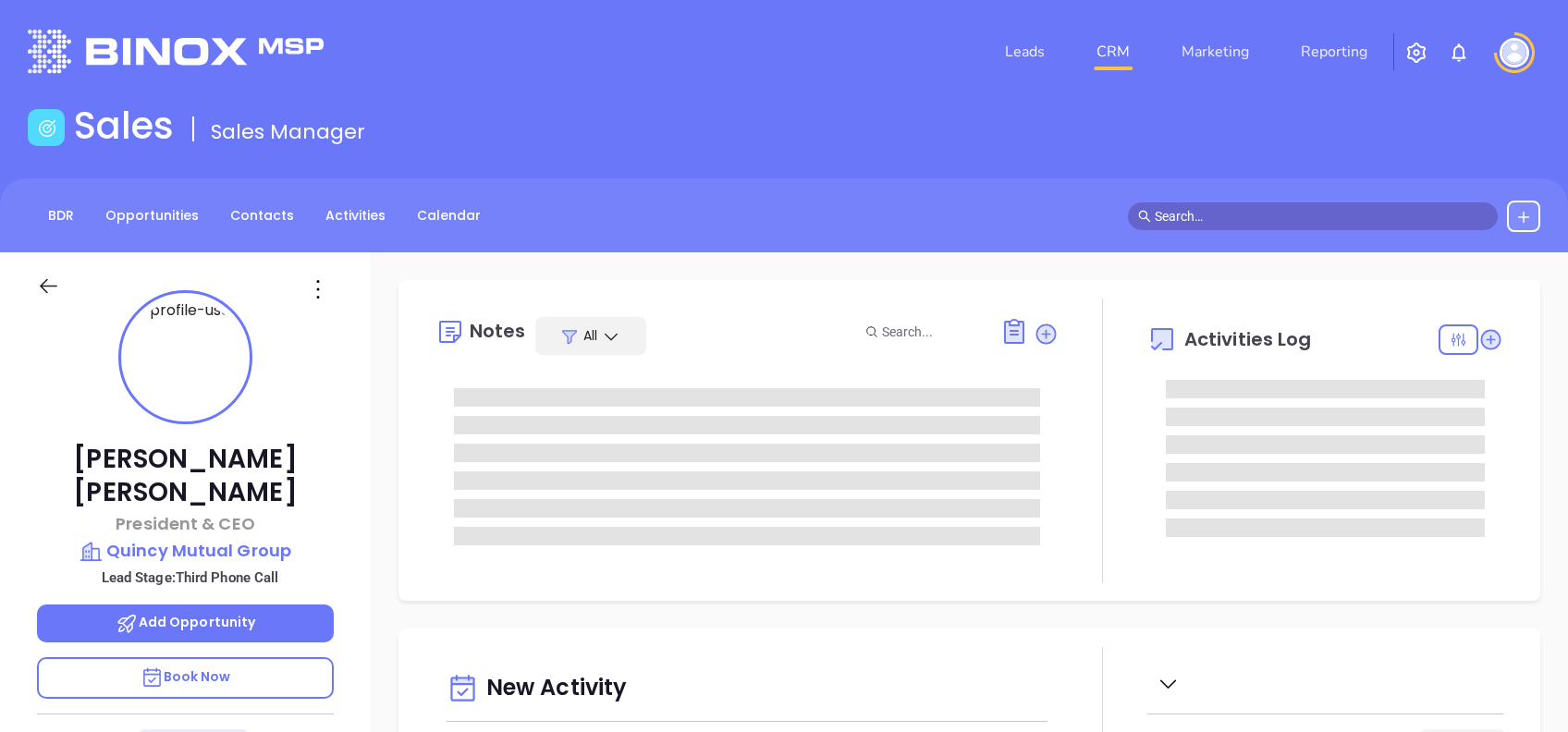
type input "[DATE]"
type input "[PERSON_NAME]"
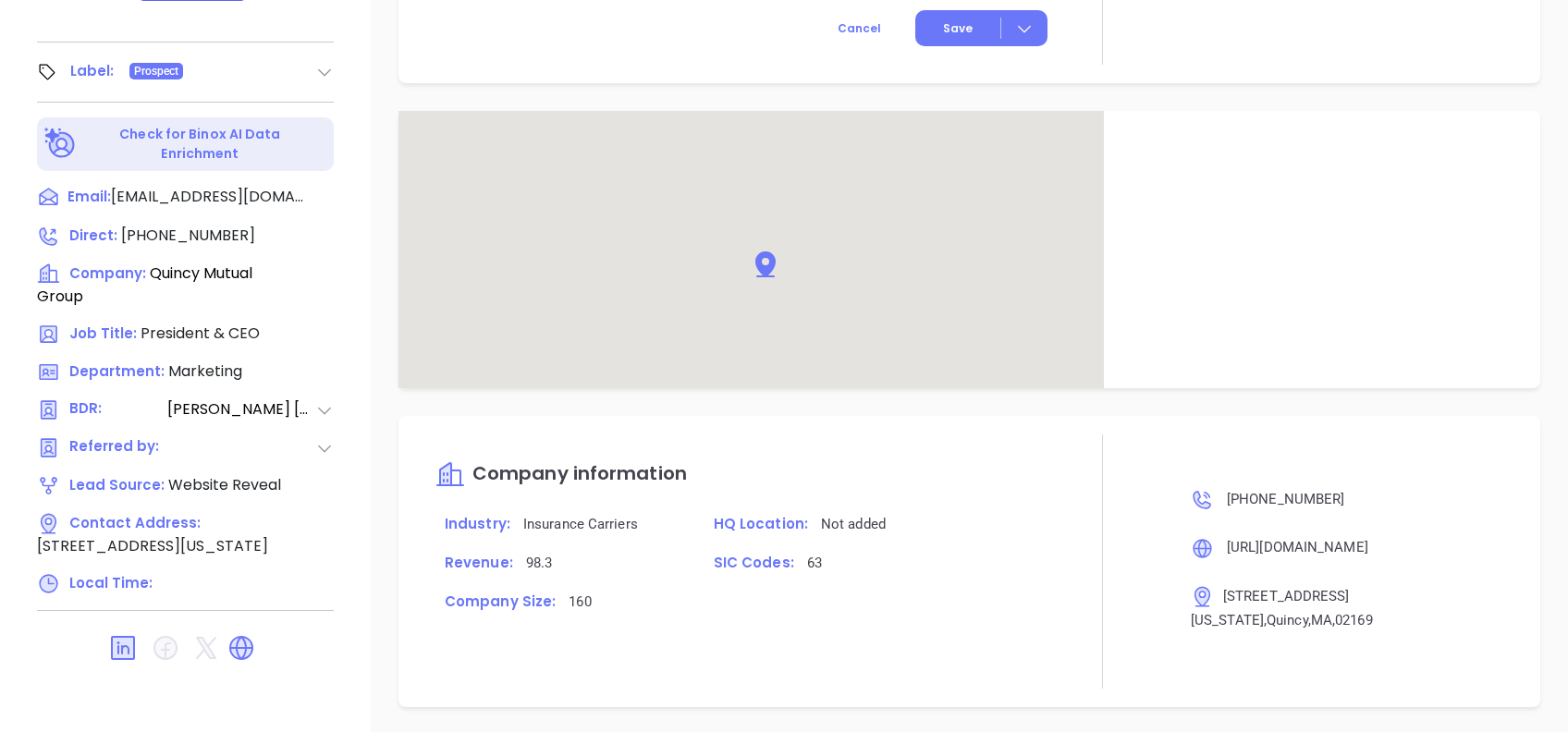
scroll to position [1181, 0]
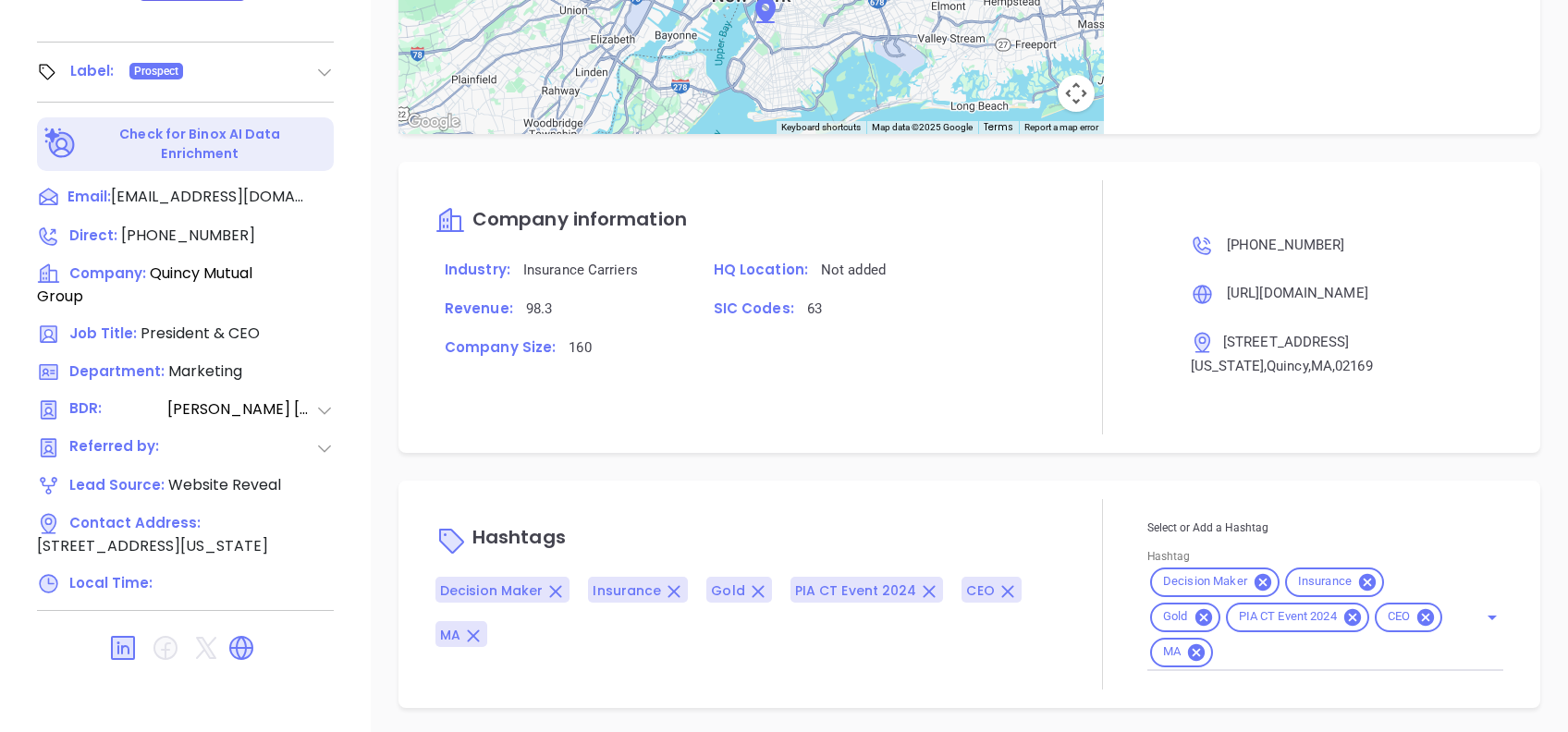
click at [1326, 648] on input "Hashtag" at bounding box center [1334, 652] width 236 height 23
type input "extr"
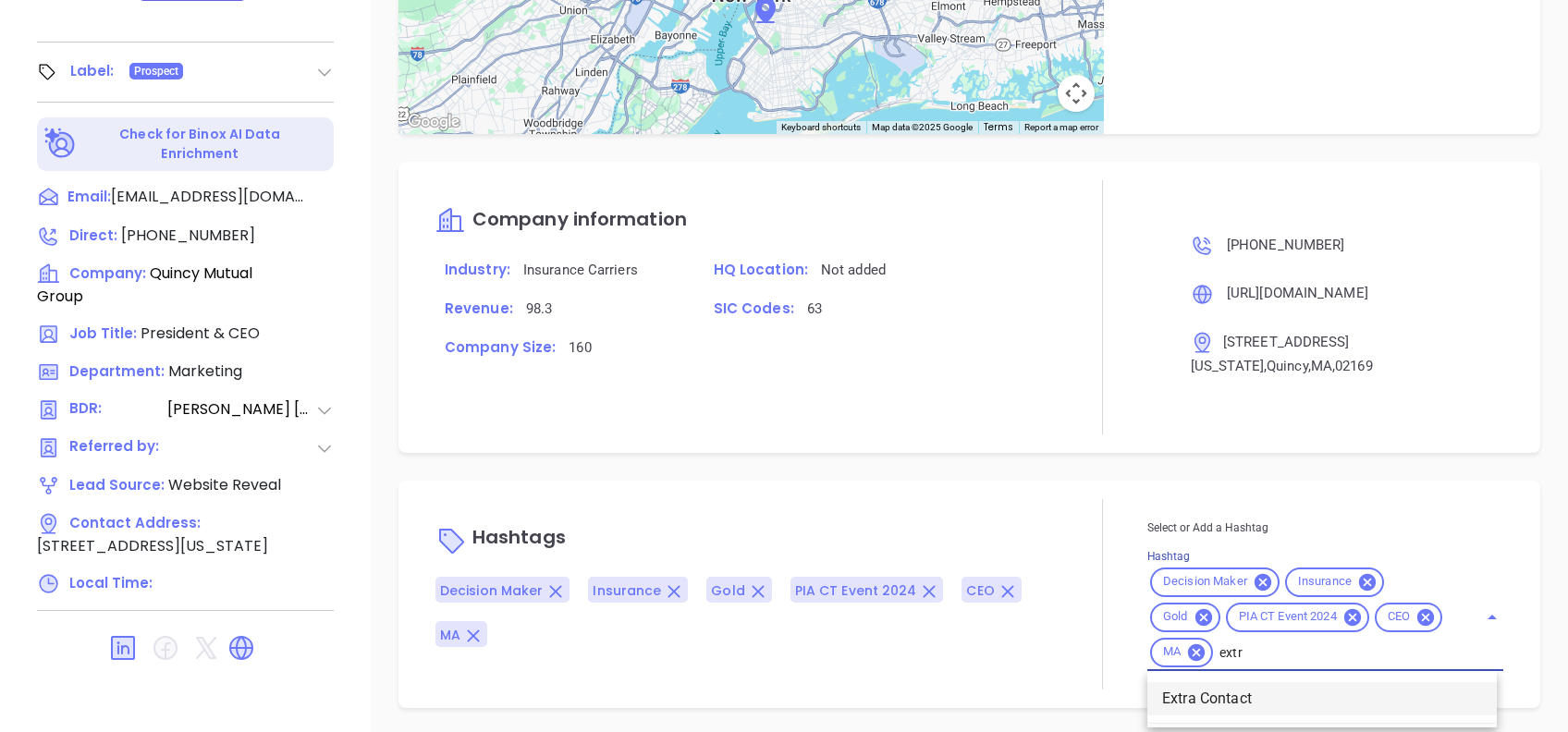
click at [1235, 687] on li "Extra Contact" at bounding box center [1322, 699] width 349 height 34
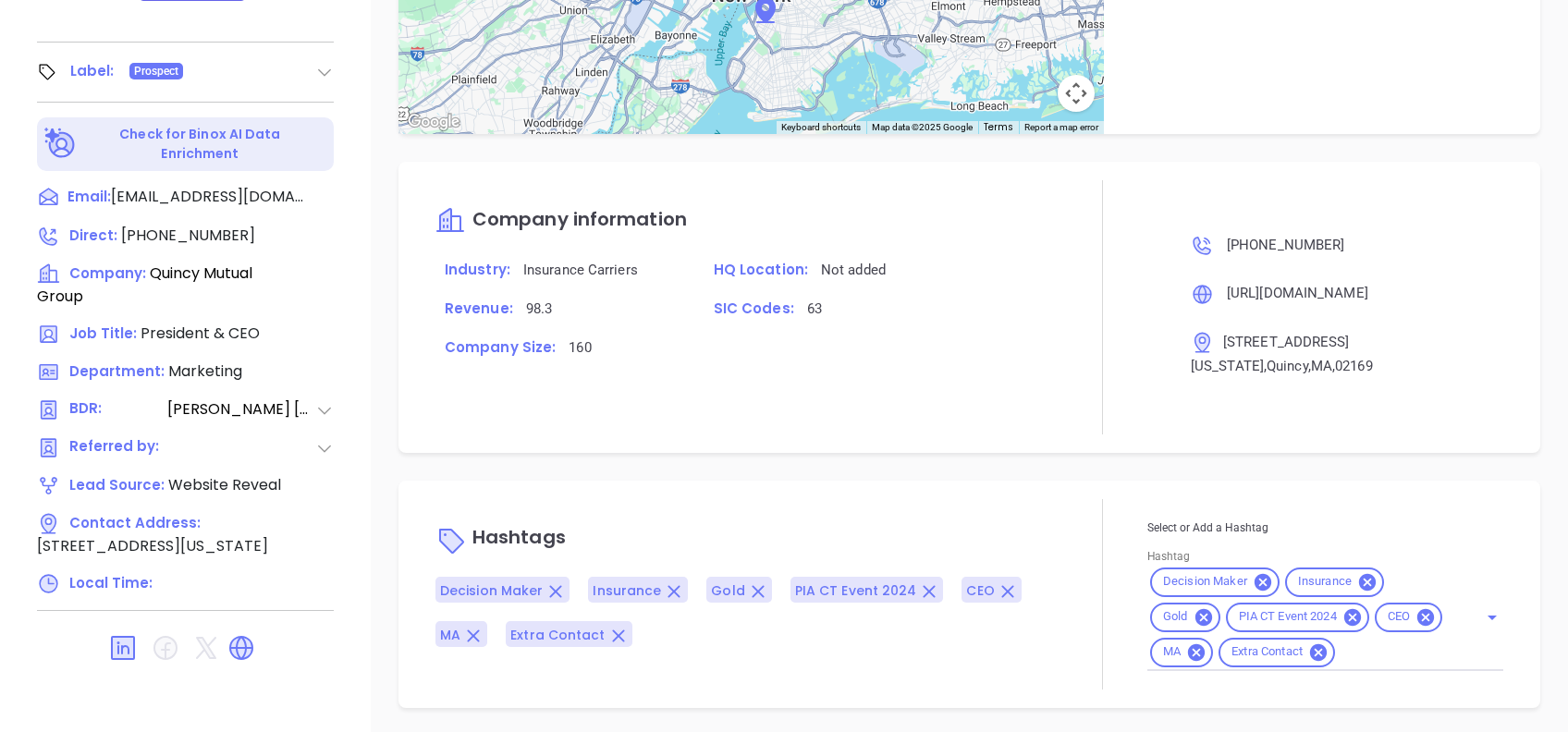
click at [1064, 527] on div at bounding box center [1103, 594] width 89 height 191
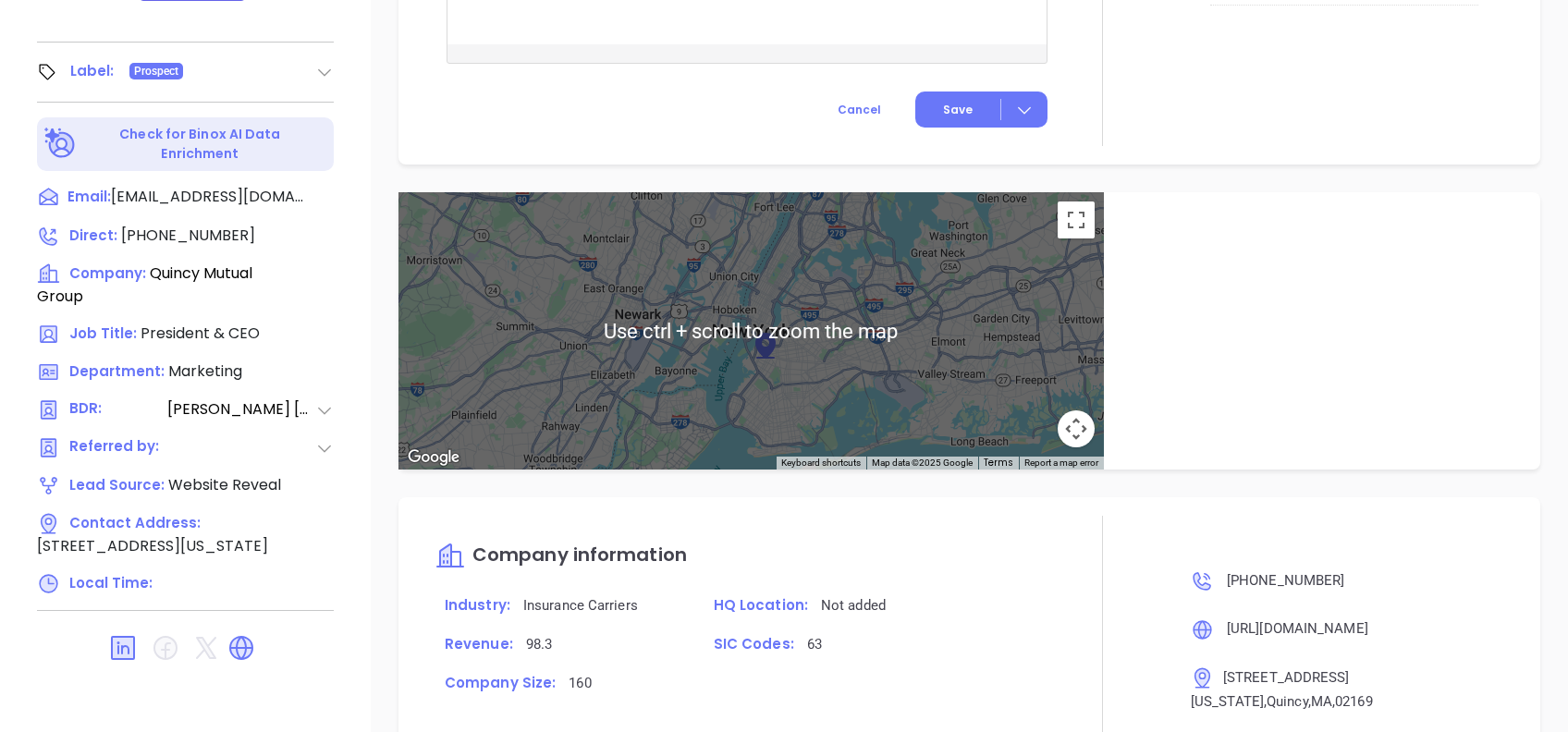
scroll to position [811, 0]
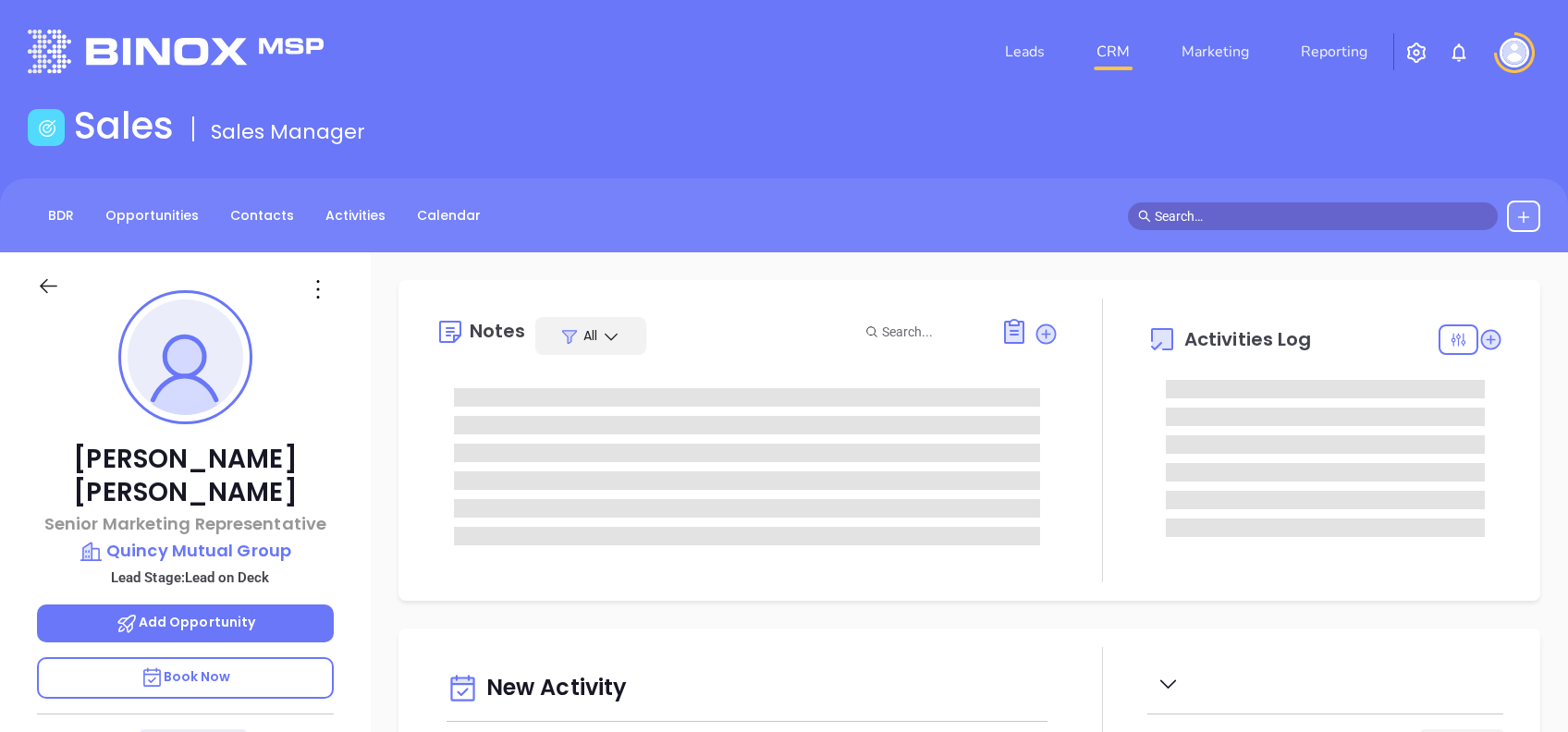
type input "[PERSON_NAME]"
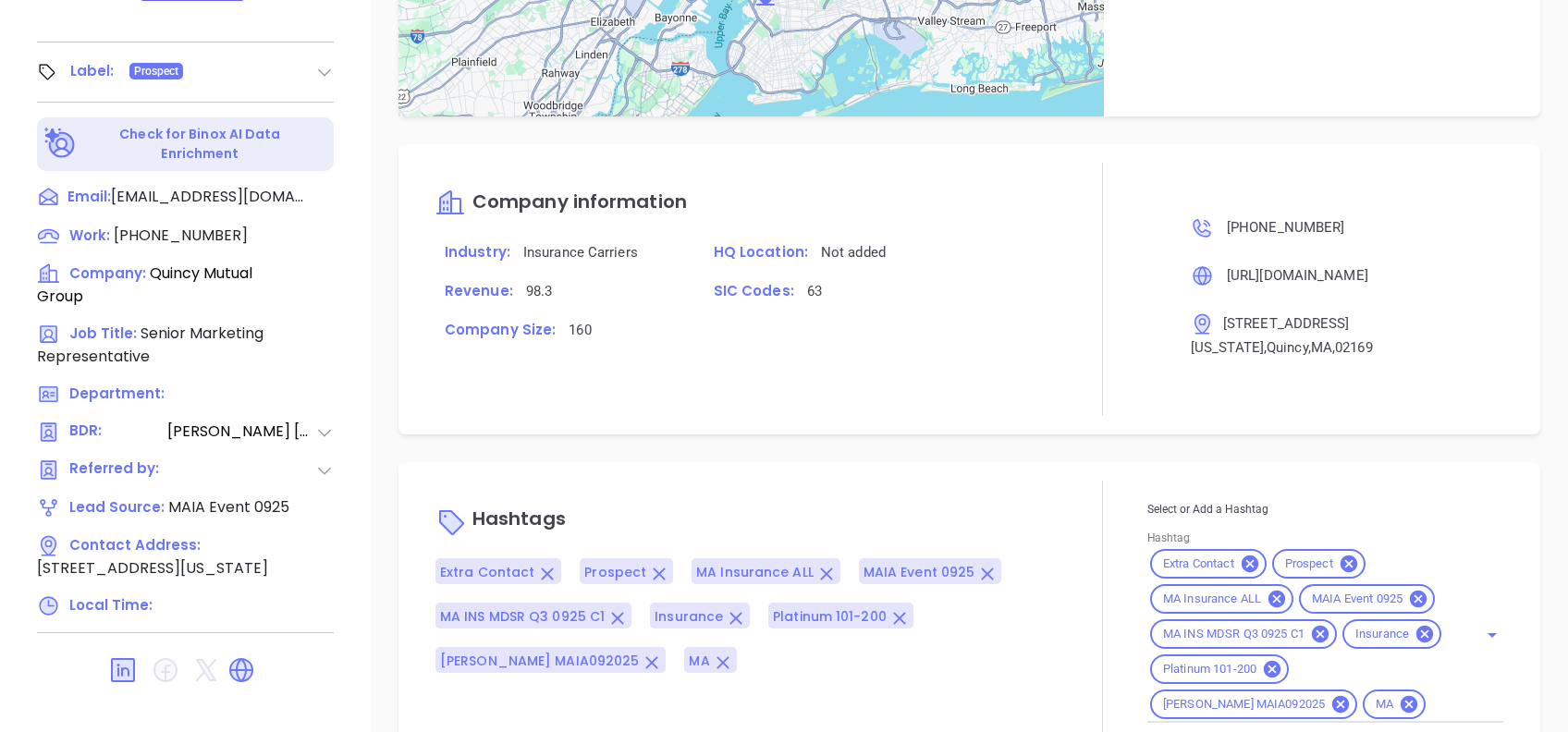
scroll to position [1071, 0]
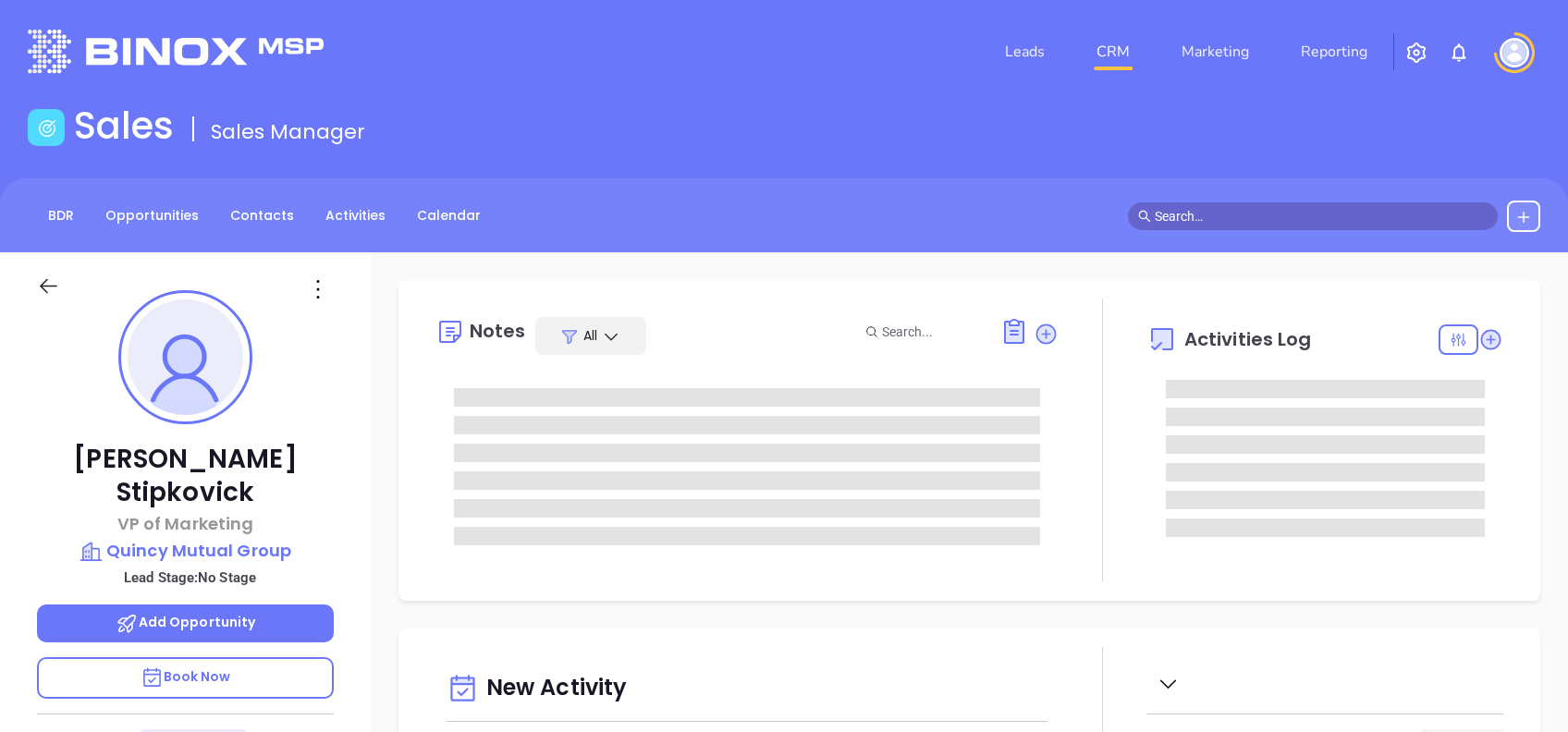
type input "[DATE]"
type input "[PERSON_NAME]"
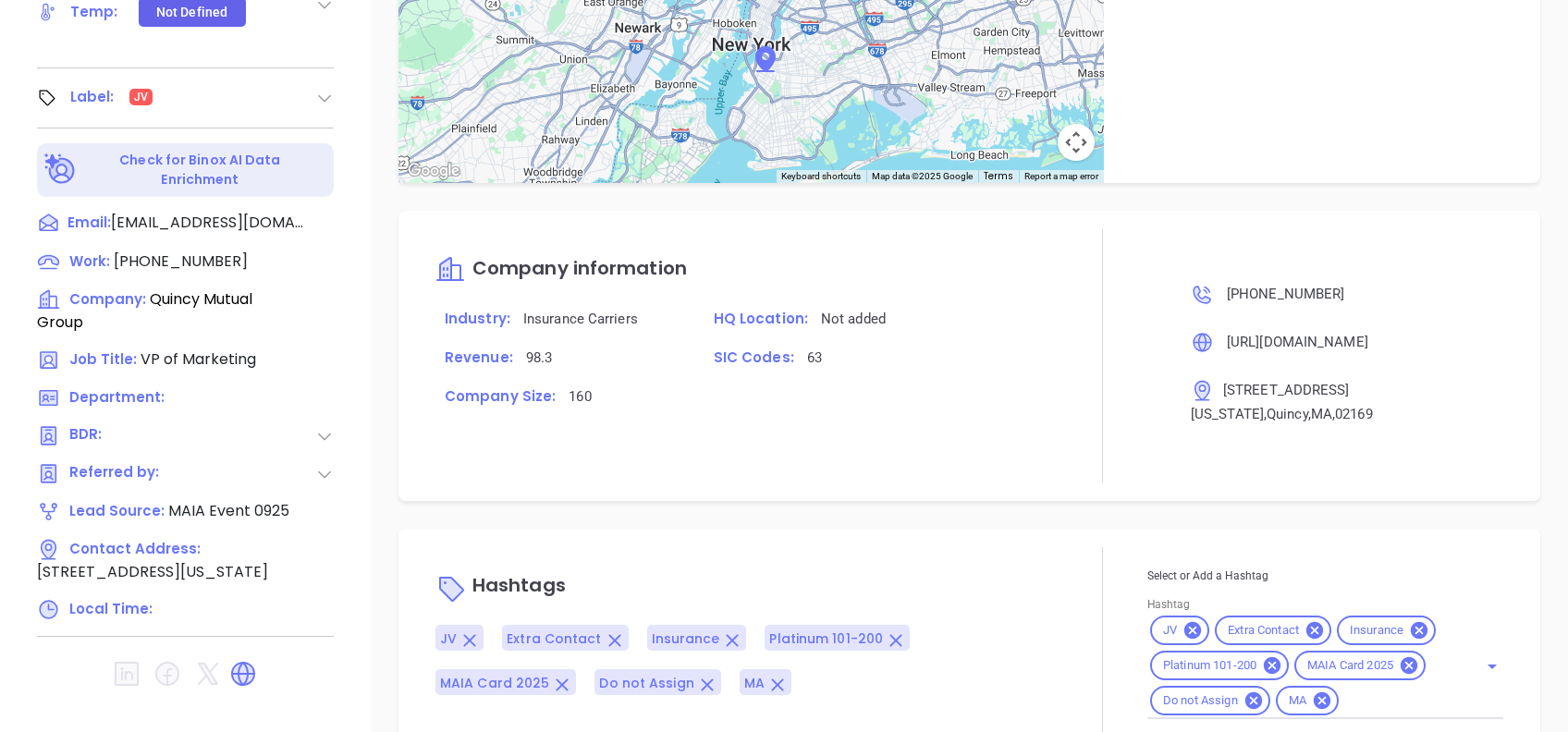
scroll to position [813, 0]
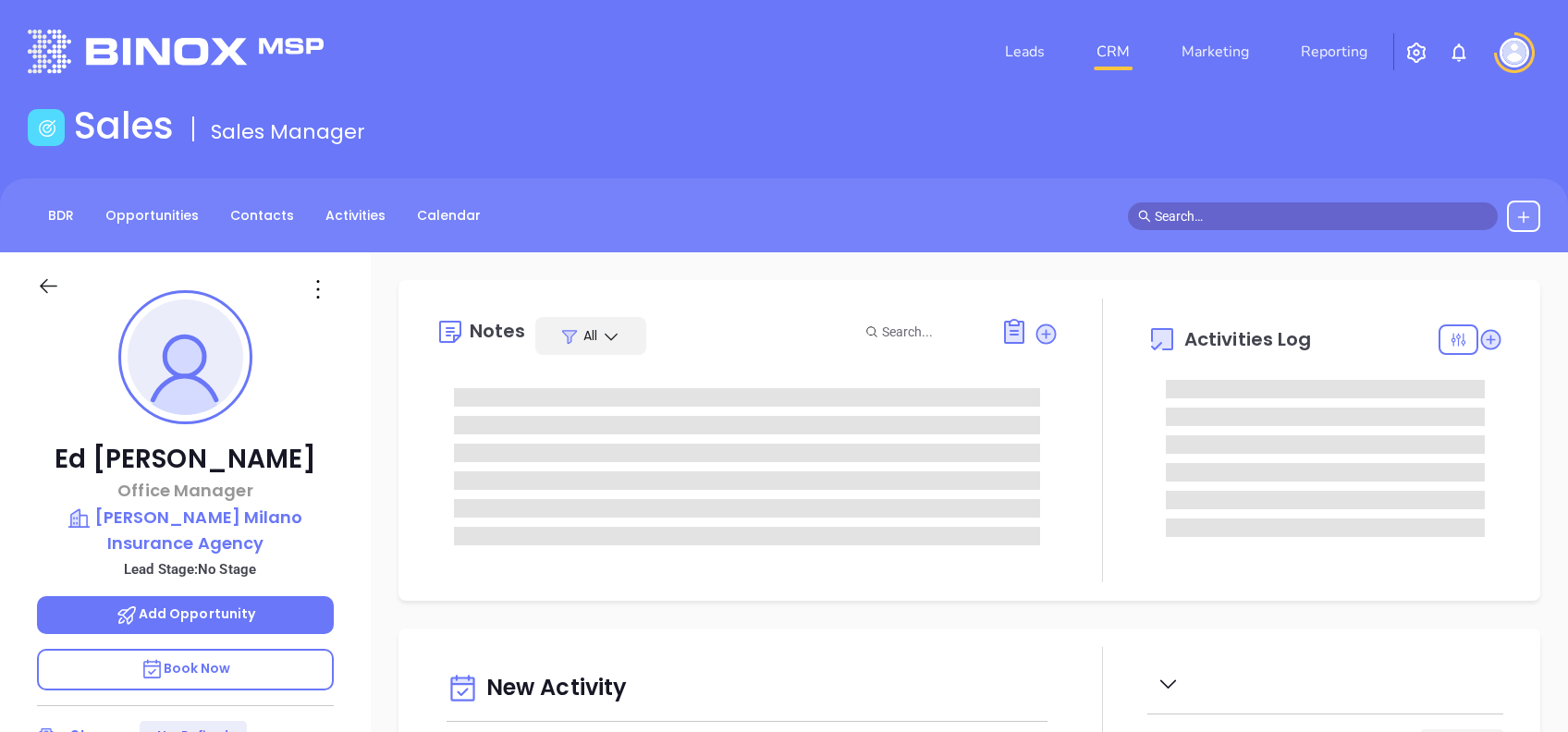
type input "[DATE]"
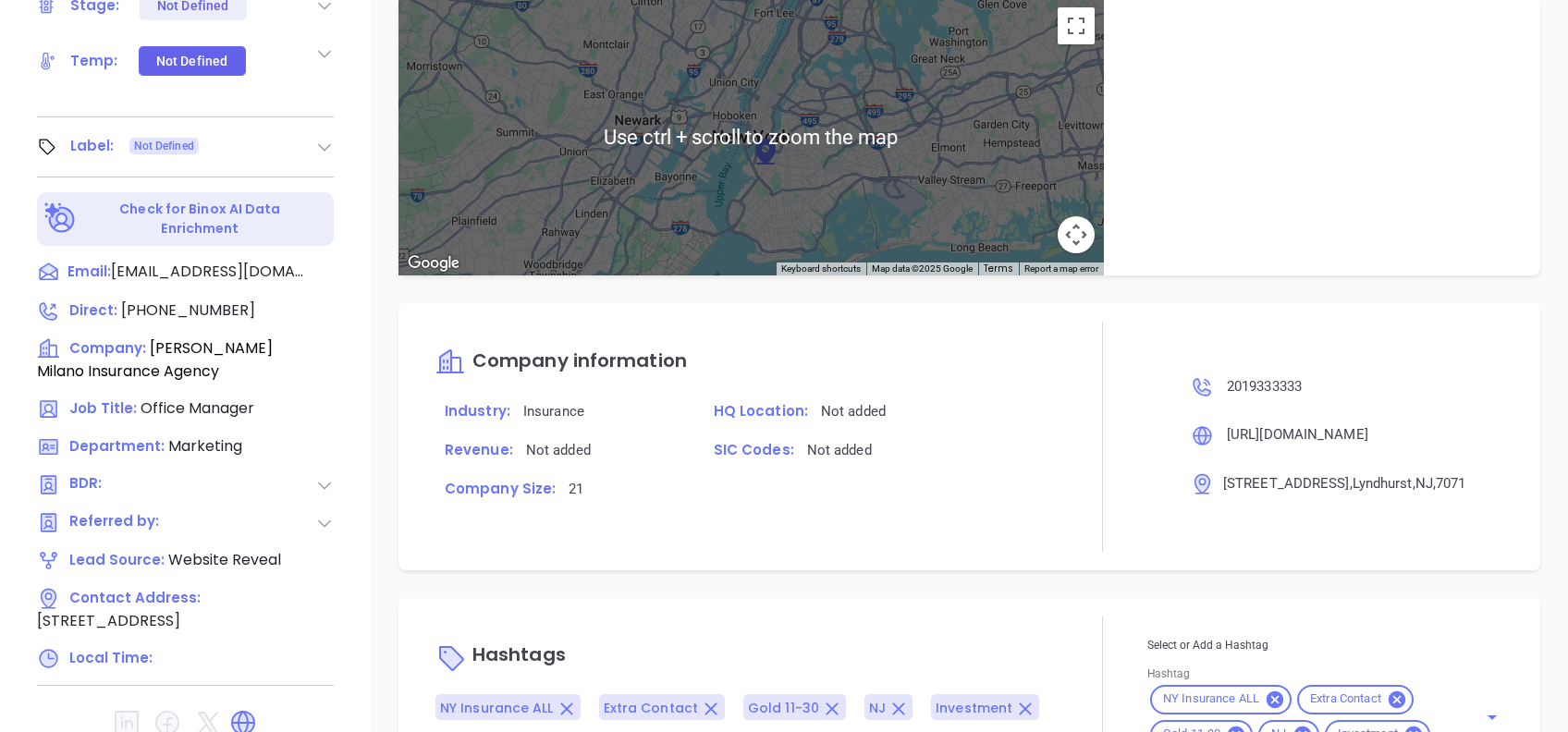
scroll to position [813, 0]
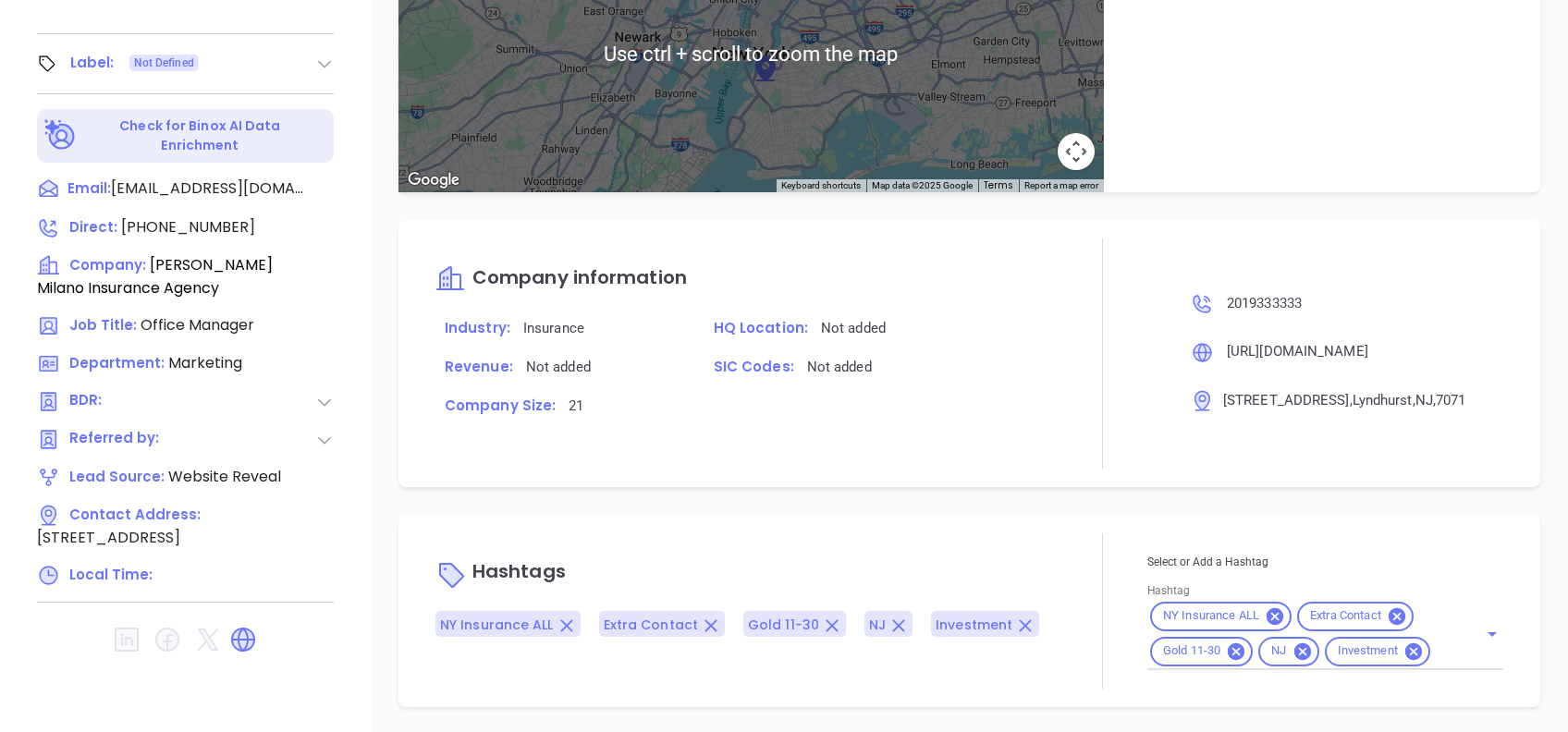
type input "[PERSON_NAME]"
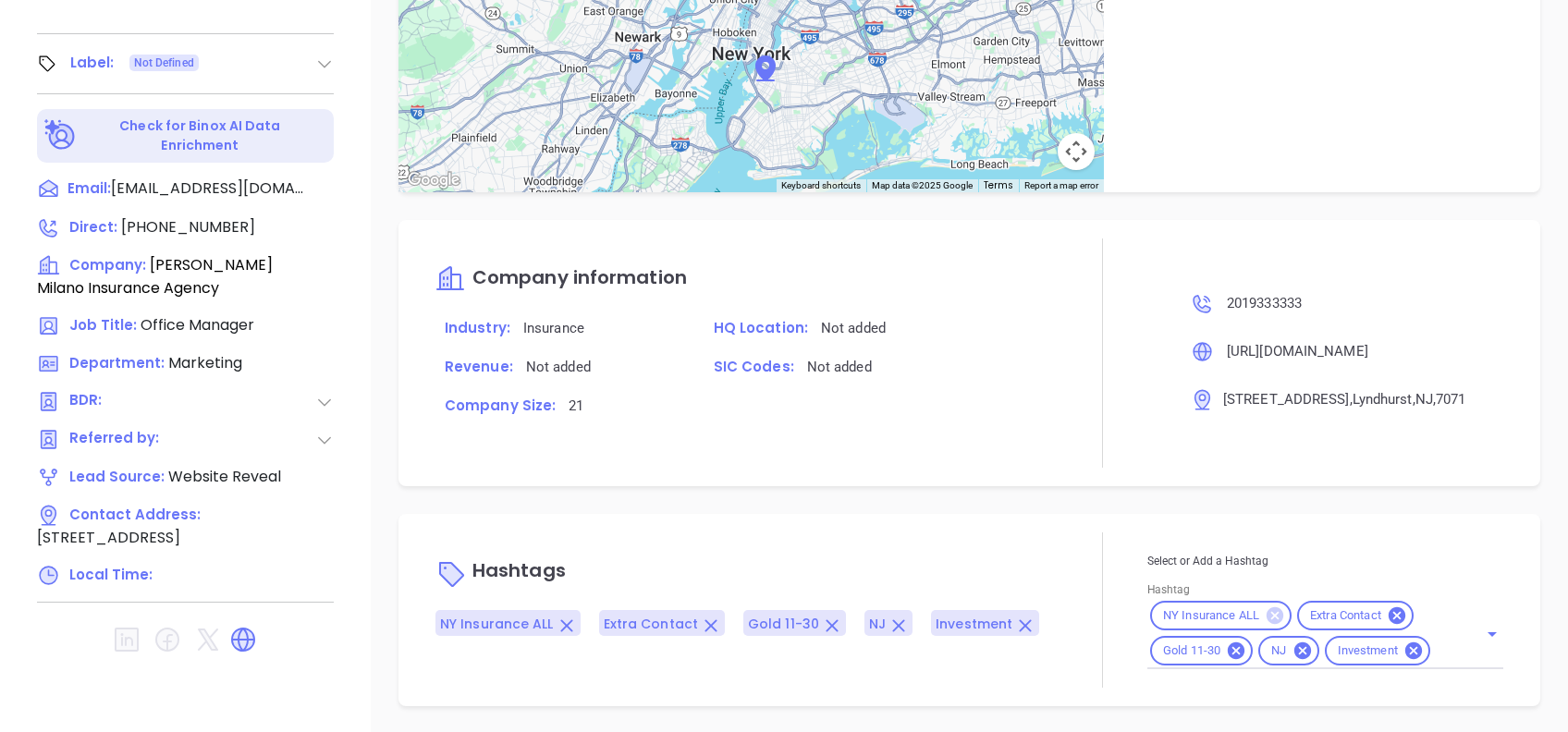
click at [1267, 611] on icon at bounding box center [1275, 616] width 17 height 17
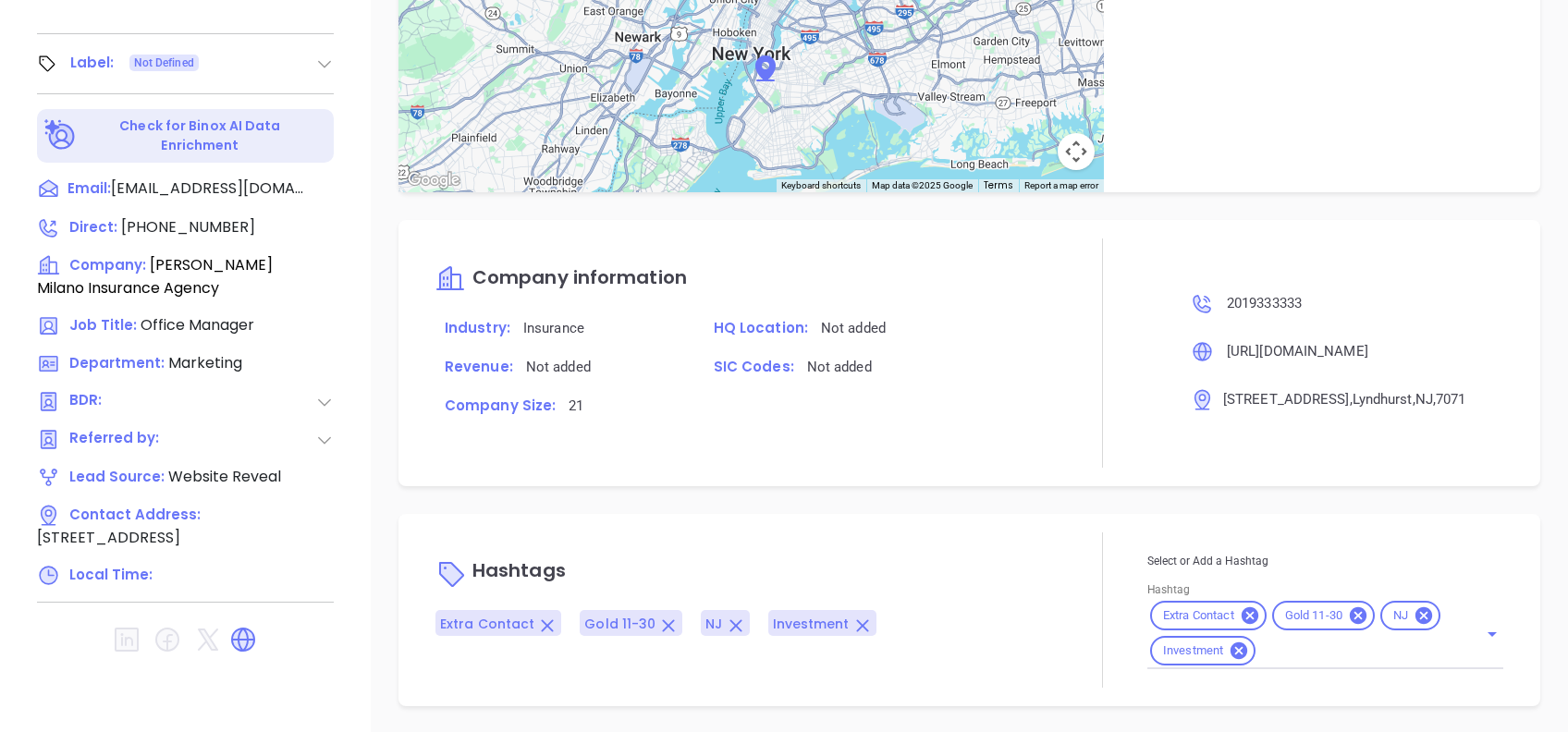
click at [1387, 649] on input "Hashtag" at bounding box center [1356, 651] width 193 height 23
type input "nj ins"
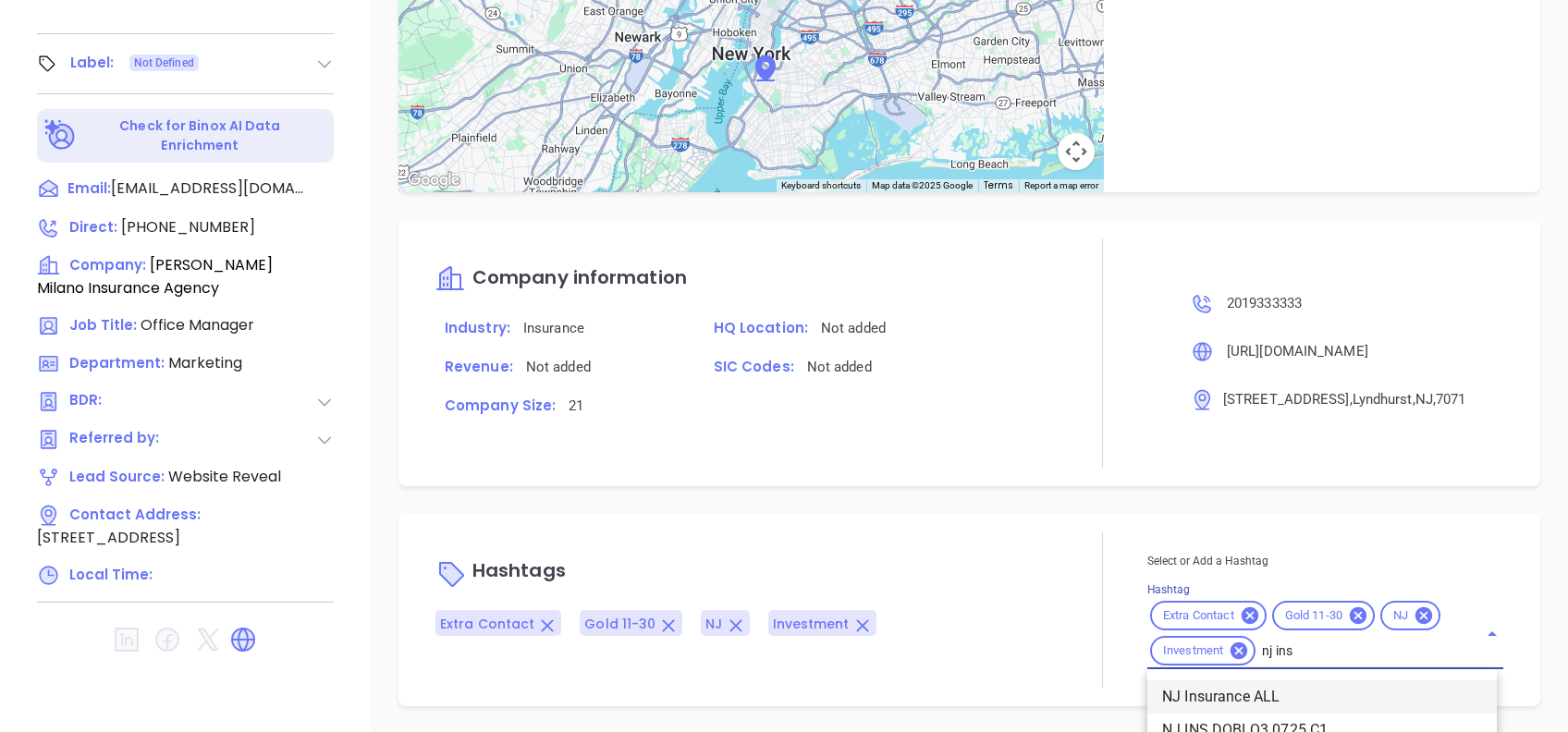
click at [1351, 697] on li "NJ Insurance ALL" at bounding box center [1322, 697] width 349 height 34
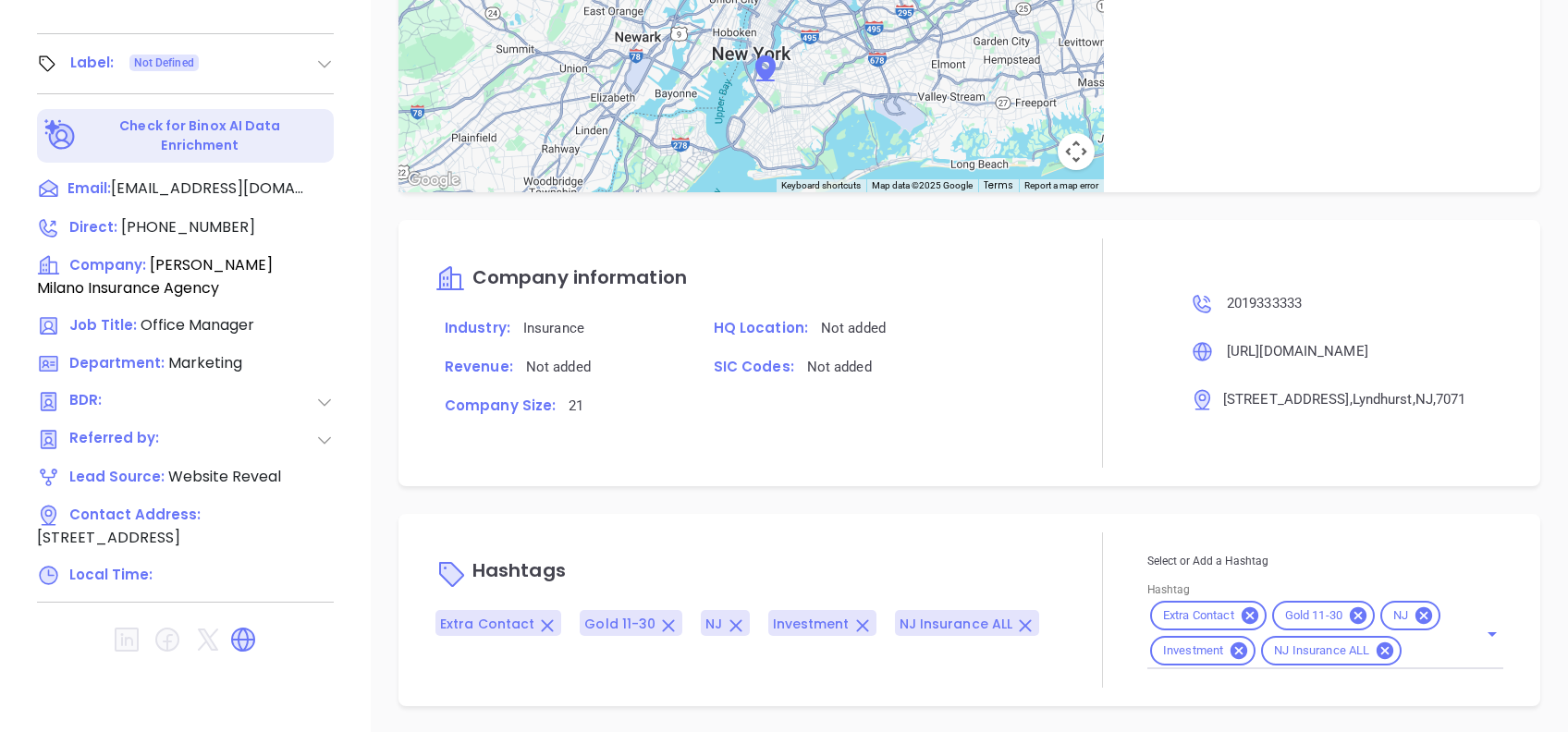
click at [710, 536] on div "Hashtags Extra Contact Gold 11-30 NJ Investment NJ Insurance ALL" at bounding box center [747, 610] width 623 height 155
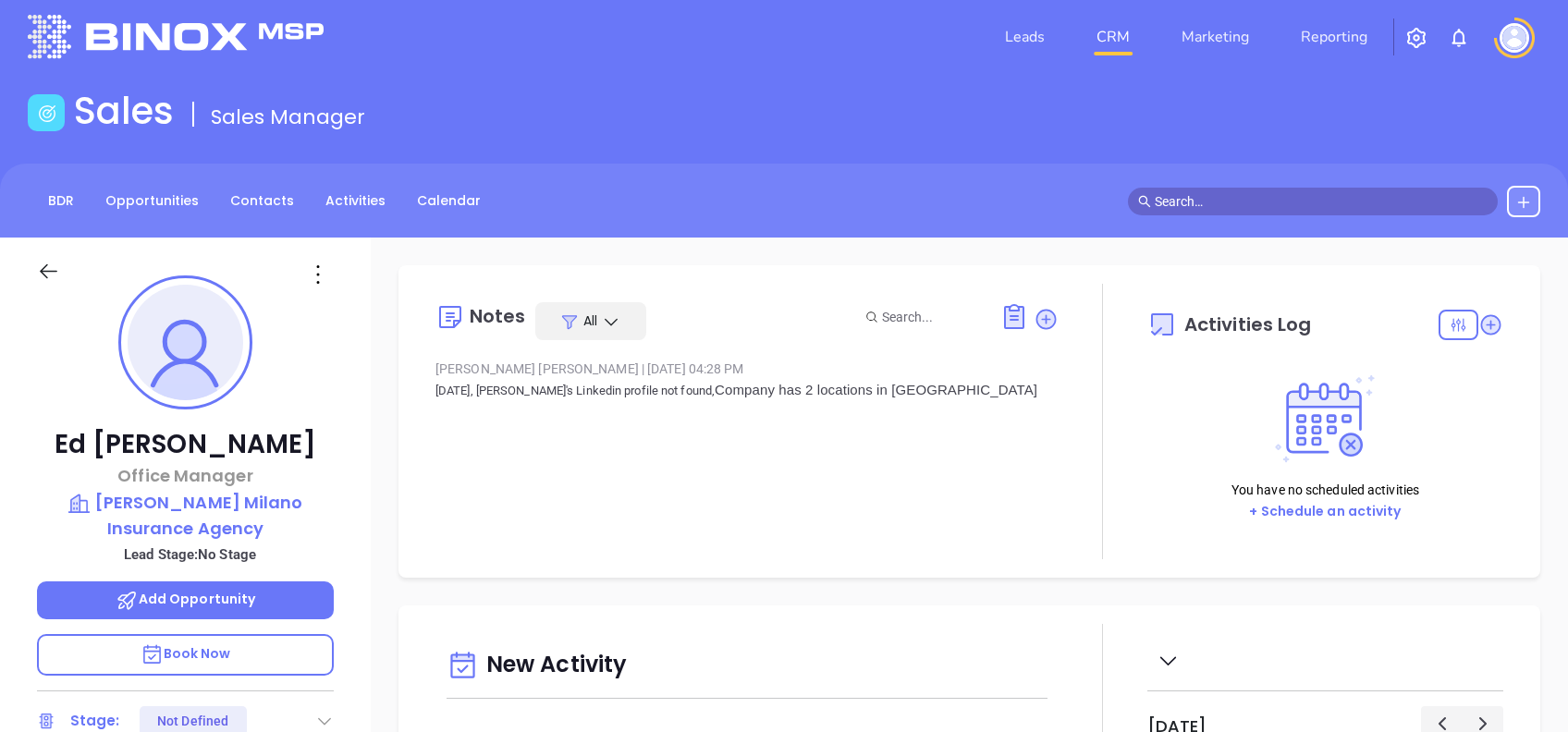
scroll to position [0, 0]
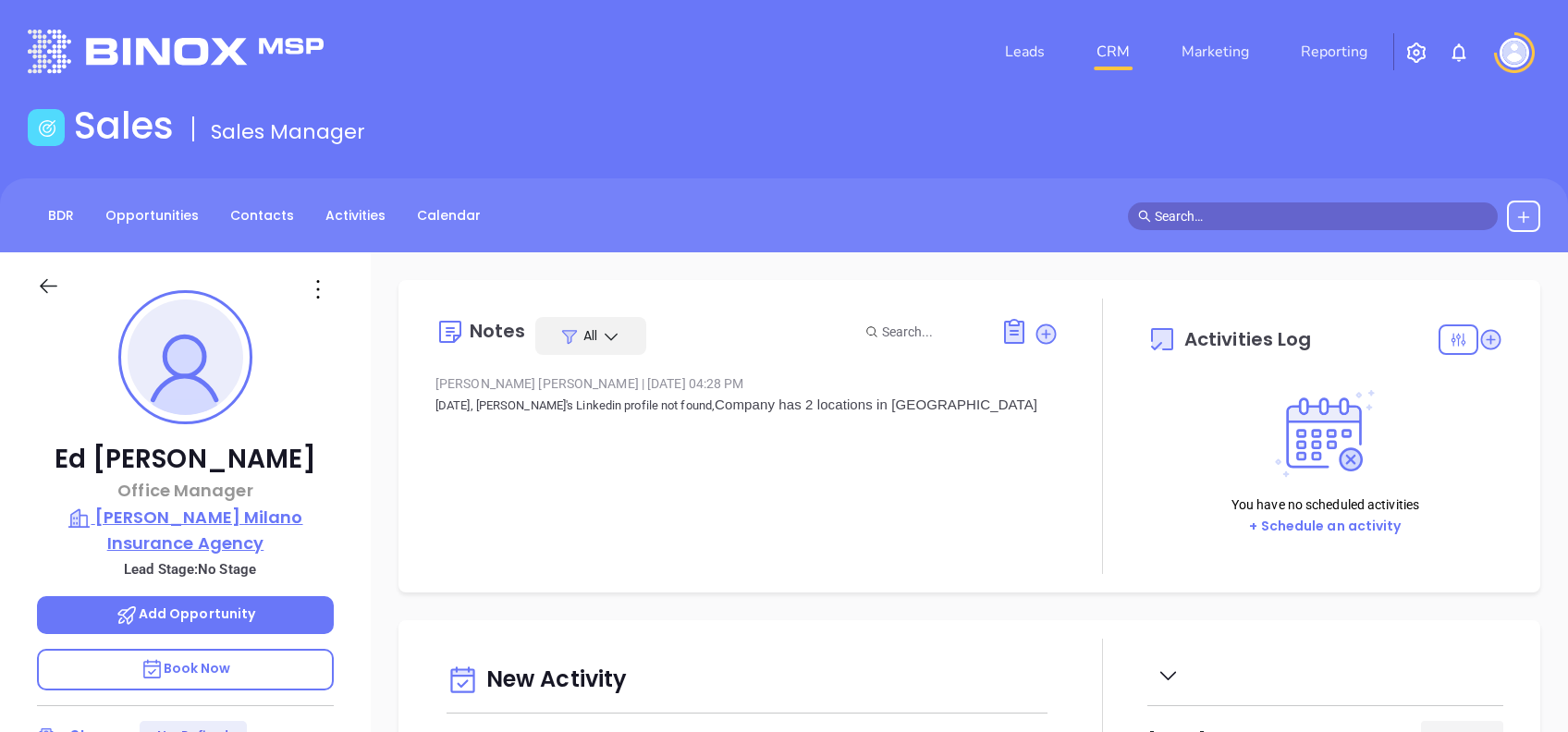
click at [257, 516] on p "[PERSON_NAME] Milano Insurance Agency" at bounding box center [185, 530] width 297 height 51
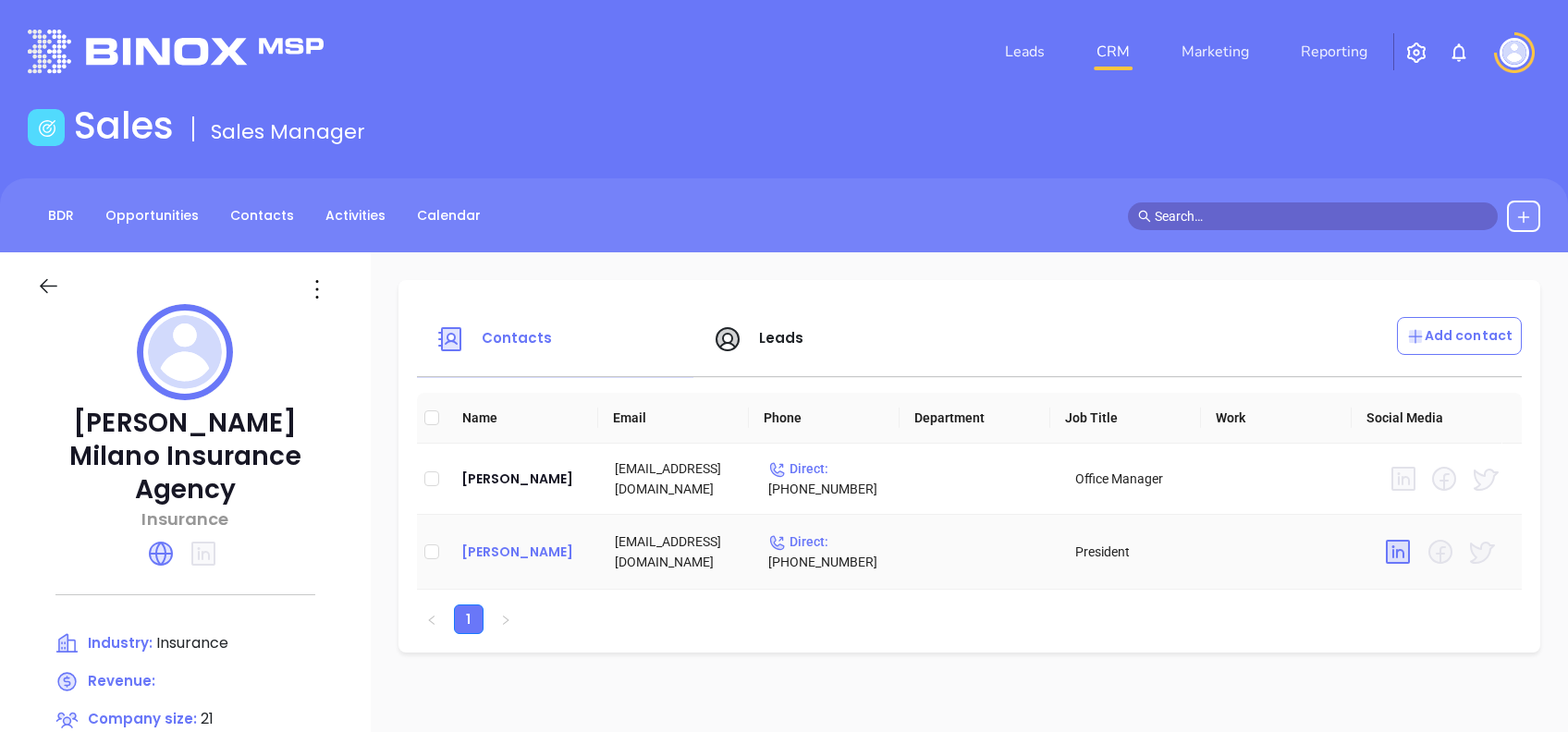
click at [520, 564] on div "[PERSON_NAME]" at bounding box center [523, 552] width 124 height 22
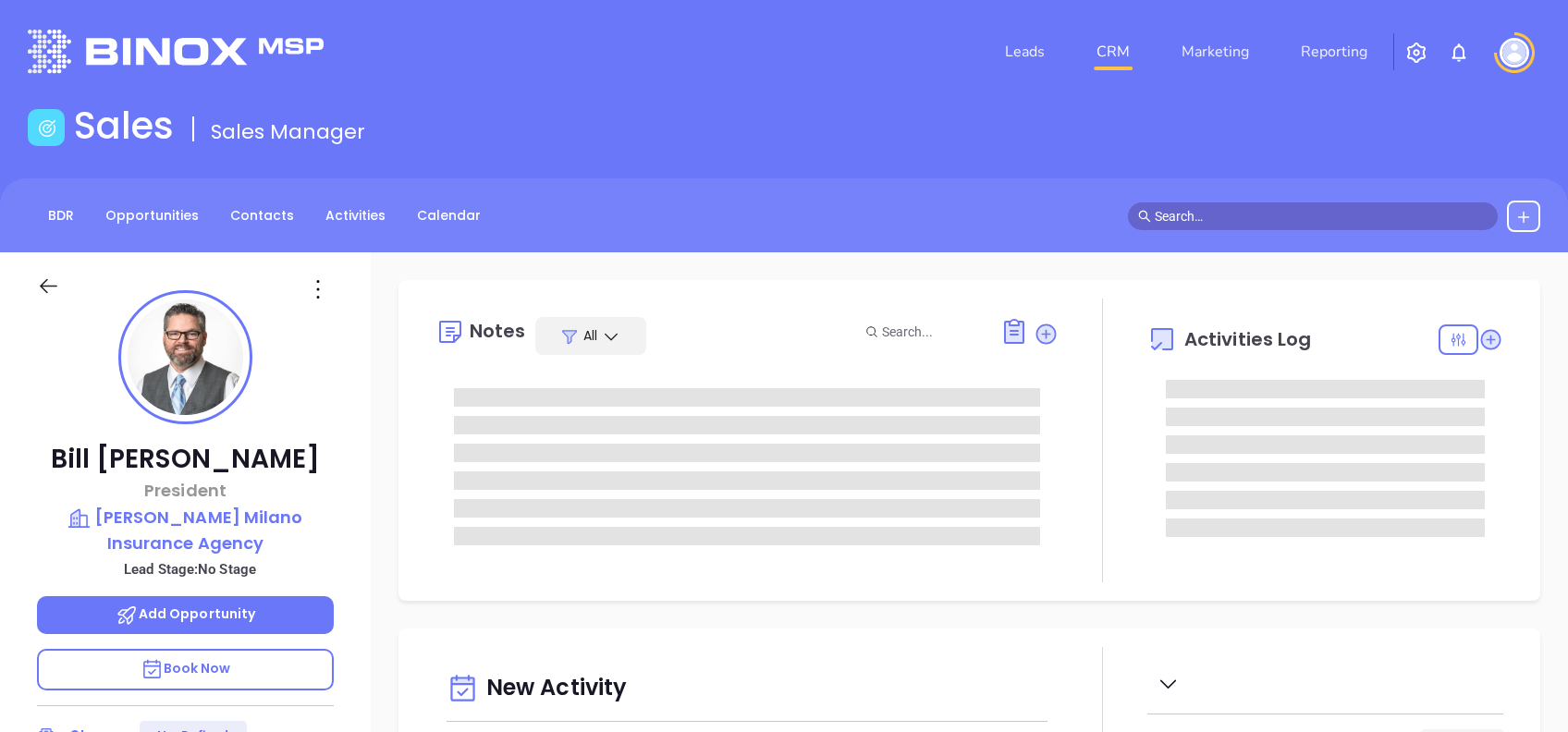
scroll to position [485, 0]
type input "[PERSON_NAME]"
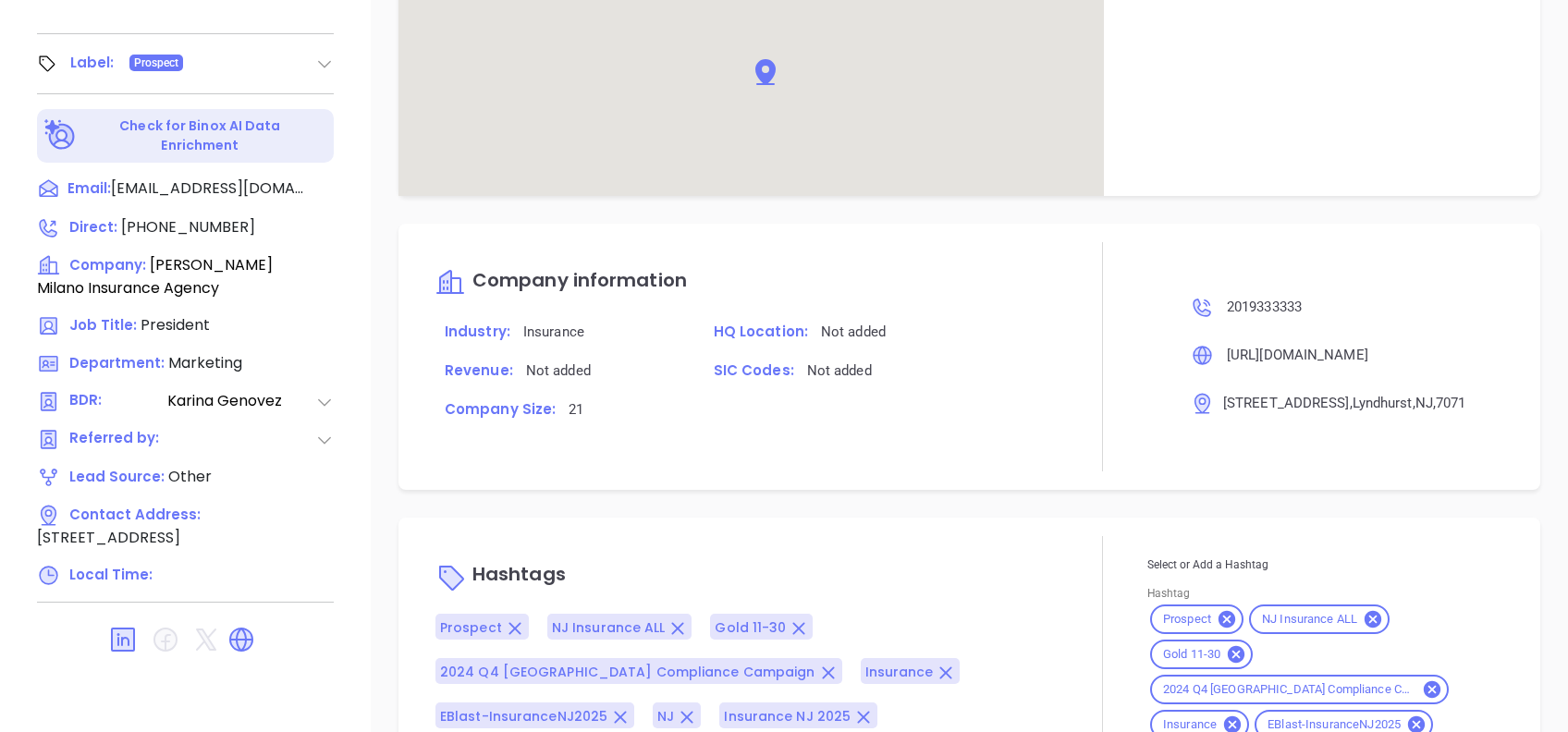
scroll to position [1349, 0]
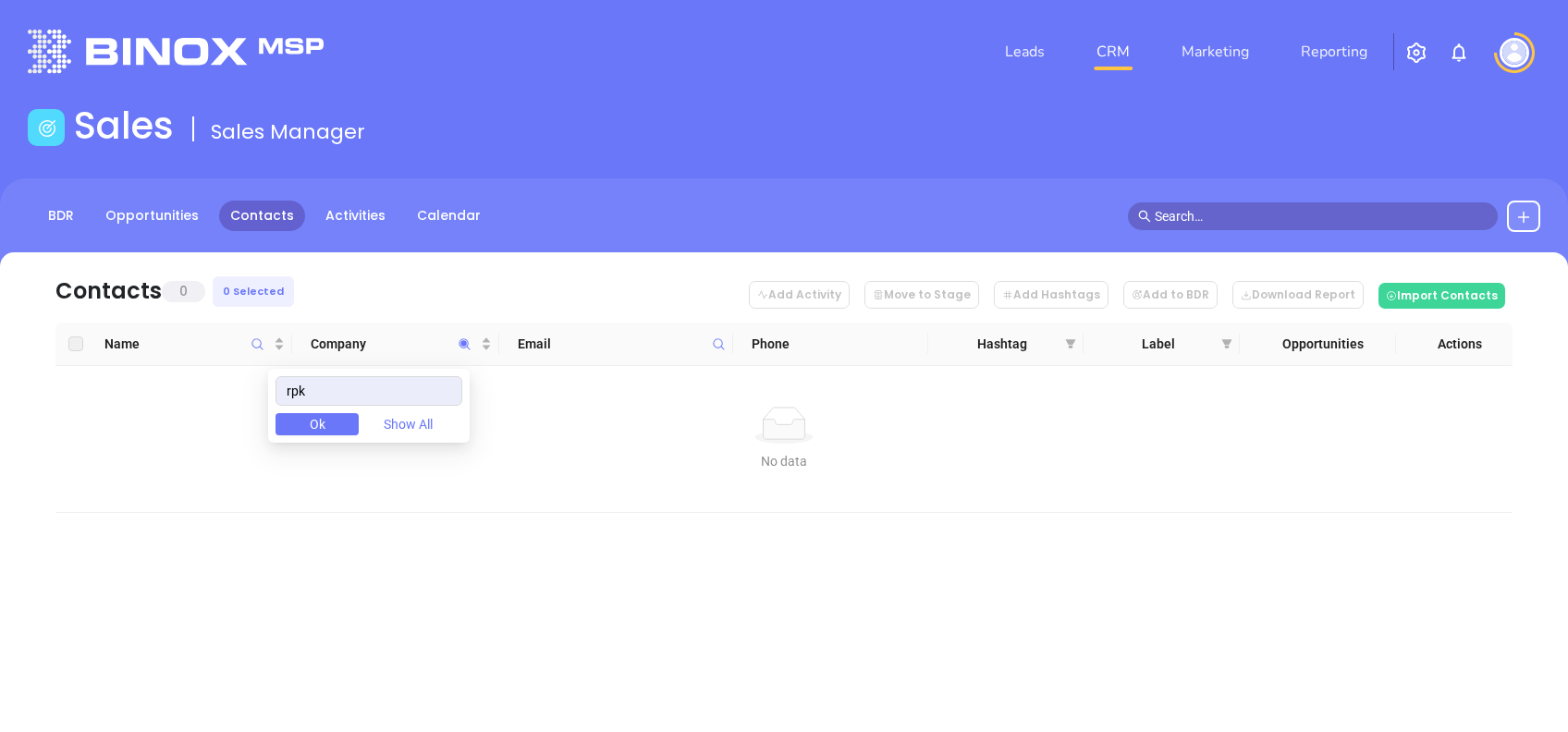
drag, startPoint x: 242, startPoint y: 393, endPoint x: 192, endPoint y: 389, distance: 50.2
click at [196, 389] on body "Leads CRM Marketing Reporting Financial Leads Leads Sales Sales Manager BDR Opp…" at bounding box center [784, 366] width 1568 height 732
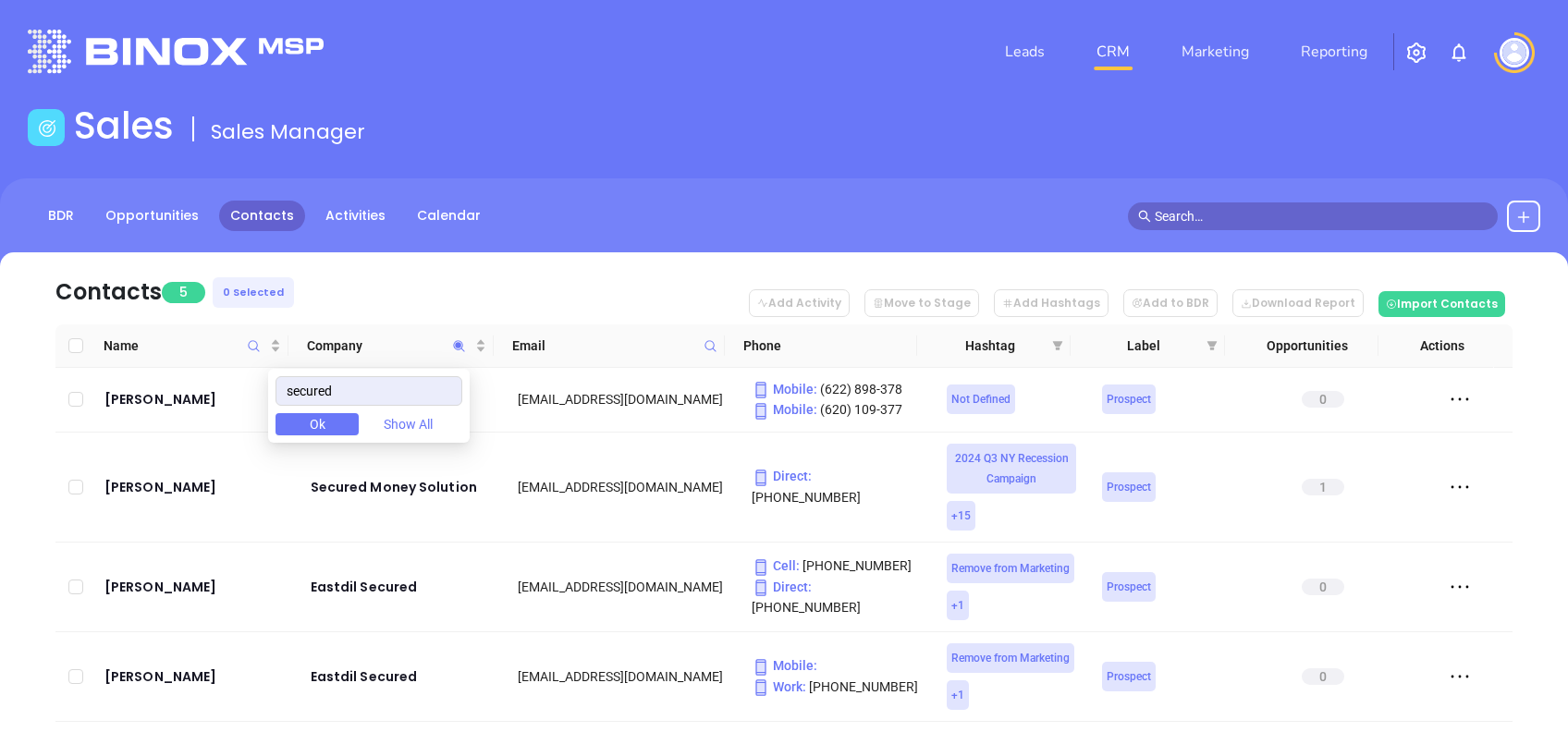
click at [449, 296] on nav "Contacts 5 0 Selected Add Activity Move to Stage Add Hashtags Add to BDR Downlo…" at bounding box center [784, 288] width 1458 height 72
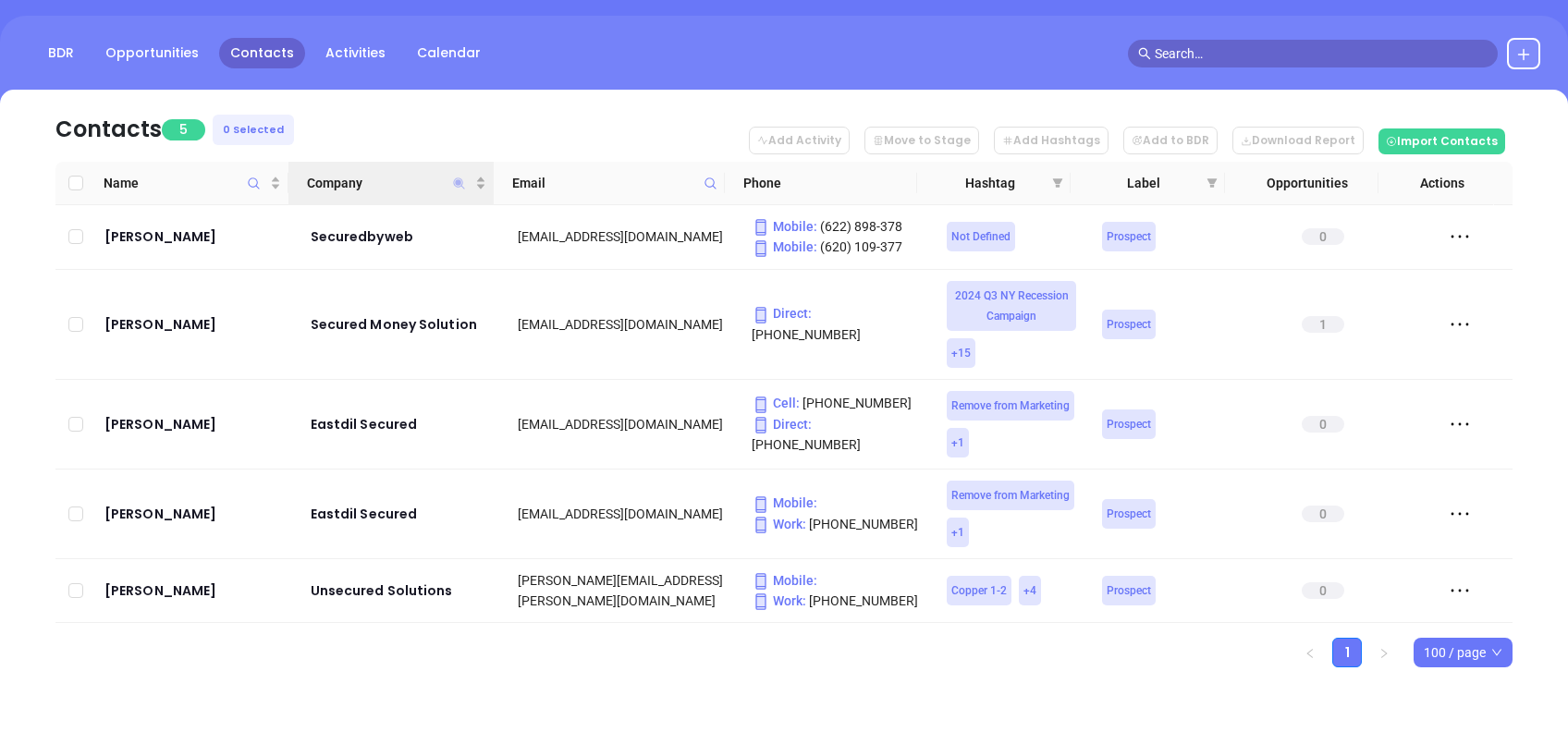
click at [459, 177] on icon "Company" at bounding box center [459, 183] width 14 height 14
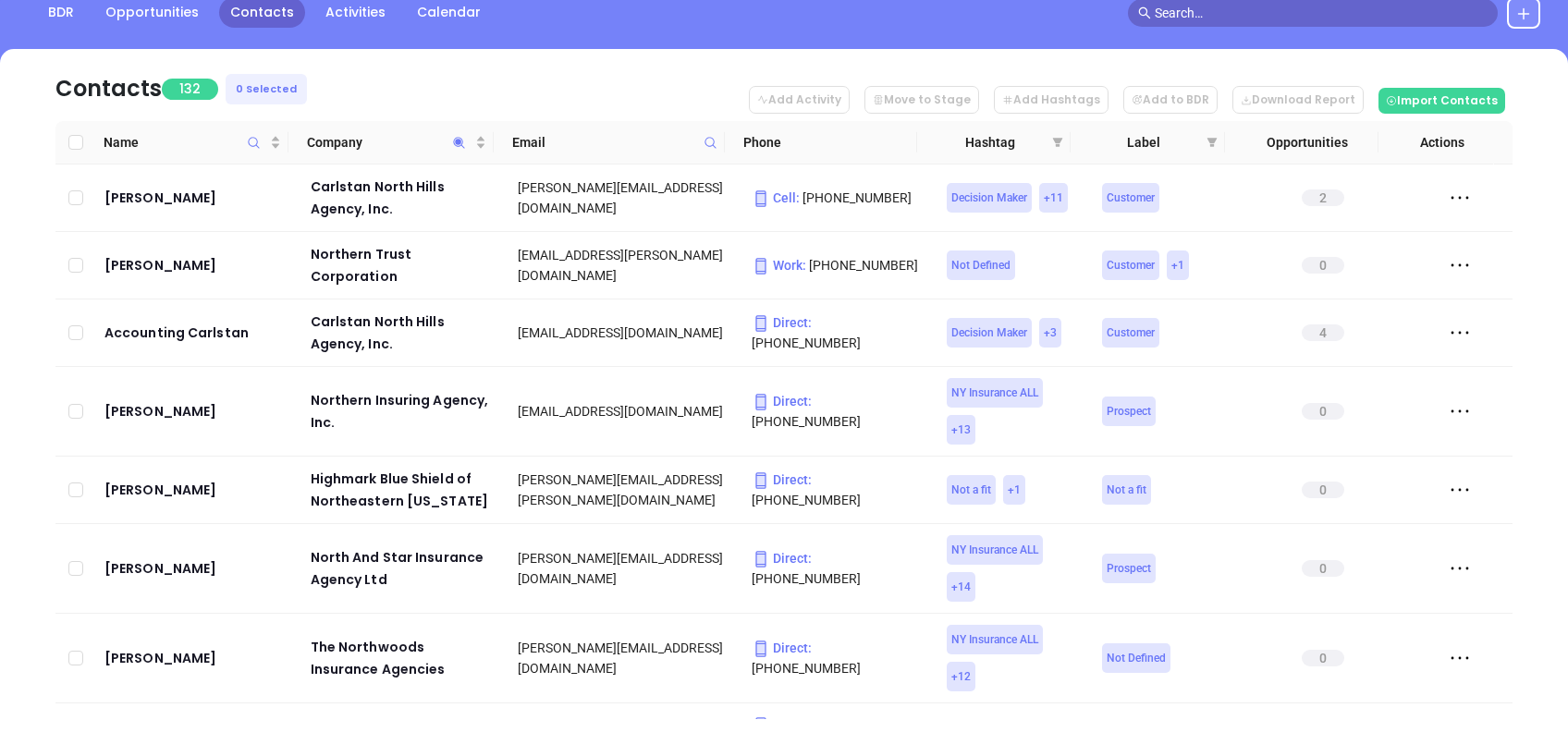
click at [436, 75] on nav "Contacts 132 0 Selected Add Activity Move to Stage Add Hashtags Add to BDR Down…" at bounding box center [784, 84] width 1458 height 72
click at [400, 140] on span "Company" at bounding box center [389, 142] width 165 height 21
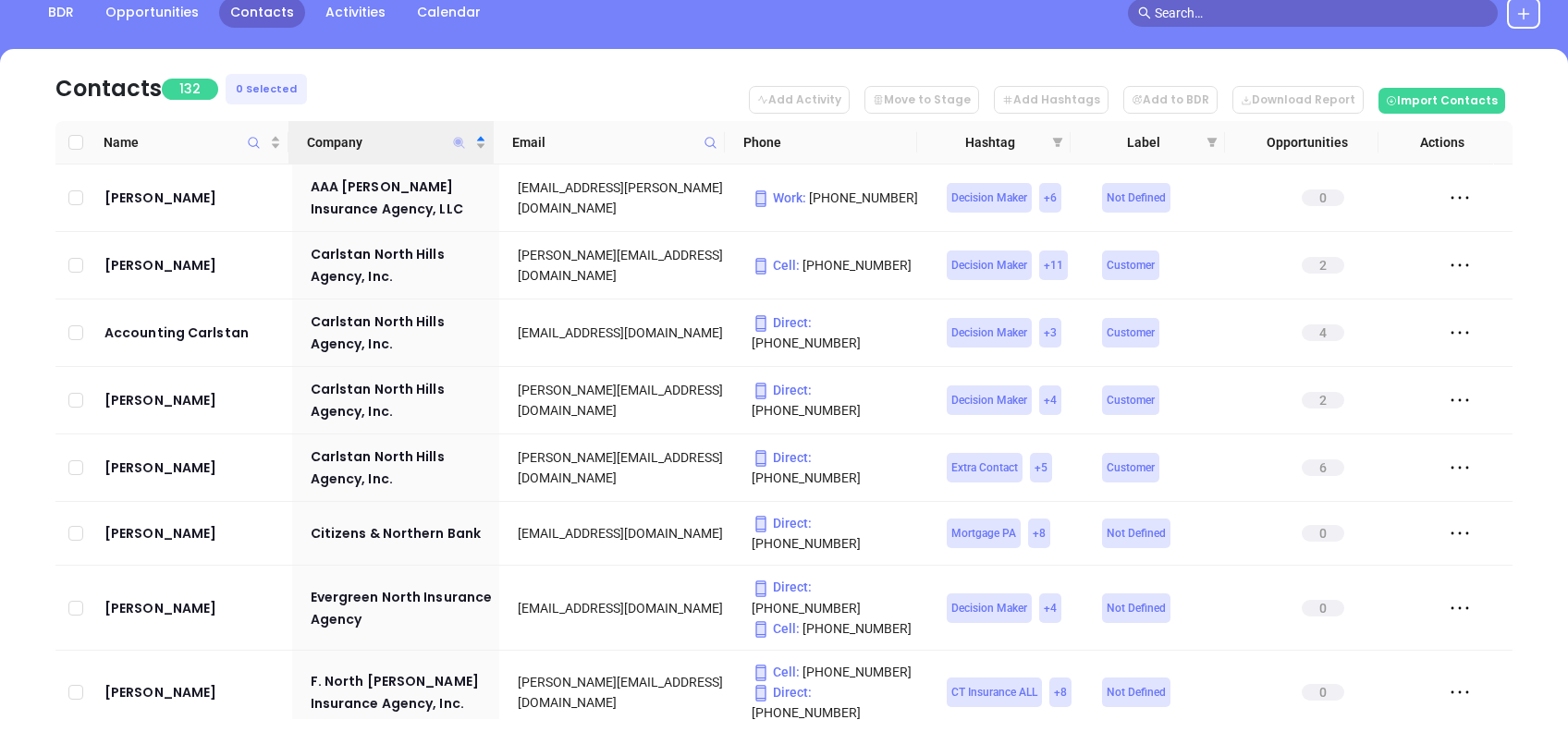
click at [458, 137] on icon "Company" at bounding box center [460, 142] width 11 height 11
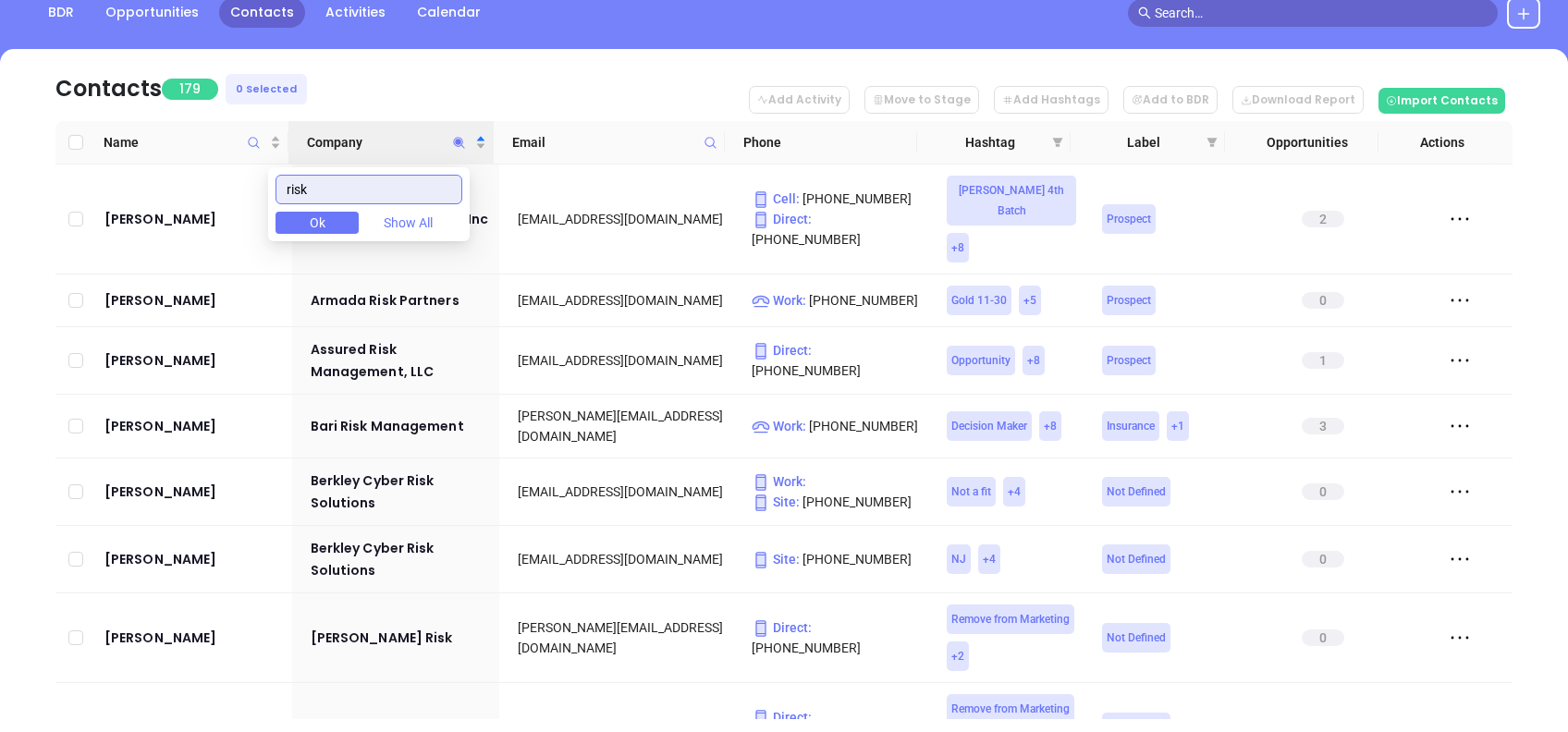
drag, startPoint x: 376, startPoint y: 186, endPoint x: 178, endPoint y: 176, distance: 198.3
click at [178, 176] on body "Leads CRM Marketing Reporting Financial Leads Leads Sales Sales Manager BDR Opp…" at bounding box center [784, 163] width 1568 height 732
paste input "Management"
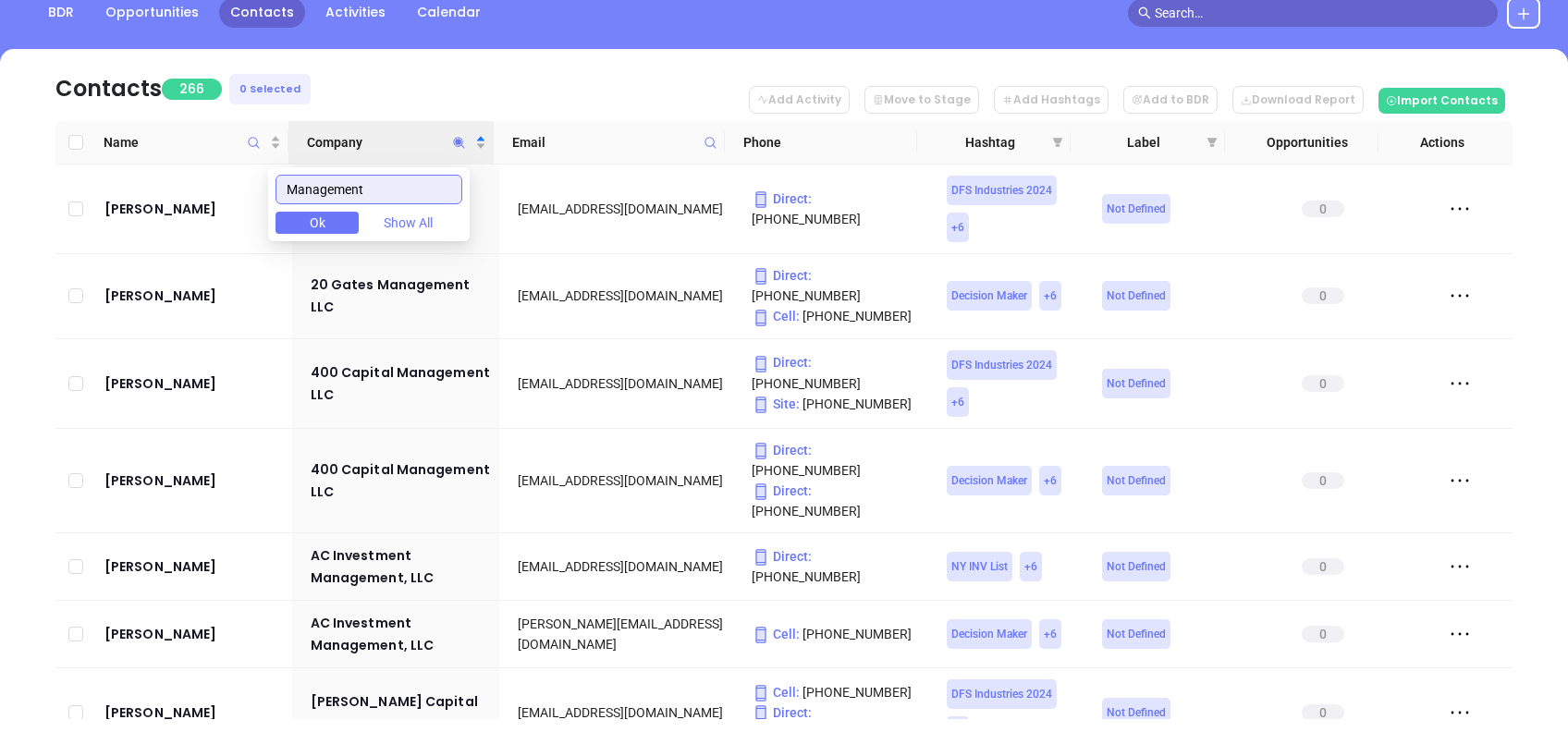
drag, startPoint x: 396, startPoint y: 183, endPoint x: 226, endPoint y: 178, distance: 170.1
click at [226, 177] on body "Leads CRM Marketing Reporting Financial Leads Leads Sales Sales Manager BDR Opp…" at bounding box center [784, 163] width 1568 height 732
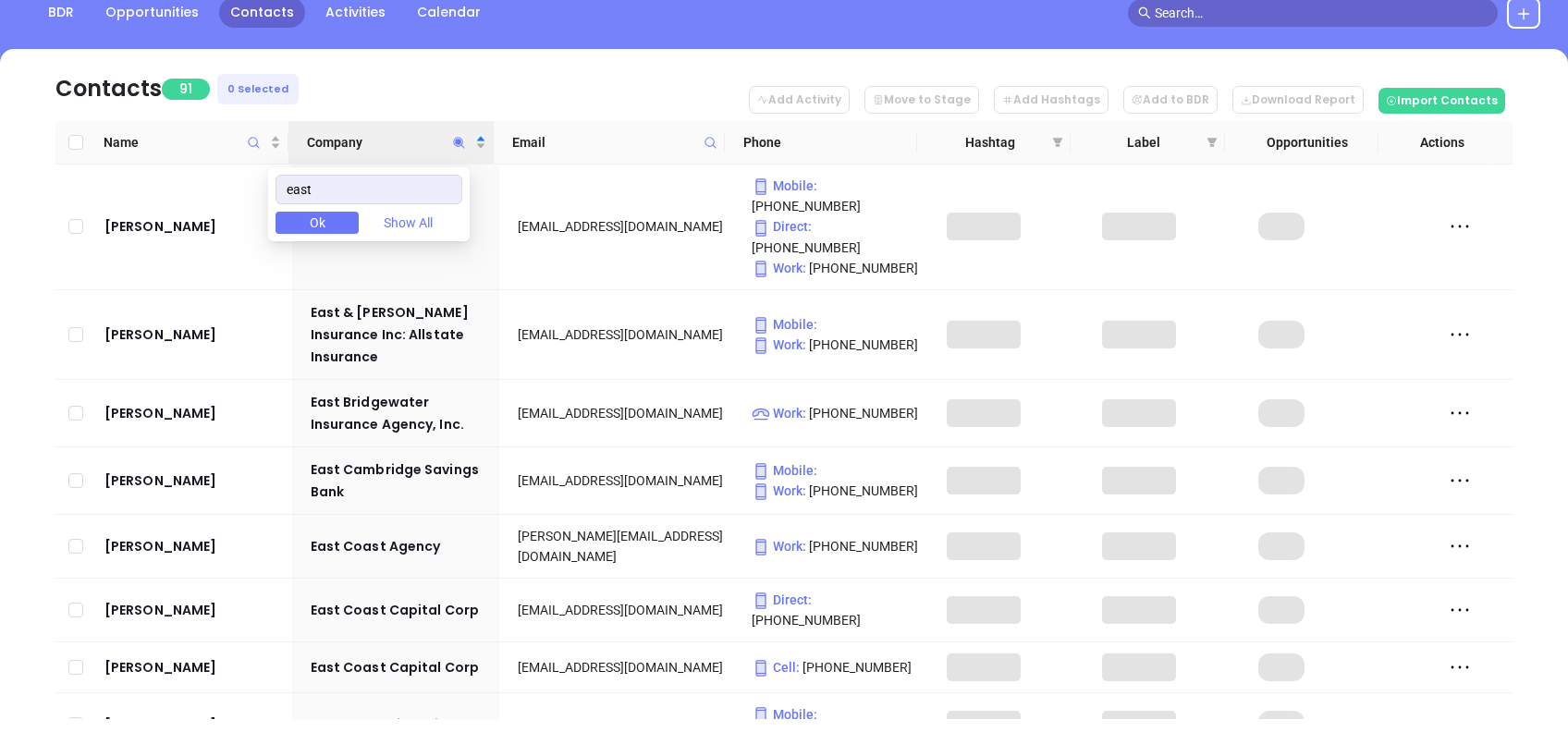
click at [390, 101] on nav "Contacts 91 0 Selected Add Activity Move to Stage Add Hashtags Add to BDR Downl…" at bounding box center [784, 84] width 1458 height 72
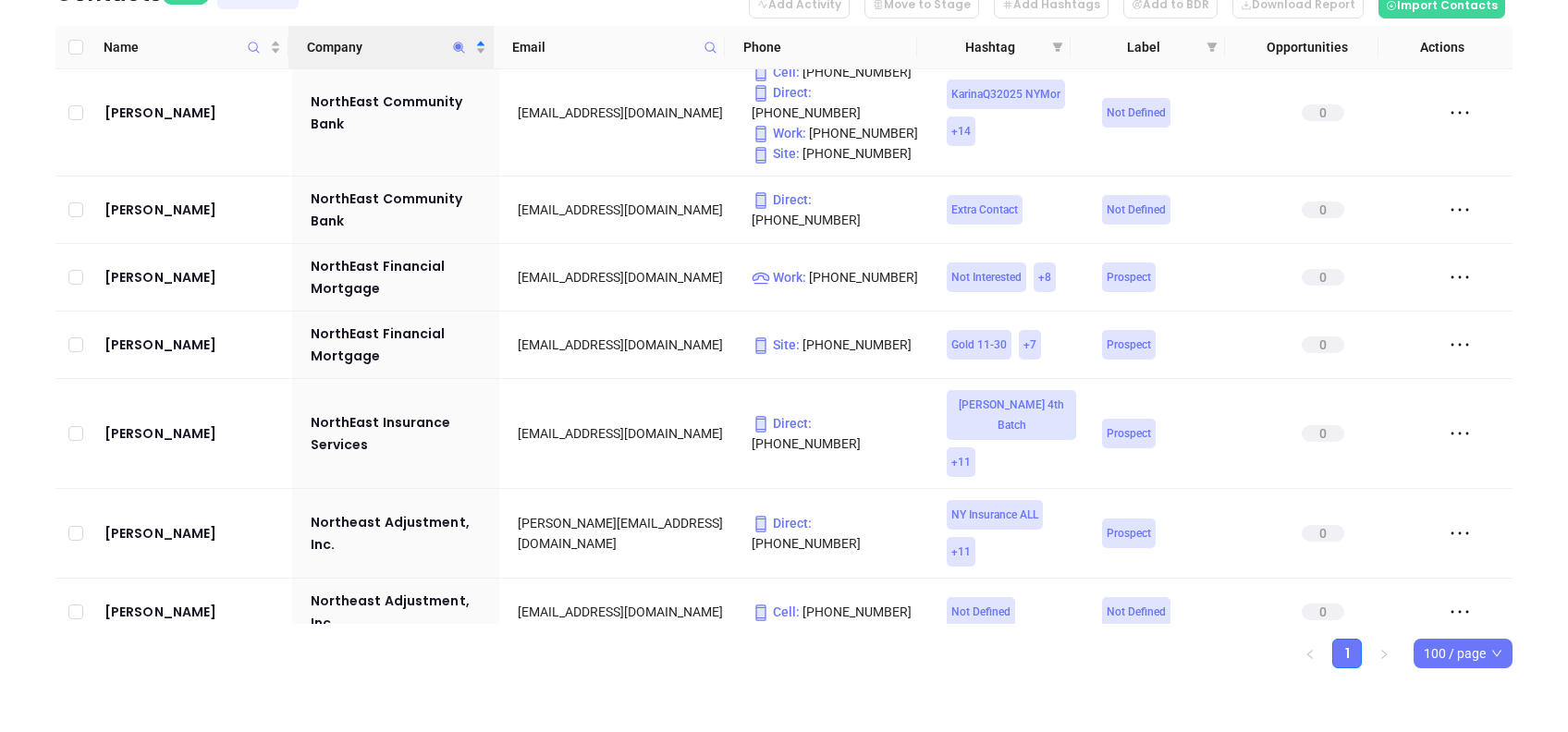
scroll to position [4315, 0]
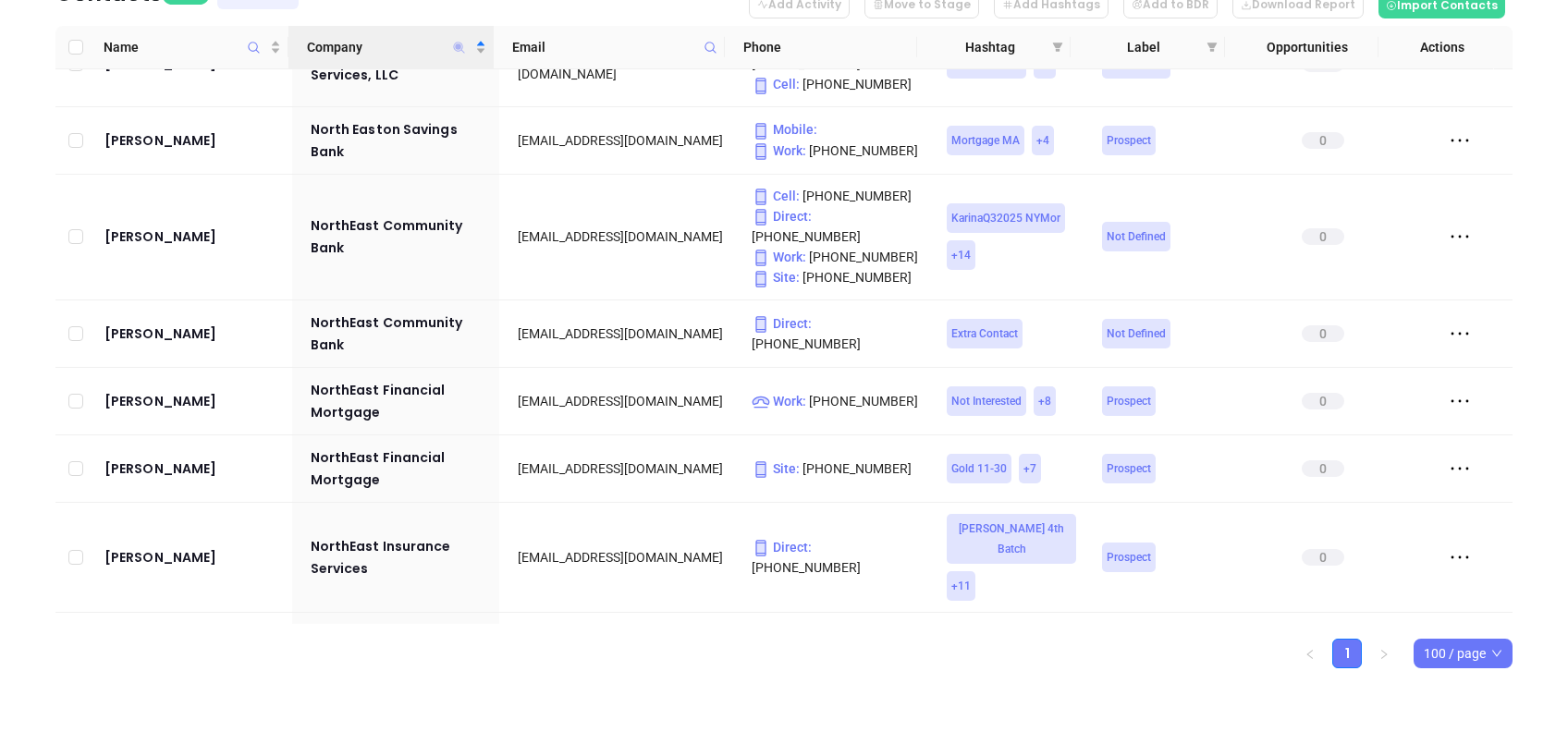
click at [459, 44] on icon "Company" at bounding box center [460, 47] width 11 height 11
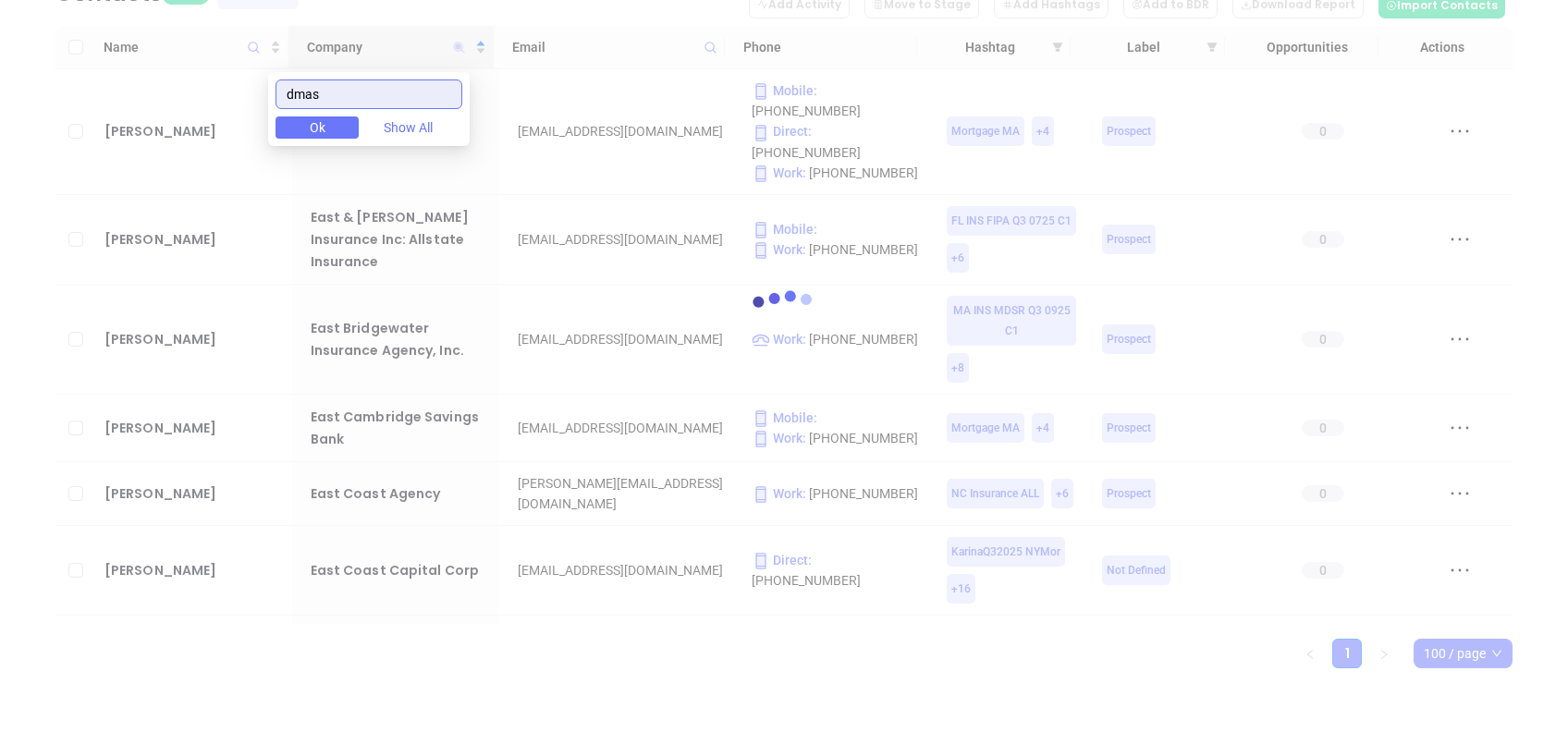
scroll to position [0, 0]
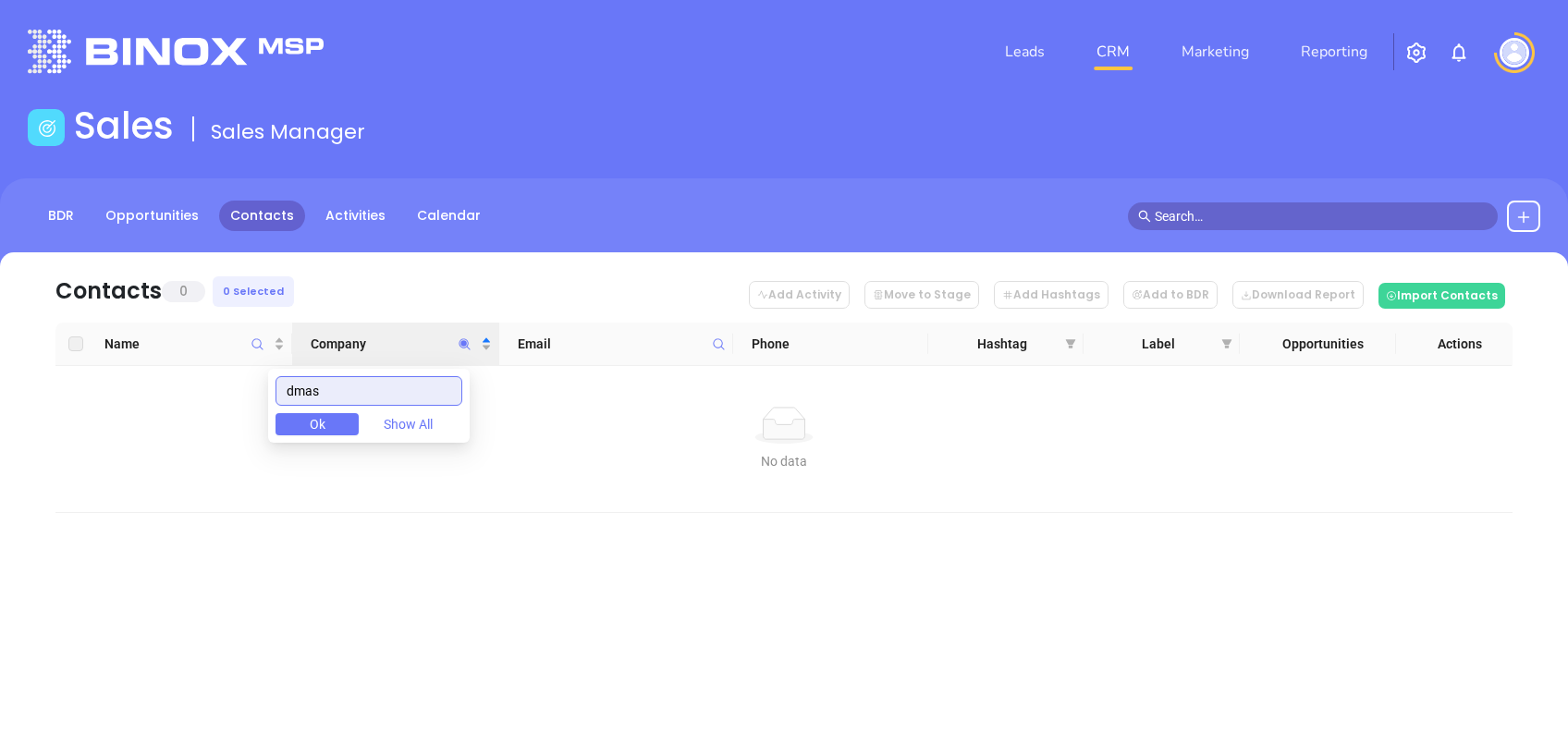
type input "dmas"
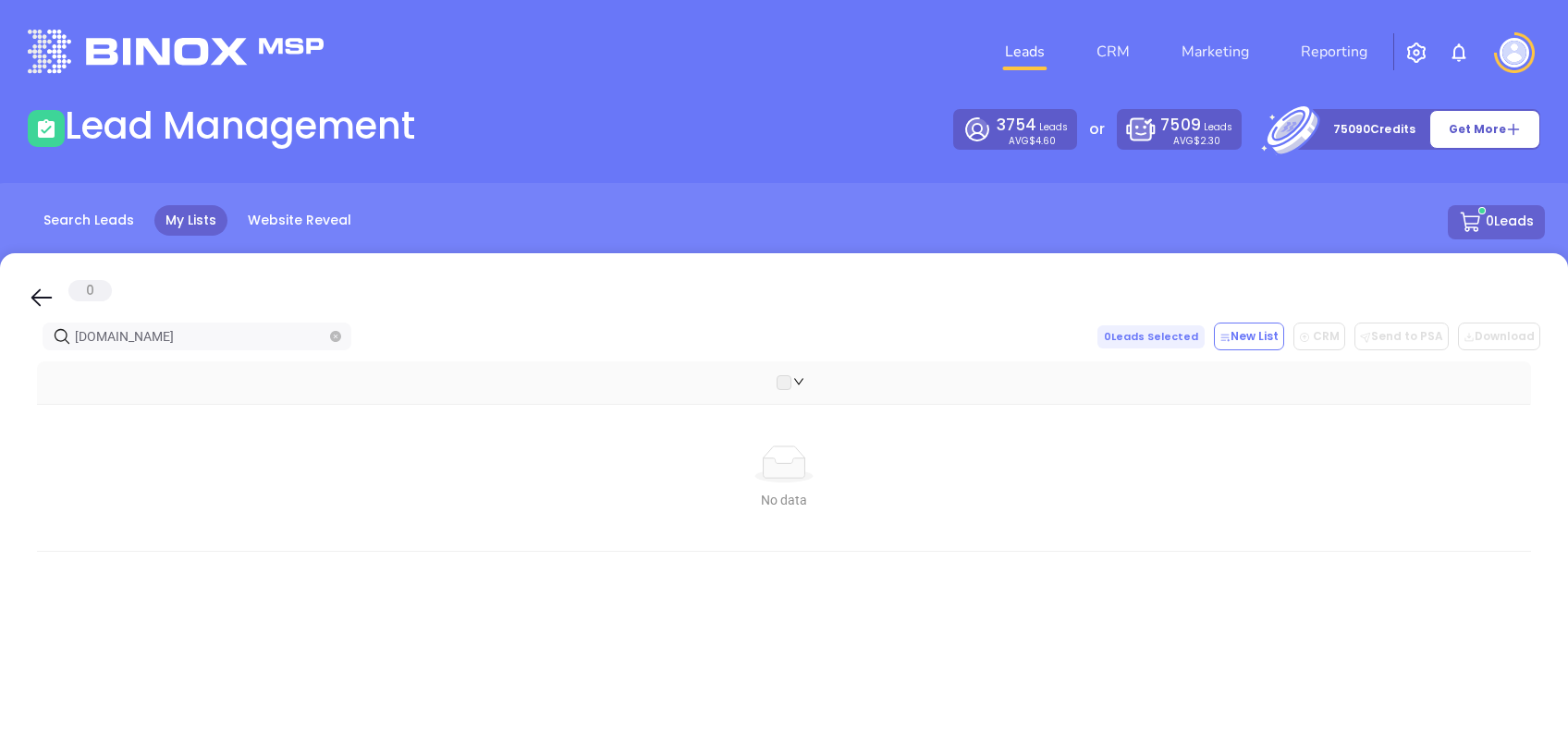
click at [37, 289] on icon at bounding box center [42, 298] width 28 height 28
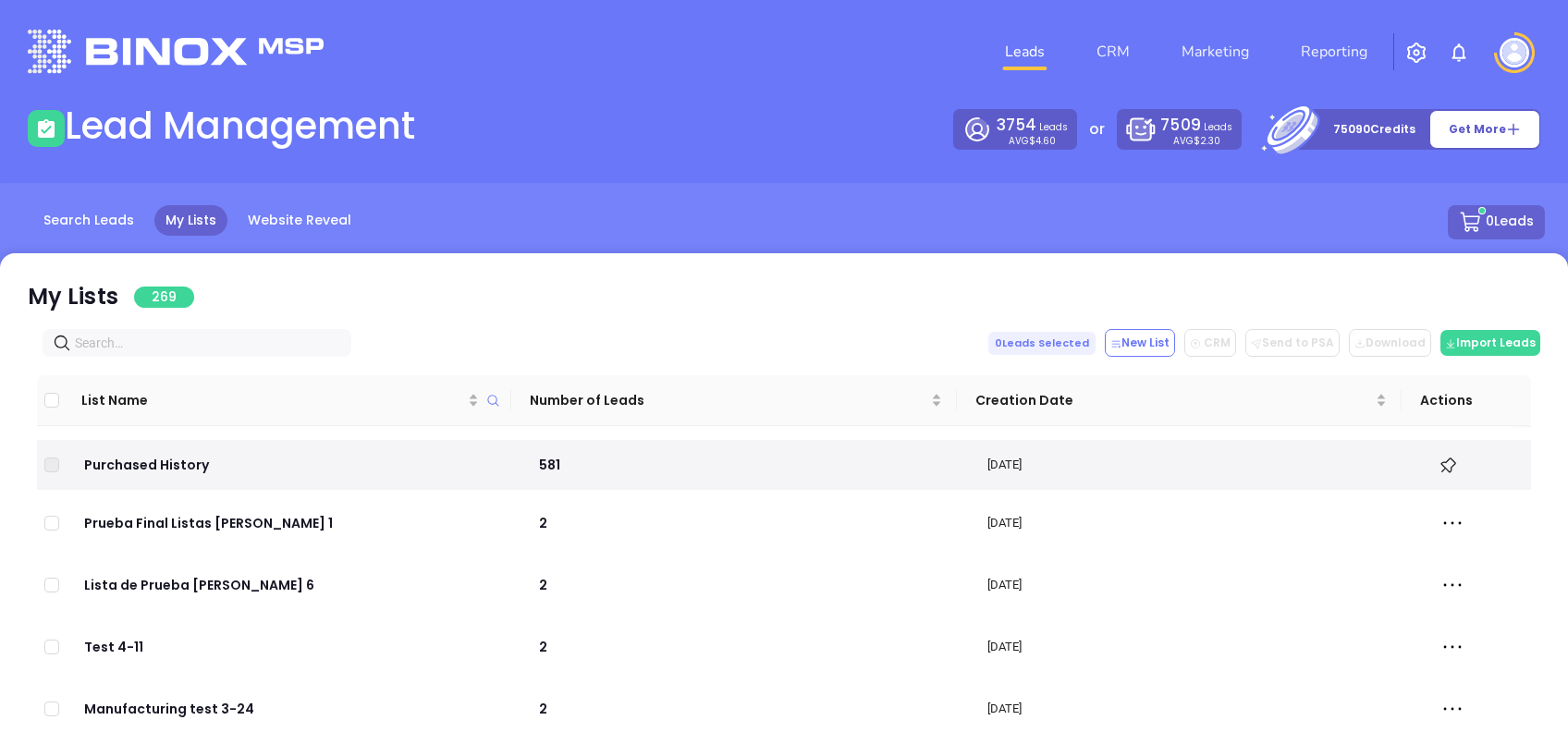
click at [211, 331] on span at bounding box center [197, 344] width 309 height 28
paste input "securedinsagency.com"
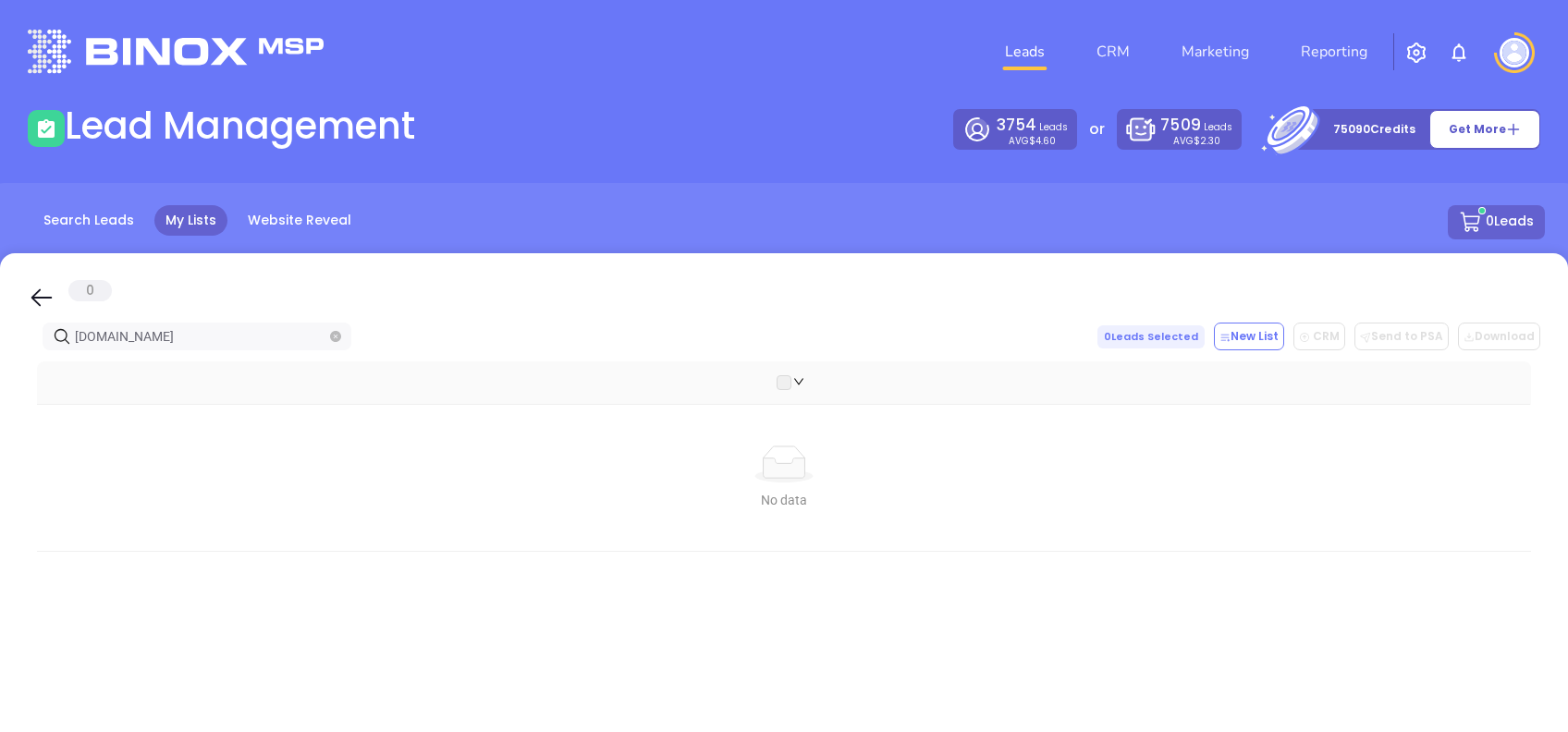
type input "securedinsagency.com"
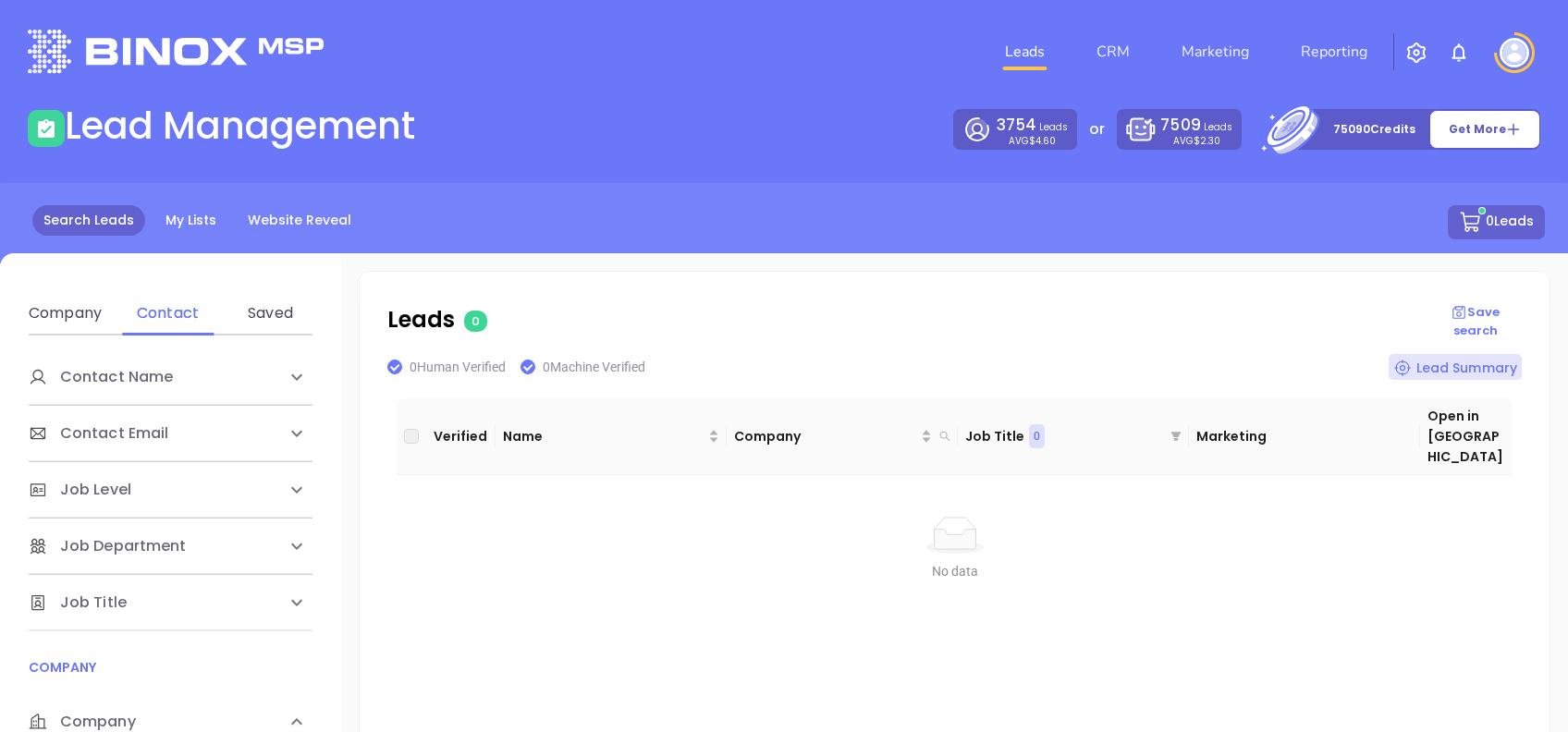
scroll to position [246, 0]
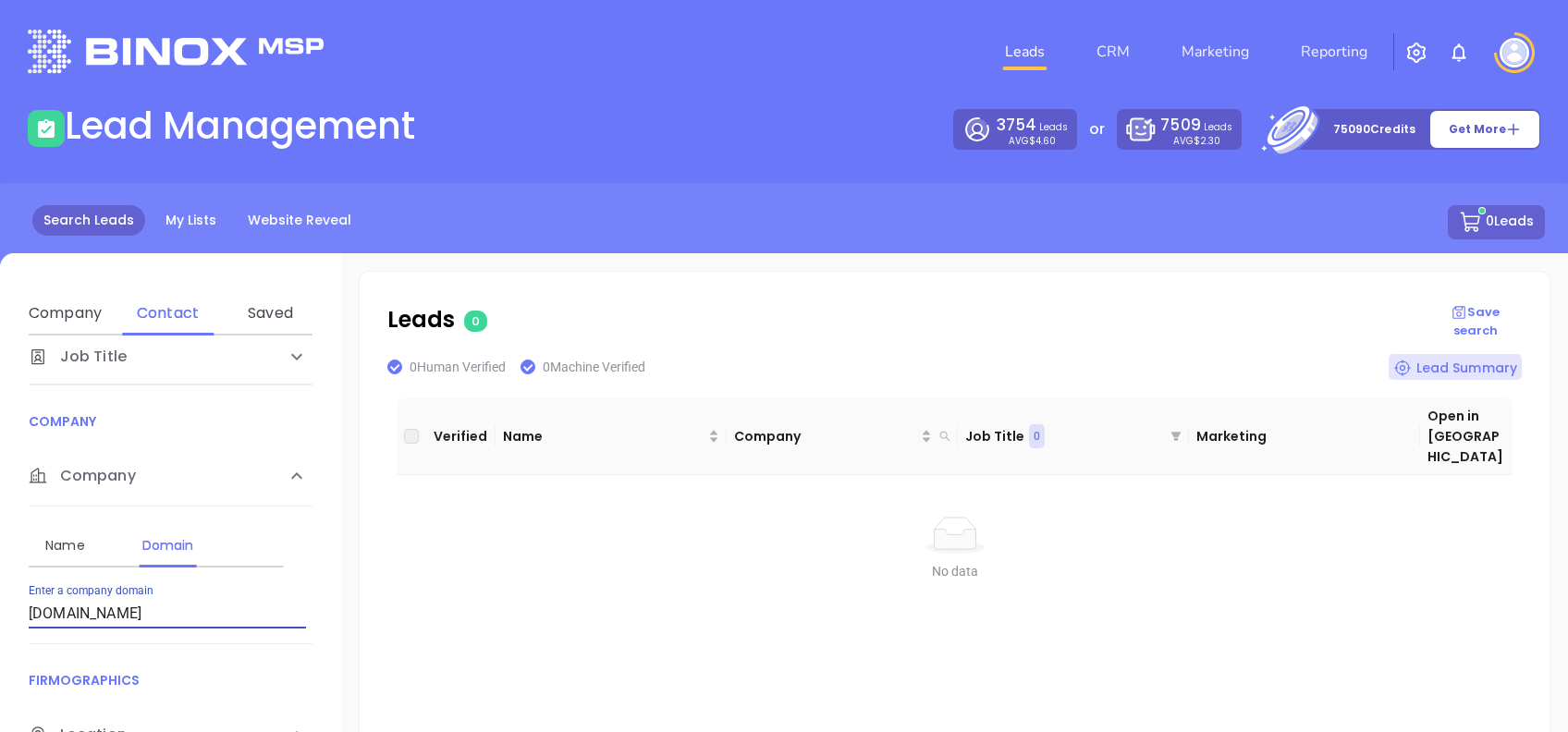
drag, startPoint x: 174, startPoint y: 615, endPoint x: 0, endPoint y: 570, distance: 179.7
click at [0, 577] on html "Leads CRM Marketing Reporting Financial Leads Leads Lead Management 3754 Leads …" at bounding box center [784, 366] width 1568 height 732
type input "[DOMAIN_NAME]"
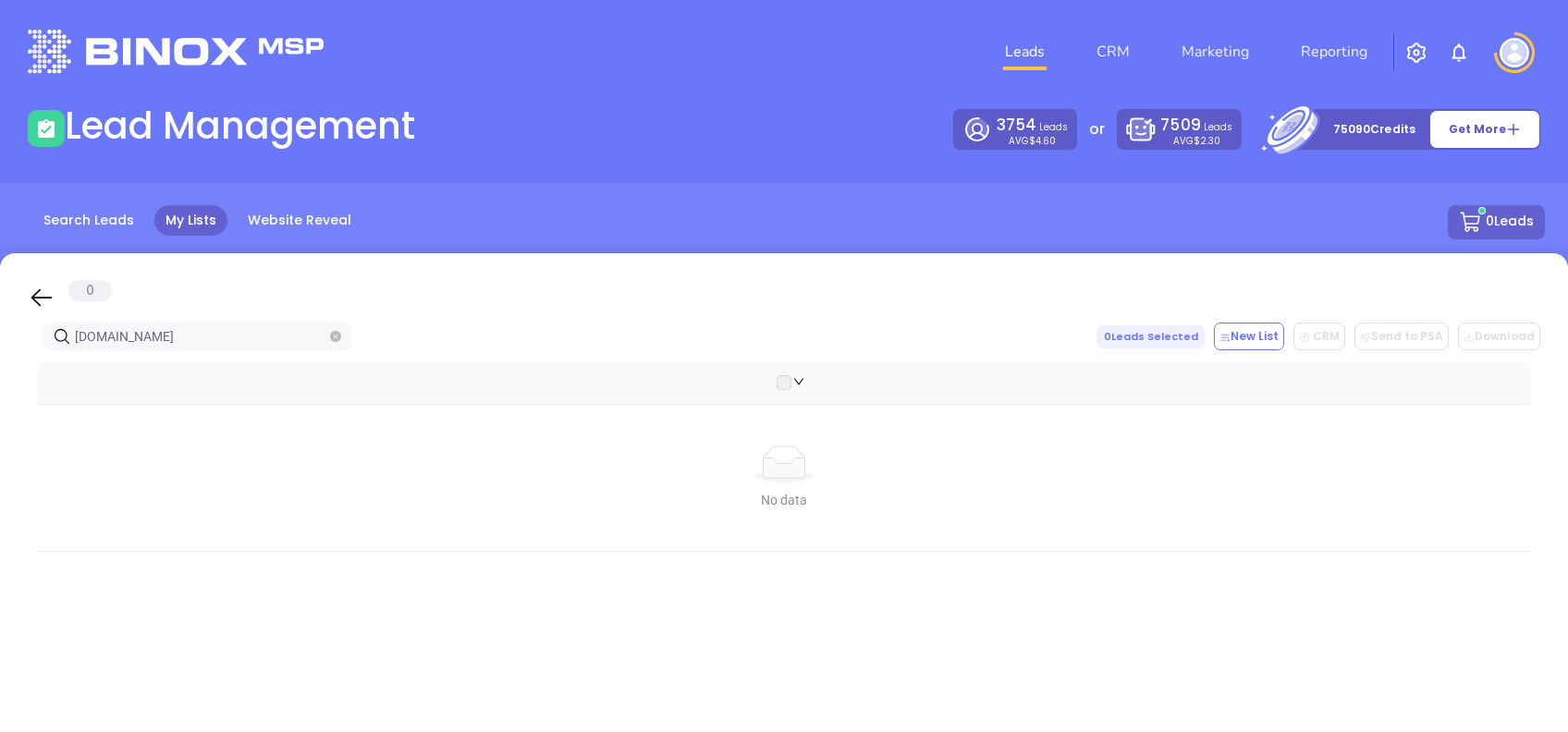
drag, startPoint x: 38, startPoint y: 304, endPoint x: 271, endPoint y: 324, distance: 233.9
click at [38, 303] on icon at bounding box center [42, 298] width 22 height 18
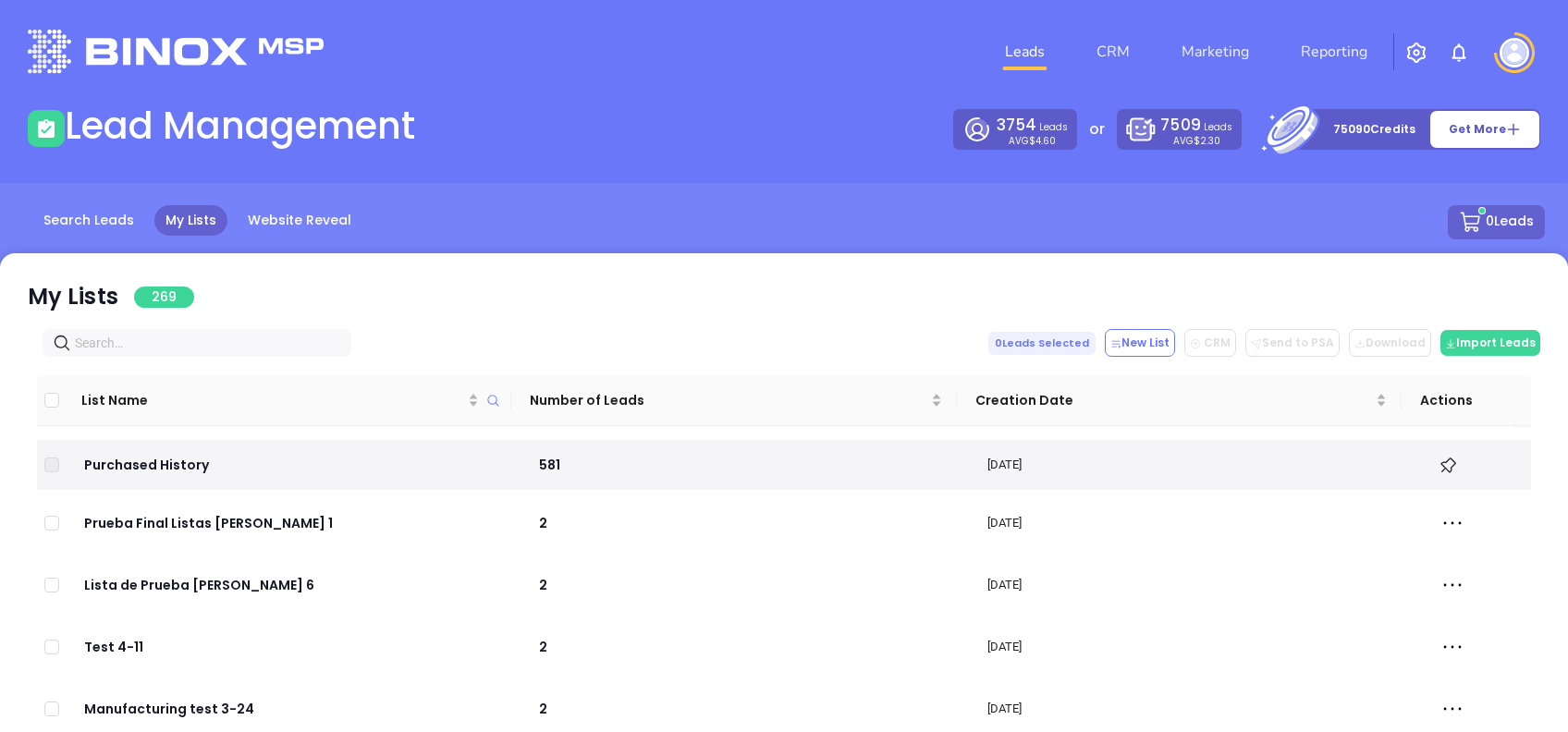
click at [273, 341] on input "text" at bounding box center [200, 344] width 252 height 21
paste input "northeastriskmanagement.com"
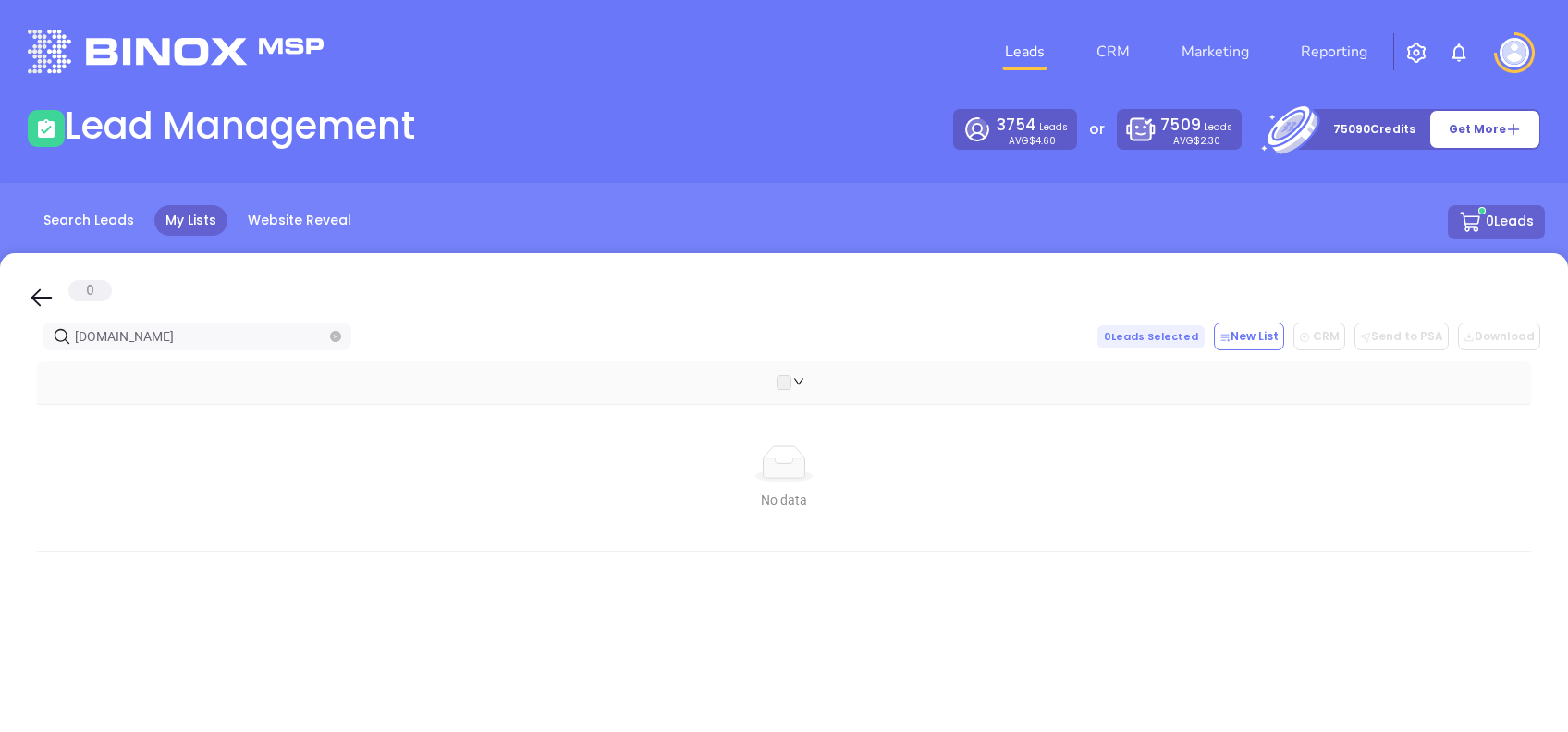
type input "northeastriskmanagement.com"
drag, startPoint x: 74, startPoint y: 362, endPoint x: 11, endPoint y: 370, distance: 63.5
click at [27, 365] on div "0 northeastriskmanagement.com 0 Leads Selected New List CRM Send to PSA Downloa…" at bounding box center [784, 623] width 1568 height 739
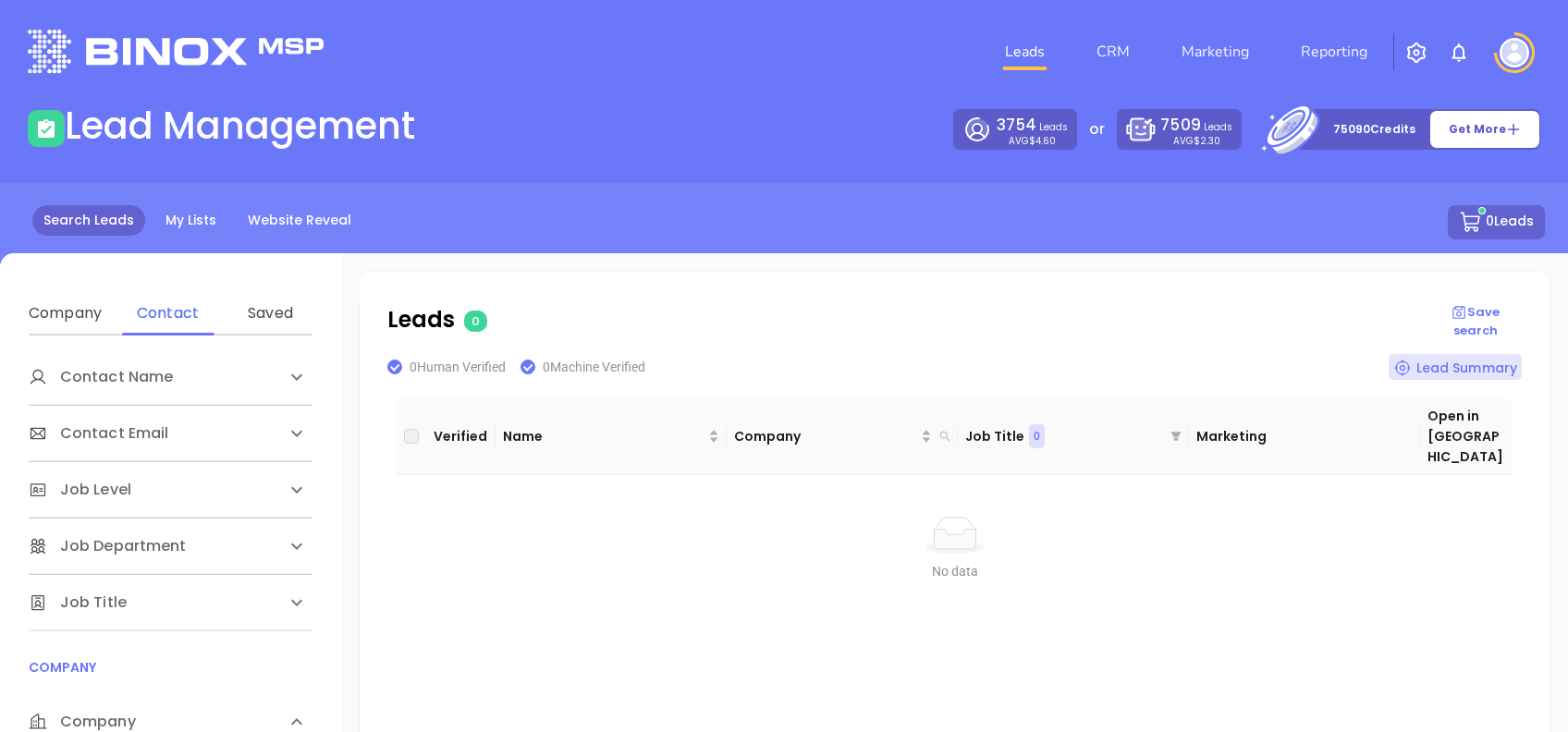
scroll to position [246, 0]
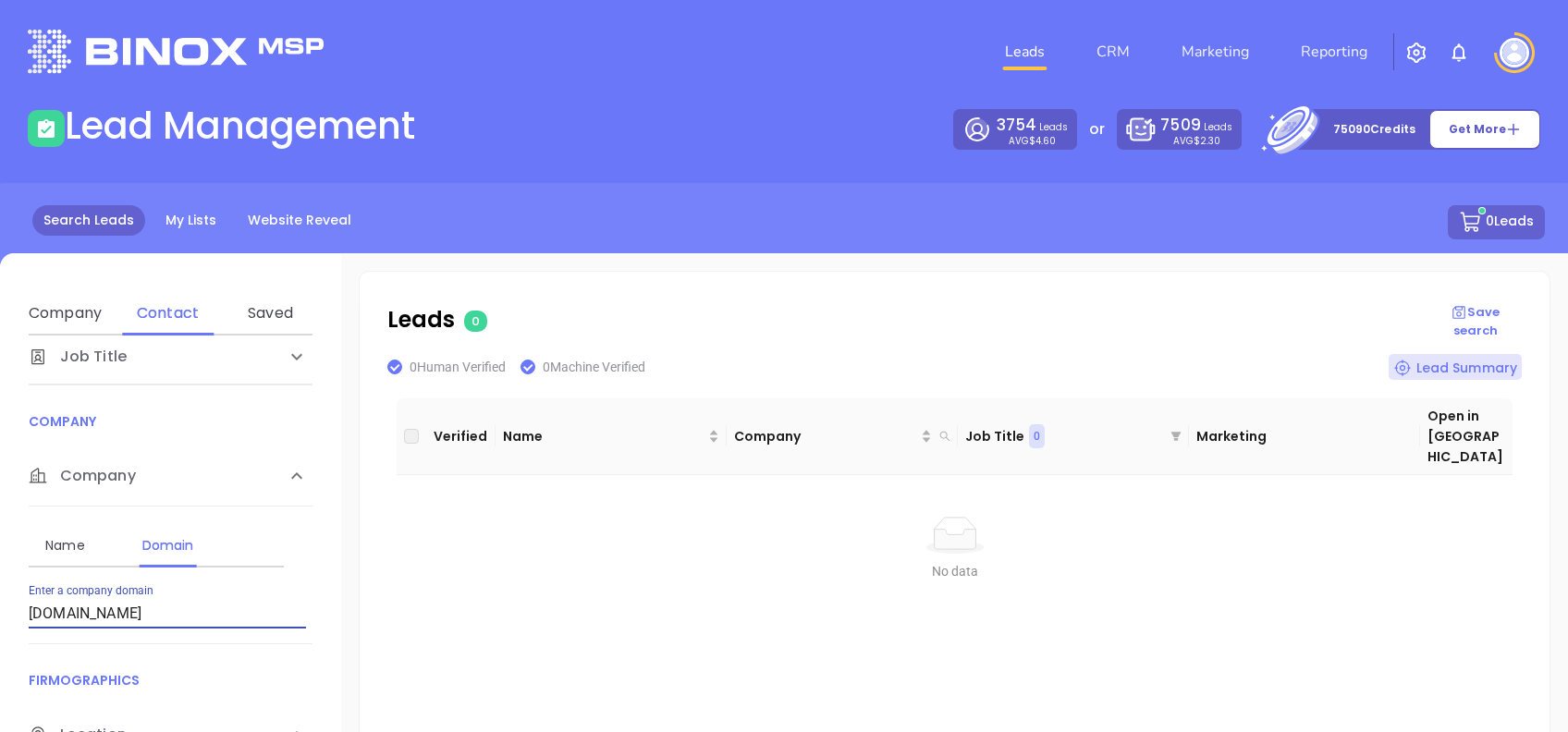
drag, startPoint x: 226, startPoint y: 604, endPoint x: 0, endPoint y: 603, distance: 226.0
click at [0, 602] on html "Leads CRM Marketing Reporting Financial Leads Leads Lead Management 3754 Leads …" at bounding box center [784, 366] width 1568 height 732
type input "[DOMAIN_NAME]"
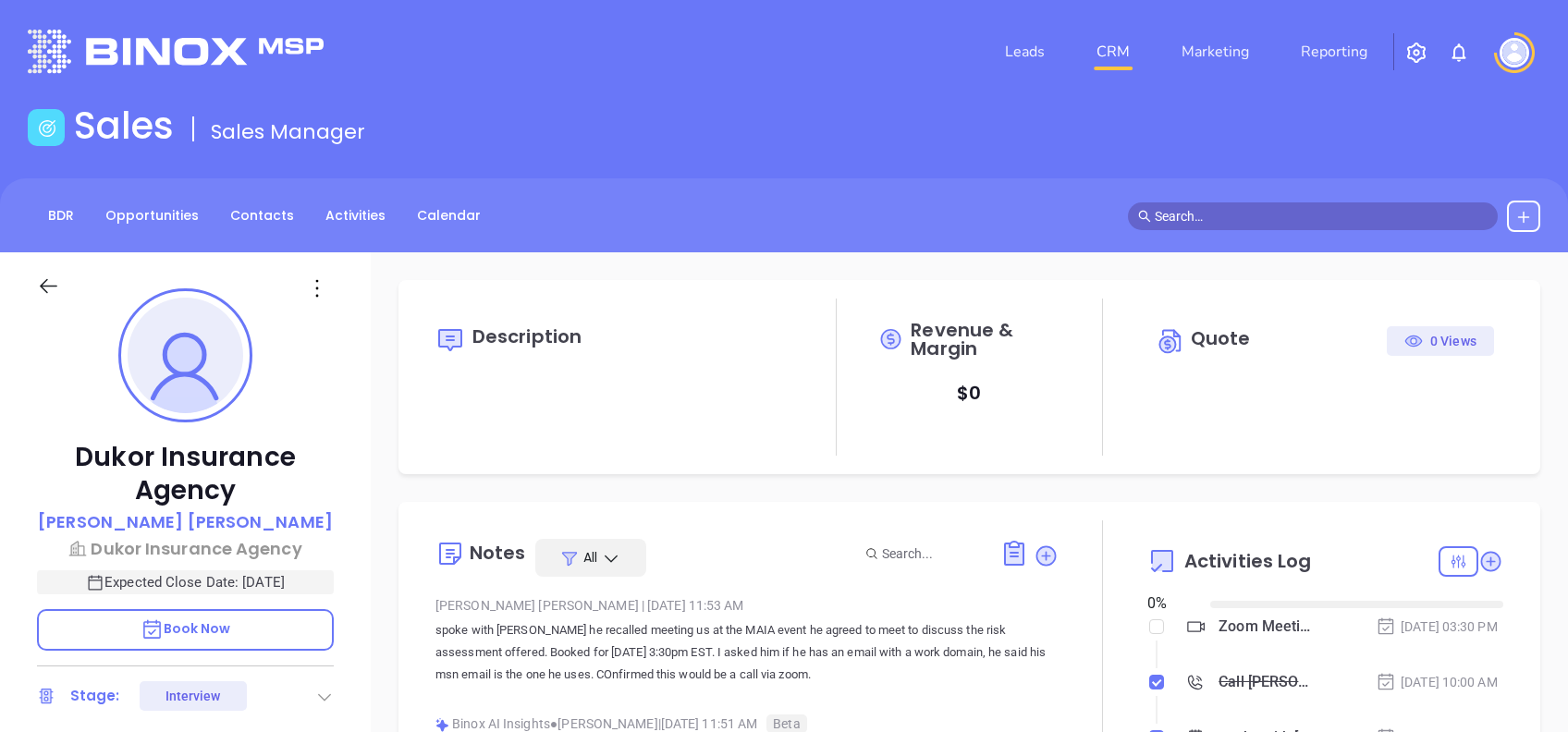
type input "[DATE]"
click at [206, 523] on p "[PERSON_NAME]" at bounding box center [185, 521] width 295 height 25
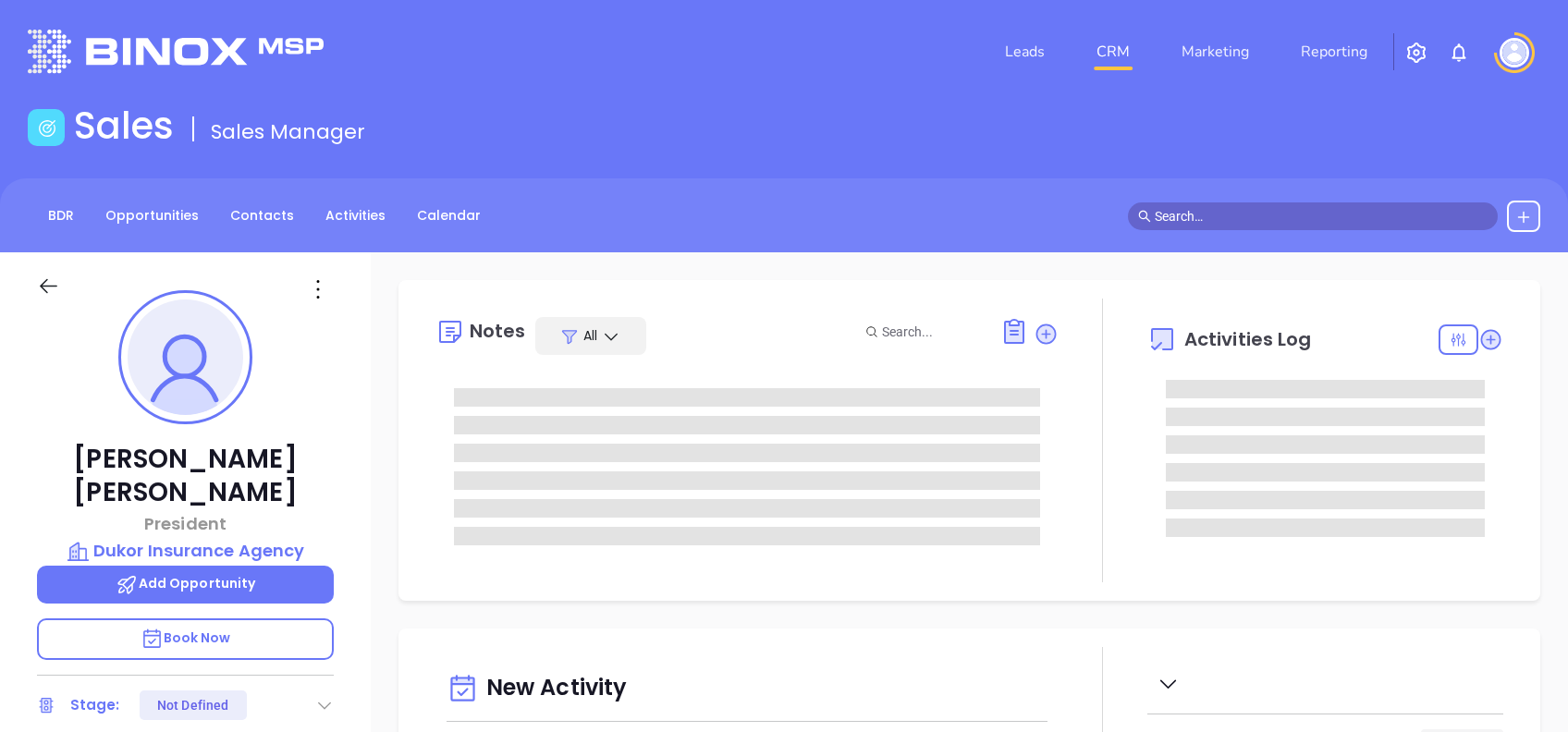
type input "[DATE]"
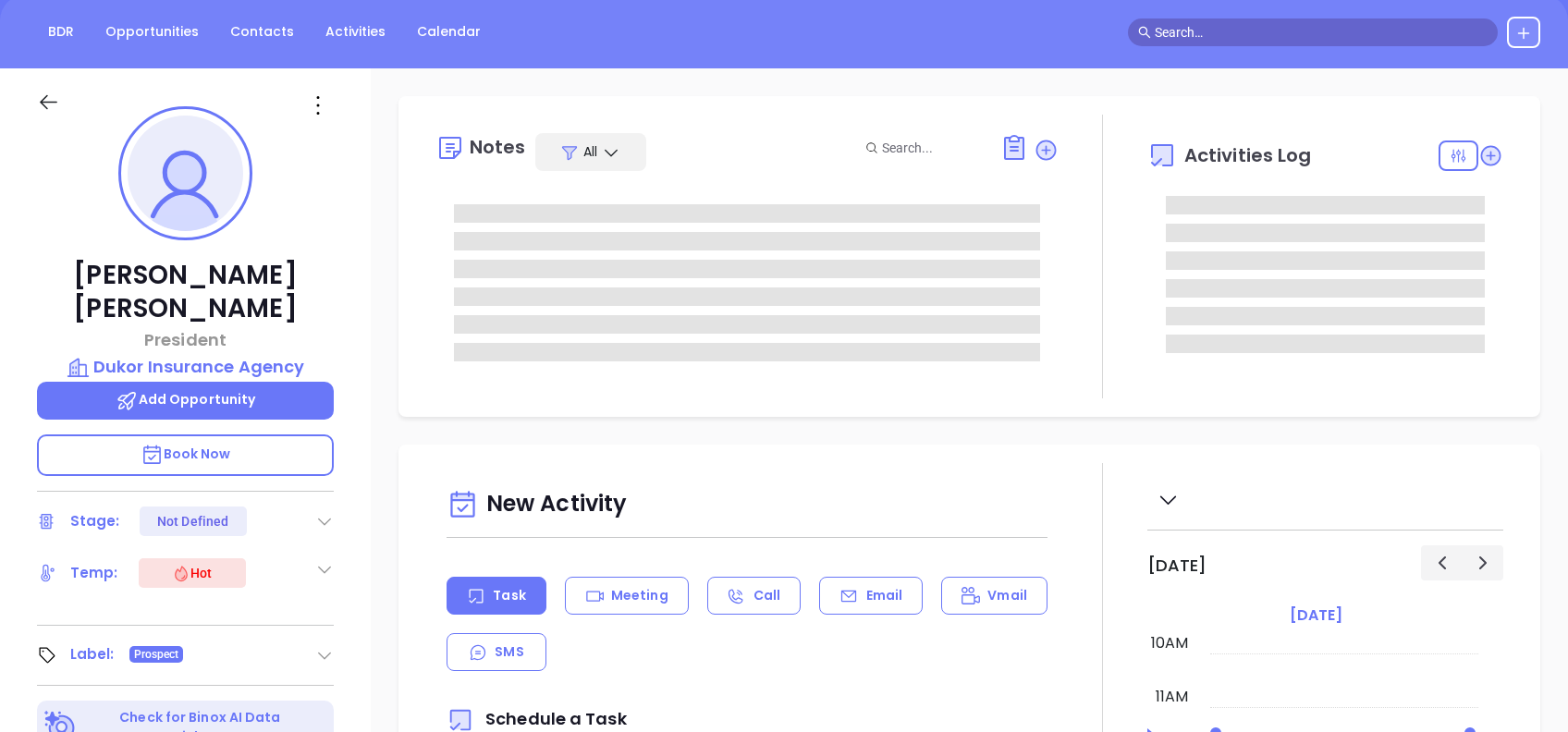
scroll to position [123, 0]
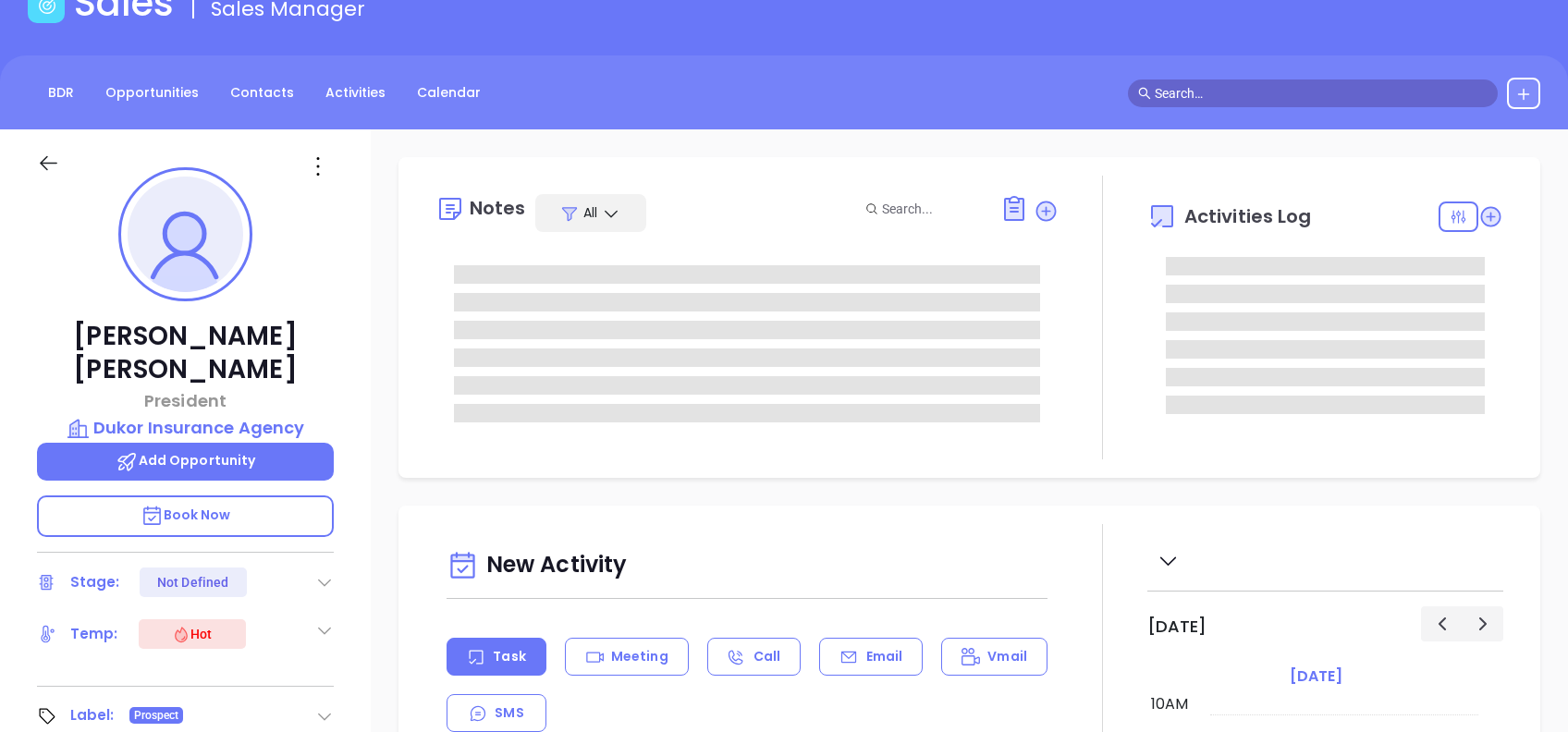
type input "[PERSON_NAME]"
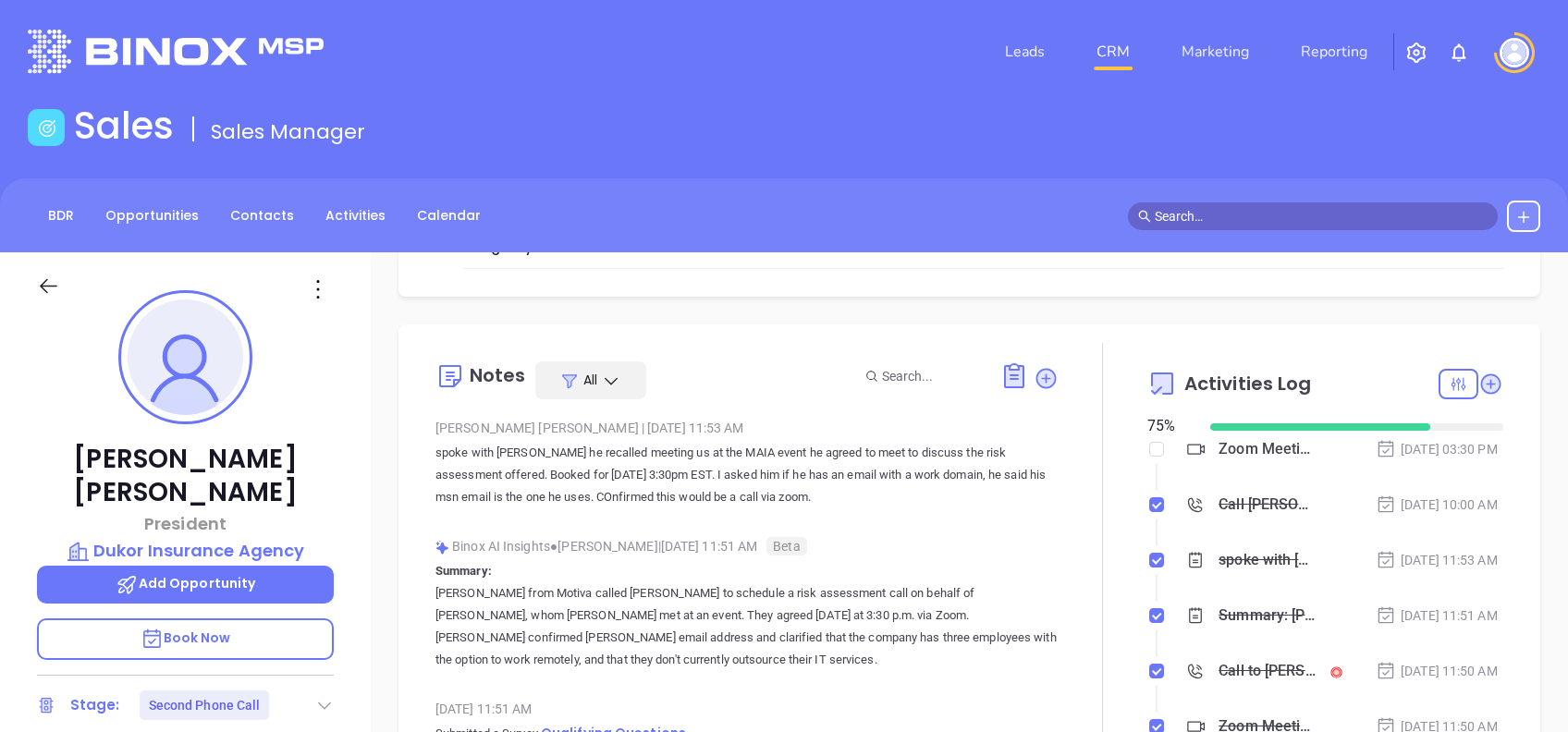
scroll to position [0, 0]
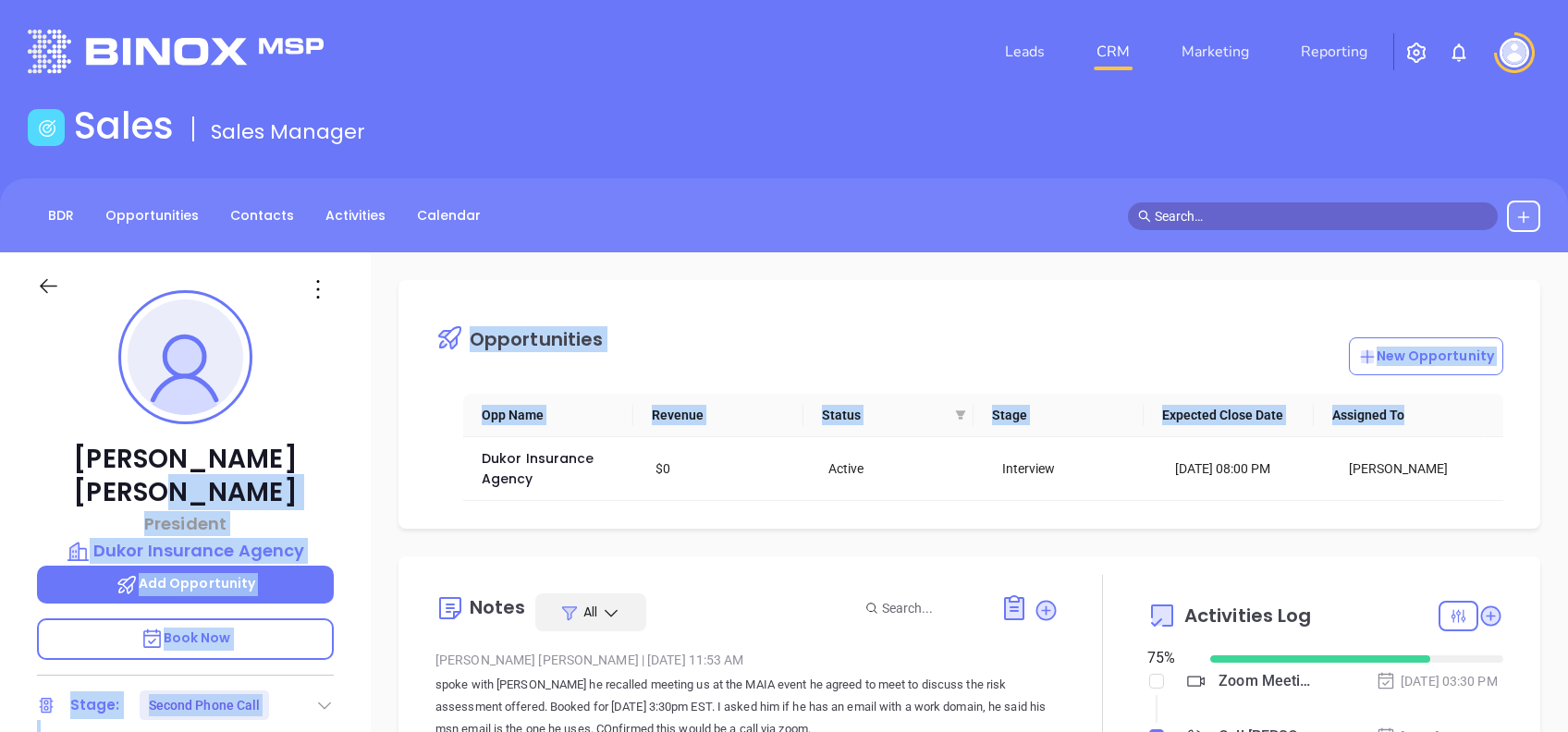
drag, startPoint x: 372, startPoint y: 512, endPoint x: 369, endPoint y: 468, distance: 44.1
click at [369, 468] on div "Abraham Sillah President Dukor Insurance Agency Add Opportunity Book Now Stage:…" at bounding box center [784, 710] width 1568 height 915
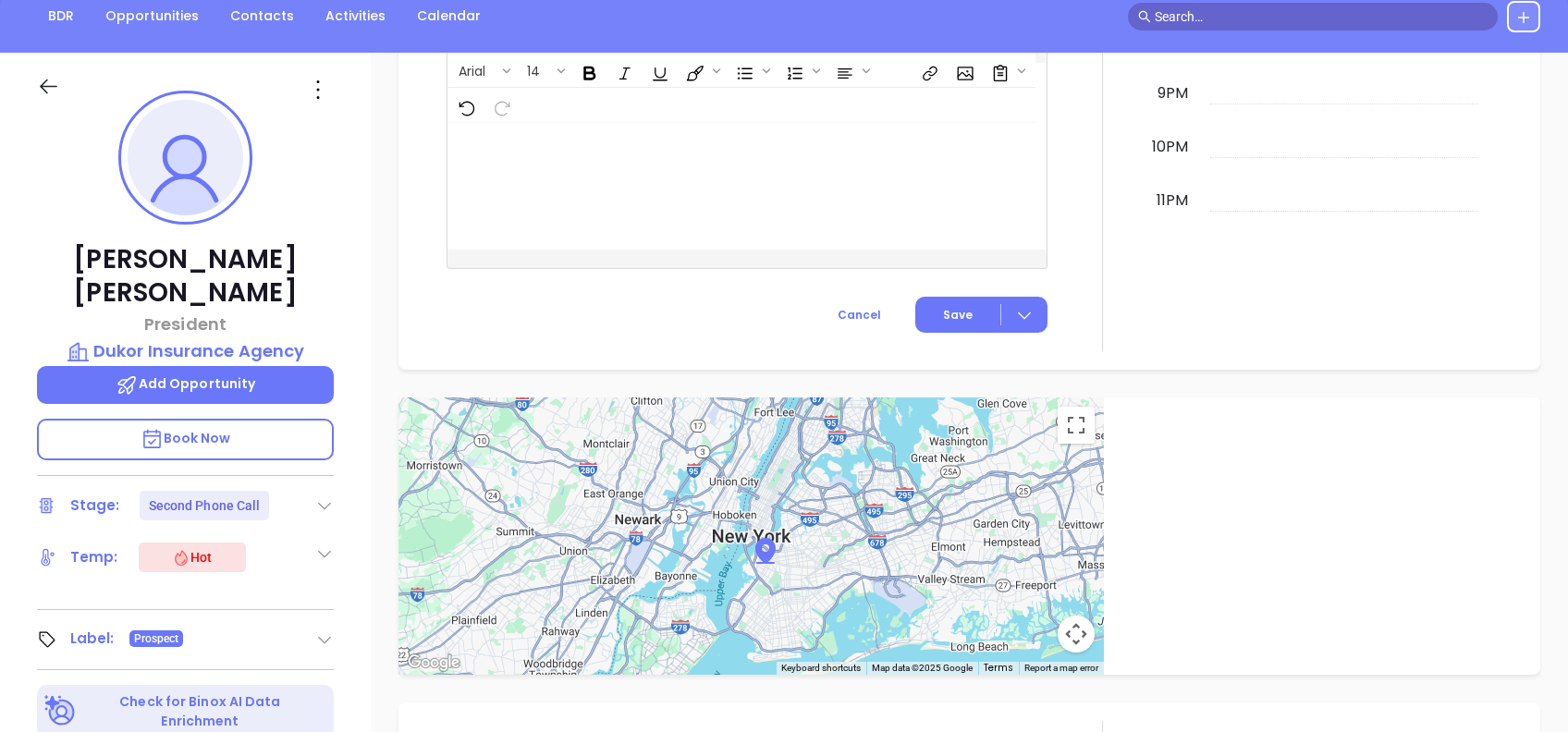
scroll to position [198, 0]
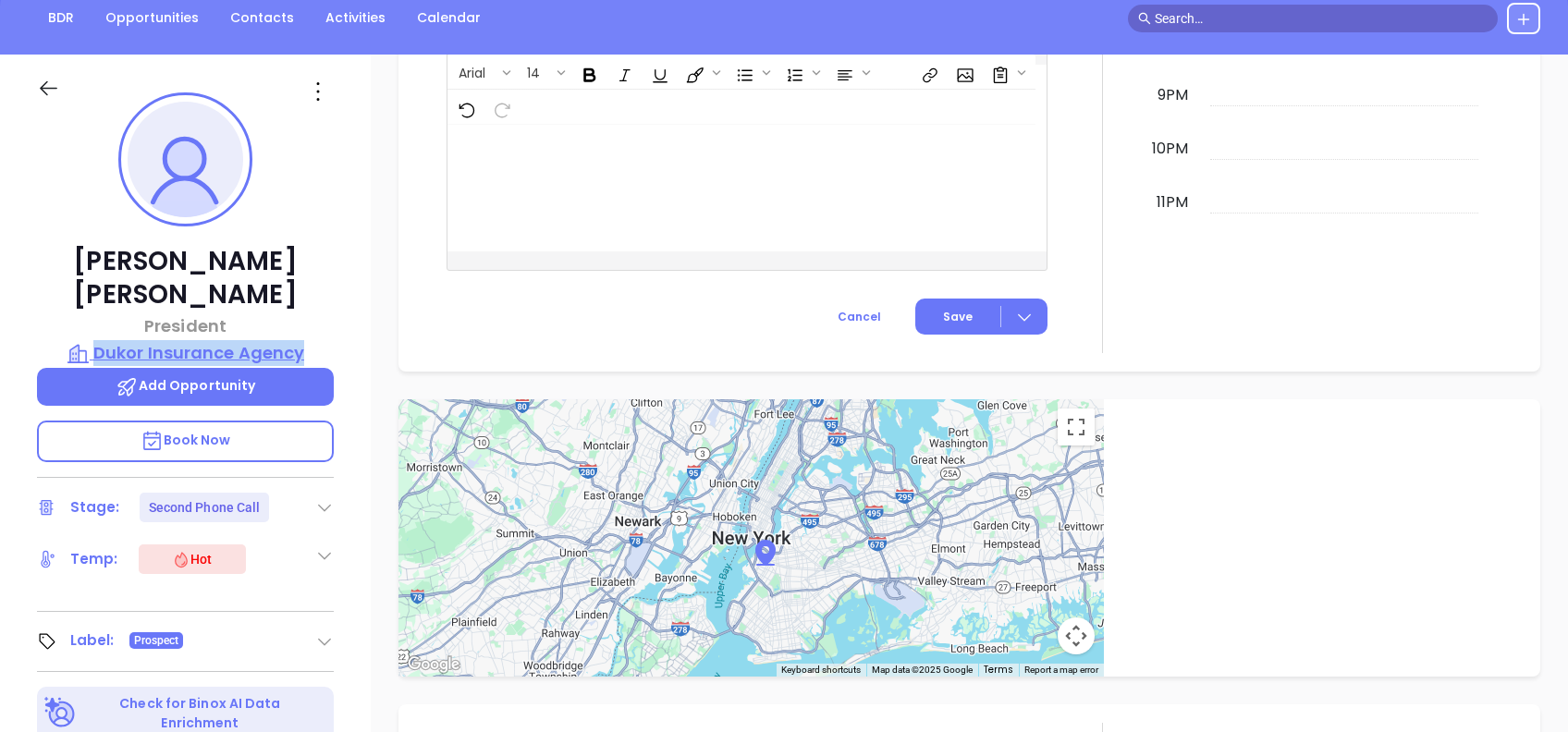
drag, startPoint x: 370, startPoint y: 316, endPoint x: 95, endPoint y: 315, distance: 275.0
click at [95, 315] on div "Abraham Sillah President Dukor Insurance Agency Add Opportunity Book Now Stage:…" at bounding box center [185, 512] width 371 height 915
copy p "Dukor Insurance Agency"
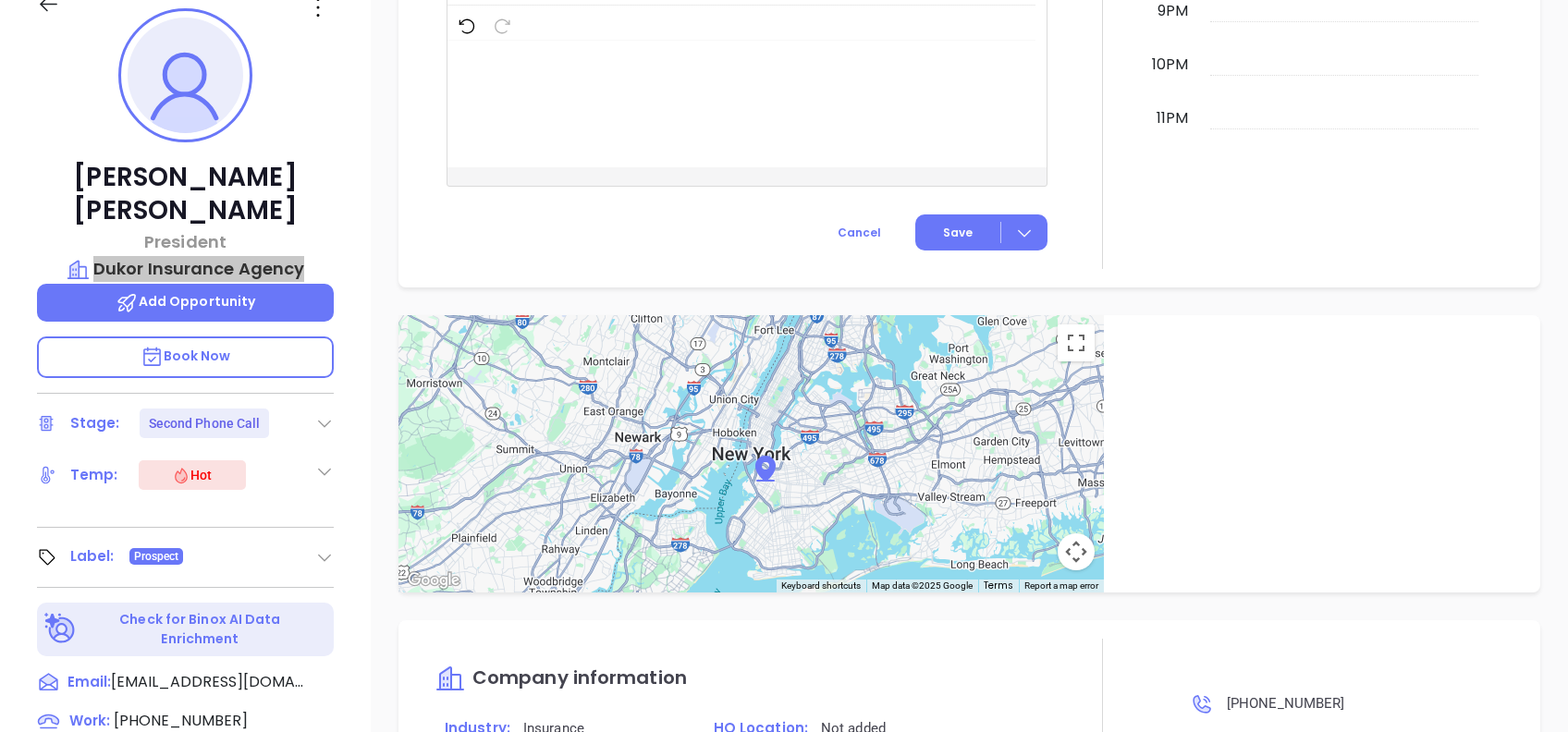
scroll to position [74, 0]
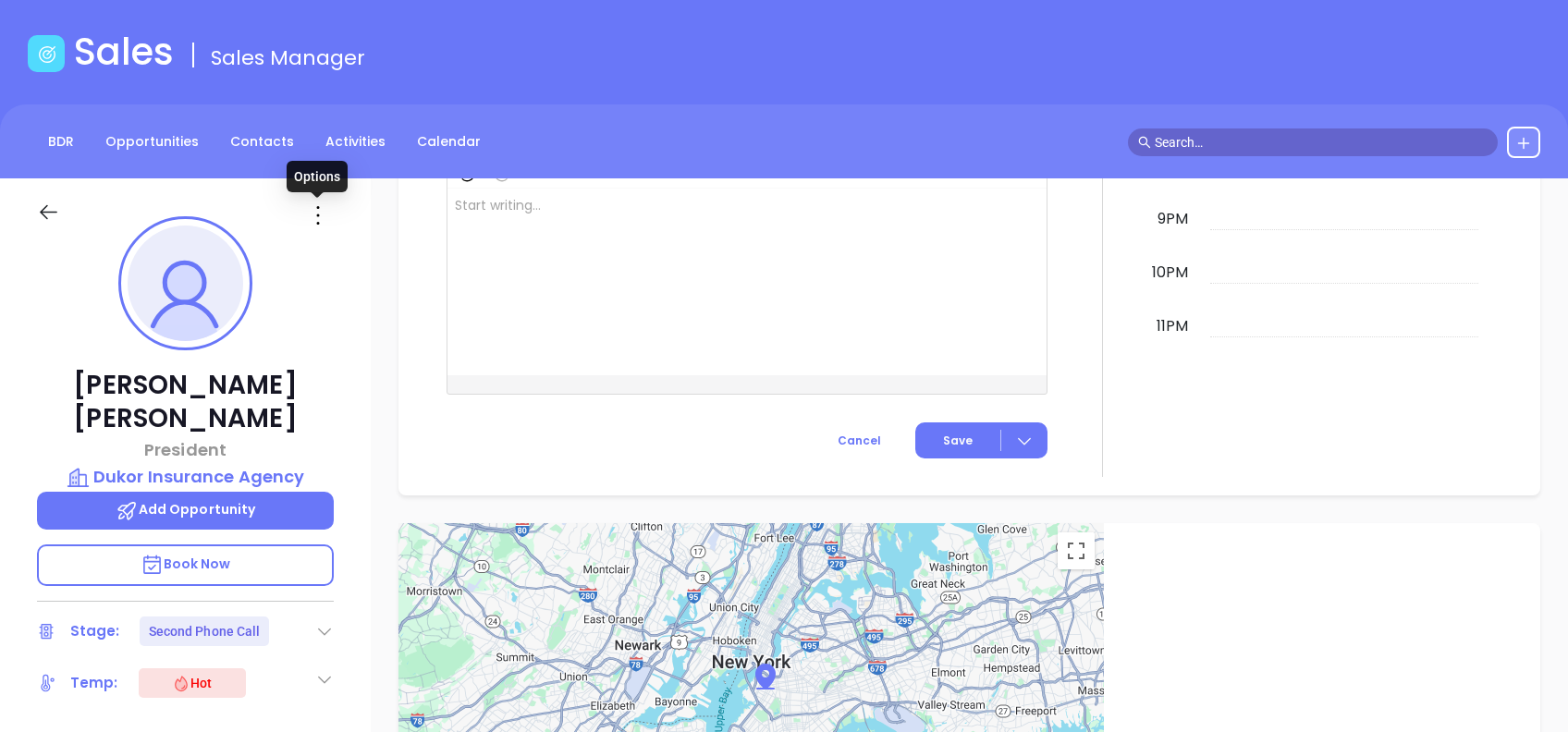
click at [315, 217] on icon at bounding box center [318, 215] width 30 height 30
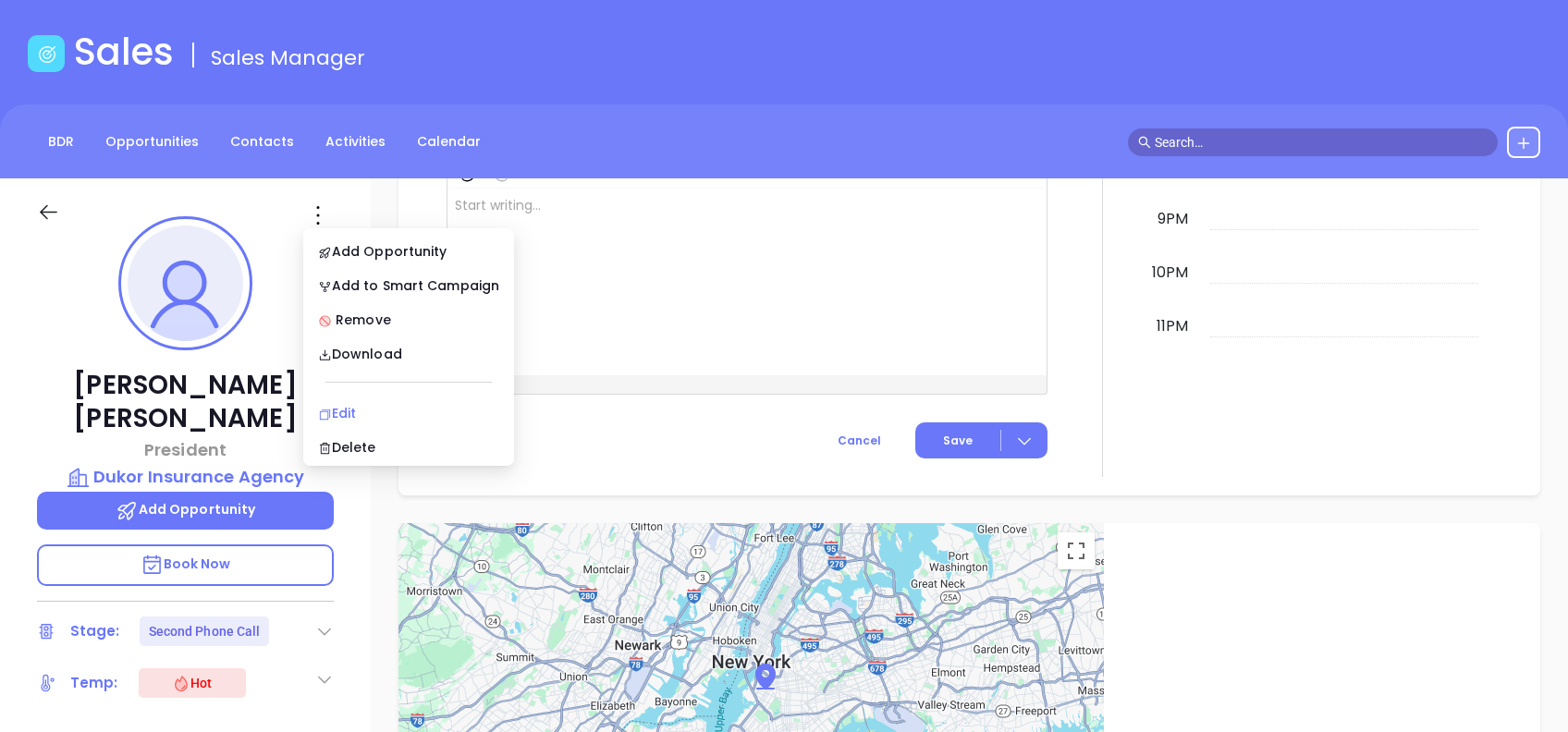
click at [329, 403] on div "Edit" at bounding box center [409, 414] width 182 height 21
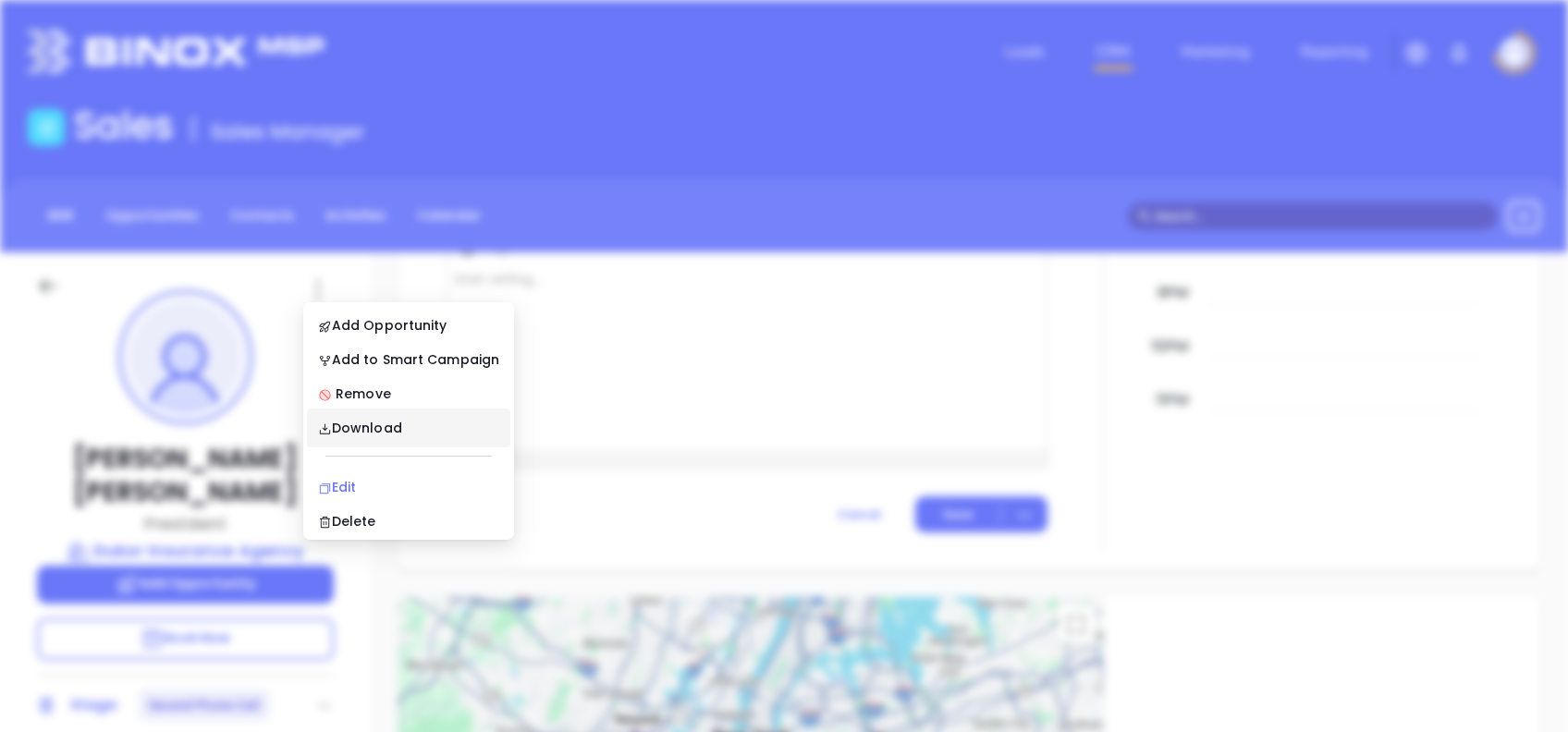
scroll to position [0, 0]
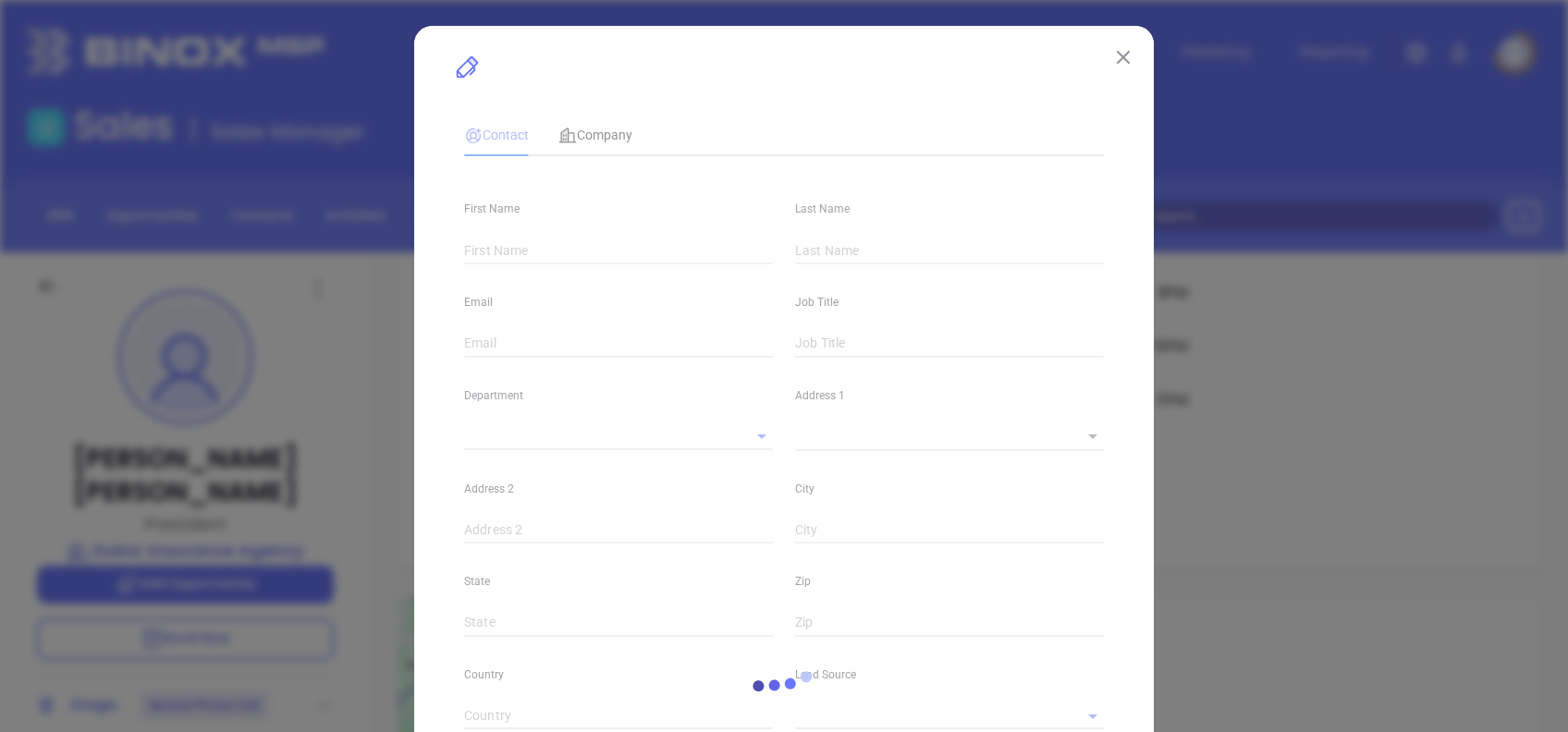
type input "Abraham"
type input "Sillah"
type input "absillah@msn.com"
type input "President"
type textarea "1586 Columbus Ave"
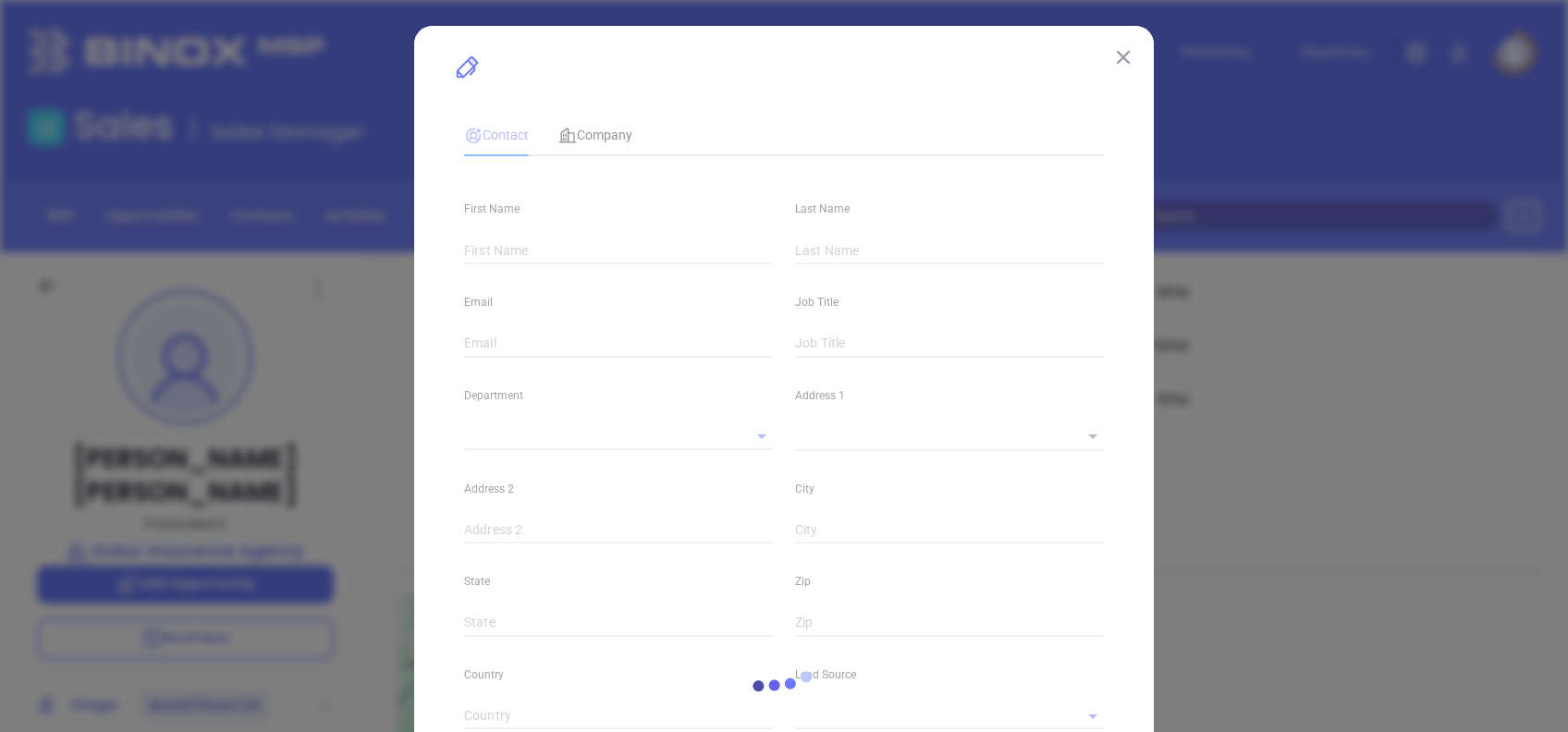
type input "1"
type input "Roxbury"
type input "Massachusetts"
type input "02119"
type input "United States"
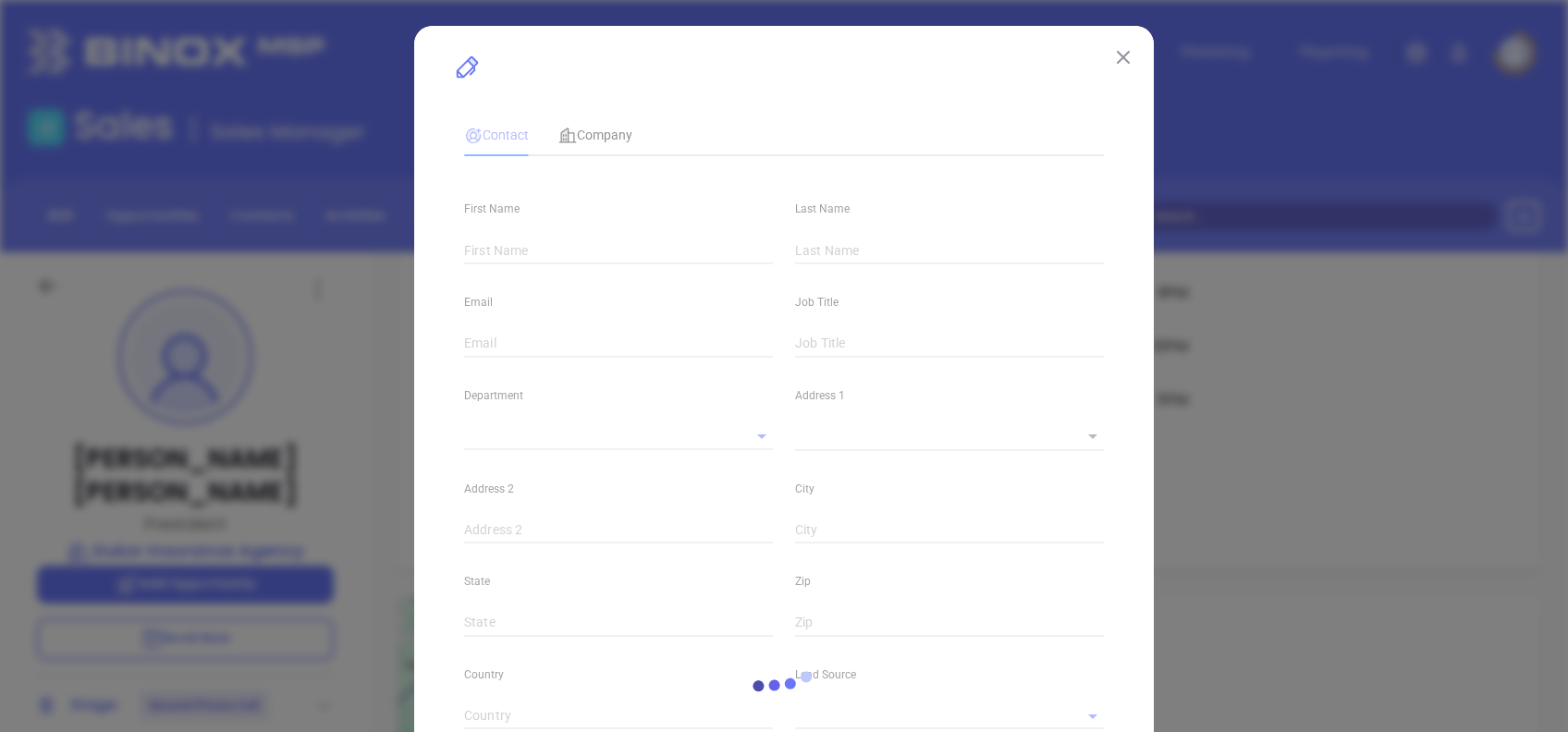
type input "www.linkedin.com/in/abraham-sillah-273b5916/"
type input "MAIA Event 0925"
type input "Anabell Dominguez"
type input "Second Phone Call"
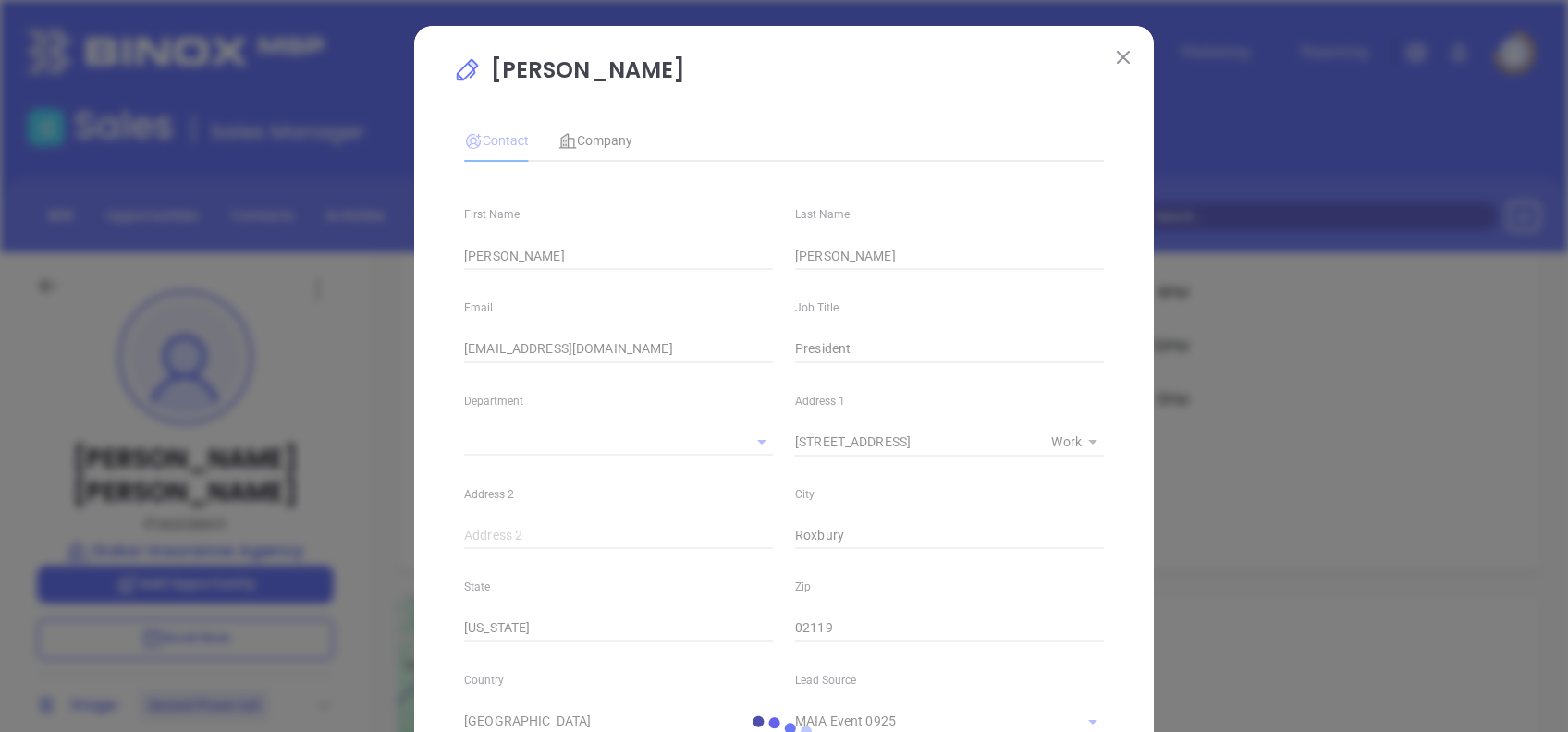
type input "(617) 442-1022"
type input "1"
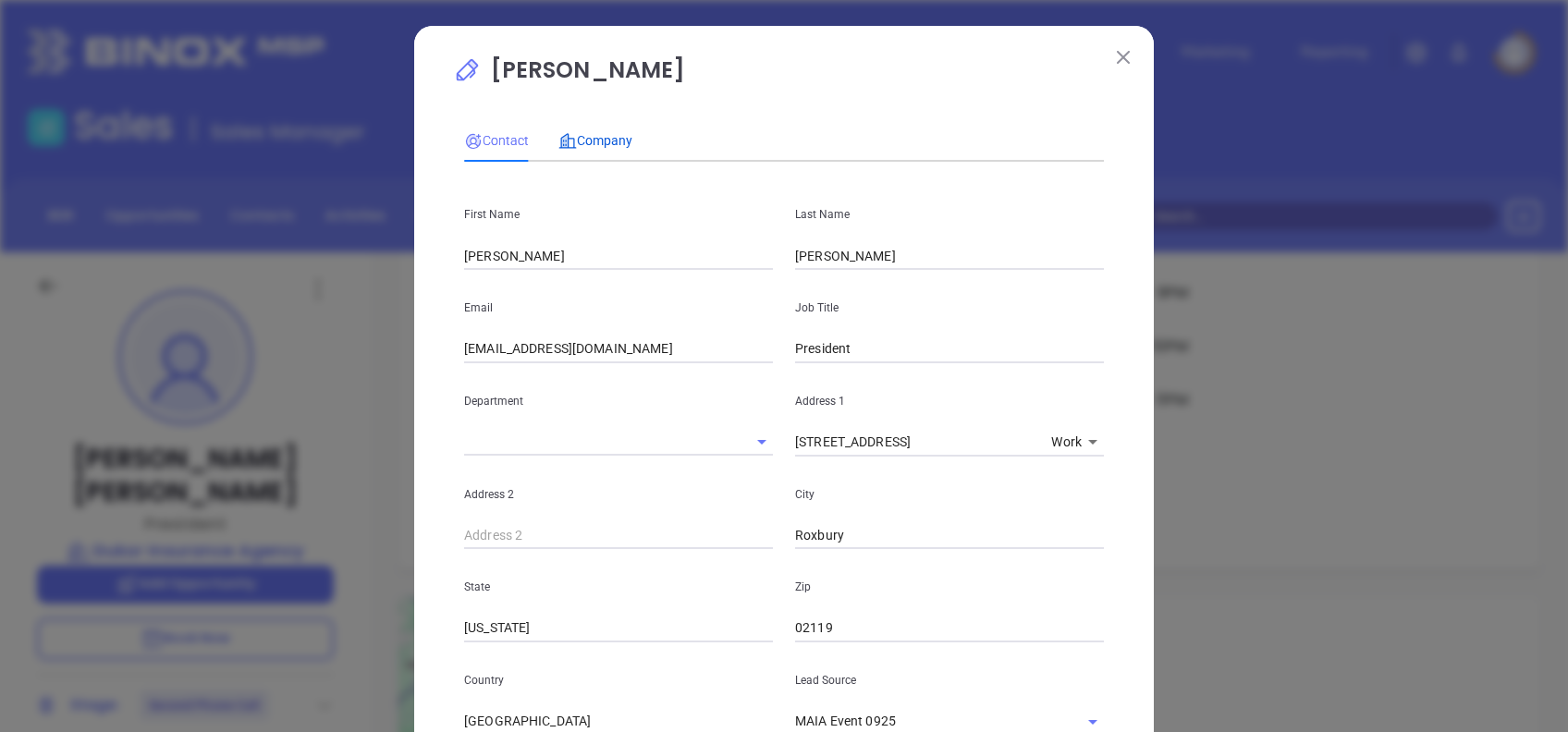
click at [577, 140] on span "Company" at bounding box center [595, 140] width 74 height 15
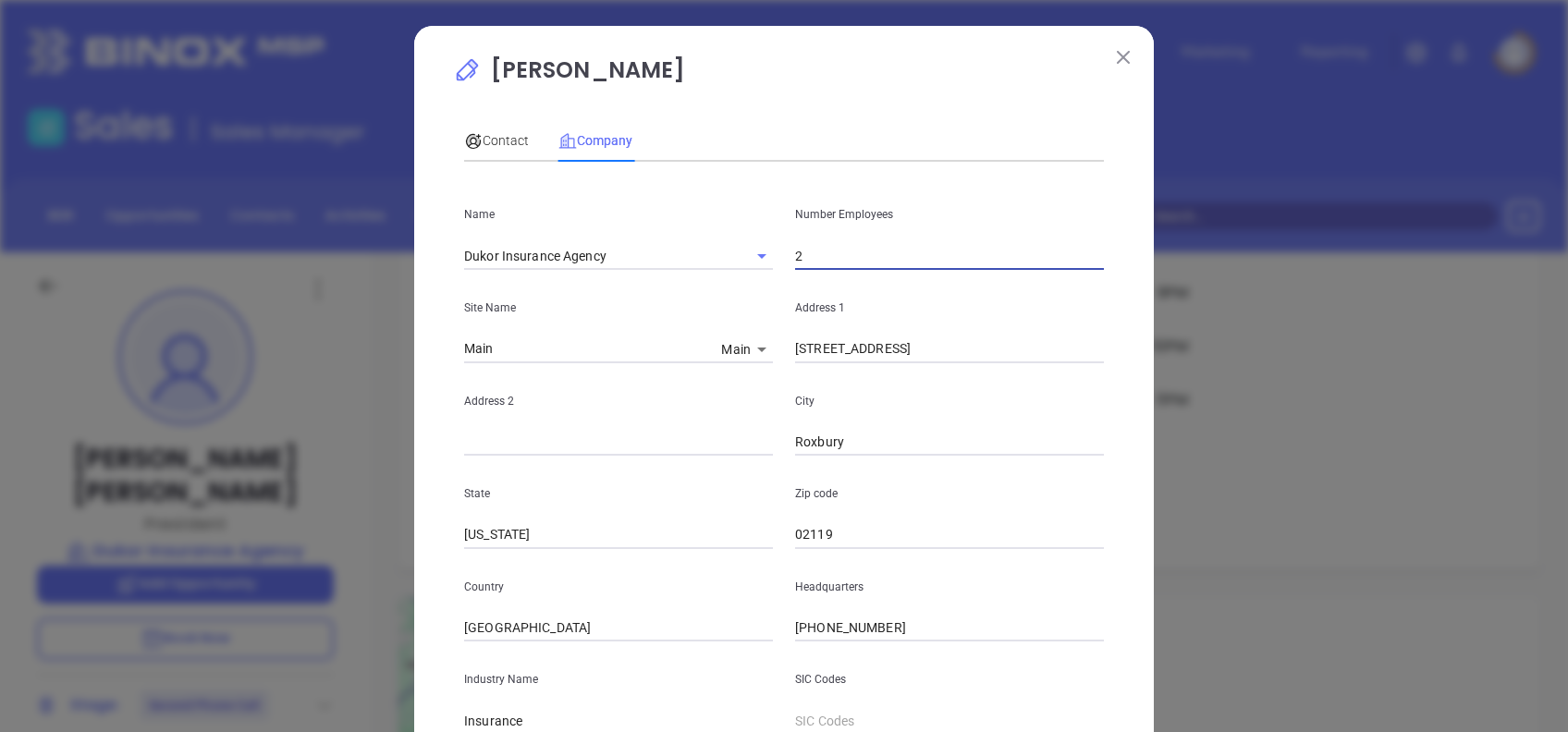
click at [803, 264] on input "2" at bounding box center [950, 256] width 309 height 28
type input "3"
drag, startPoint x: 811, startPoint y: 118, endPoint x: 792, endPoint y: 190, distance: 74.5
click at [811, 118] on div "Contact Company First Name Abraham Last Name Sillah Email absillah@msn.com Job …" at bounding box center [784, 516] width 640 height 811
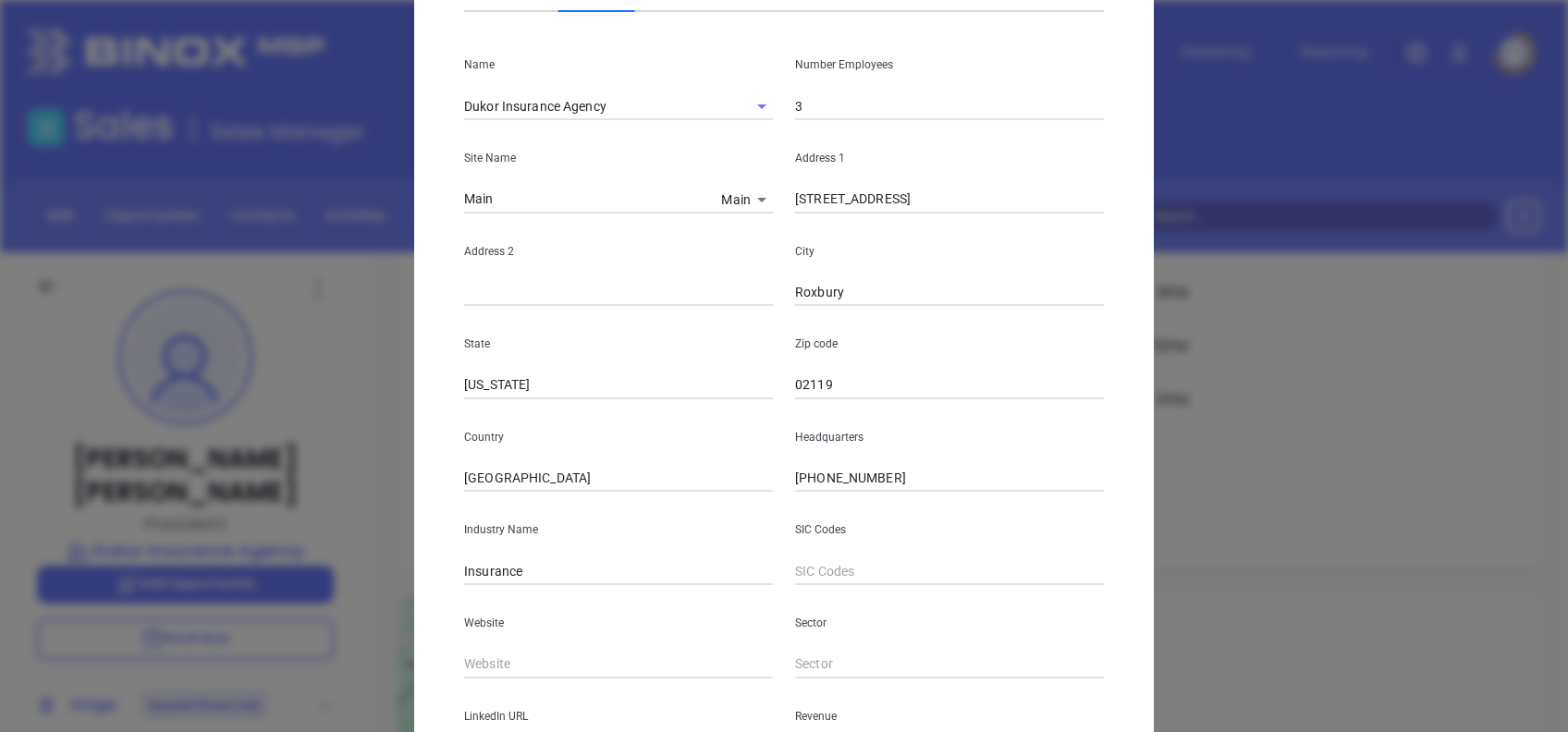
scroll to position [329, 0]
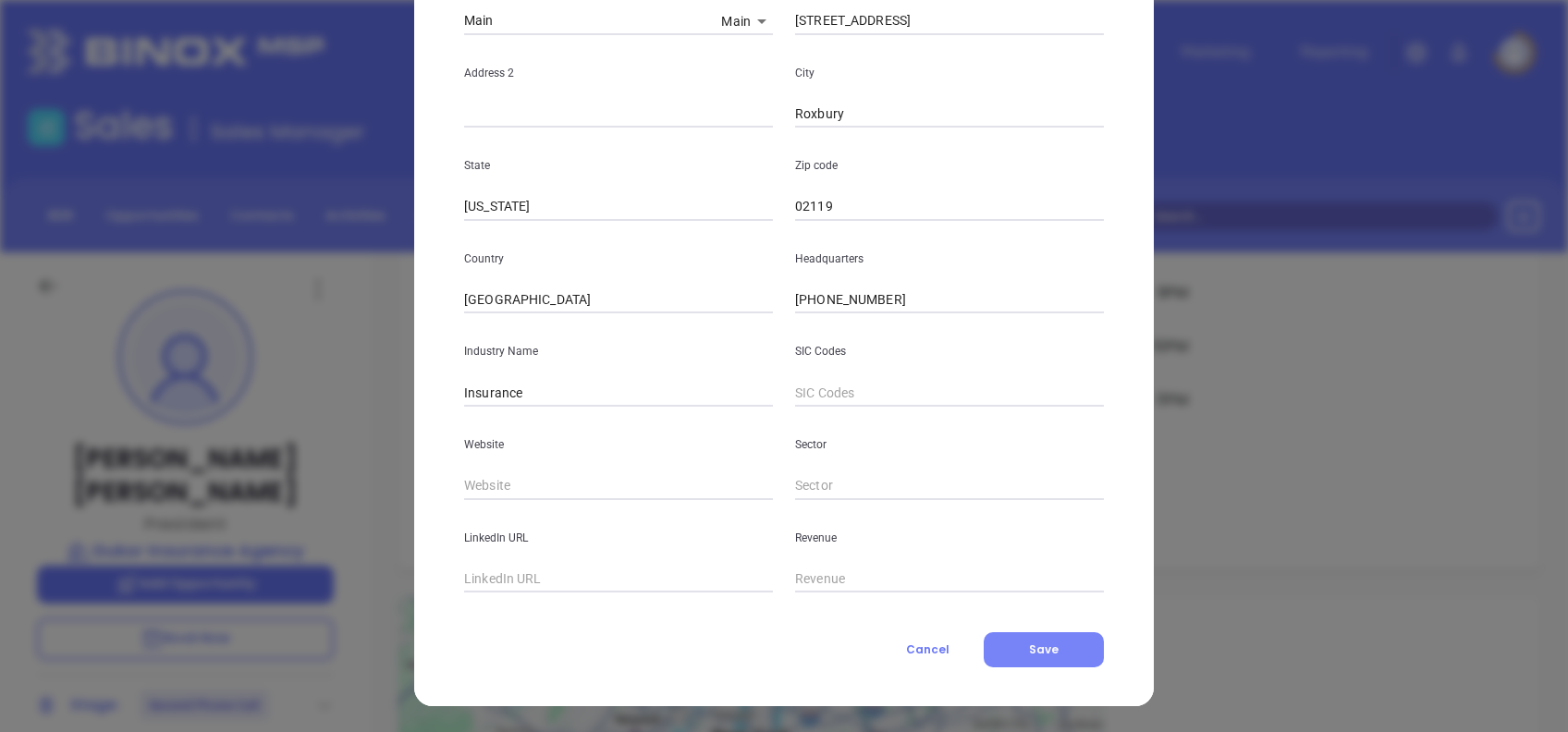
click at [1037, 640] on button "Save" at bounding box center [1044, 651] width 120 height 36
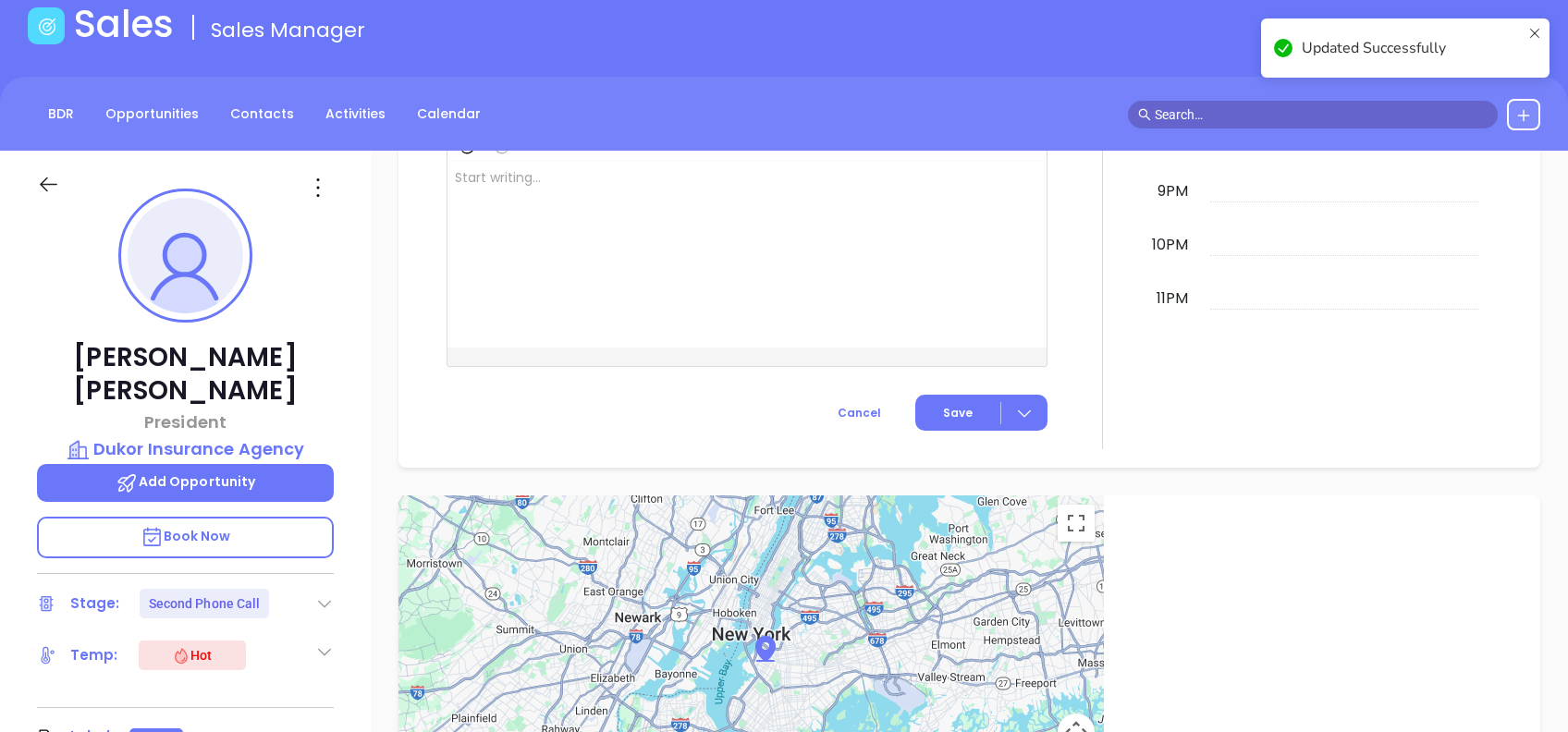
scroll to position [813, 0]
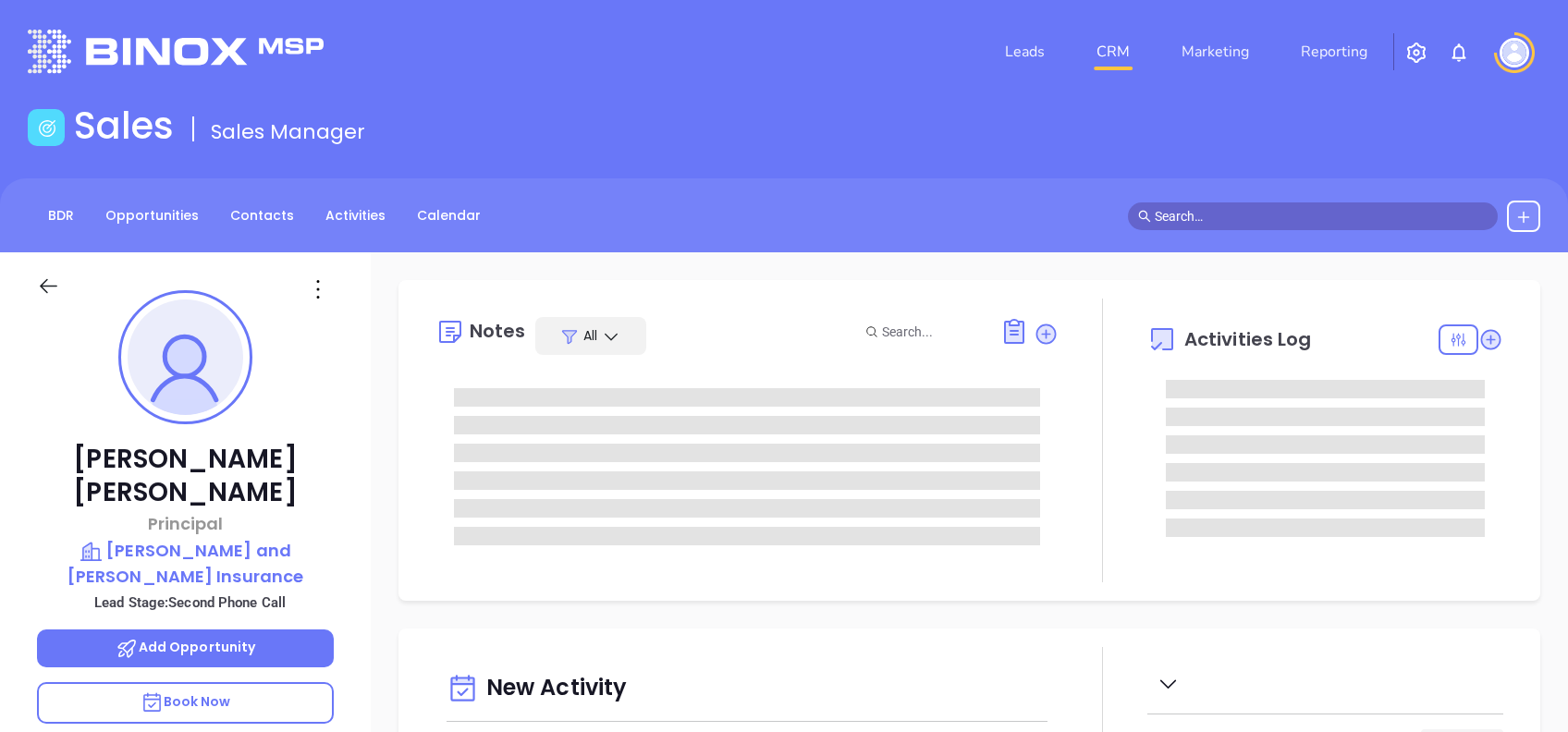
type input "[DATE]"
type input "[PERSON_NAME]"
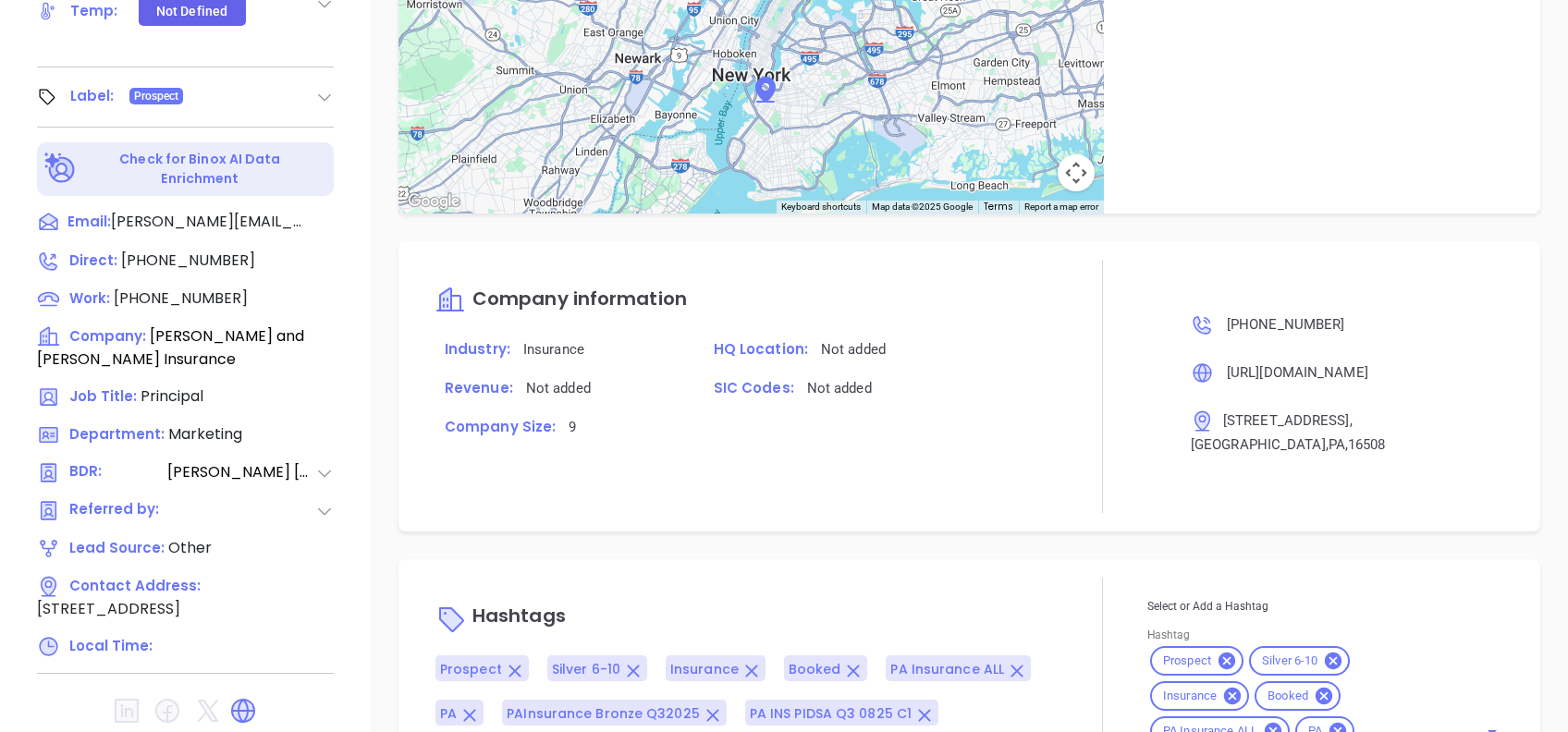
scroll to position [758, 0]
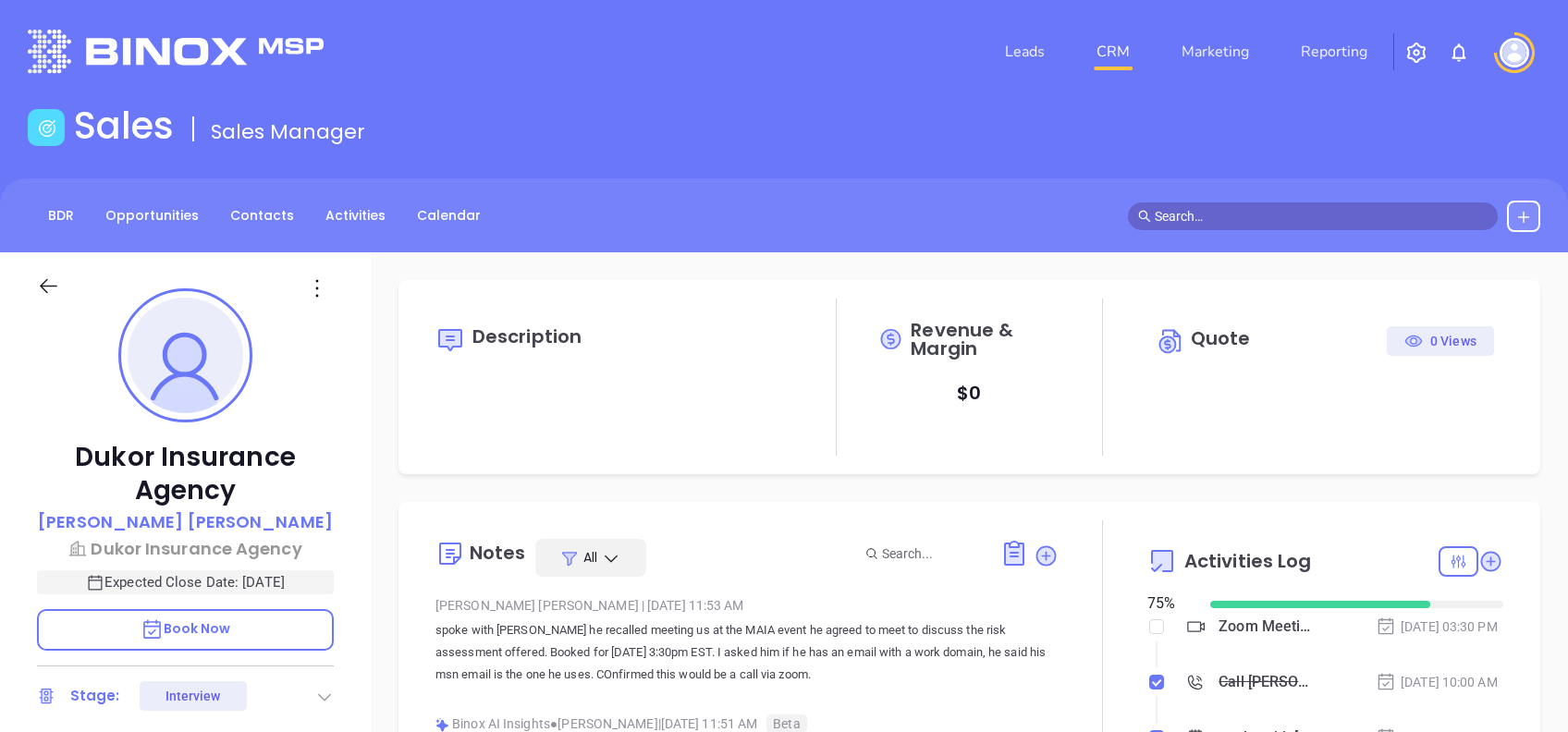
type input "[PERSON_NAME]"
click at [243, 518] on p "[PERSON_NAME]" at bounding box center [185, 521] width 295 height 25
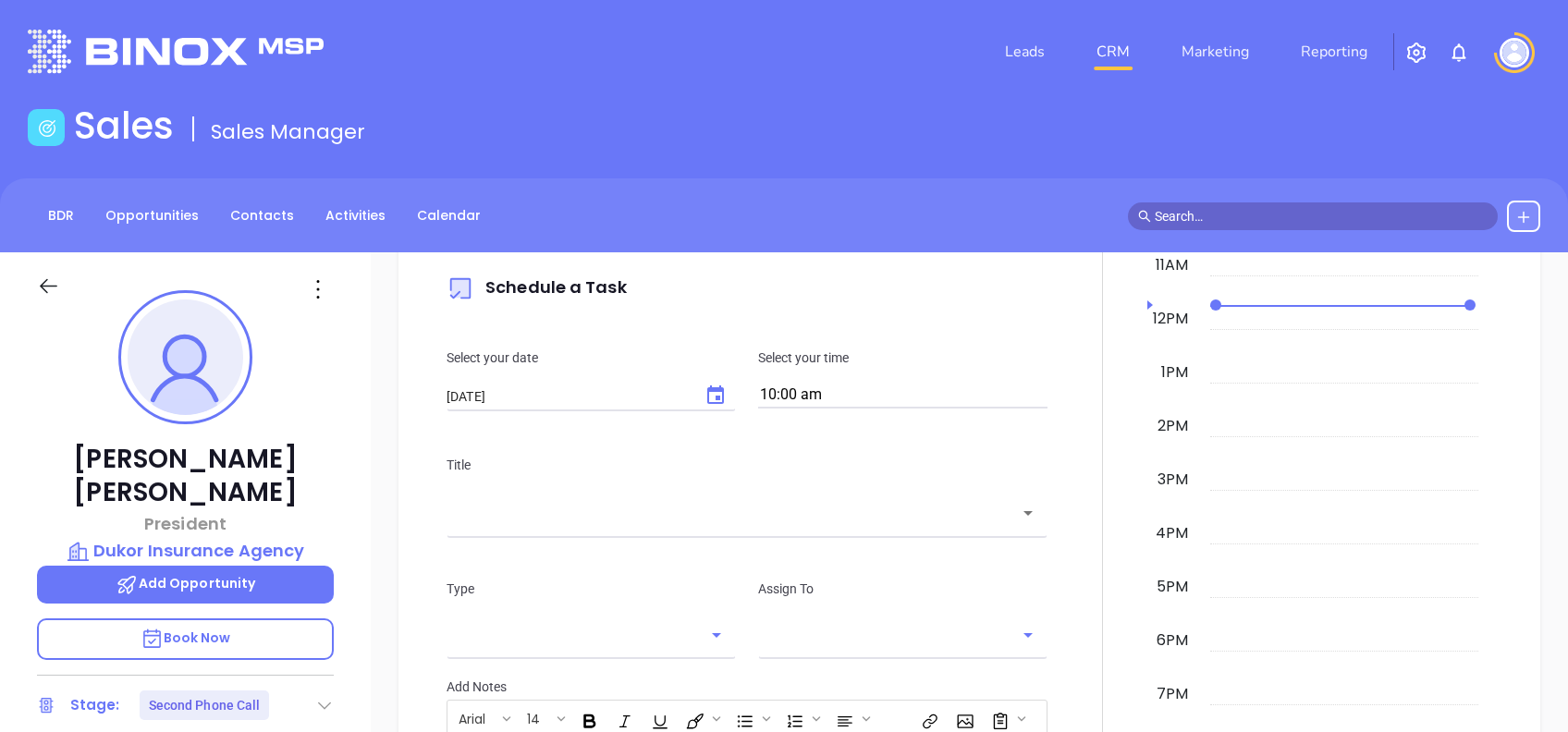
scroll to position [1158, 0]
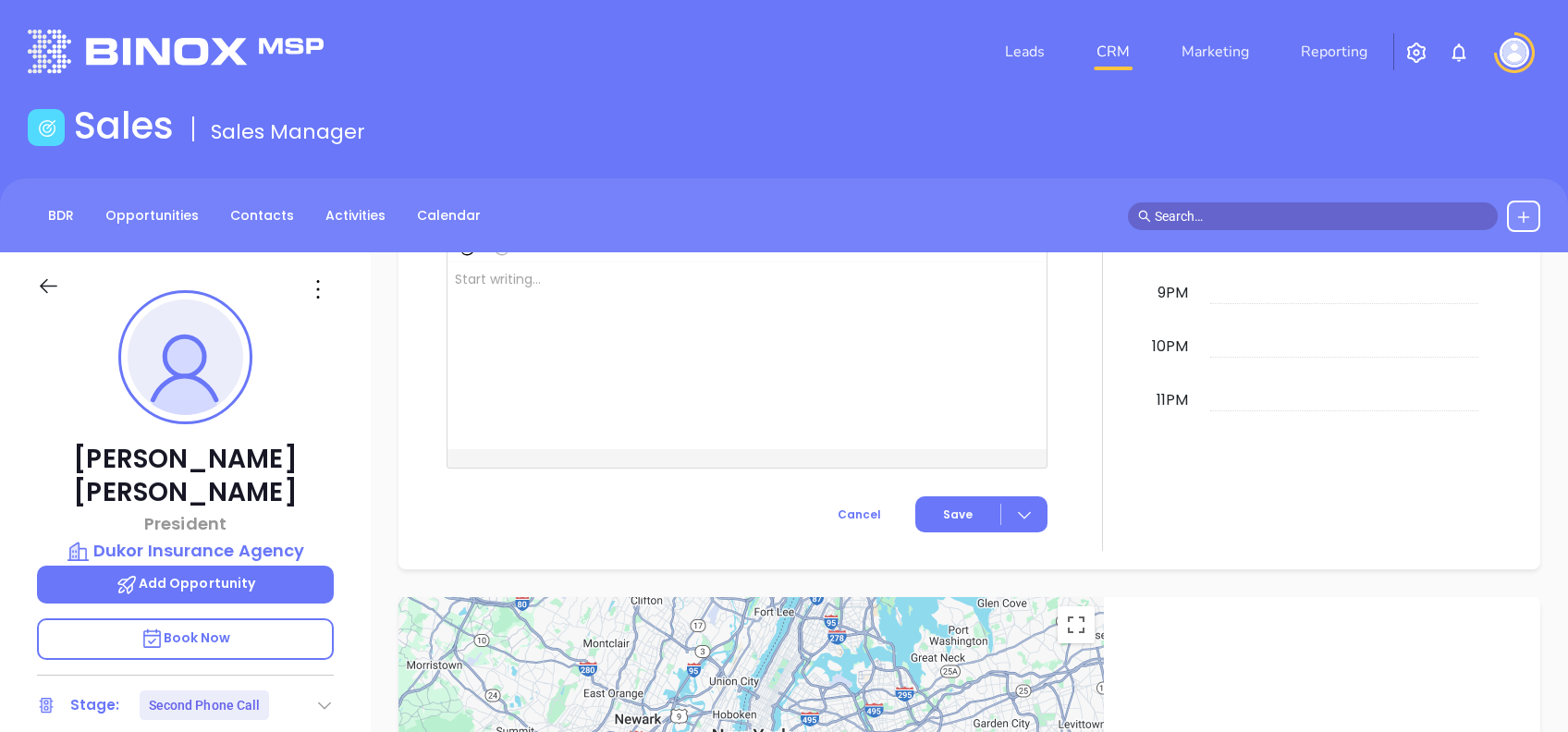
type input "[PERSON_NAME]"
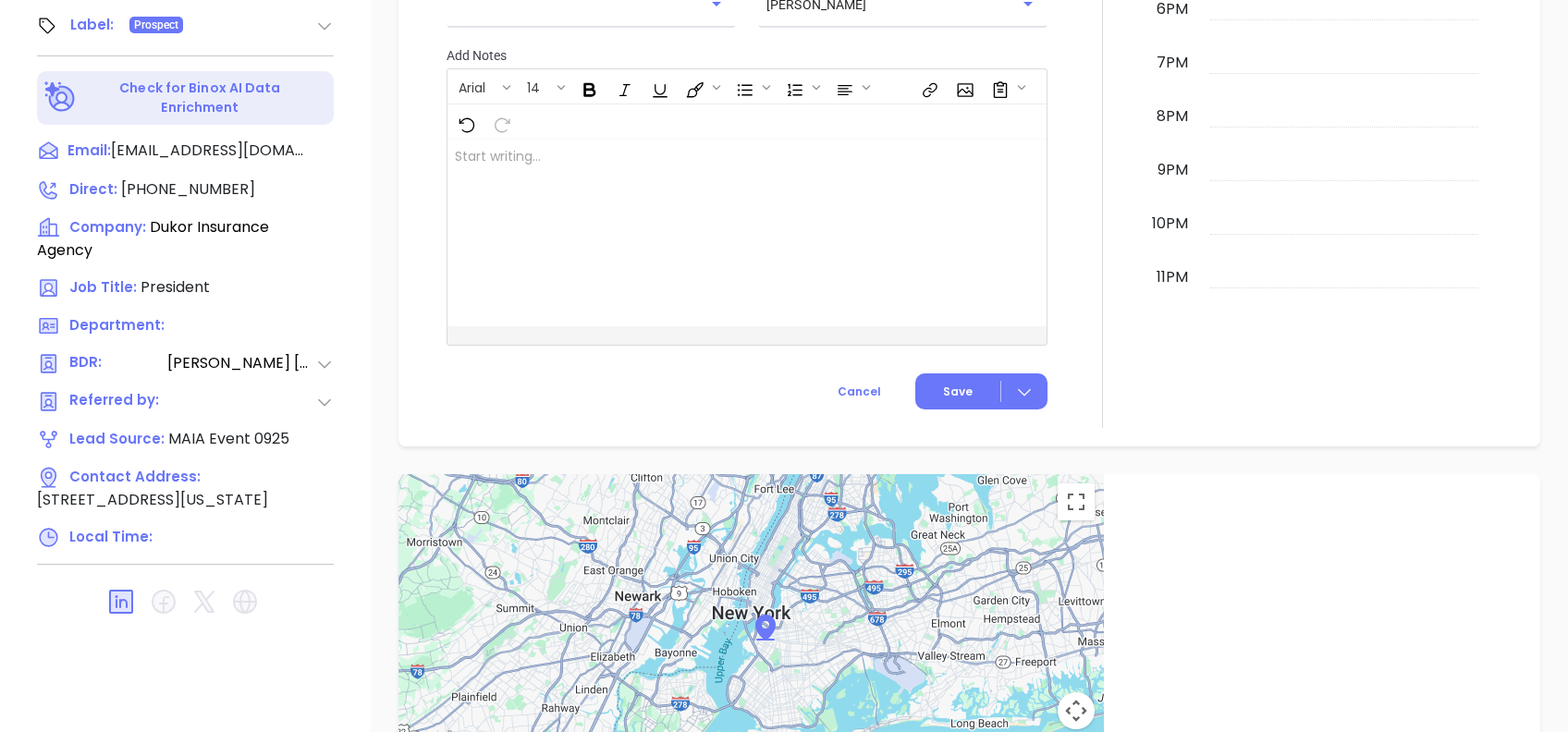
scroll to position [1588, 0]
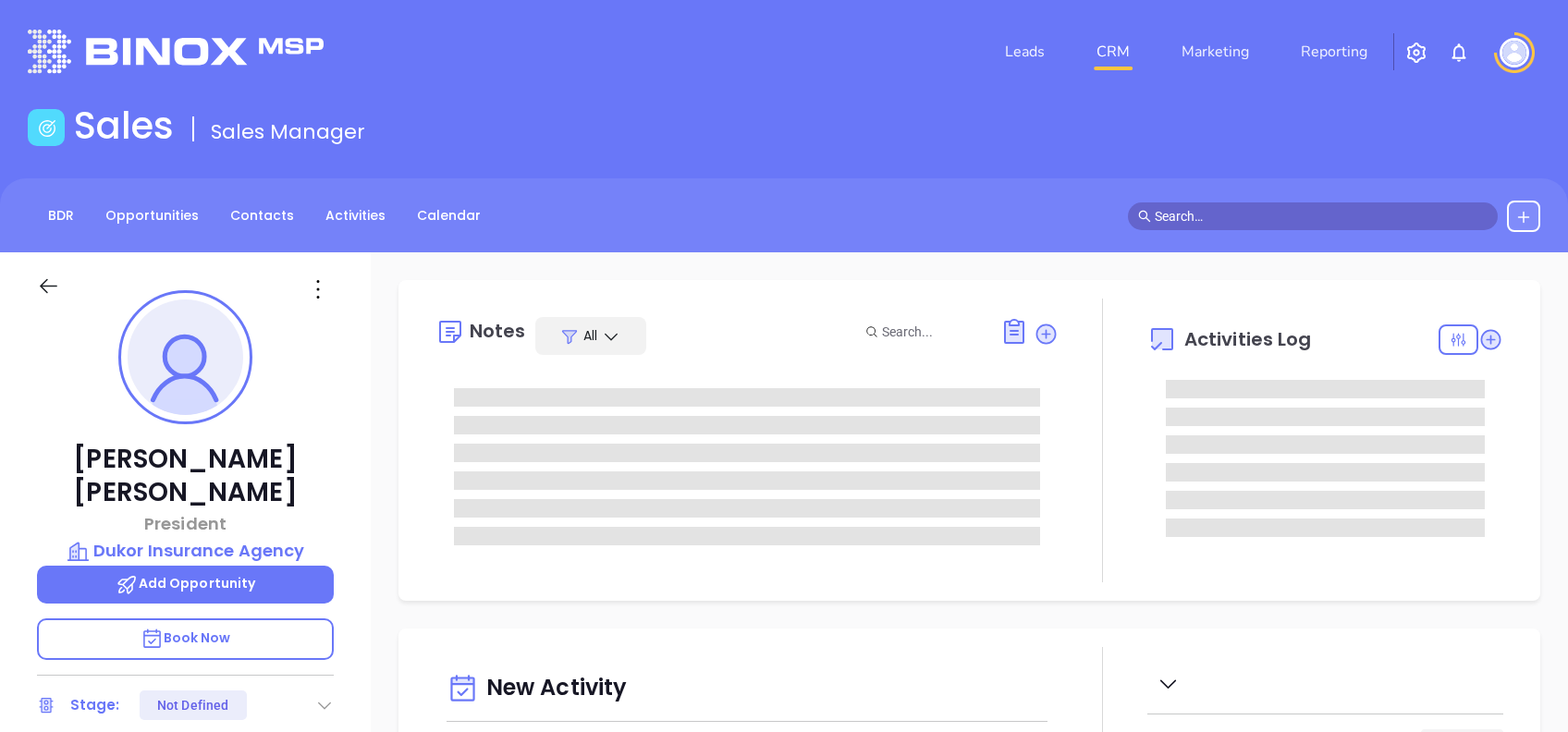
type input "[DATE]"
type input "[PERSON_NAME]"
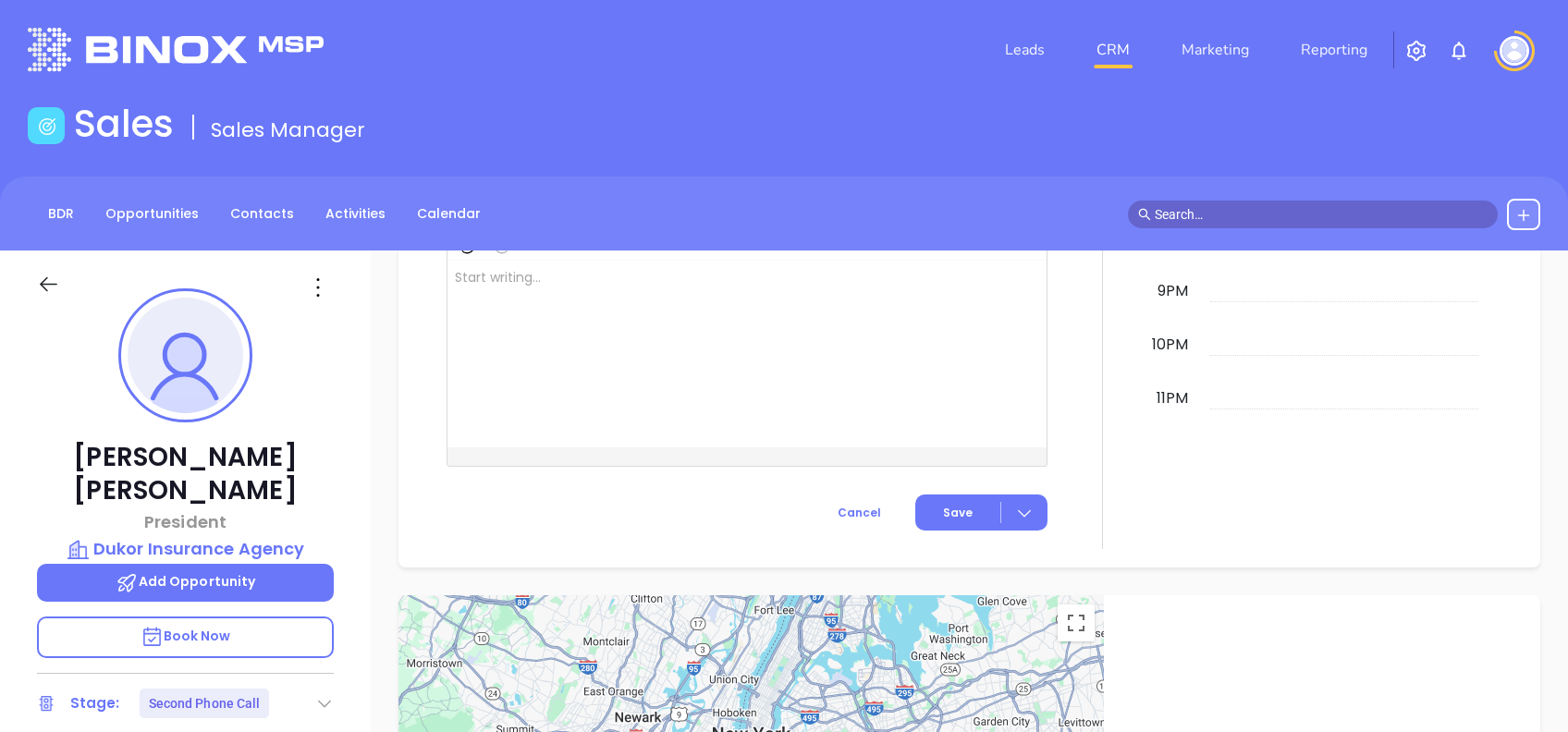
scroll to position [0, 0]
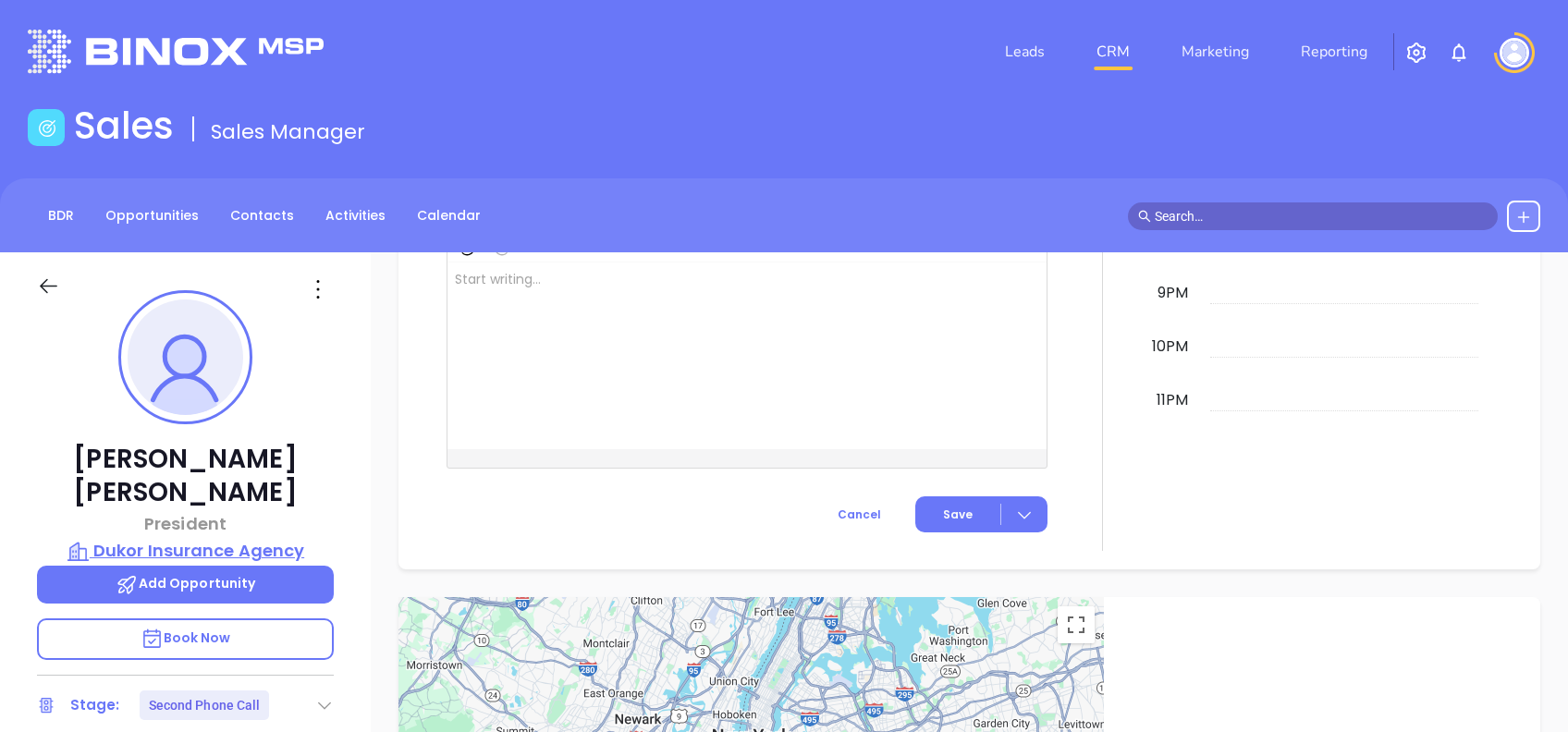
click at [271, 538] on p "Dukor Insurance Agency" at bounding box center [185, 551] width 297 height 26
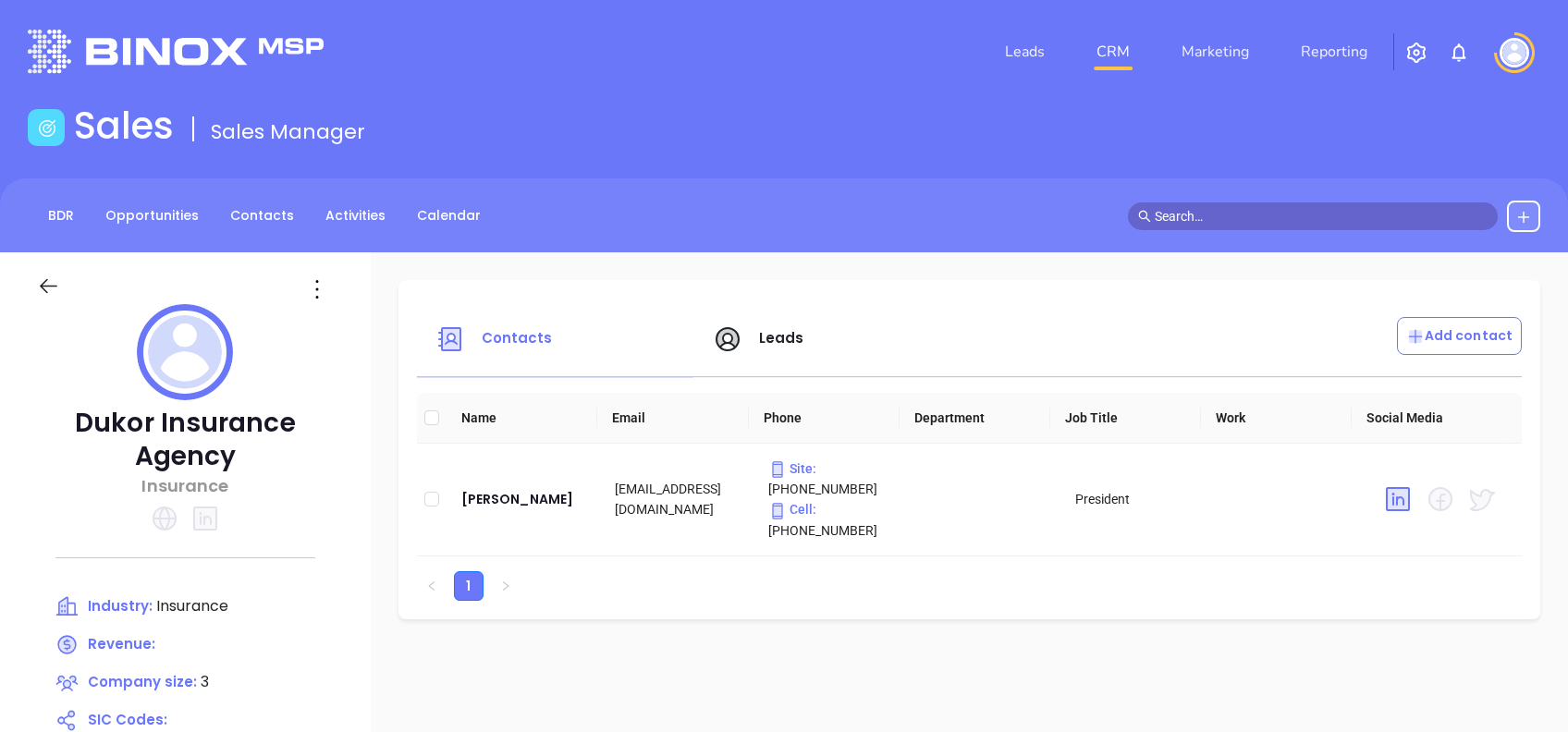
click at [44, 271] on div at bounding box center [185, 278] width 319 height 51
click at [51, 282] on icon at bounding box center [49, 285] width 23 height 23
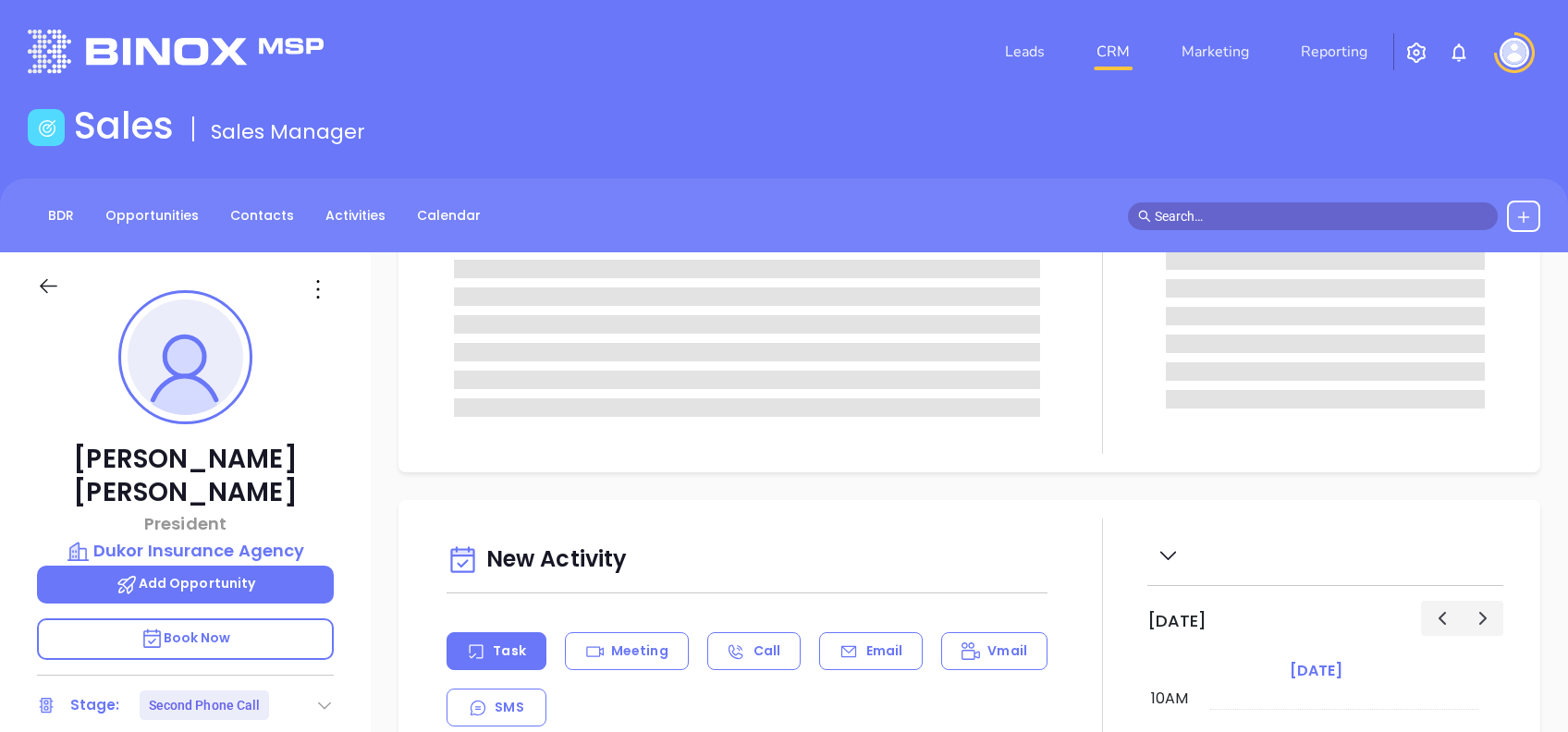
scroll to position [17, 0]
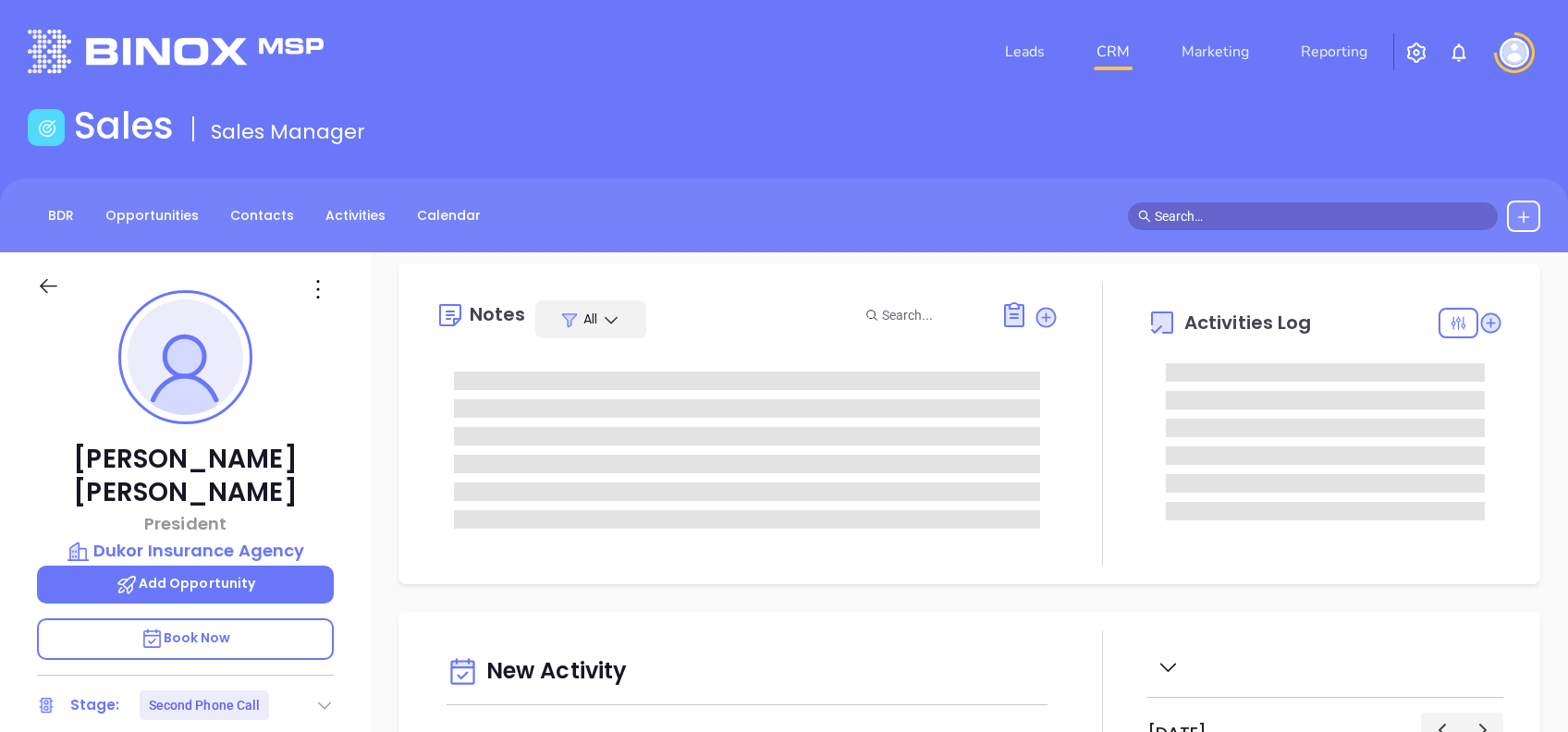
type input "[PERSON_NAME]"
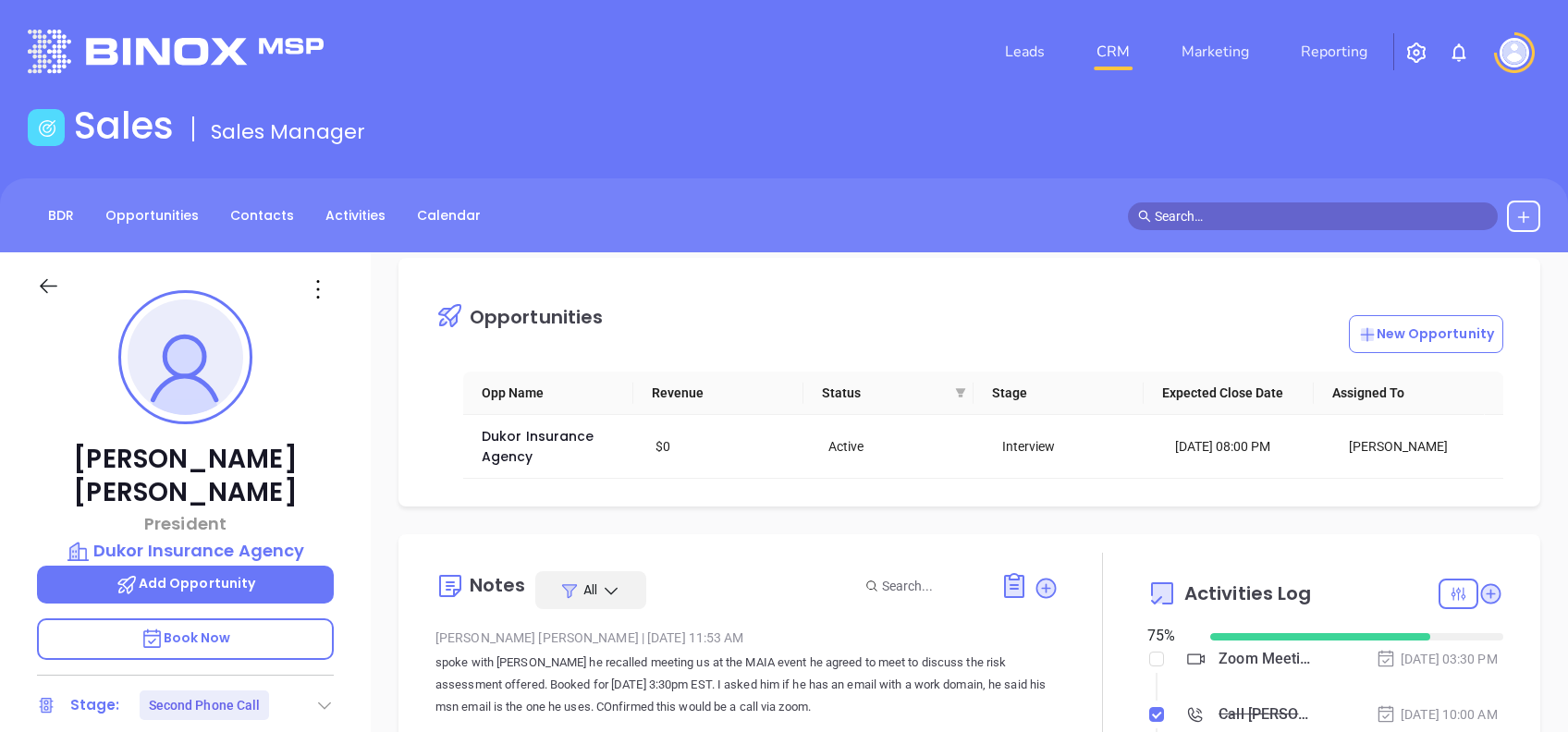
scroll to position [0, 0]
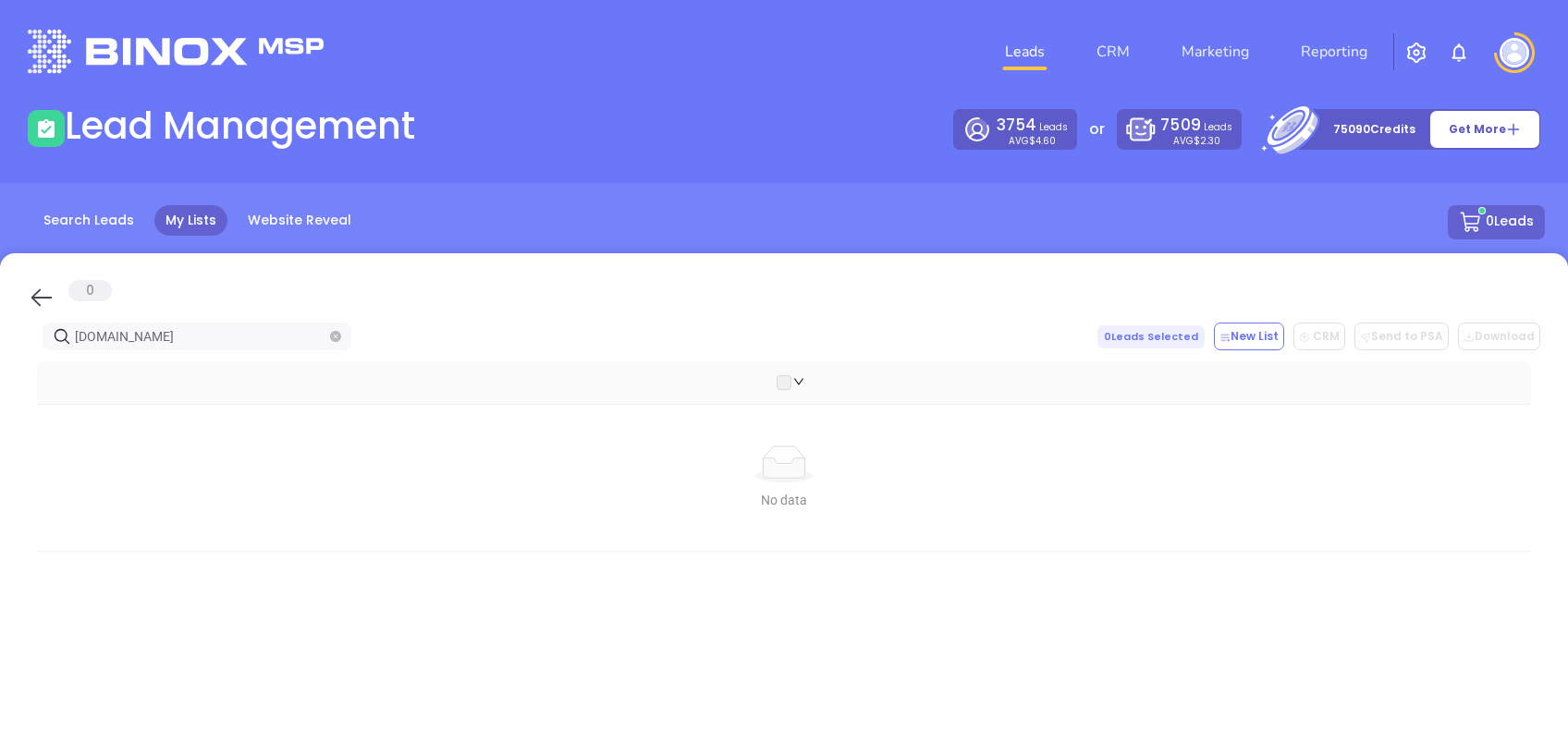
click at [37, 296] on icon at bounding box center [42, 298] width 28 height 28
click at [68, 301] on div "0" at bounding box center [90, 290] width 43 height 22
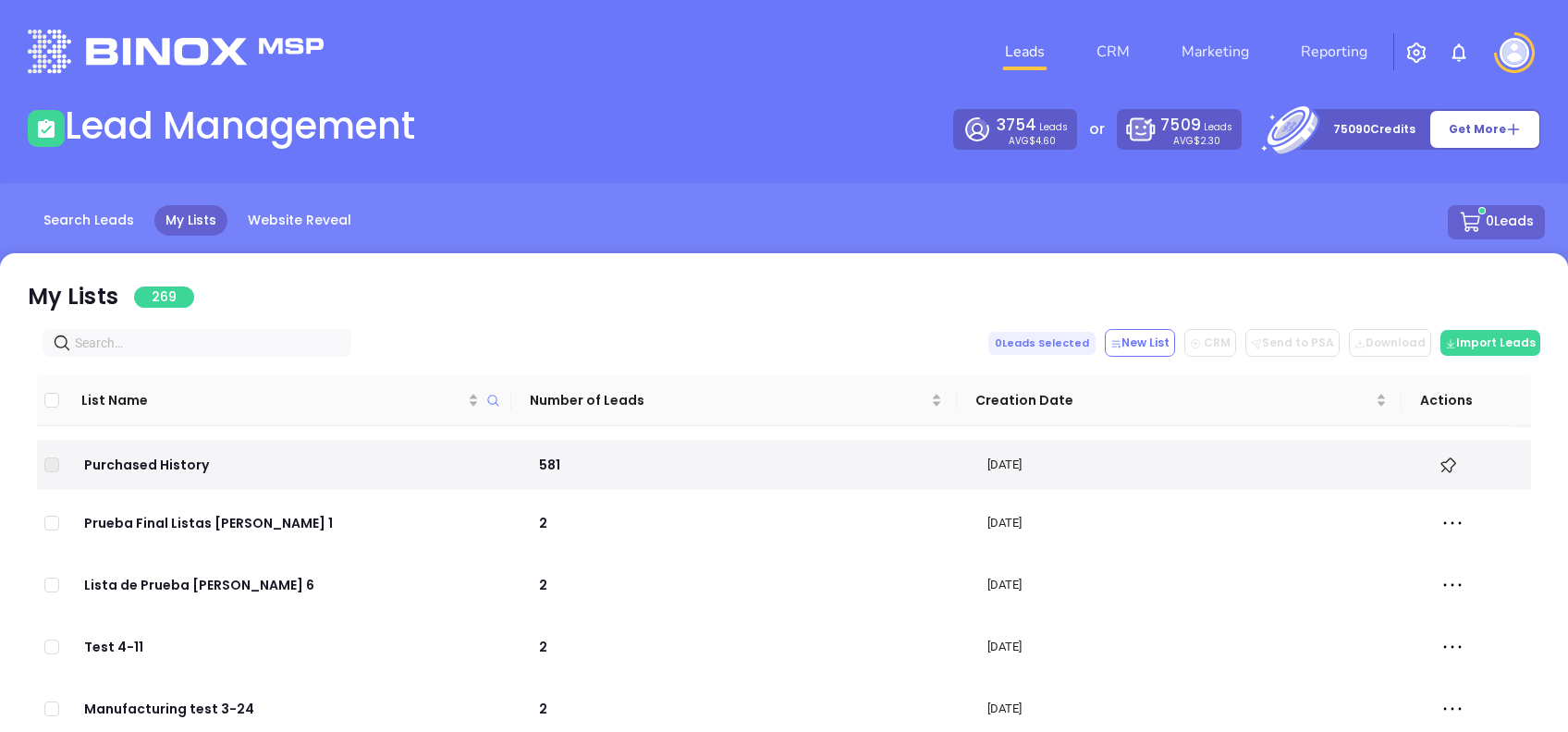
click at [200, 344] on input "text" at bounding box center [200, 344] width 252 height 21
paste input "[DOMAIN_NAME]"
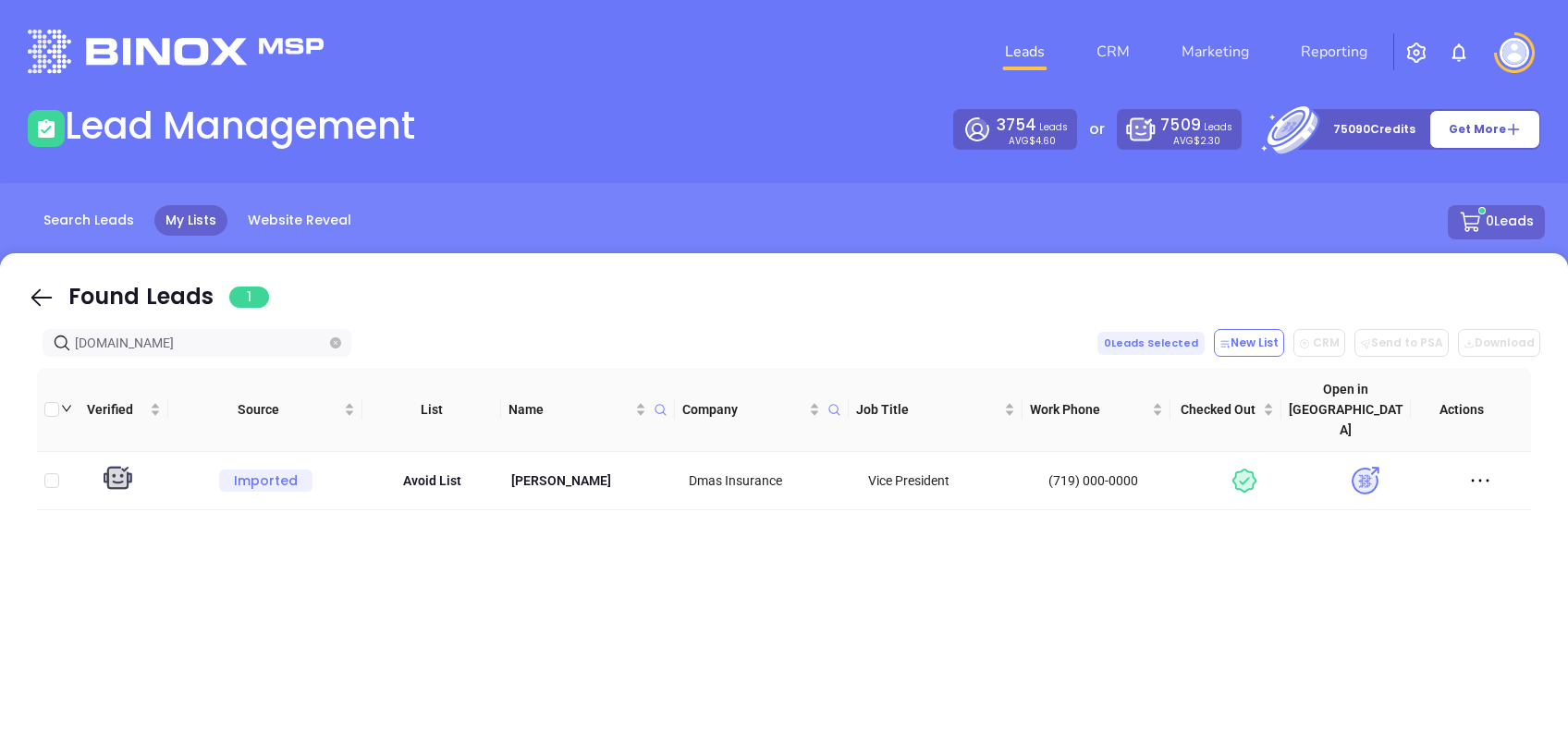
type input "[DOMAIN_NAME]"
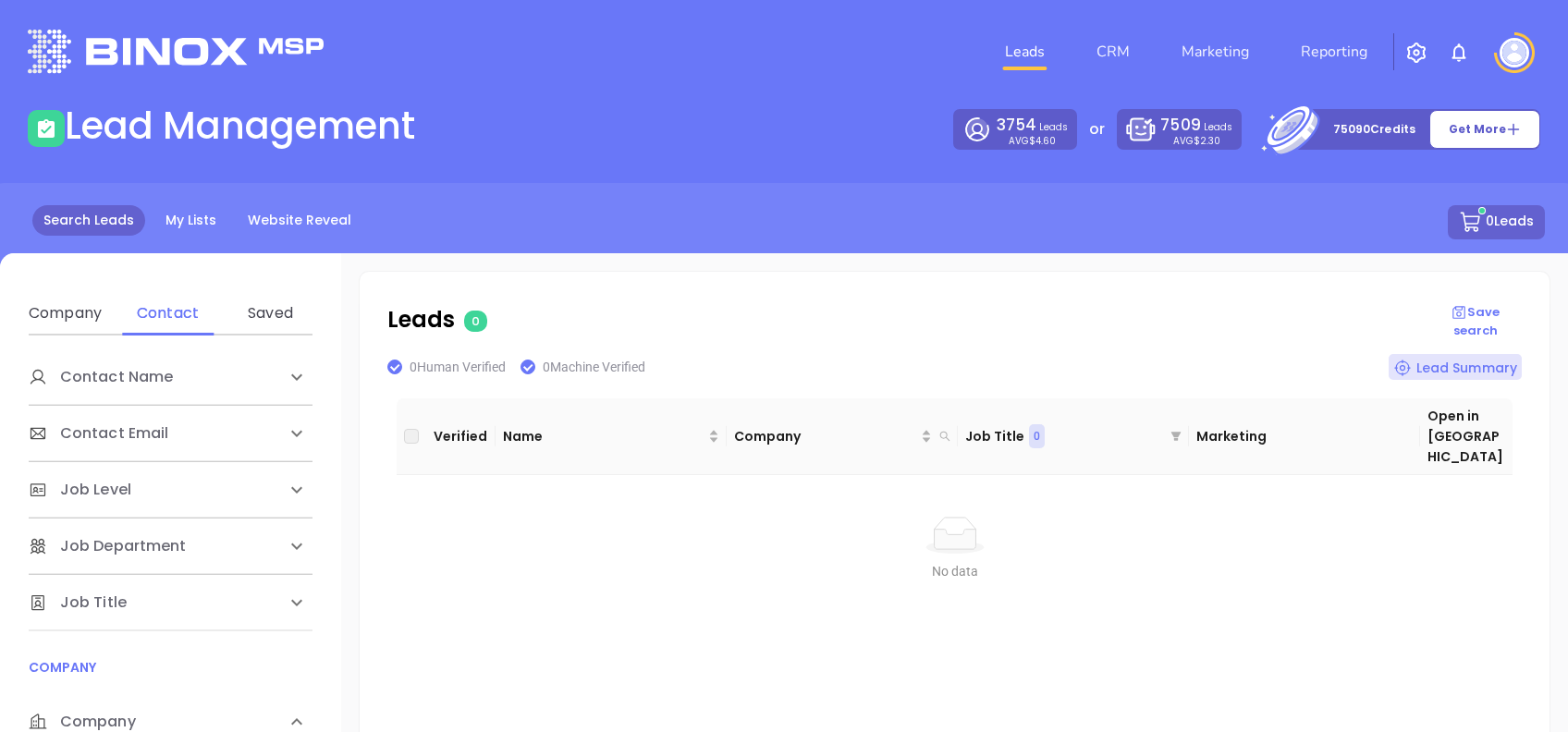
scroll to position [246, 0]
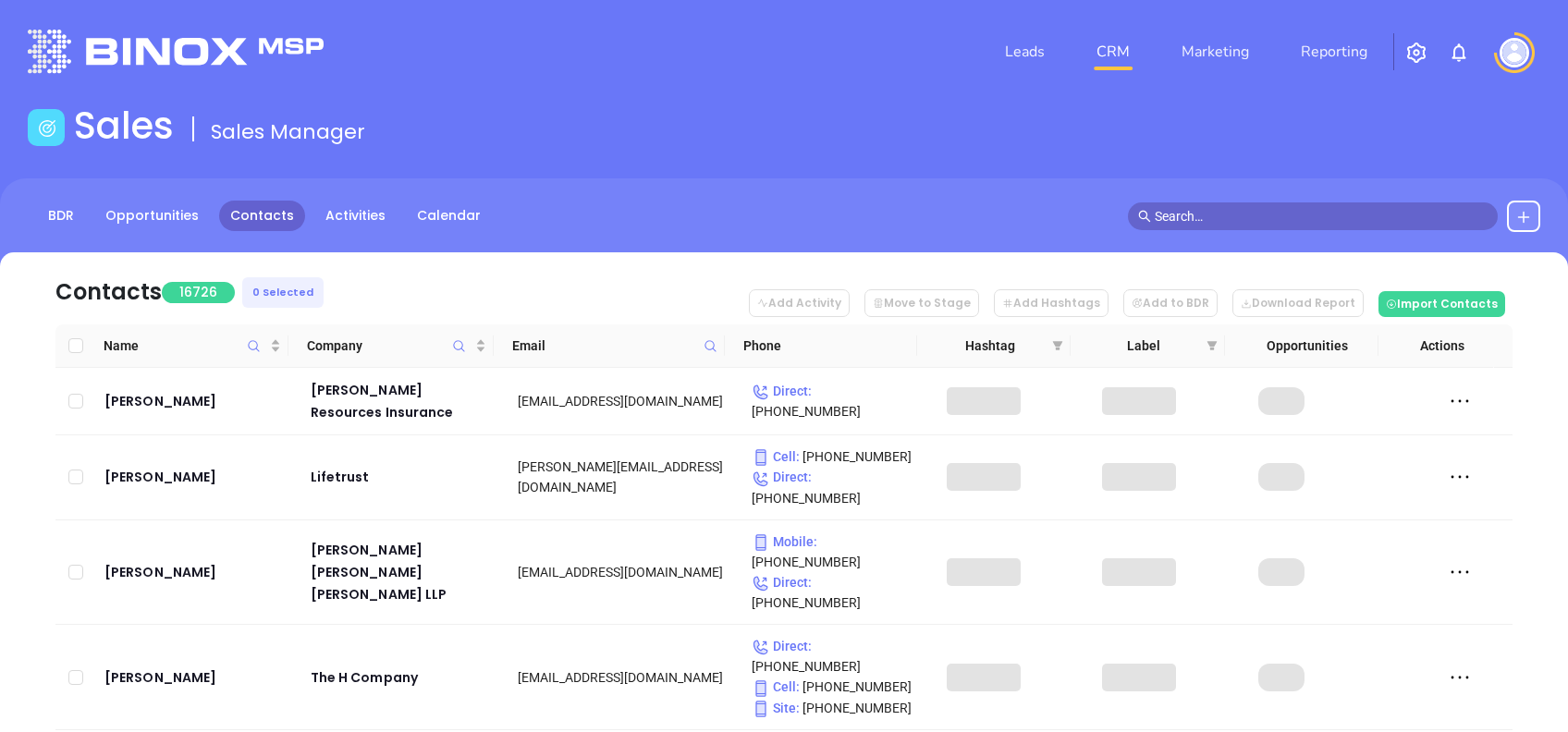
click at [1517, 213] on icon at bounding box center [1524, 217] width 15 height 15
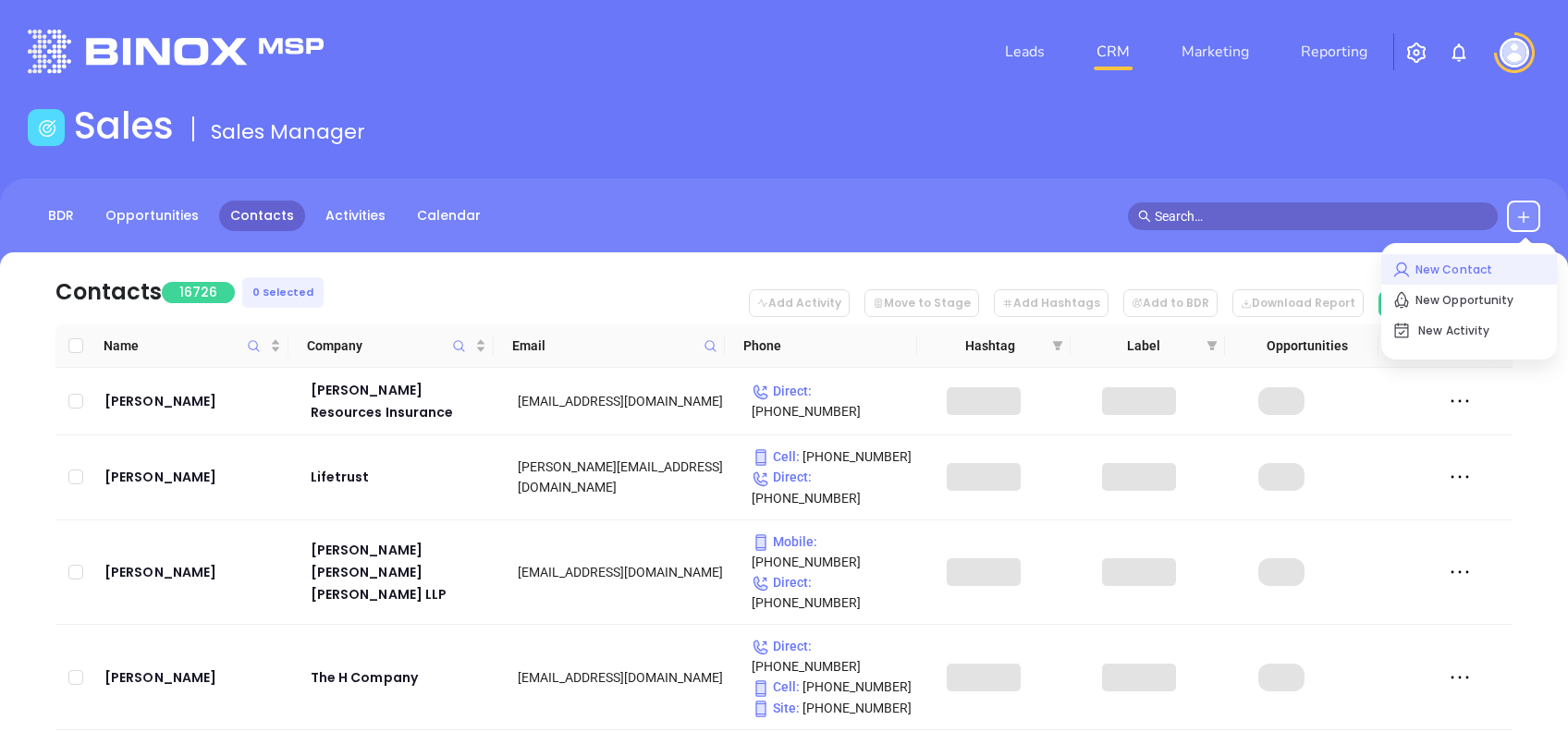
click at [1459, 271] on p "New Contact" at bounding box center [1470, 271] width 154 height 30
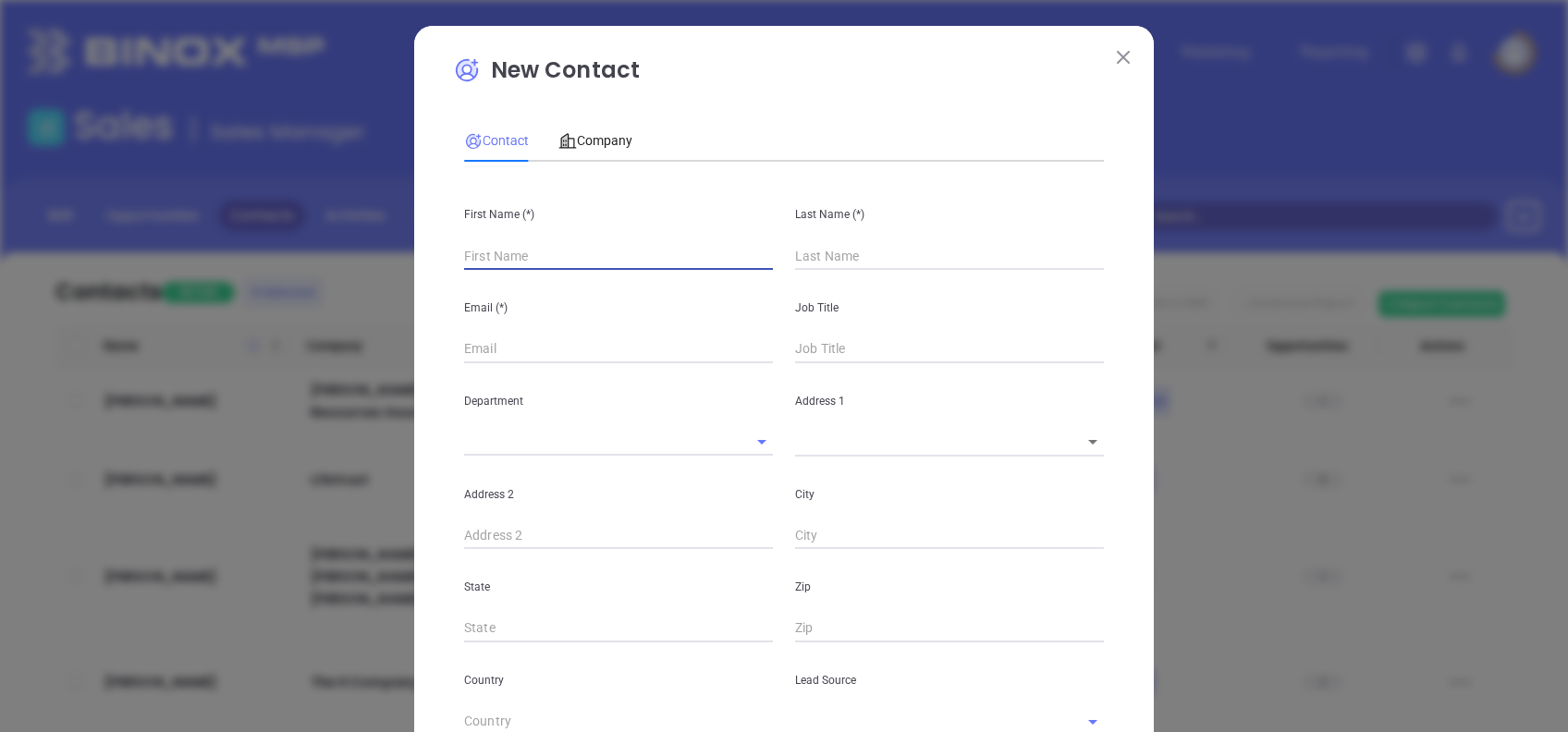
click at [554, 260] on input "text" at bounding box center [619, 256] width 309 height 28
type input "Fourth Phone Call"
paste input "North East Risk Management"
type input "North East Risk Management"
type input "1"
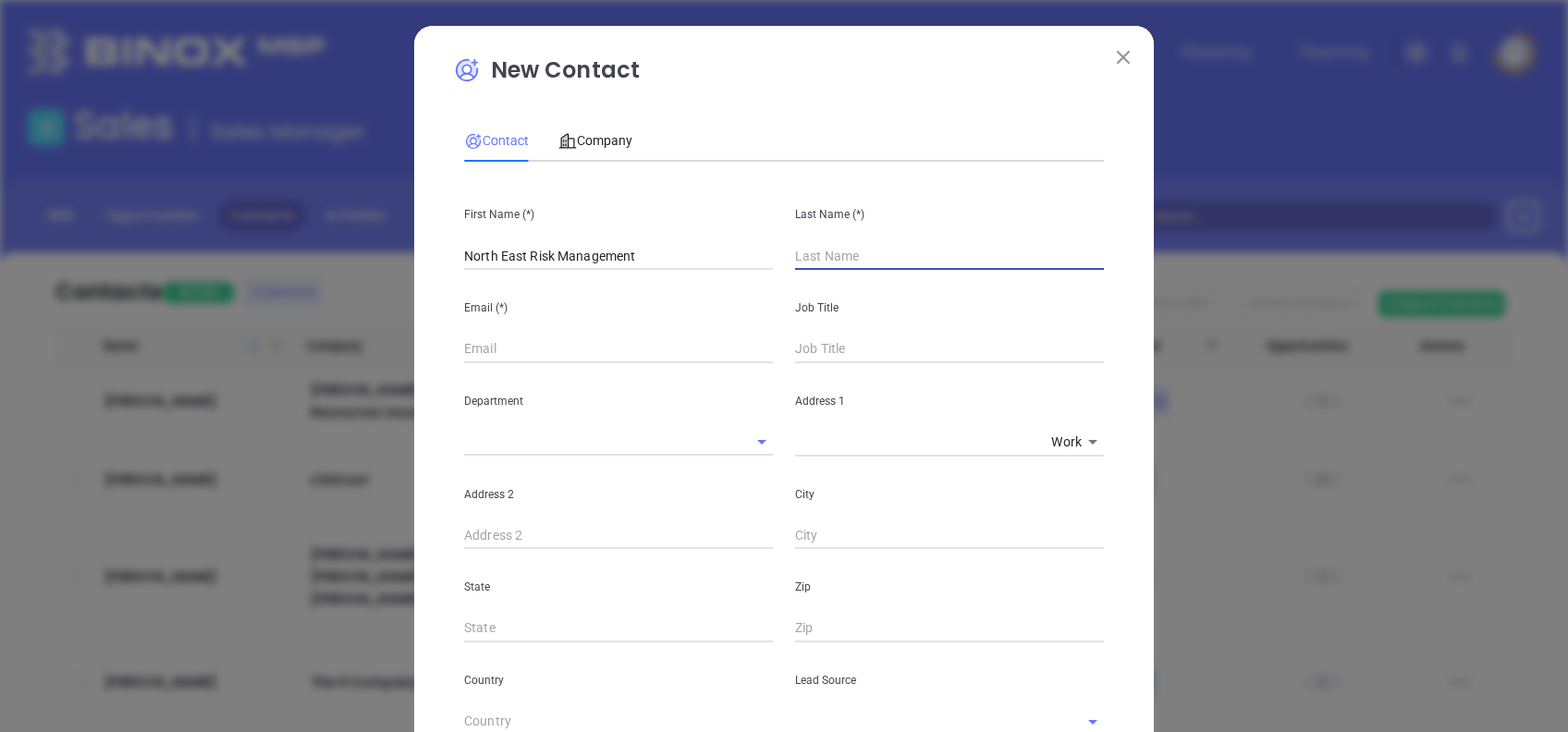
type input "1"
drag, startPoint x: 650, startPoint y: 254, endPoint x: 371, endPoint y: 283, distance: 280.5
click at [371, 282] on div "New Contact Contact Company First Name (*) North East Risk Management Last Name…" at bounding box center [784, 366] width 1568 height 732
click at [592, 149] on div "Company" at bounding box center [595, 140] width 74 height 21
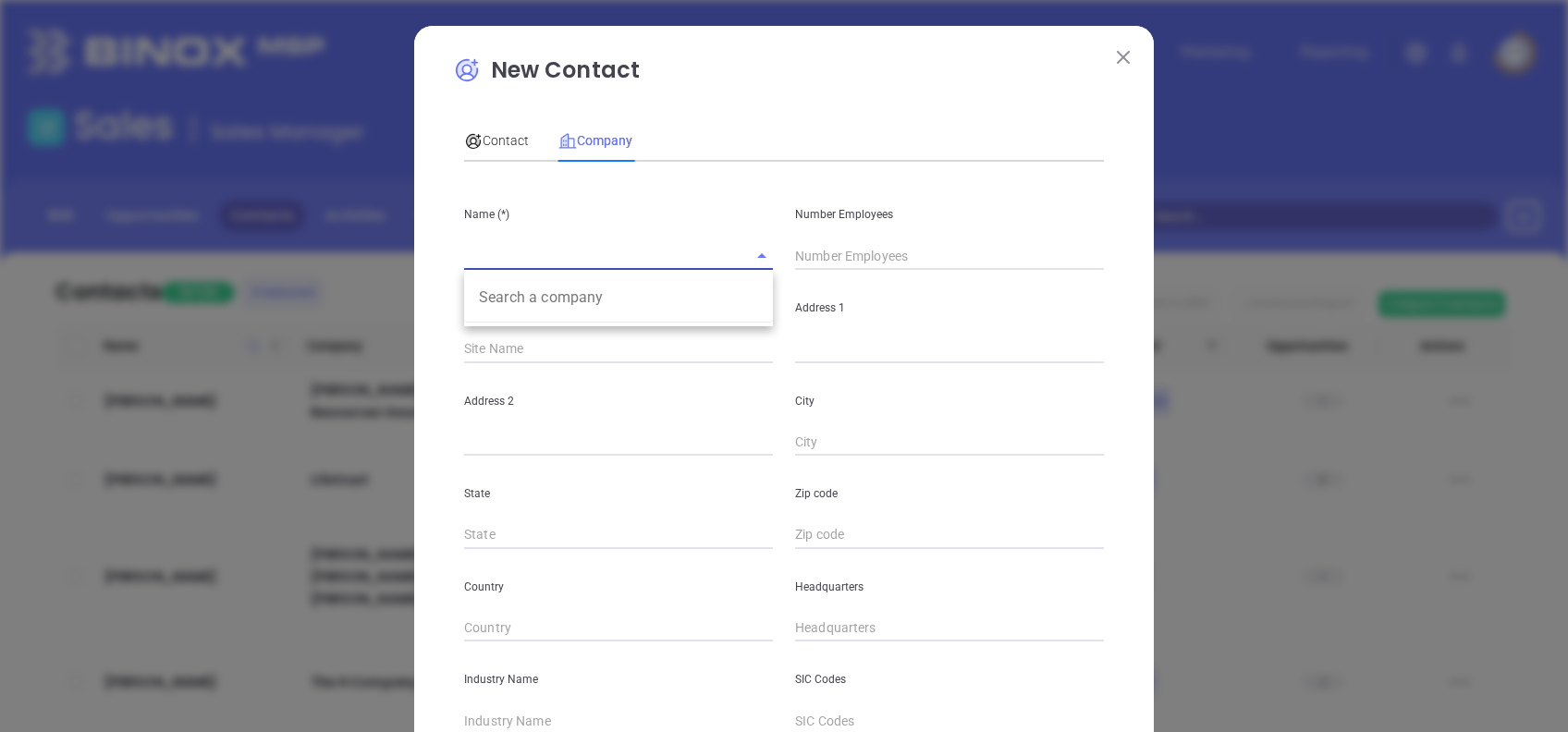
click at [558, 249] on input "text" at bounding box center [593, 256] width 257 height 27
paste input "North East Risk Management"
type input "North East Risk Management"
click at [498, 125] on div "Contact" at bounding box center [496, 139] width 65 height 42
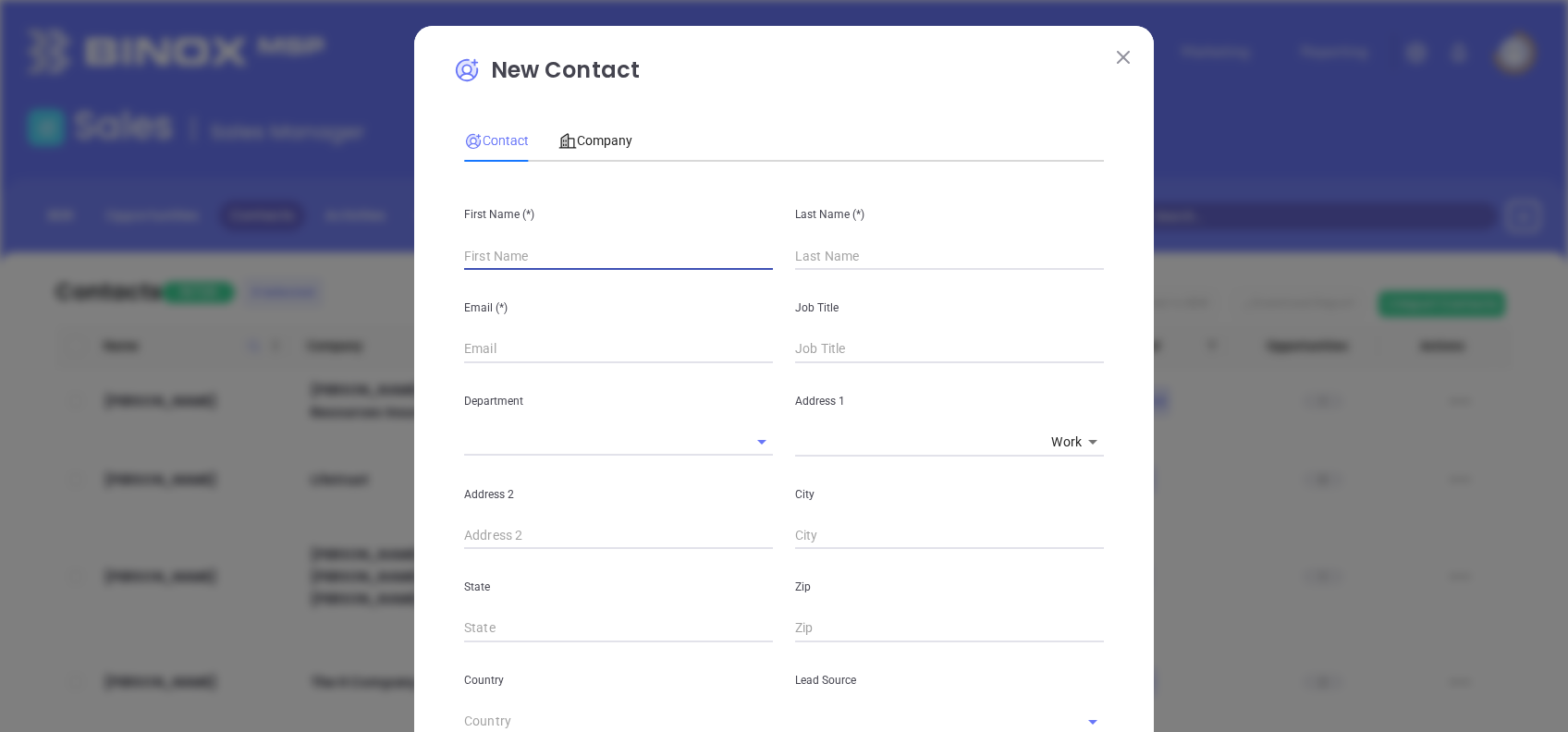
click at [550, 269] on input "text" at bounding box center [619, 256] width 309 height 28
click at [510, 243] on input "text" at bounding box center [619, 256] width 309 height 28
type input "[PERSON_NAME]"
type input "c"
type input "[PERSON_NAME]"
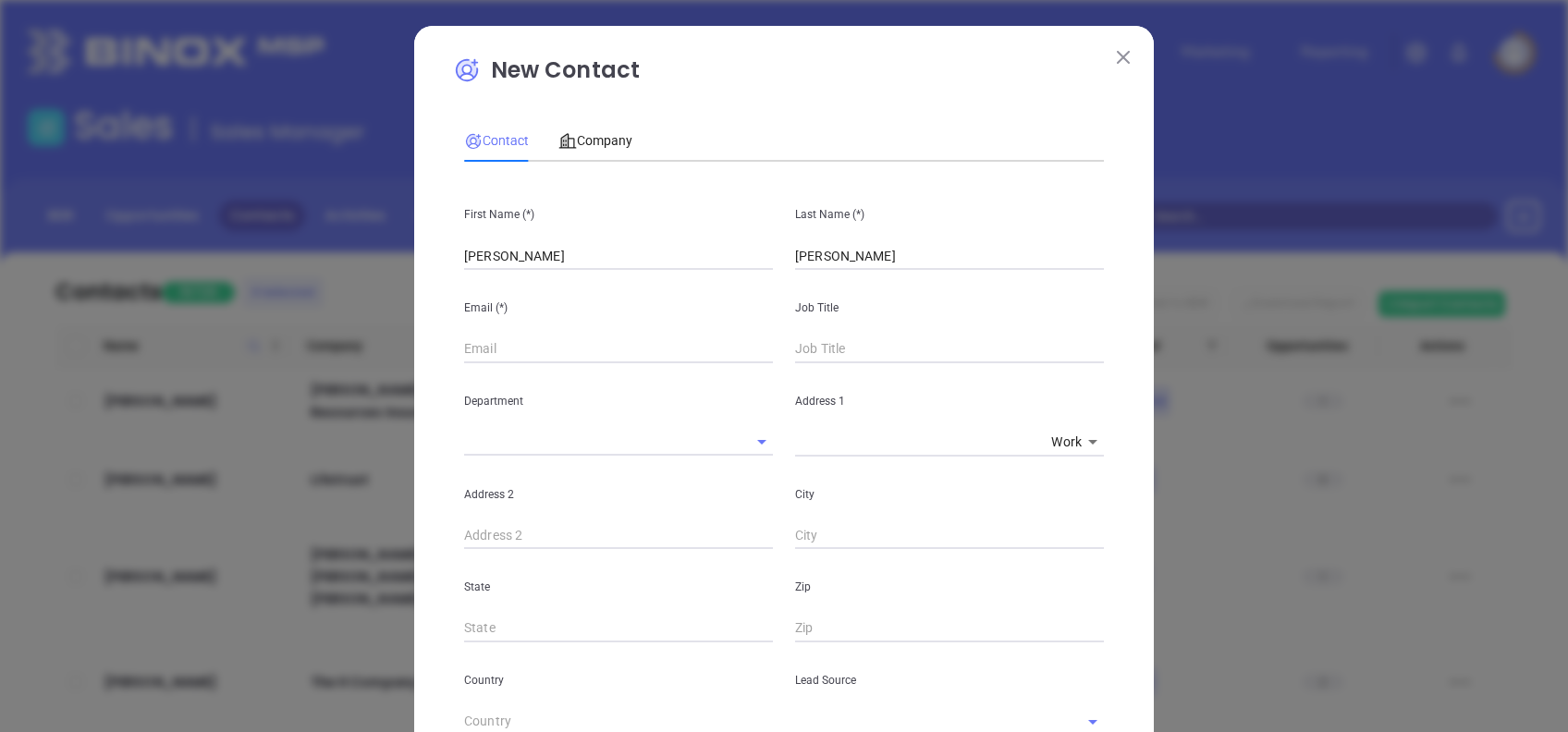
click at [510, 347] on input "text" at bounding box center [619, 350] width 309 height 28
paste input "[DOMAIN_NAME]"
type input "[PERSON_NAME][EMAIL_ADDRESS][DOMAIN_NAME]"
type input "CEO"
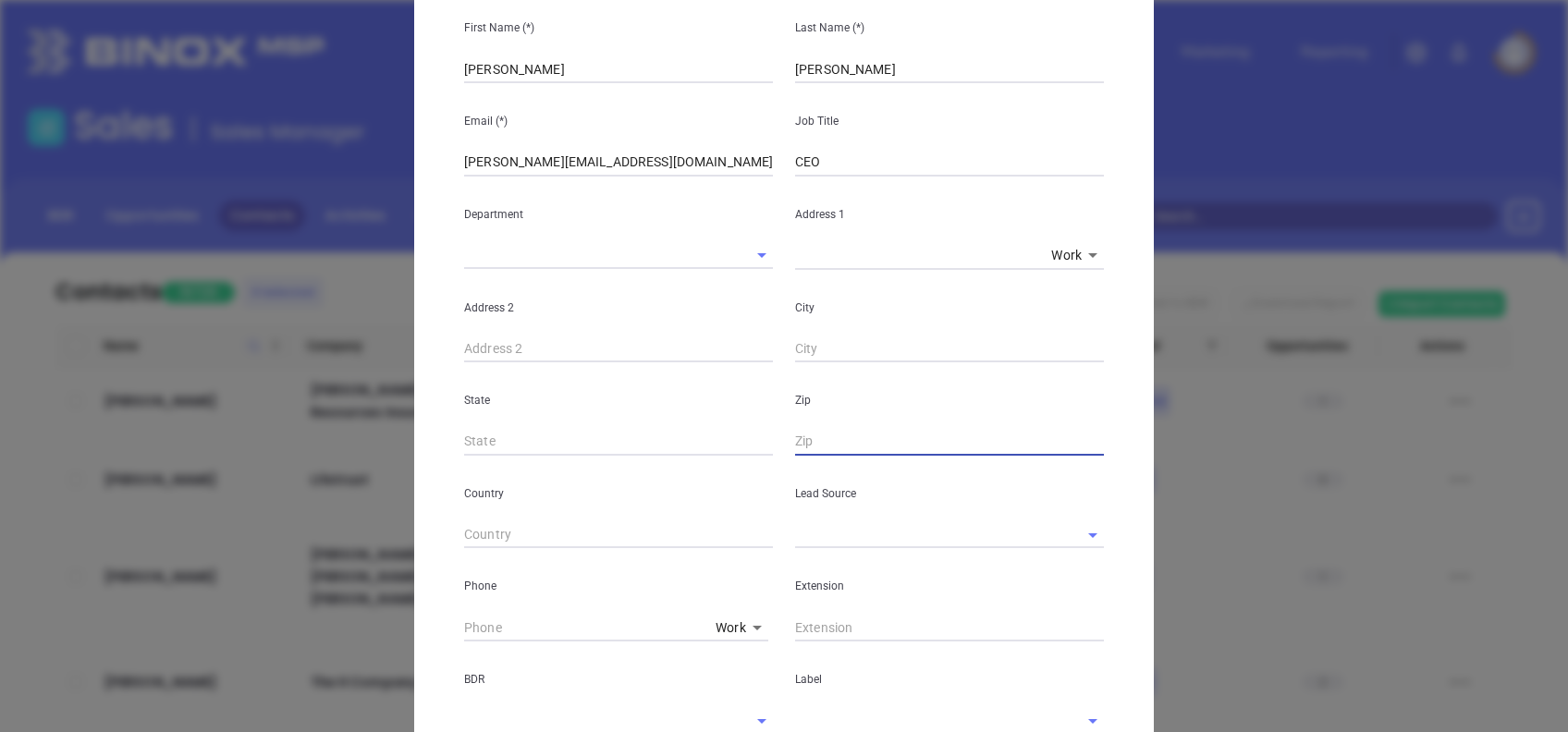
scroll to position [246, 0]
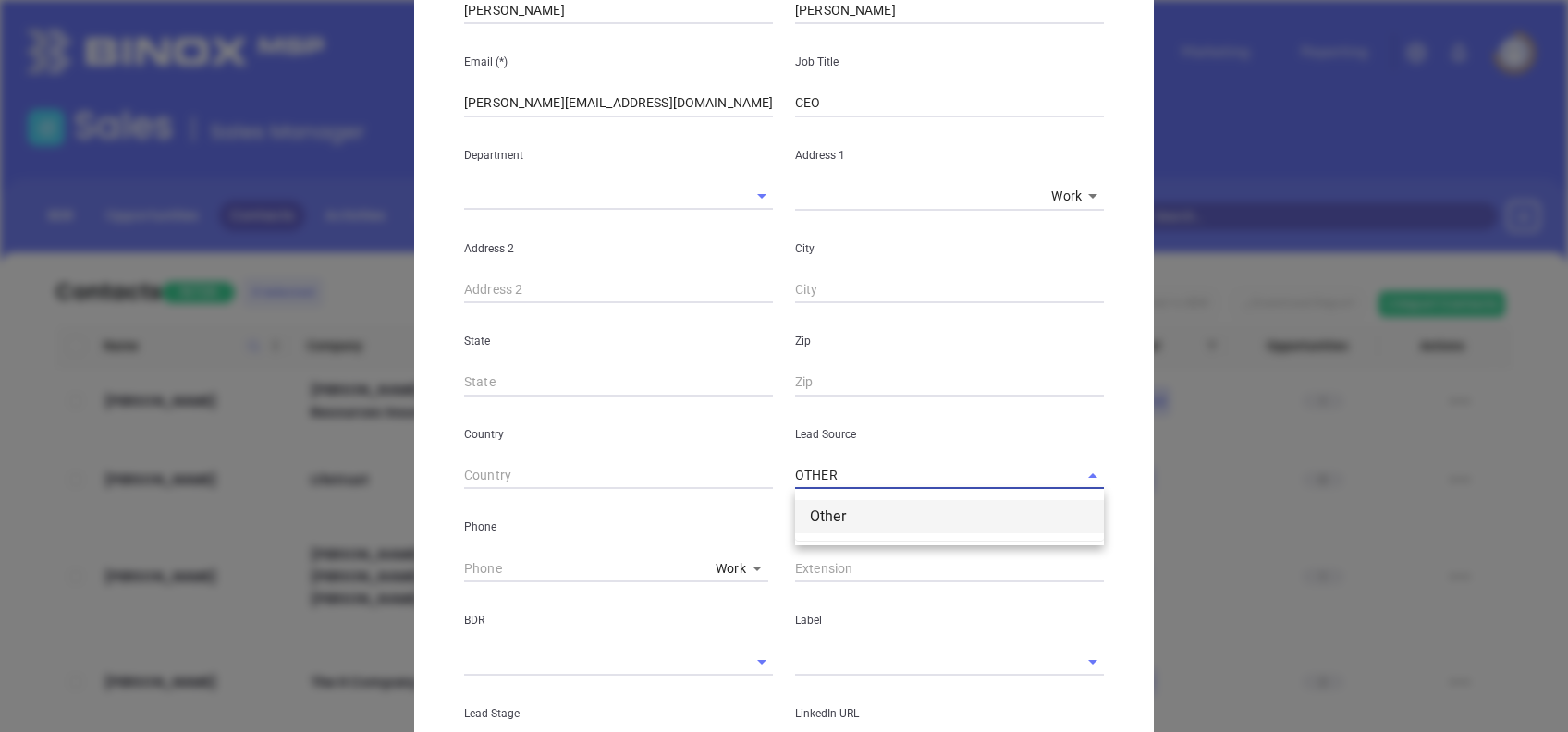
click at [866, 510] on li "Other" at bounding box center [950, 517] width 309 height 34
type input "Other"
type input "( ) -"
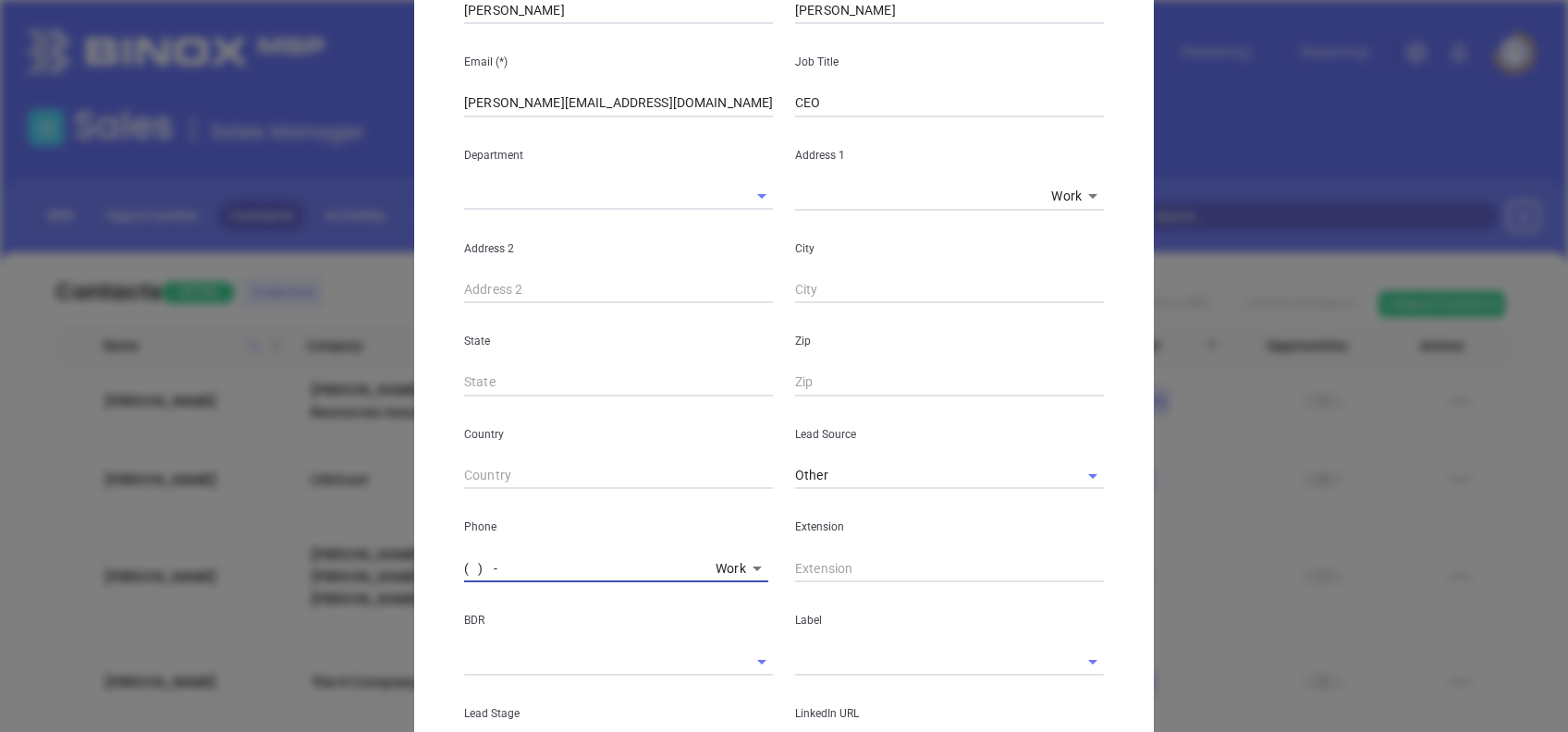
click at [464, 564] on input "( ) -" at bounding box center [586, 569] width 244 height 28
paste input "908) 967-6333"
type input "[PHONE_NUMBER]"
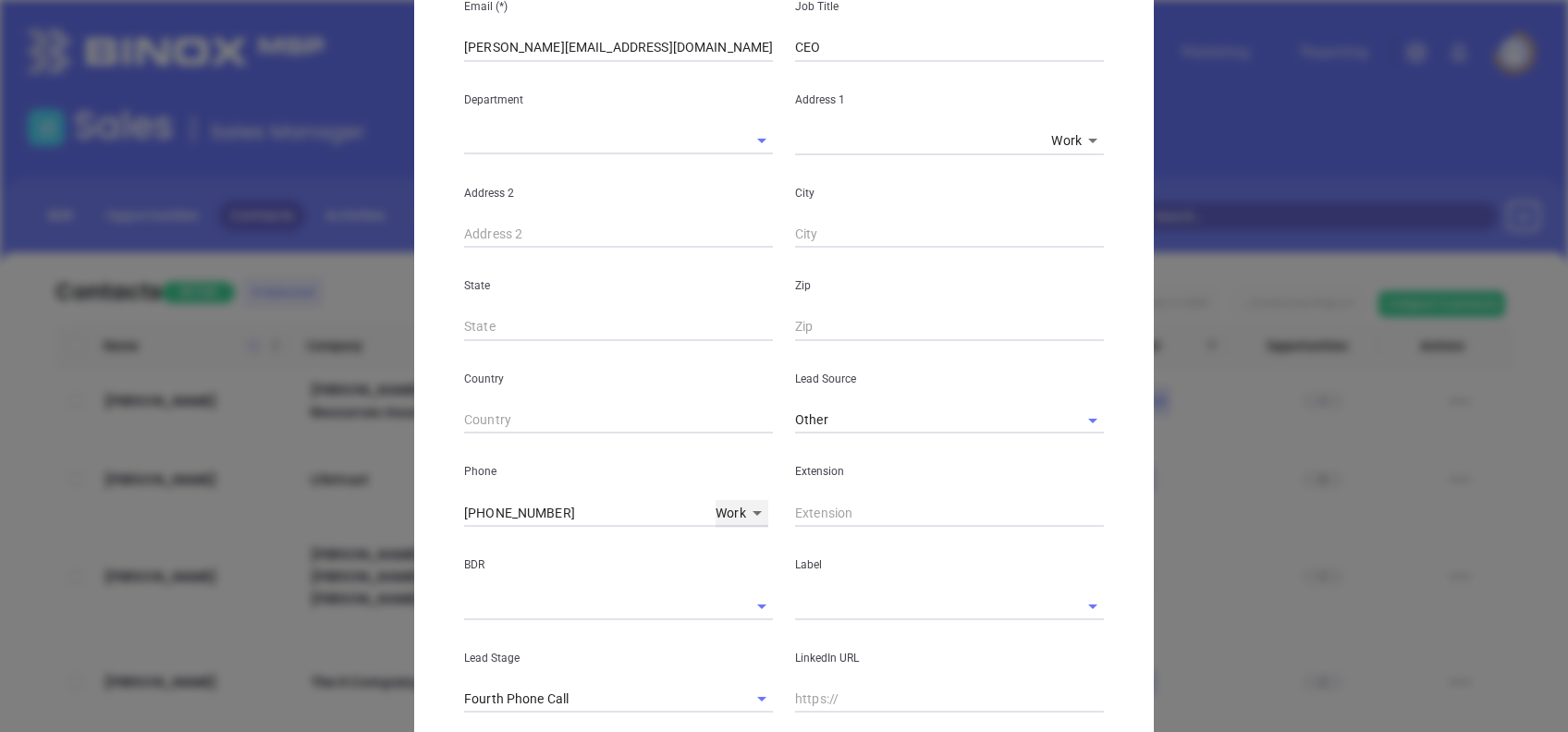
scroll to position [370, 0]
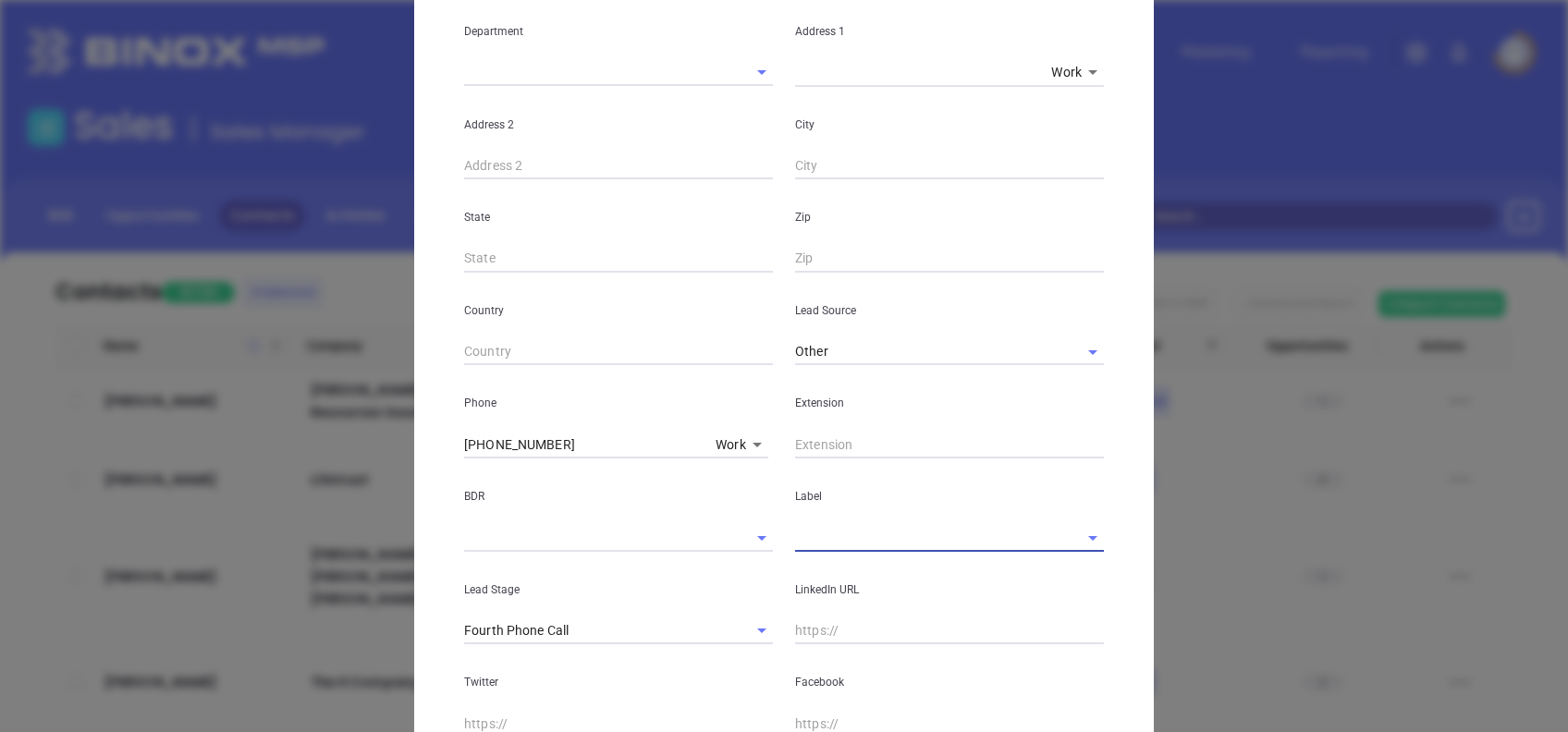
click at [864, 543] on input "text" at bounding box center [924, 537] width 257 height 27
click at [873, 573] on li "Prospect" at bounding box center [950, 580] width 309 height 34
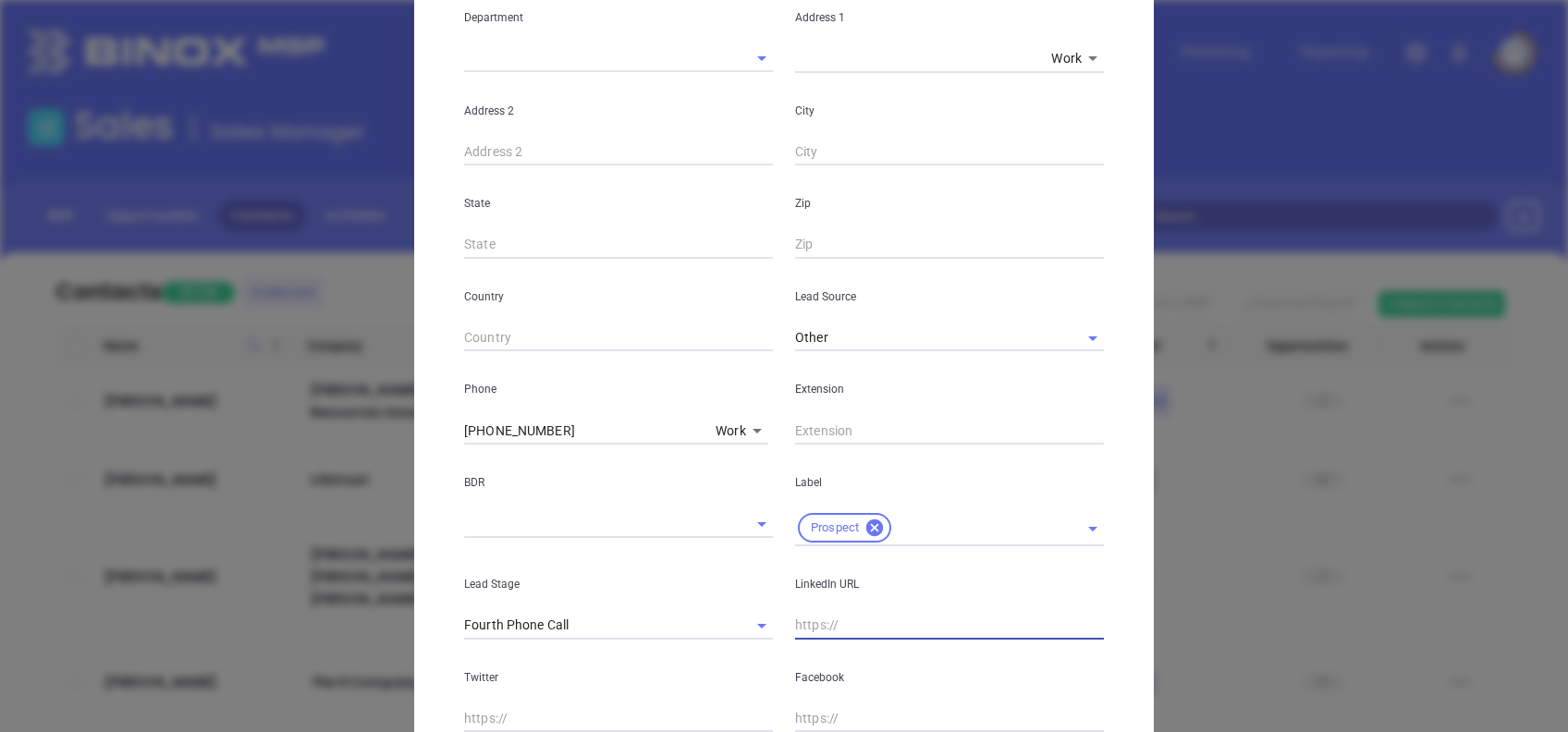
click at [833, 623] on input "text" at bounding box center [950, 626] width 309 height 28
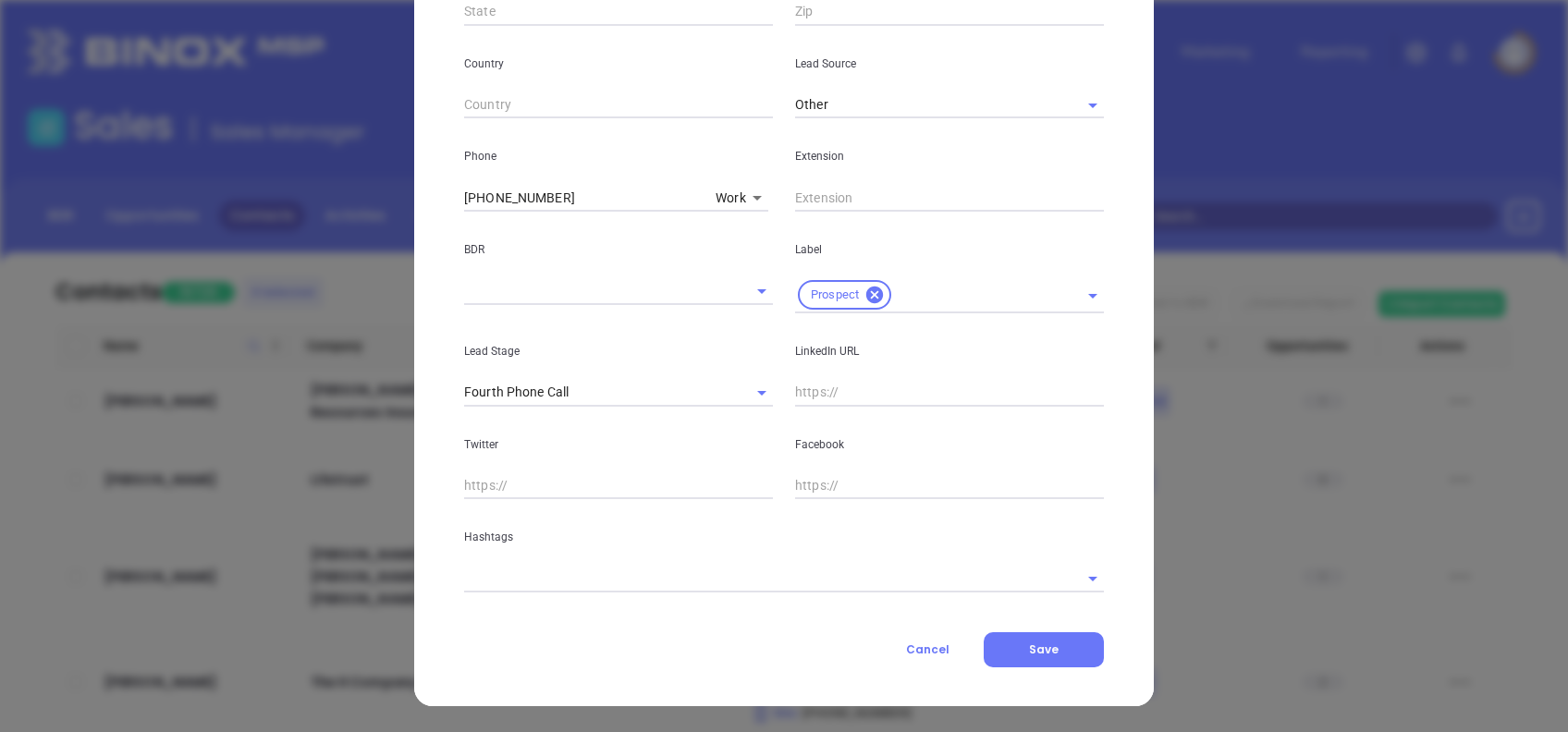
click at [811, 398] on input "text" at bounding box center [950, 393] width 309 height 28
paste input "[DOMAIN_NAME][URL][PERSON_NAME]"
type input "[DOMAIN_NAME][URL][PERSON_NAME]"
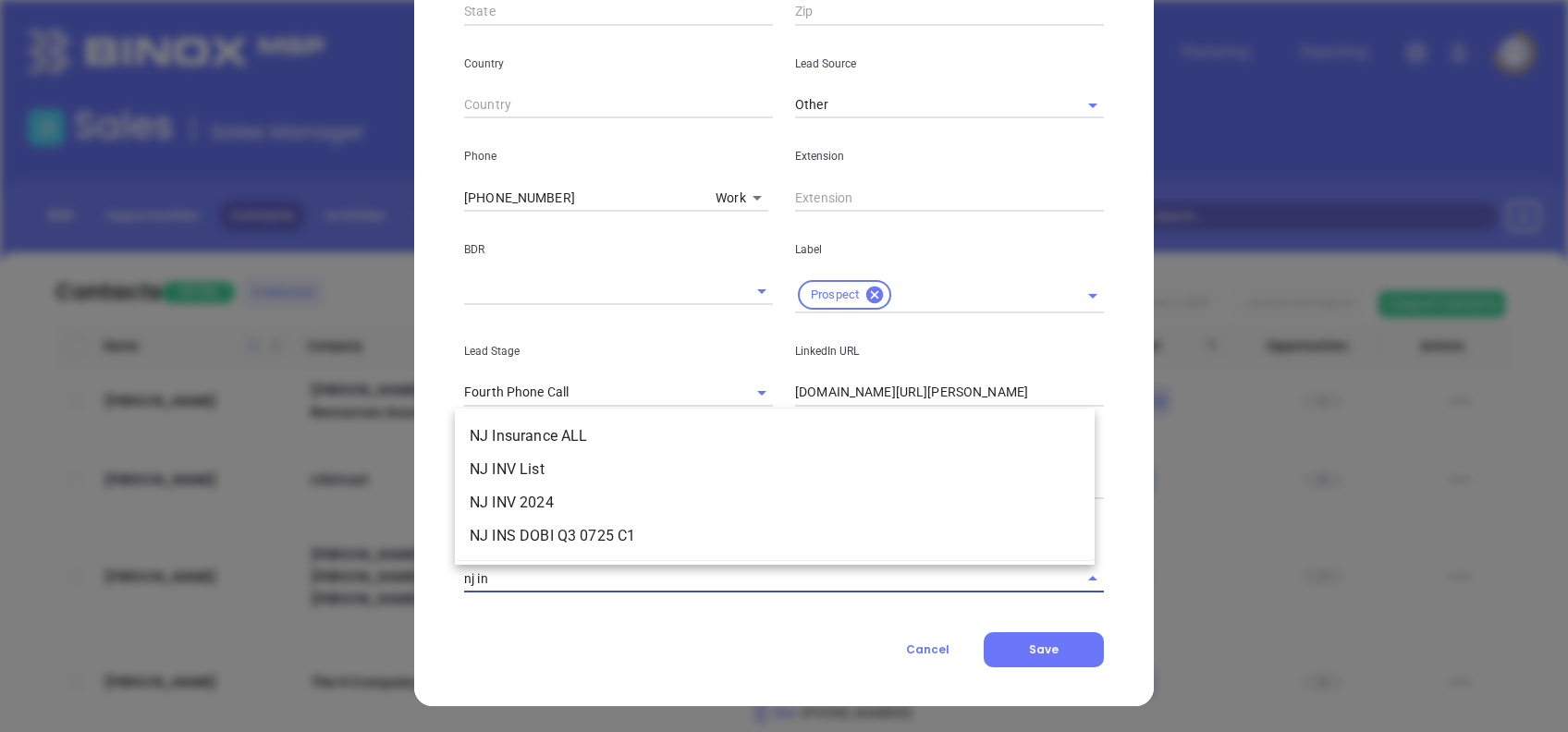
type input "nj ins"
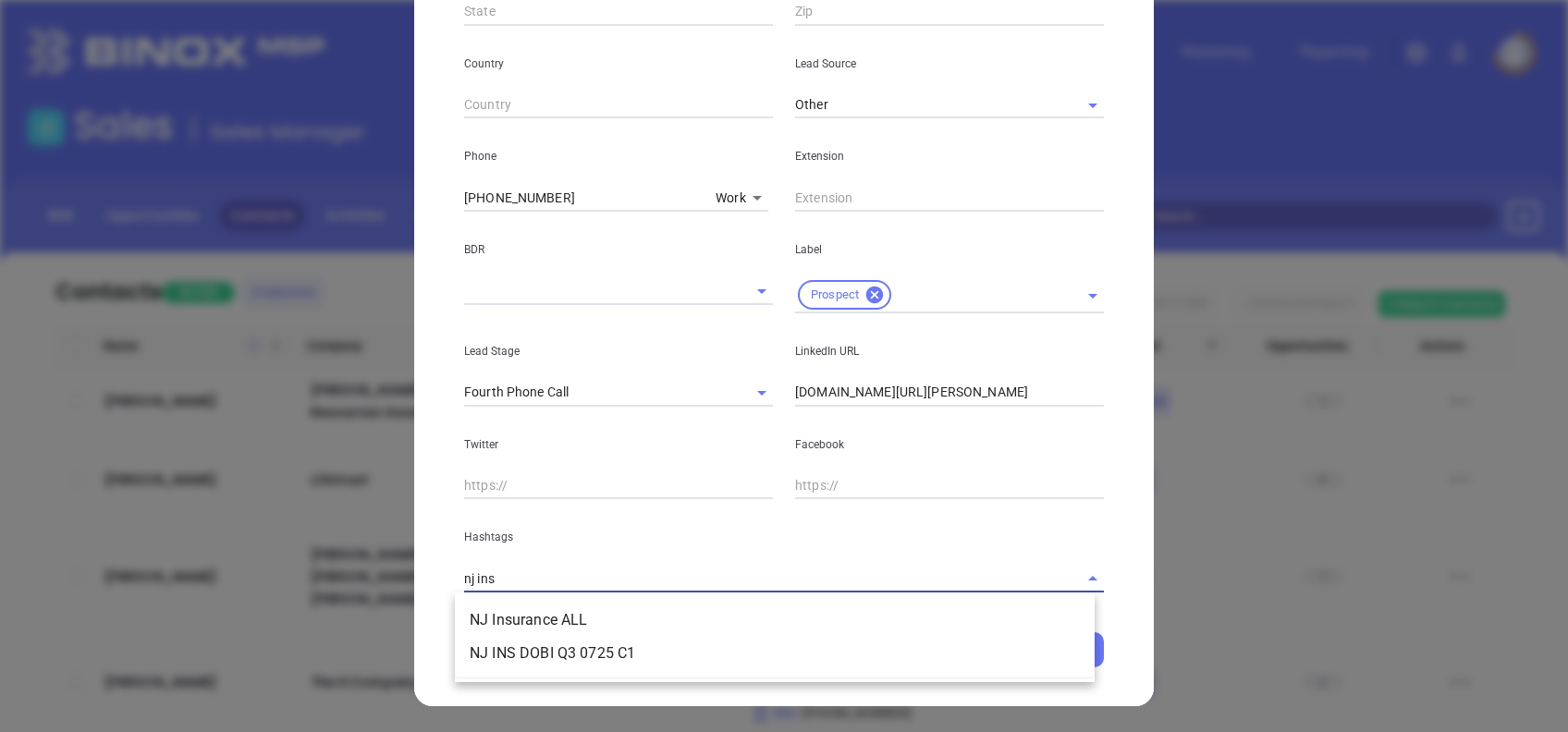
click at [560, 599] on ul "NJ Insurance ALL NJ INS DOBI Q3 0725 C1" at bounding box center [775, 637] width 640 height 81
click at [563, 611] on li "NJ Insurance ALL" at bounding box center [775, 621] width 640 height 34
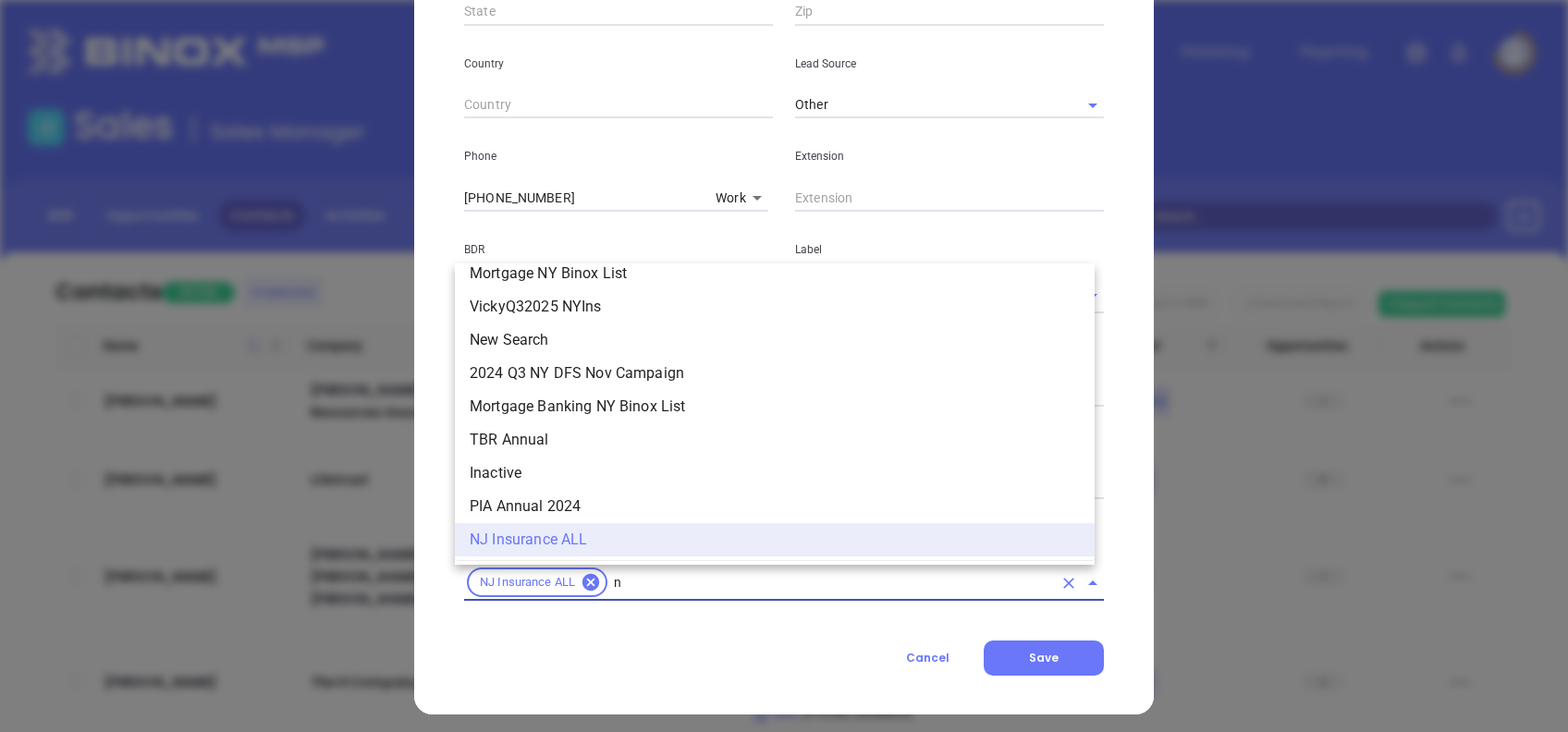
type input "nj"
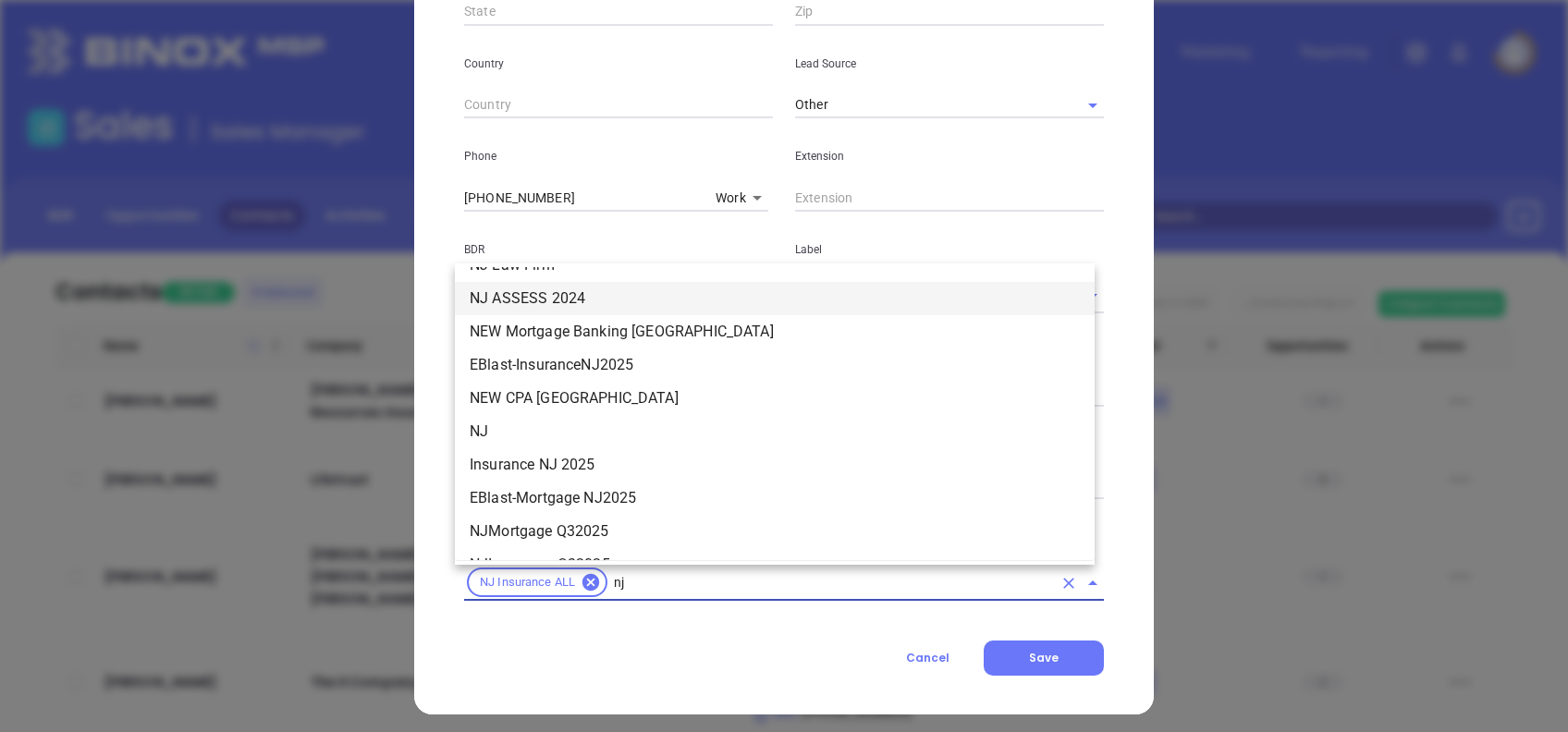
scroll to position [481, 0]
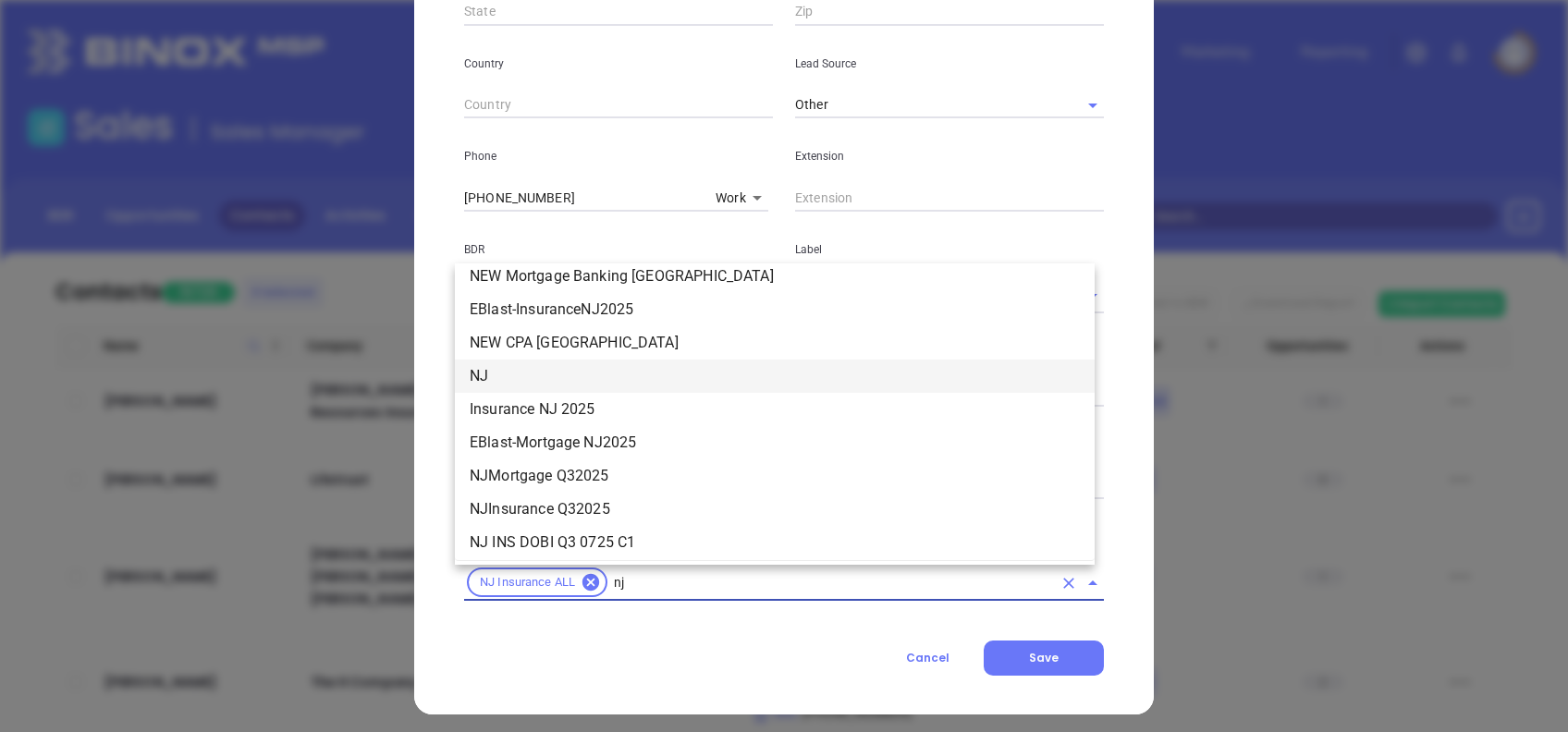
click at [481, 370] on li "NJ" at bounding box center [775, 376] width 640 height 34
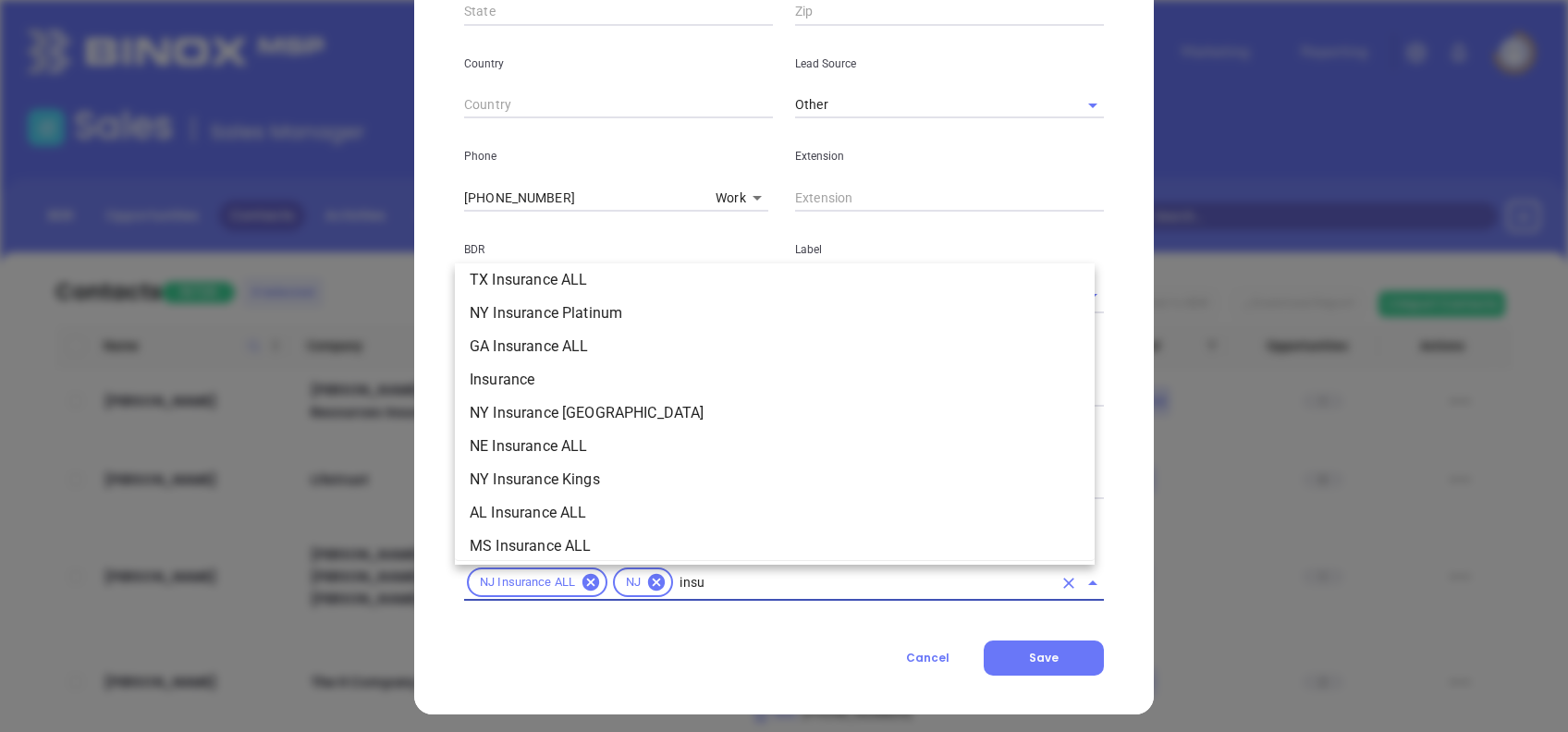
scroll to position [544, 0]
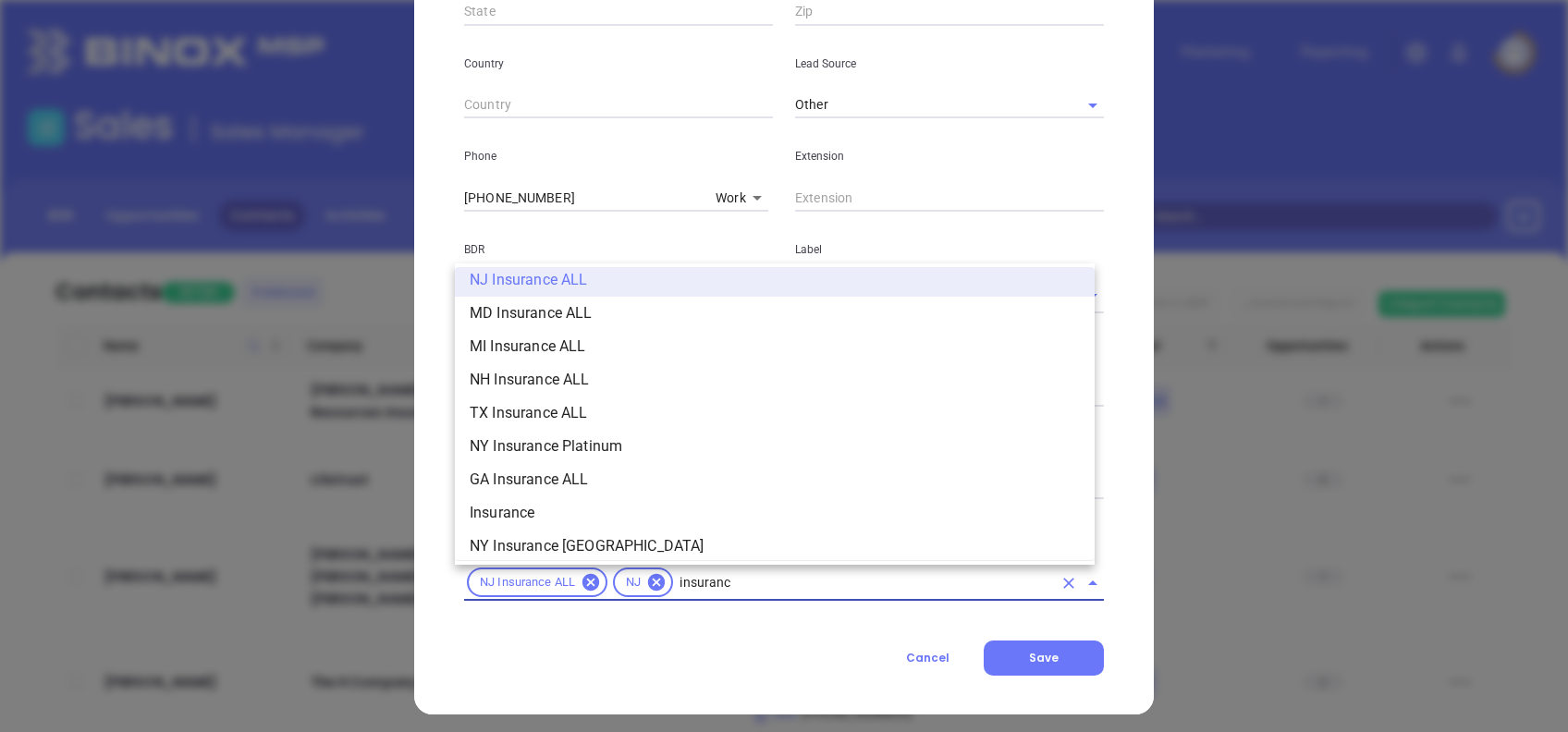
type input "insurance"
click at [557, 499] on li "Insurance" at bounding box center [775, 514] width 640 height 34
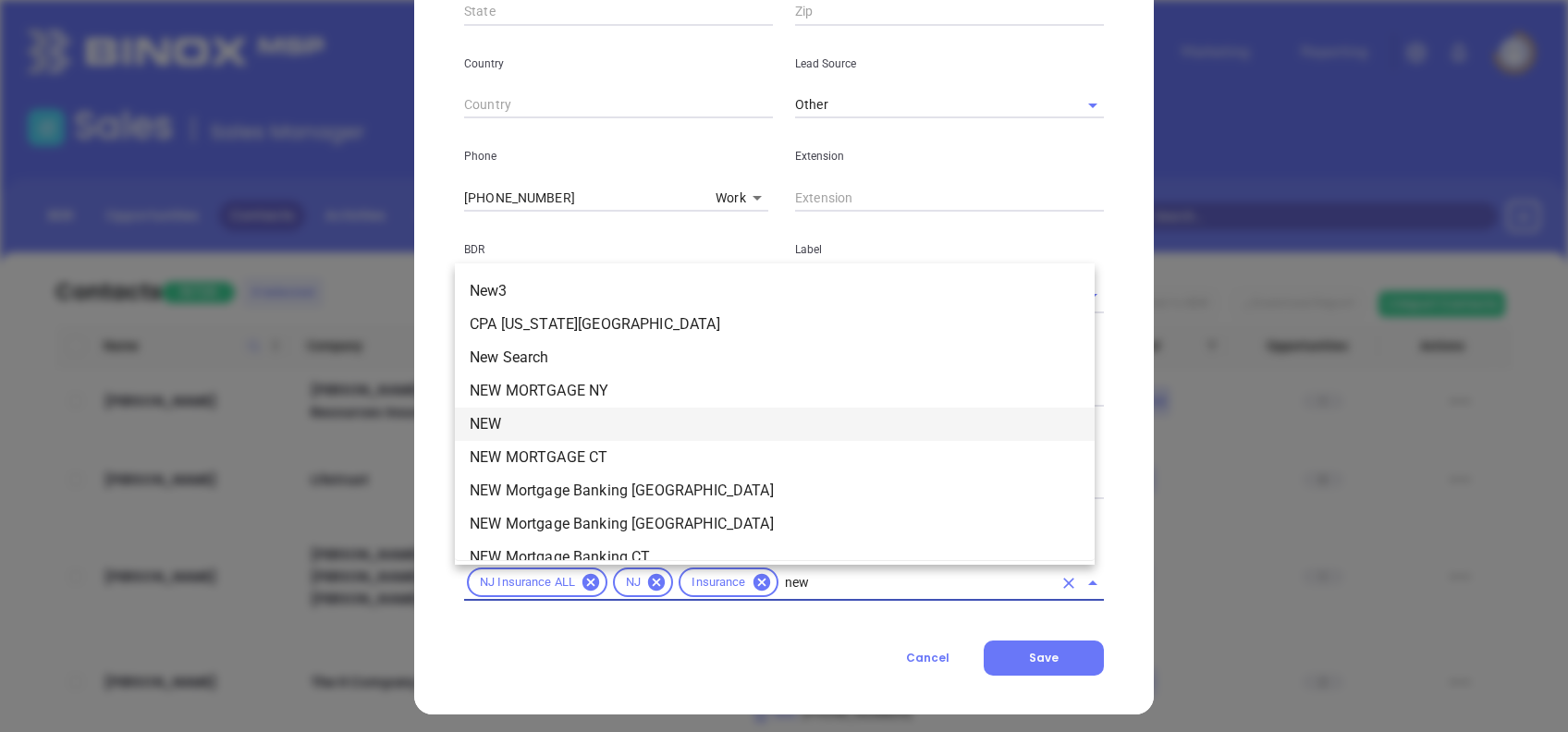
type input "new1"
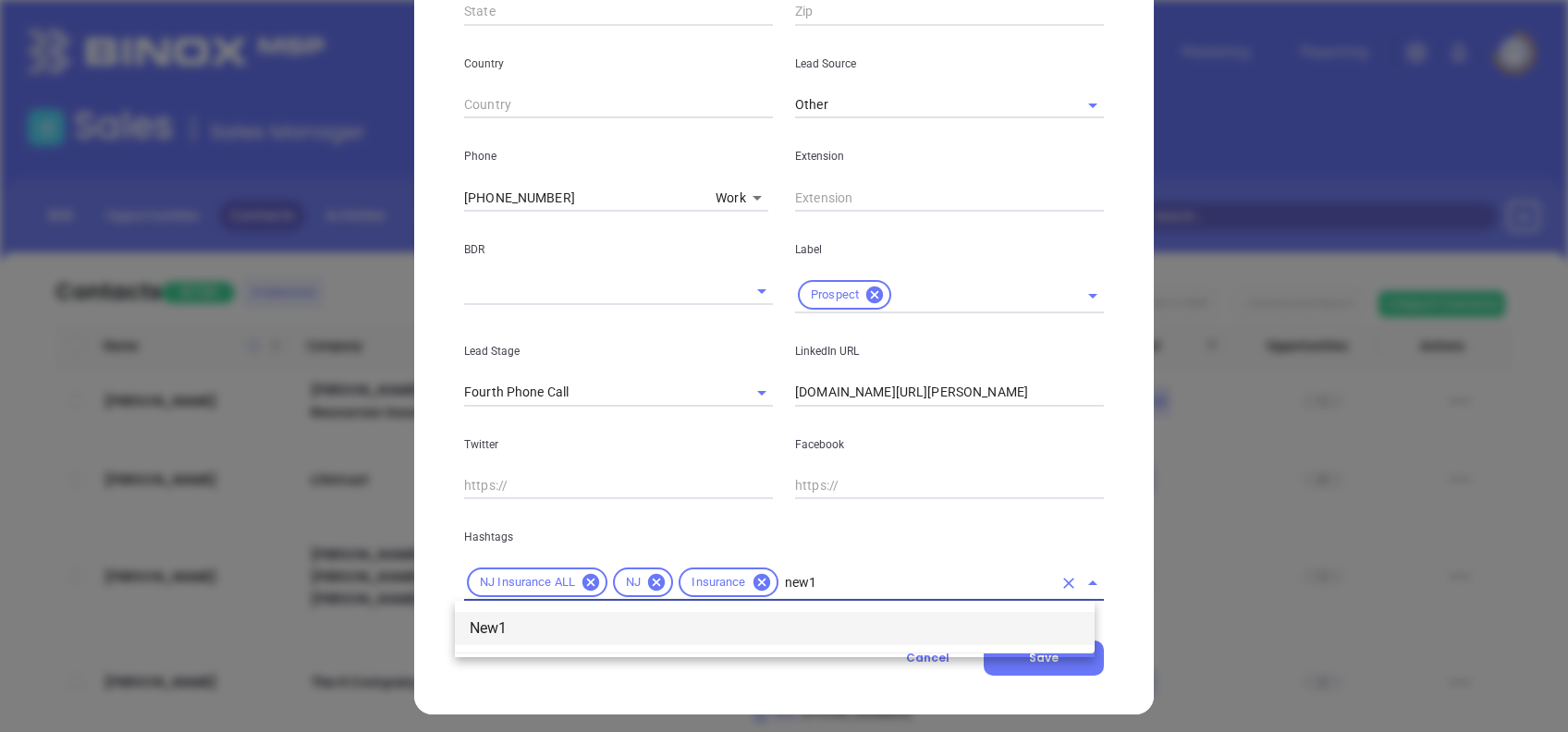
click at [584, 629] on li "New1" at bounding box center [775, 629] width 640 height 34
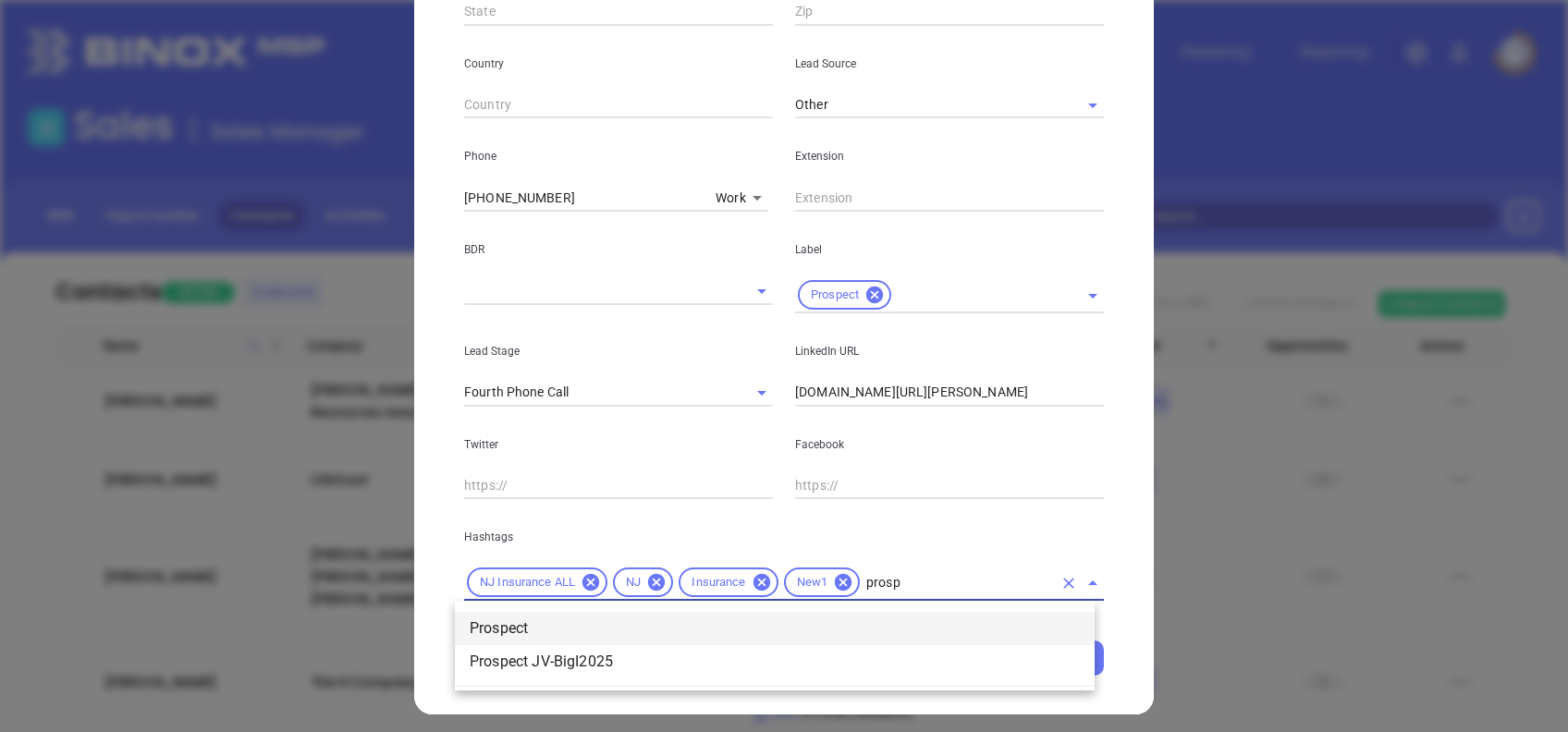
type input "prospe"
click at [513, 627] on li "Prospect" at bounding box center [775, 629] width 640 height 34
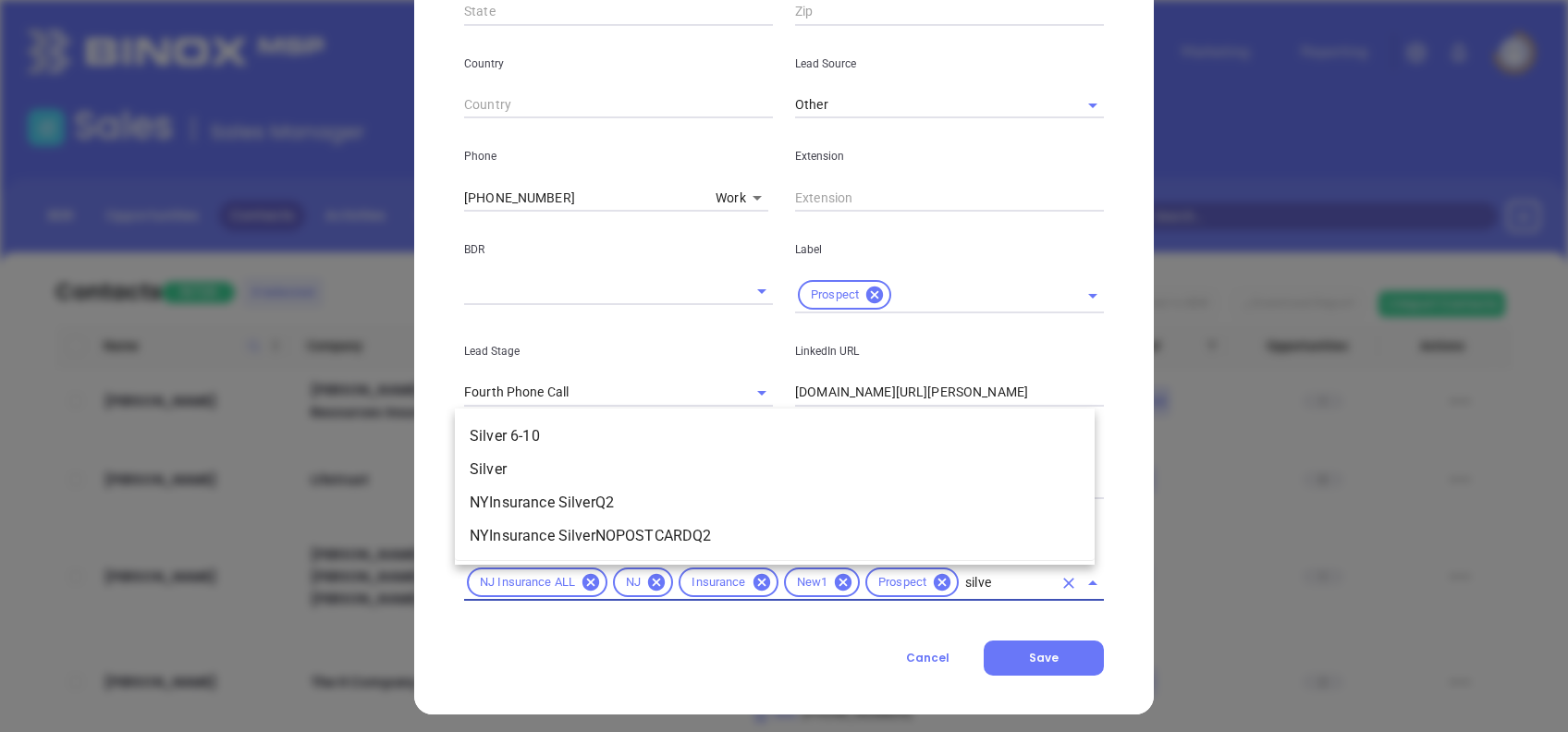
type input "silver"
click at [570, 430] on li "Silver 6-10" at bounding box center [775, 437] width 640 height 34
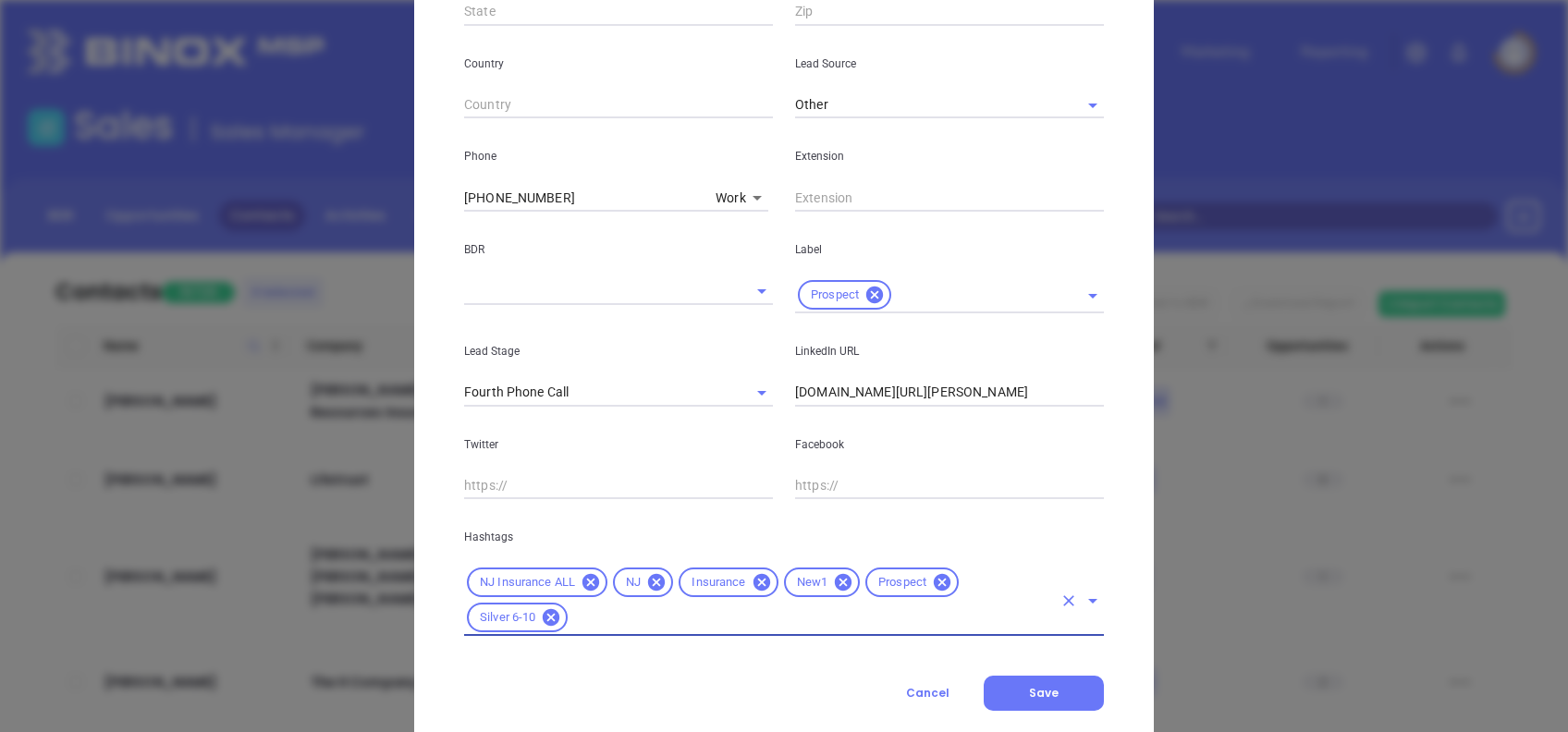
click at [733, 694] on div "Cancel Save" at bounding box center [784, 694] width 640 height 36
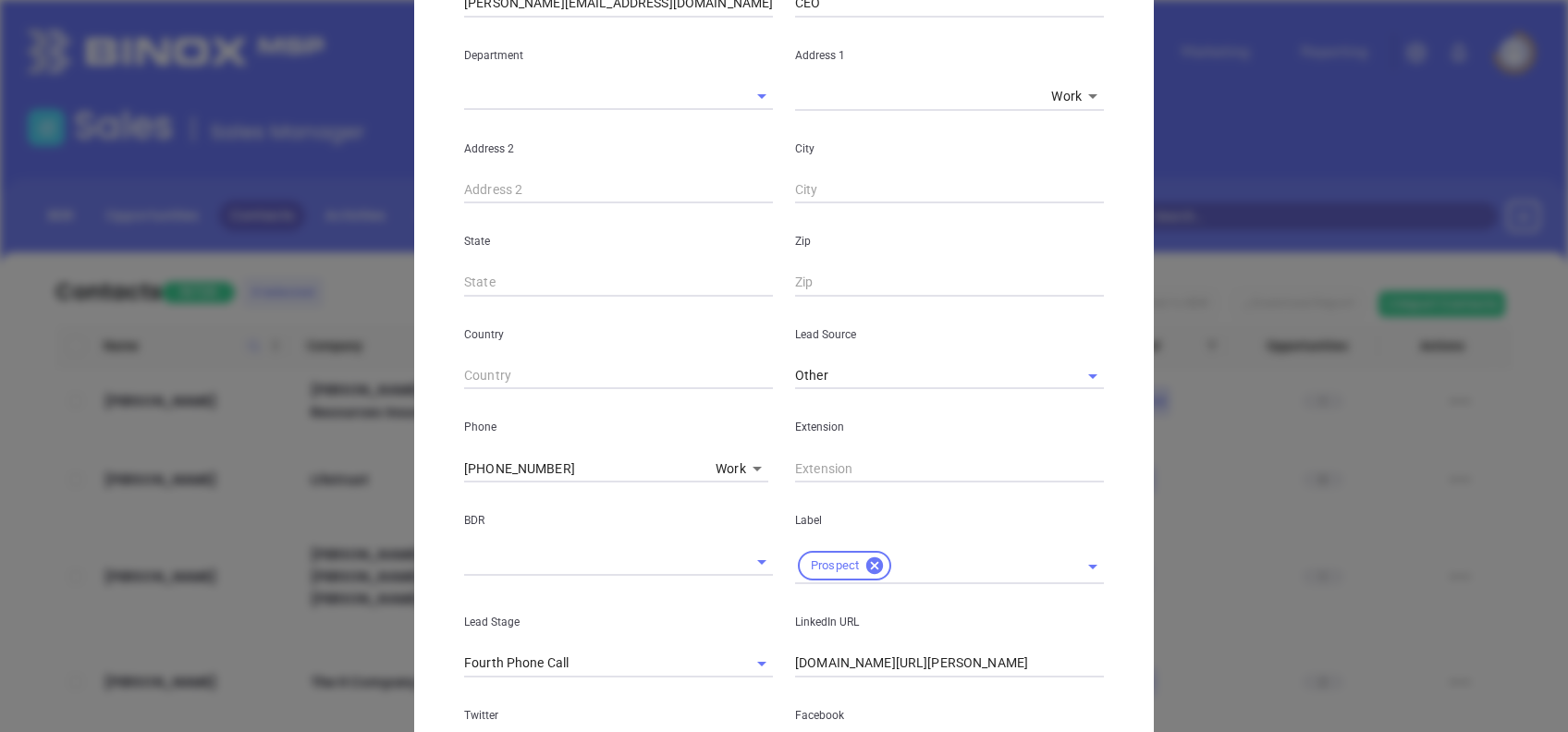
scroll to position [0, 0]
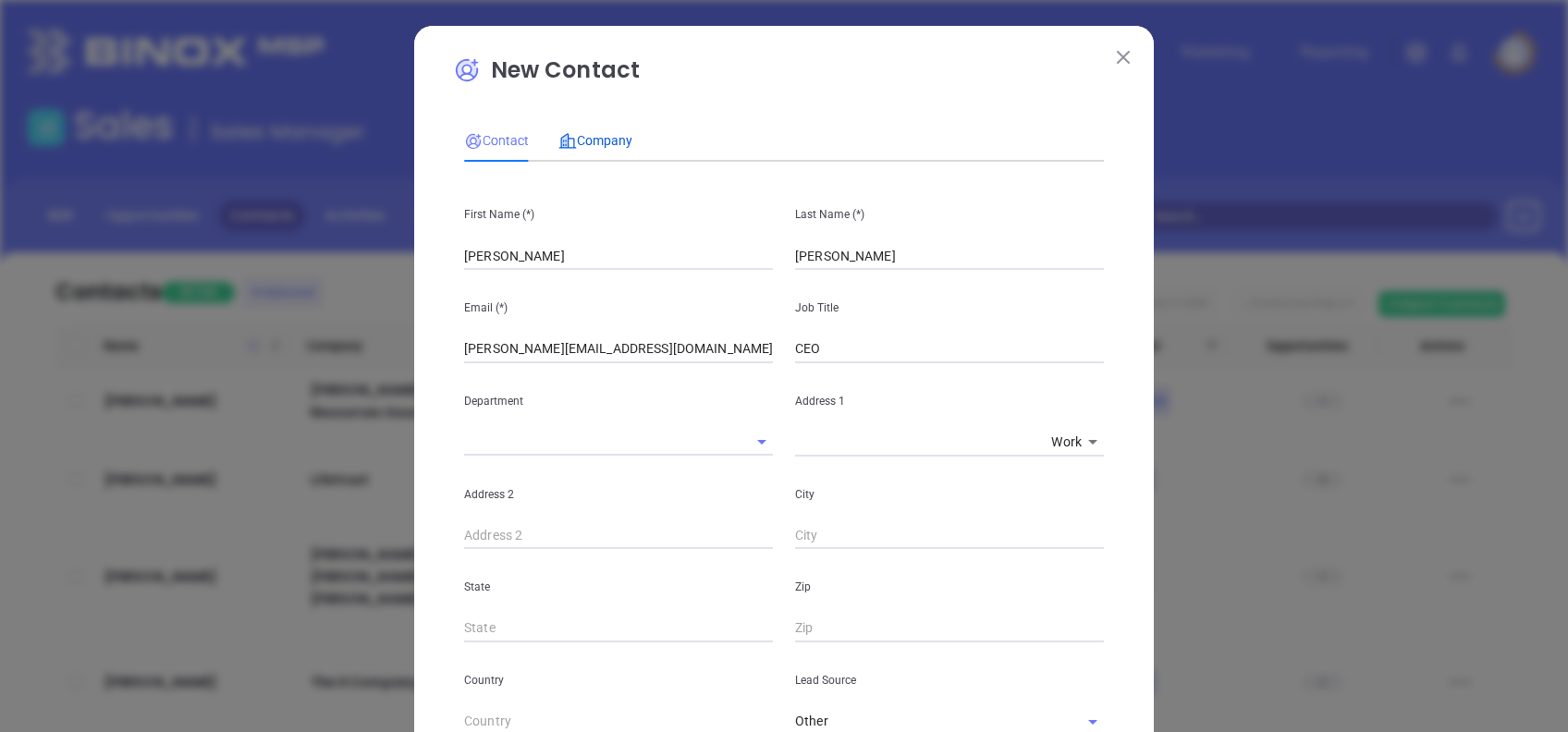
click at [591, 141] on span "Company" at bounding box center [595, 140] width 74 height 15
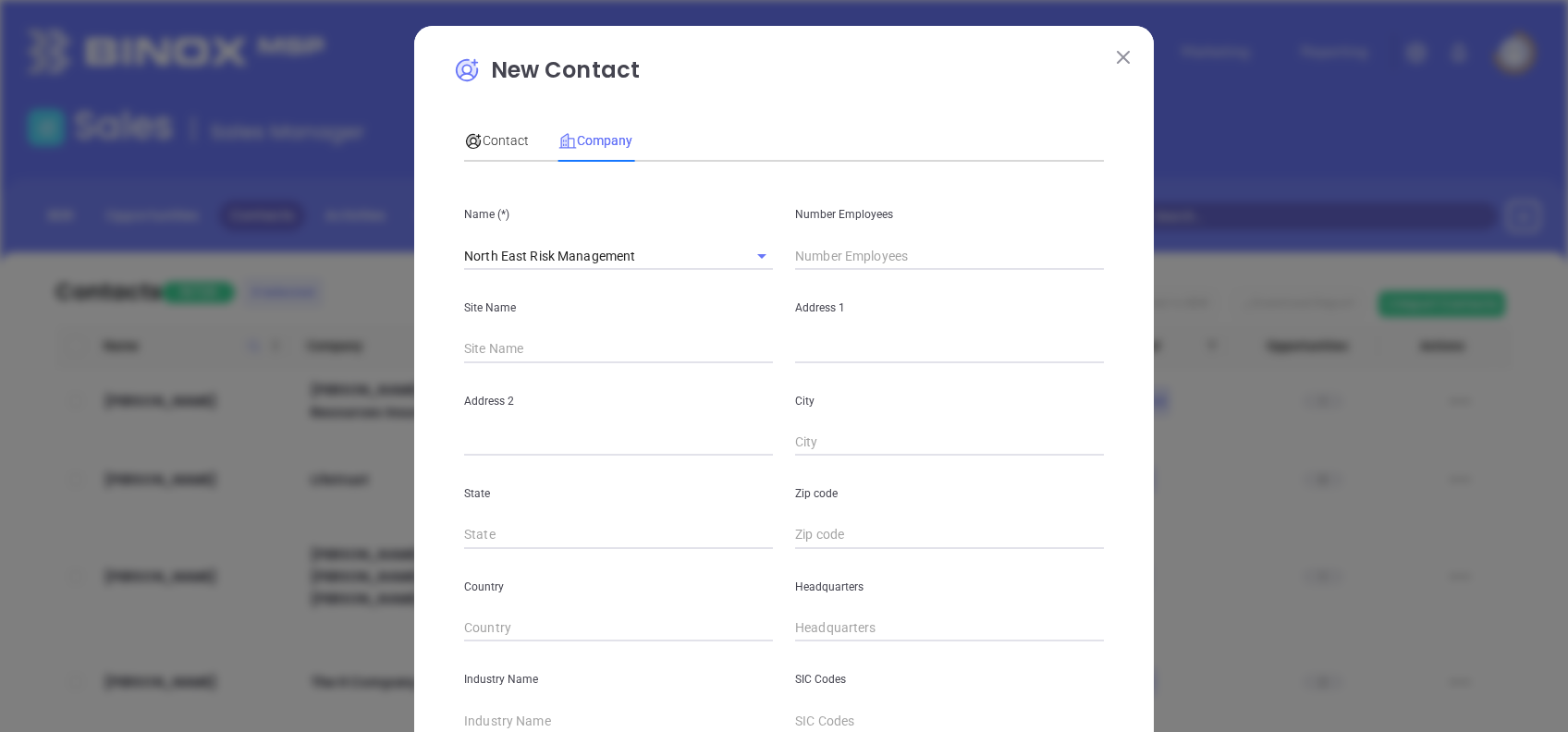
click at [843, 250] on input "text" at bounding box center [950, 256] width 309 height 28
type input "10"
click at [916, 340] on input "text" at bounding box center [950, 350] width 309 height 28
paste input "[STREET_ADDRESS]"
drag, startPoint x: 952, startPoint y: 351, endPoint x: 1089, endPoint y: 345, distance: 137.1
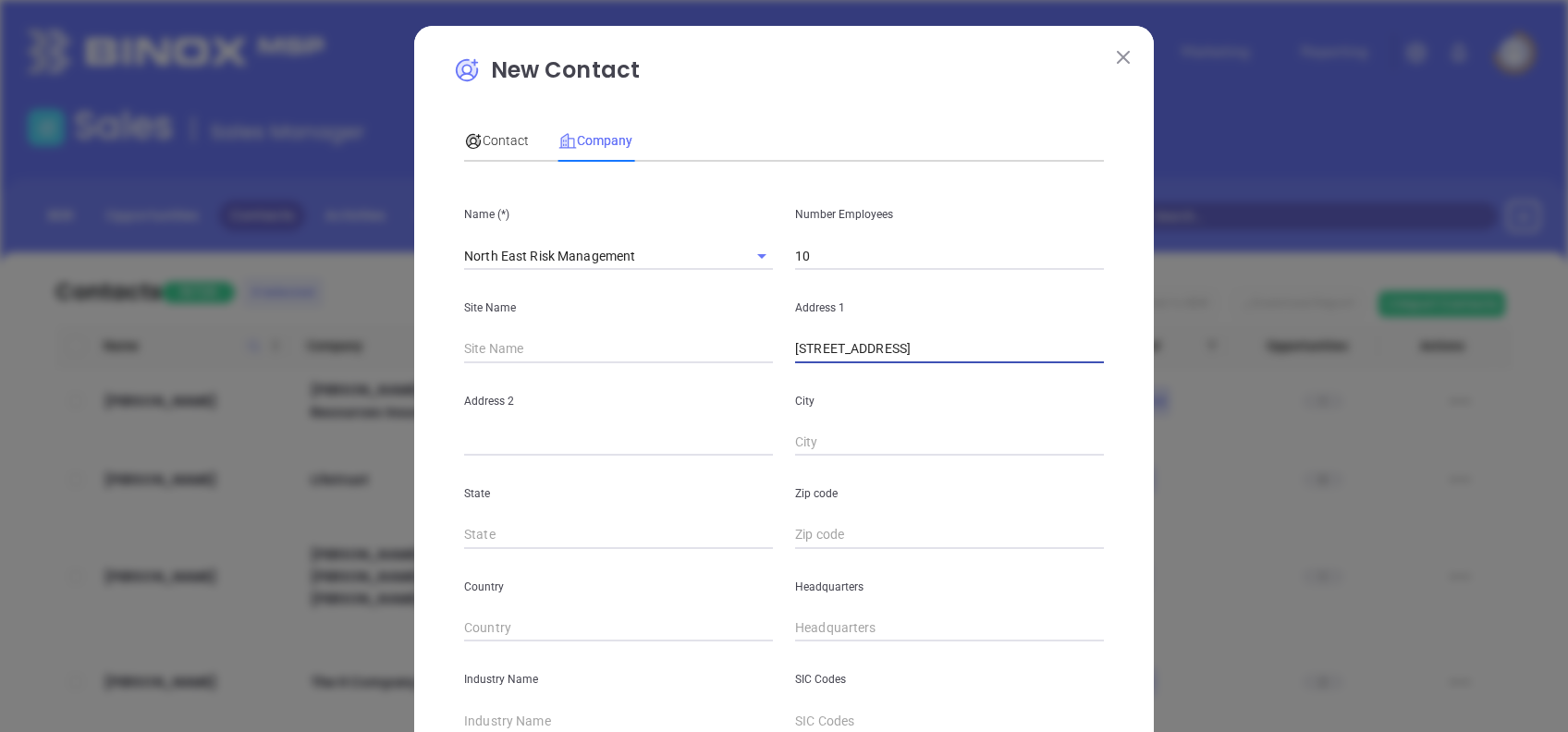
click at [1089, 345] on input "[STREET_ADDRESS]" at bounding box center [950, 350] width 309 height 28
type input "[STREET_ADDRESS]"
type input "( ) -"
click at [848, 635] on input "( ) -" at bounding box center [950, 629] width 309 height 28
click at [796, 533] on input "text" at bounding box center [950, 535] width 309 height 28
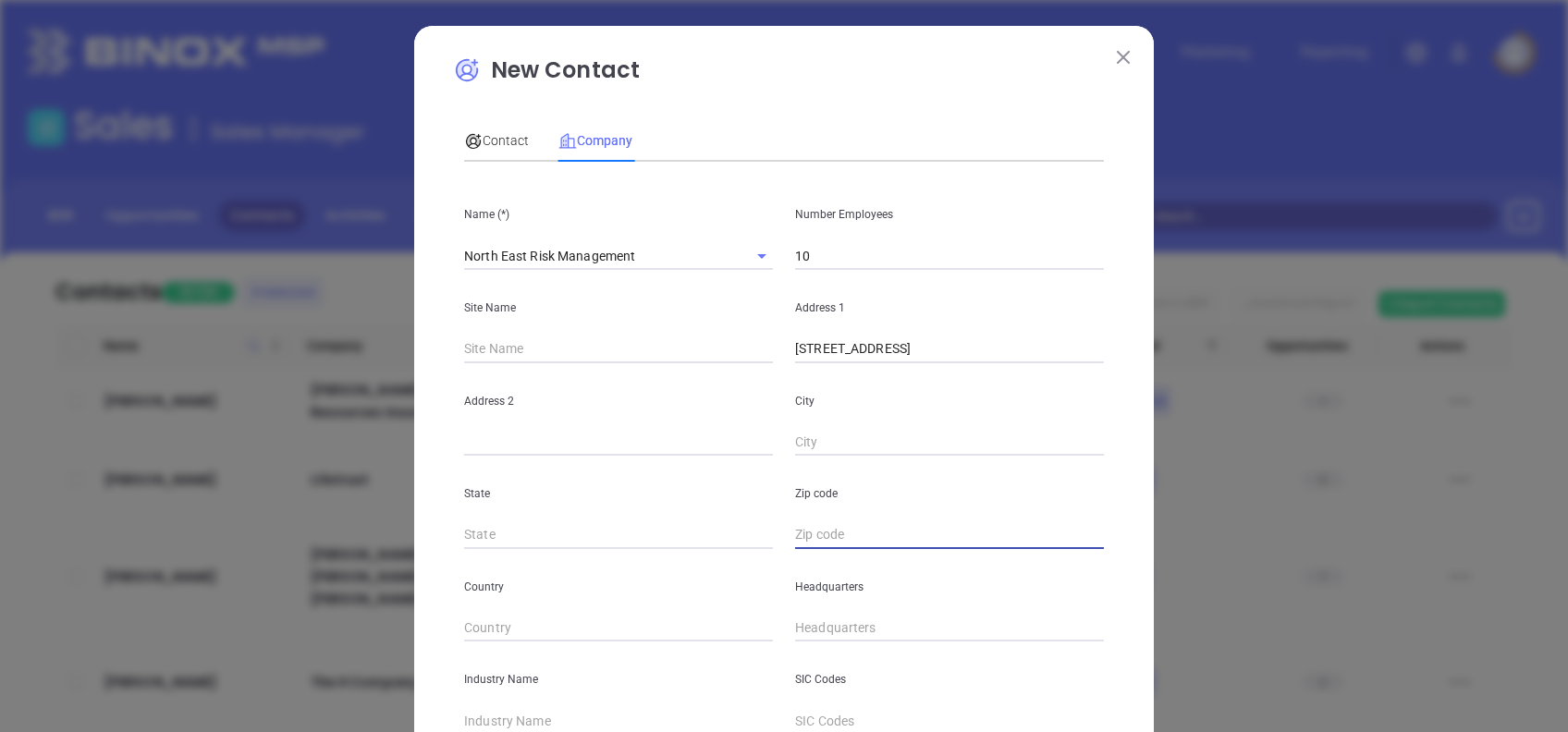
paste input "07033"
type input "07033"
drag, startPoint x: 990, startPoint y: 346, endPoint x: 925, endPoint y: 384, distance: 75.3
click at [925, 384] on div "Name (*) North East Risk Management Number Employees 10 Site Name Address [STRE…" at bounding box center [784, 549] width 640 height 744
type input "[STREET_ADDRESS]"
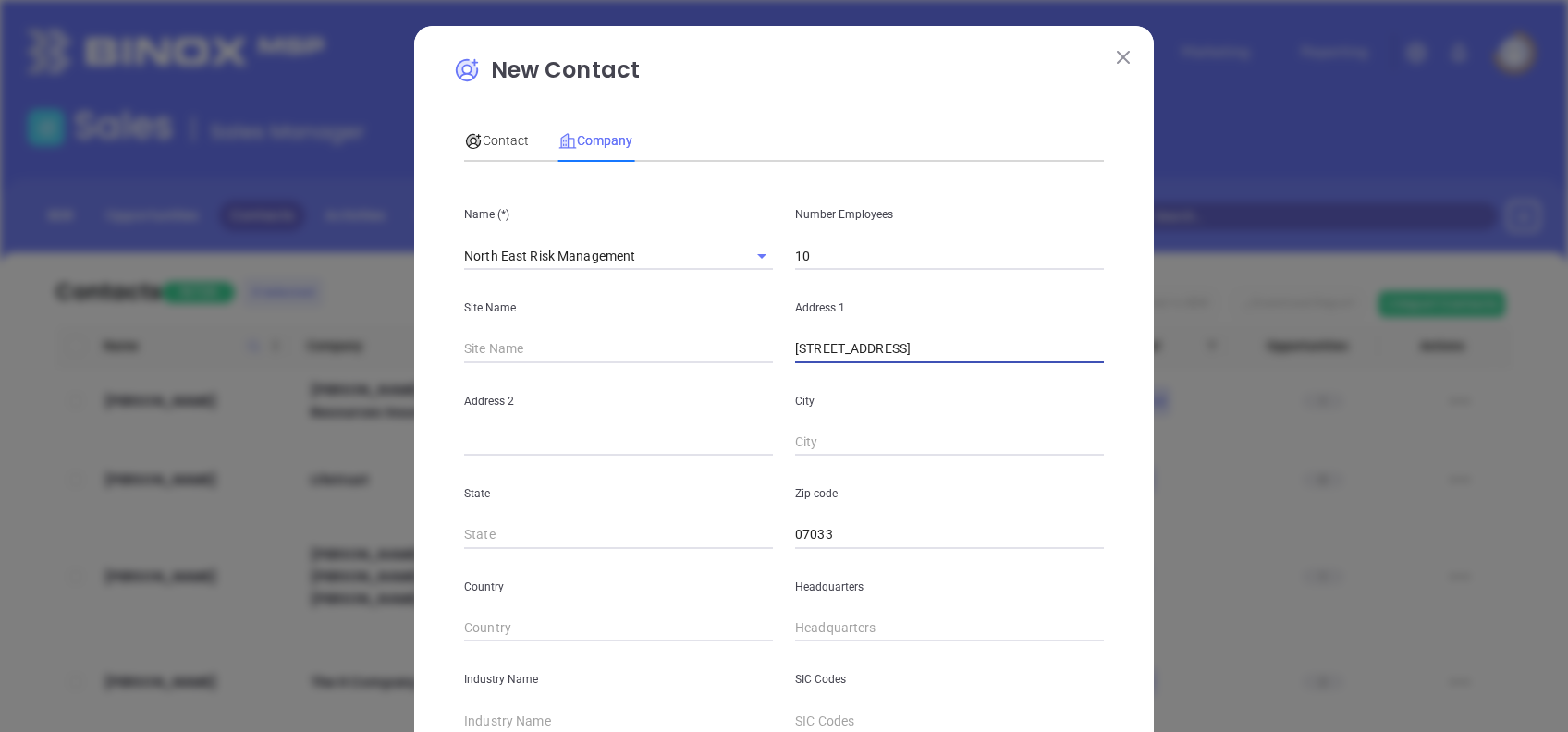
click at [788, 426] on div "City" at bounding box center [950, 410] width 331 height 94
click at [804, 443] on input "text" at bounding box center [950, 443] width 309 height 28
paste input "Kenilworth"
type input "Kenilworth"
click at [898, 336] on input "[STREET_ADDRESS]" at bounding box center [950, 350] width 309 height 28
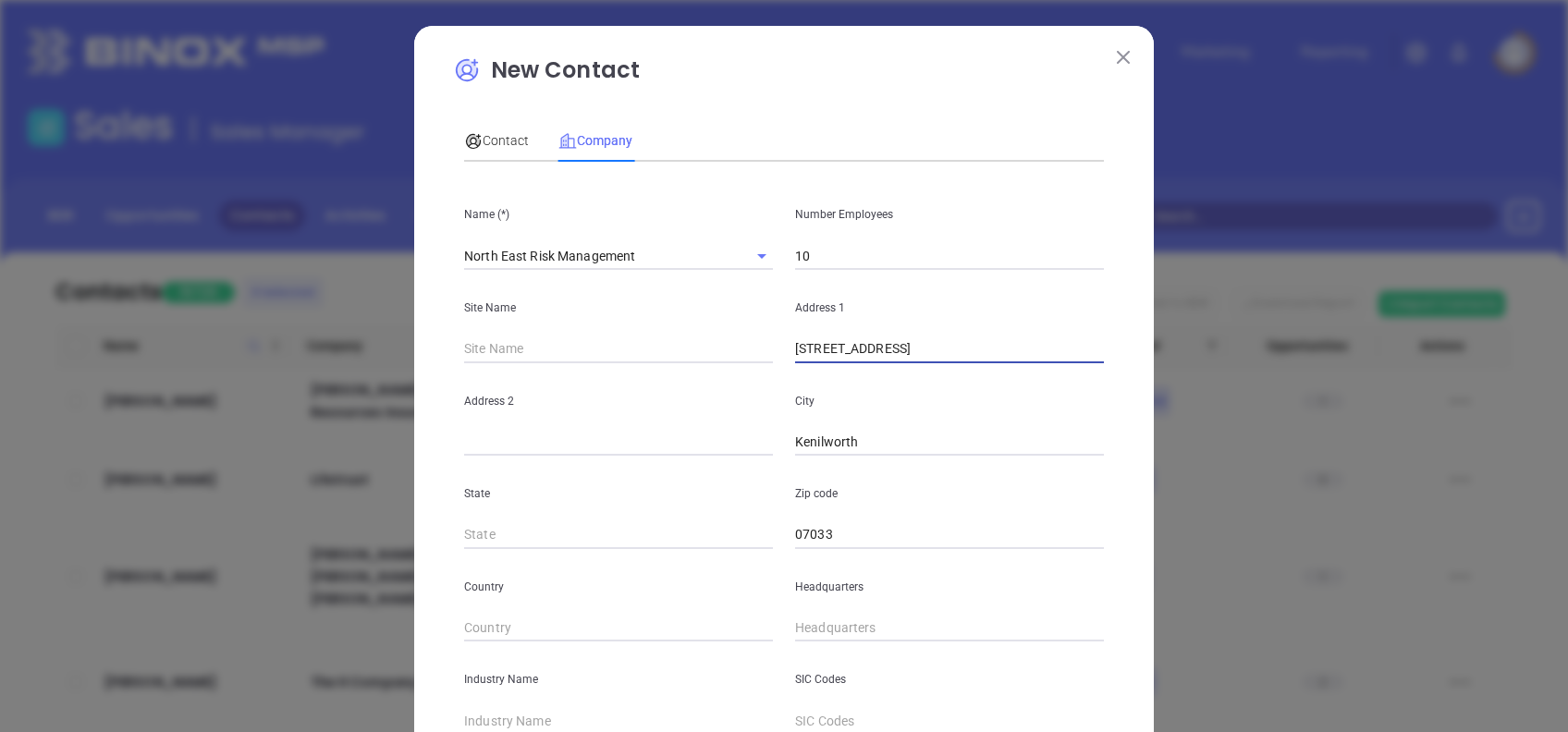
type input "[STREET_ADDRESS]"
type input "NJ"
type input "( ) -"
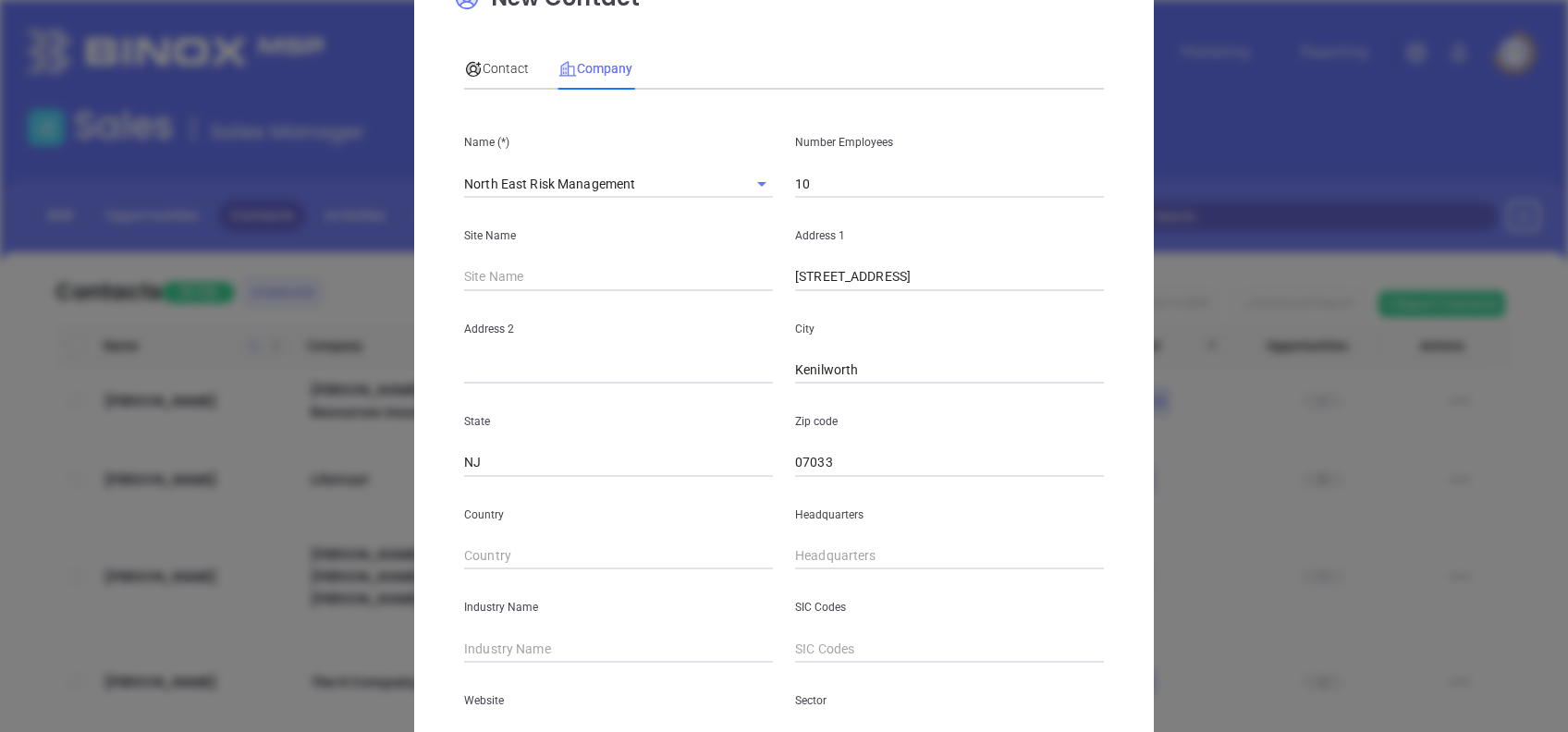
scroll to position [246, 0]
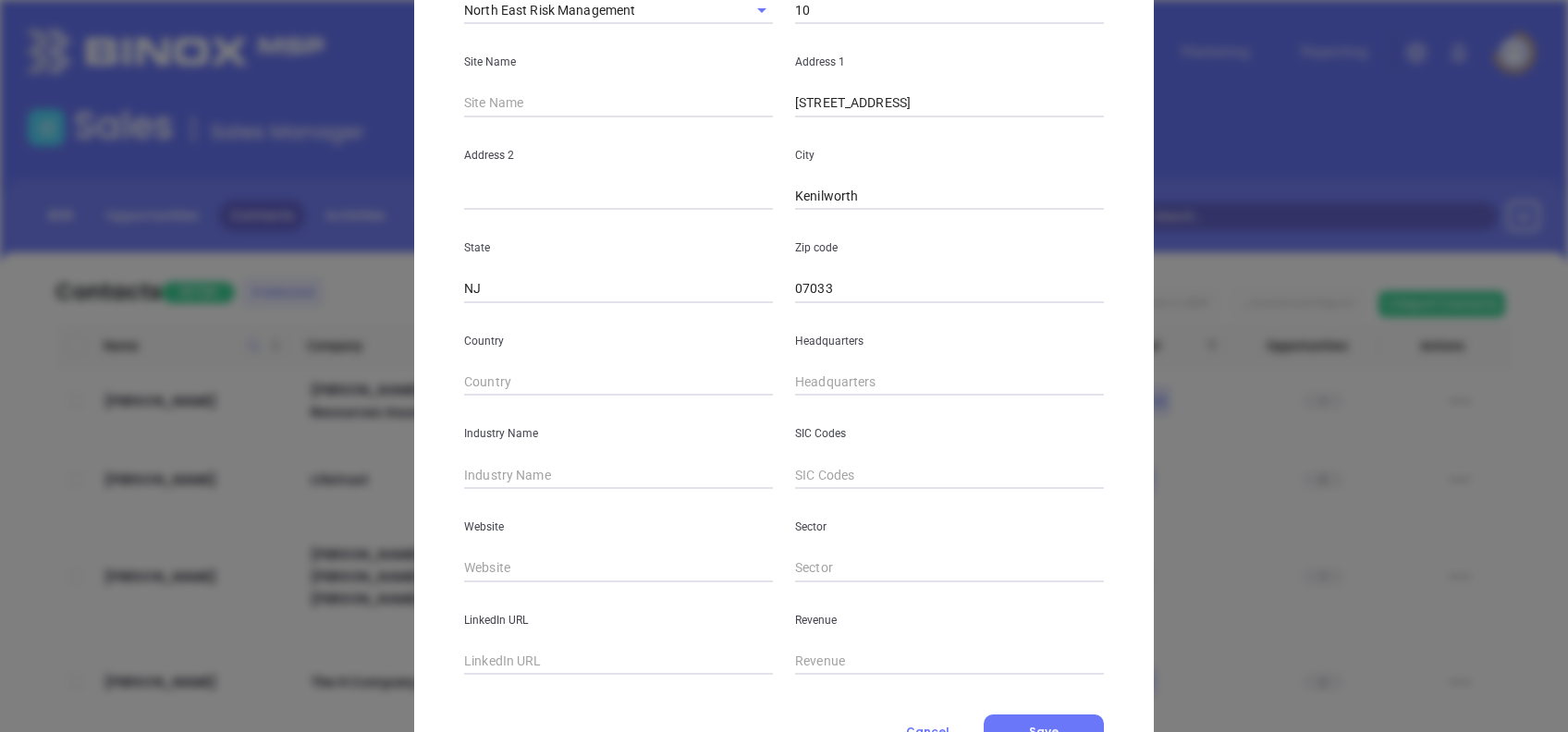
click at [784, 372] on div "Headquarters" at bounding box center [950, 350] width 331 height 94
click at [796, 375] on input "( ) -" at bounding box center [950, 383] width 309 height 28
paste input "90) 896-7633"
drag, startPoint x: 945, startPoint y: 376, endPoint x: 582, endPoint y: 376, distance: 363.0
click at [594, 373] on div "Country Headquarters [PHONE_NUMBER]" at bounding box center [784, 350] width 662 height 94
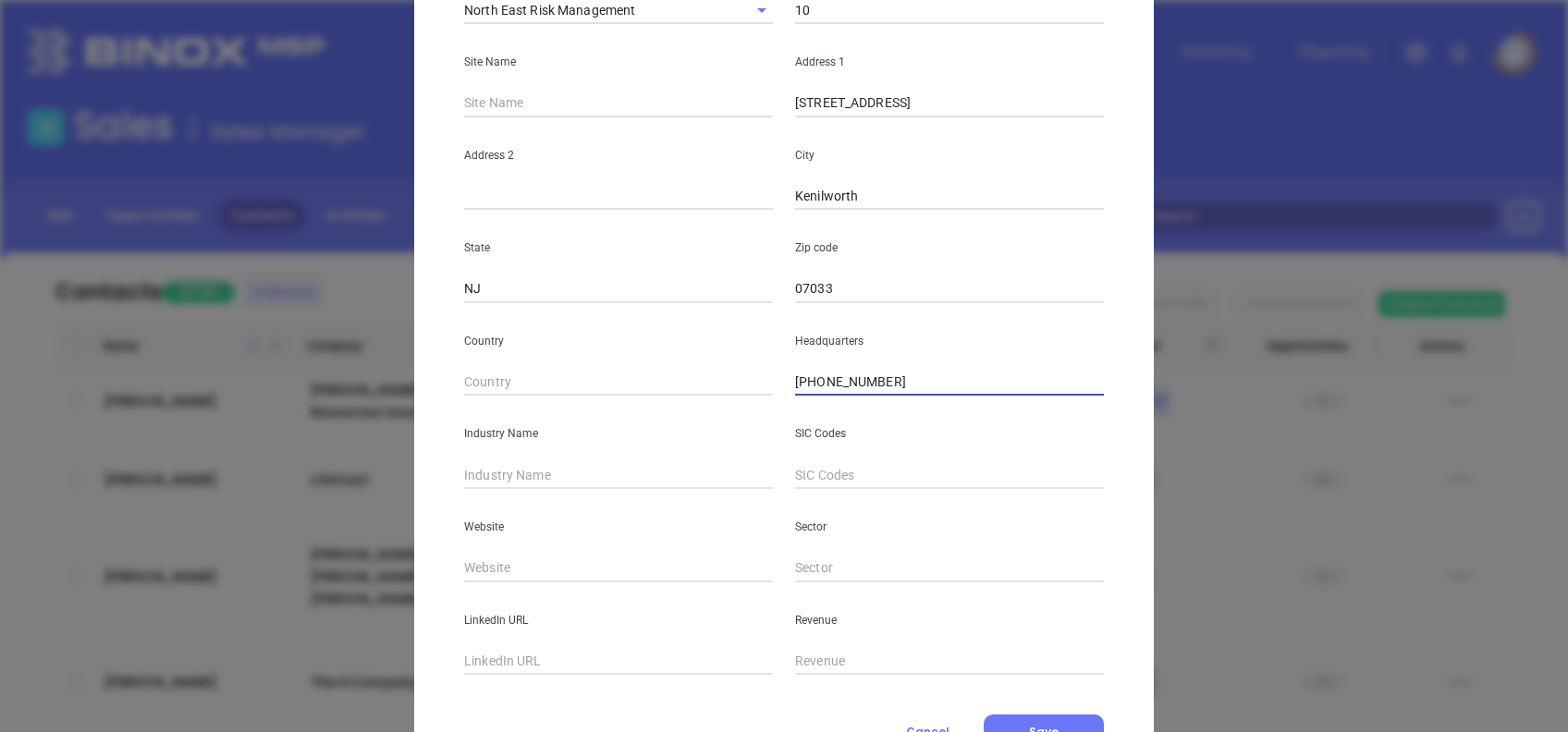
paste input "908) 967-63"
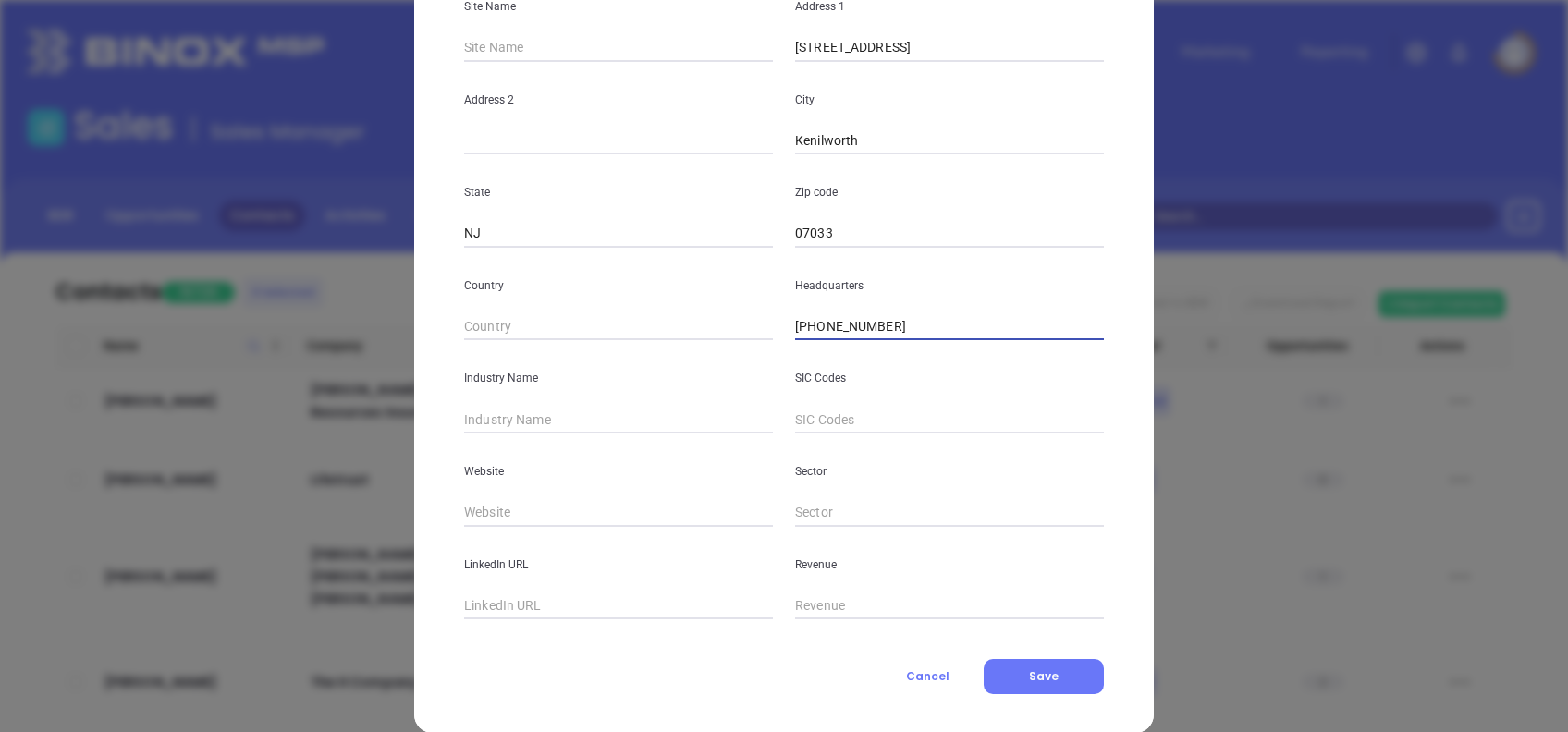
scroll to position [329, 0]
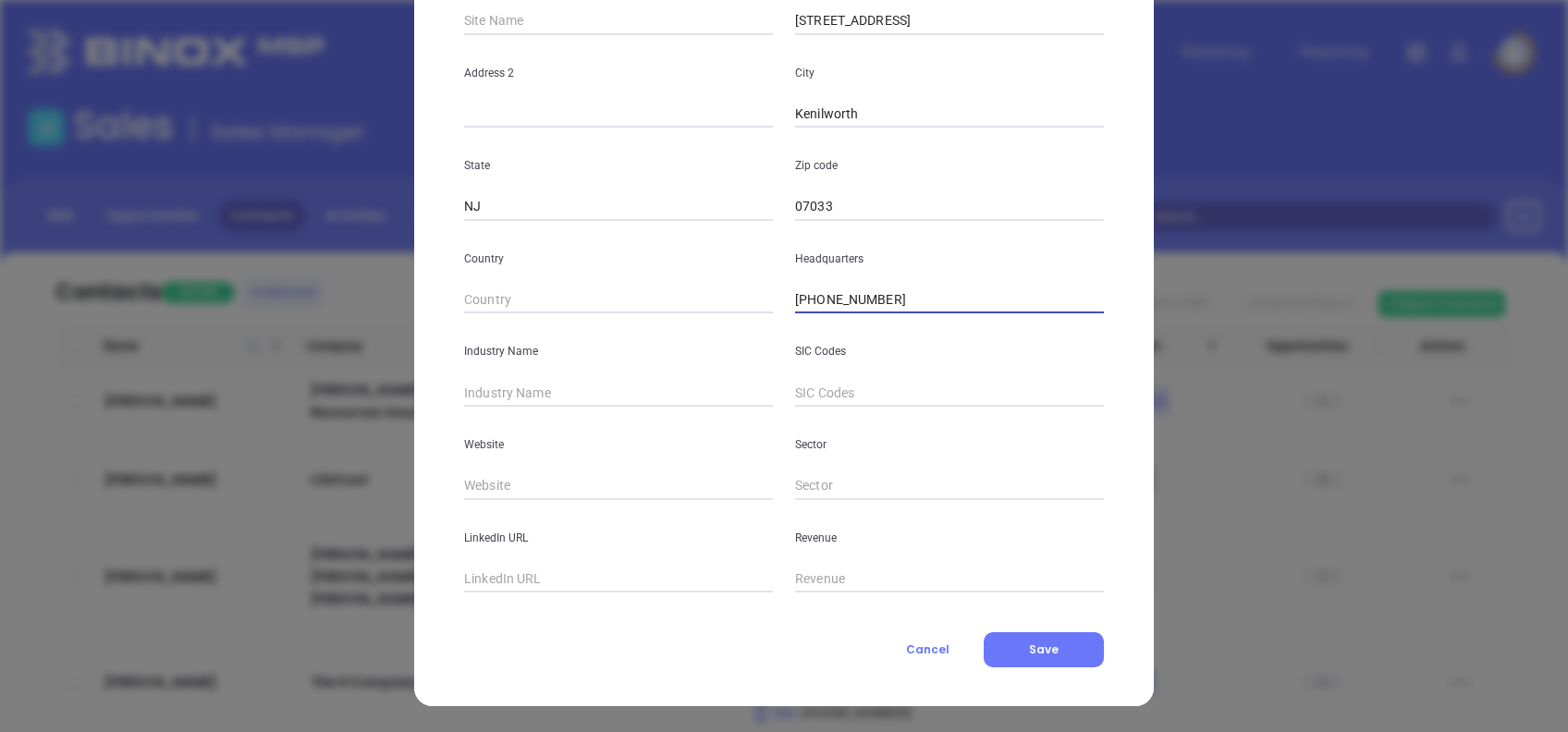
type input "[PHONE_NUMBER]"
type input "Insurance"
click at [518, 480] on input "text" at bounding box center [619, 487] width 309 height 28
paste input "[URL][DOMAIN_NAME]"
type input "[URL][DOMAIN_NAME]"
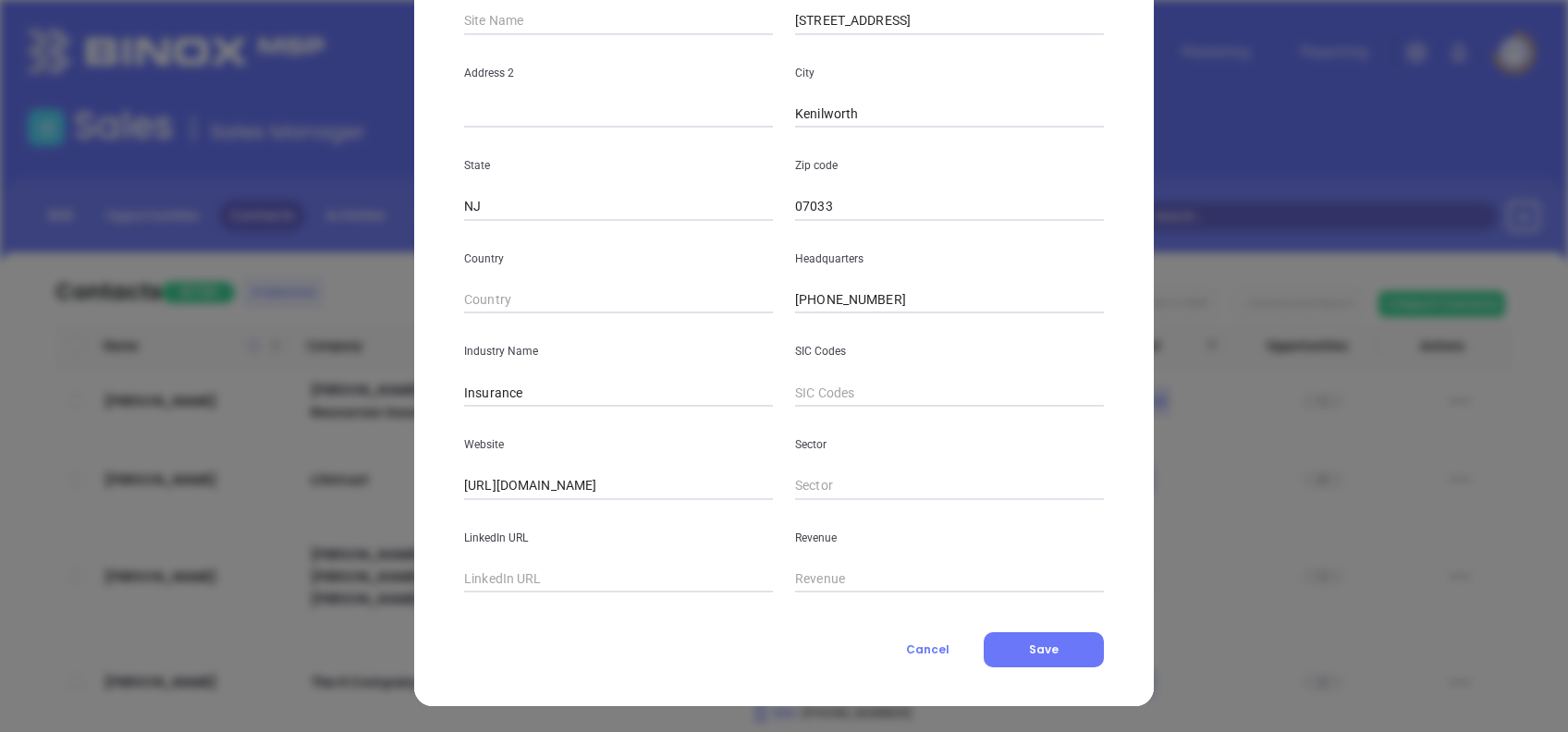
click at [506, 580] on input "text" at bounding box center [619, 580] width 309 height 28
paste input "[DOMAIN_NAME][URL]"
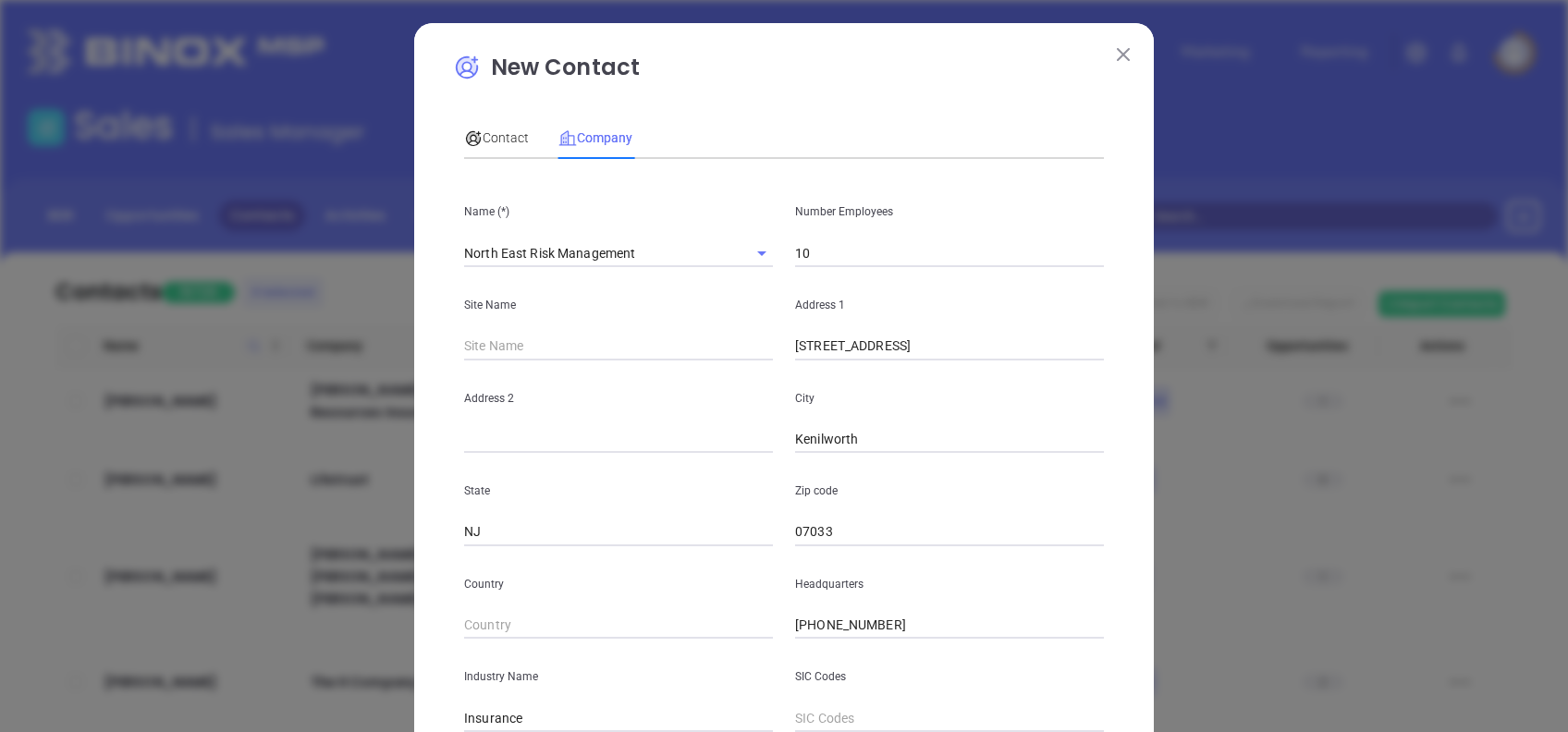
scroll to position [0, 0]
type input "[DOMAIN_NAME][URL]"
click at [466, 125] on div "Contact" at bounding box center [496, 139] width 65 height 42
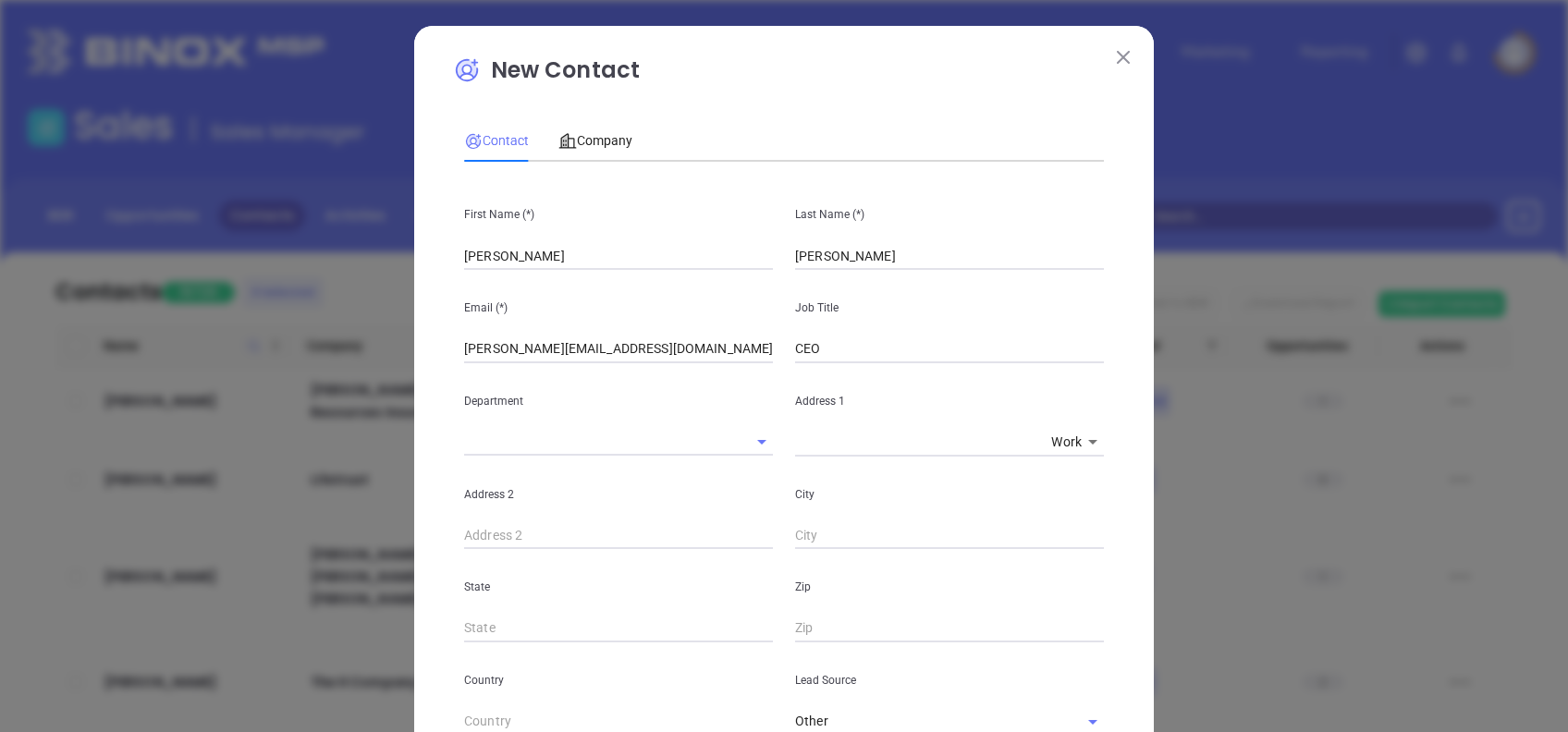
scroll to position [660, 0]
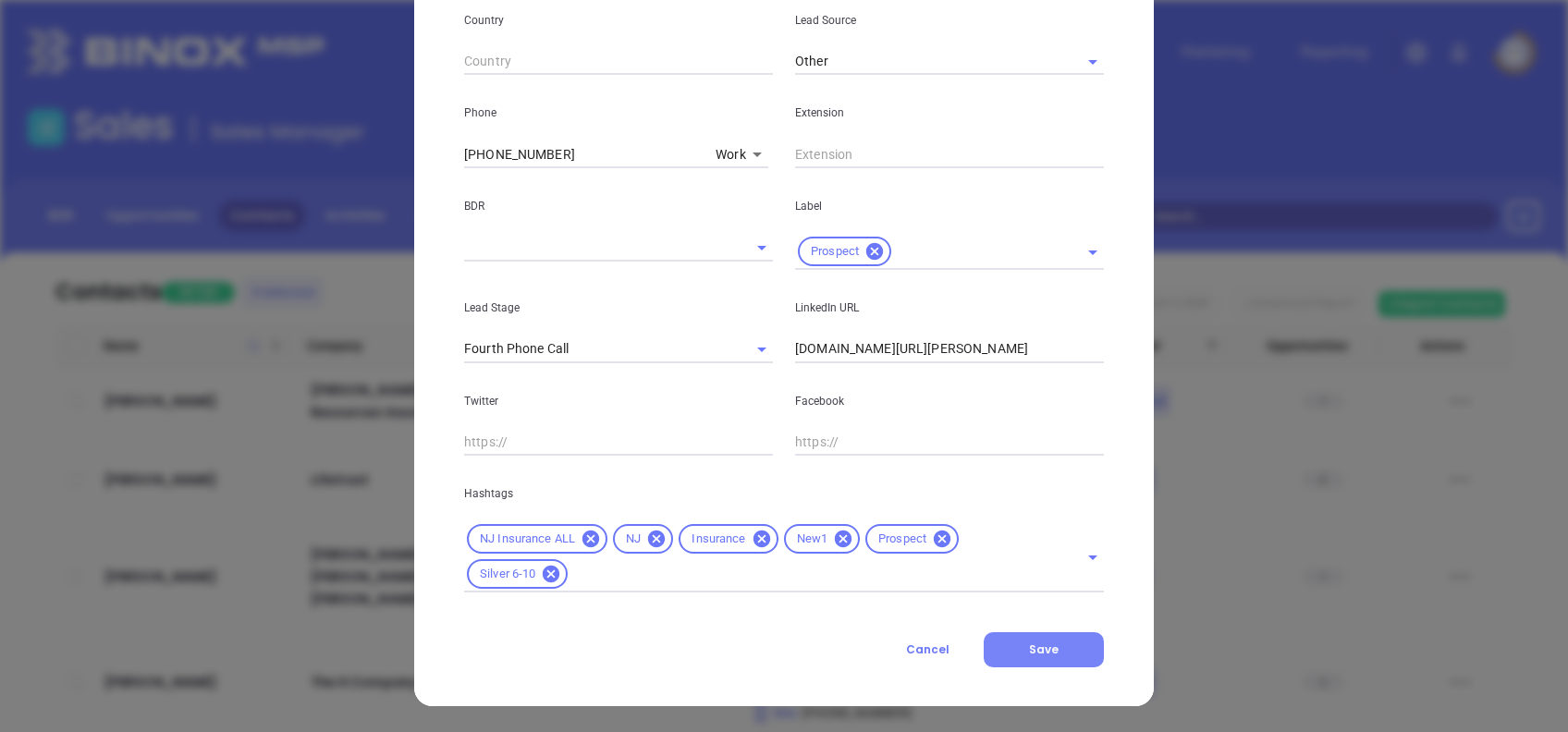
click at [1030, 650] on span "Save" at bounding box center [1045, 650] width 30 height 16
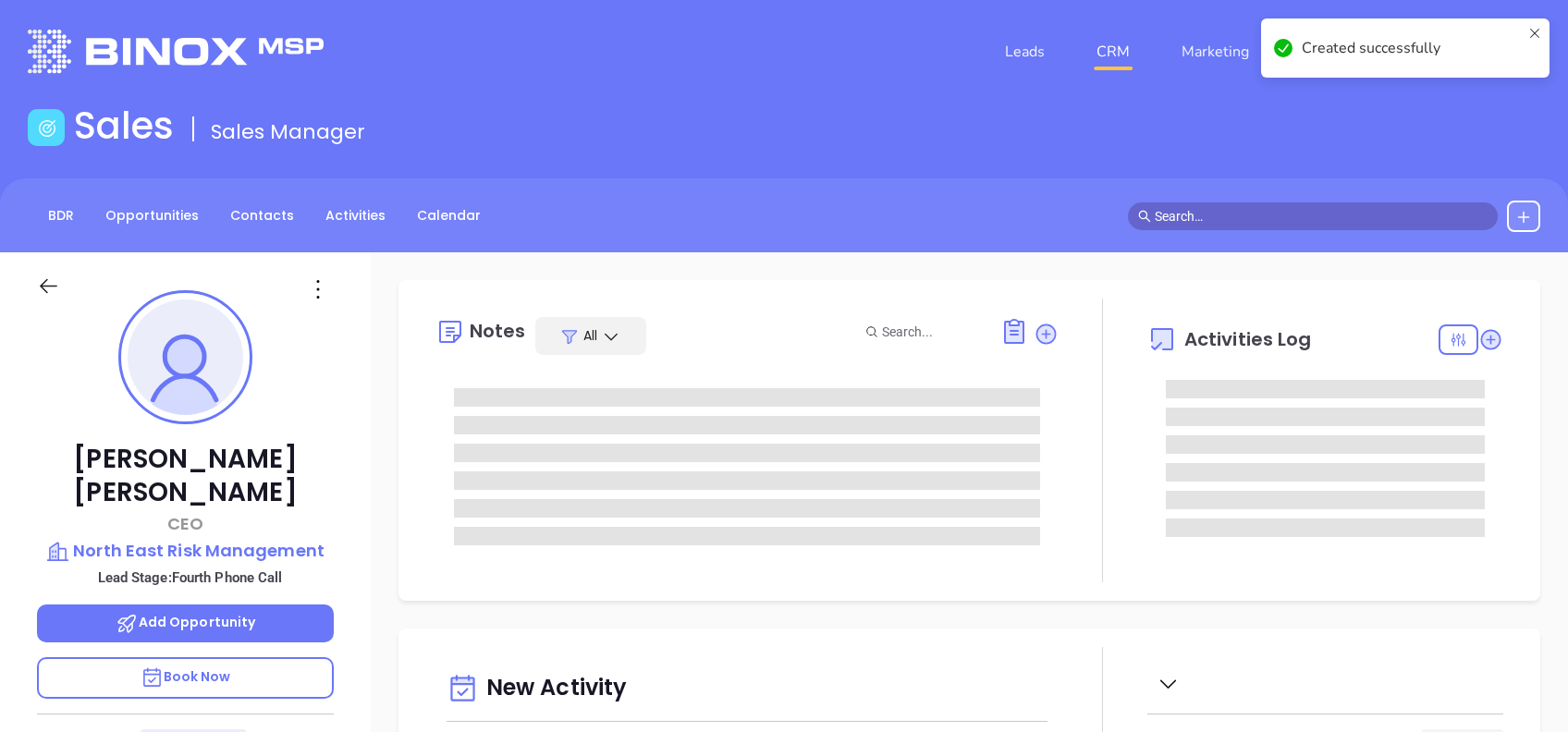
type input "[DATE]"
type input "[PERSON_NAME]"
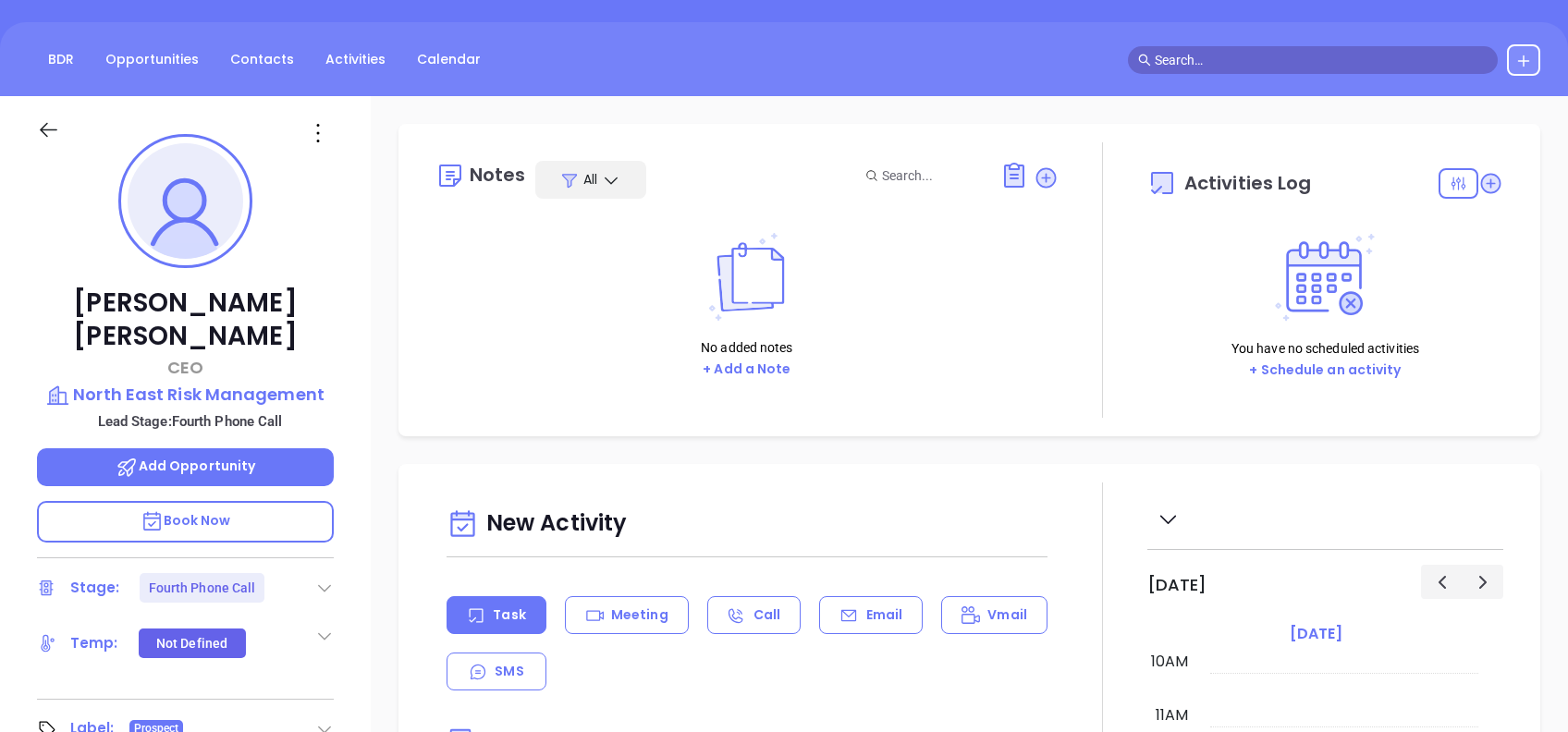
scroll to position [246, 0]
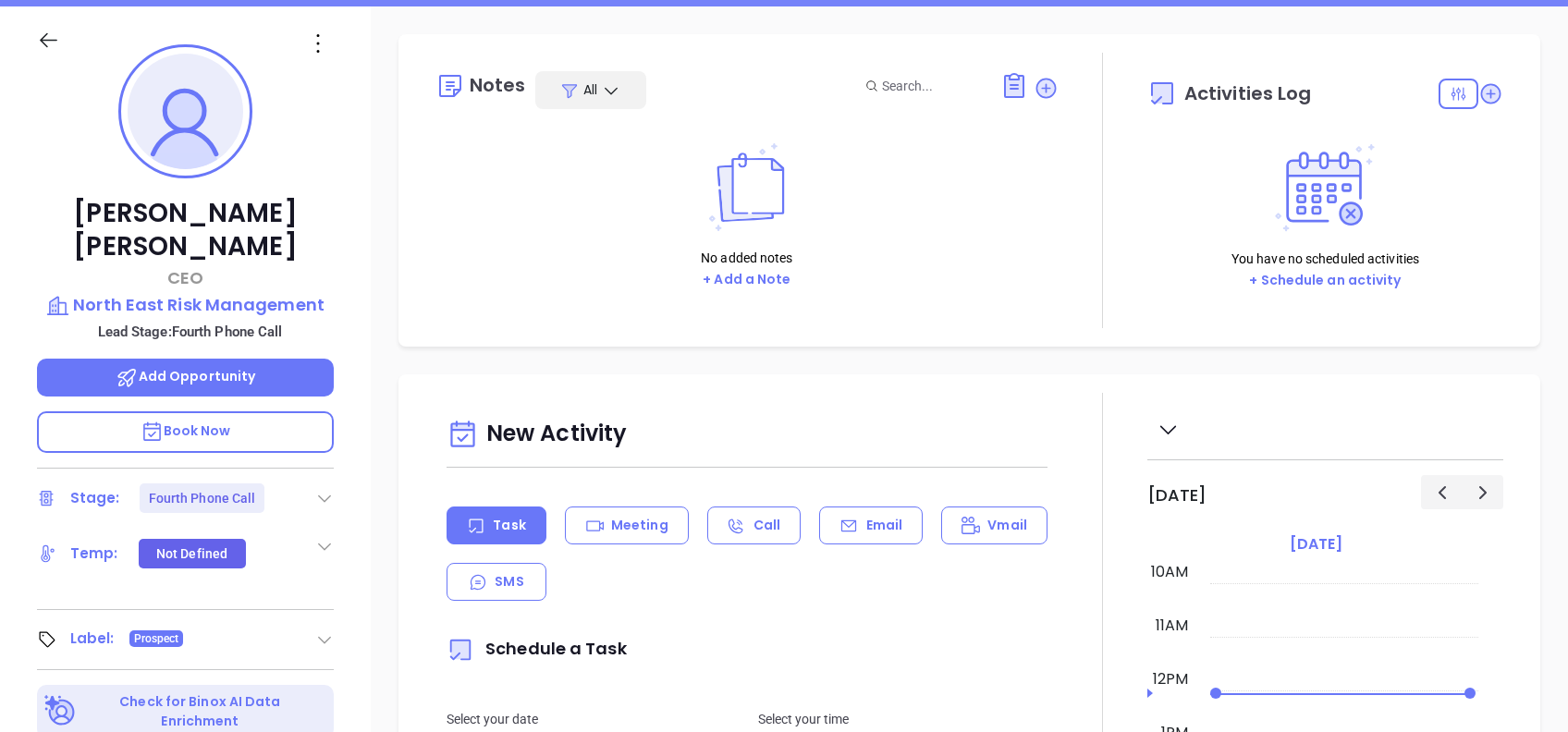
click at [316, 490] on icon at bounding box center [325, 499] width 19 height 19
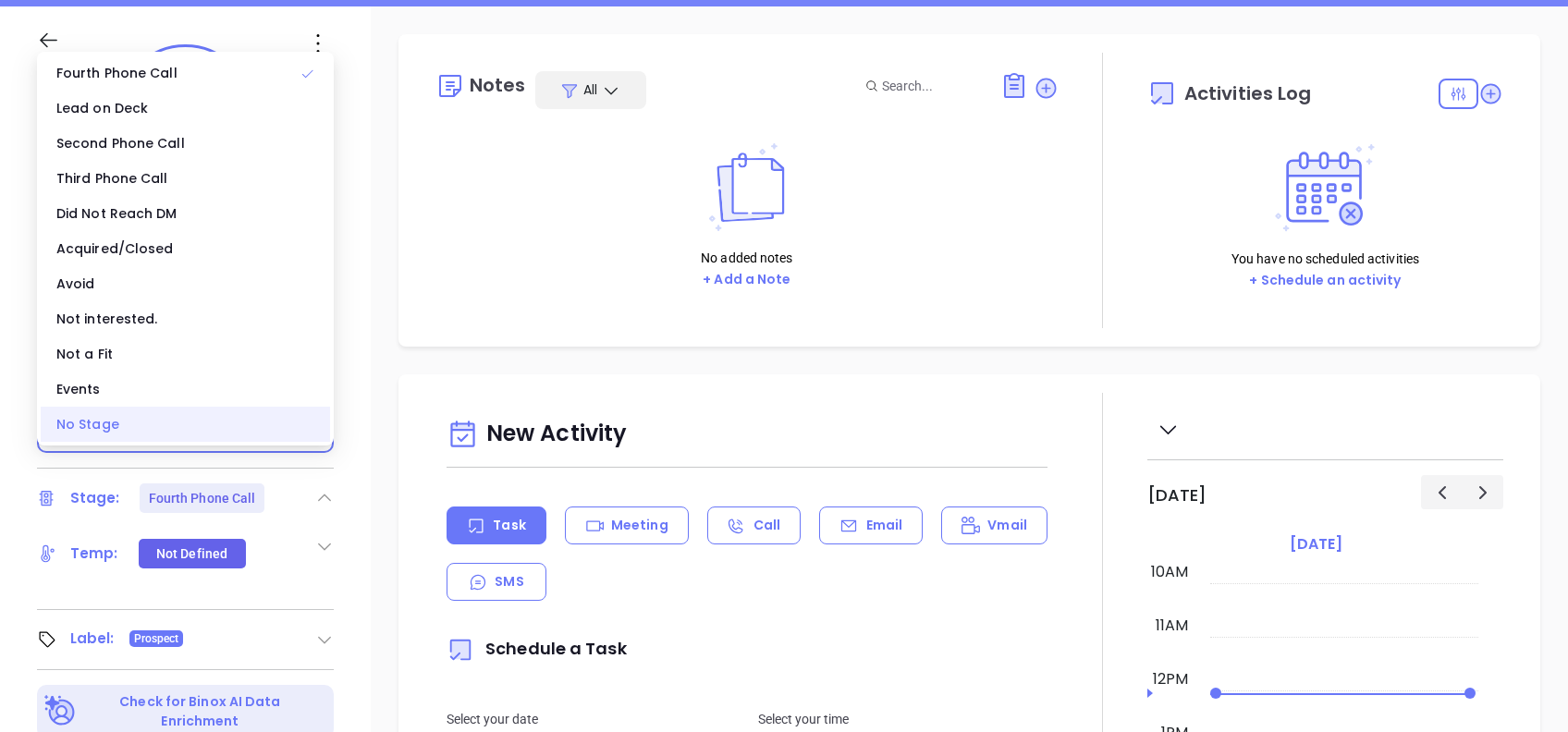
click at [175, 430] on div "No Stage" at bounding box center [184, 425] width 289 height 36
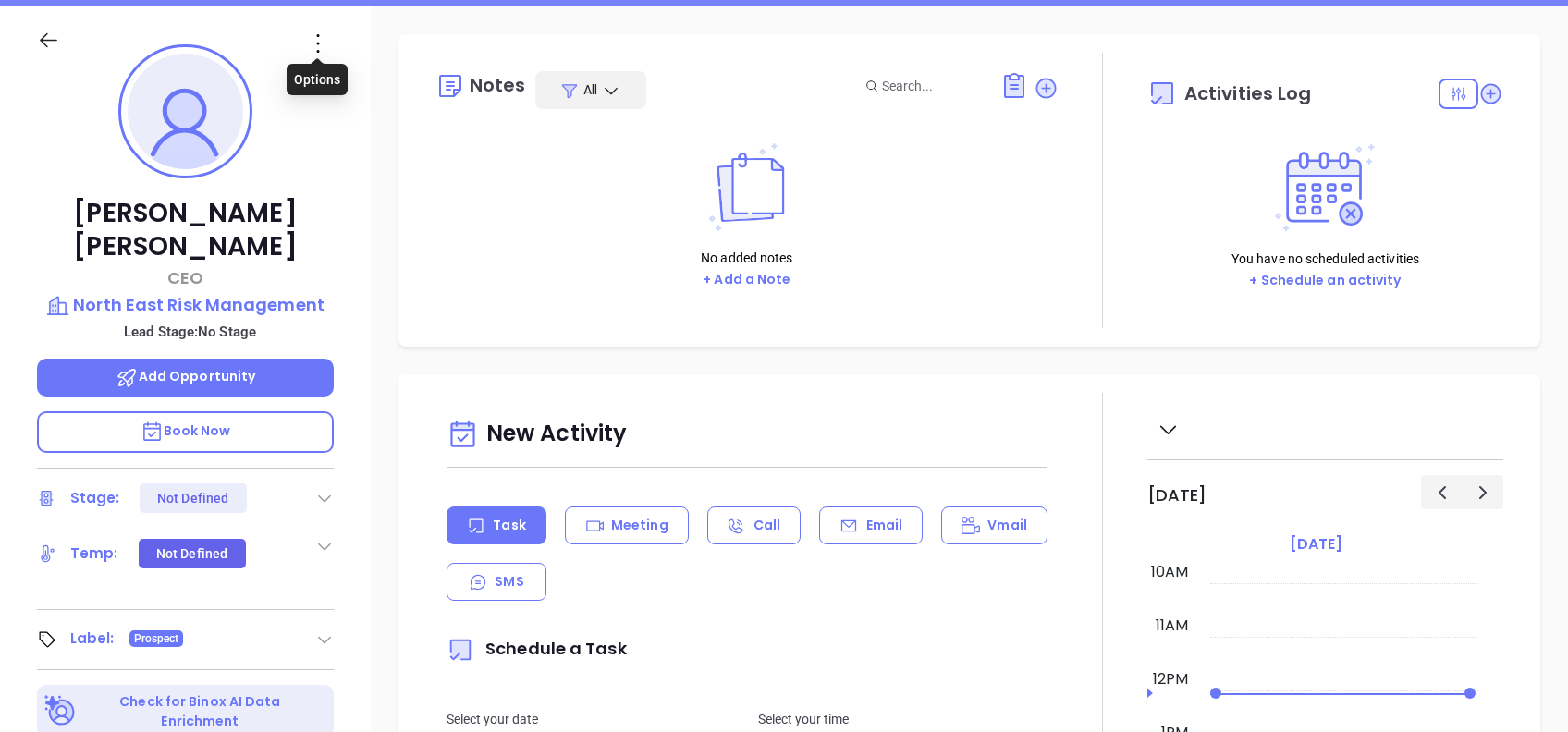
click at [325, 37] on icon at bounding box center [318, 44] width 30 height 30
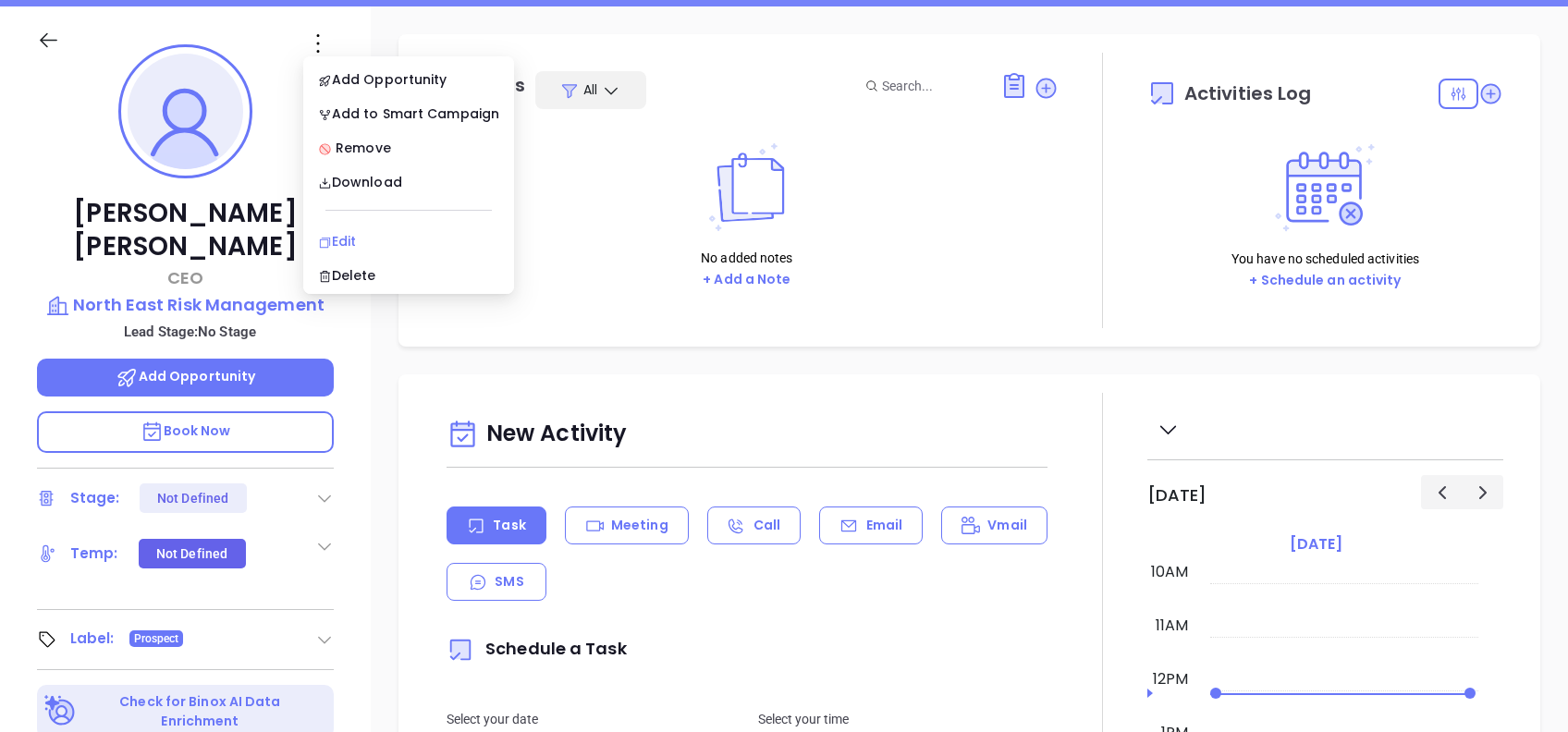
click at [391, 236] on div "Edit" at bounding box center [409, 242] width 182 height 21
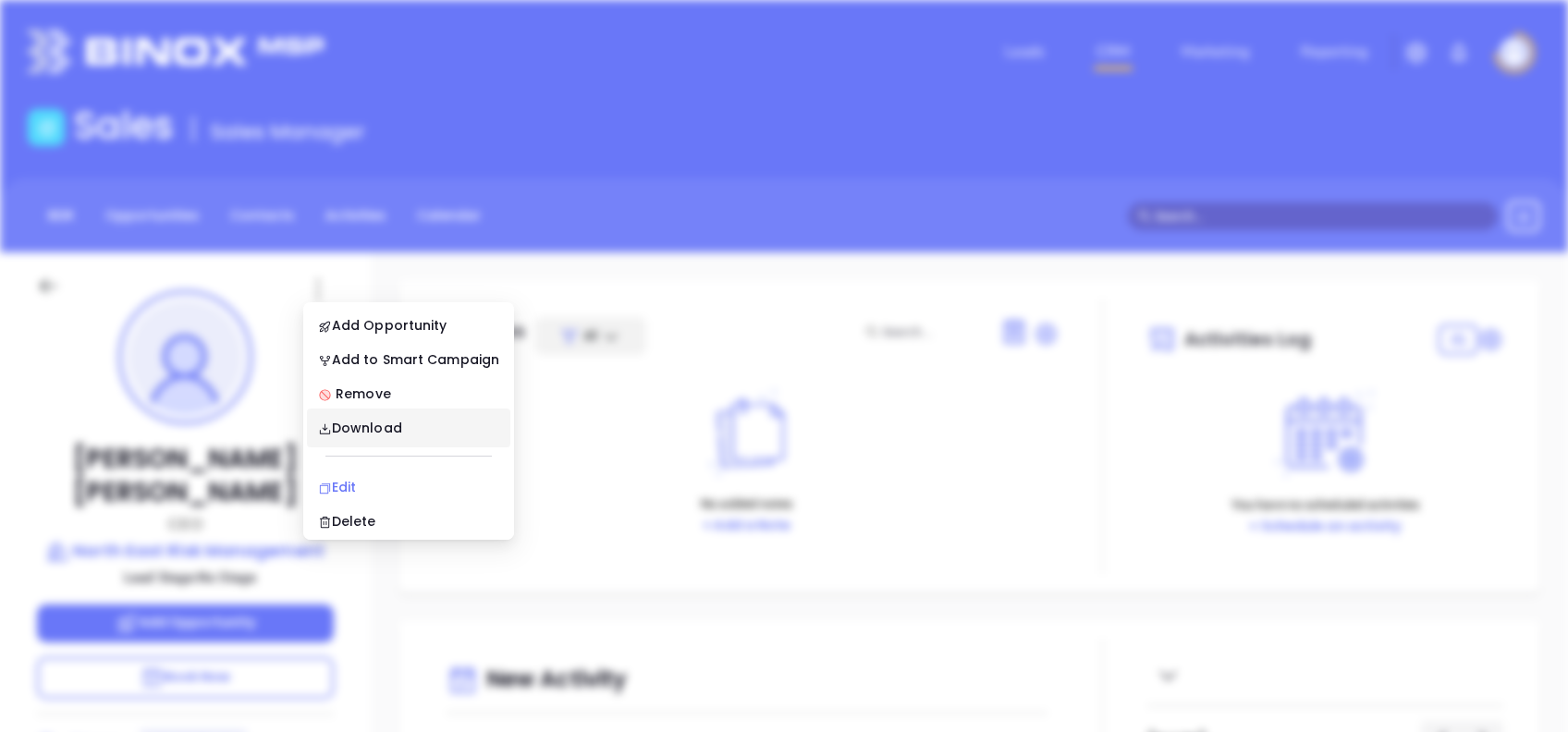
scroll to position [0, 0]
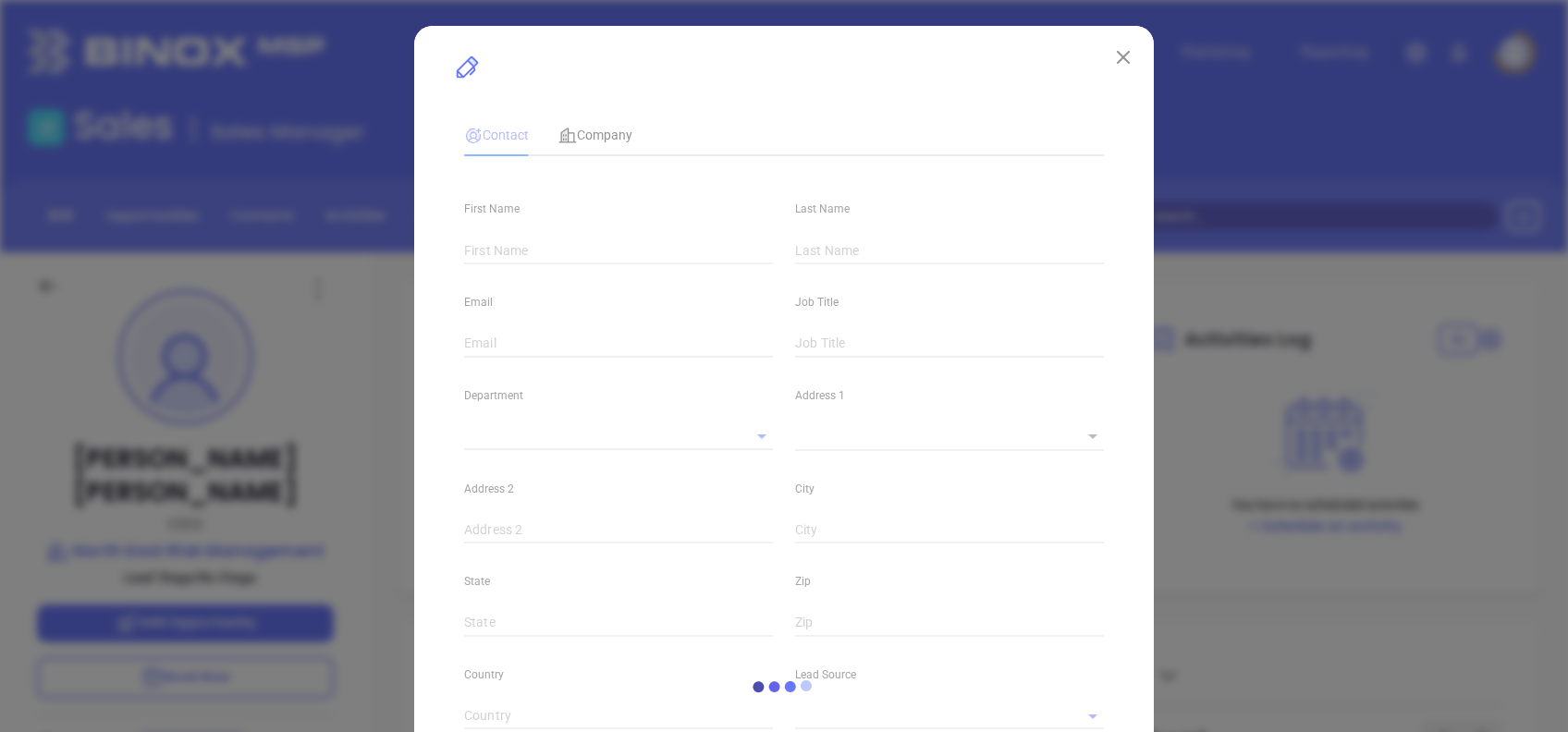
type input "[PERSON_NAME]"
type input "[PERSON_NAME][EMAIL_ADDRESS][DOMAIN_NAME]"
type input "CEO"
type textarea "[STREET_ADDRESS]"
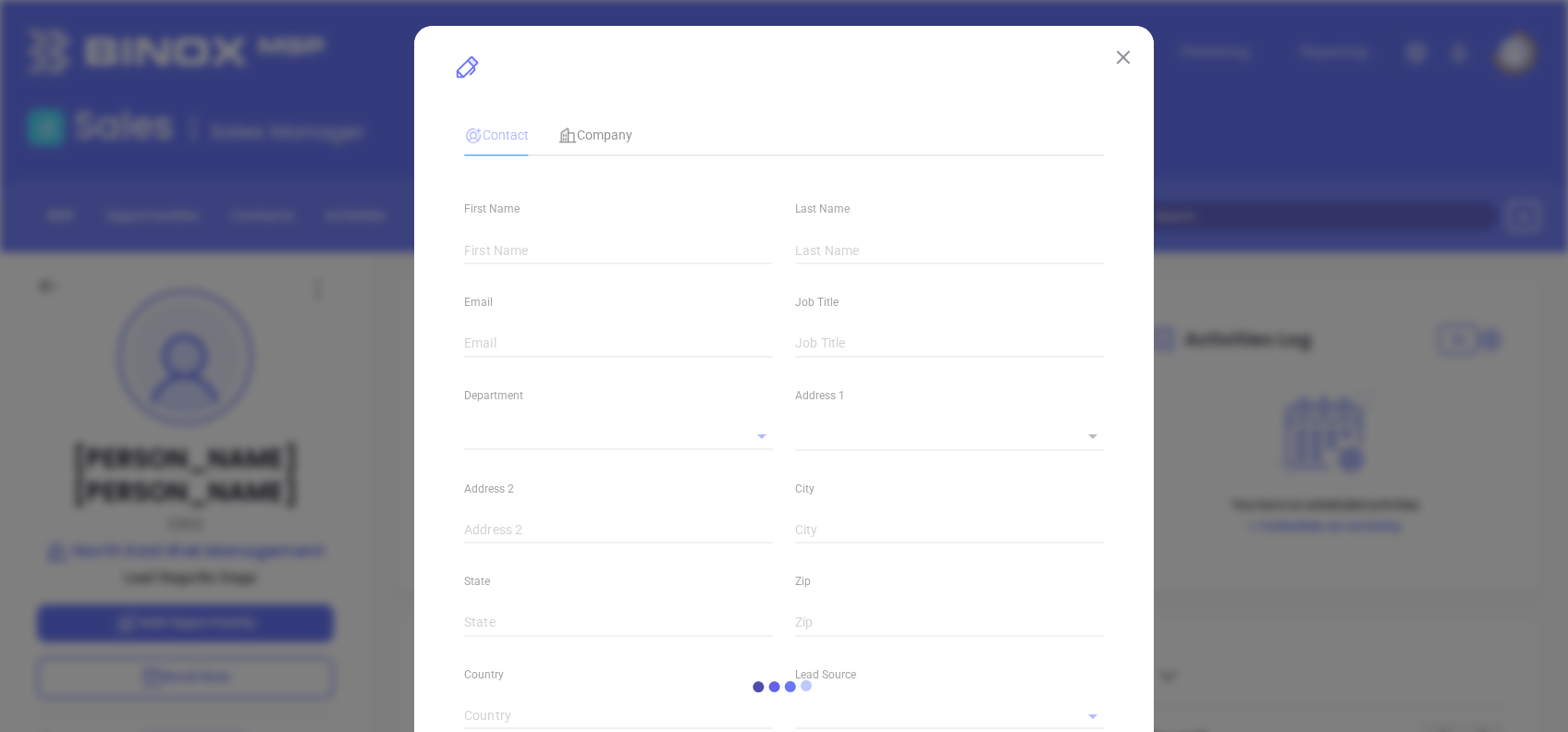
type input "1"
type input "Kenilworth"
type input "NJ"
type input "07033"
type input "[DOMAIN_NAME][URL][PERSON_NAME]"
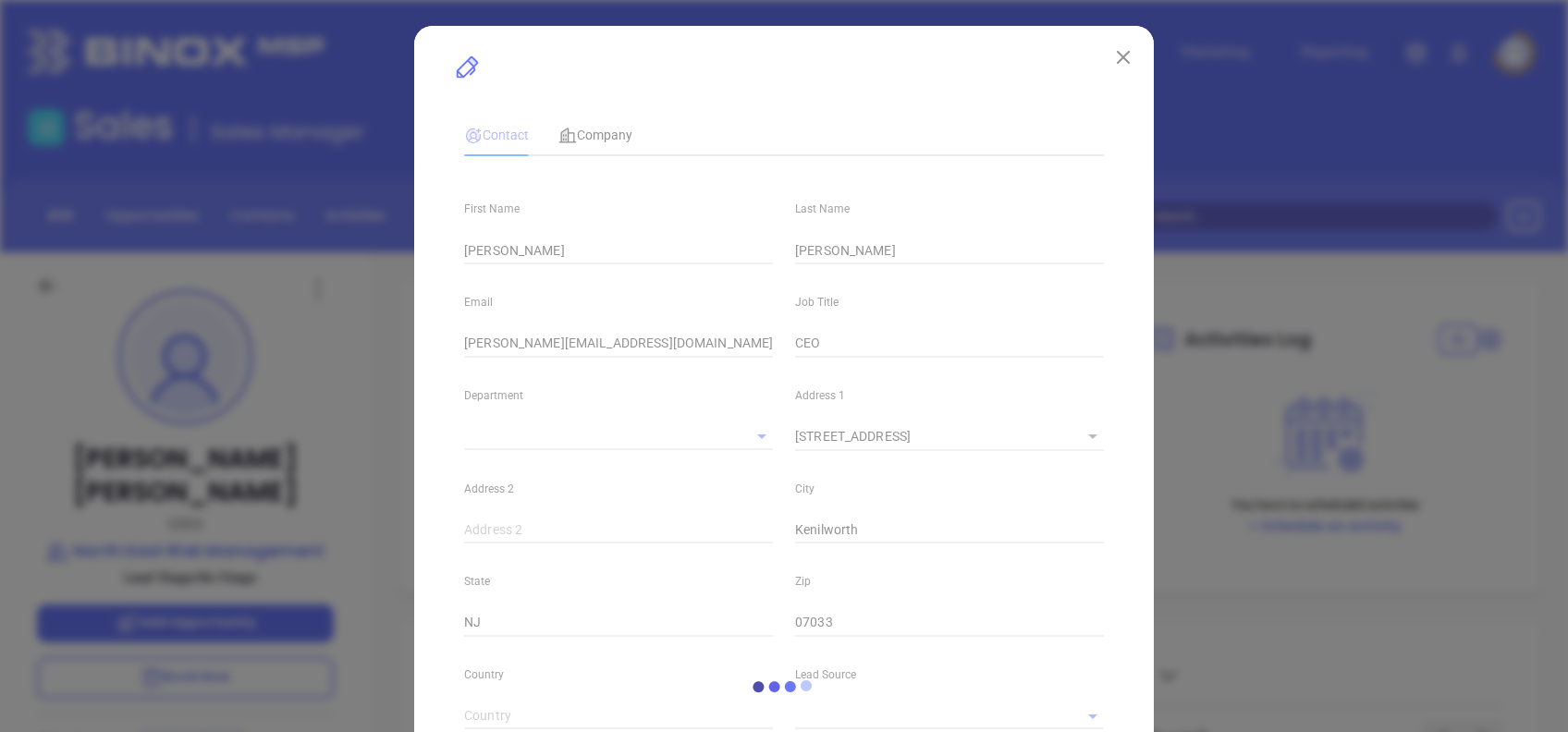
type input "Other"
type input "[PHONE_NUMBER]"
type input "1"
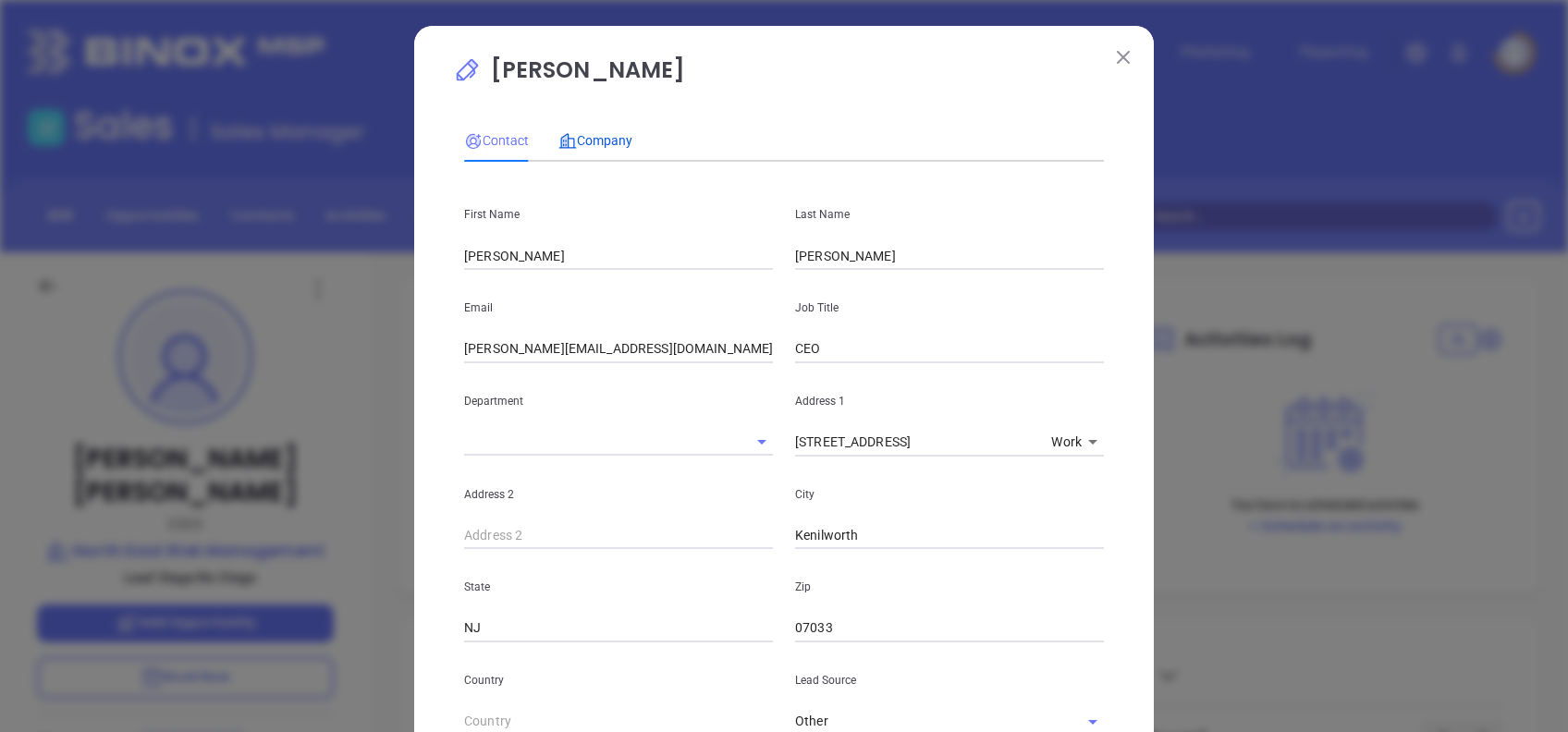
click at [605, 148] on span "Company" at bounding box center [595, 140] width 74 height 15
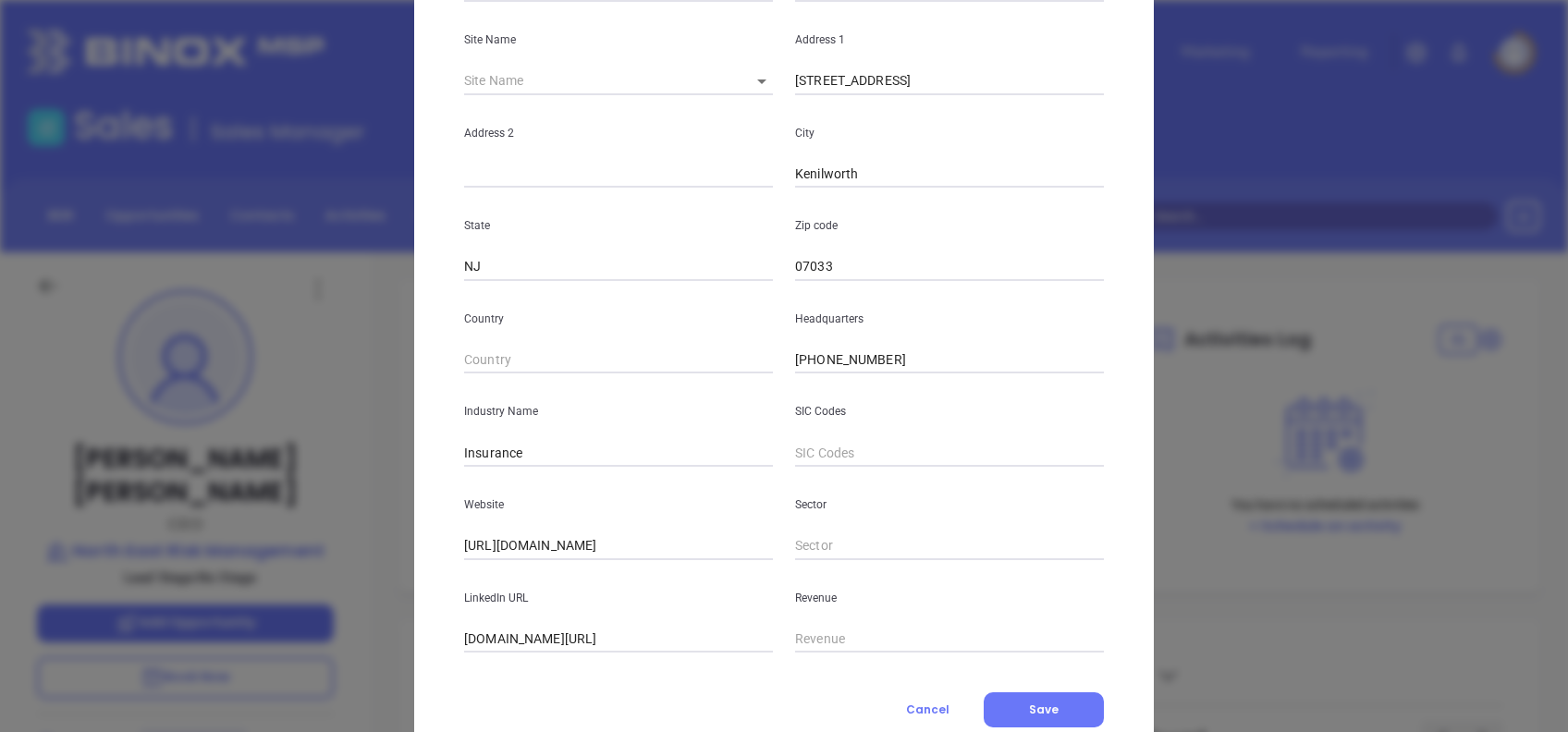
scroll to position [329, 0]
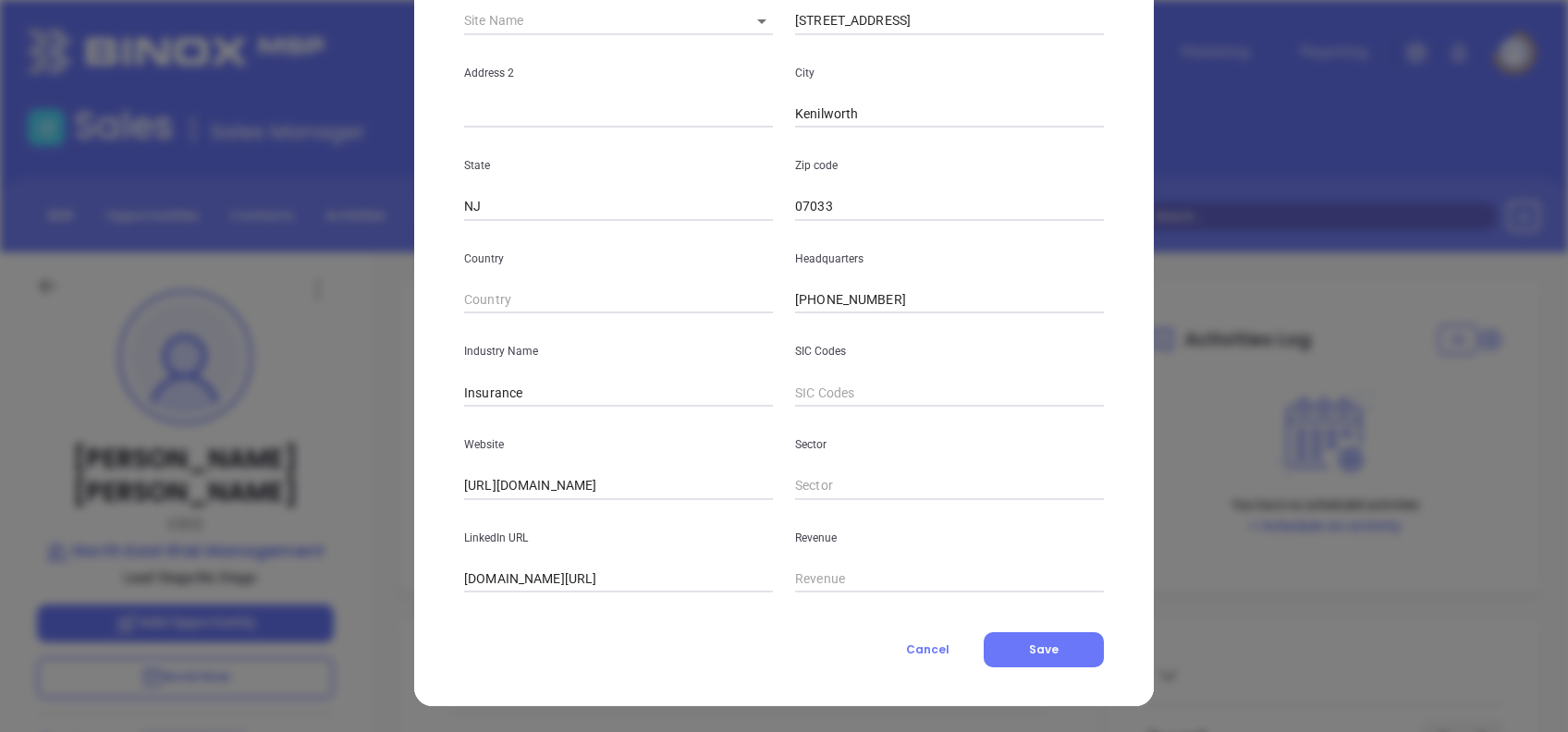
click at [929, 629] on div "Contact Company First Name [PERSON_NAME] Last Name [PERSON_NAME] Email [PERSON_…" at bounding box center [784, 225] width 640 height 886
click at [929, 639] on button "Cancel" at bounding box center [929, 651] width 112 height 36
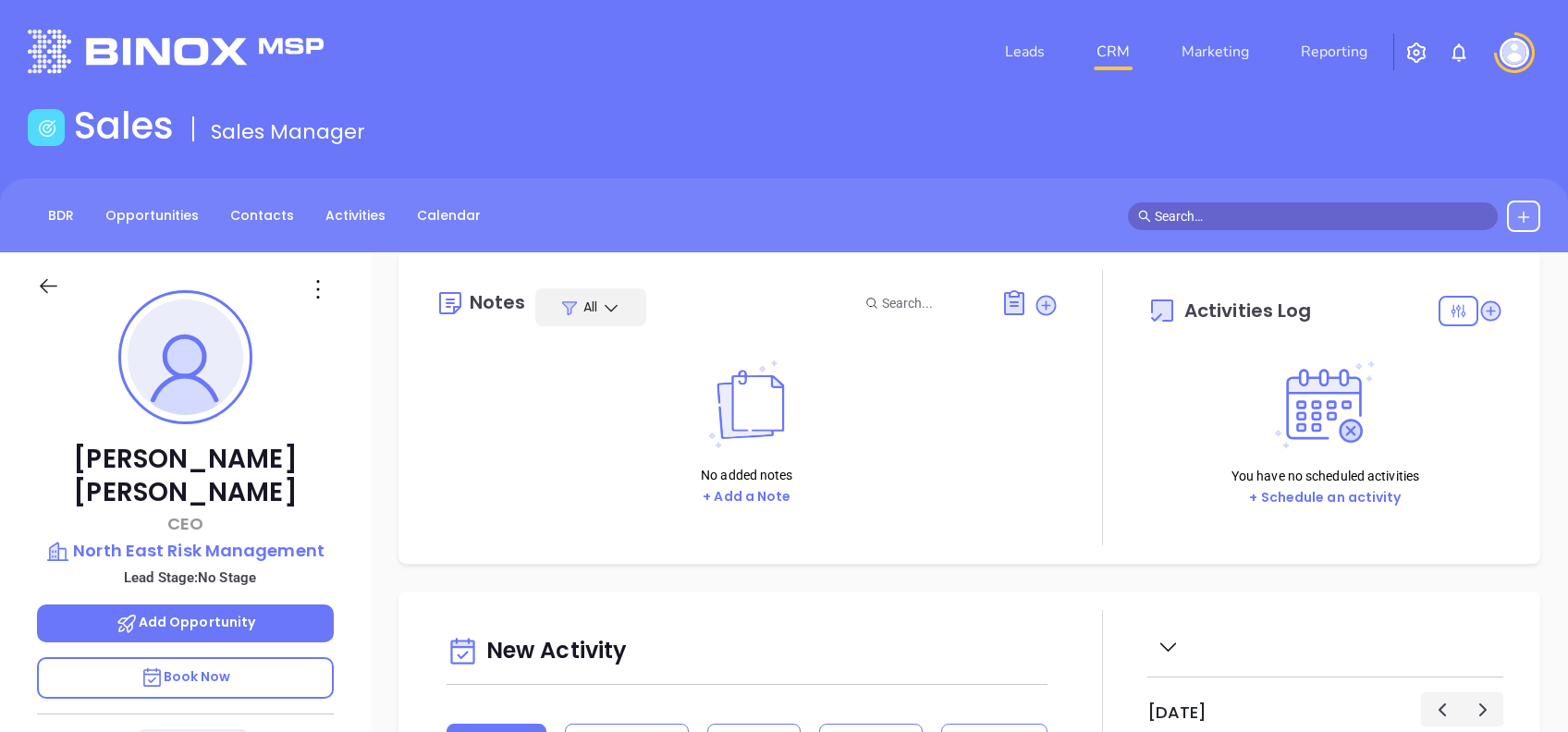
scroll to position [0, 0]
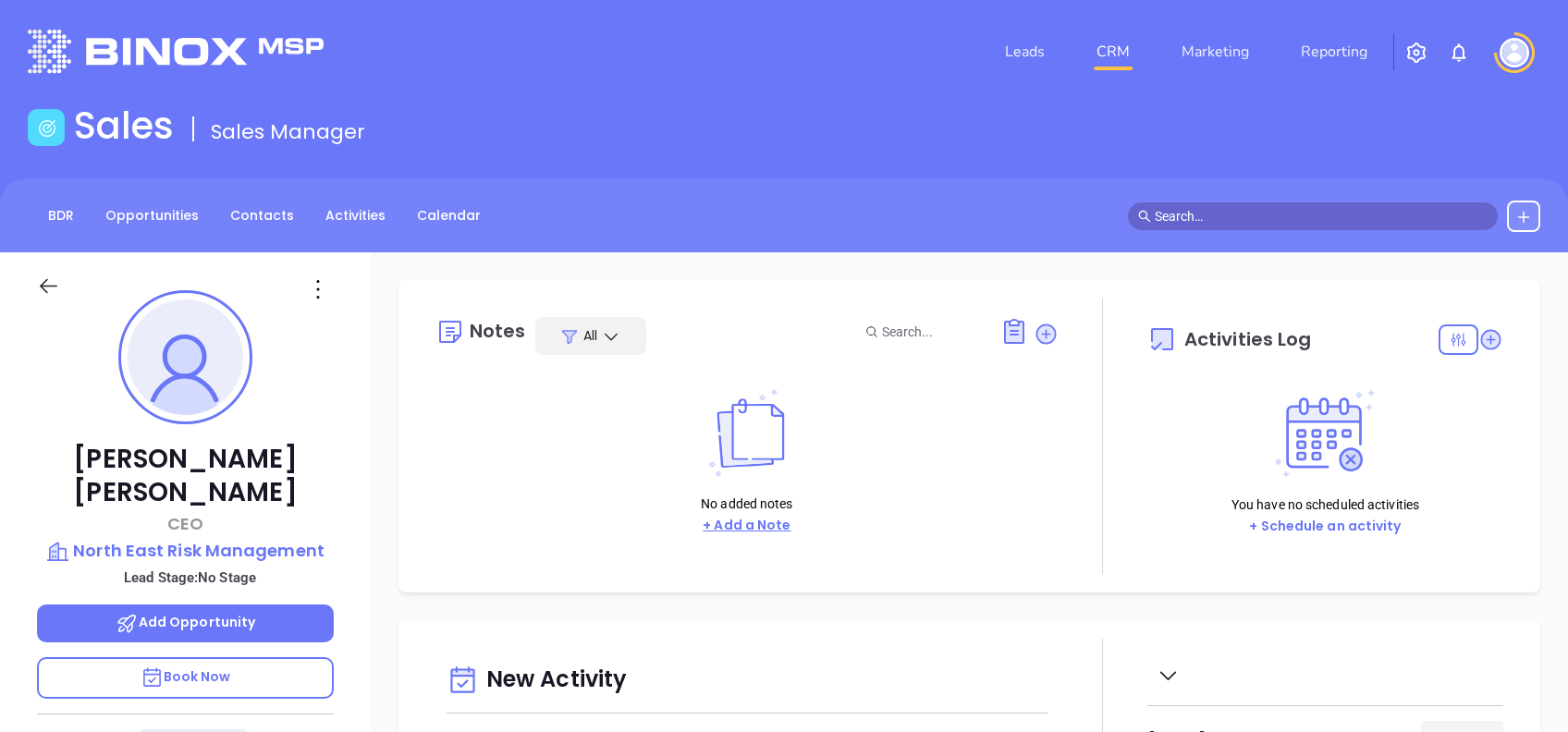
click at [768, 518] on button "+ Add a Note" at bounding box center [747, 525] width 99 height 22
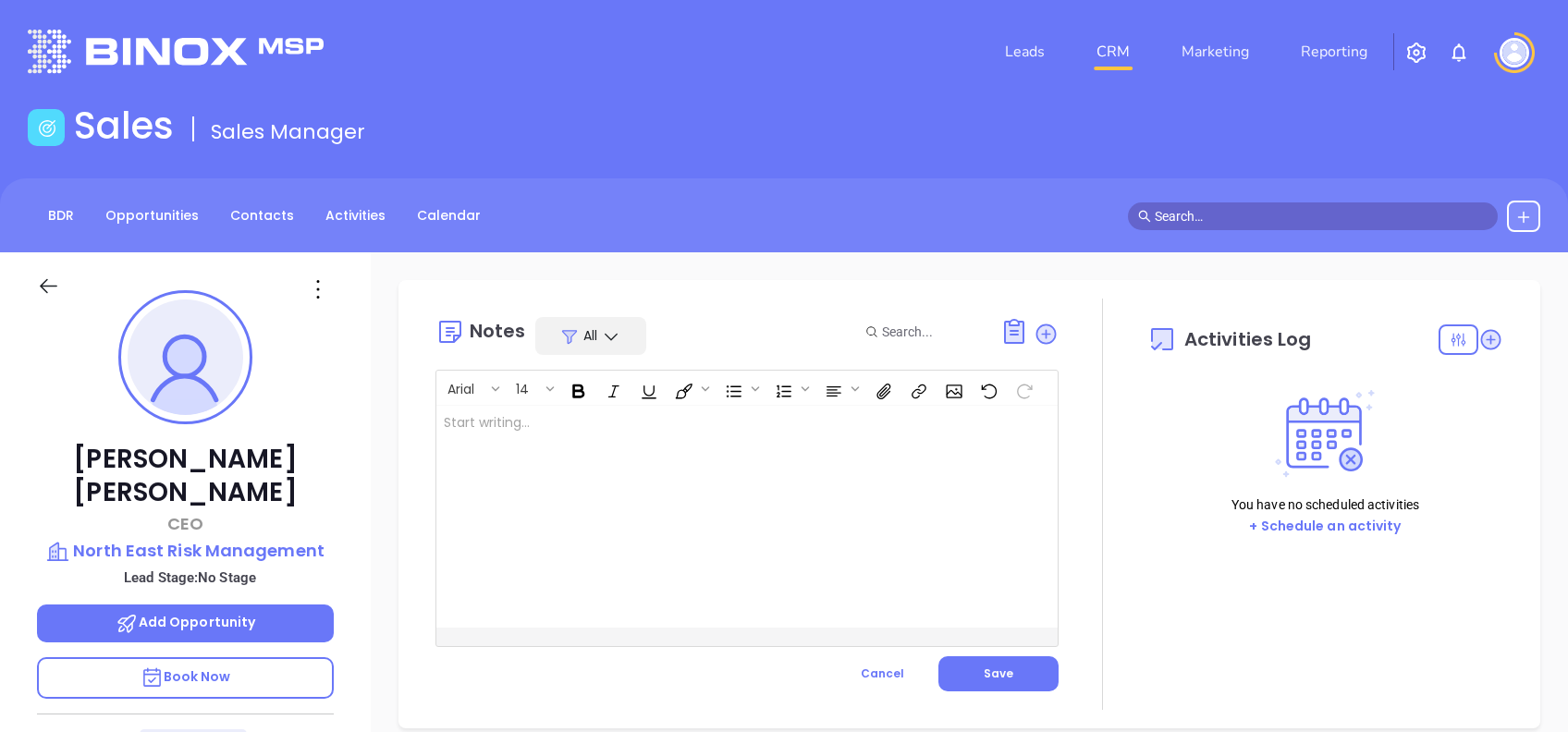
click at [813, 635] on div "[PERSON_NAME] 14 ﻿ XXXXXXXXXXXXXXXXXXXXXXXXXXXXXXXXXXXXXXXXXXXXXXXXXXXXXXXXXXXX…" at bounding box center [747, 508] width 623 height 277
click at [746, 570] on div "﻿" at bounding box center [725, 517] width 578 height 222
click at [568, 450] on div "﻿ ﻿" at bounding box center [725, 517] width 578 height 222
click at [991, 673] on span "Save" at bounding box center [999, 673] width 30 height 16
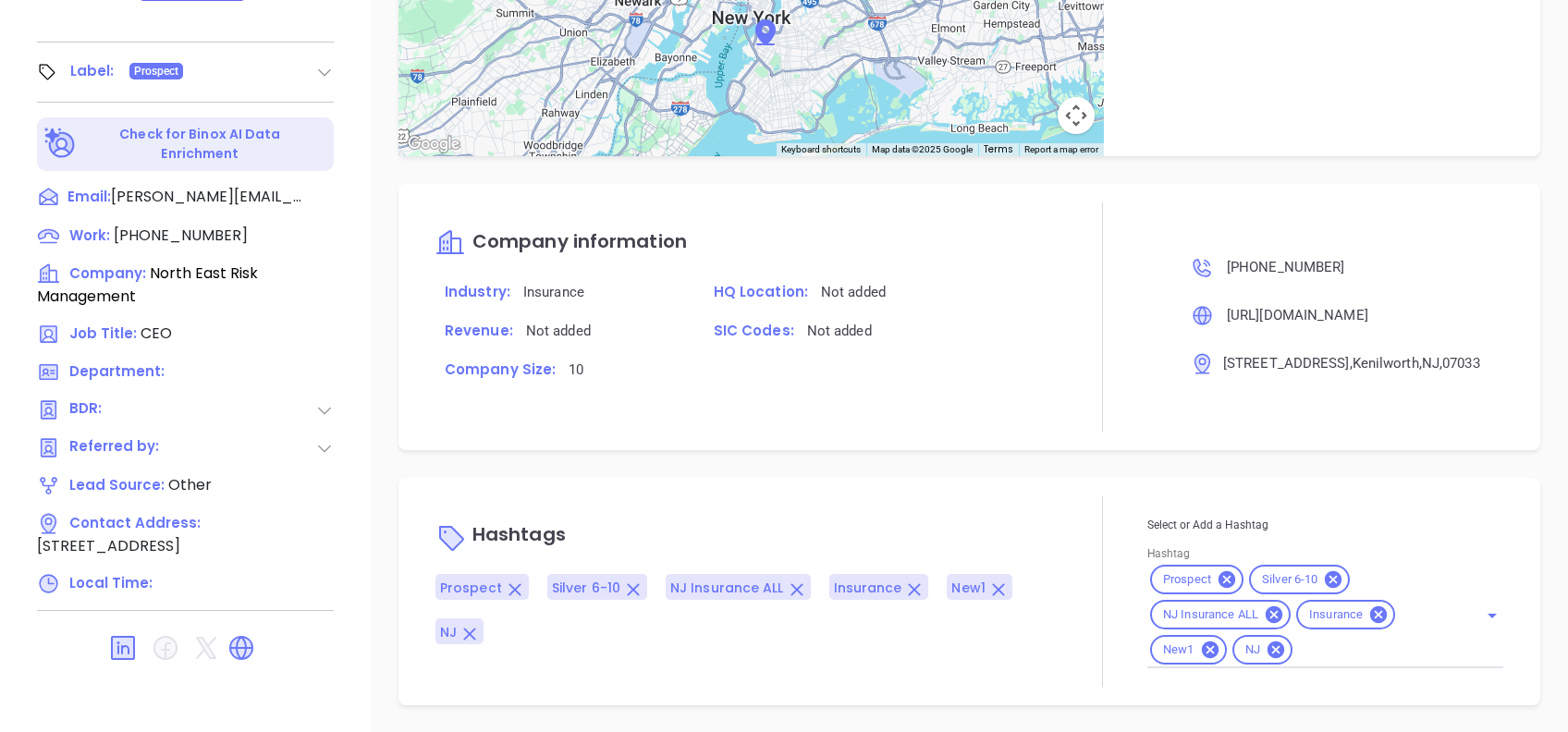
scroll to position [949, 0]
